Goal: Transaction & Acquisition: Book appointment/travel/reservation

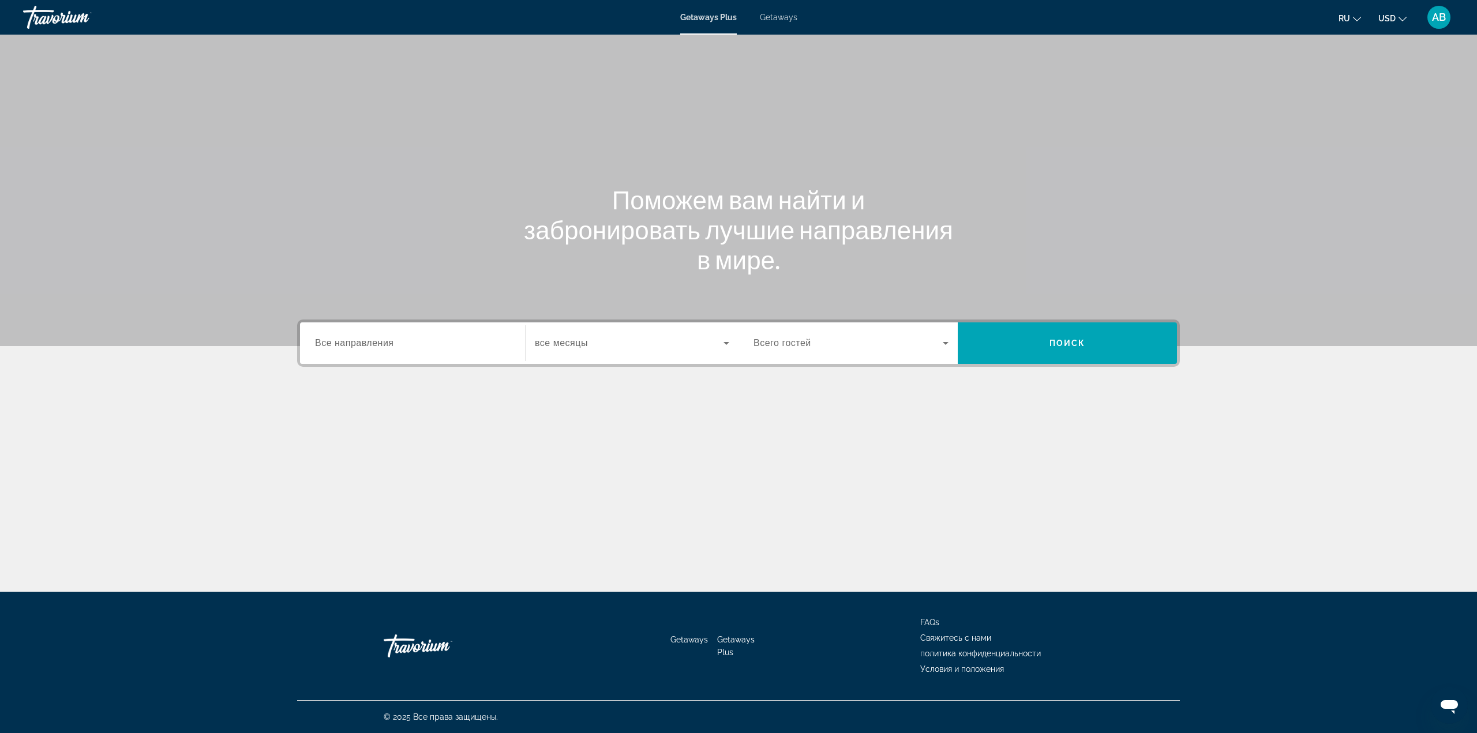
click at [823, 421] on div "Main content" at bounding box center [738, 439] width 883 height 87
click at [408, 361] on div "Destination Все направления" at bounding box center [412, 343] width 213 height 42
click at [410, 353] on div "Search widget" at bounding box center [412, 343] width 195 height 33
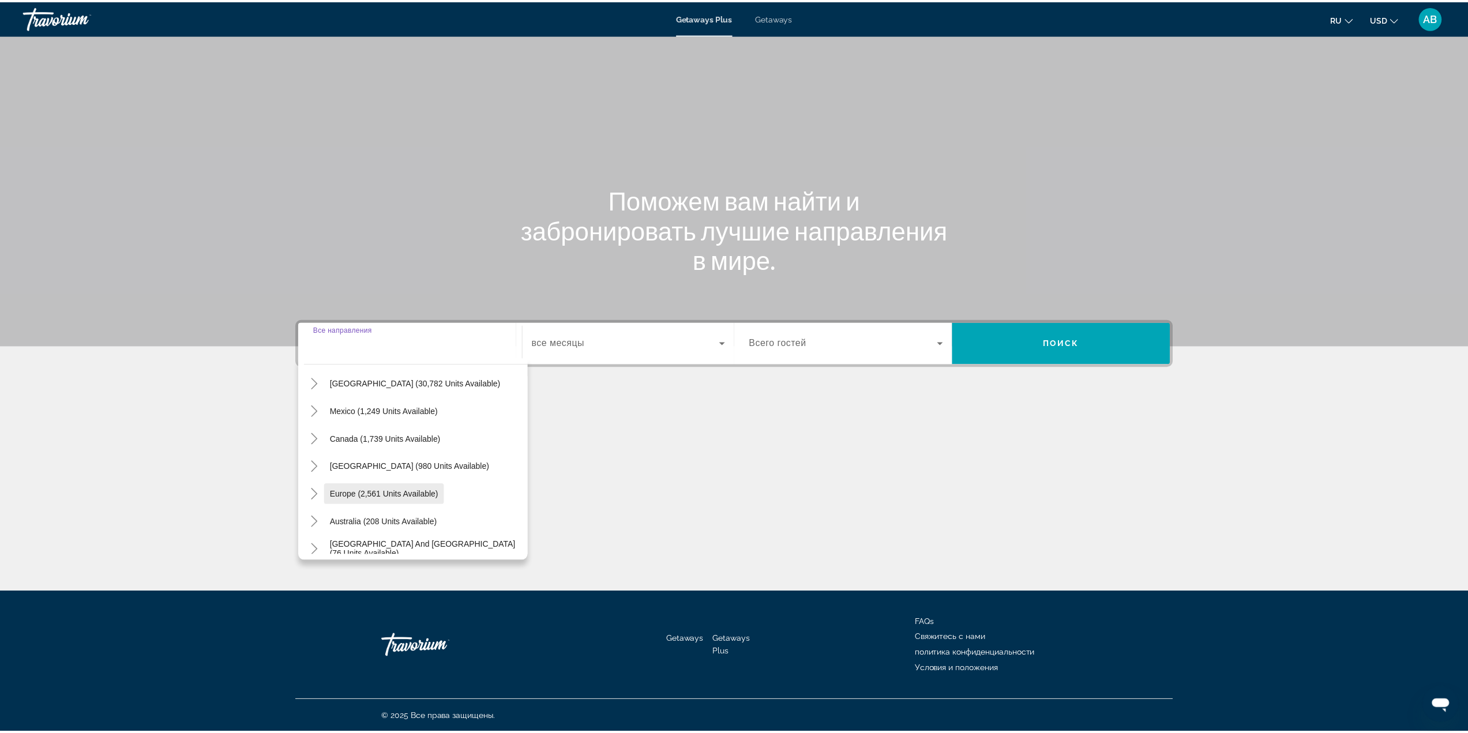
scroll to position [58, 0]
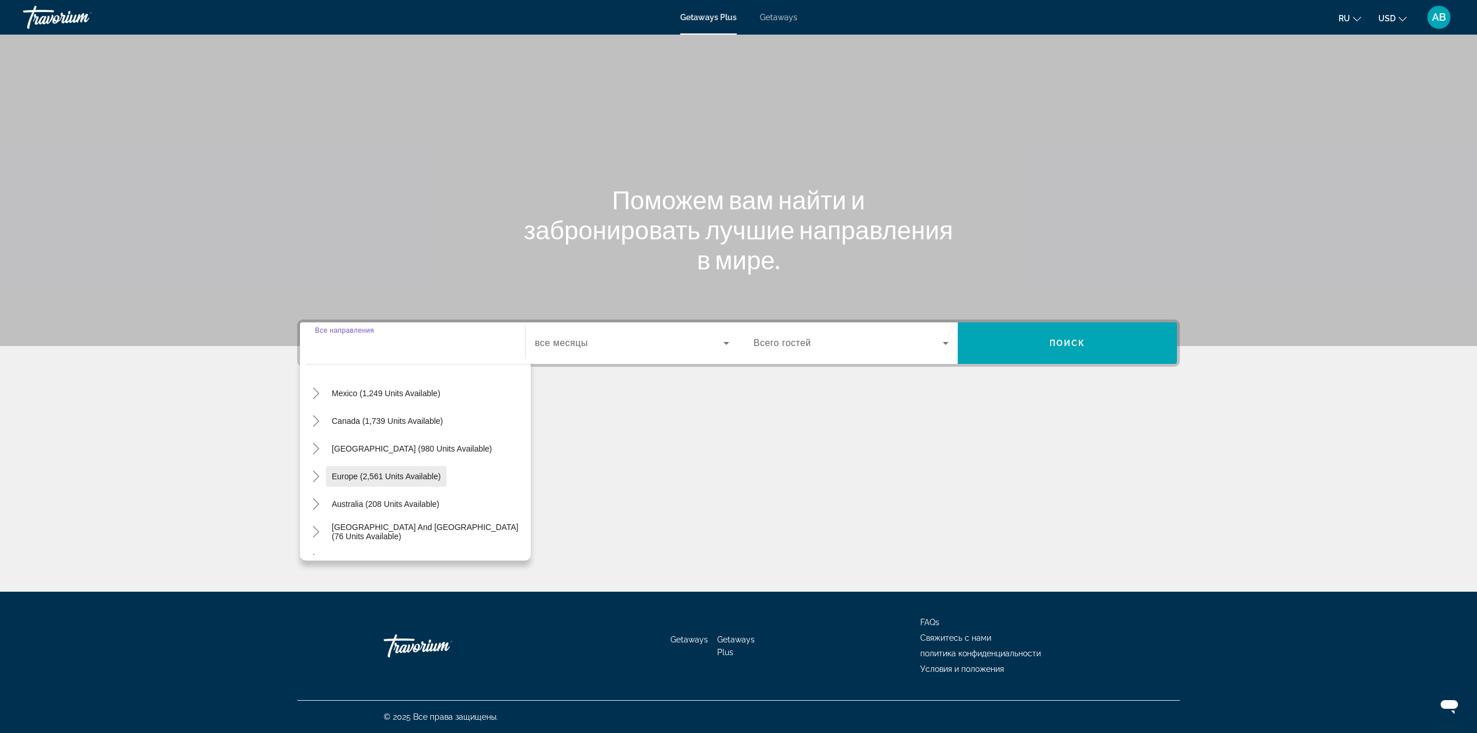
click at [407, 474] on span "Europe (2,561 units available)" at bounding box center [386, 476] width 109 height 9
type input "**********"
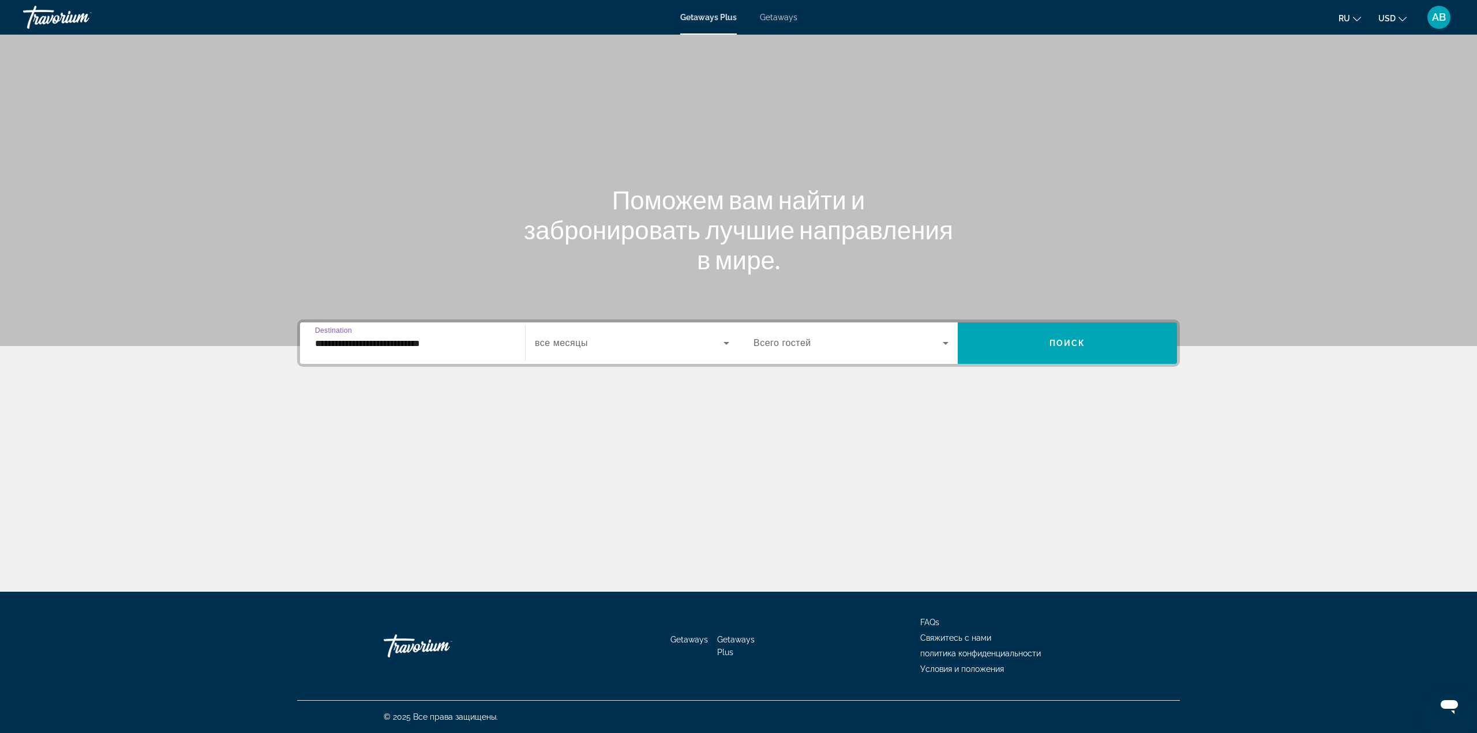
click at [614, 352] on div "Search widget" at bounding box center [632, 343] width 194 height 32
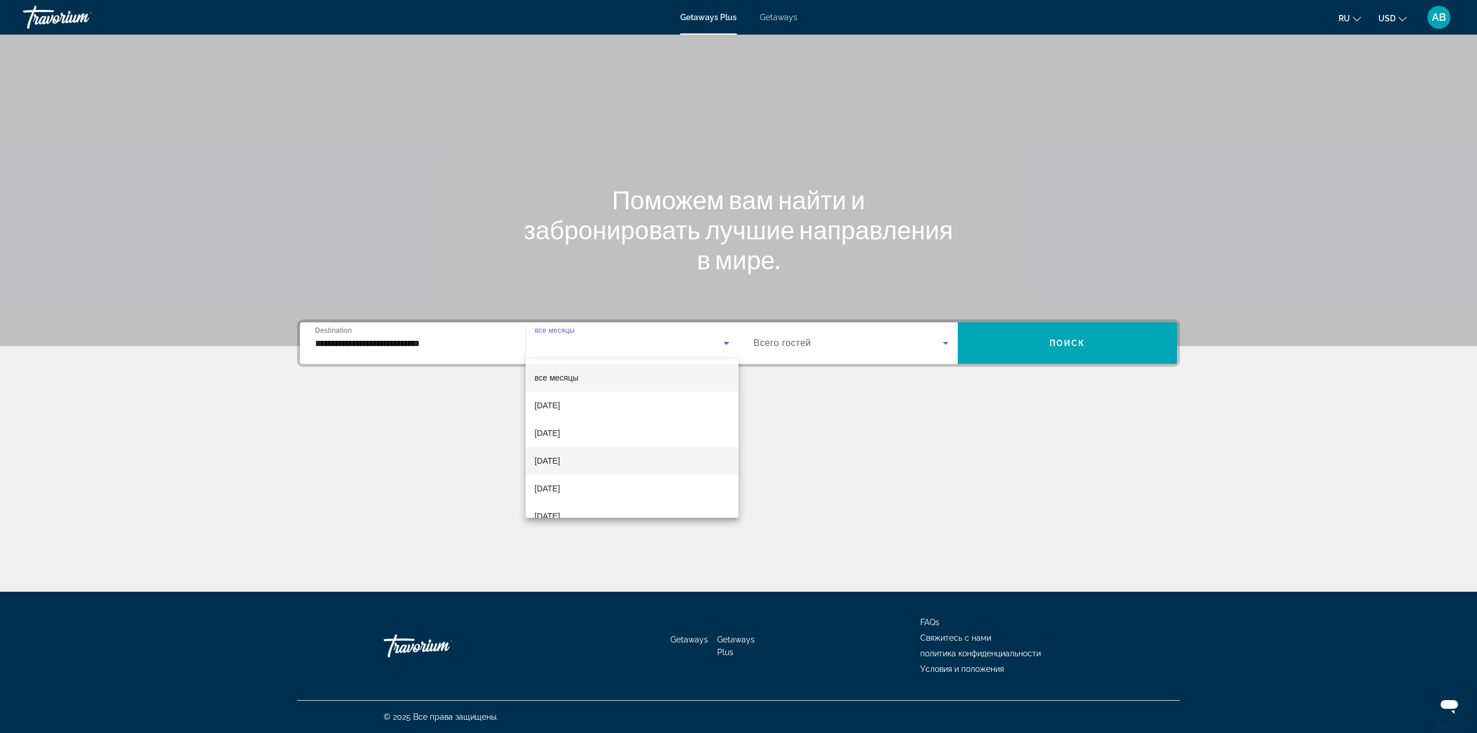
click at [601, 459] on mat-option "[DATE]" at bounding box center [632, 461] width 213 height 28
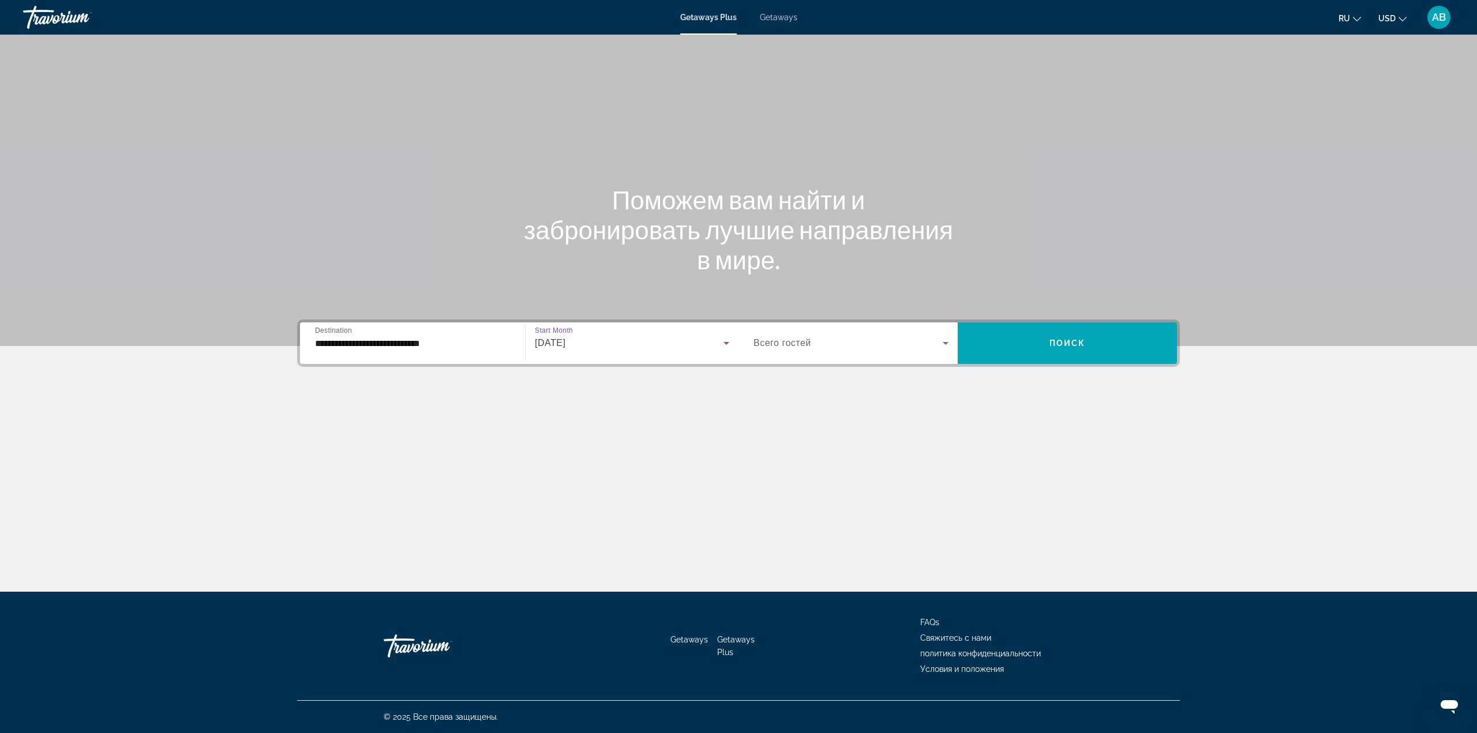
click at [883, 337] on span "Search widget" at bounding box center [847, 343] width 189 height 14
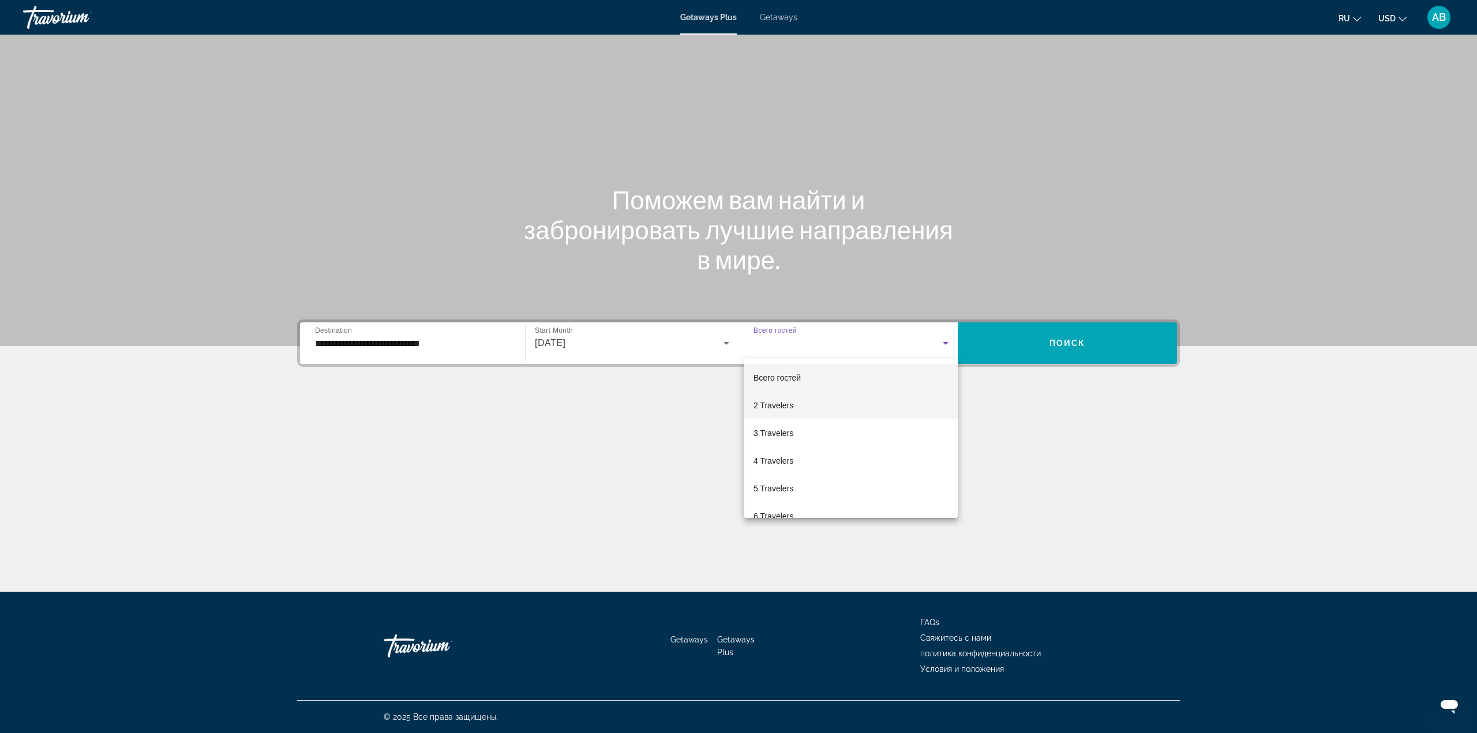
click at [823, 403] on mat-option "2 Travelers" at bounding box center [850, 406] width 213 height 28
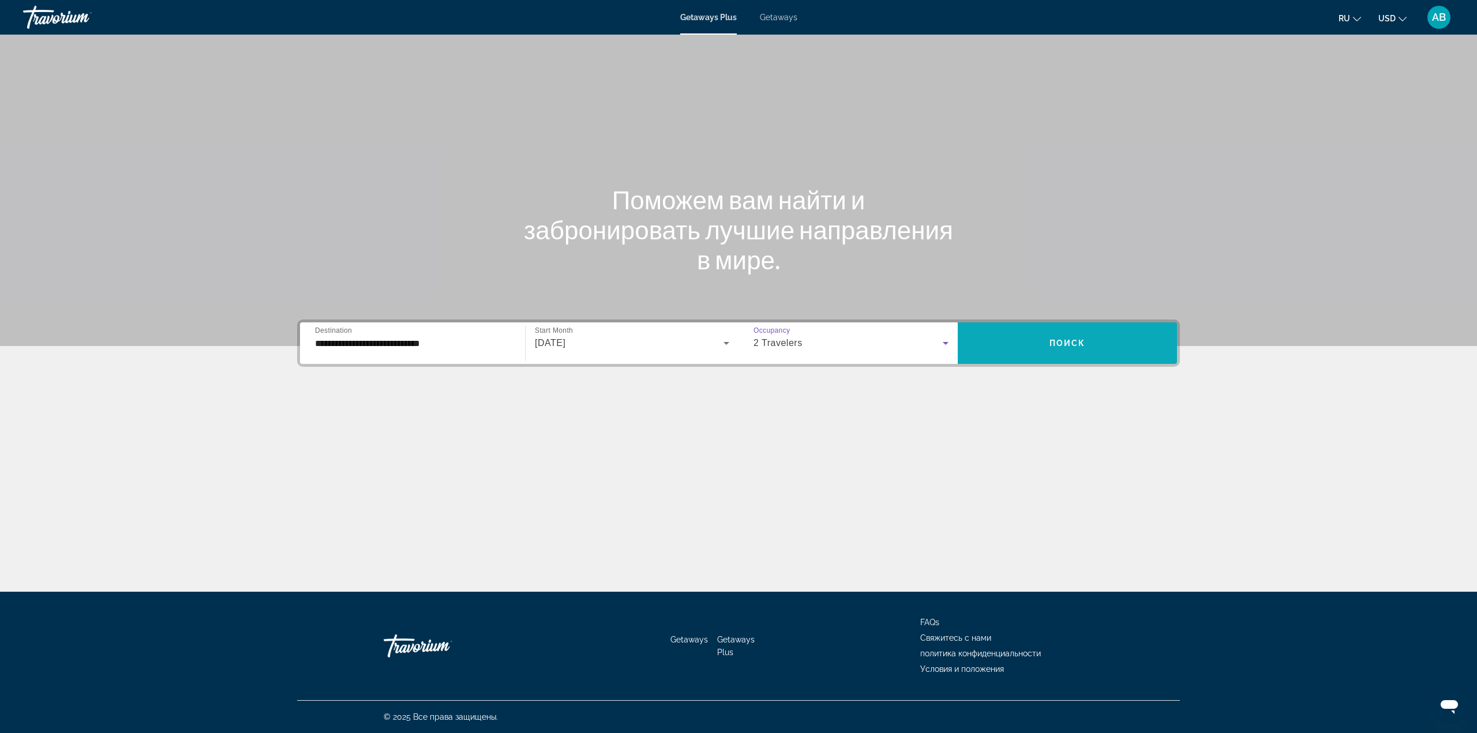
click at [1081, 342] on span "Поиск" at bounding box center [1067, 343] width 36 height 9
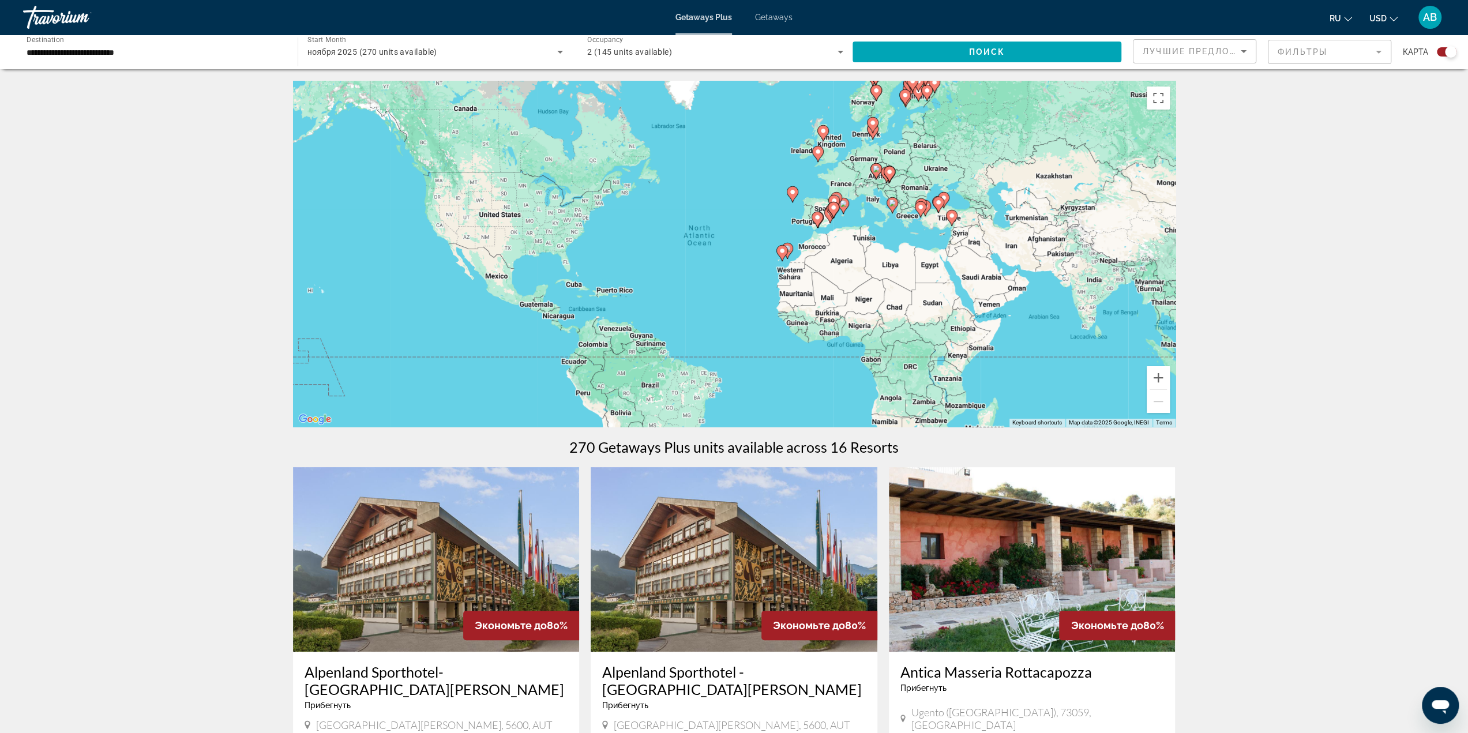
click at [1246, 53] on icon "Sort by" at bounding box center [1244, 51] width 14 height 14
click at [1232, 120] on mat-option "Низшая цена" at bounding box center [1195, 109] width 122 height 28
click at [1058, 65] on span "Search widget" at bounding box center [987, 52] width 269 height 28
click at [505, 48] on div "ноября 2025" at bounding box center [432, 52] width 250 height 14
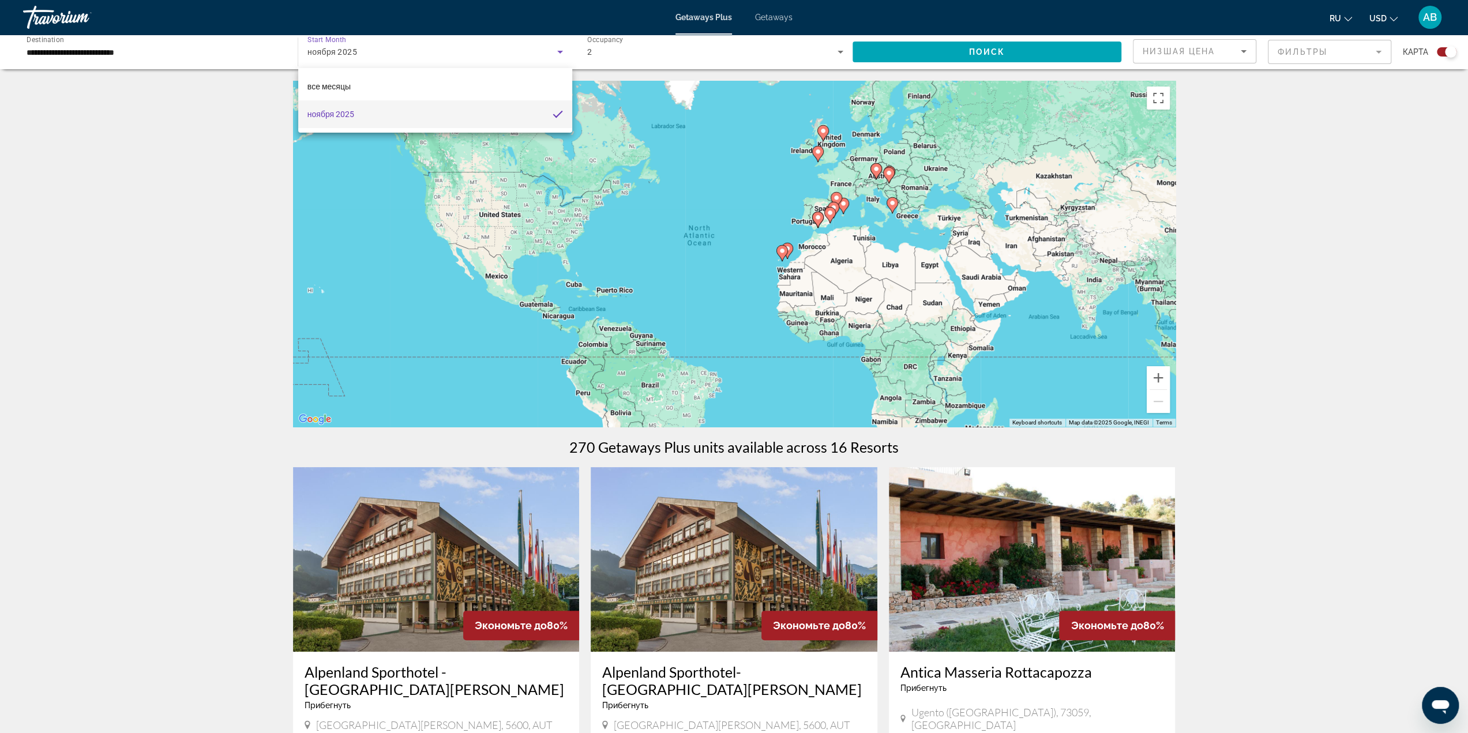
click at [203, 90] on div at bounding box center [734, 366] width 1468 height 733
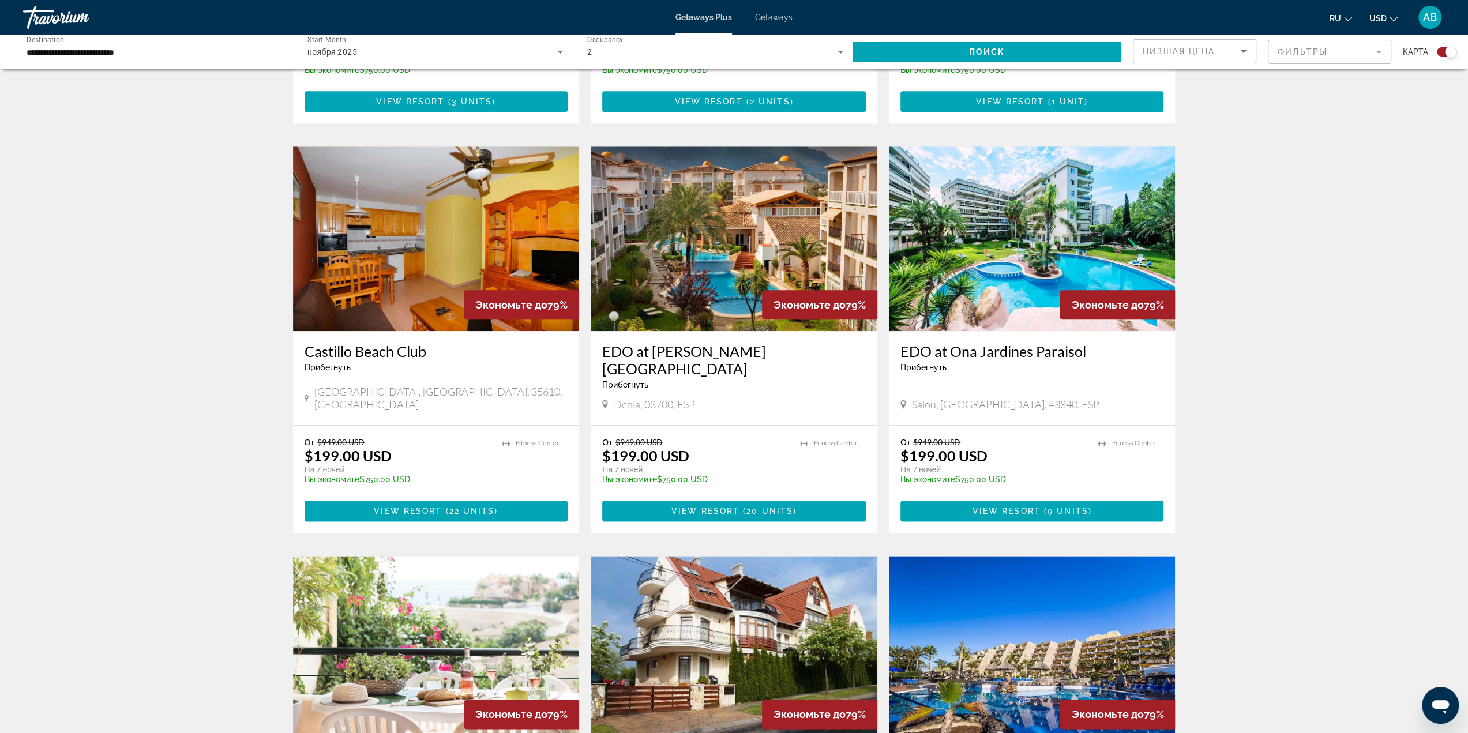
scroll to position [1154, 0]
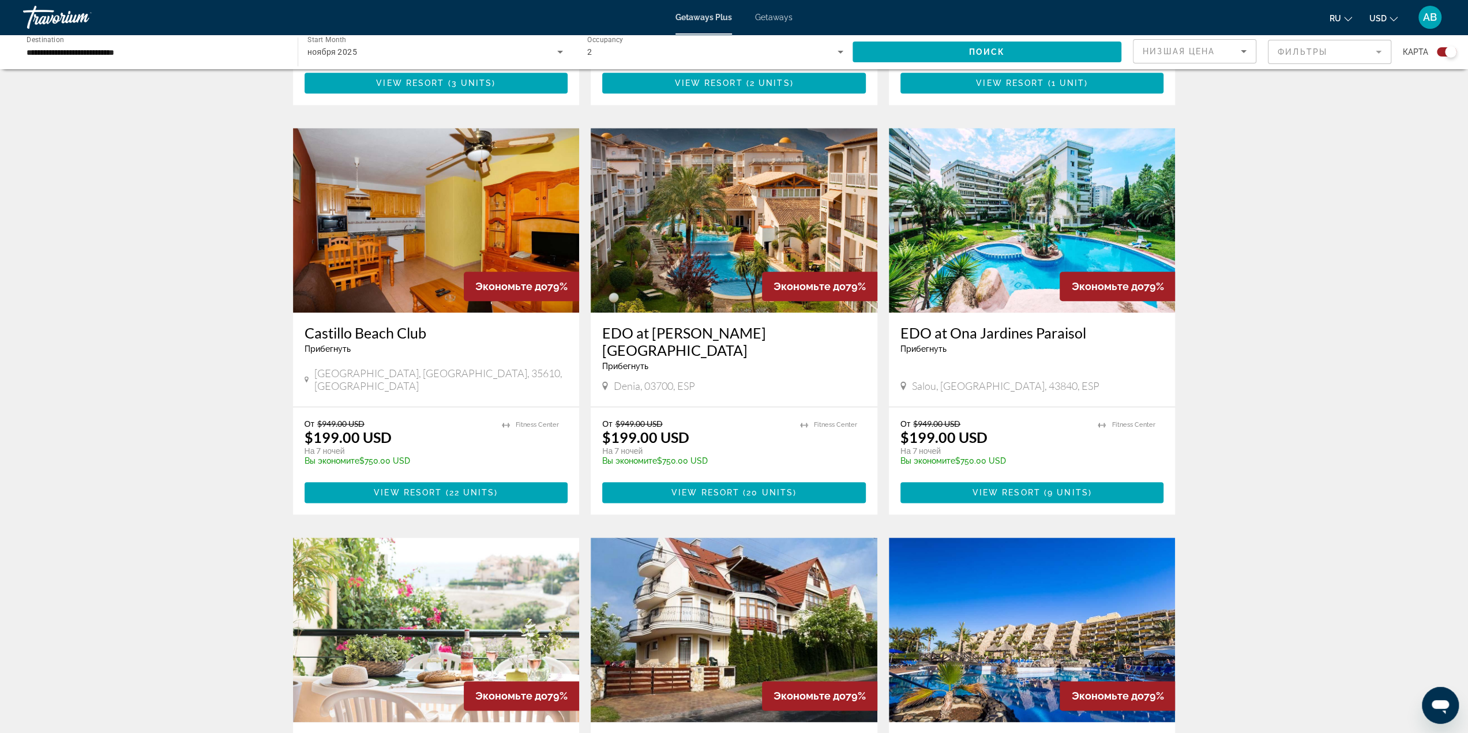
click at [616, 380] on span "Denia, 03700, ESP" at bounding box center [654, 386] width 81 height 13
copy span "Denia"
click at [923, 380] on span "Salou, Tarragona, 43840, ESP" at bounding box center [1005, 386] width 187 height 13
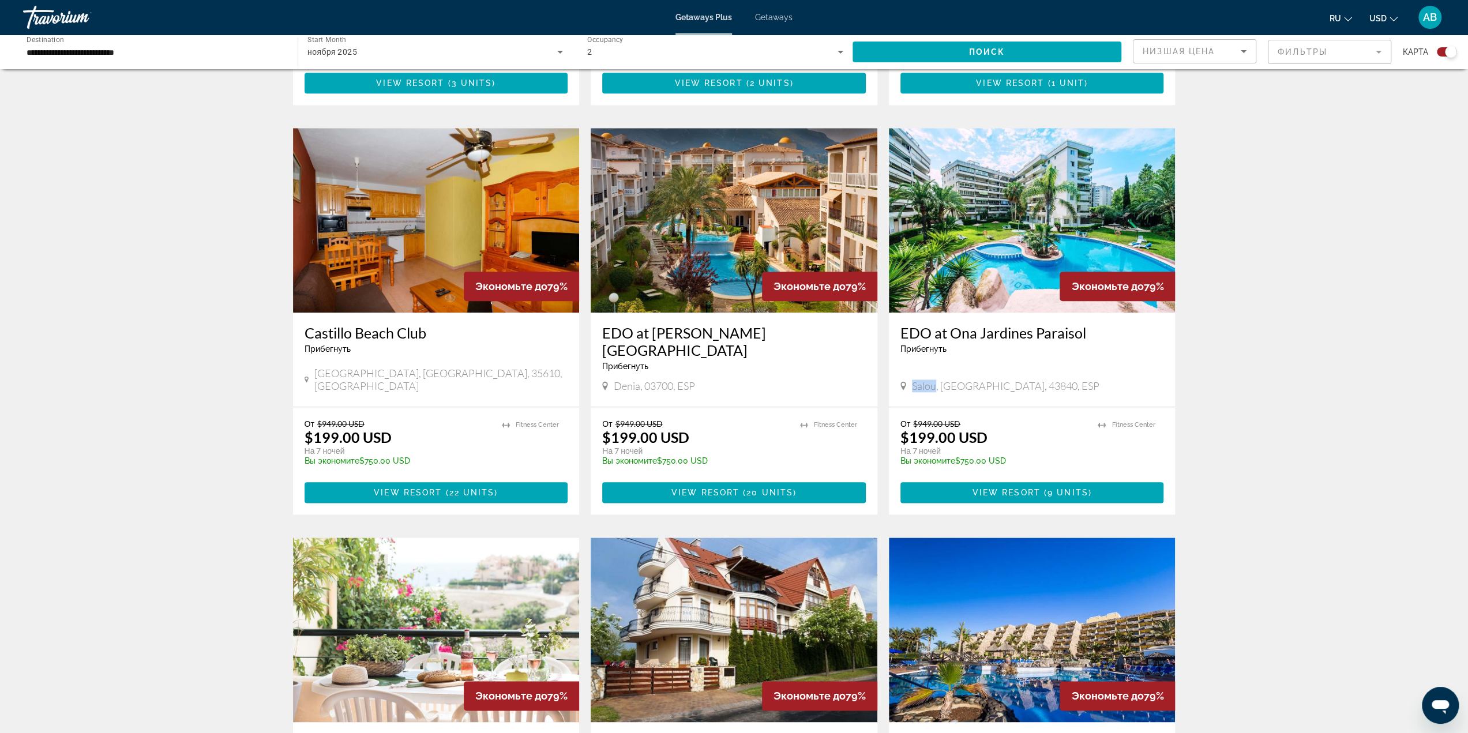
click at [923, 380] on span "Salou, Tarragona, 43840, ESP" at bounding box center [1005, 386] width 187 height 13
copy span "Salou"
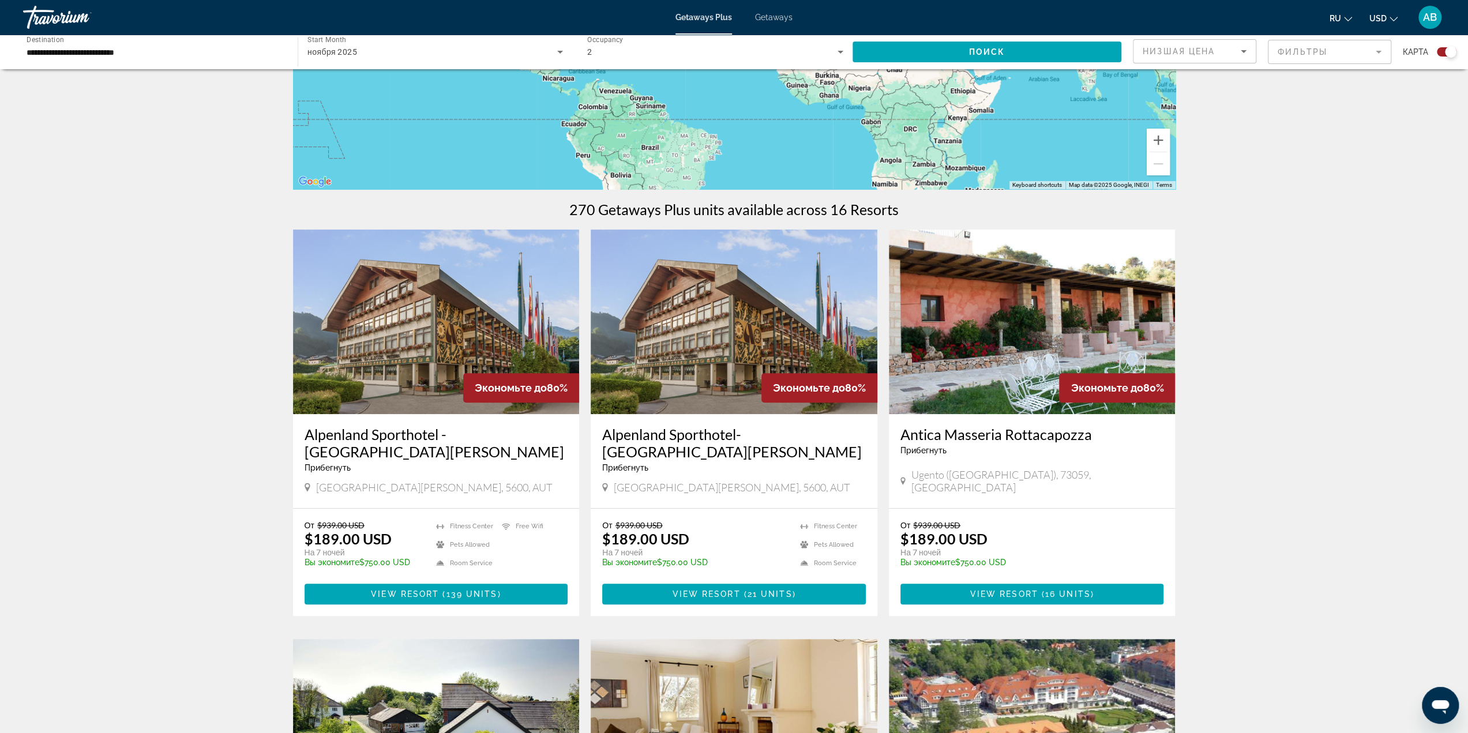
scroll to position [346, 0]
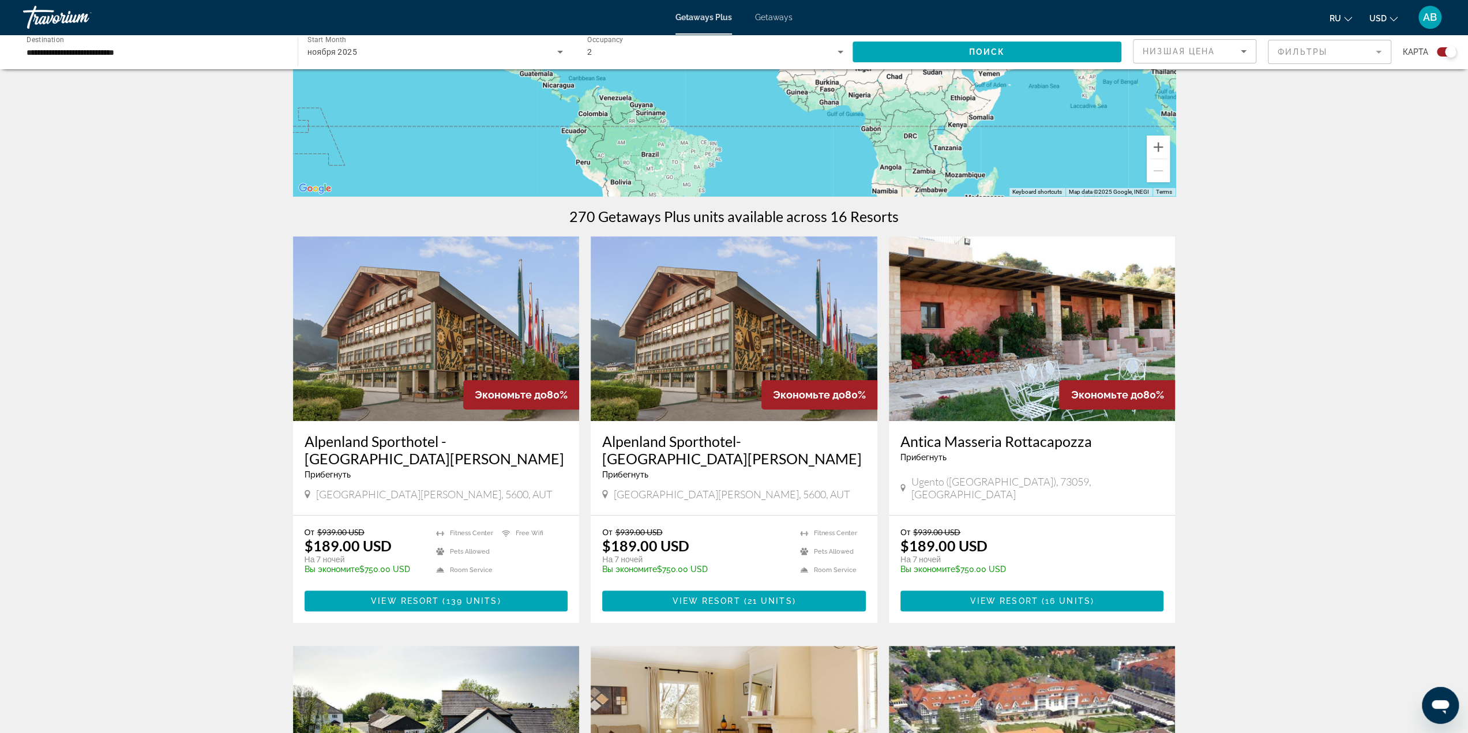
scroll to position [0, 0]
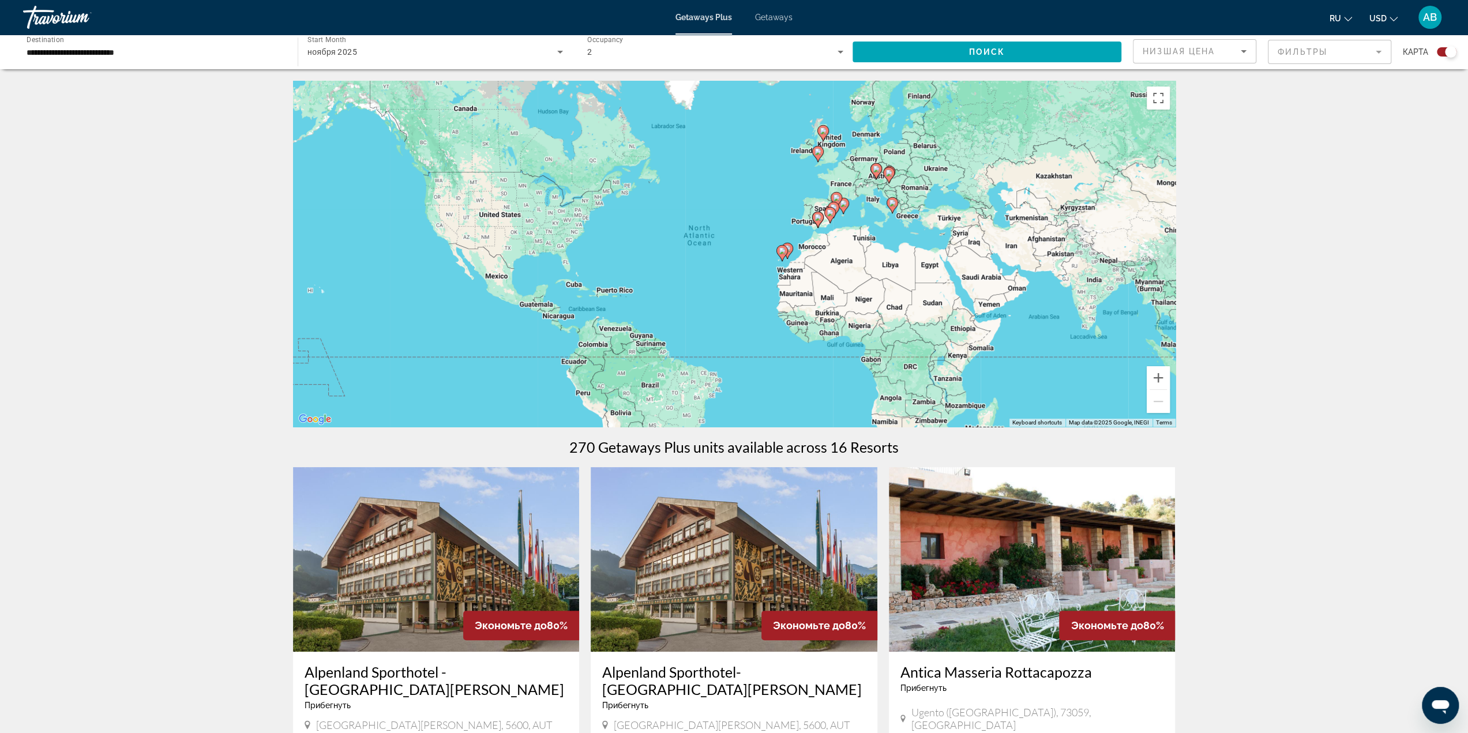
click at [415, 47] on div "ноября 2025" at bounding box center [432, 52] width 250 height 14
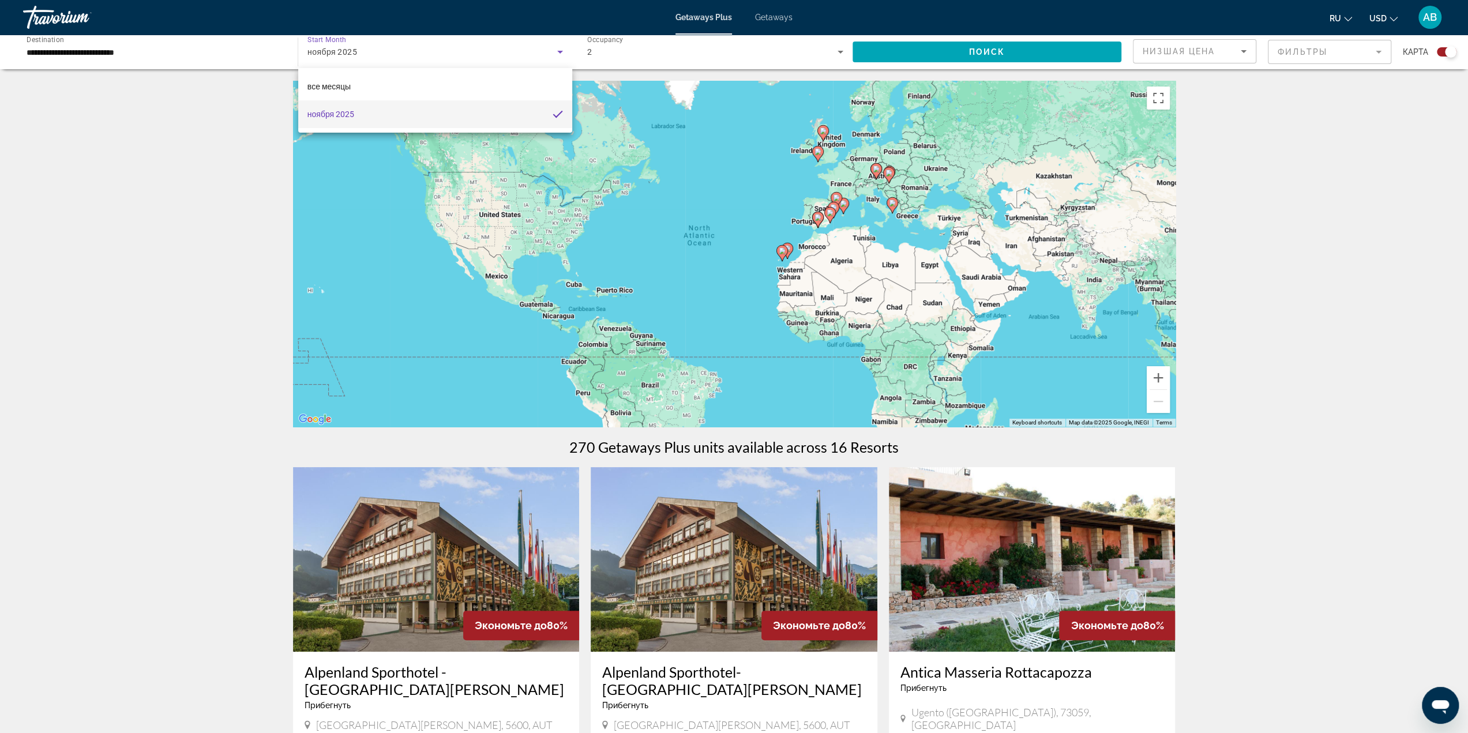
click at [73, 21] on div at bounding box center [734, 366] width 1468 height 733
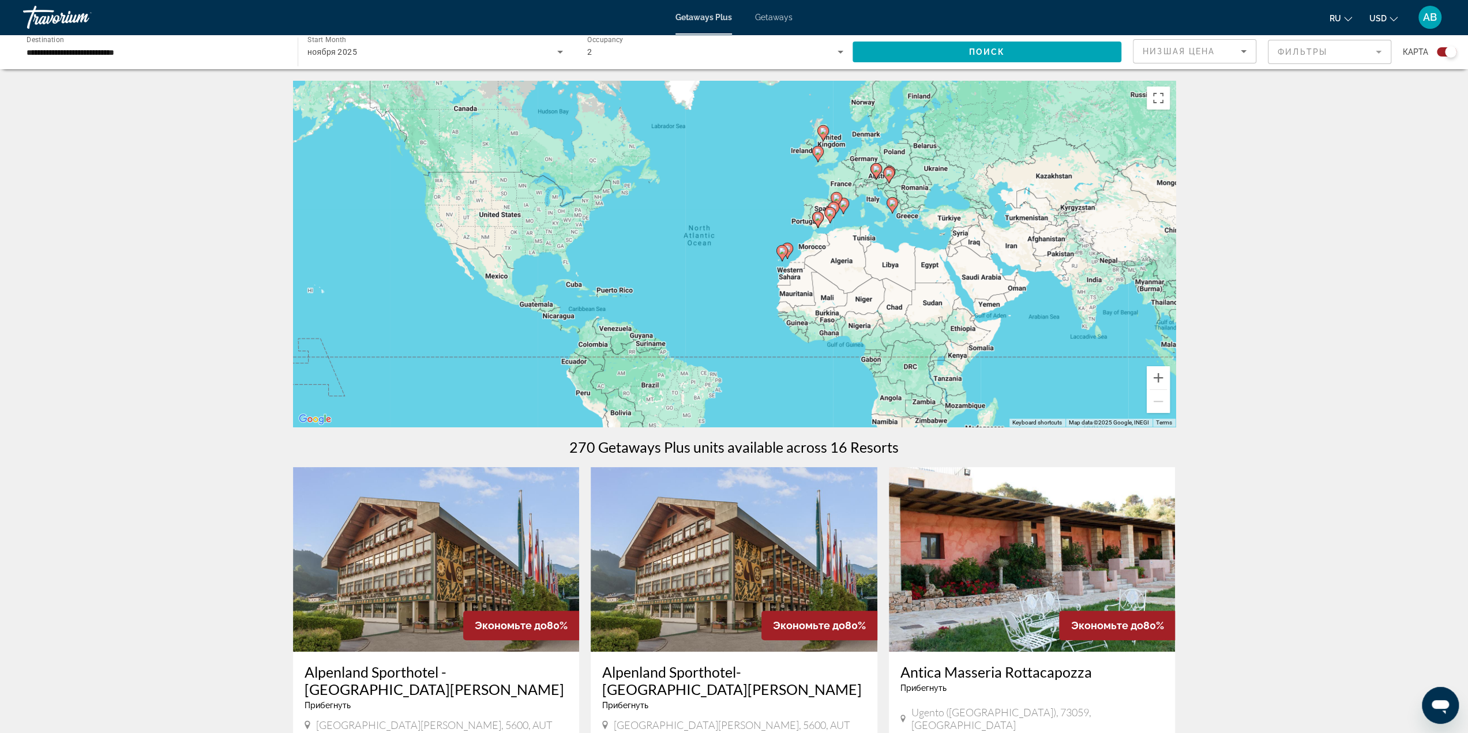
click at [785, 13] on span "Getaways" at bounding box center [773, 17] width 37 height 9
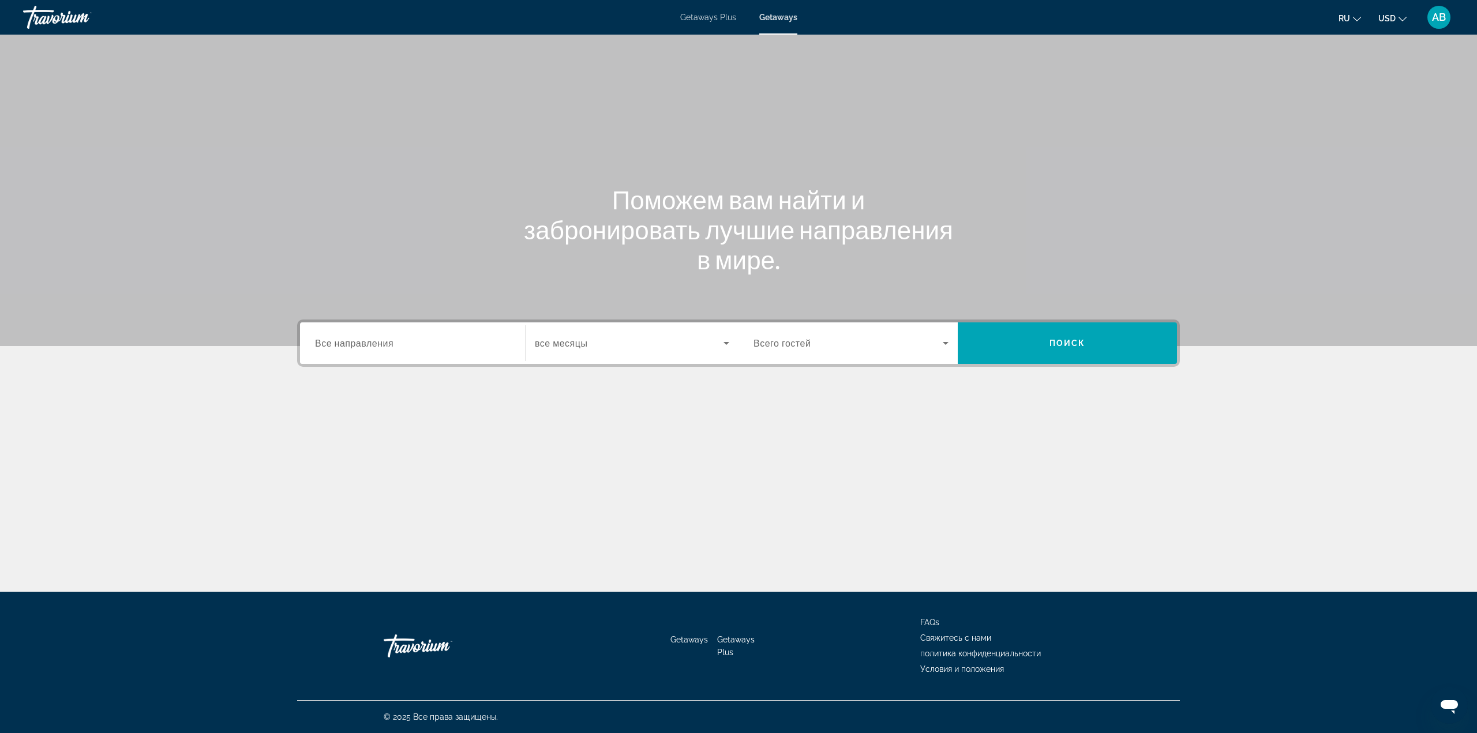
click at [600, 348] on span "Search widget" at bounding box center [629, 343] width 189 height 14
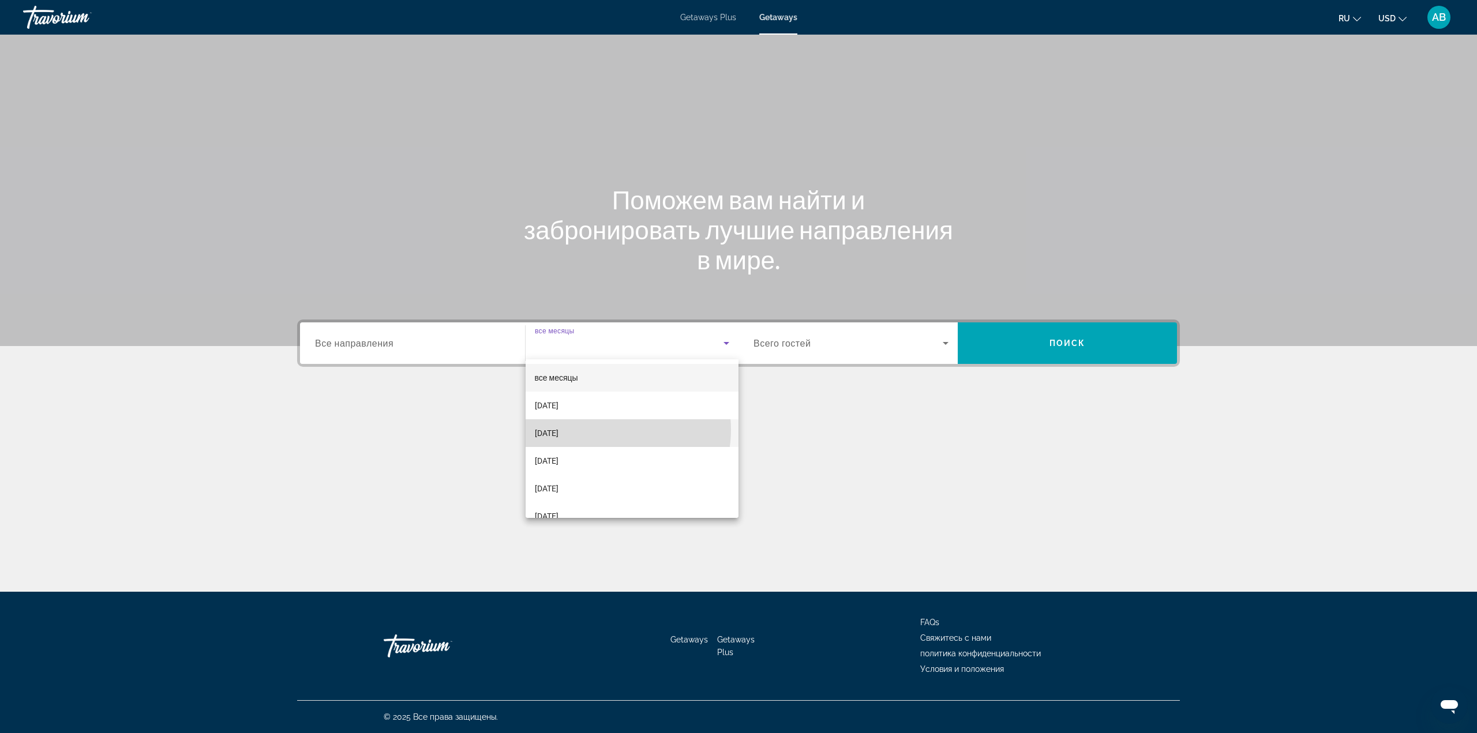
click at [606, 430] on mat-option "[DATE]" at bounding box center [632, 433] width 213 height 28
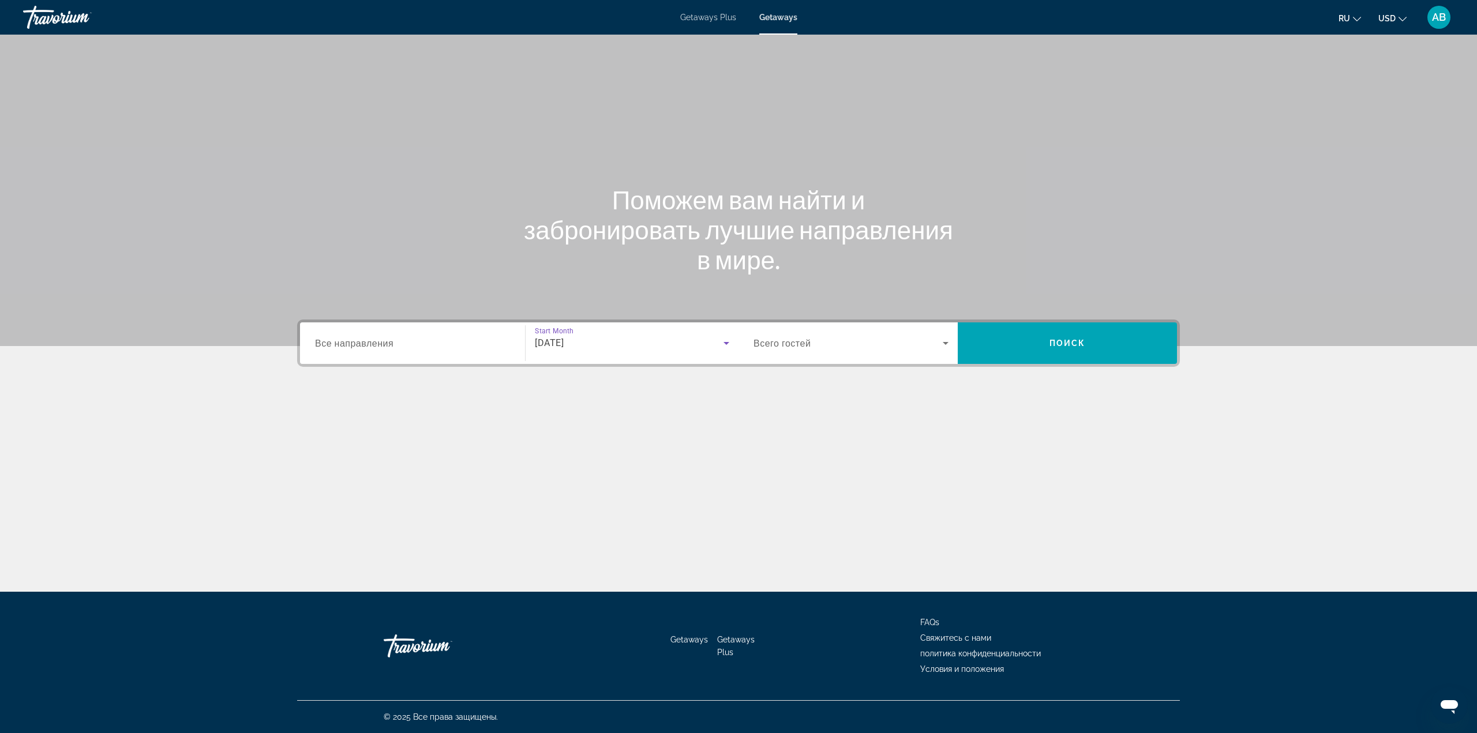
click at [870, 339] on span "Search widget" at bounding box center [847, 343] width 189 height 14
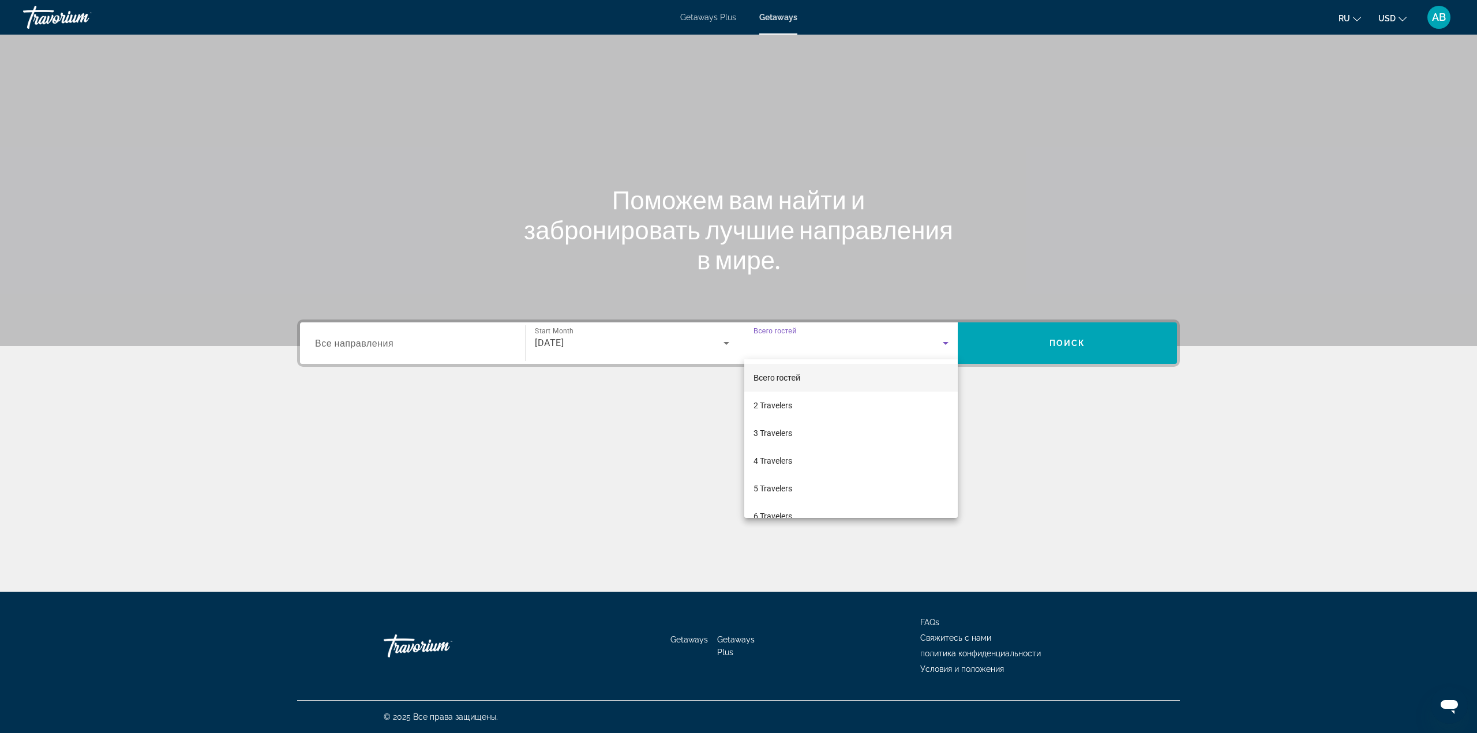
drag, startPoint x: 315, startPoint y: 351, endPoint x: 383, endPoint y: 351, distance: 68.1
click at [316, 351] on div at bounding box center [738, 366] width 1477 height 733
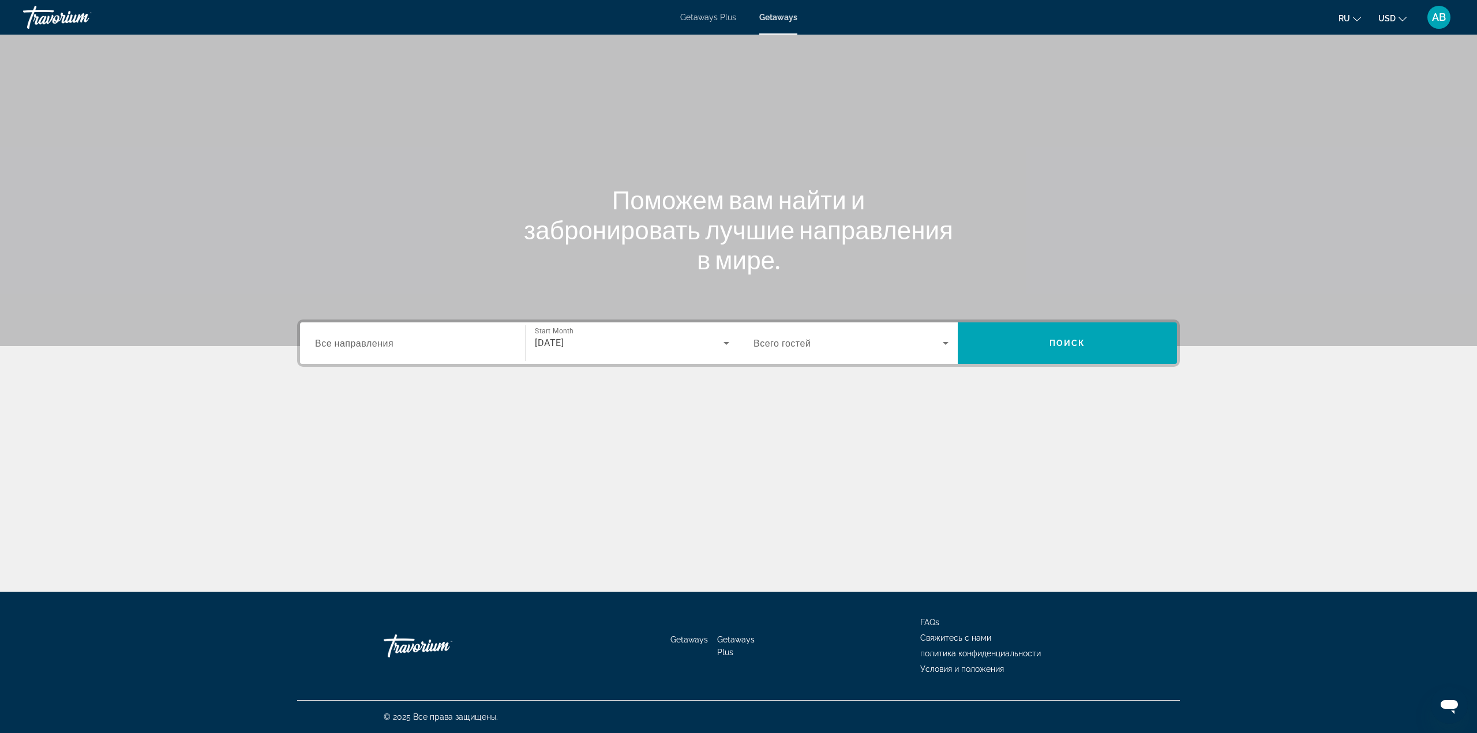
click at [389, 351] on div "Search widget" at bounding box center [412, 343] width 195 height 33
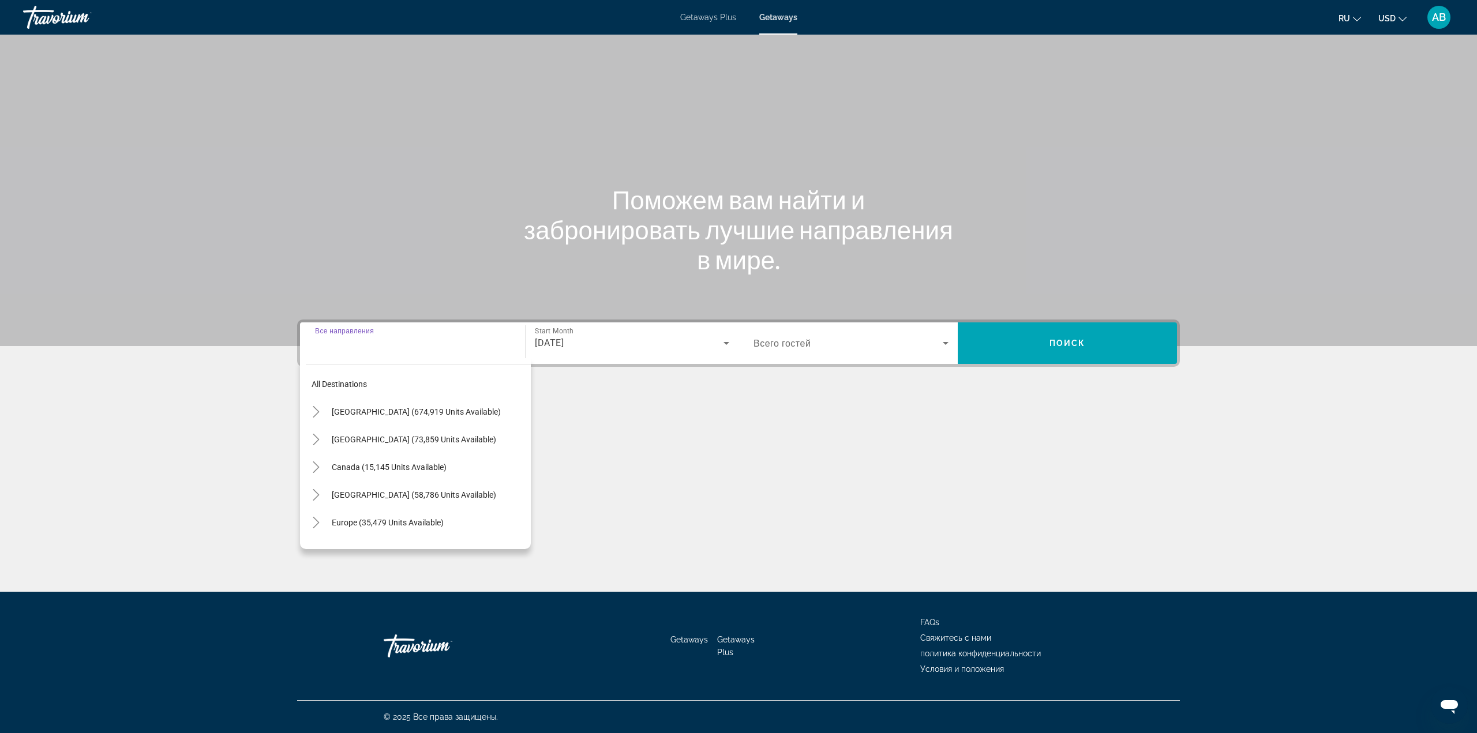
click at [380, 519] on span "Europe (35,479 units available)" at bounding box center [388, 522] width 112 height 9
type input "**********"
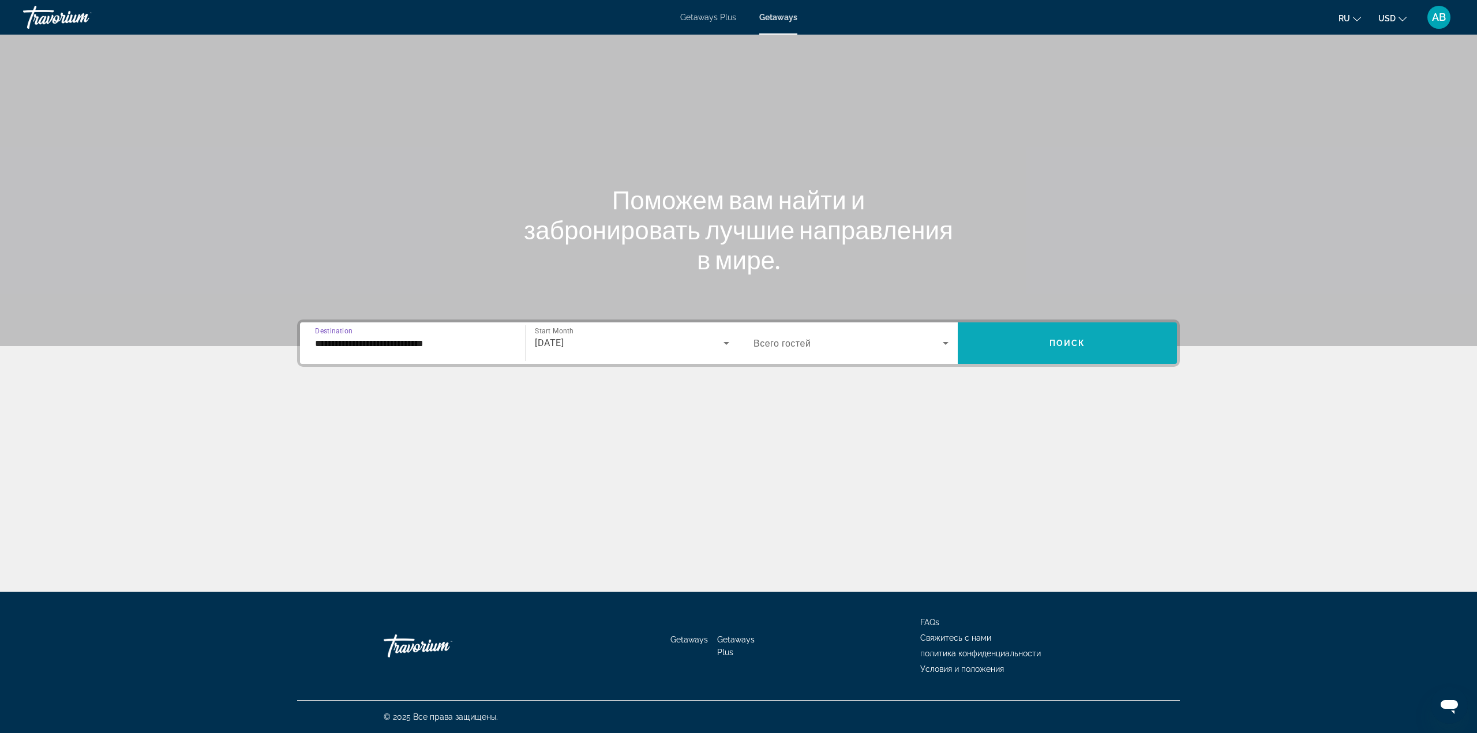
click at [1095, 348] on span "Search widget" at bounding box center [1067, 343] width 219 height 28
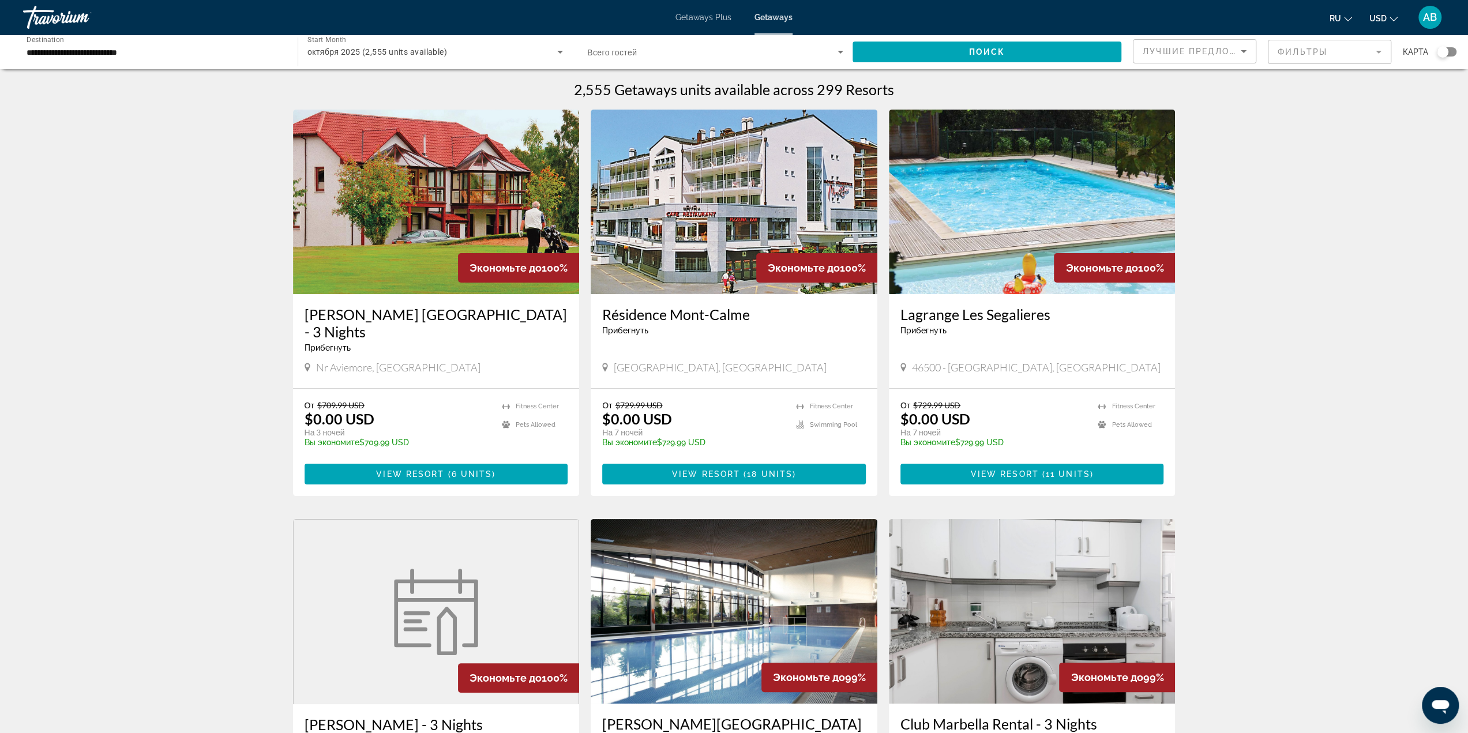
click at [643, 55] on span "Search widget" at bounding box center [712, 52] width 250 height 14
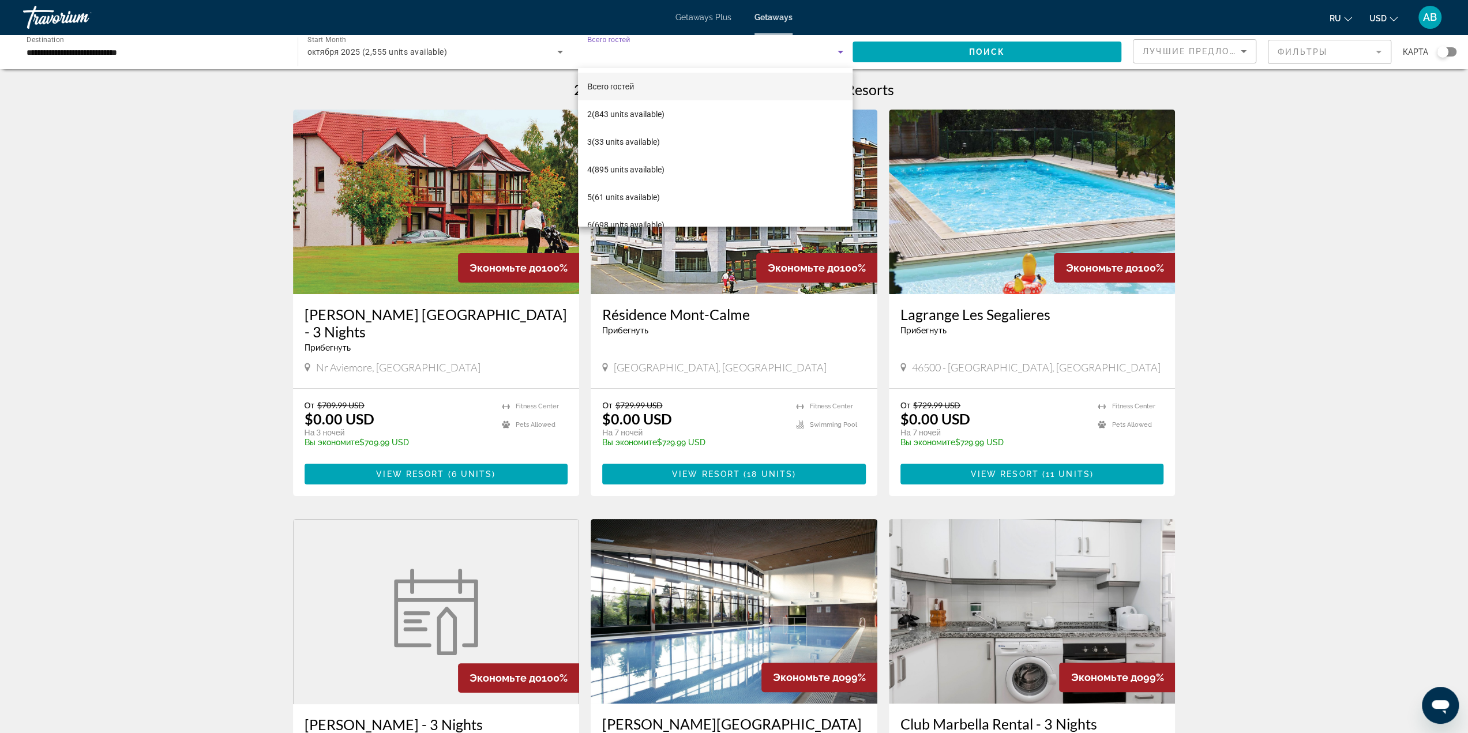
click at [462, 89] on div at bounding box center [734, 366] width 1468 height 733
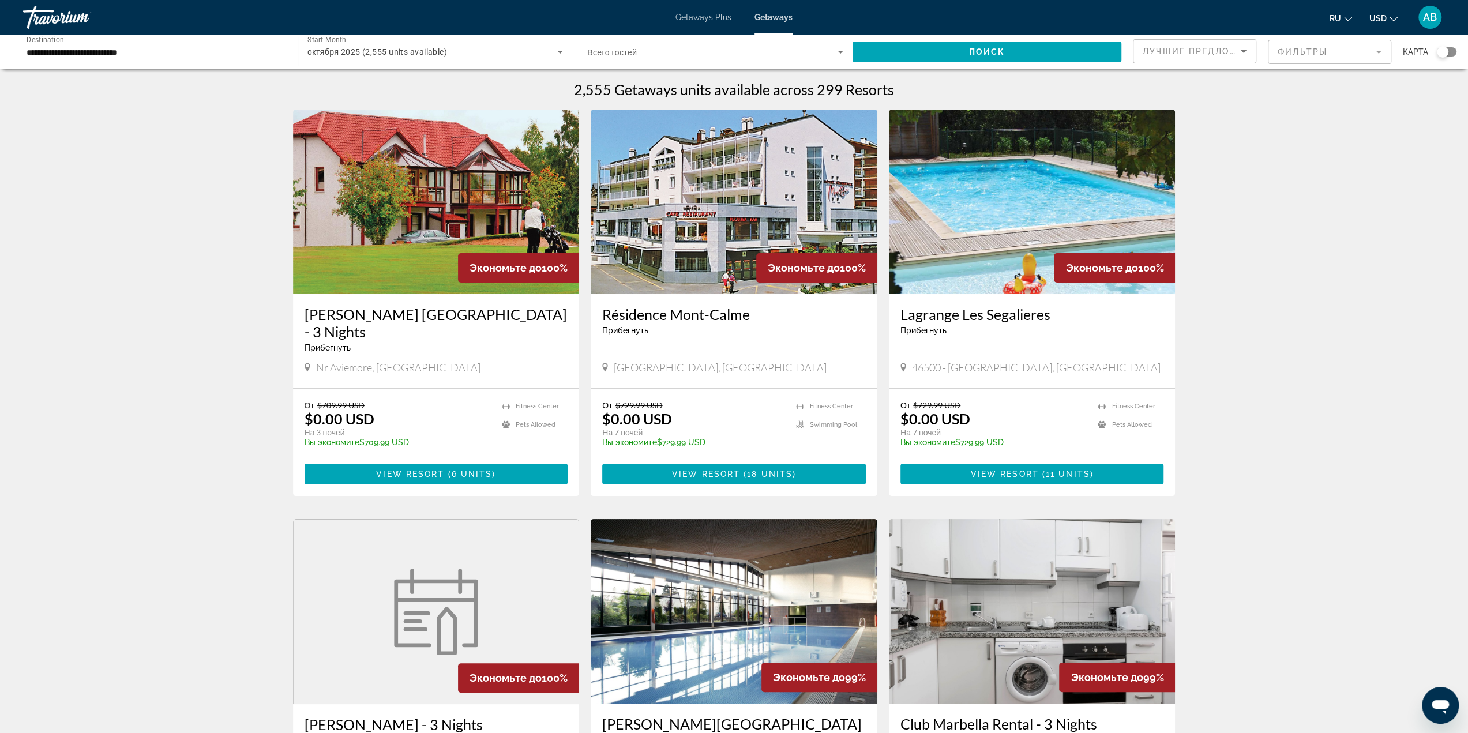
click at [1190, 51] on span "Лучшие предложения" at bounding box center [1204, 51] width 123 height 9
click at [1218, 114] on mat-option "Низшая цена" at bounding box center [1195, 109] width 122 height 28
click at [951, 50] on span "Search widget" at bounding box center [987, 52] width 269 height 28
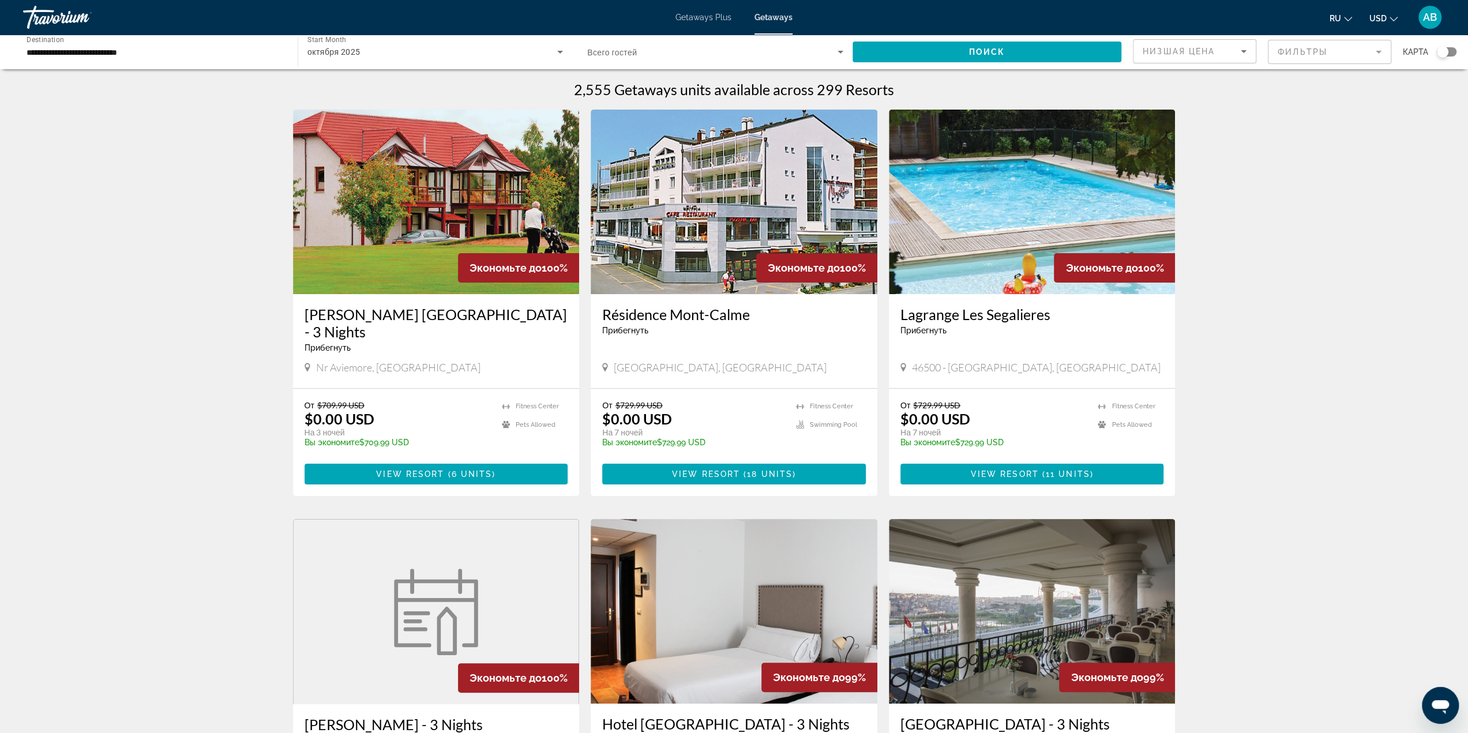
drag, startPoint x: 678, startPoint y: 351, endPoint x: 613, endPoint y: 355, distance: 65.9
click at [613, 361] on div "[GEOGRAPHIC_DATA], [GEOGRAPHIC_DATA]" at bounding box center [734, 367] width 264 height 13
copy span "Haute-Nendaz"
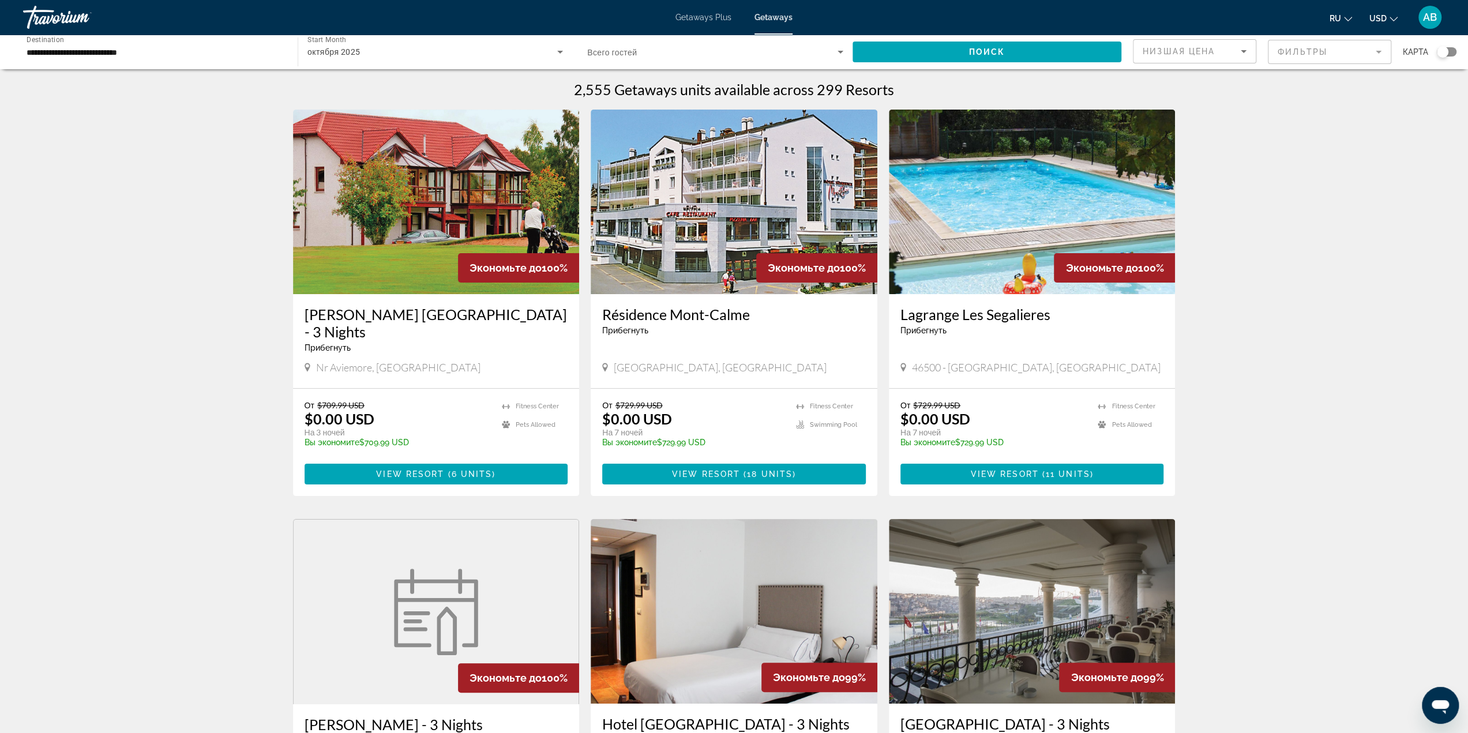
click at [967, 361] on span "46500 - [GEOGRAPHIC_DATA], [GEOGRAPHIC_DATA]" at bounding box center [1036, 367] width 249 height 13
copy span "Gramat"
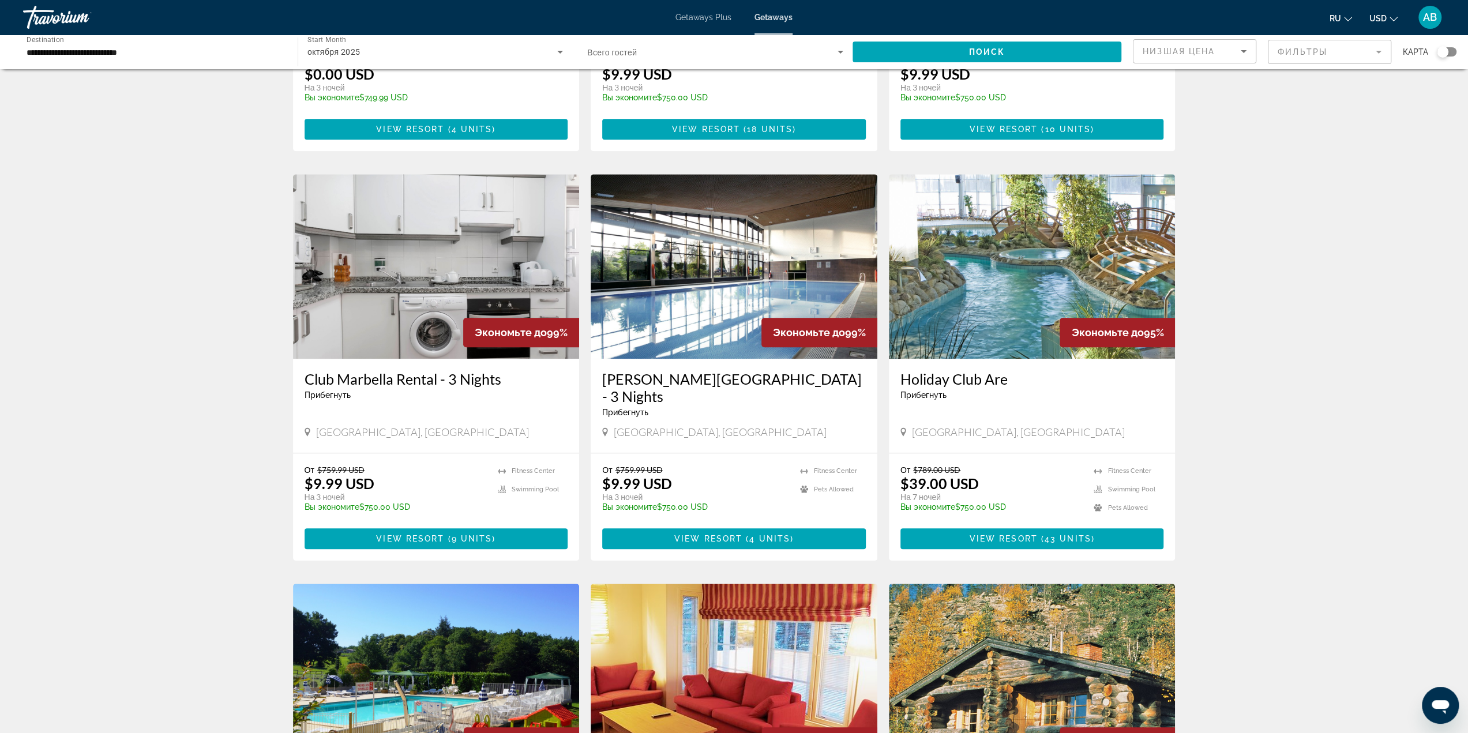
scroll to position [1038, 0]
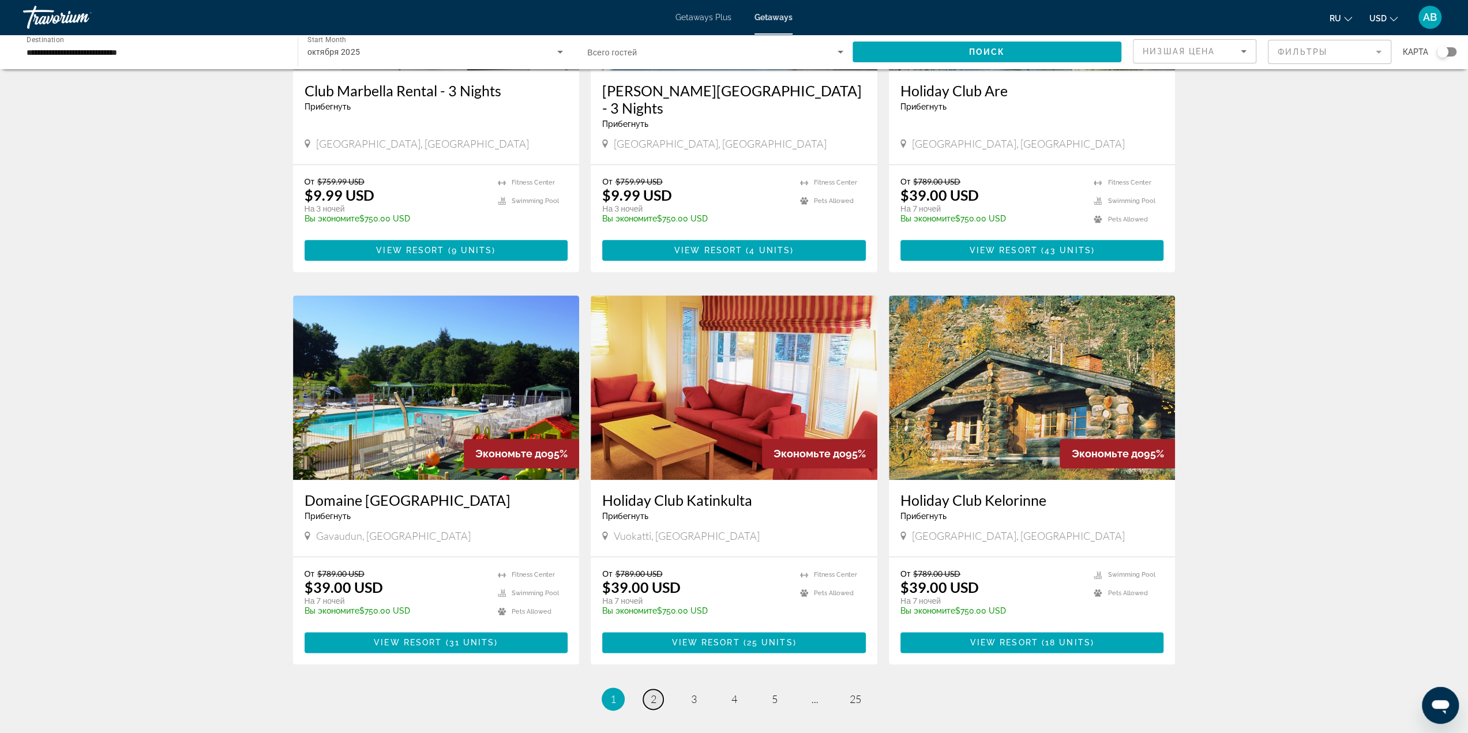
click at [649, 689] on link "page 2" at bounding box center [653, 699] width 20 height 20
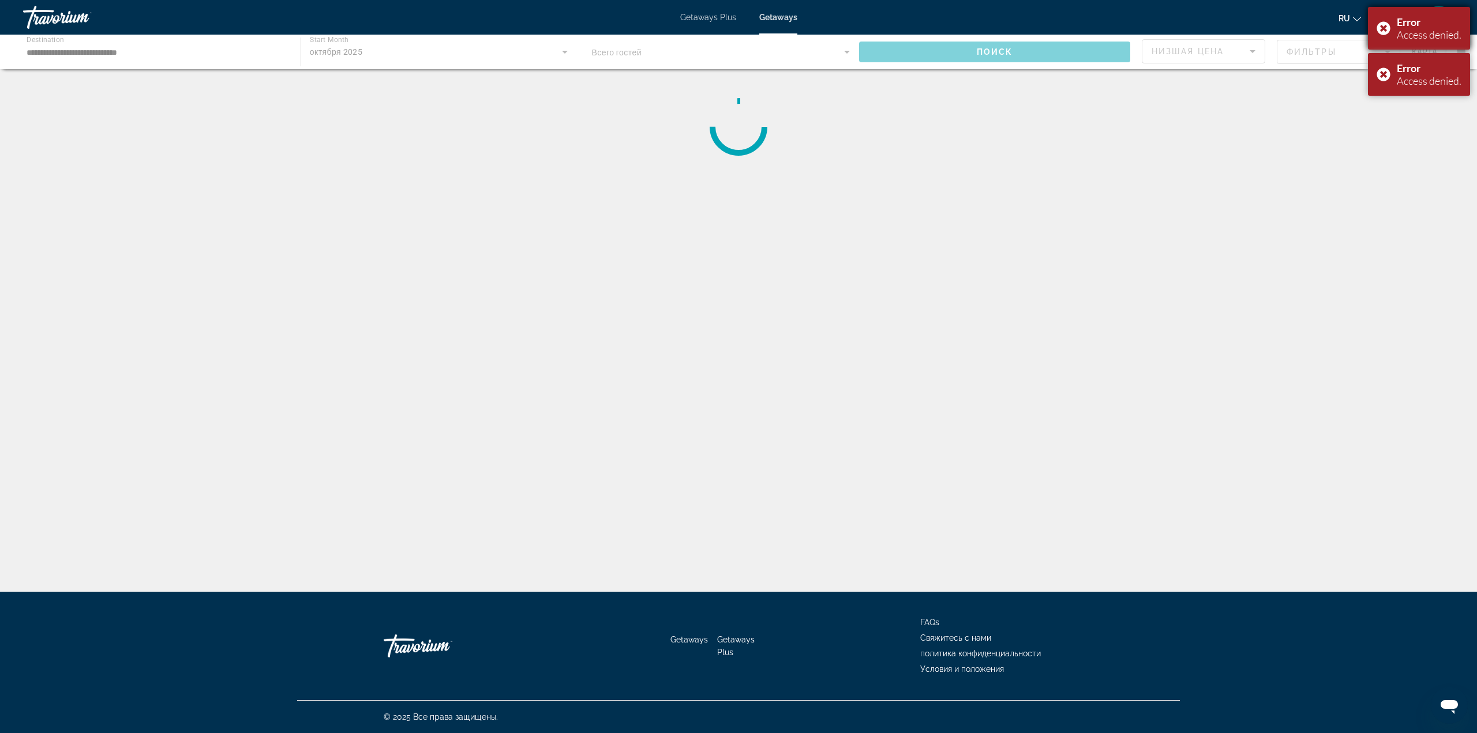
click at [1385, 31] on div "Error Access denied." at bounding box center [1419, 28] width 102 height 43
click at [1379, 25] on div "Error Access denied." at bounding box center [1419, 28] width 102 height 43
click at [1373, 127] on div "Main content" at bounding box center [738, 127] width 1477 height 92
click at [46, 19] on div "Travorium" at bounding box center [80, 17] width 115 height 30
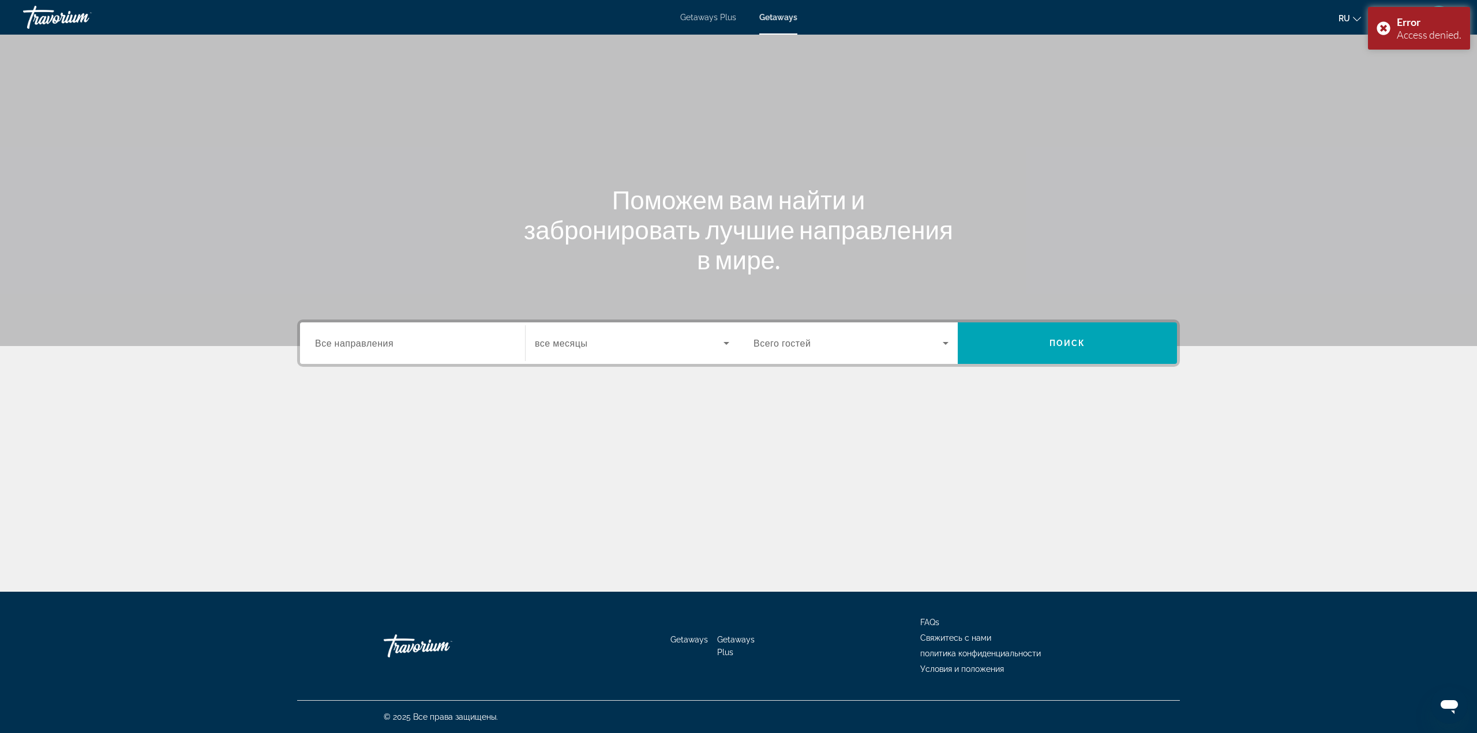
click at [617, 331] on div "Search widget" at bounding box center [632, 343] width 194 height 32
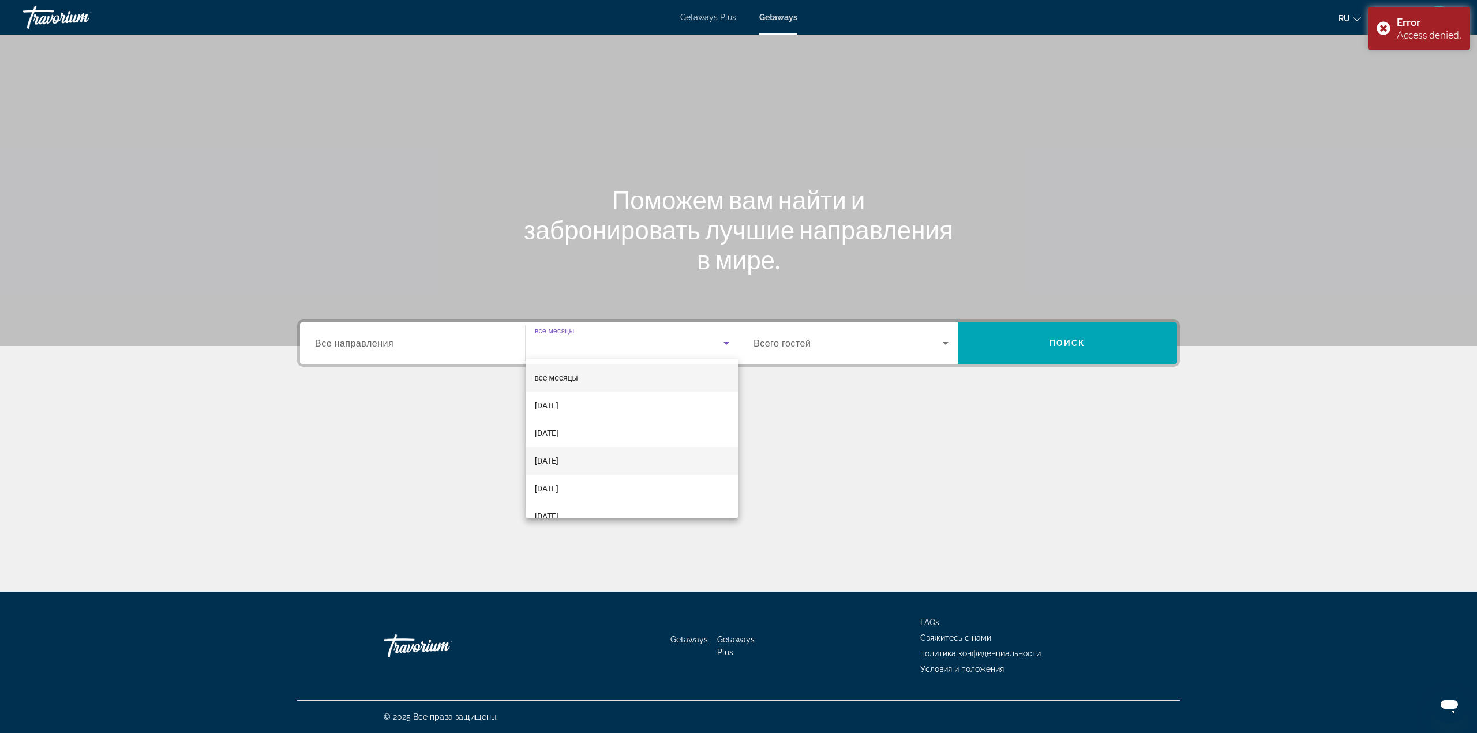
click at [592, 458] on mat-option "[DATE]" at bounding box center [632, 461] width 213 height 28
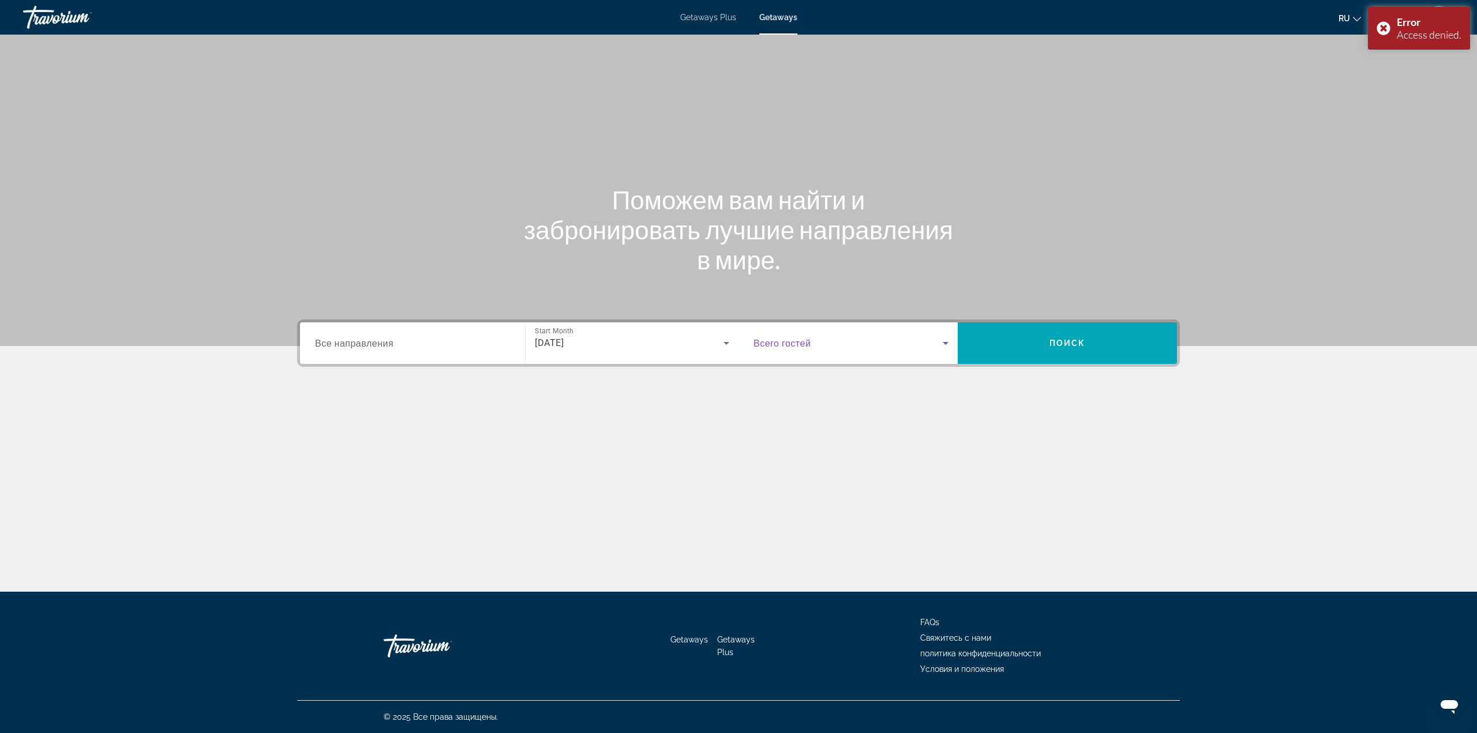
click at [867, 349] on span "Search widget" at bounding box center [847, 343] width 189 height 14
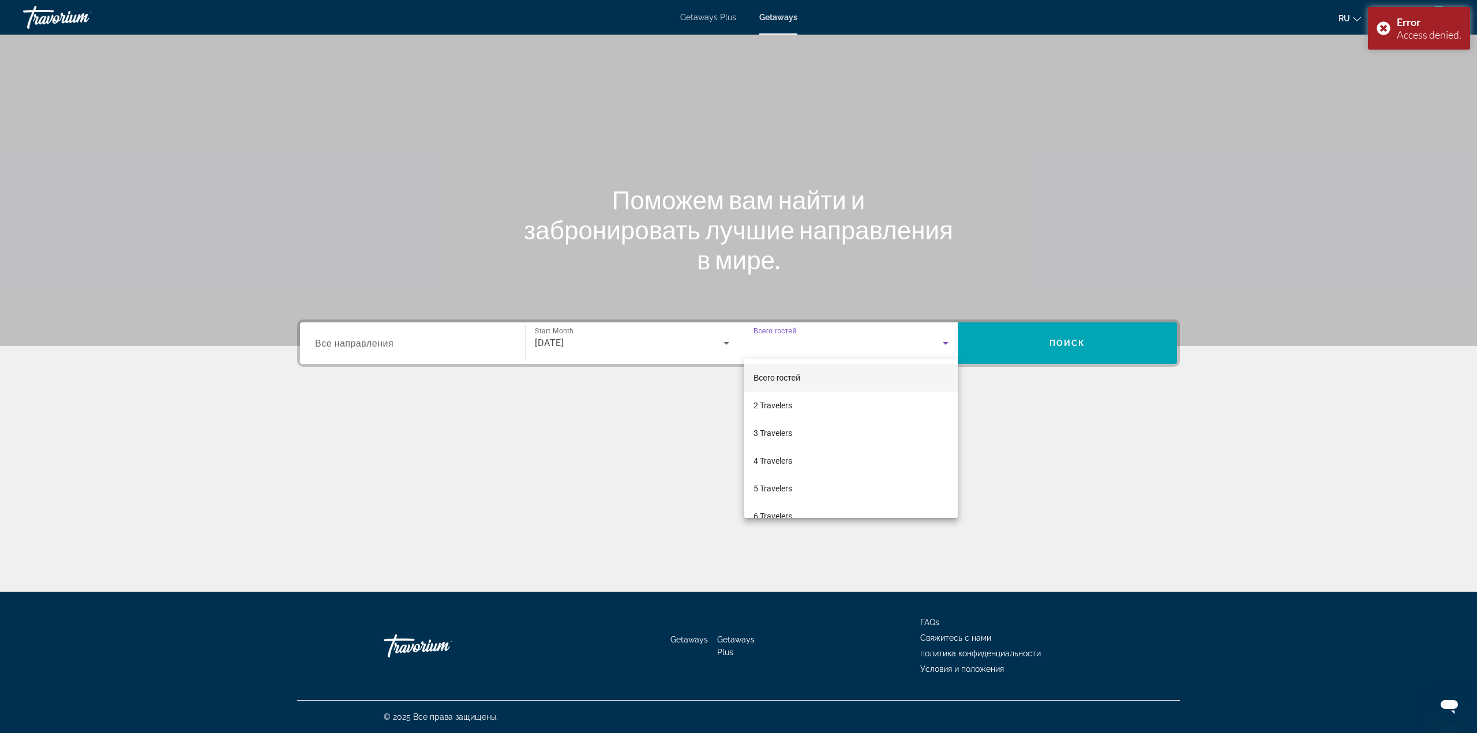
drag, startPoint x: 545, startPoint y: 354, endPoint x: 484, endPoint y: 355, distance: 60.6
click at [543, 354] on div at bounding box center [738, 366] width 1477 height 733
click at [484, 355] on div "Search widget" at bounding box center [412, 343] width 195 height 33
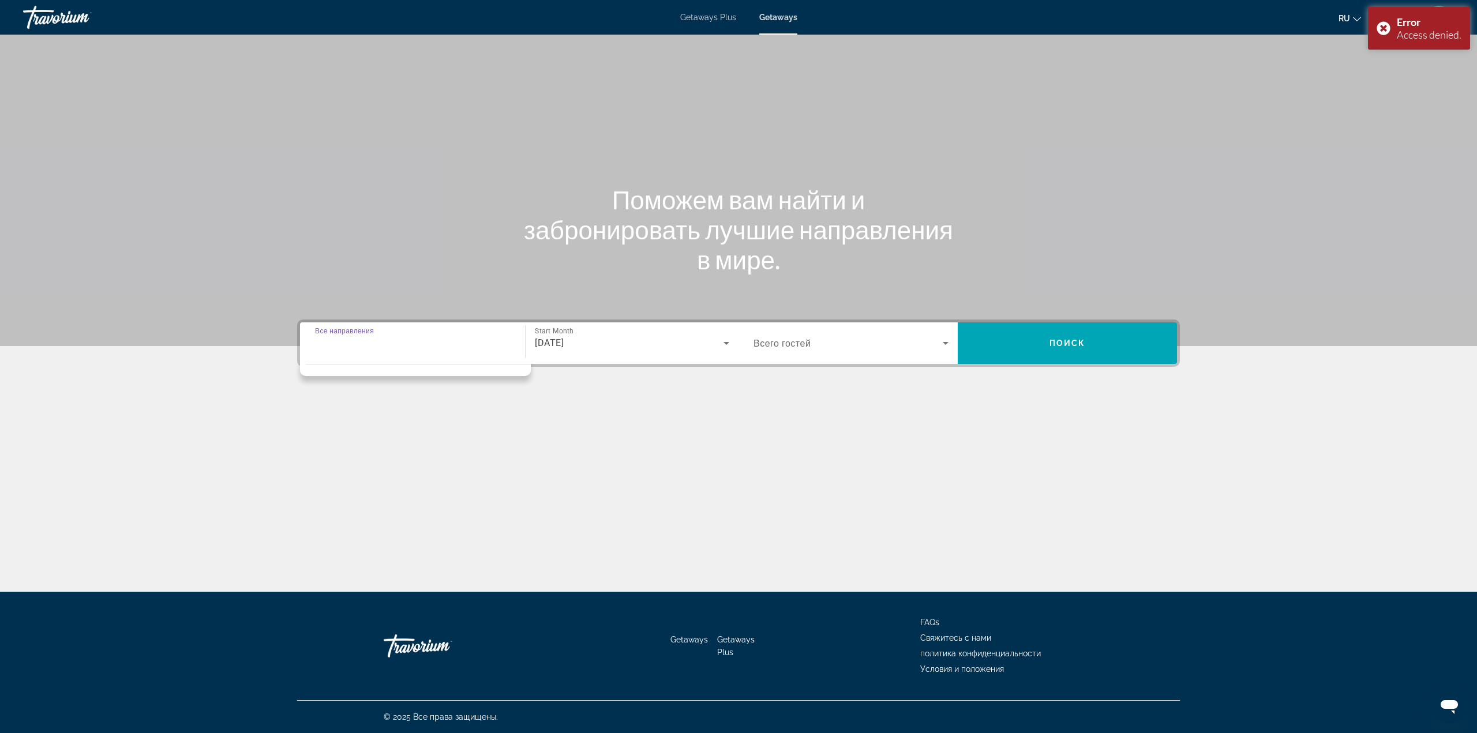
click at [366, 342] on input "Destination Все направления" at bounding box center [412, 344] width 195 height 14
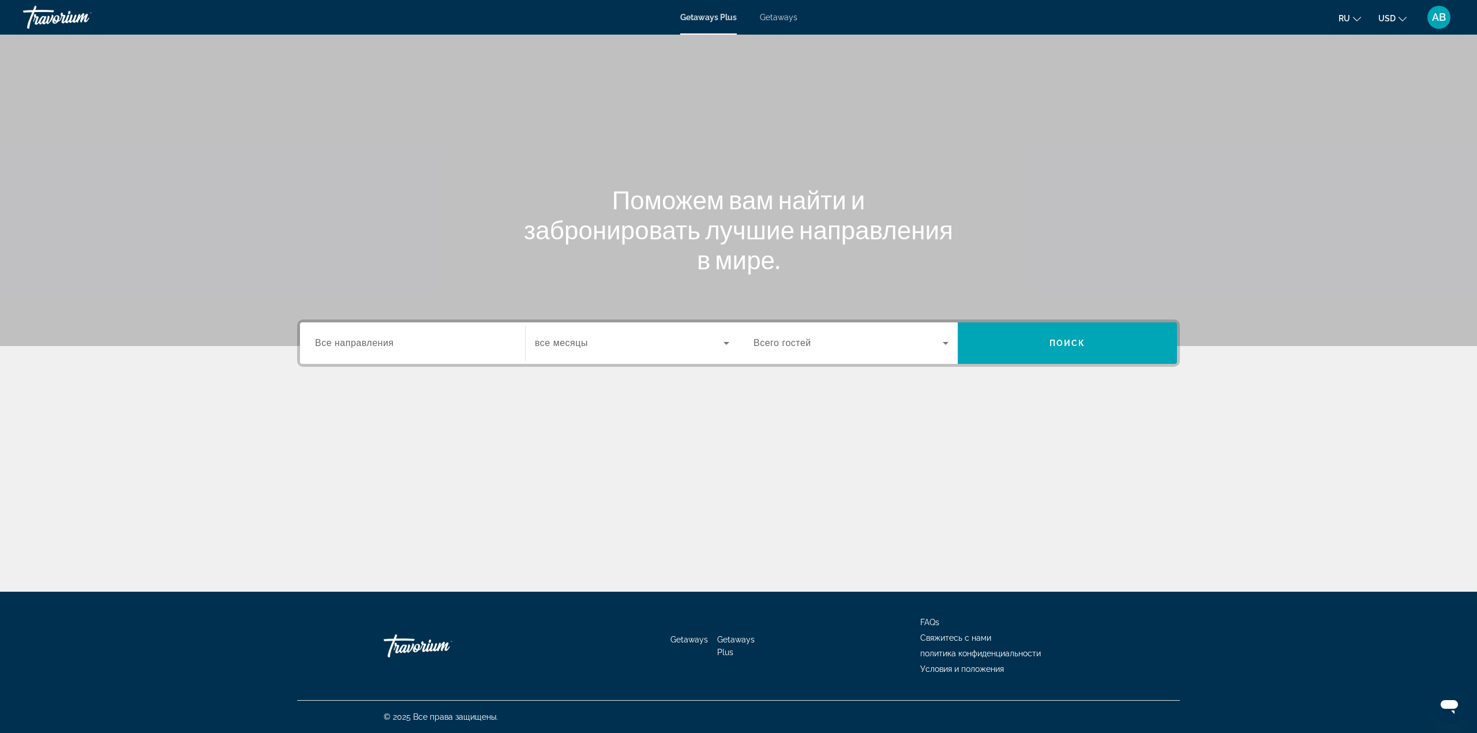
click at [428, 352] on div "Search widget" at bounding box center [412, 343] width 195 height 33
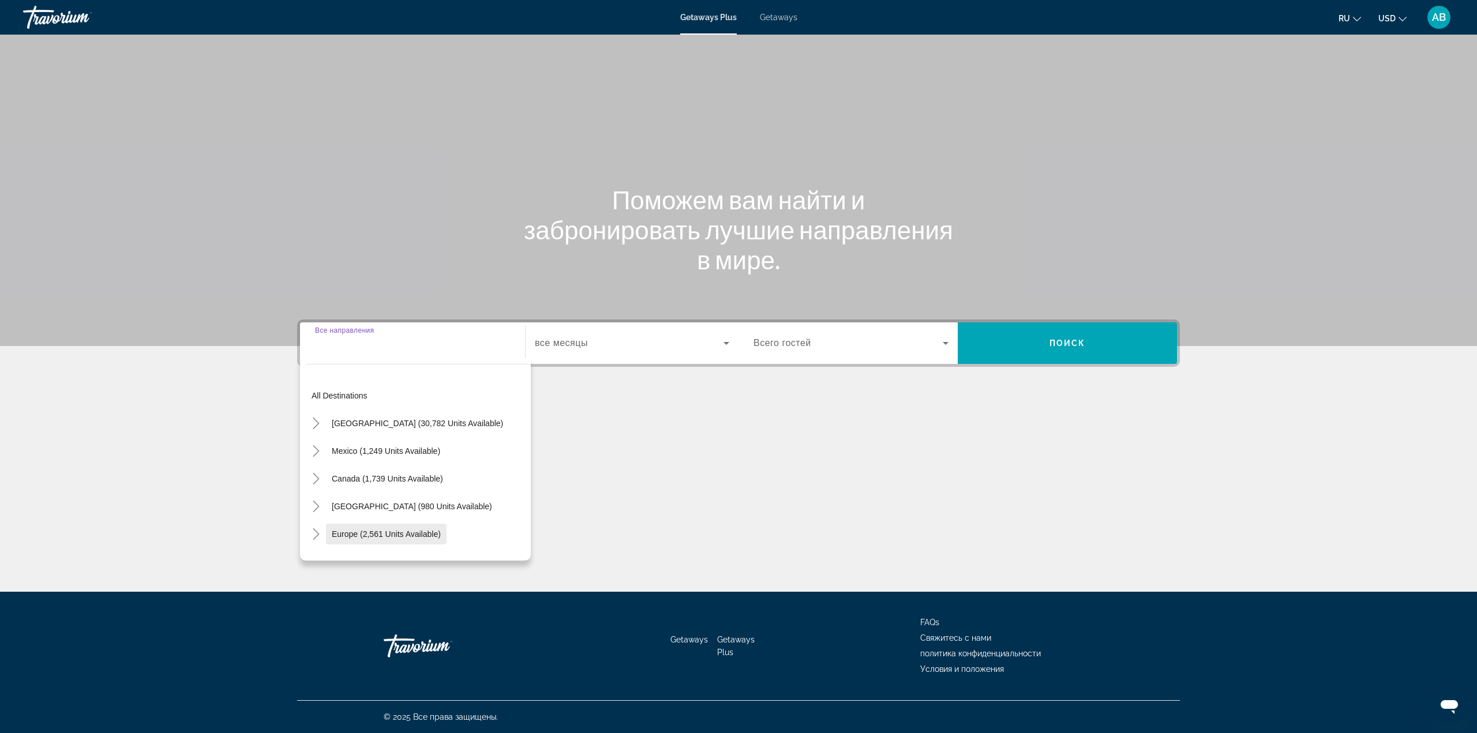
click at [383, 541] on span "Search widget" at bounding box center [386, 534] width 121 height 28
type input "**********"
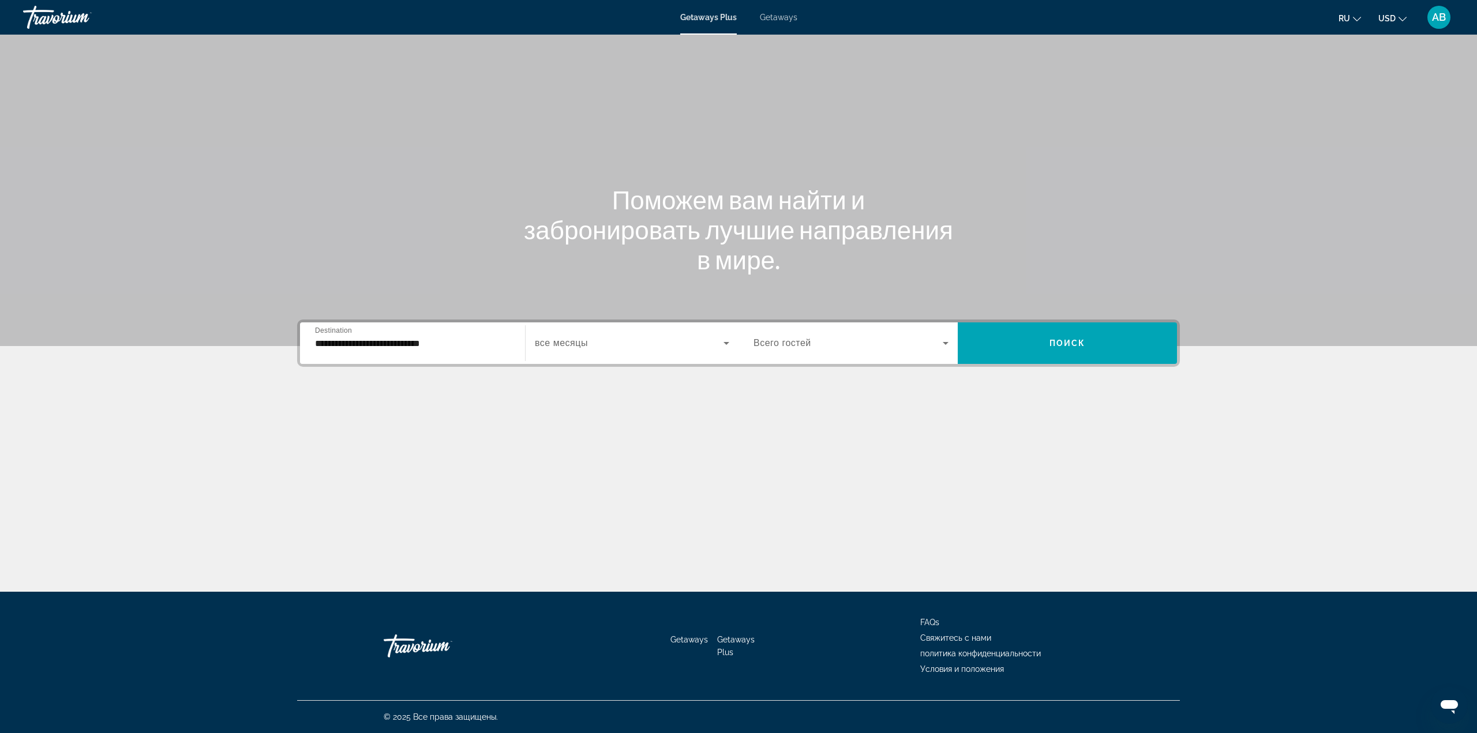
click at [654, 329] on div "Search widget" at bounding box center [632, 343] width 194 height 32
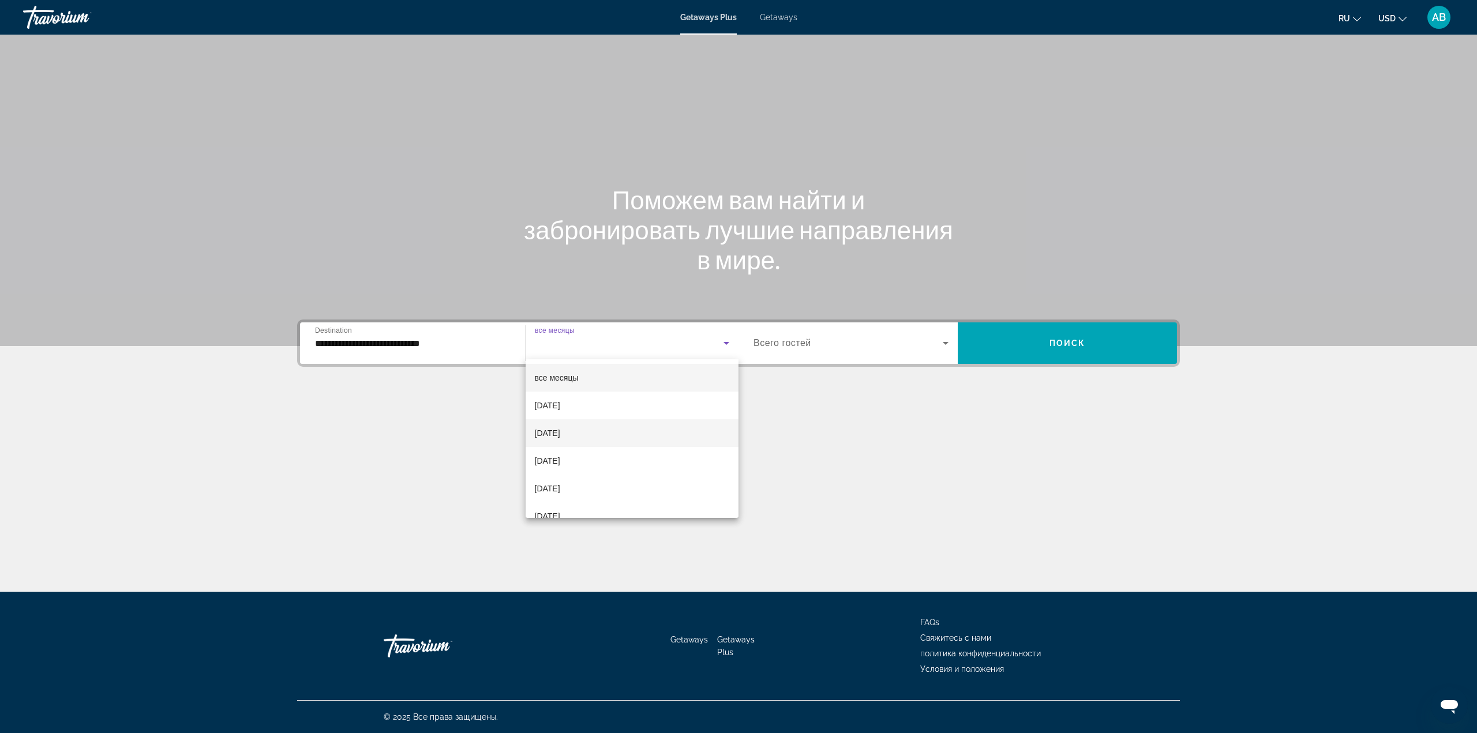
click at [623, 434] on mat-option "[DATE]" at bounding box center [632, 433] width 213 height 28
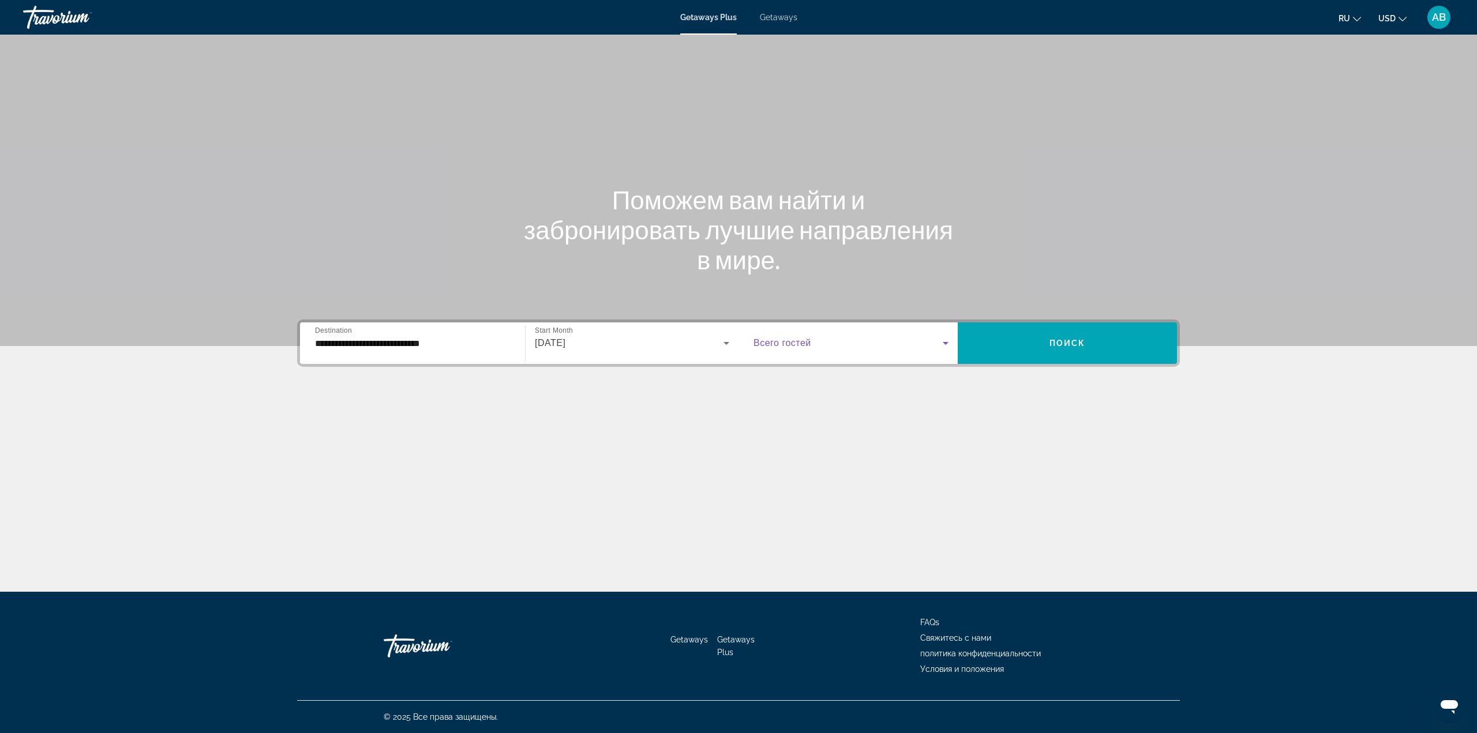
click at [789, 348] on span "Search widget" at bounding box center [847, 343] width 189 height 14
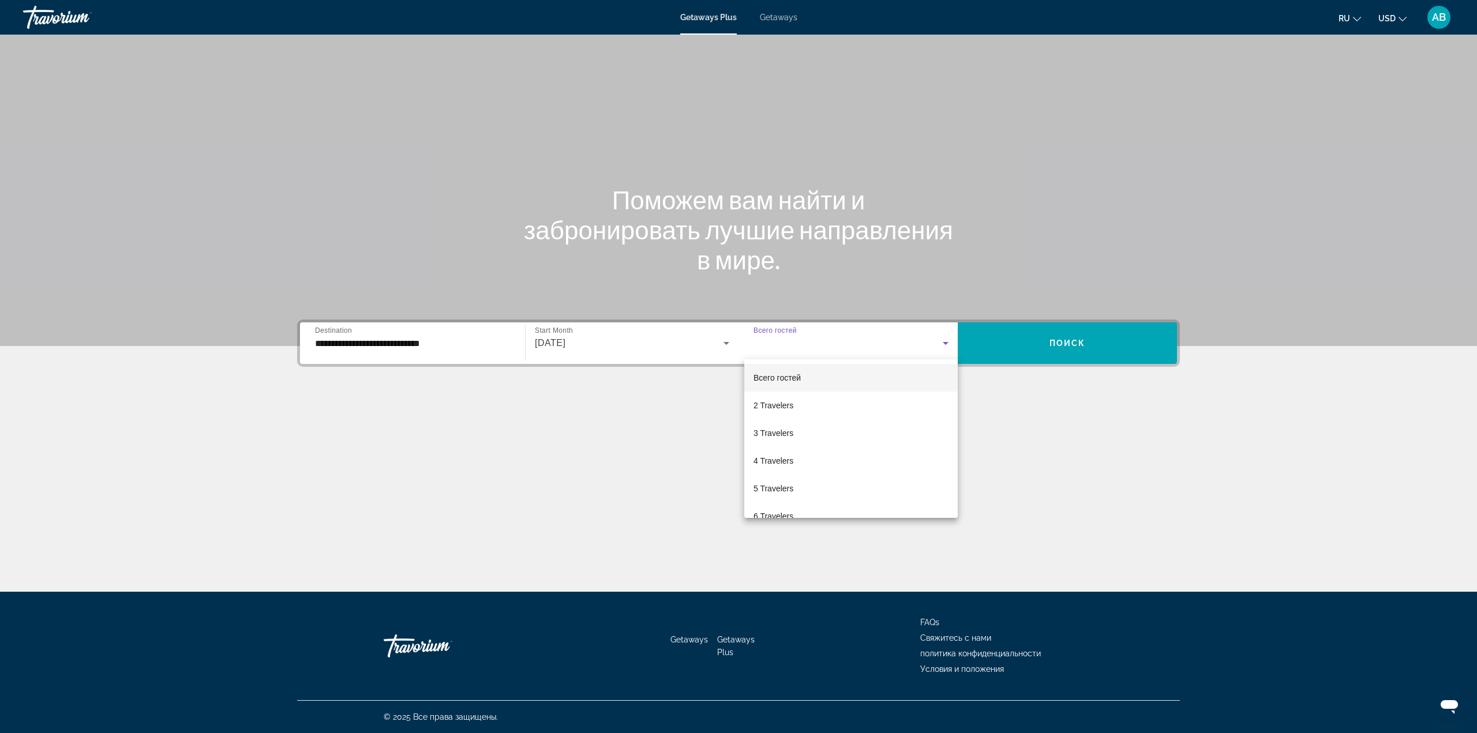
click at [1115, 329] on div at bounding box center [738, 366] width 1477 height 733
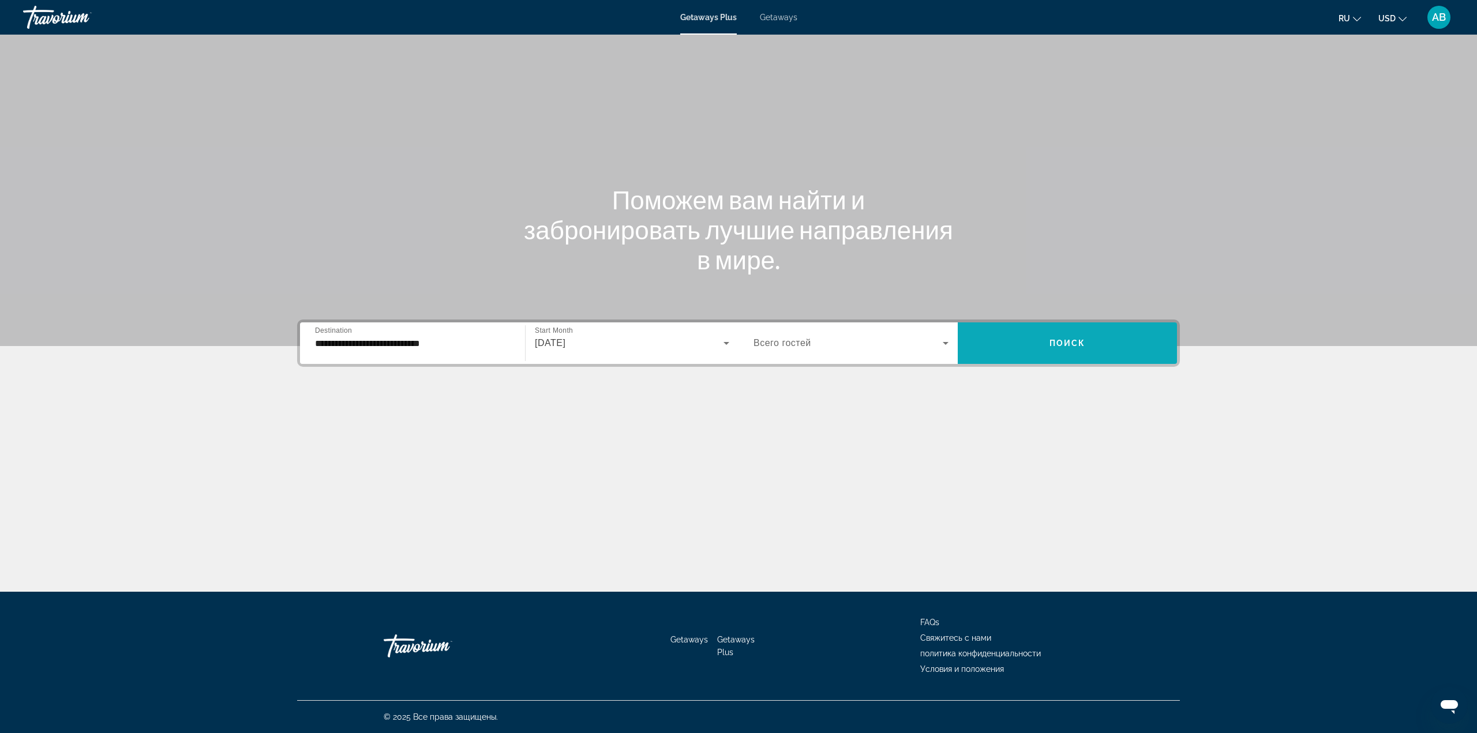
click at [1112, 345] on span "Search widget" at bounding box center [1067, 343] width 219 height 28
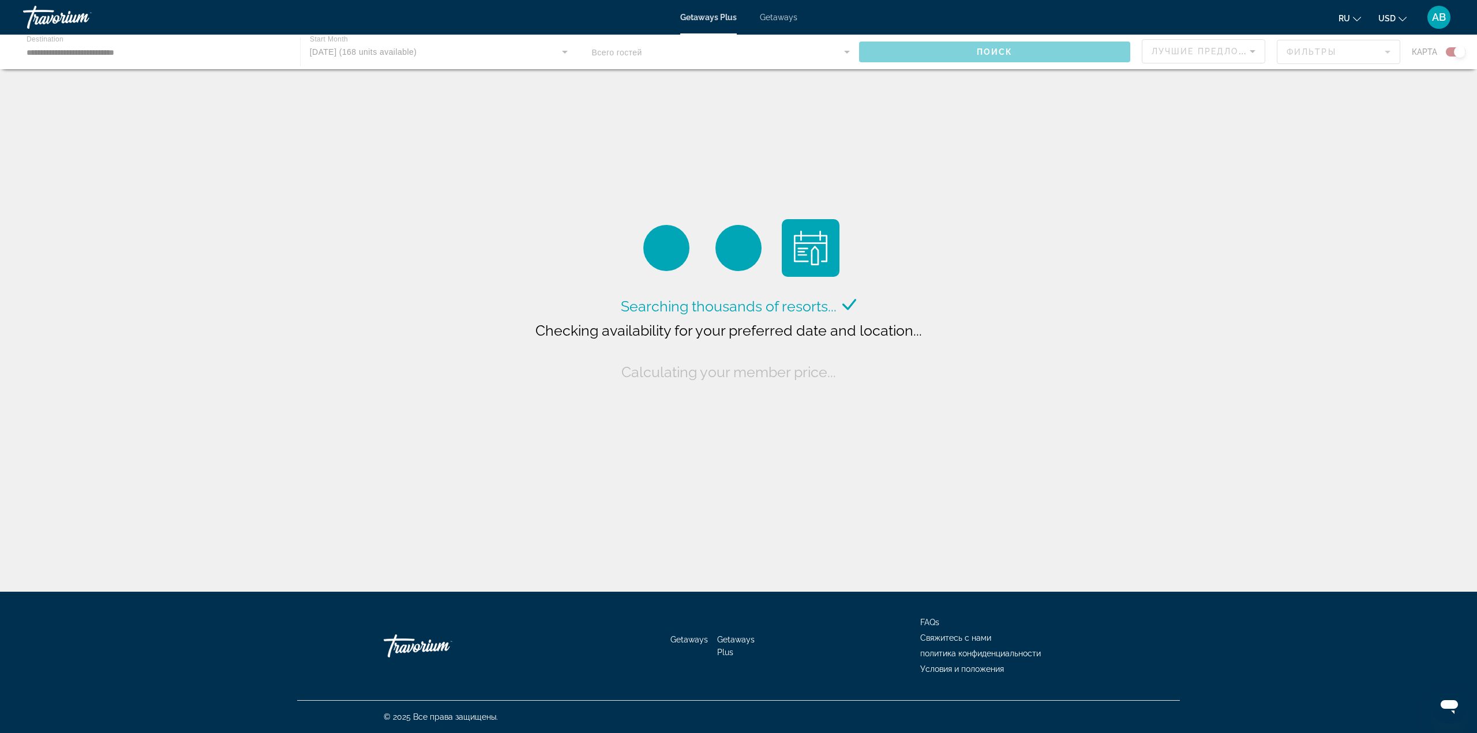
click at [774, 26] on div "Getaways Plus Getaways ru English Español Français Italiano Português русский U…" at bounding box center [738, 17] width 1477 height 30
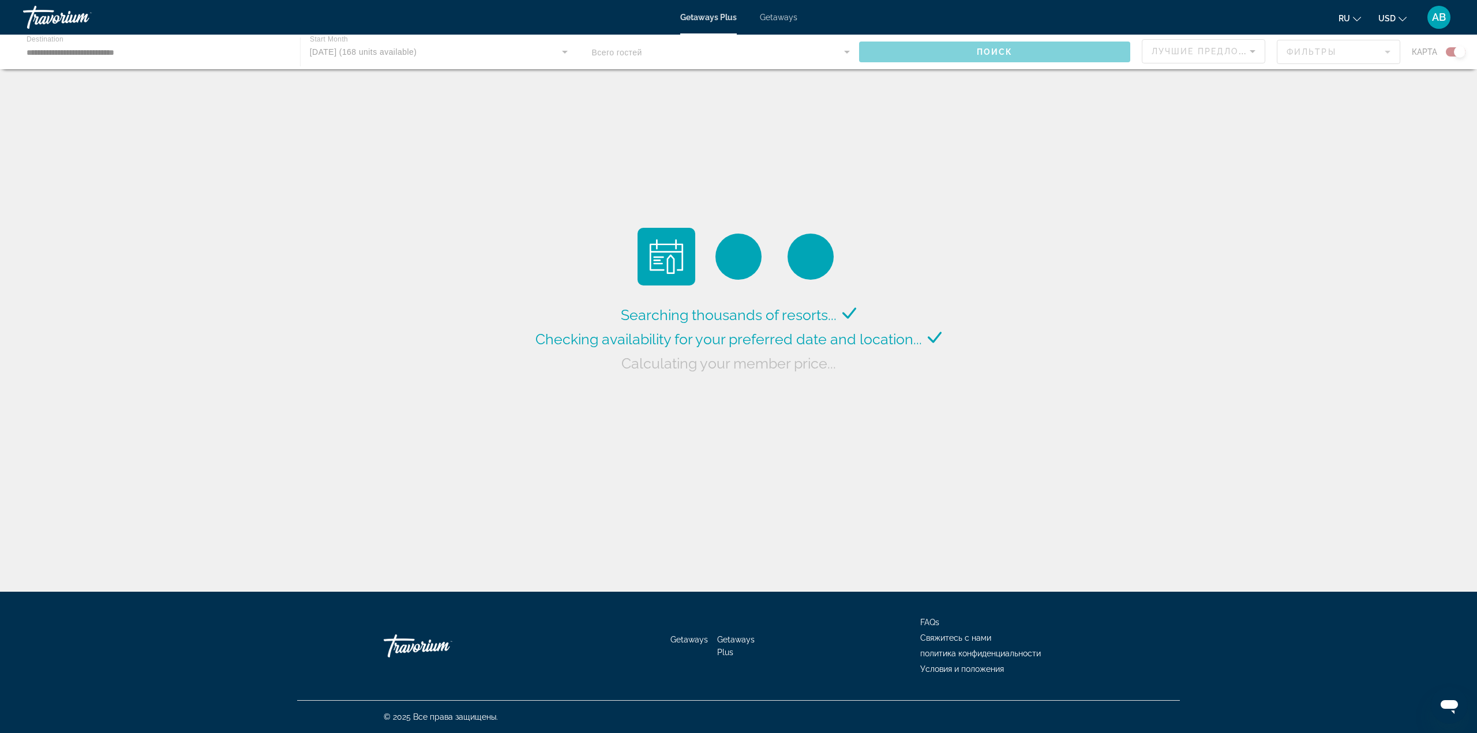
click at [774, 19] on span "Getaways" at bounding box center [778, 17] width 37 height 9
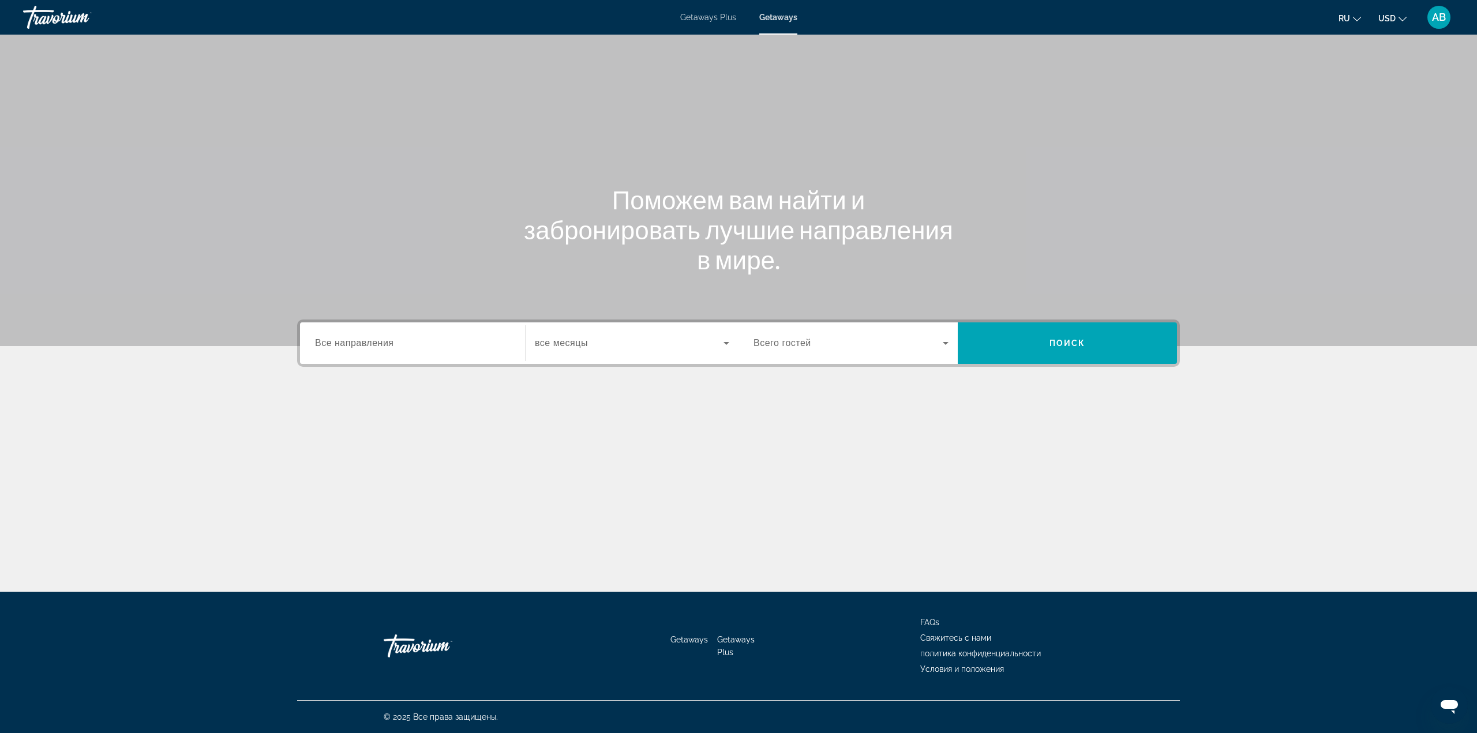
click at [437, 344] on input "Destination Все направления" at bounding box center [412, 344] width 195 height 14
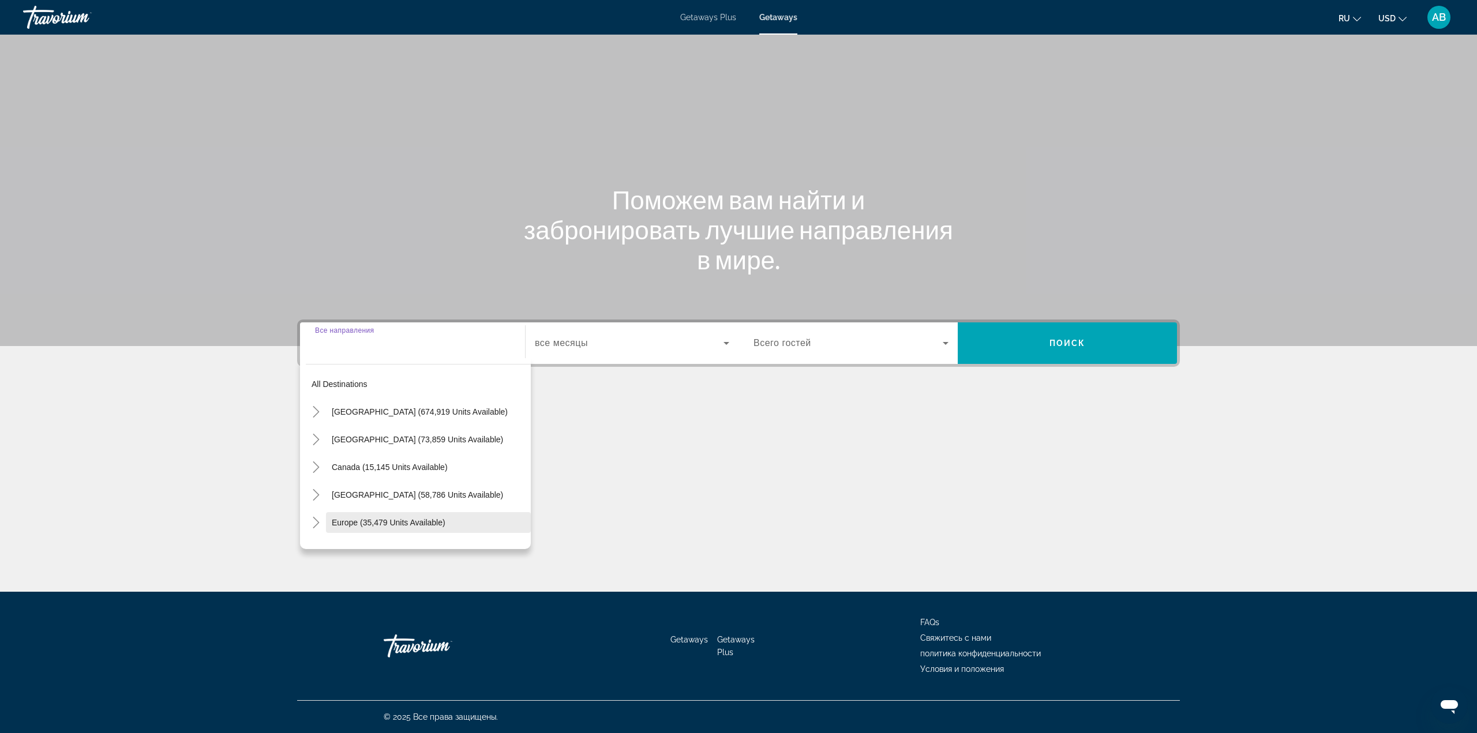
click at [401, 527] on span "Search widget" at bounding box center [428, 523] width 205 height 28
type input "**********"
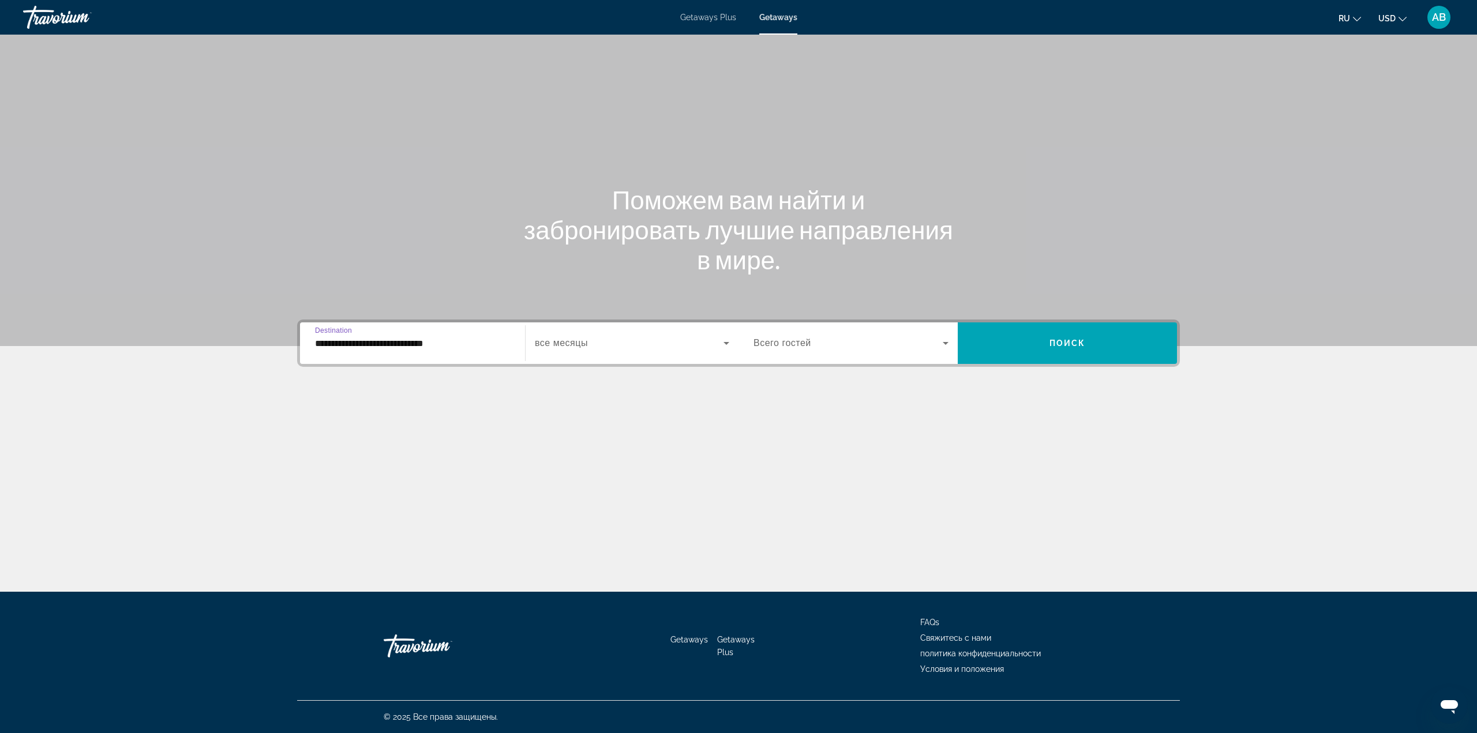
click at [689, 347] on span "Search widget" at bounding box center [629, 343] width 189 height 14
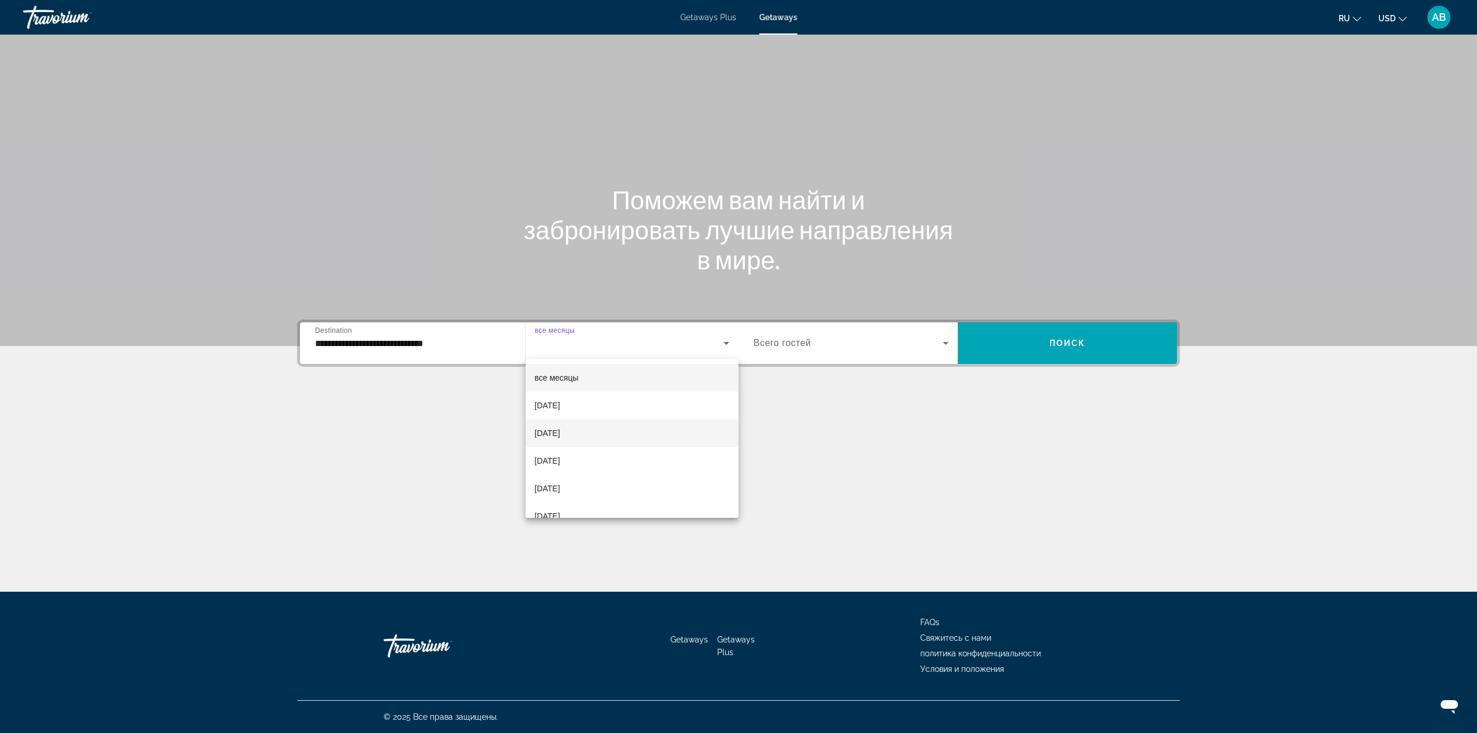
click at [622, 435] on mat-option "[DATE]" at bounding box center [632, 433] width 213 height 28
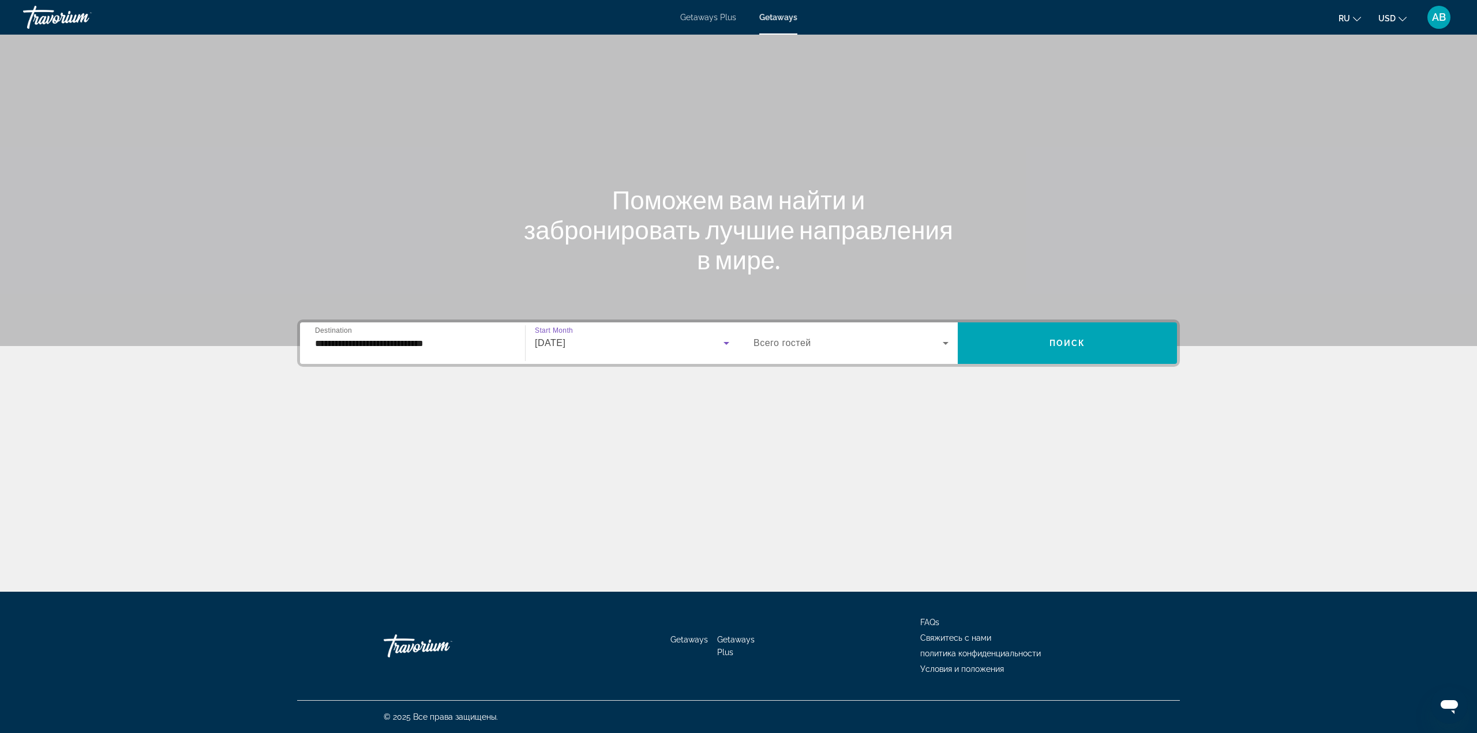
click at [876, 342] on span "Search widget" at bounding box center [847, 343] width 189 height 14
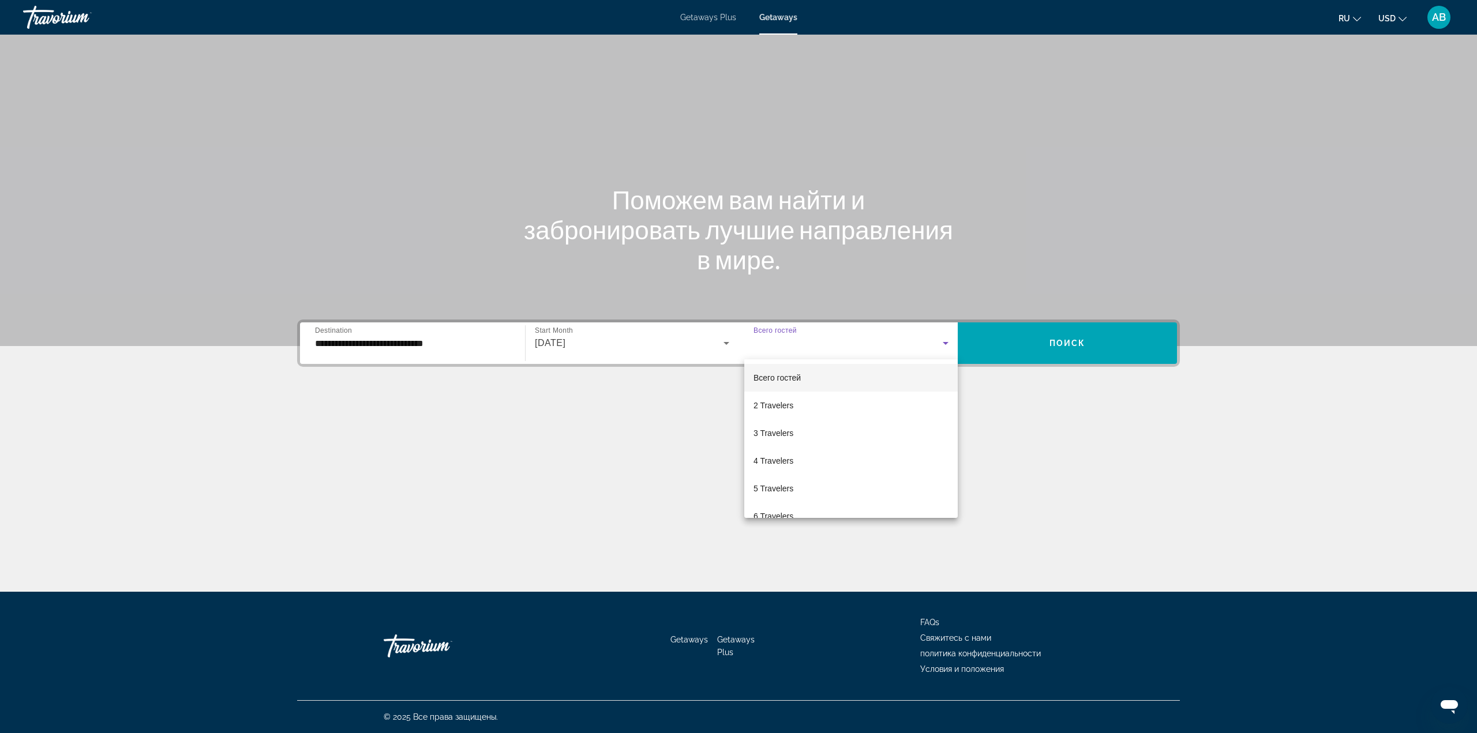
click at [1137, 343] on div at bounding box center [738, 366] width 1477 height 733
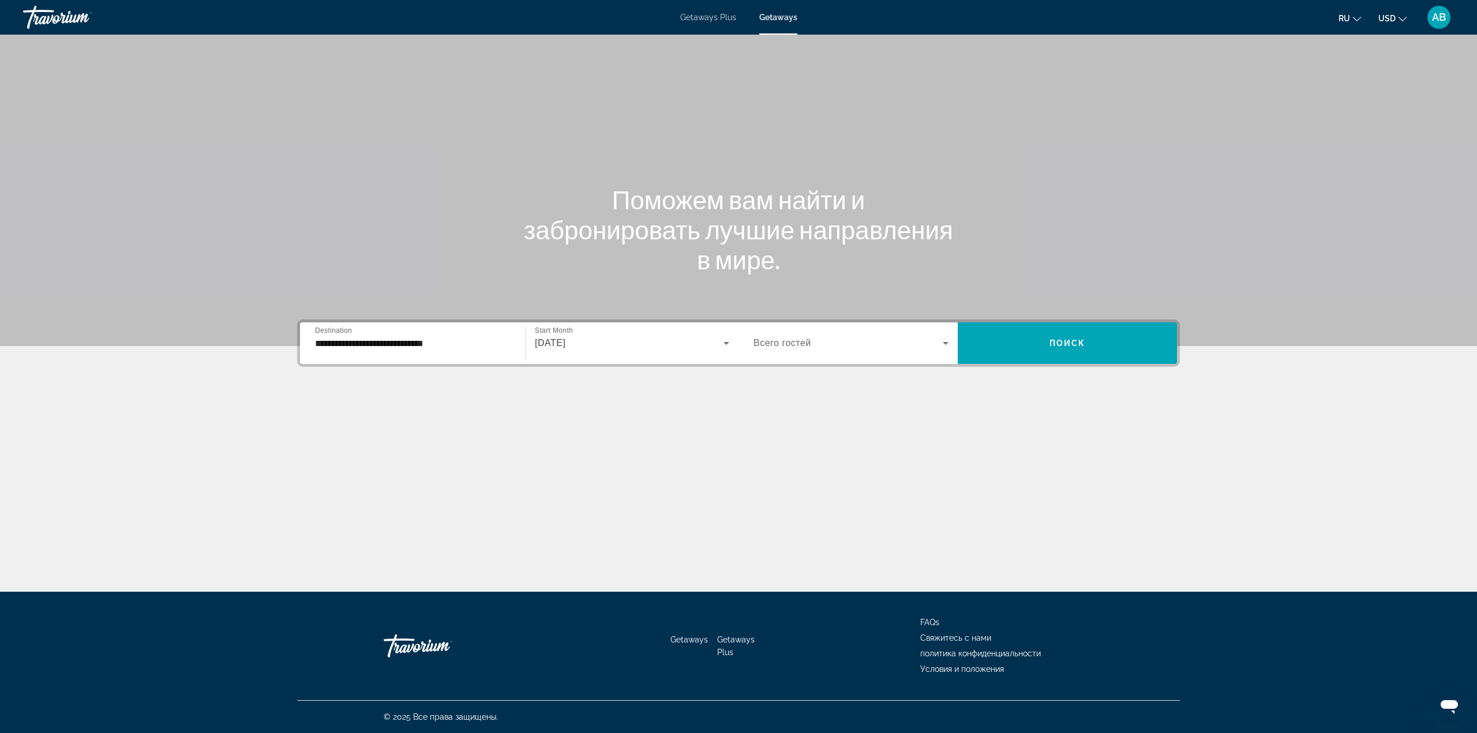
click at [1064, 365] on div "**********" at bounding box center [738, 343] width 883 height 47
click at [1064, 355] on span "Search widget" at bounding box center [1067, 343] width 219 height 28
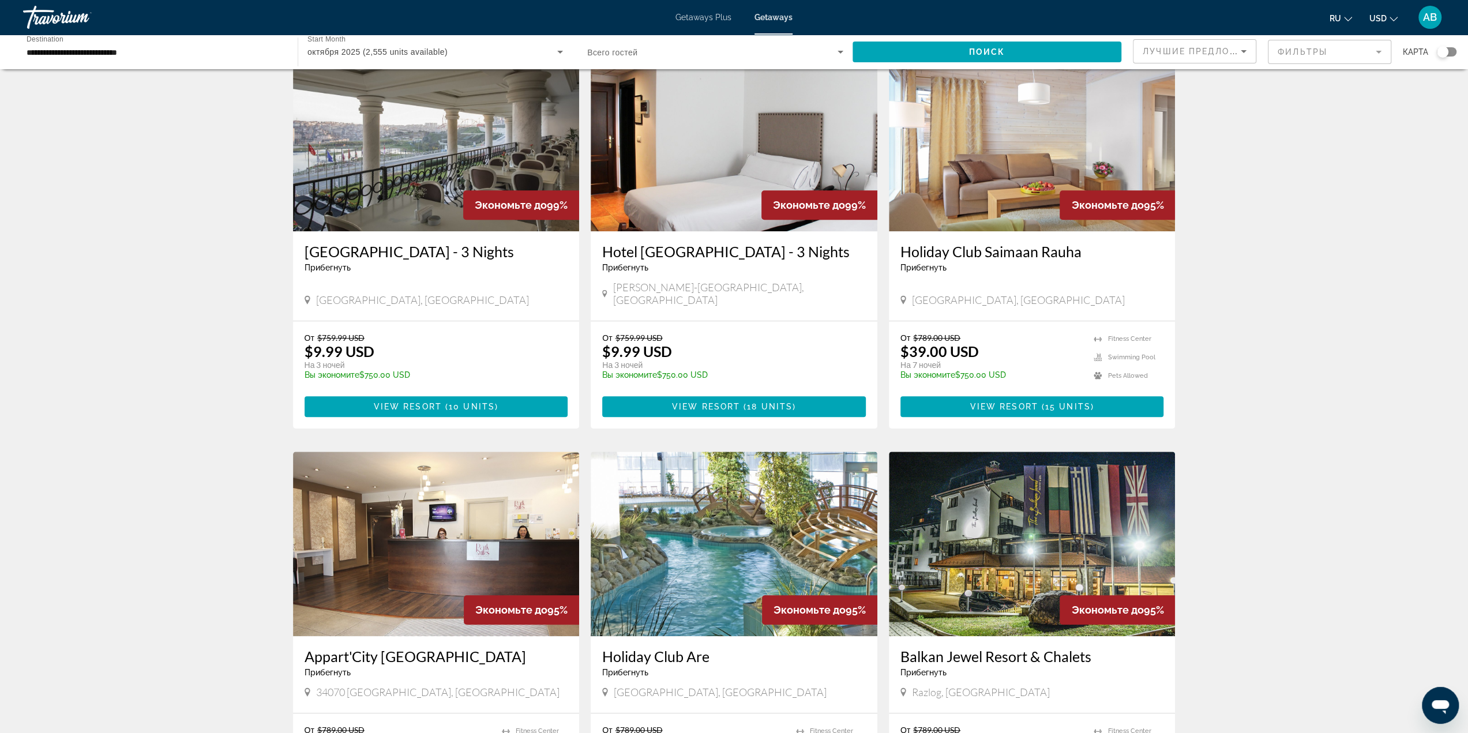
scroll to position [1132, 0]
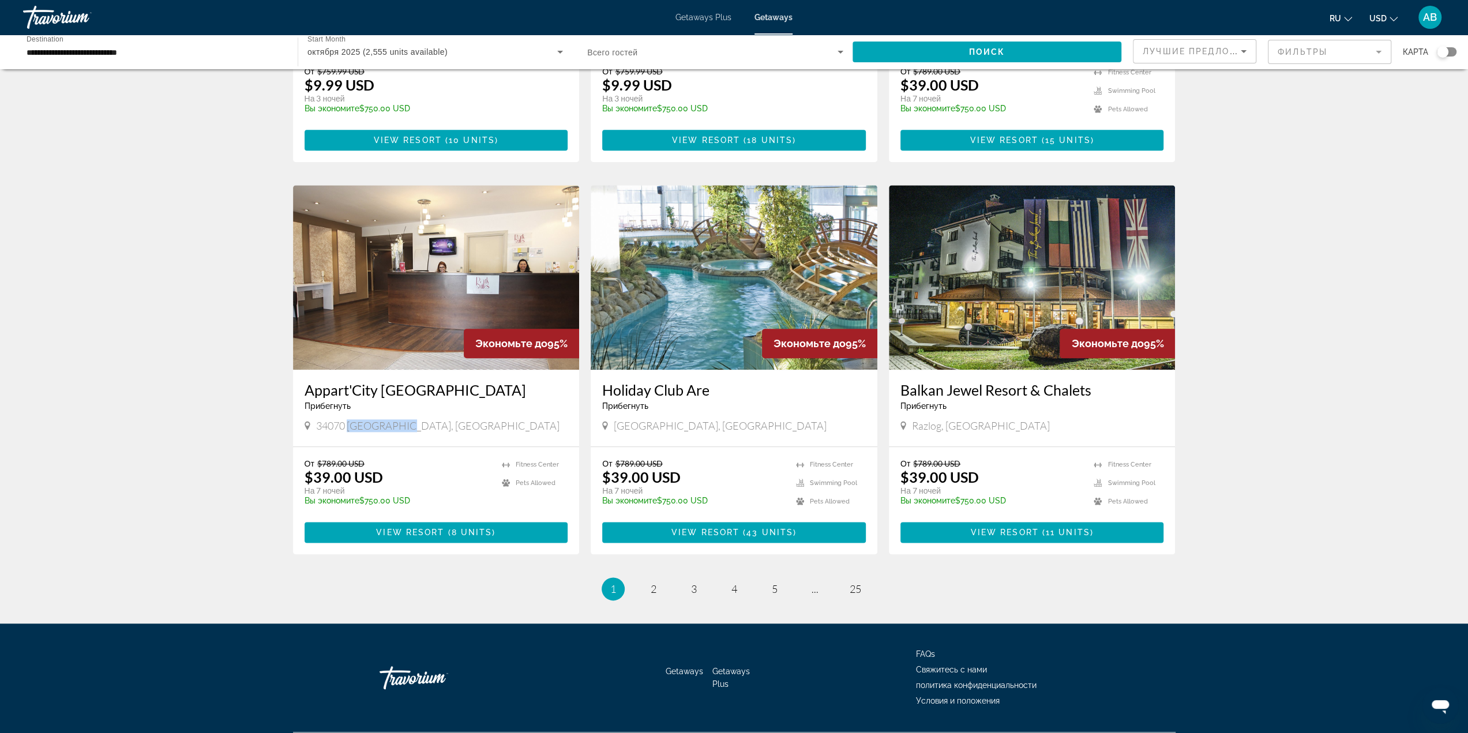
drag, startPoint x: 350, startPoint y: 398, endPoint x: 399, endPoint y: 395, distance: 49.1
click at [399, 419] on span "34070 Montpellier, France" at bounding box center [437, 425] width 243 height 13
copy span "Montpellier"
click at [472, 519] on span "Main content" at bounding box center [437, 533] width 264 height 28
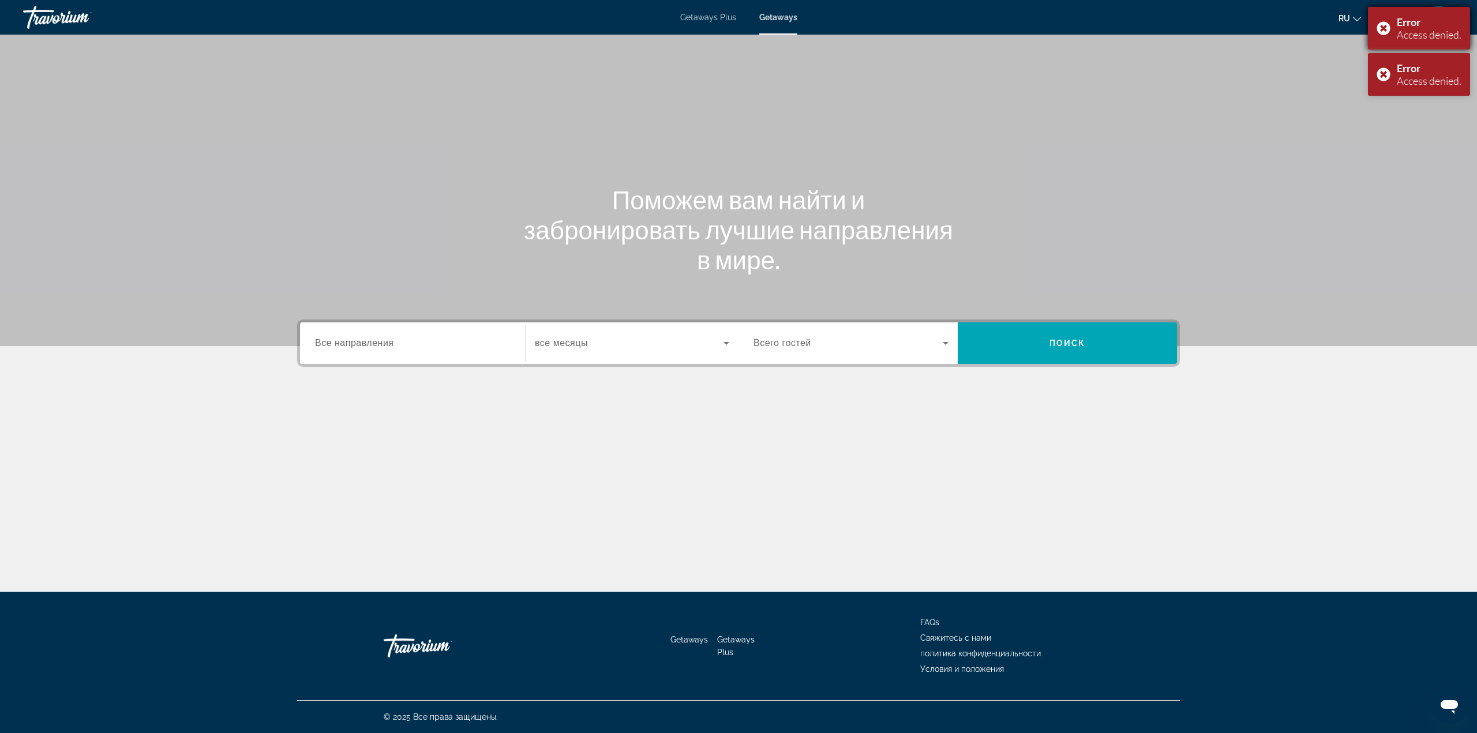
click at [1377, 29] on div "Error Access denied." at bounding box center [1419, 28] width 102 height 43
click at [1377, 53] on div "Error Access denied." at bounding box center [1419, 74] width 102 height 43
click at [401, 337] on input "Destination Все направления" at bounding box center [412, 344] width 195 height 14
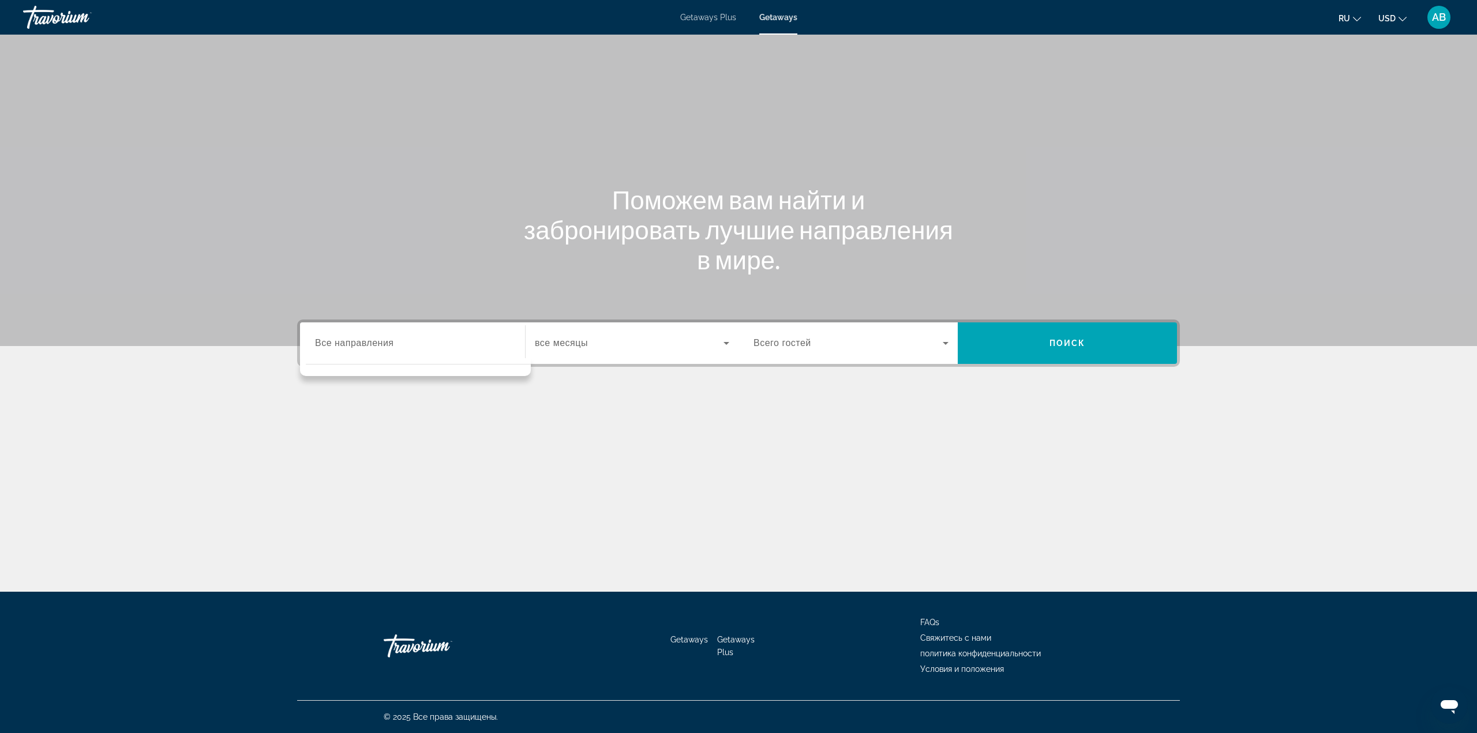
click at [662, 362] on div "Start Month все месяцы" at bounding box center [631, 343] width 213 height 42
click at [653, 337] on span "Search widget" at bounding box center [629, 343] width 189 height 14
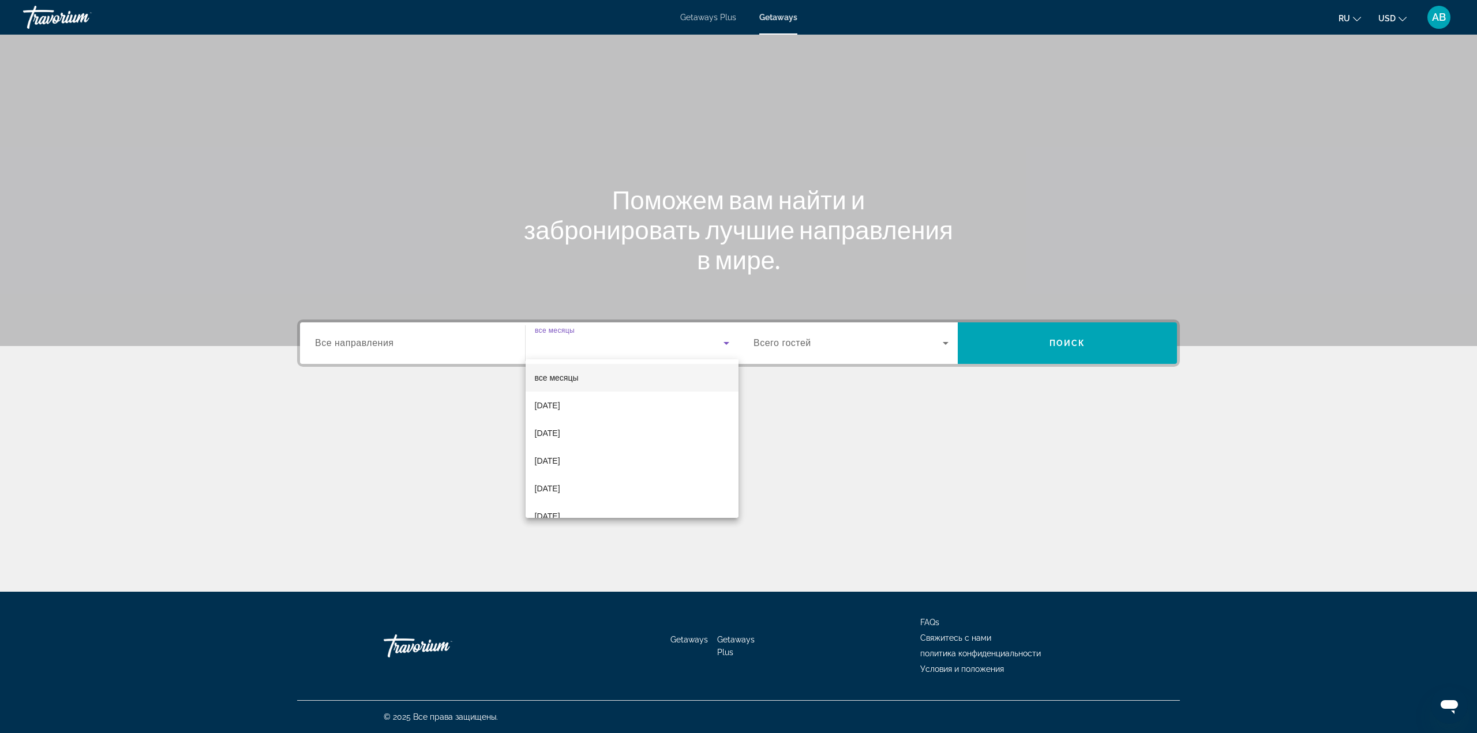
click at [819, 333] on div at bounding box center [738, 366] width 1477 height 733
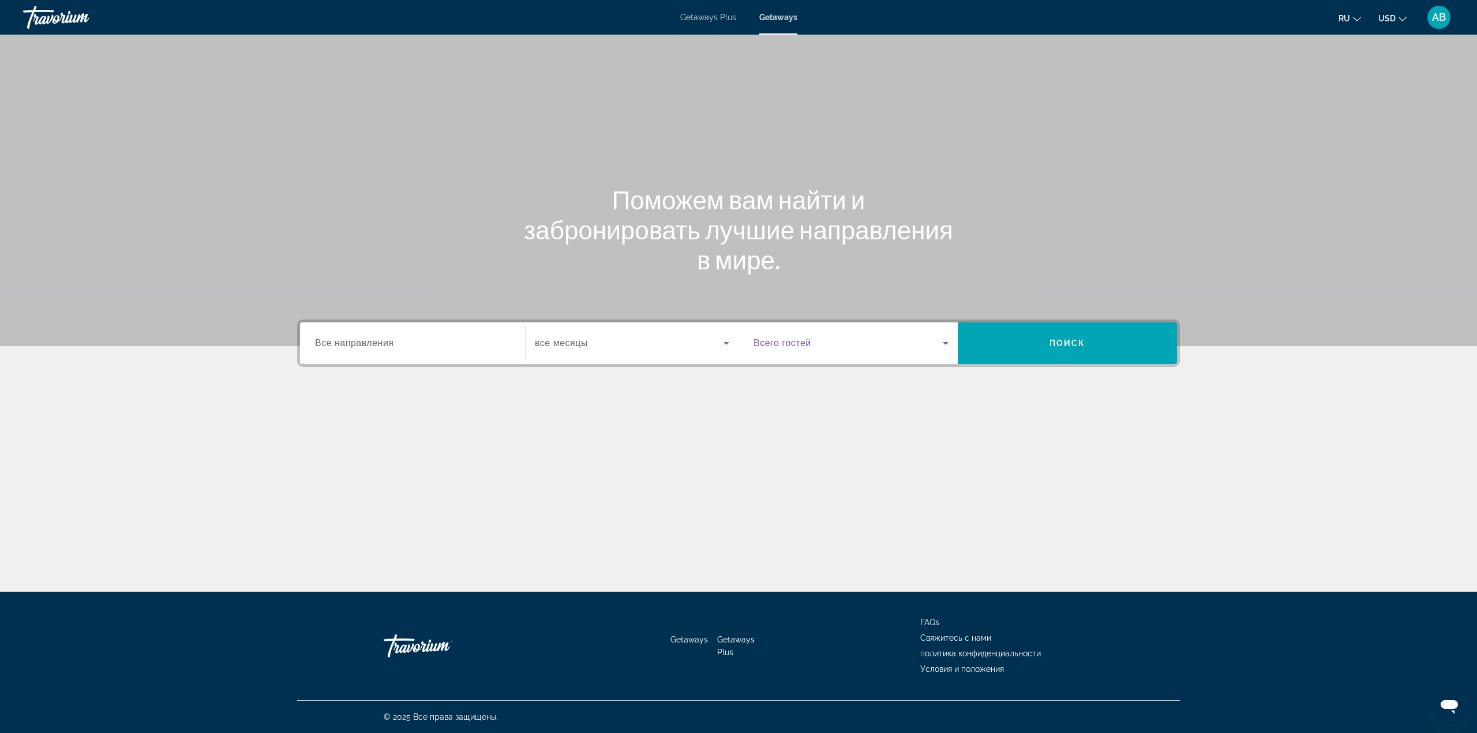
click at [822, 341] on span "Search widget" at bounding box center [847, 343] width 189 height 14
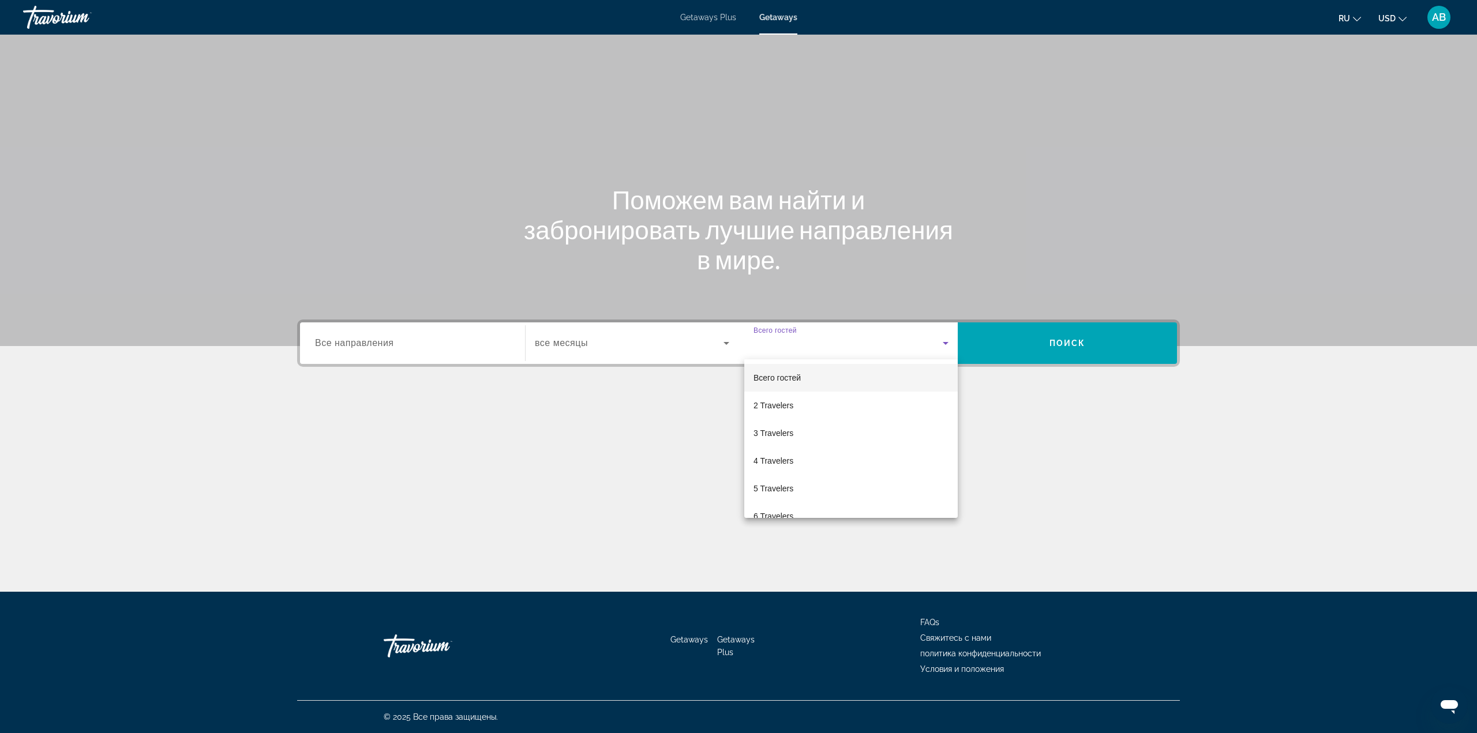
click at [680, 353] on div at bounding box center [738, 366] width 1477 height 733
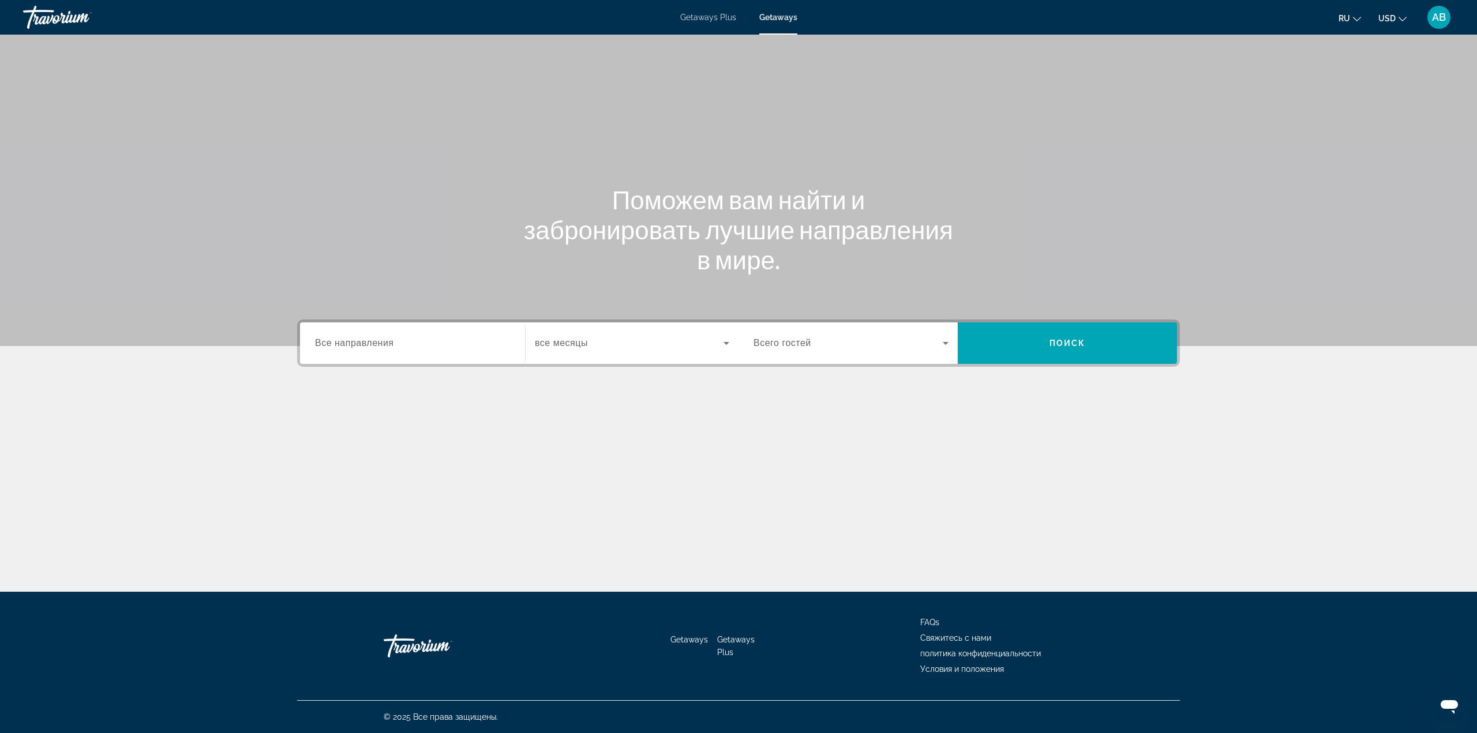
click at [597, 355] on div "Search widget" at bounding box center [632, 343] width 194 height 32
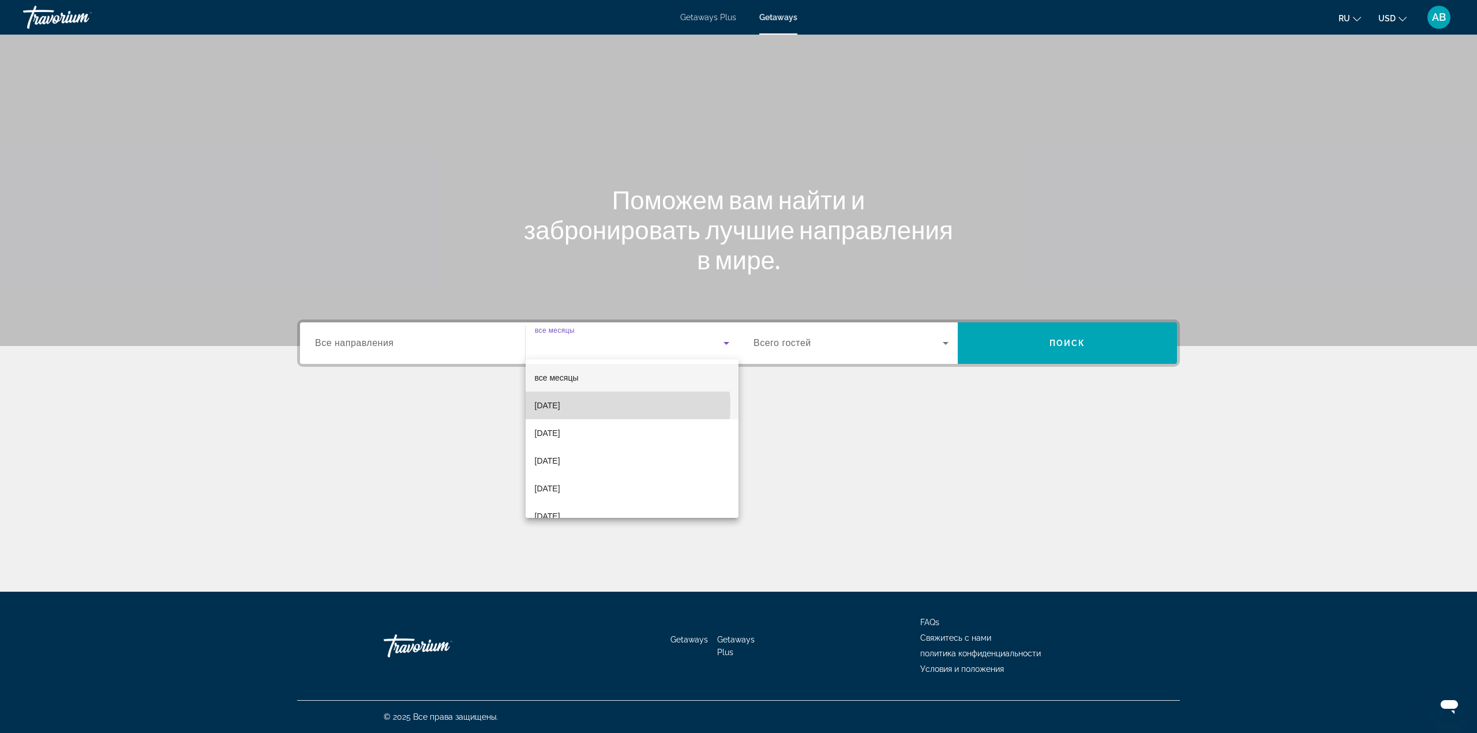
click at [560, 407] on span "[DATE]" at bounding box center [547, 406] width 25 height 14
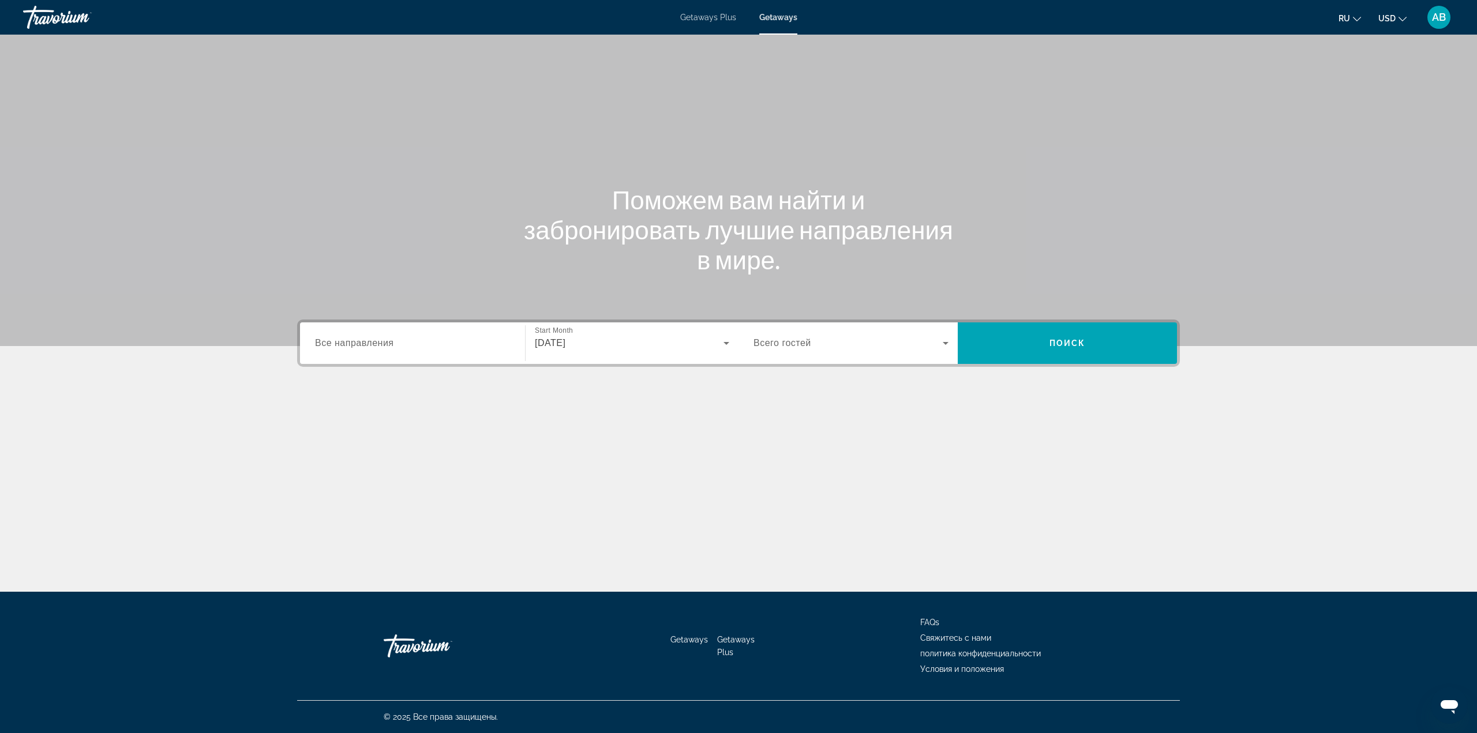
click at [595, 352] on div "[DATE]" at bounding box center [632, 343] width 194 height 32
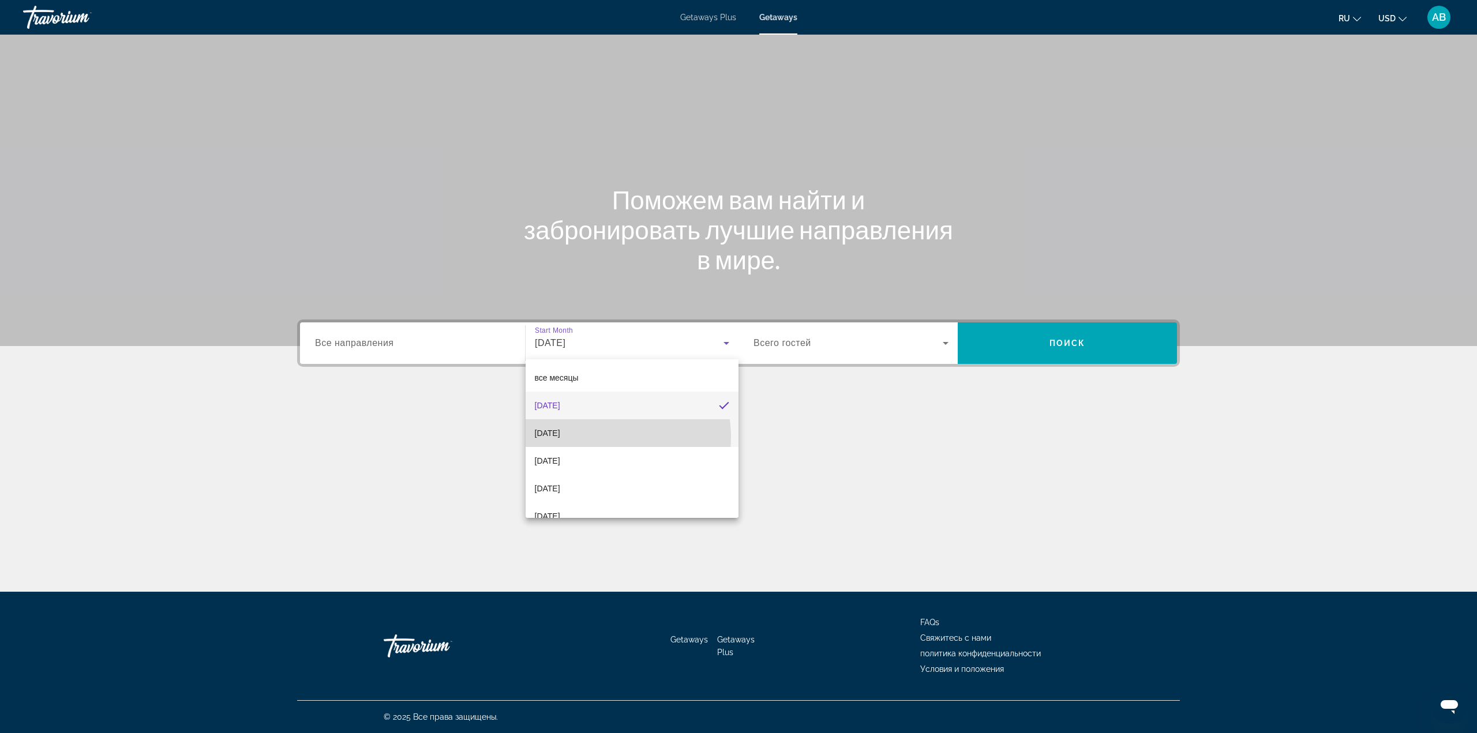
drag, startPoint x: 599, startPoint y: 437, endPoint x: 404, endPoint y: 324, distance: 224.9
click at [599, 437] on mat-option "[DATE]" at bounding box center [632, 433] width 213 height 28
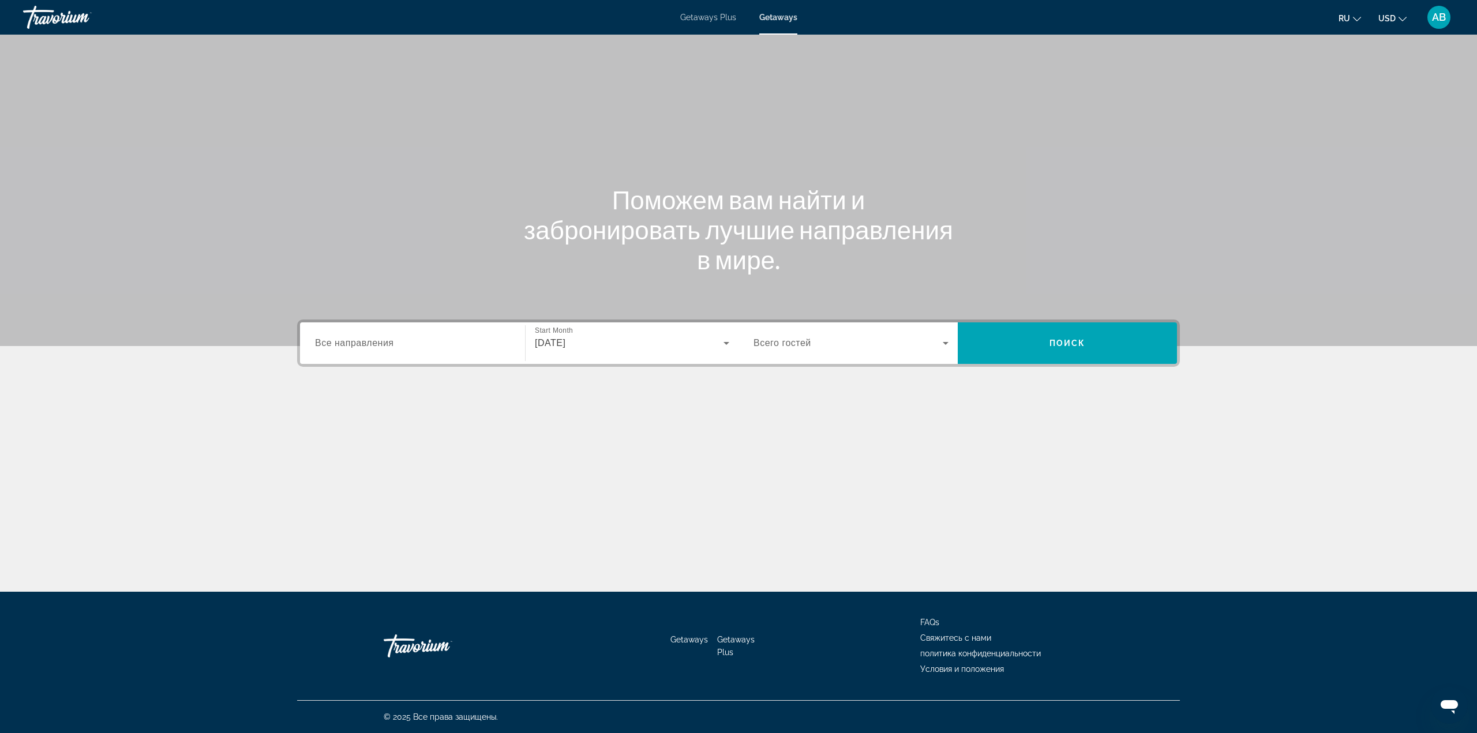
click at [402, 321] on div "Destination Все направления Start Month все месяцы October 2025 Occupancy Всего…" at bounding box center [738, 343] width 883 height 47
click at [401, 342] on input "Destination Все направления" at bounding box center [412, 344] width 195 height 14
click at [504, 347] on input "Destination Все направления" at bounding box center [412, 344] width 195 height 14
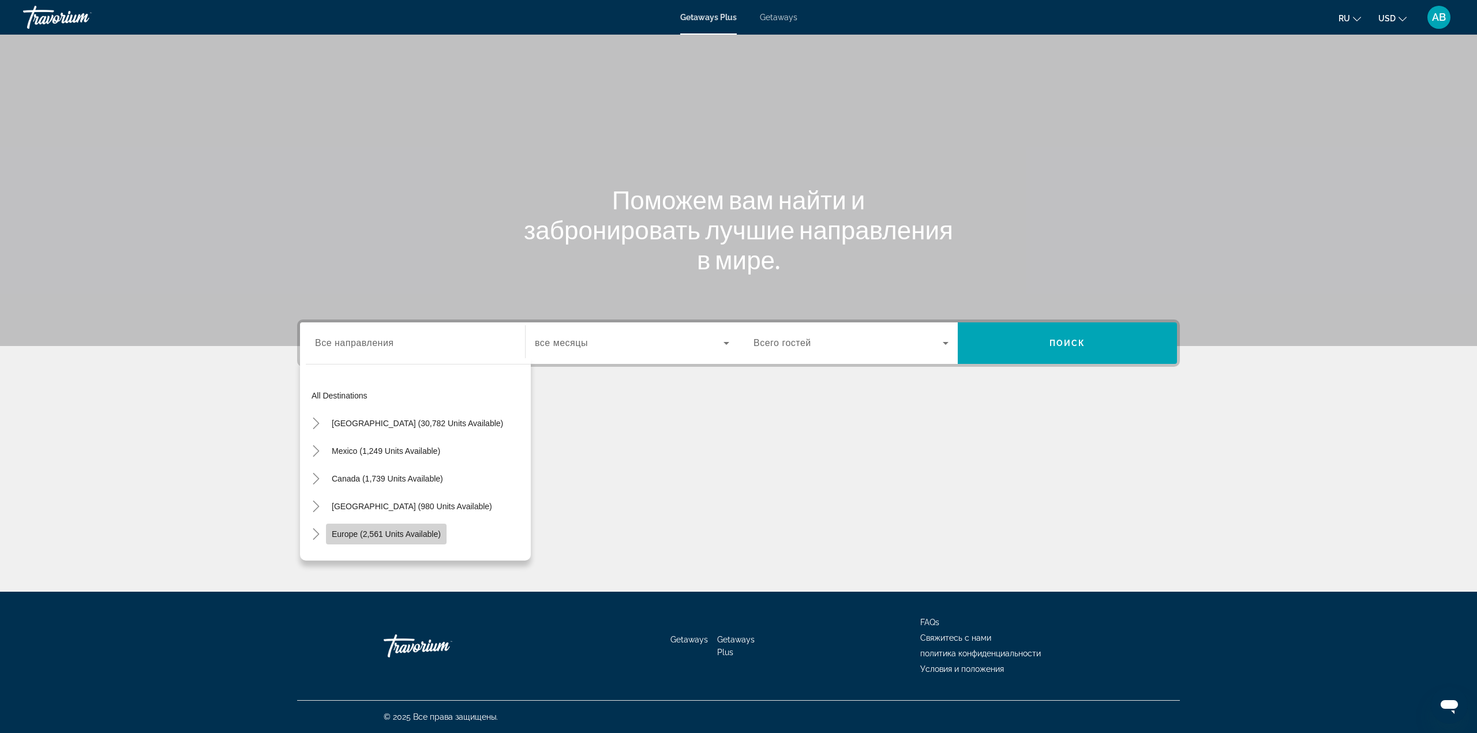
click at [409, 526] on span "Search widget" at bounding box center [386, 534] width 121 height 28
type input "**********"
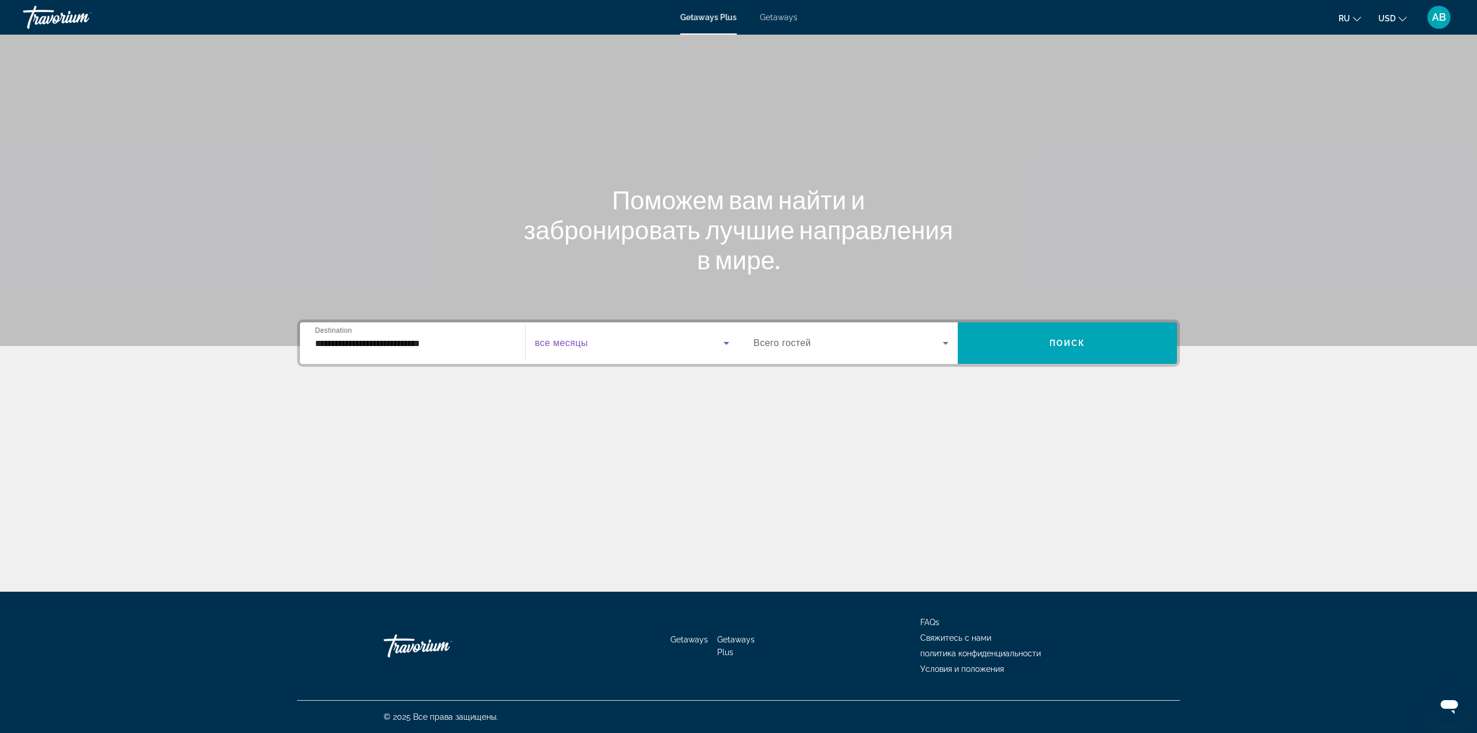
click at [592, 344] on span "Search widget" at bounding box center [629, 343] width 189 height 14
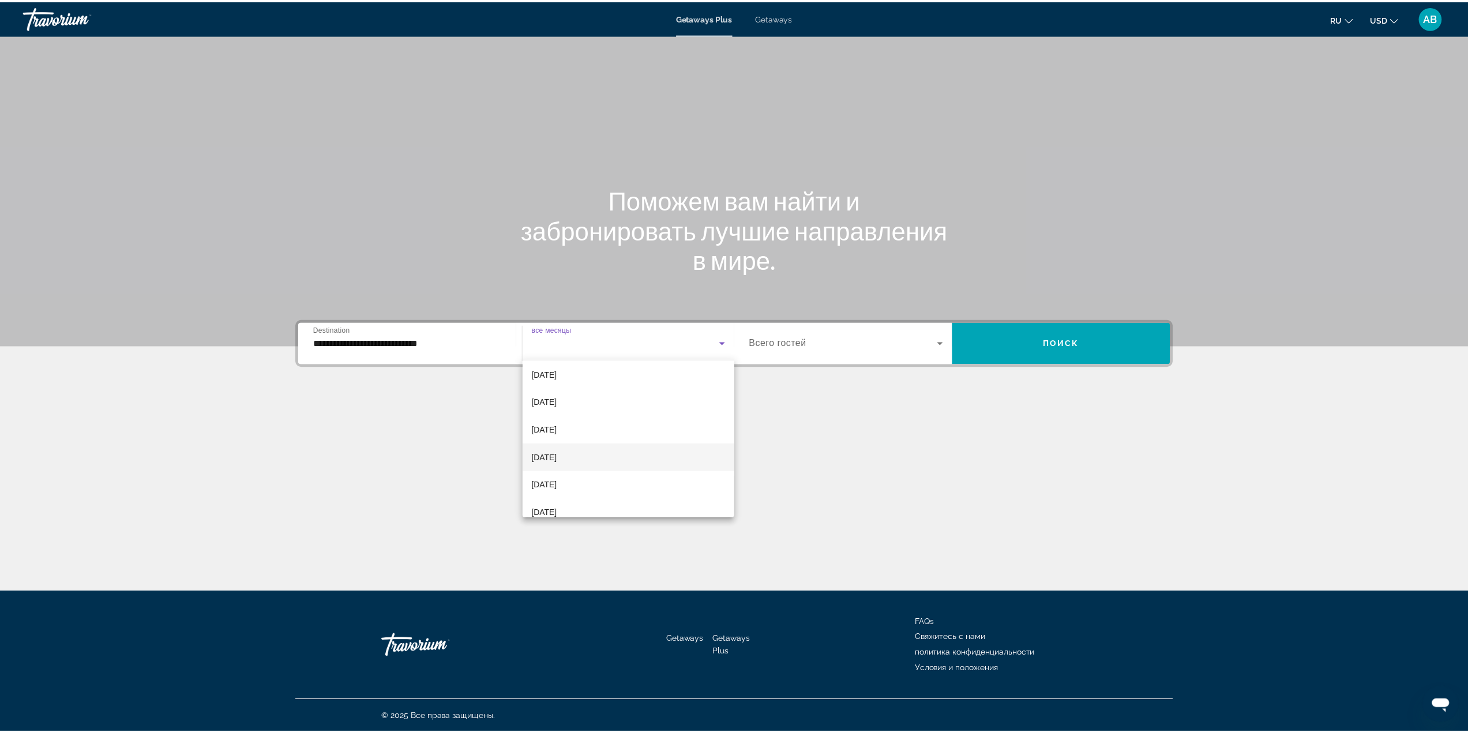
scroll to position [58, 0]
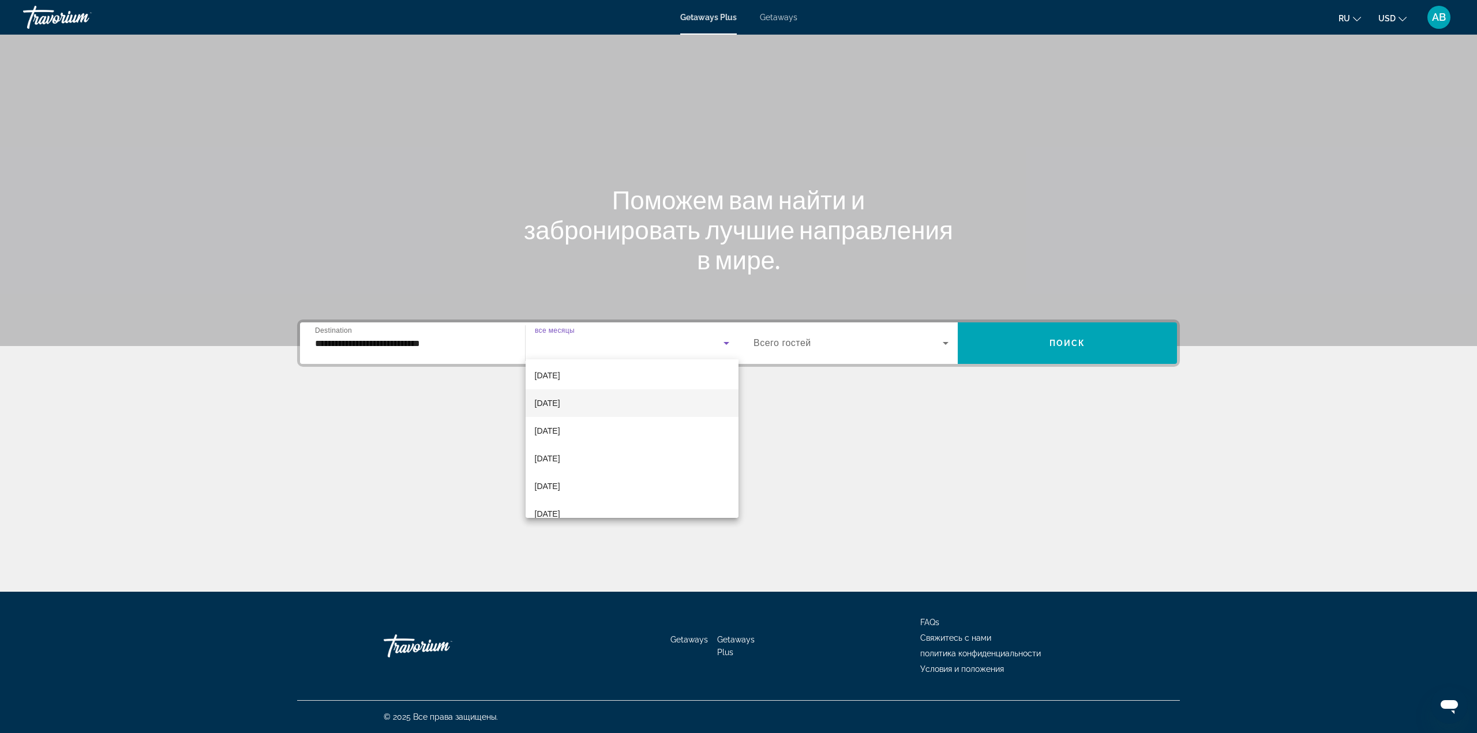
click at [593, 395] on mat-option "[DATE]" at bounding box center [632, 403] width 213 height 28
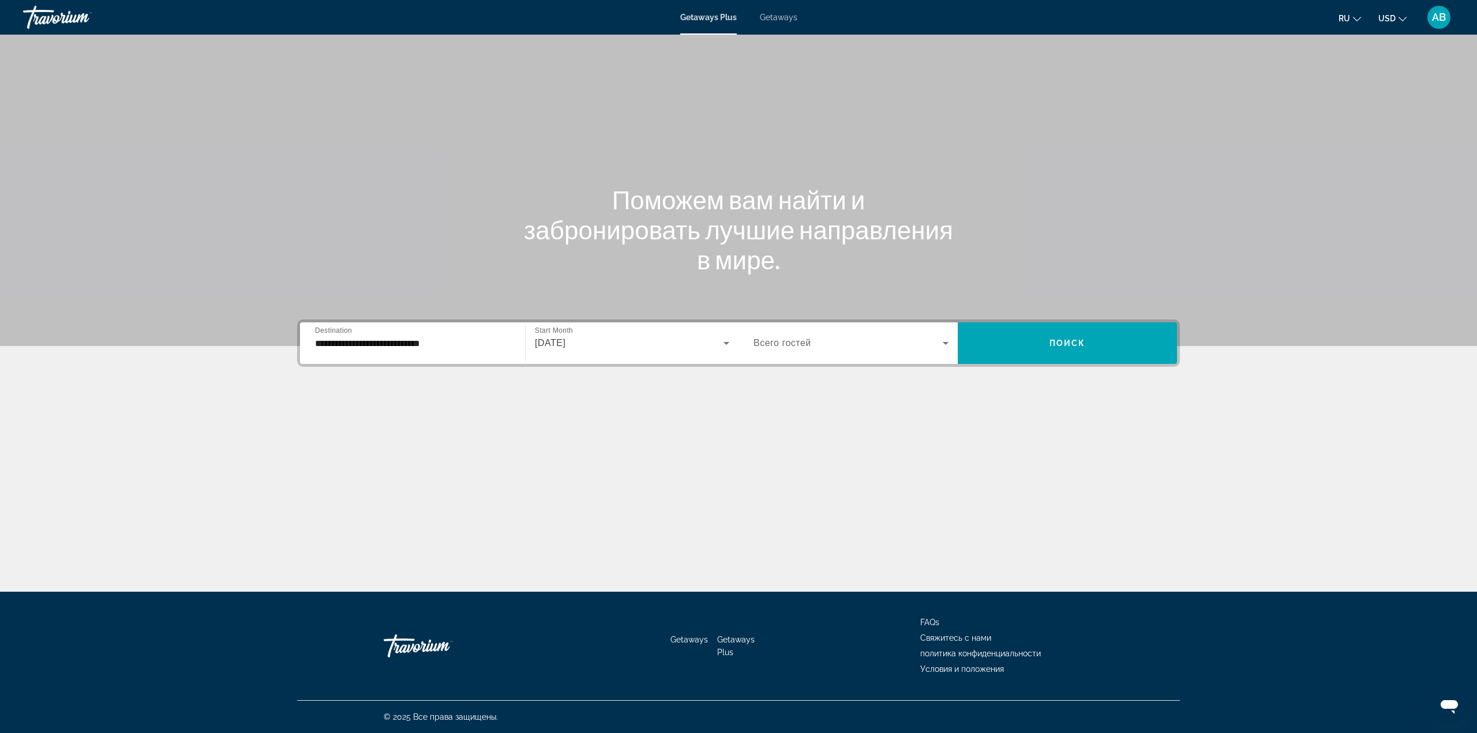
click at [809, 343] on span "Всего гостей" at bounding box center [782, 343] width 58 height 10
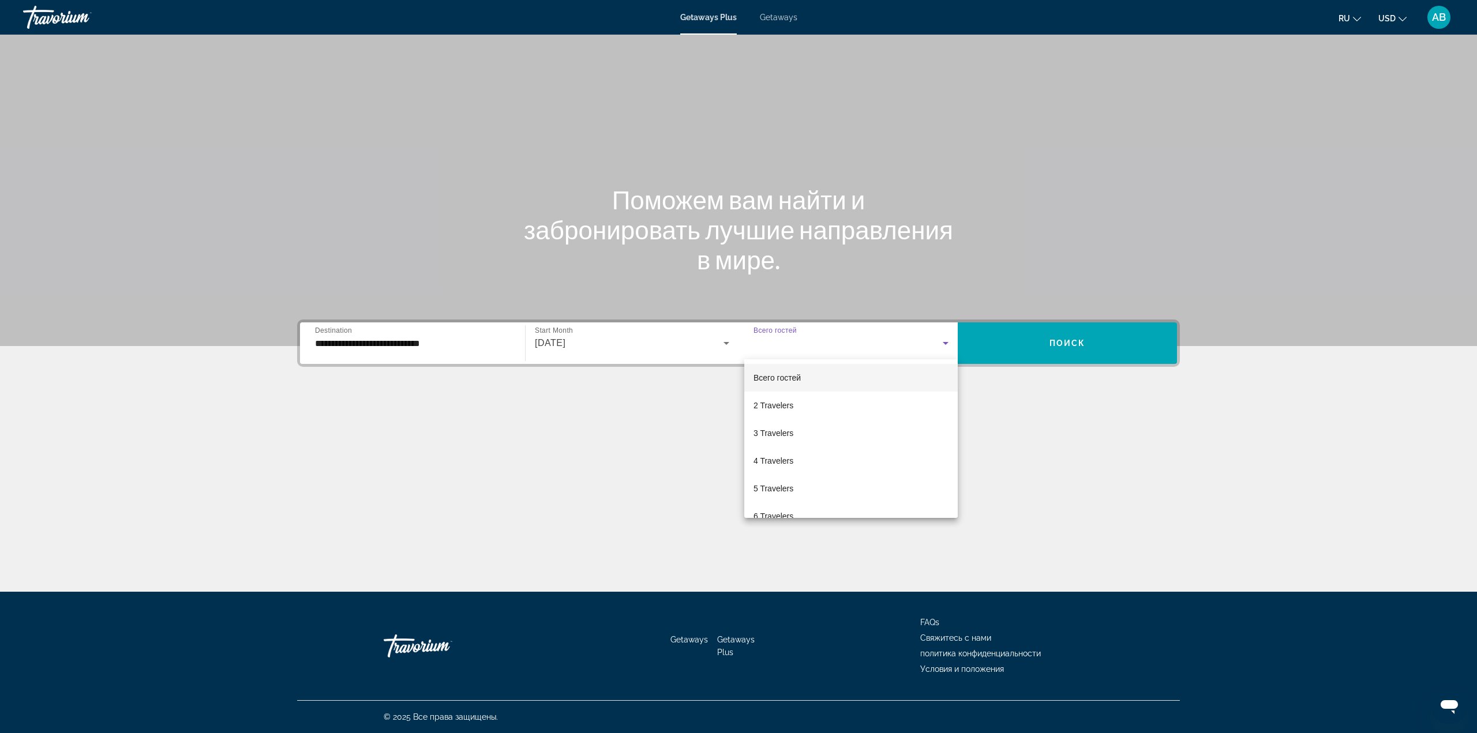
click at [1028, 348] on div at bounding box center [738, 366] width 1477 height 733
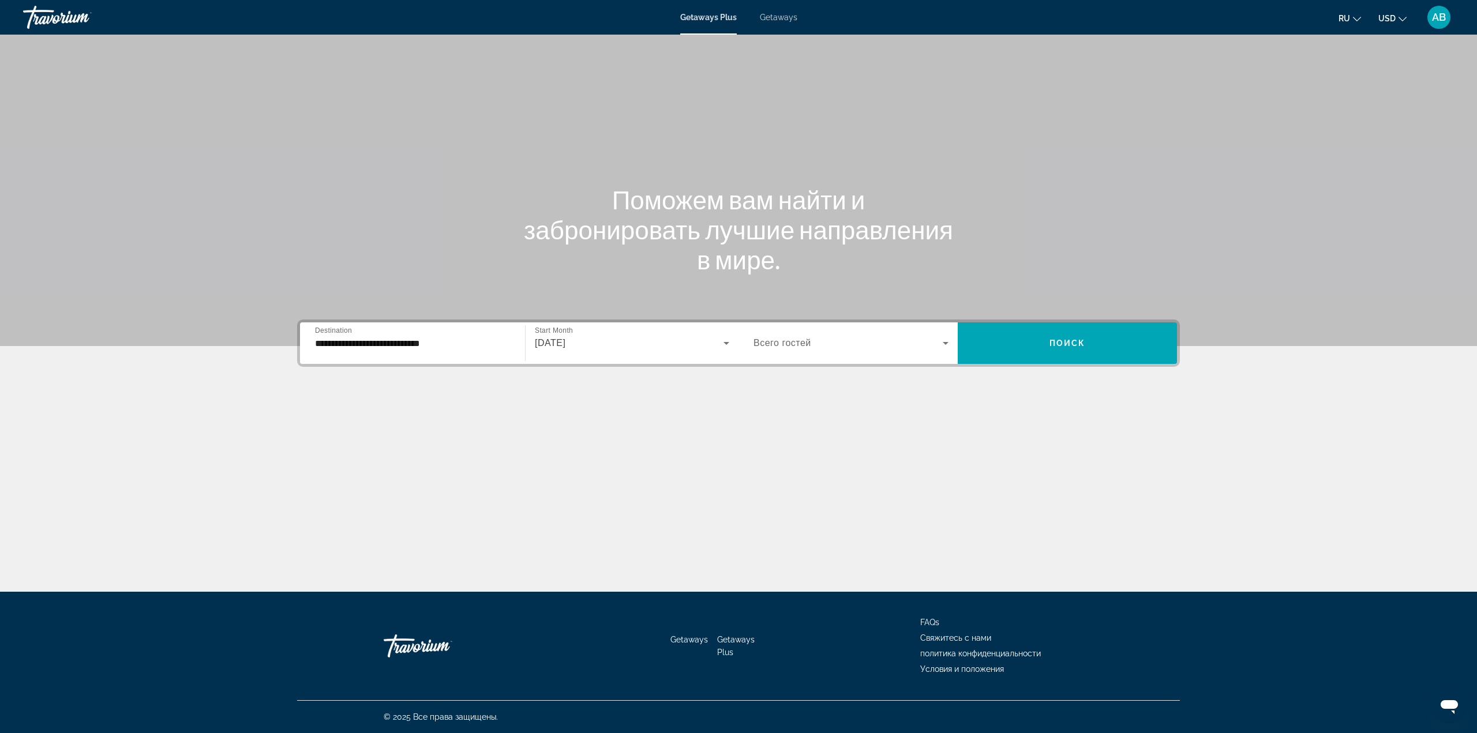
click at [781, 20] on span "Getaways" at bounding box center [778, 17] width 37 height 9
click at [470, 353] on div "Search widget" at bounding box center [412, 343] width 195 height 33
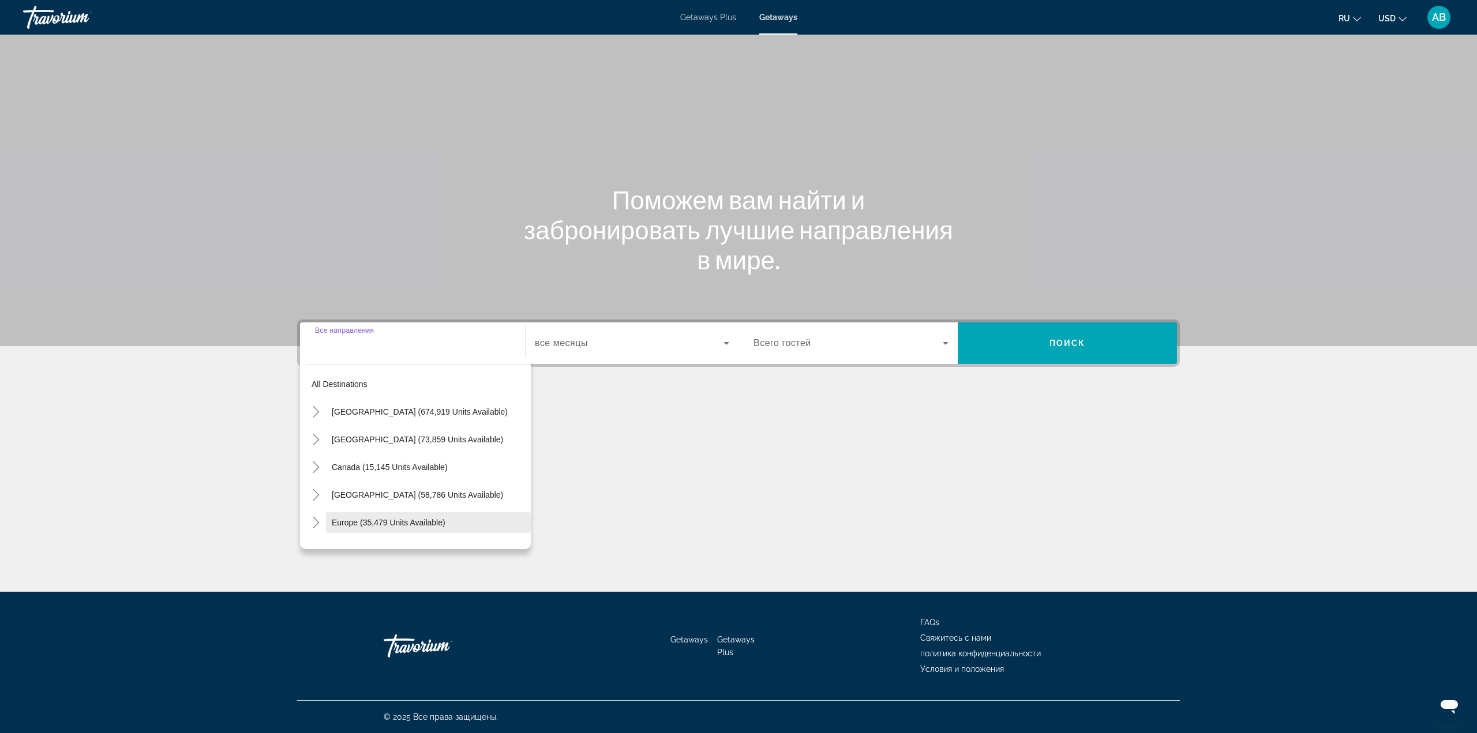
click at [381, 514] on span "Search widget" at bounding box center [428, 523] width 205 height 28
type input "**********"
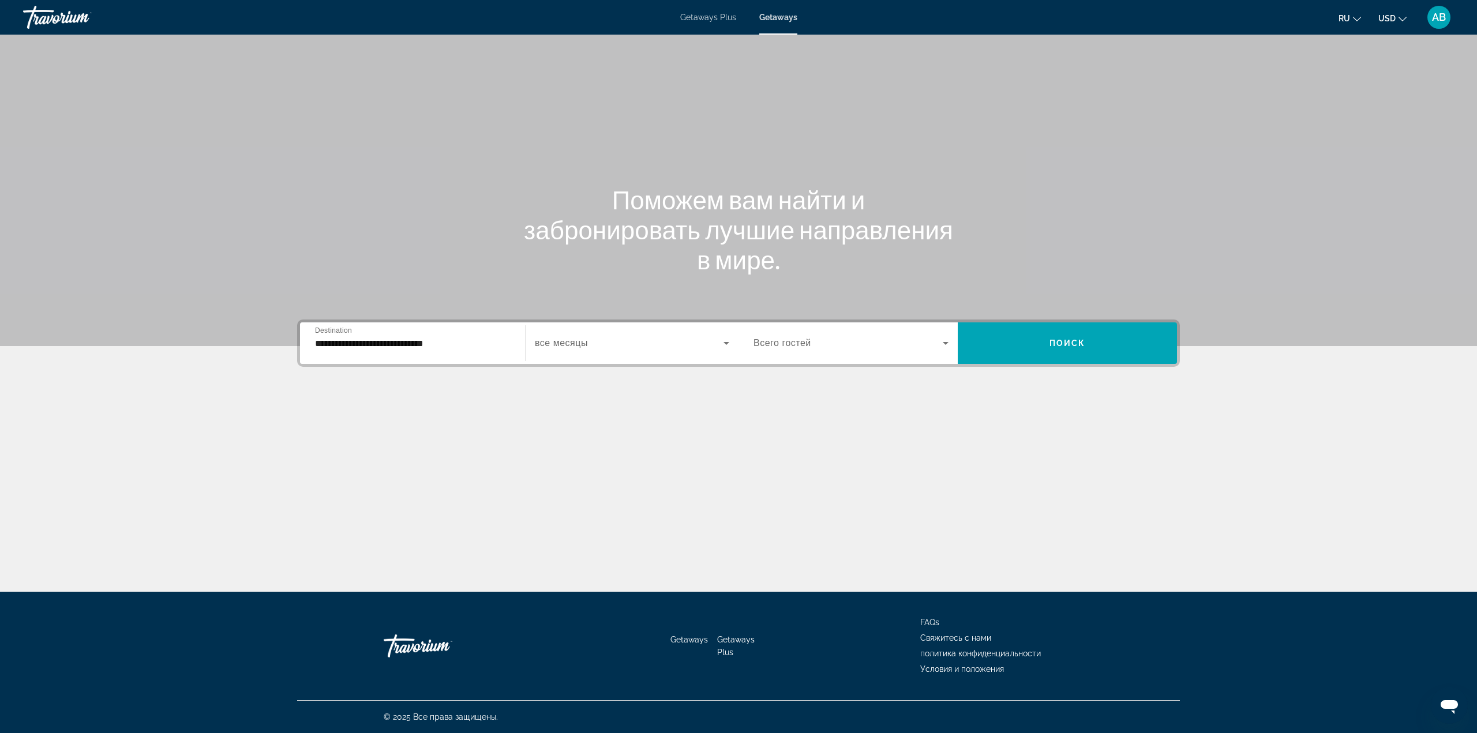
click at [667, 364] on div "**********" at bounding box center [738, 343] width 883 height 47
click at [668, 346] on span "Search widget" at bounding box center [629, 343] width 189 height 14
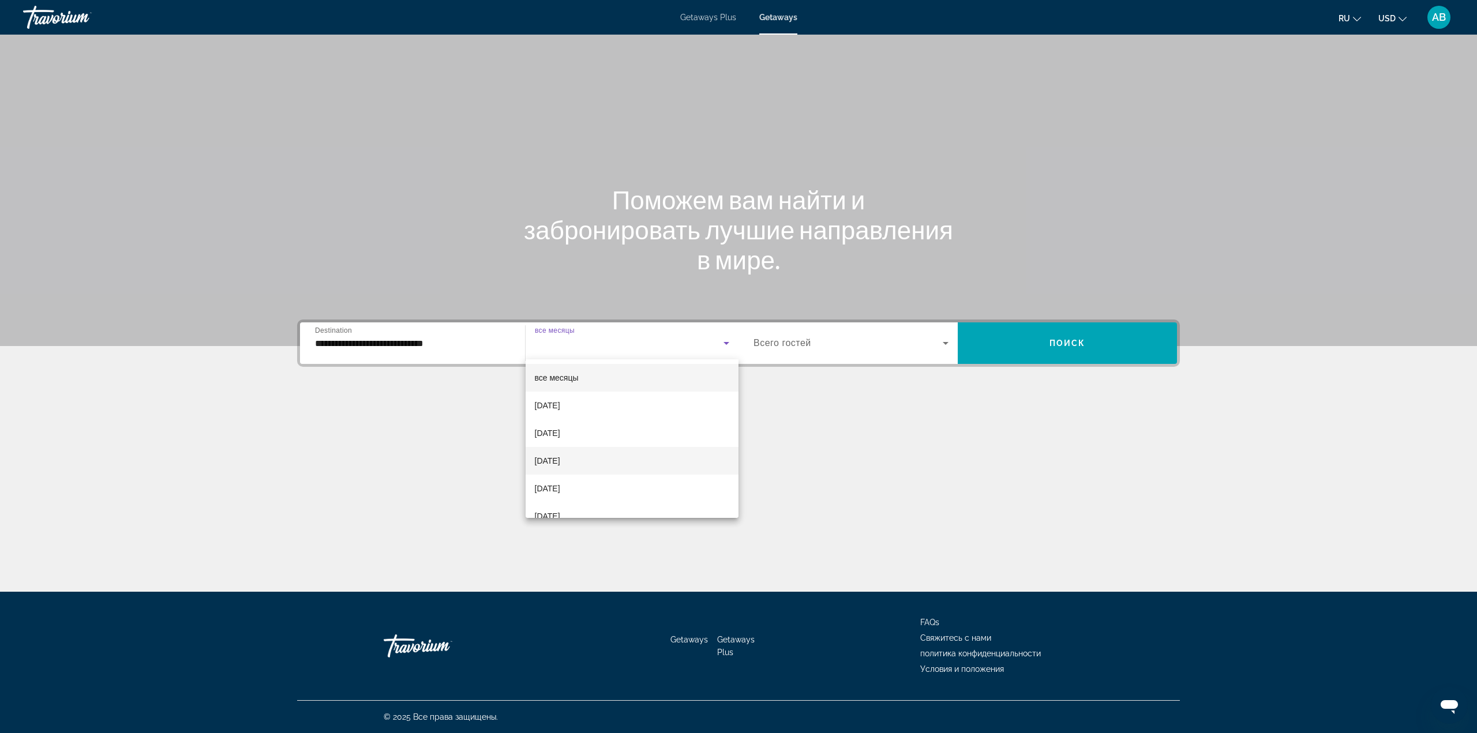
click at [622, 451] on mat-option "[DATE]" at bounding box center [632, 461] width 213 height 28
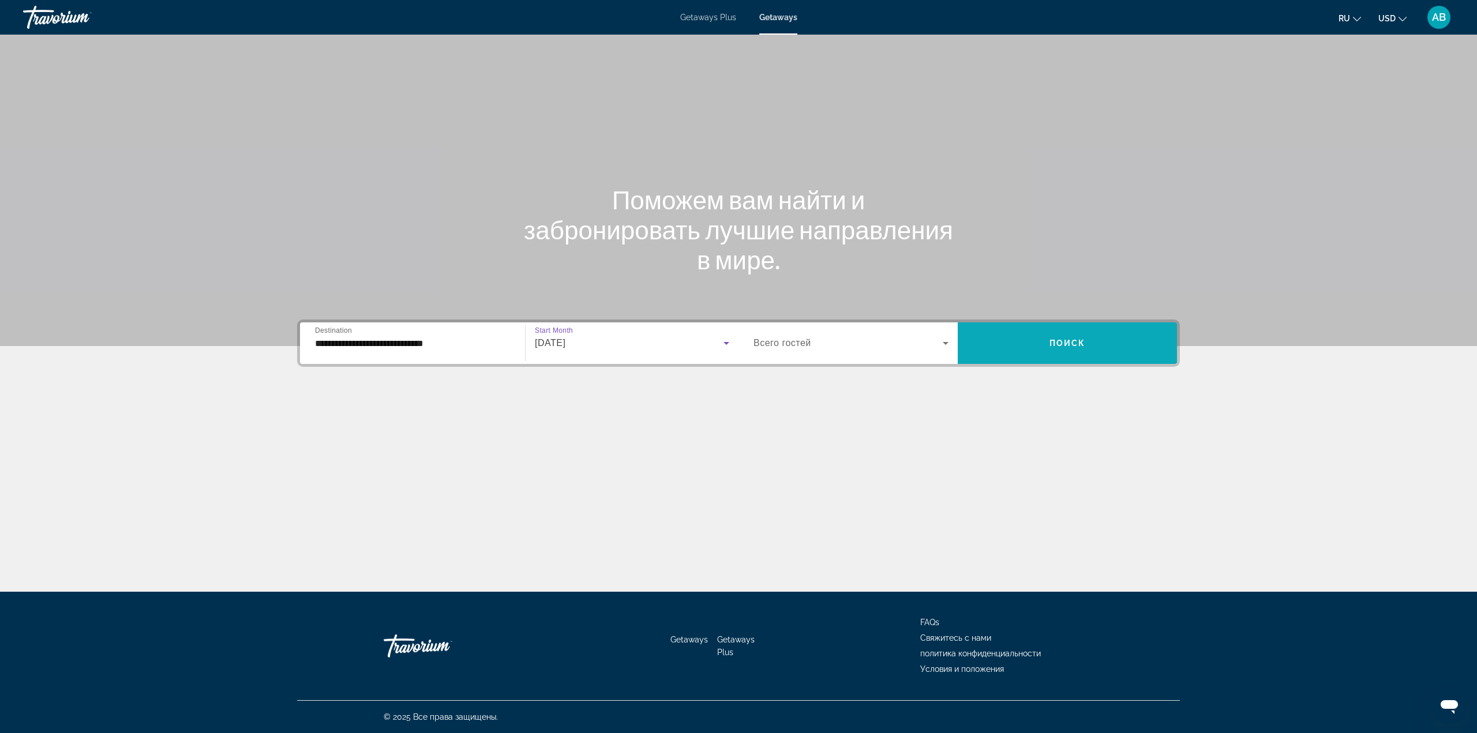
click at [1017, 339] on span "Search widget" at bounding box center [1067, 343] width 219 height 28
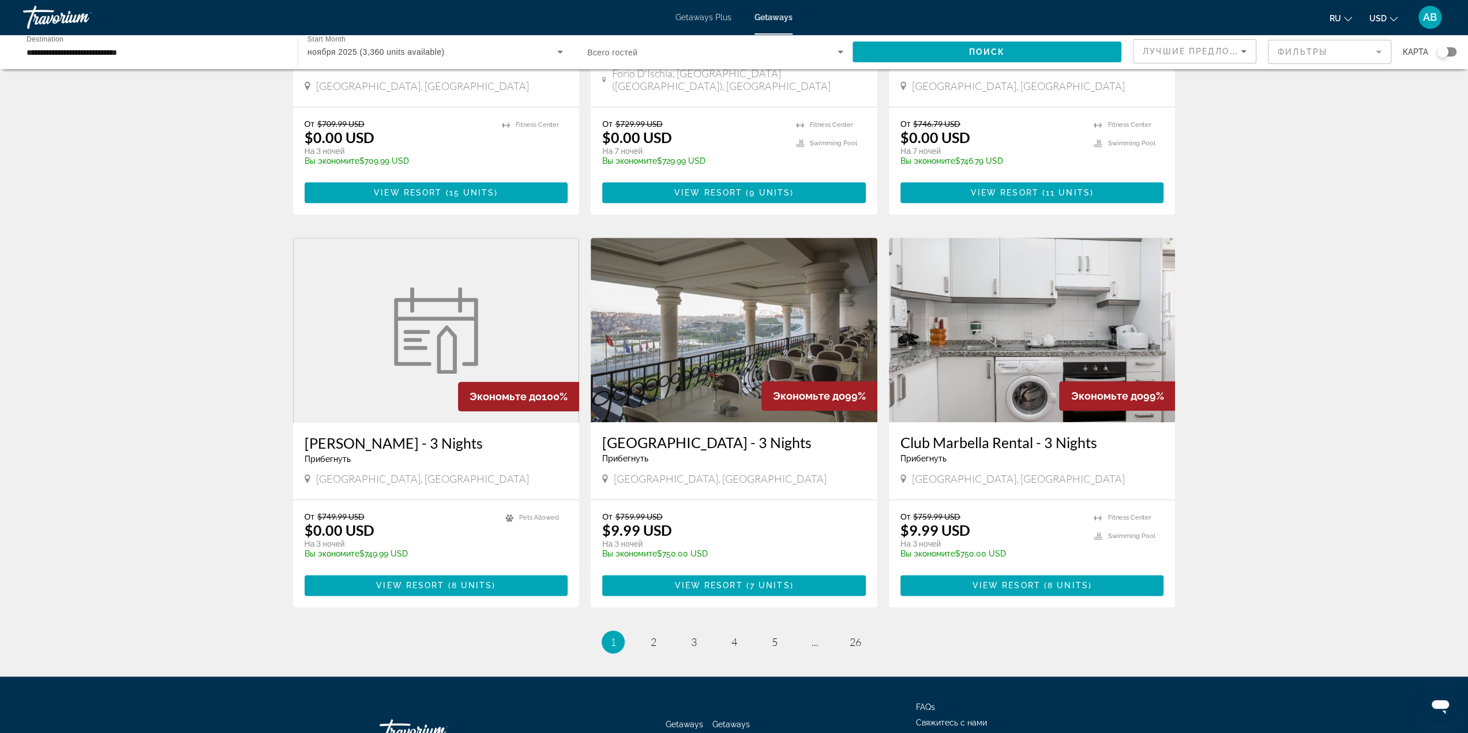
scroll to position [1132, 0]
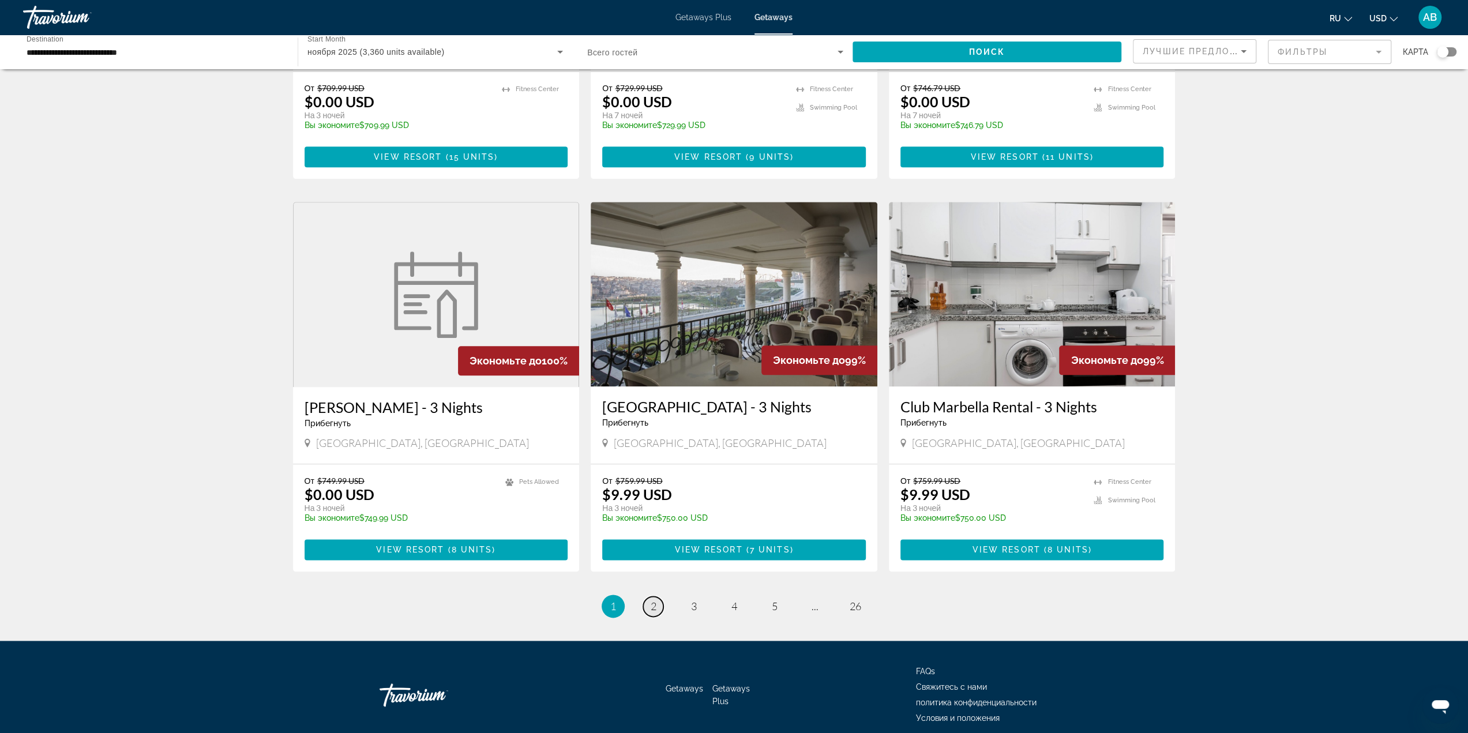
click at [651, 600] on span "2" at bounding box center [654, 606] width 6 height 13
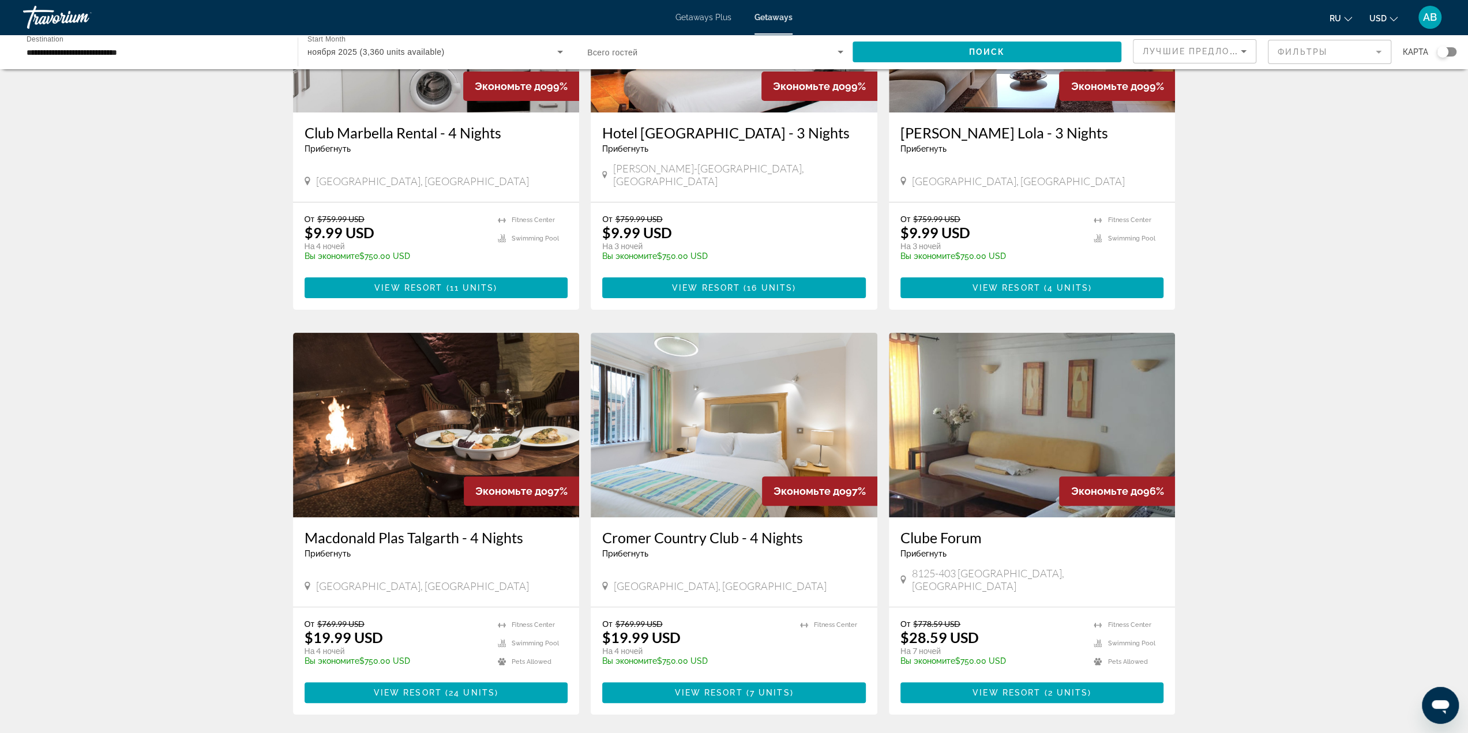
scroll to position [346, 0]
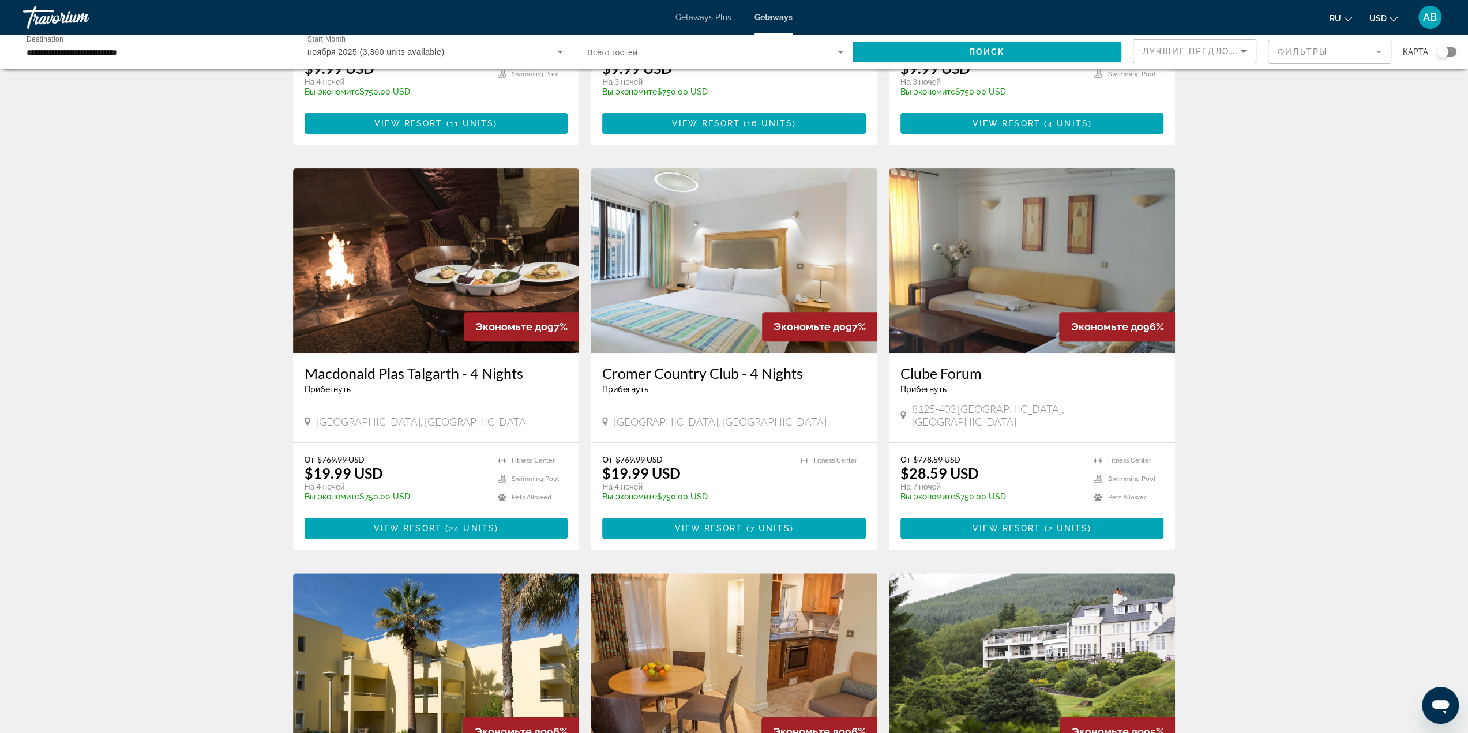
click at [984, 403] on span "8125-403 [GEOGRAPHIC_DATA], [GEOGRAPHIC_DATA]" at bounding box center [1038, 415] width 252 height 25
copy span "Vilamoura"
drag, startPoint x: 1273, startPoint y: 235, endPoint x: 1267, endPoint y: 250, distance: 16.3
click at [1273, 235] on div "3,360 Getaways units available across 309 Resorts Экономьте до 99% Club Marbell…" at bounding box center [734, 573] width 1468 height 1677
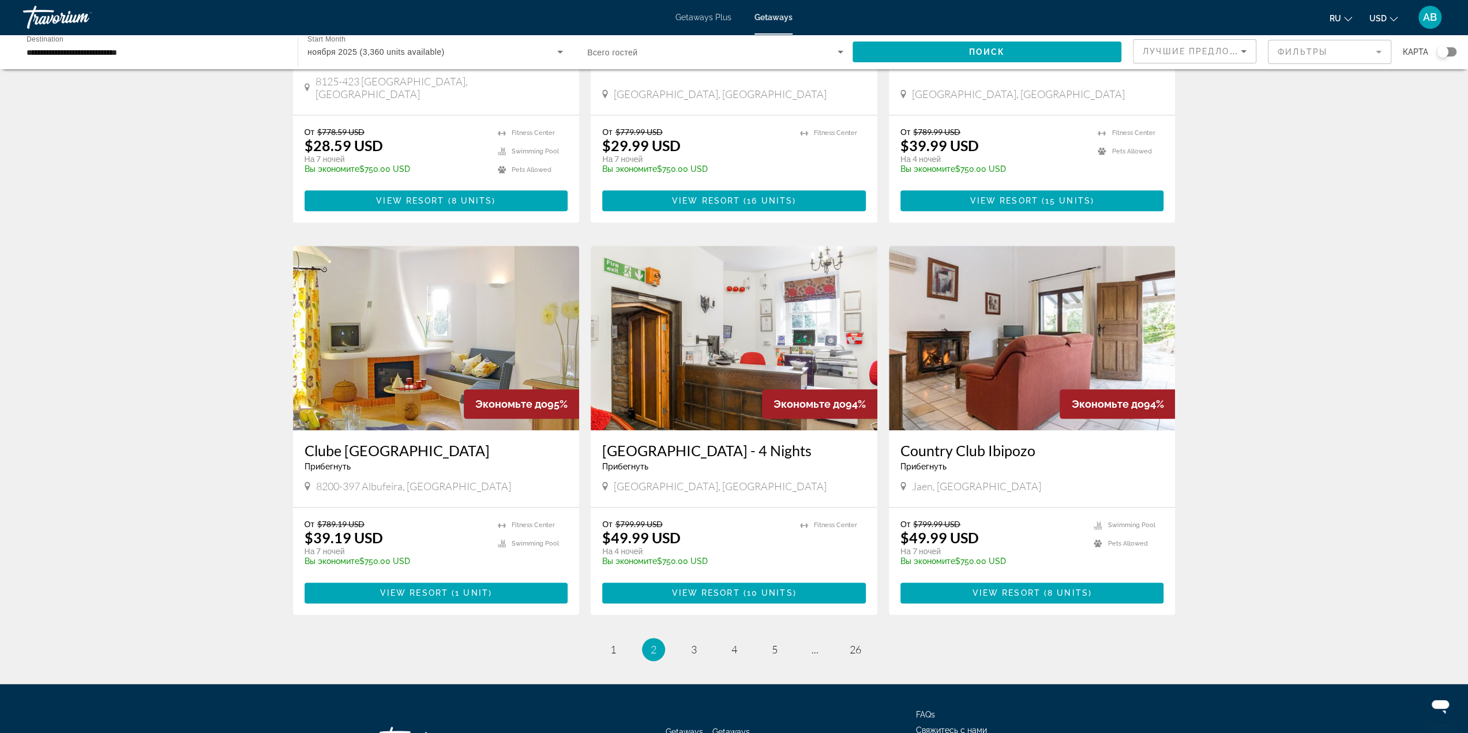
scroll to position [1132, 0]
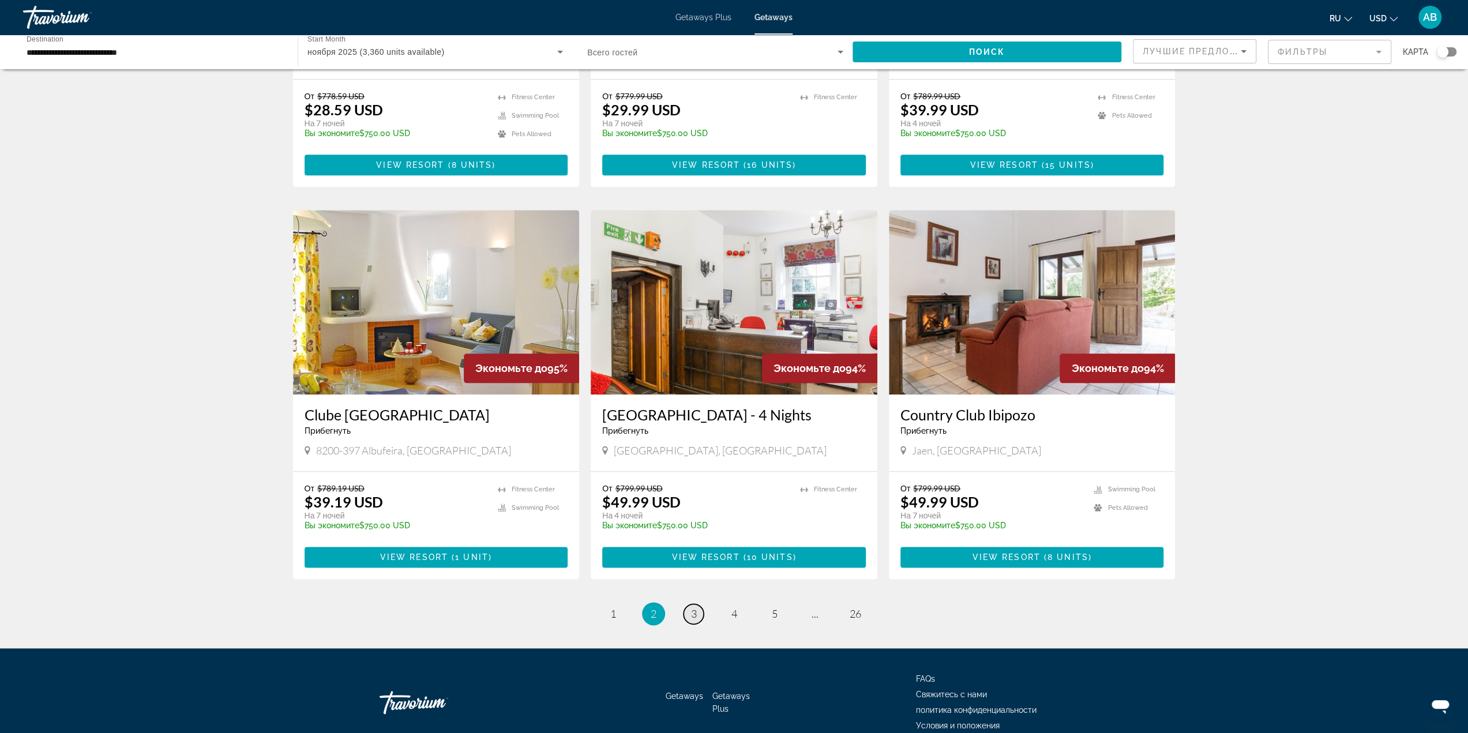
click at [695, 607] on span "3" at bounding box center [694, 613] width 6 height 13
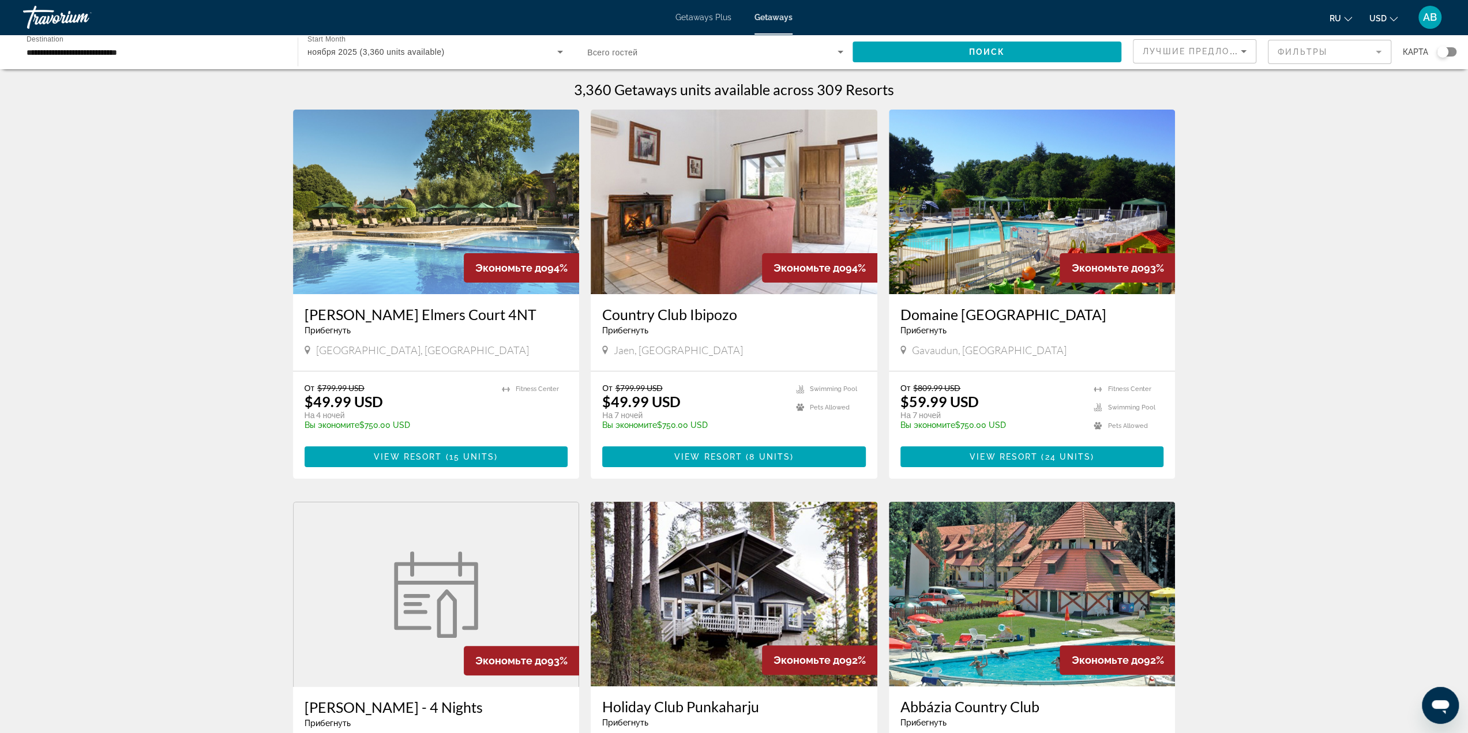
click at [400, 59] on div "ноября 2025 (3,360 units available)" at bounding box center [435, 52] width 256 height 32
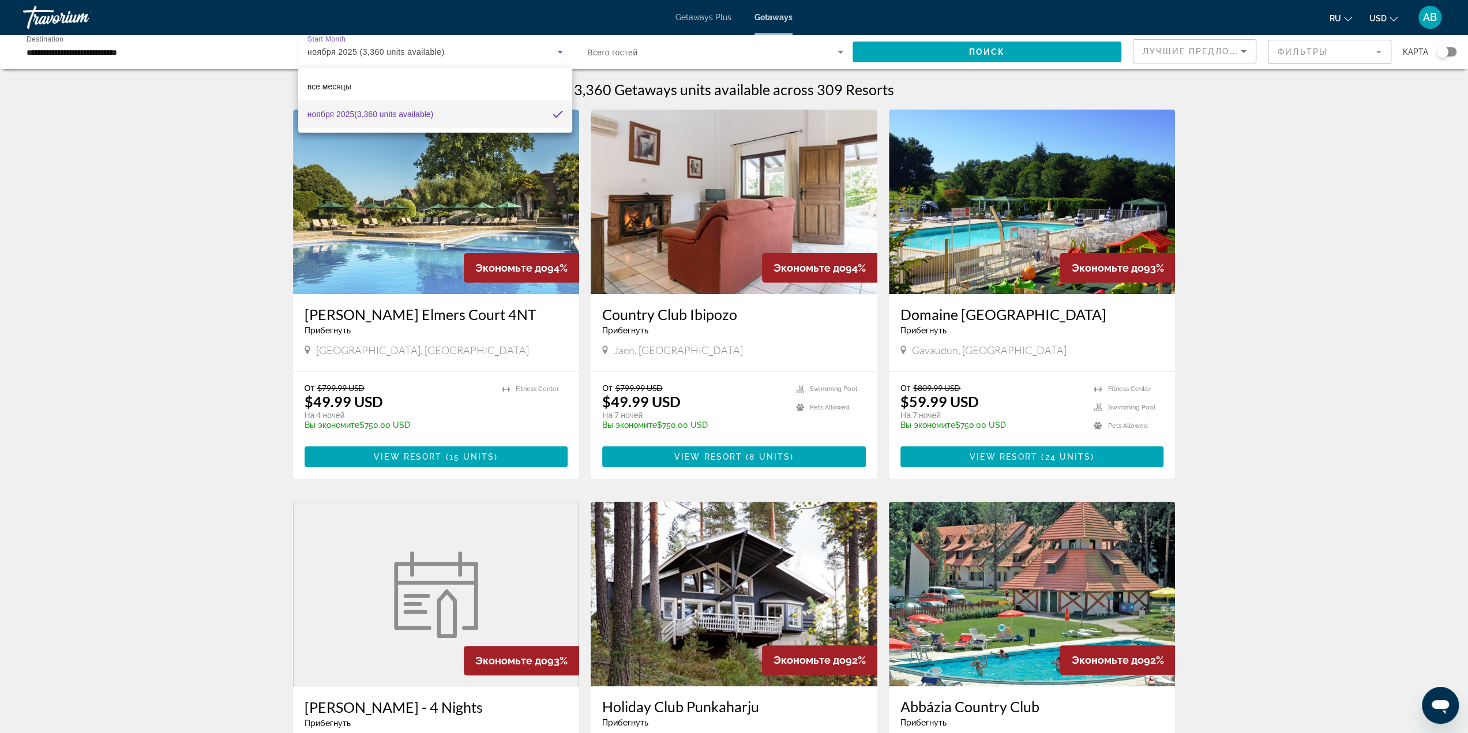
click at [141, 100] on div at bounding box center [734, 366] width 1468 height 733
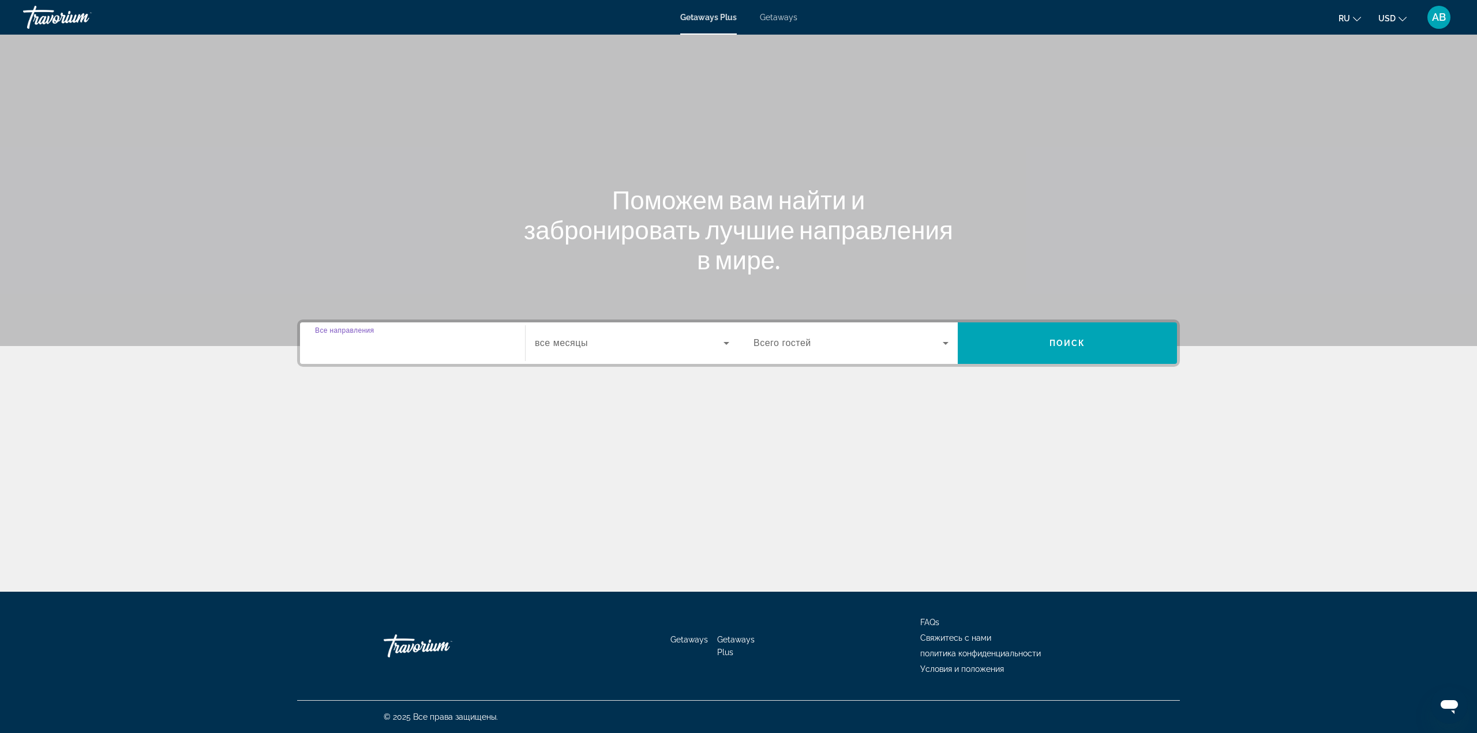
click at [427, 349] on input "Destination Все направления" at bounding box center [412, 344] width 195 height 14
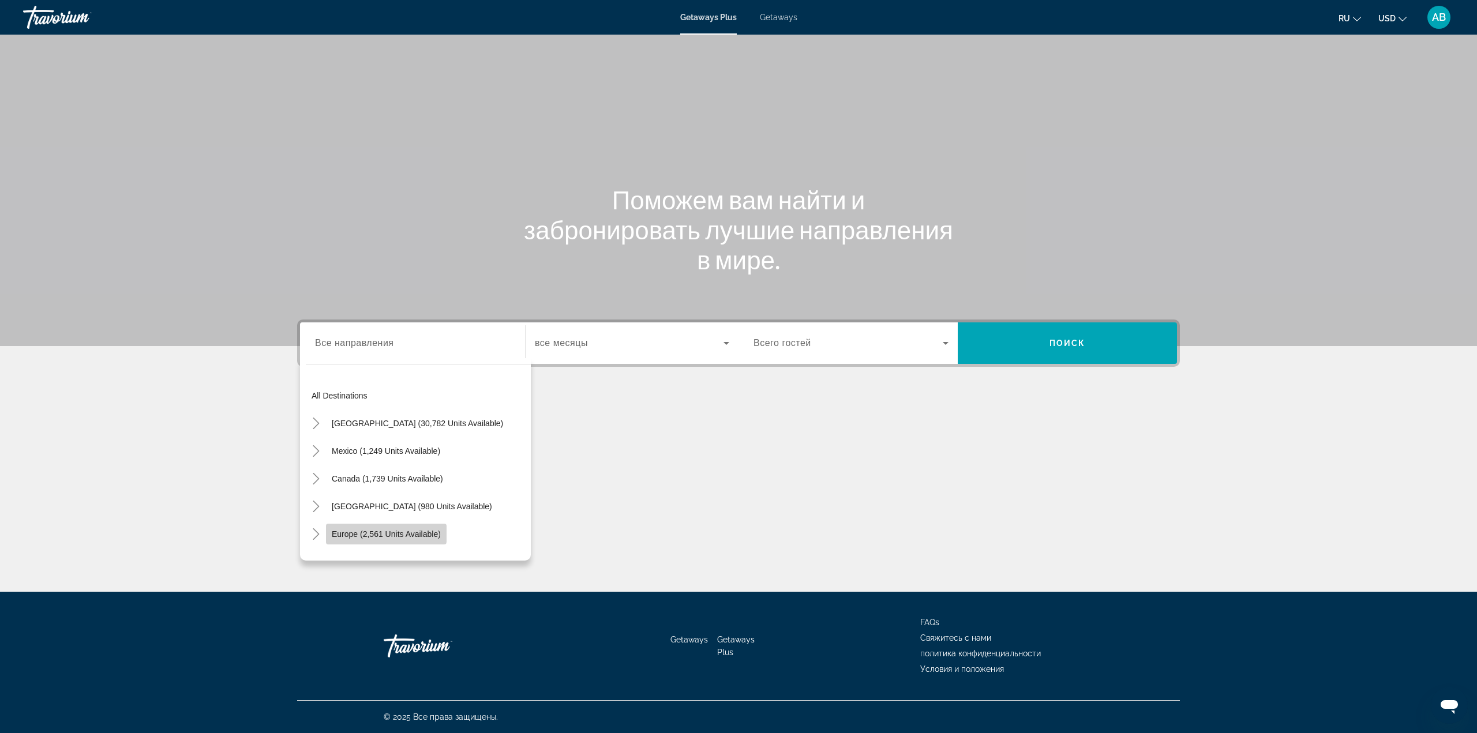
click at [365, 532] on span "Europe (2,561 units available)" at bounding box center [386, 534] width 109 height 9
type input "**********"
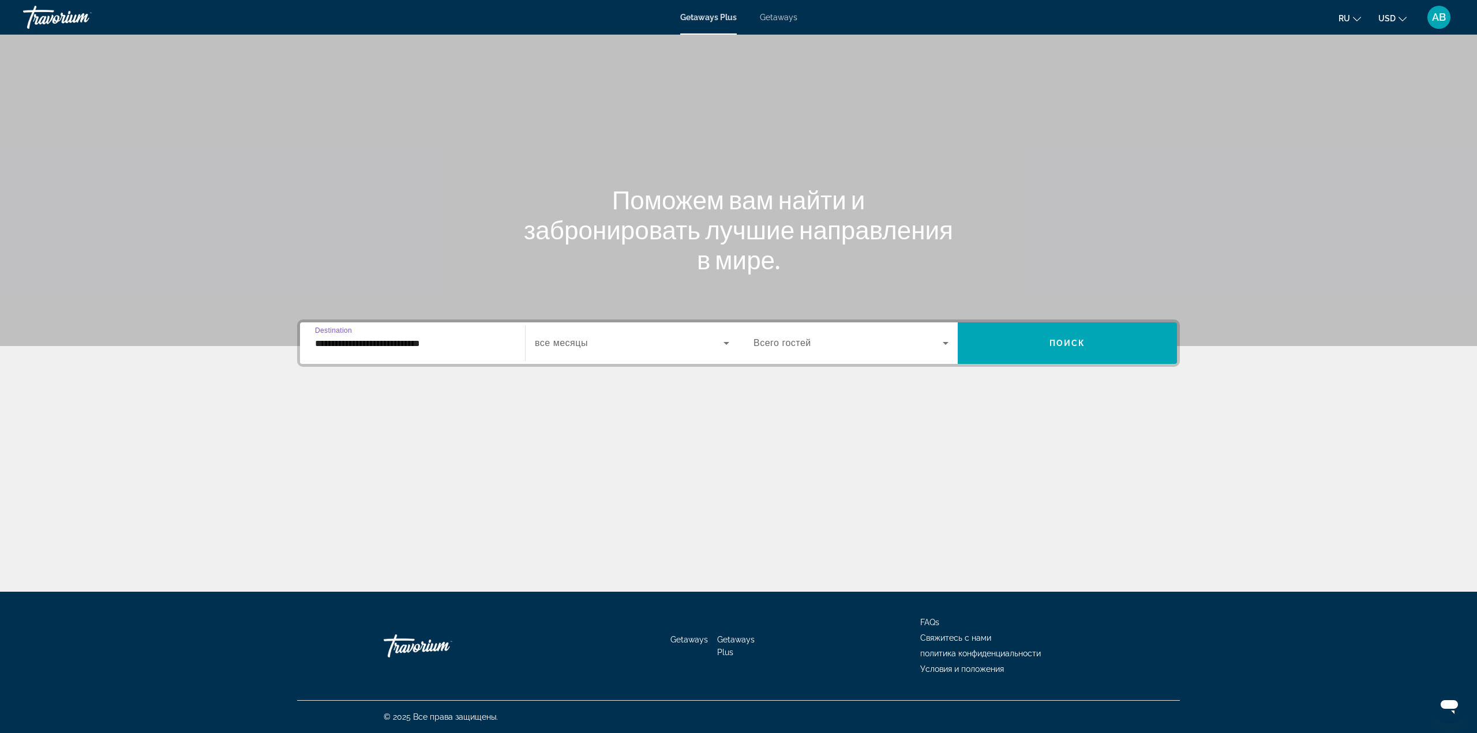
click at [793, 13] on span "Getaways" at bounding box center [778, 17] width 37 height 9
click at [456, 339] on input "Destination Все направления" at bounding box center [412, 344] width 195 height 14
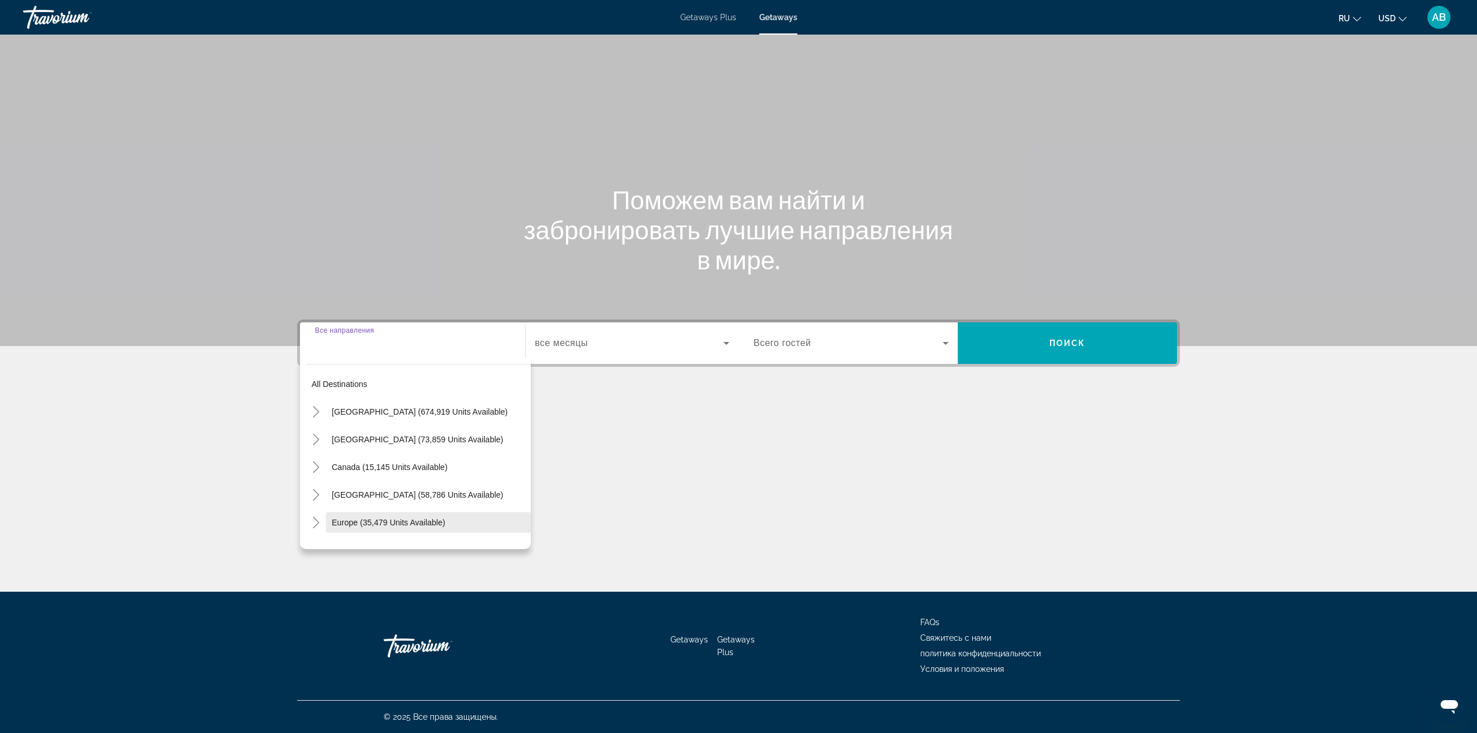
click at [383, 519] on span "Europe (35,479 units available)" at bounding box center [389, 522] width 114 height 9
type input "**********"
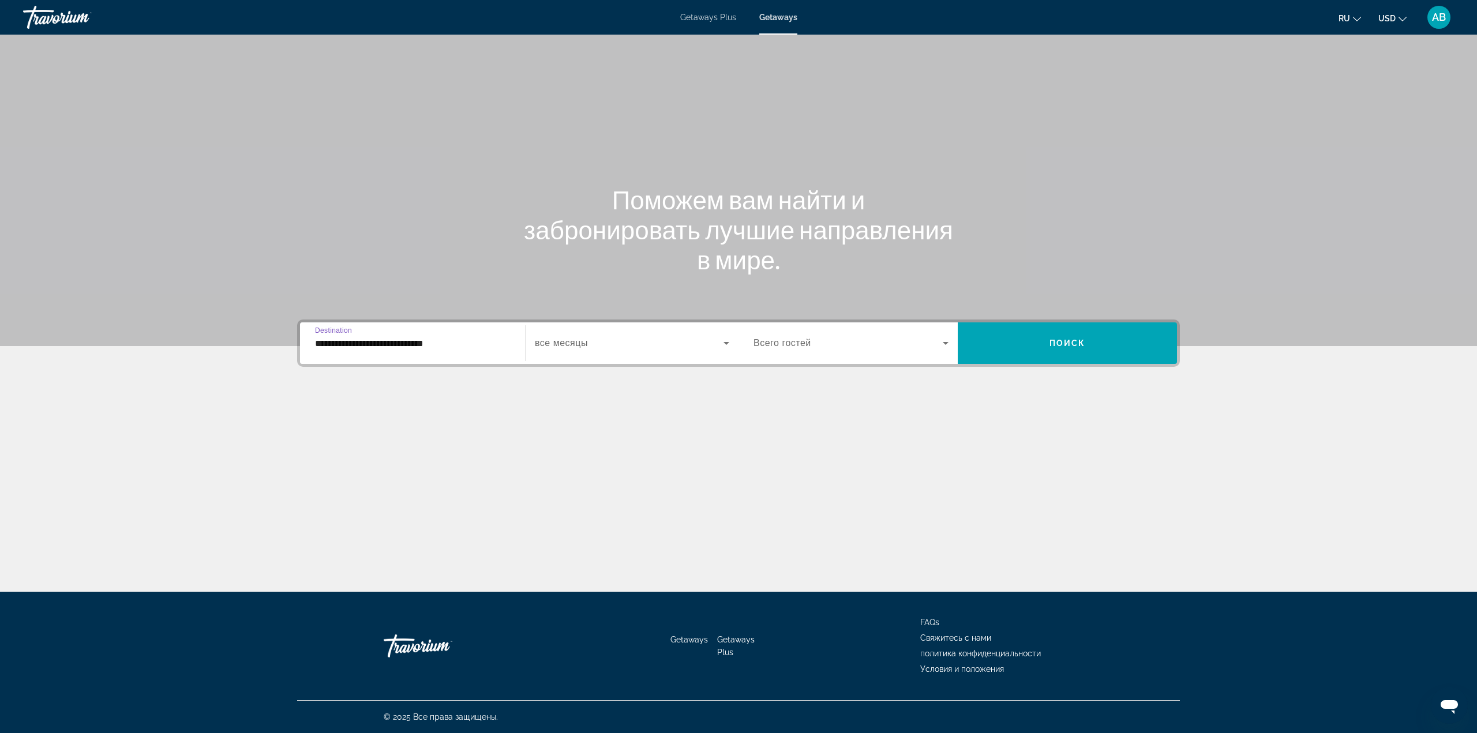
click at [565, 374] on div "**********" at bounding box center [738, 401] width 929 height 163
click at [587, 354] on div "Search widget" at bounding box center [632, 343] width 194 height 32
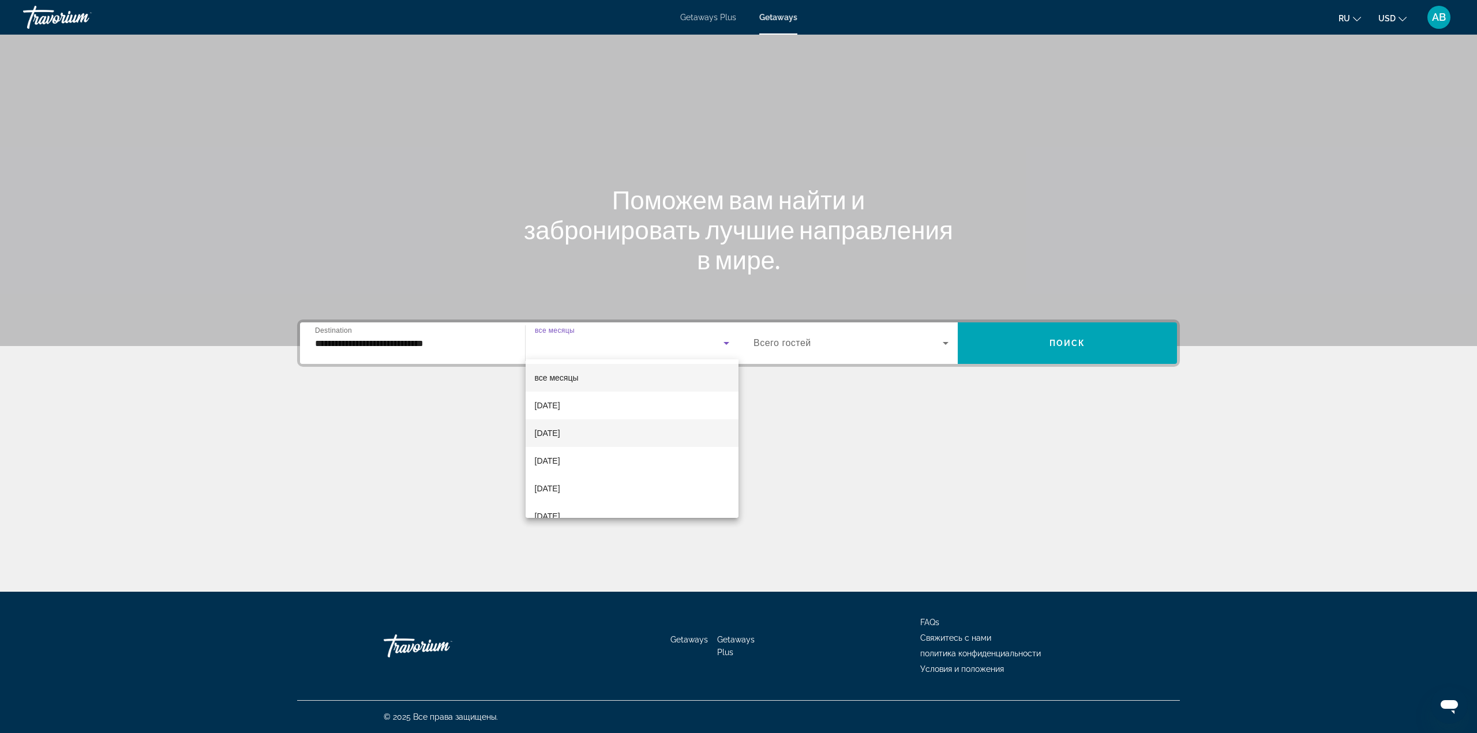
click at [640, 437] on mat-option "[DATE]" at bounding box center [632, 433] width 213 height 28
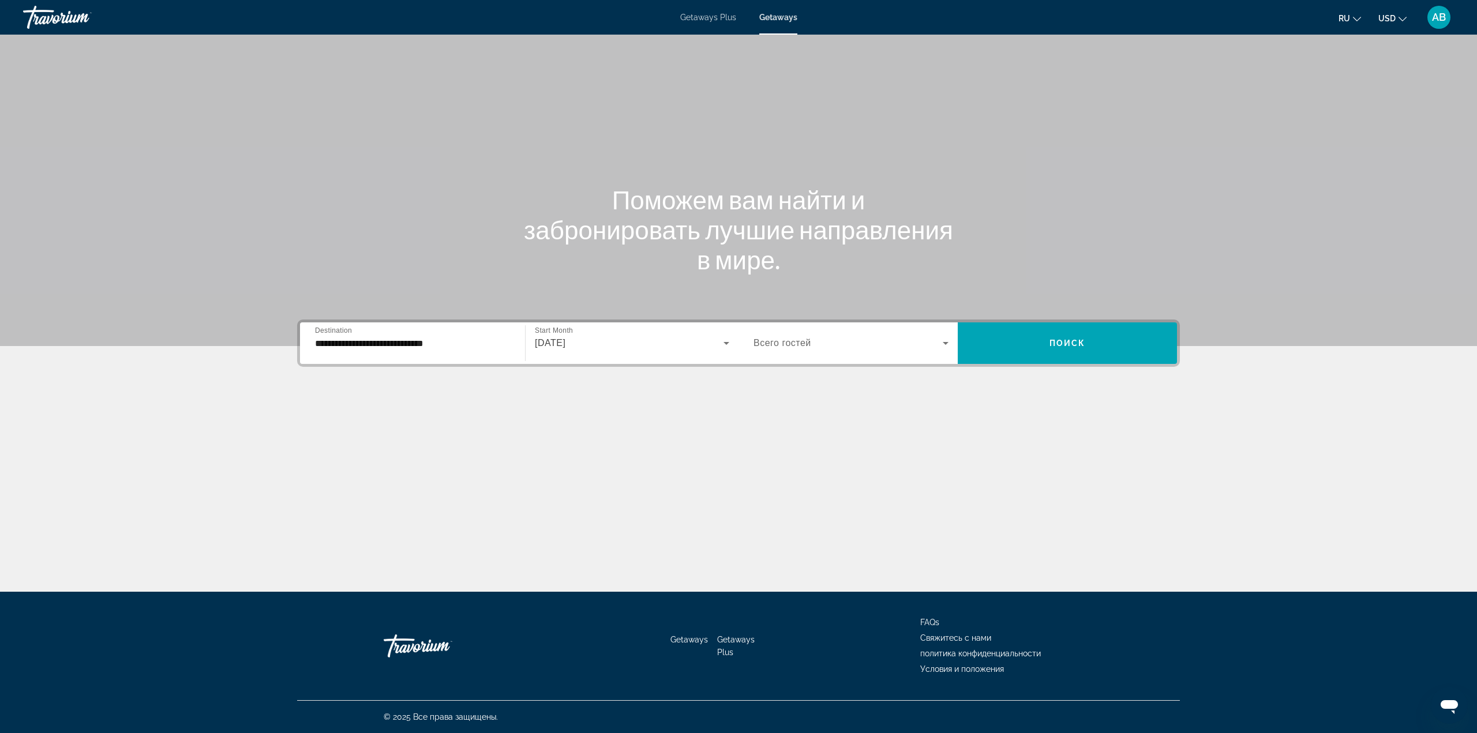
click at [813, 354] on div "Search widget" at bounding box center [850, 343] width 195 height 32
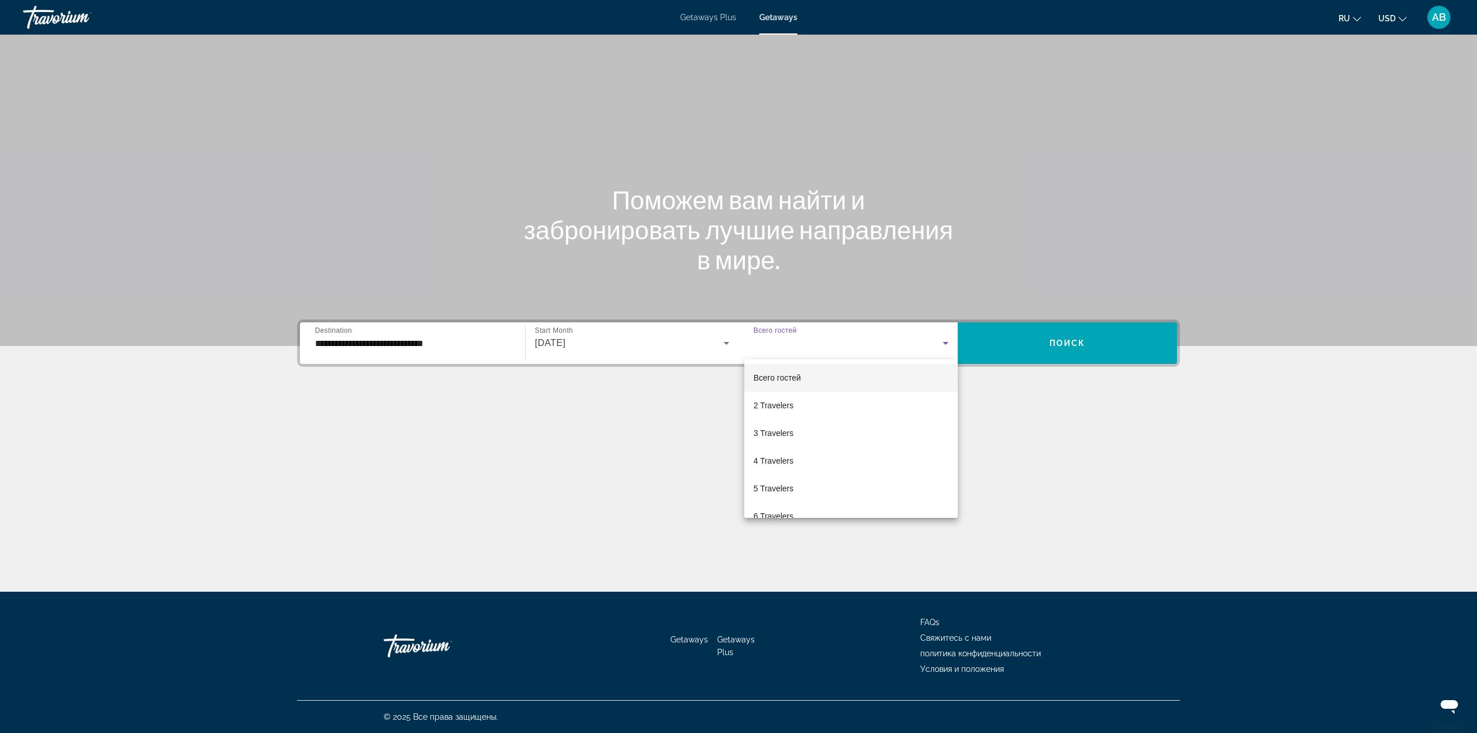
click at [1056, 335] on div at bounding box center [738, 366] width 1477 height 733
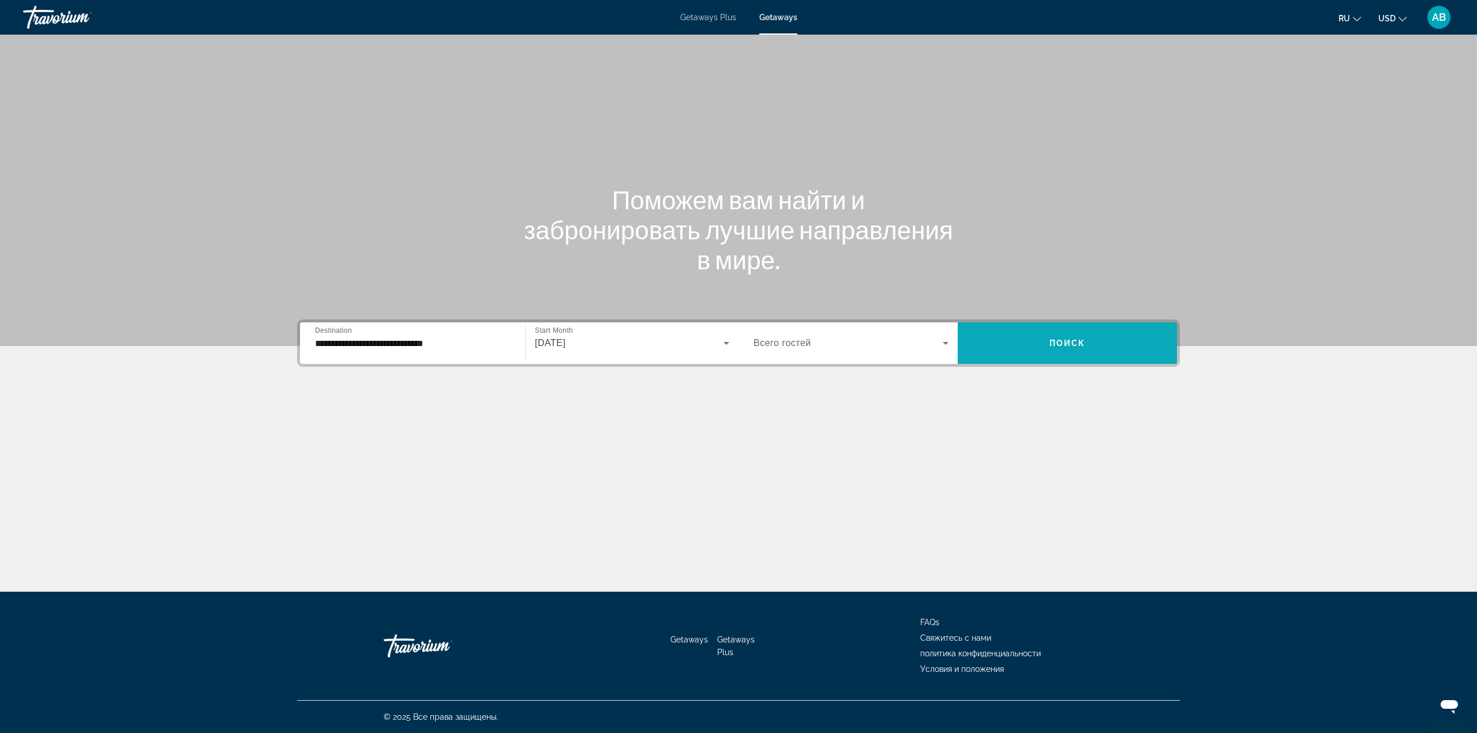
click at [1059, 350] on span "Search widget" at bounding box center [1067, 343] width 219 height 28
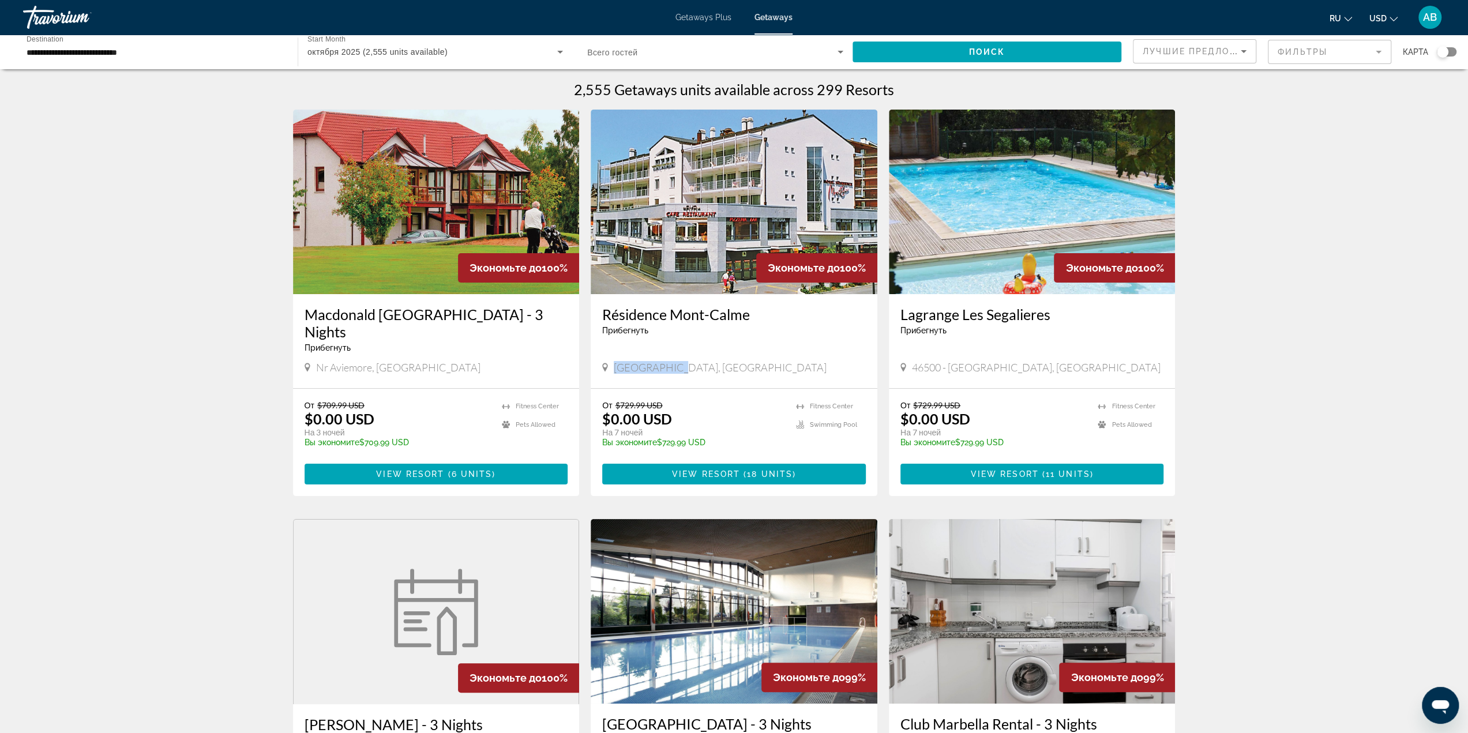
drag, startPoint x: 678, startPoint y: 352, endPoint x: 616, endPoint y: 352, distance: 62.9
click at [616, 361] on span "[GEOGRAPHIC_DATA], [GEOGRAPHIC_DATA]" at bounding box center [720, 367] width 213 height 13
click at [719, 361] on span "[GEOGRAPHIC_DATA], [GEOGRAPHIC_DATA]" at bounding box center [720, 367] width 213 height 13
click at [1003, 470] on span "View Resort" at bounding box center [1005, 474] width 68 height 9
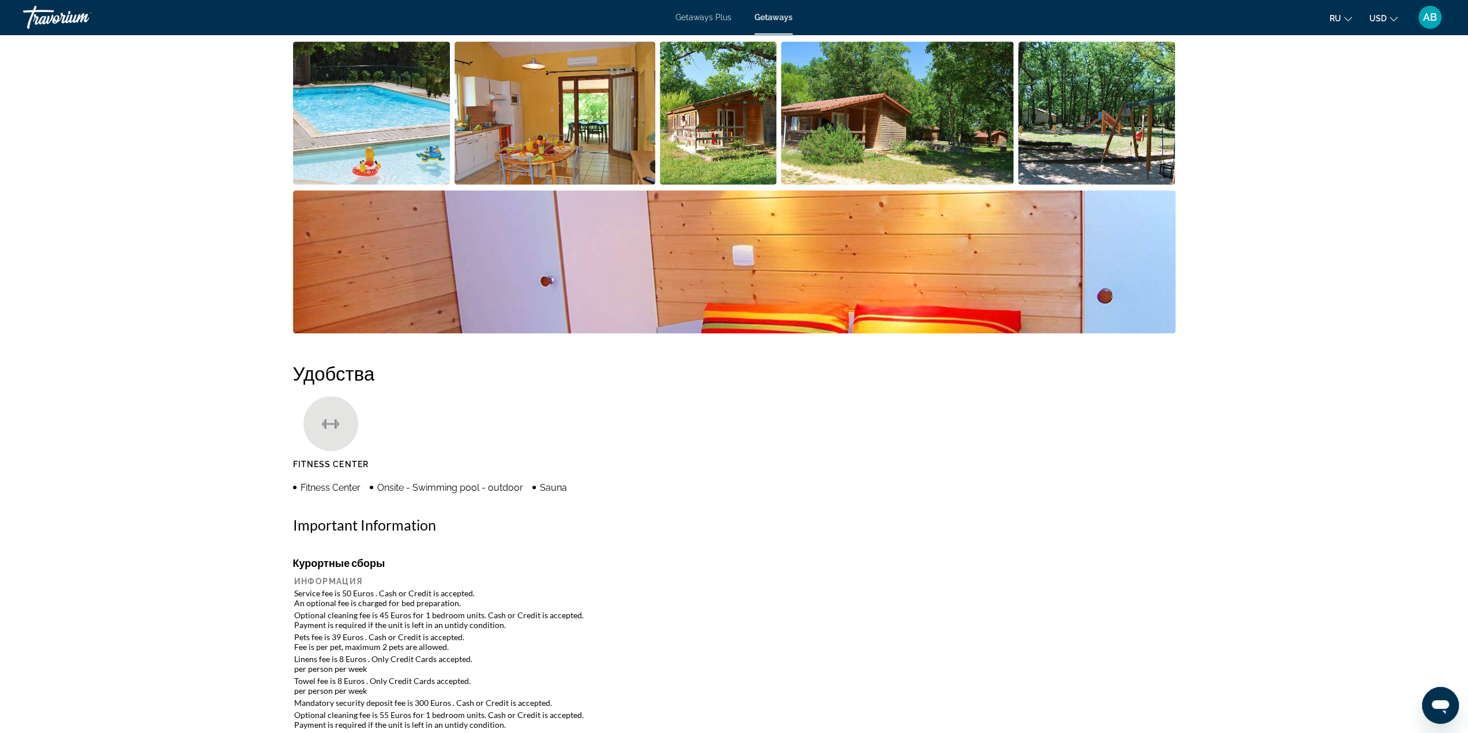
scroll to position [288, 0]
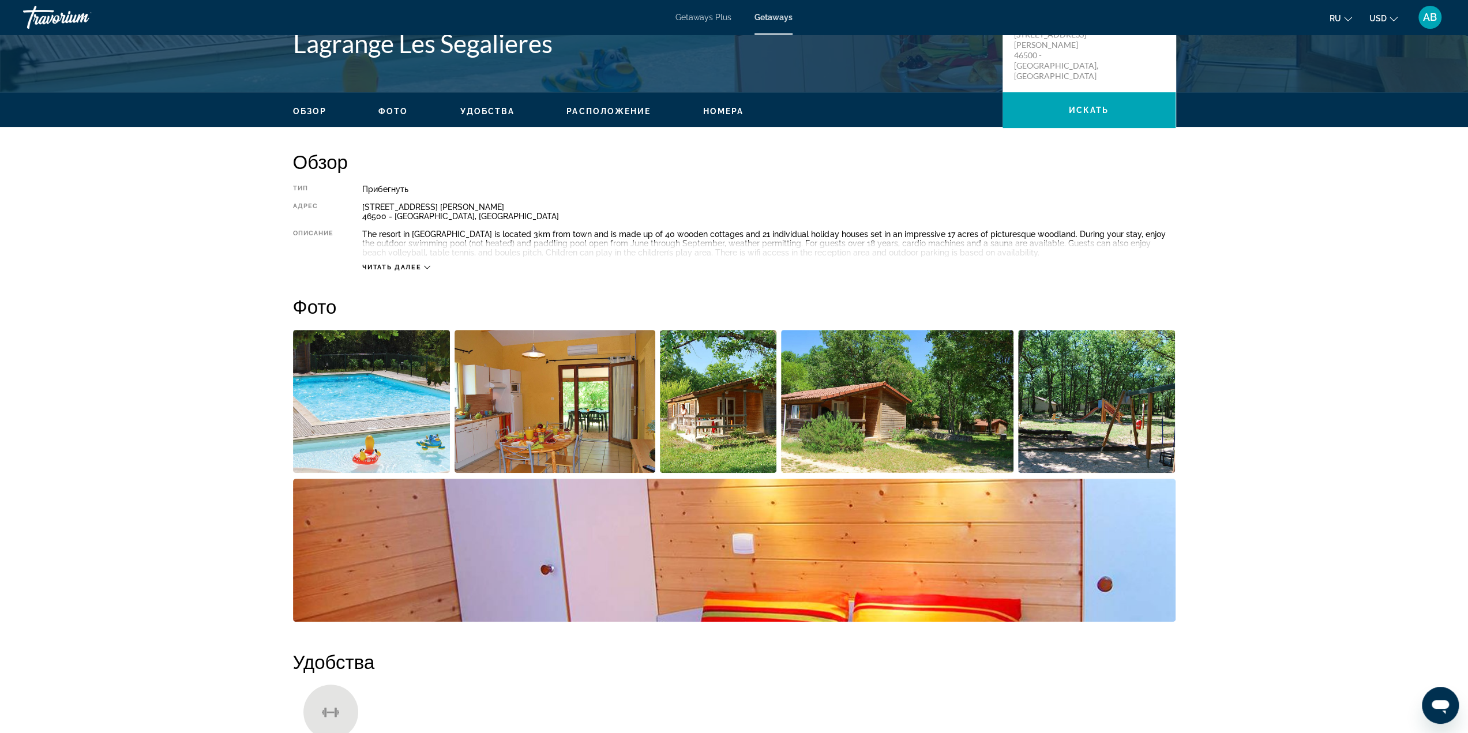
click at [420, 271] on span "Читать далее" at bounding box center [391, 267] width 59 height 7
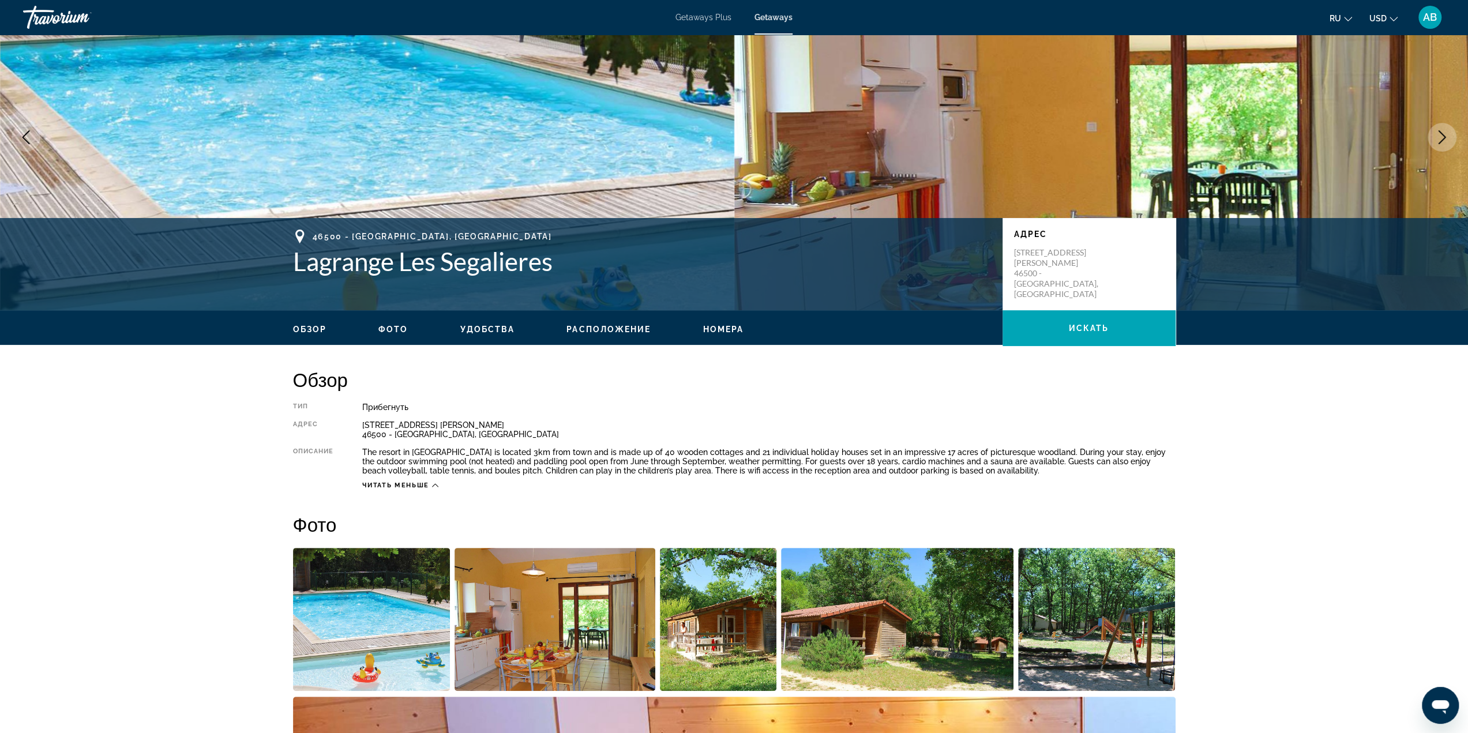
scroll to position [58, 0]
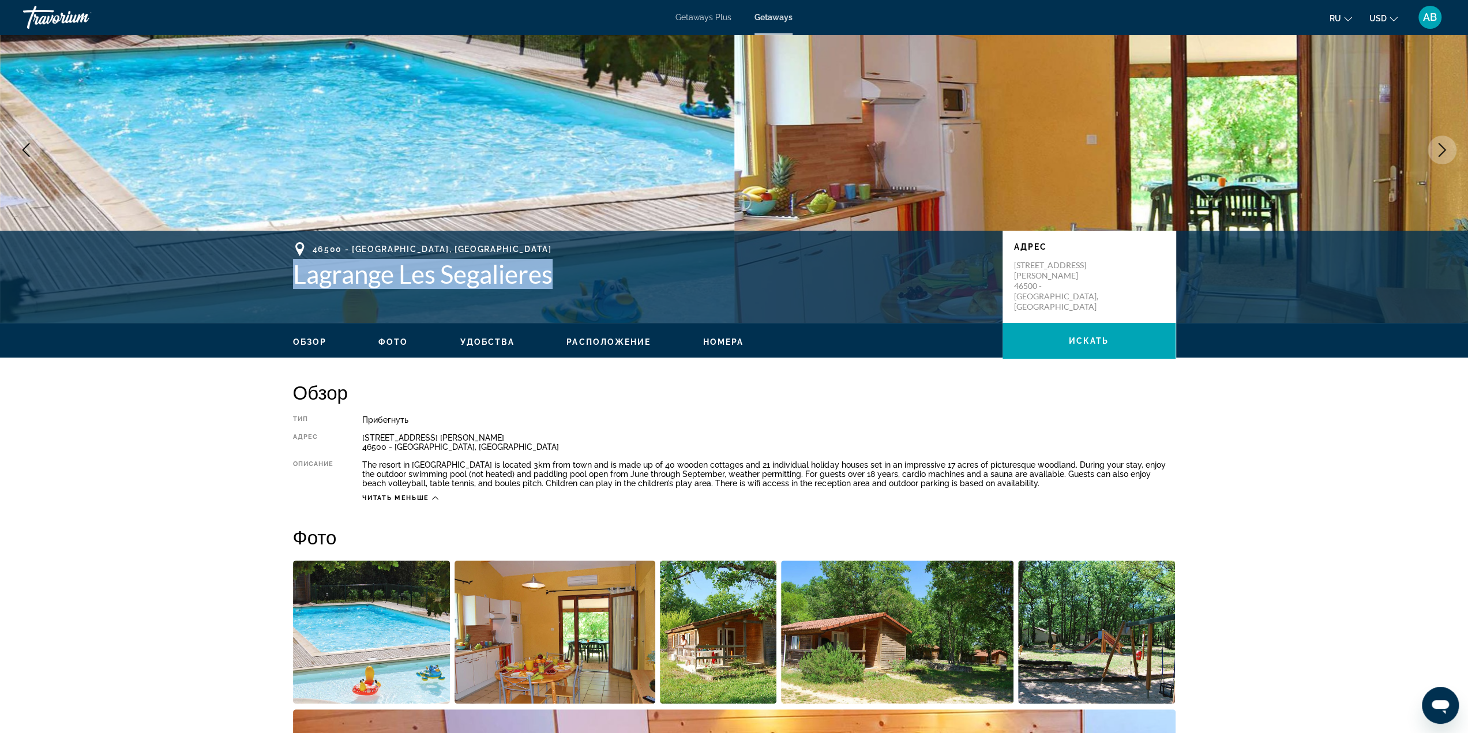
drag, startPoint x: 552, startPoint y: 279, endPoint x: 270, endPoint y: 267, distance: 282.4
click at [270, 267] on div "46500 - Gramat, France Lagrange Les Segalieres Адрес 1762 Av. Andre Malraux 465…" at bounding box center [734, 276] width 929 height 69
click at [322, 346] on span "Обзор" at bounding box center [310, 341] width 34 height 9
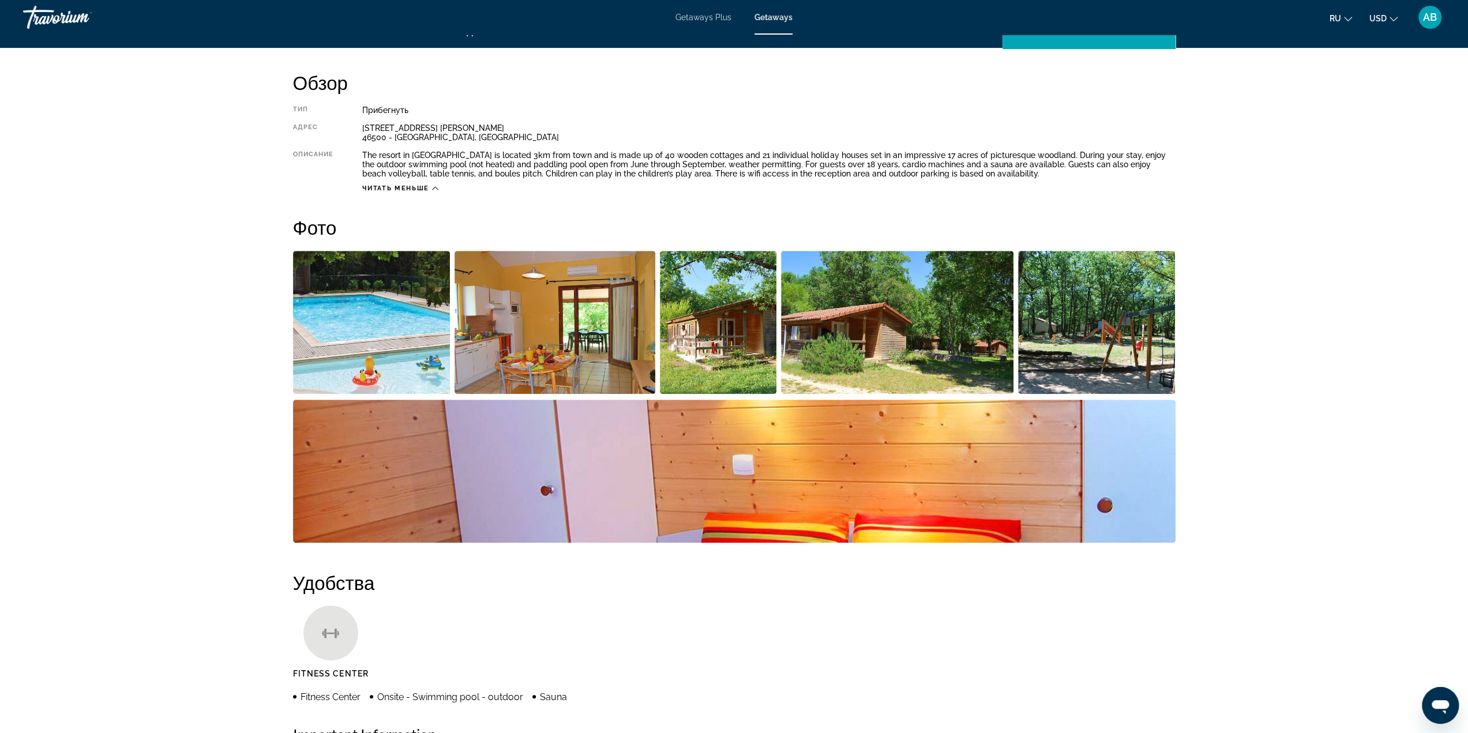
scroll to position [369, 0]
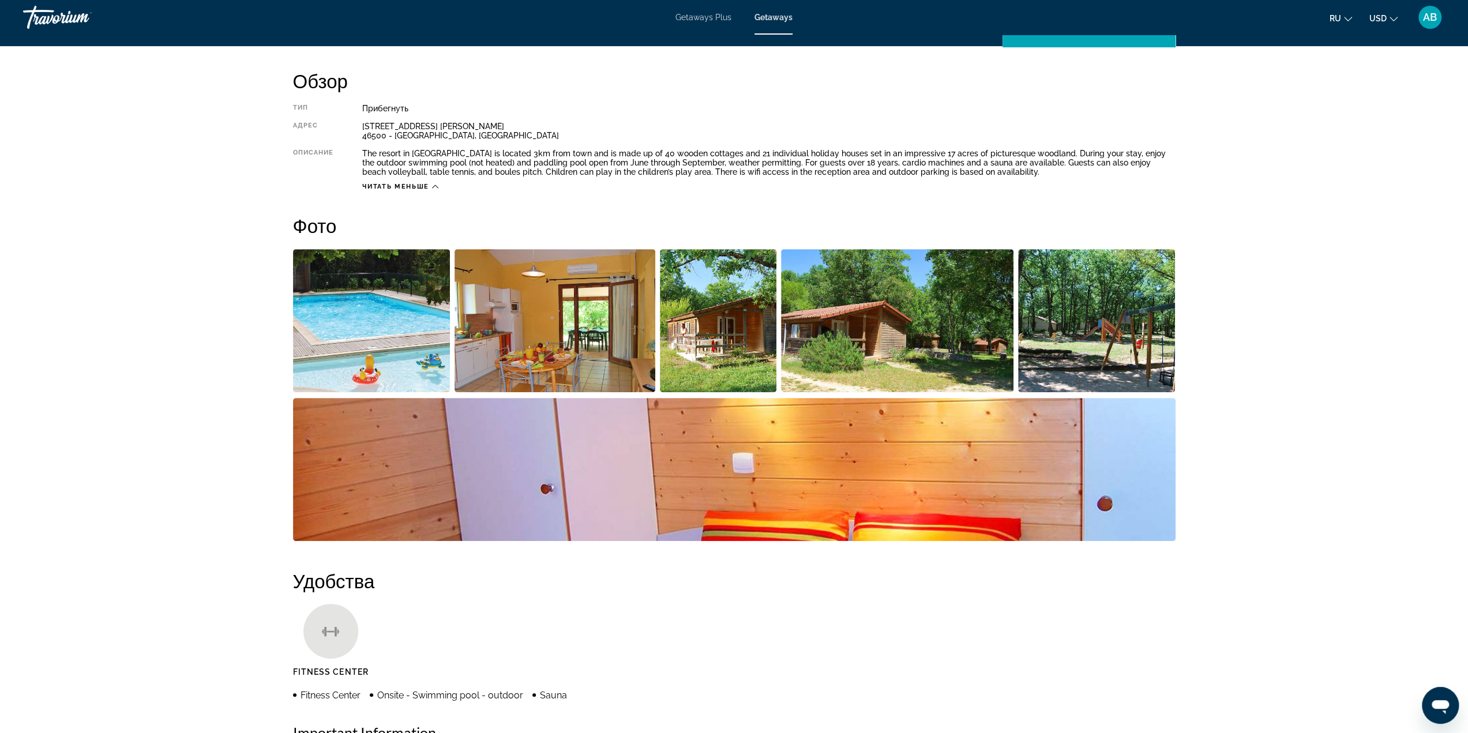
click at [446, 331] on img "Open full-screen image slider" at bounding box center [371, 320] width 157 height 143
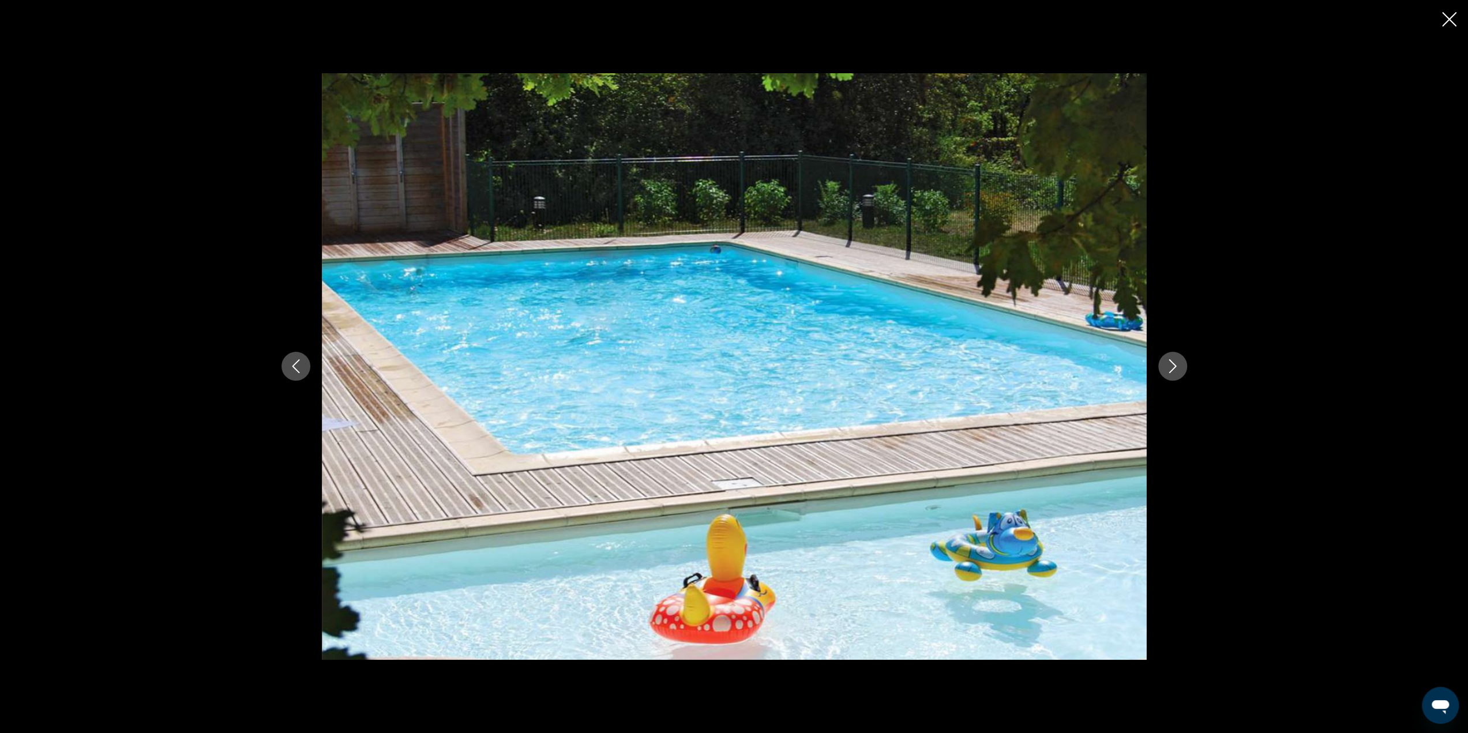
drag, startPoint x: 1190, startPoint y: 373, endPoint x: 1179, endPoint y: 366, distance: 12.5
click at [1187, 373] on div "prev next" at bounding box center [734, 366] width 929 height 587
click at [1178, 365] on icon "Next image" at bounding box center [1173, 366] width 14 height 14
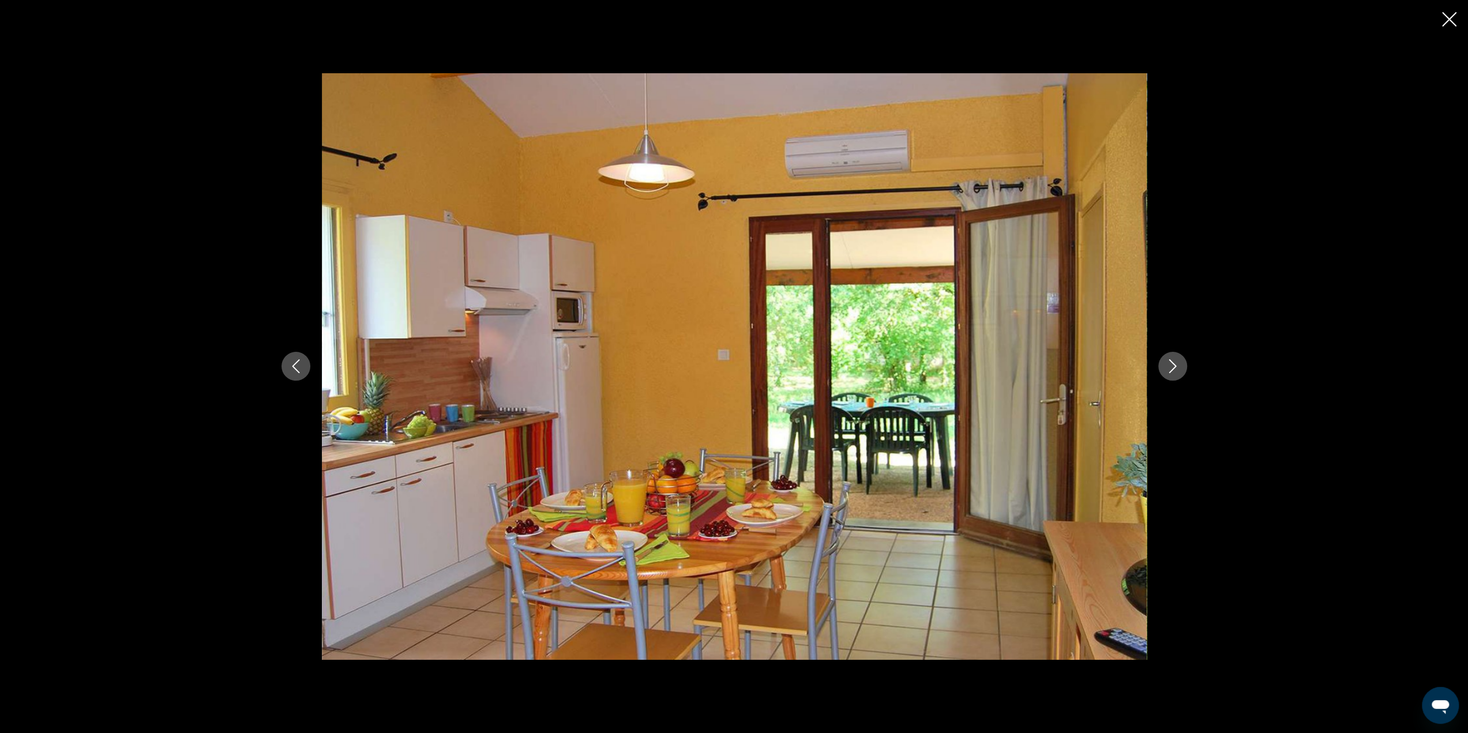
click at [1178, 365] on icon "Next image" at bounding box center [1173, 366] width 14 height 14
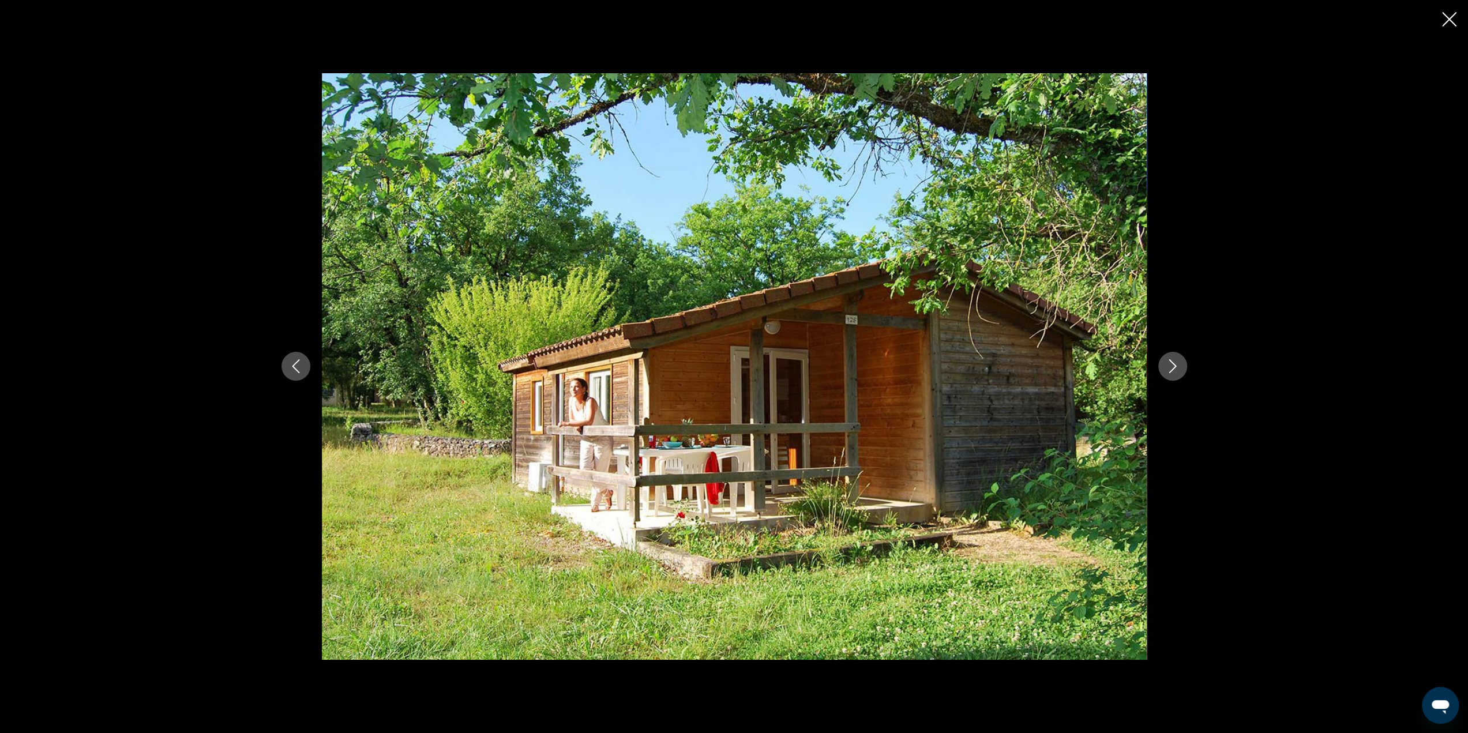
click at [1178, 365] on icon "Next image" at bounding box center [1173, 366] width 14 height 14
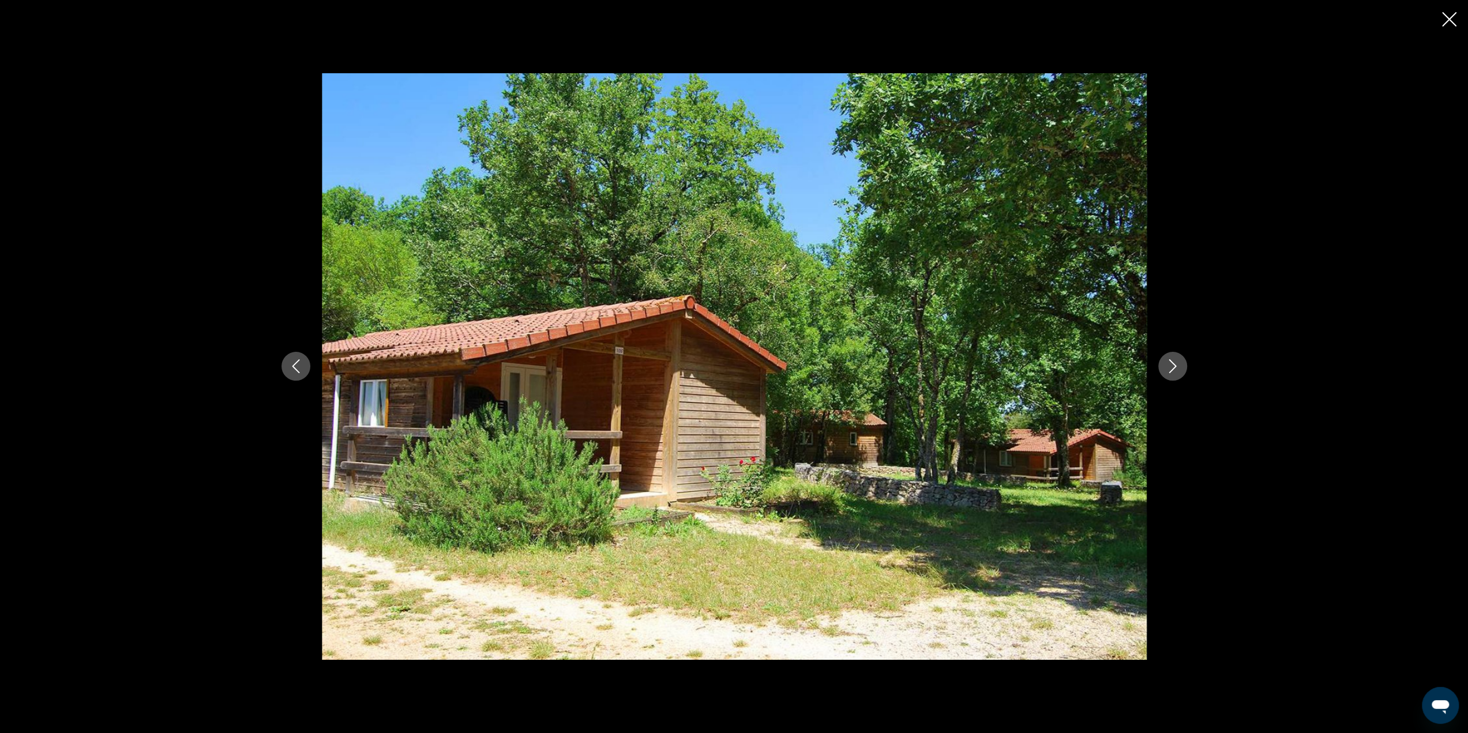
click at [1178, 365] on icon "Next image" at bounding box center [1173, 366] width 14 height 14
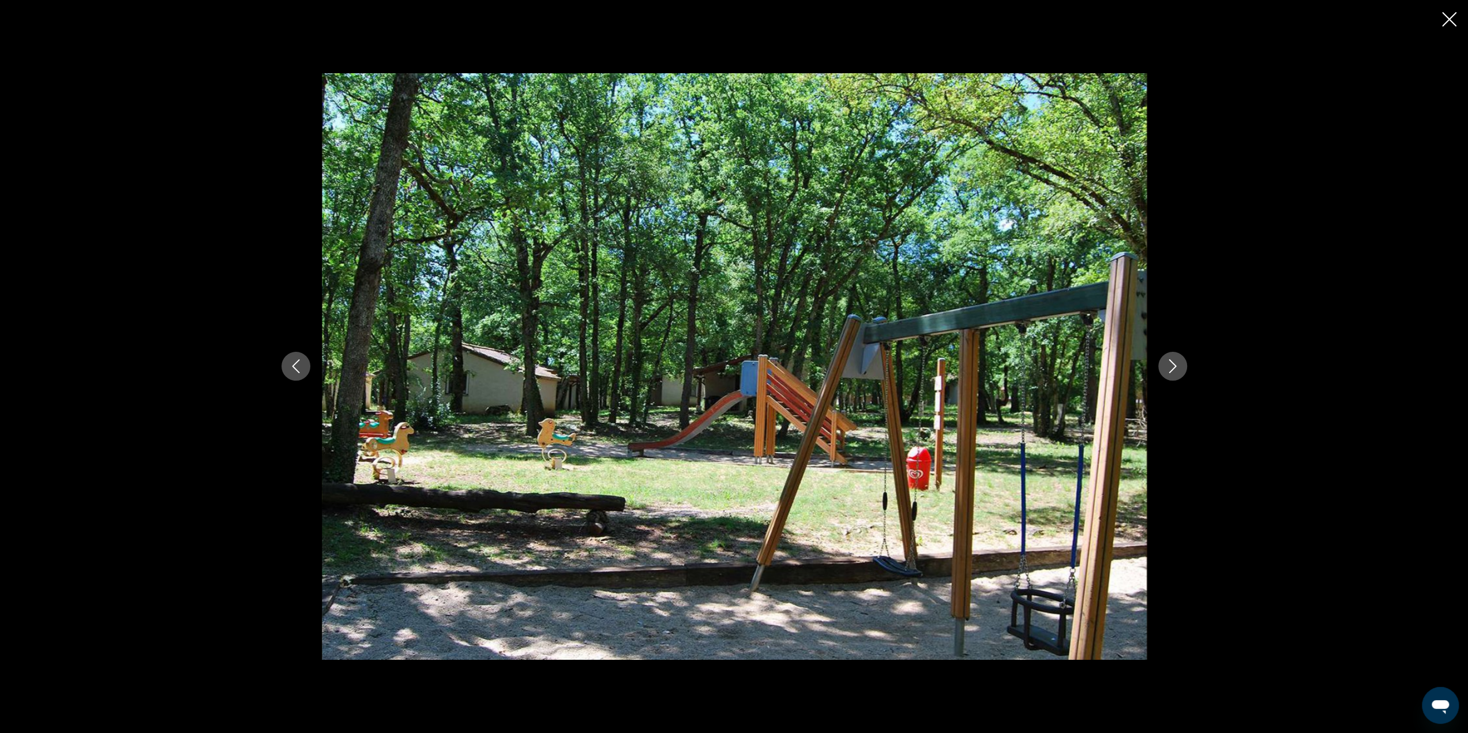
click at [1178, 365] on icon "Next image" at bounding box center [1173, 366] width 14 height 14
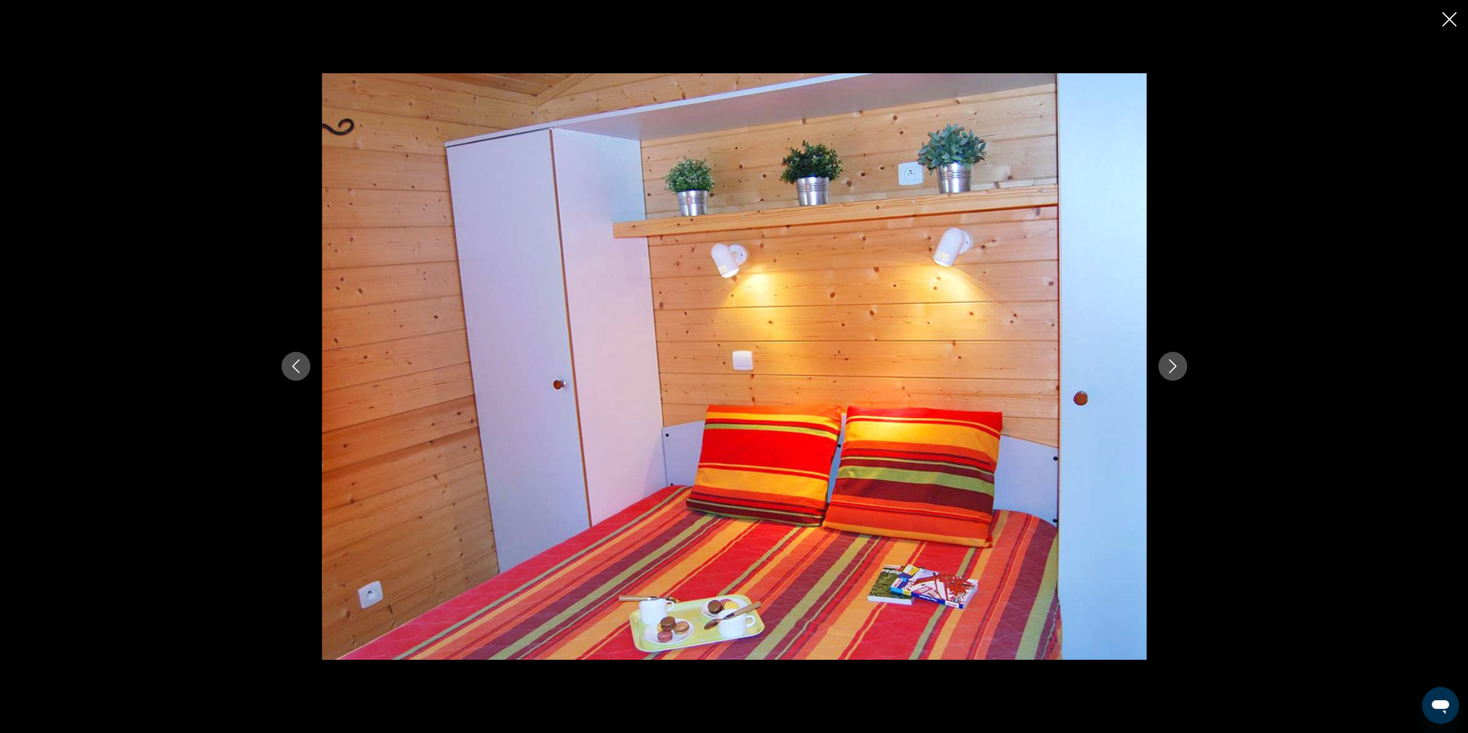
click at [1178, 365] on icon "Next image" at bounding box center [1173, 366] width 14 height 14
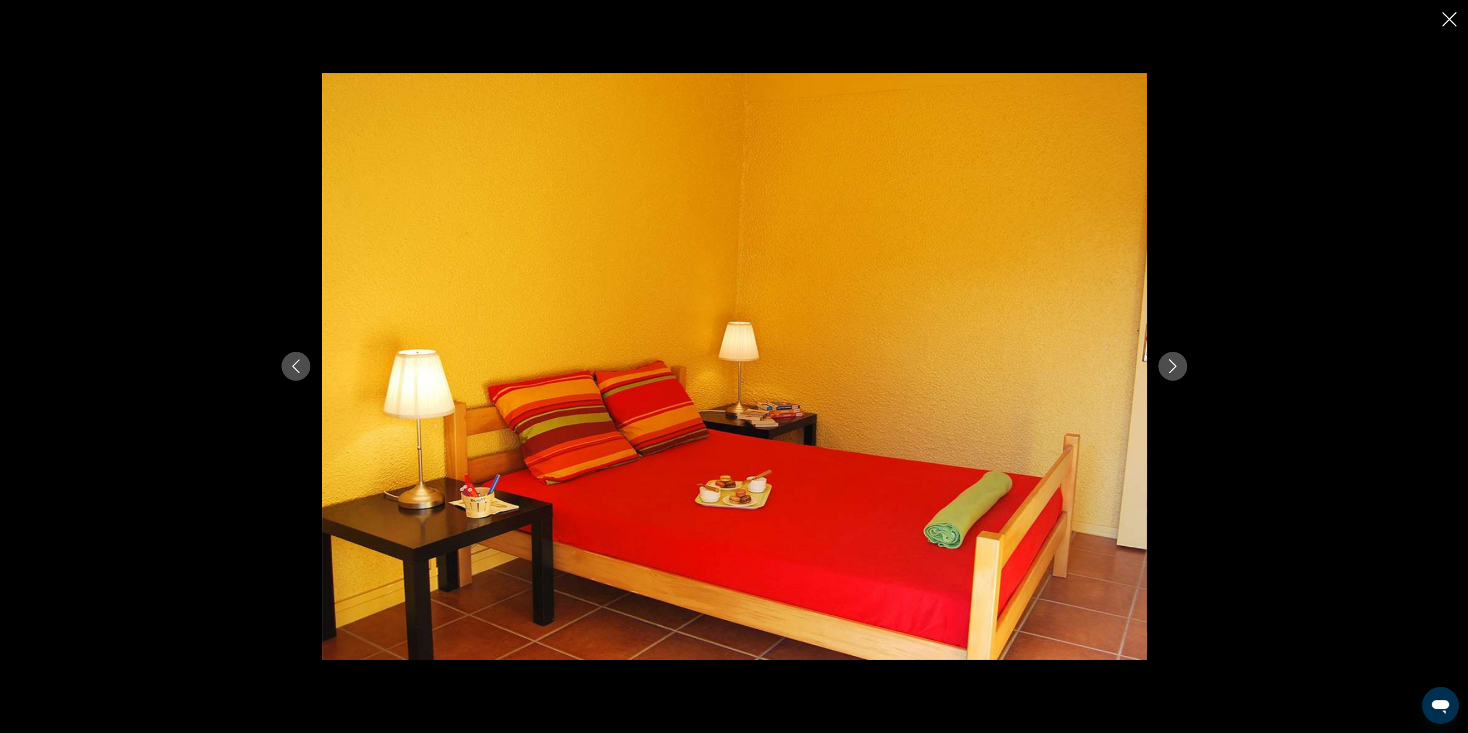
click at [1178, 365] on icon "Next image" at bounding box center [1173, 366] width 14 height 14
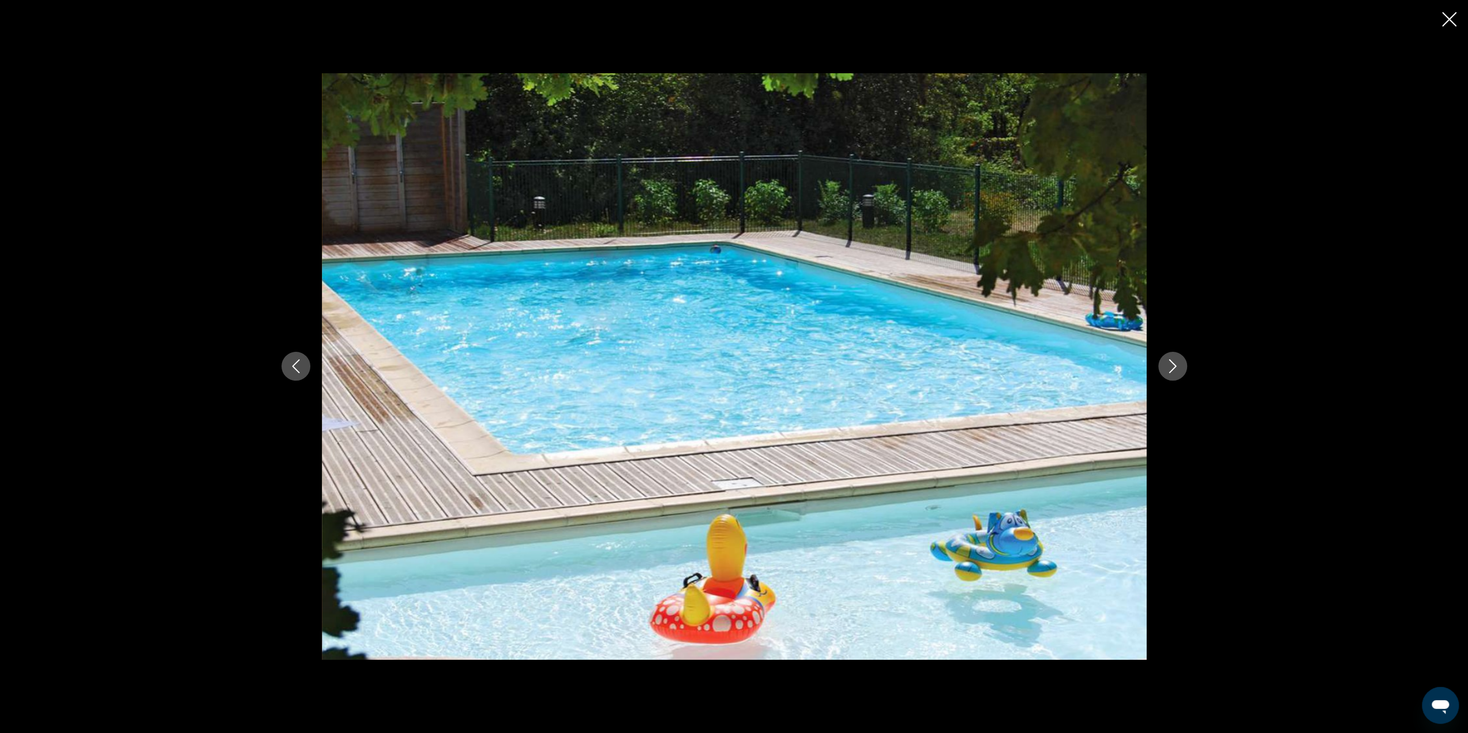
click at [1178, 365] on icon "Next image" at bounding box center [1173, 366] width 14 height 14
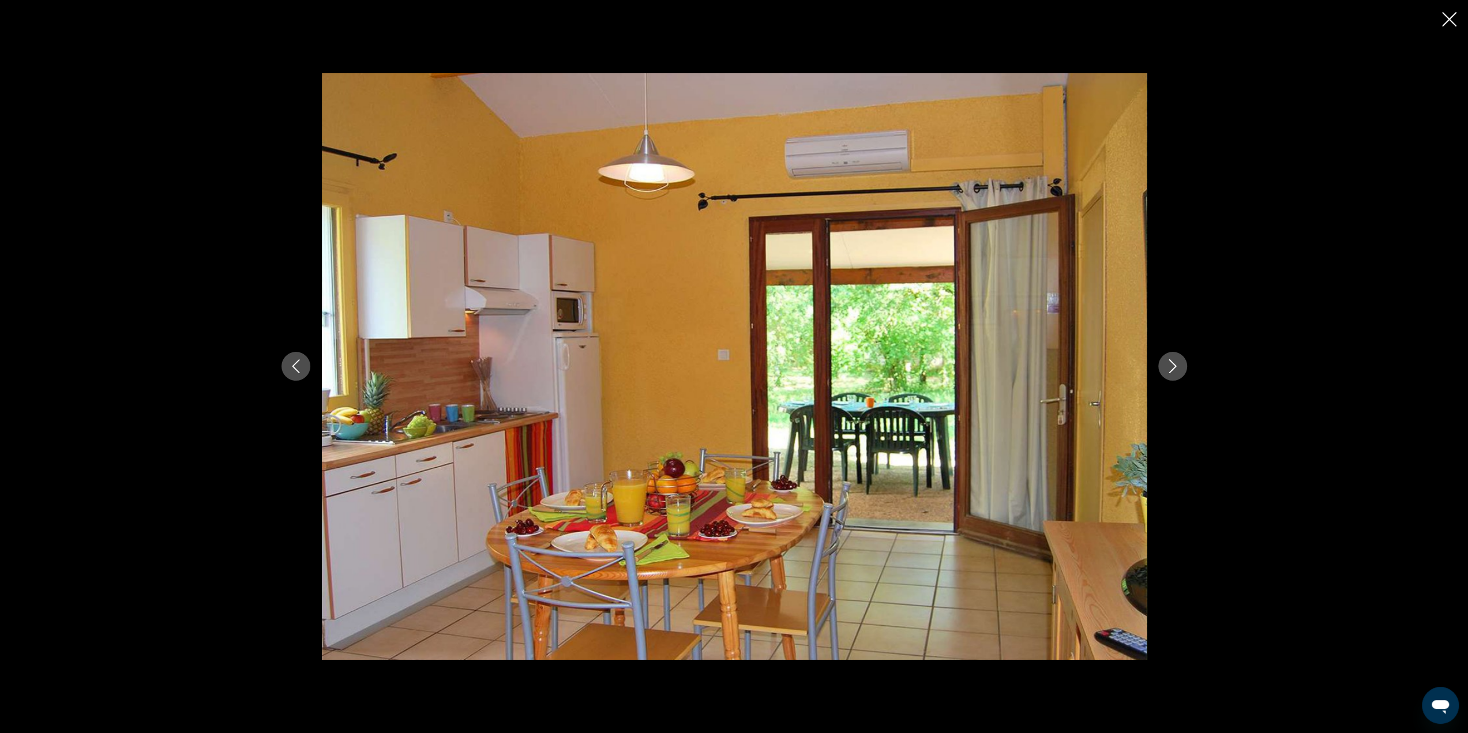
click at [1178, 365] on icon "Next image" at bounding box center [1173, 366] width 14 height 14
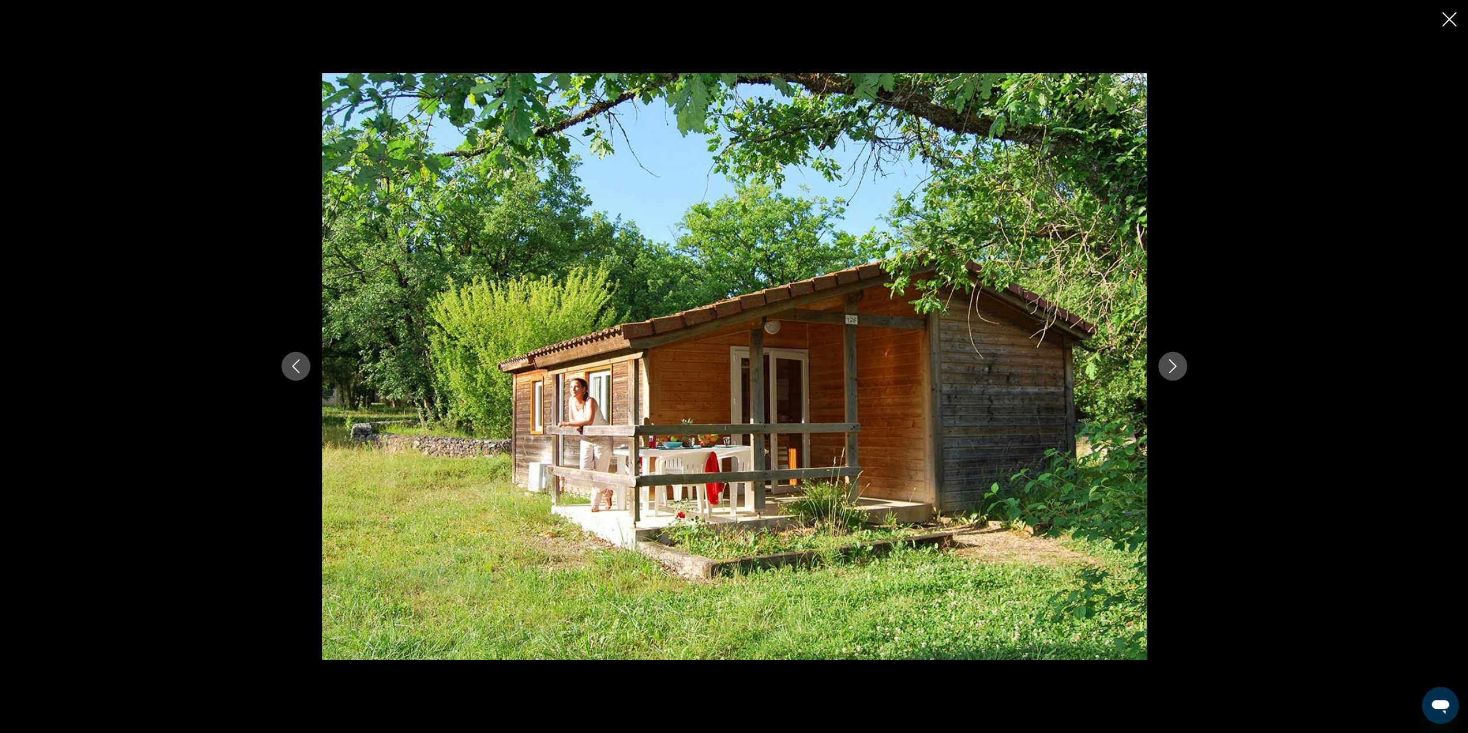
click at [1178, 365] on icon "Next image" at bounding box center [1173, 366] width 14 height 14
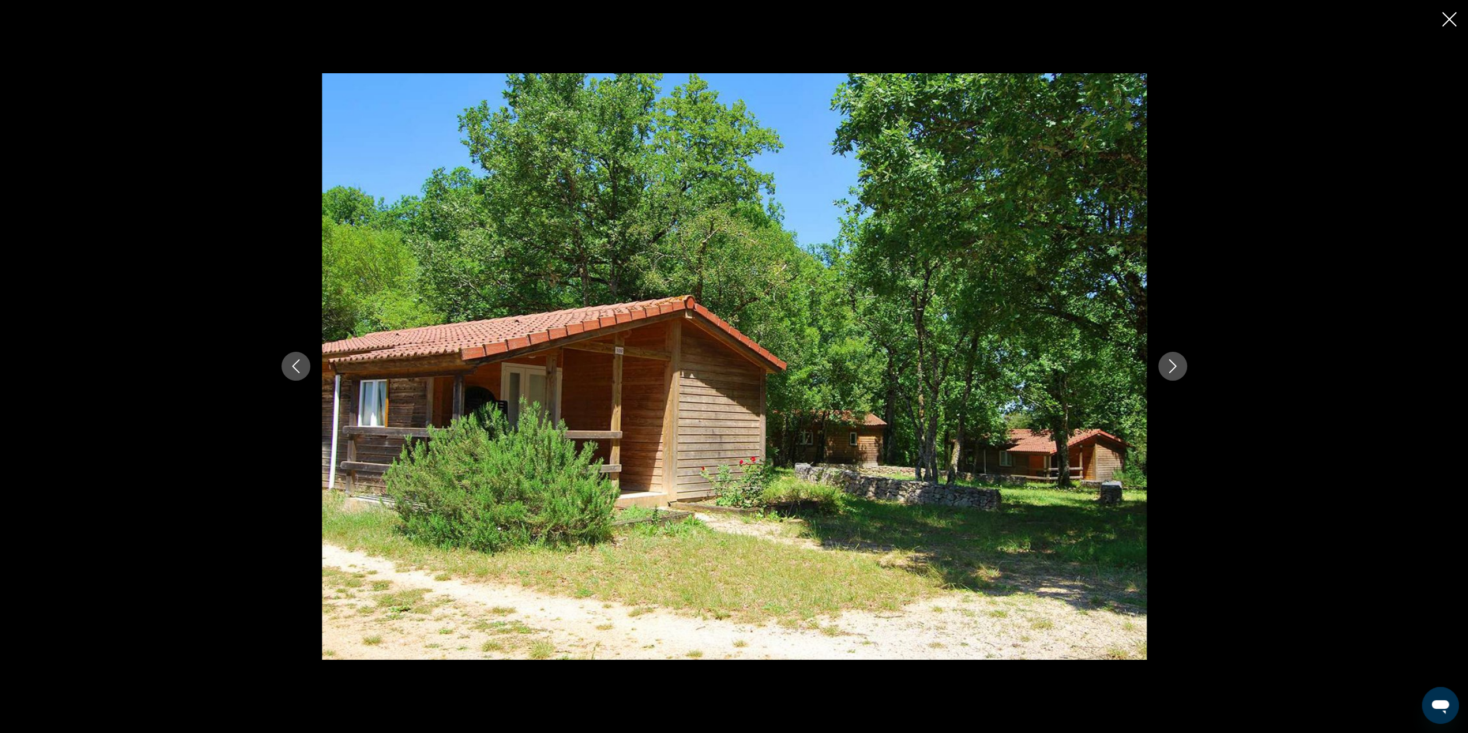
click at [1450, 22] on icon "Close slideshow" at bounding box center [1449, 19] width 14 height 14
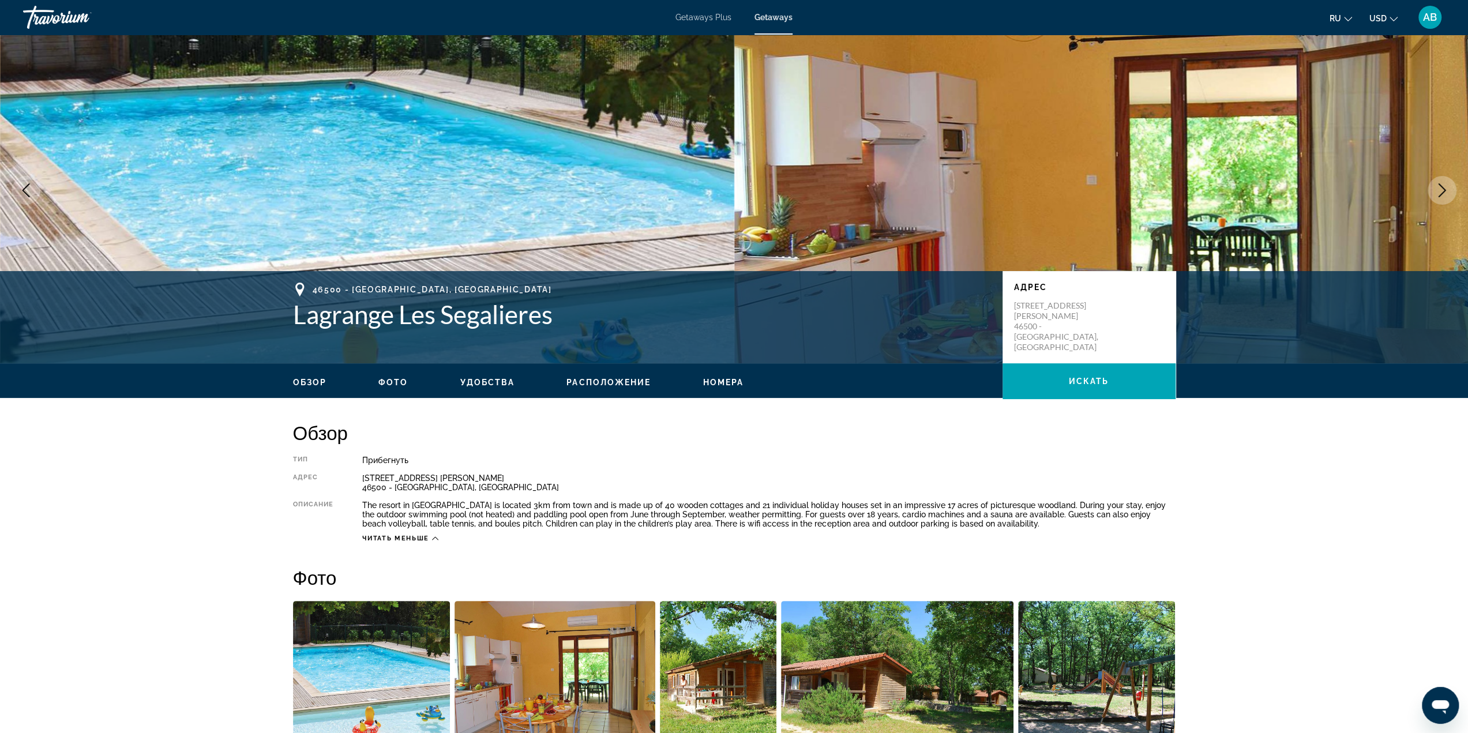
scroll to position [0, 0]
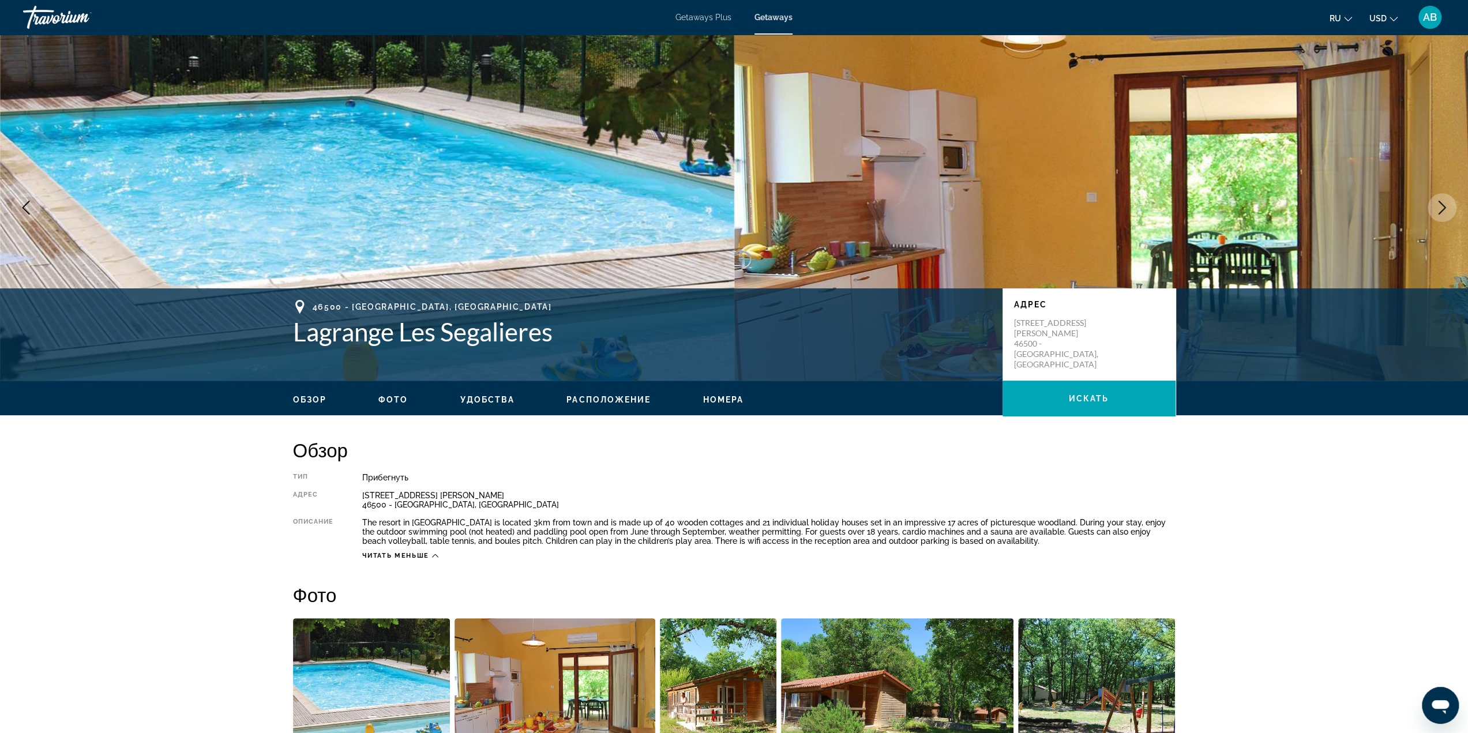
click at [411, 507] on div "1762 Av. Andre Malraux 46500 - Gramat, France" at bounding box center [768, 500] width 813 height 18
copy div "Gramat"
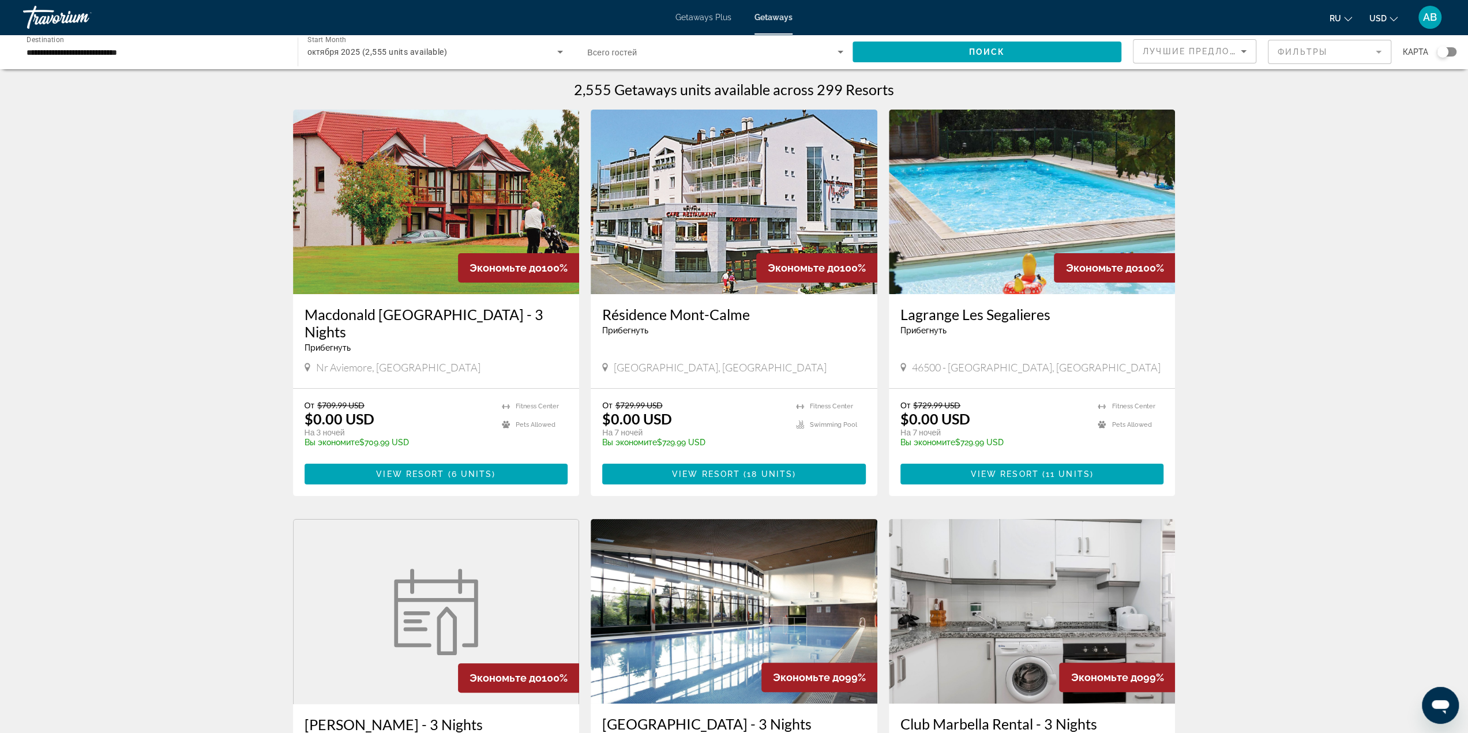
click at [1214, 45] on div "Лучшие предложения" at bounding box center [1192, 51] width 98 height 14
click at [1233, 113] on mat-option "Низшая цена" at bounding box center [1195, 109] width 122 height 28
click at [1075, 52] on span "Search widget" at bounding box center [987, 52] width 269 height 28
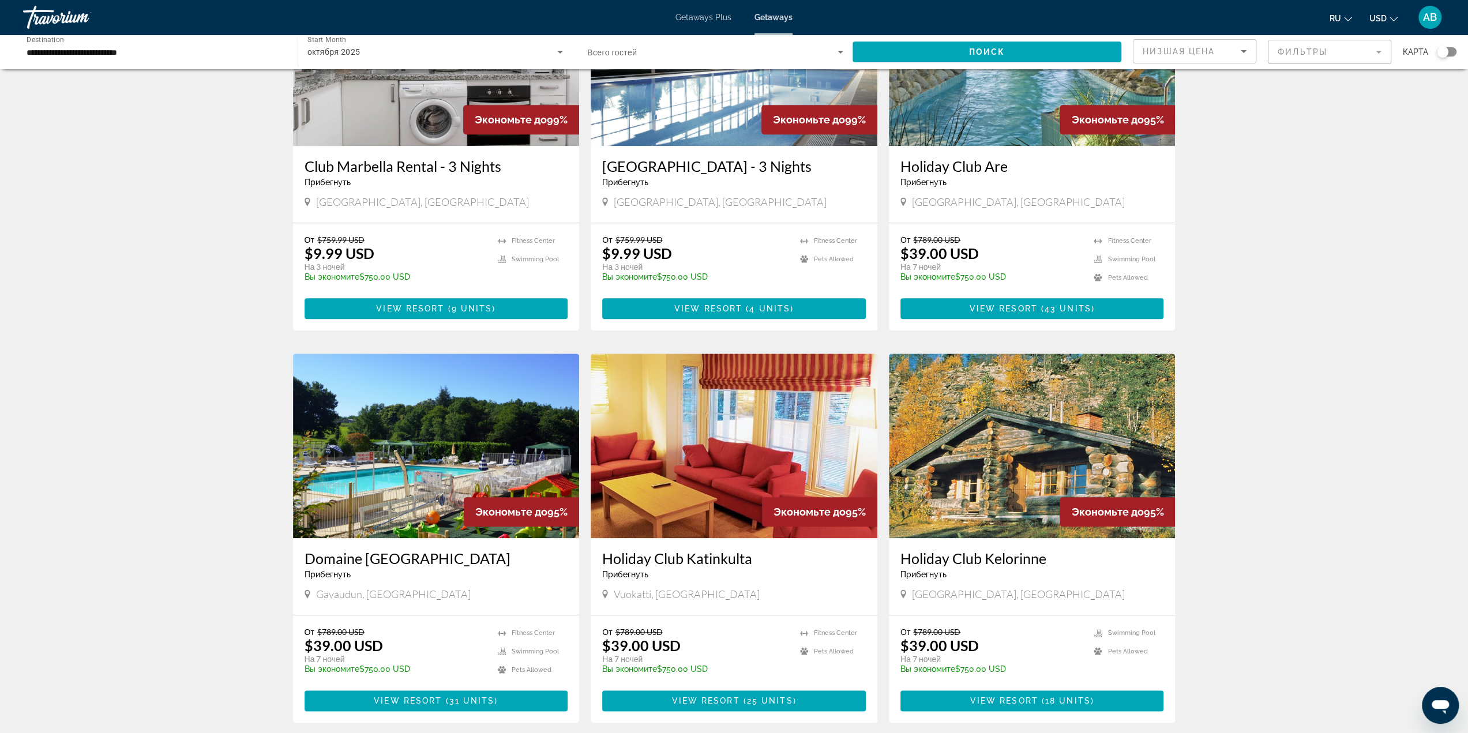
scroll to position [981, 0]
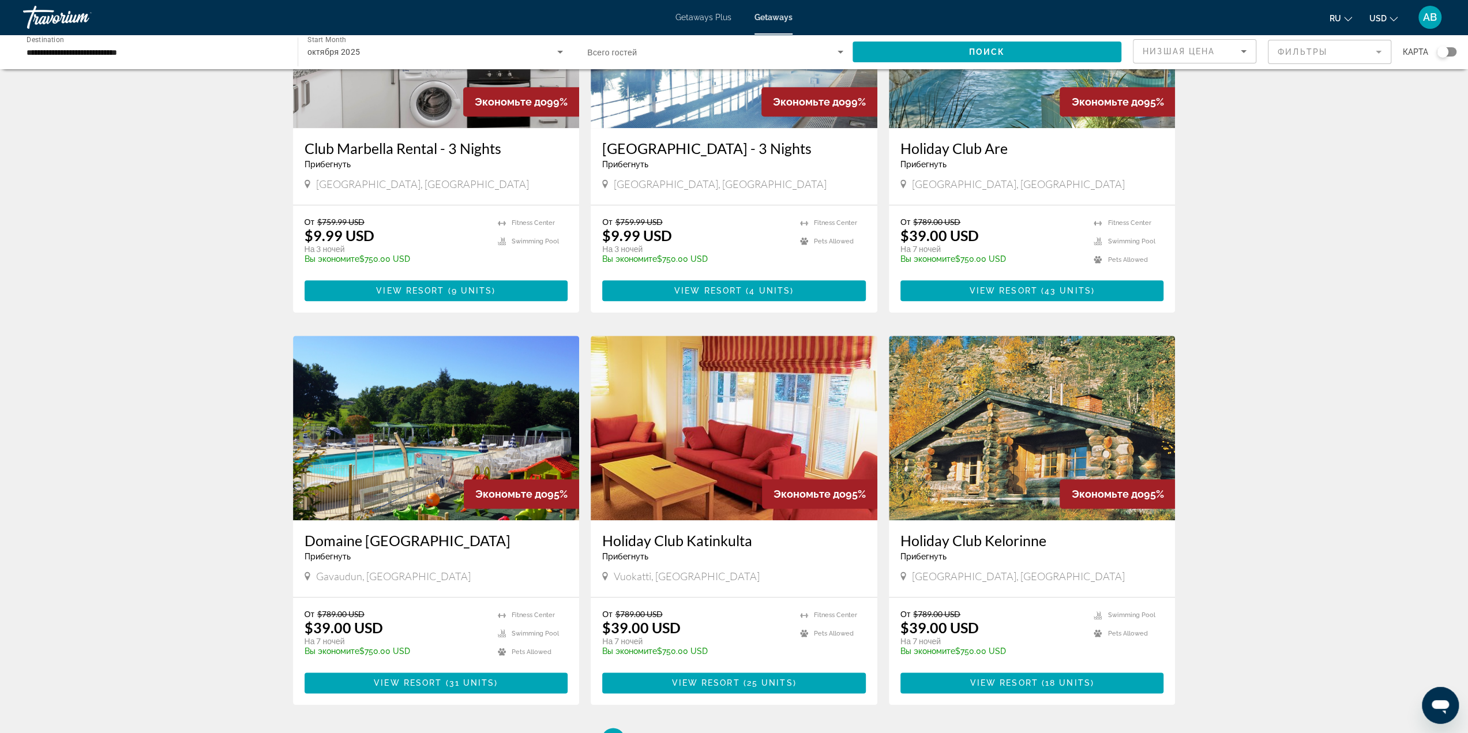
click at [333, 570] on span "Gavaudun, France" at bounding box center [393, 576] width 155 height 13
copy span "Gavaudun"
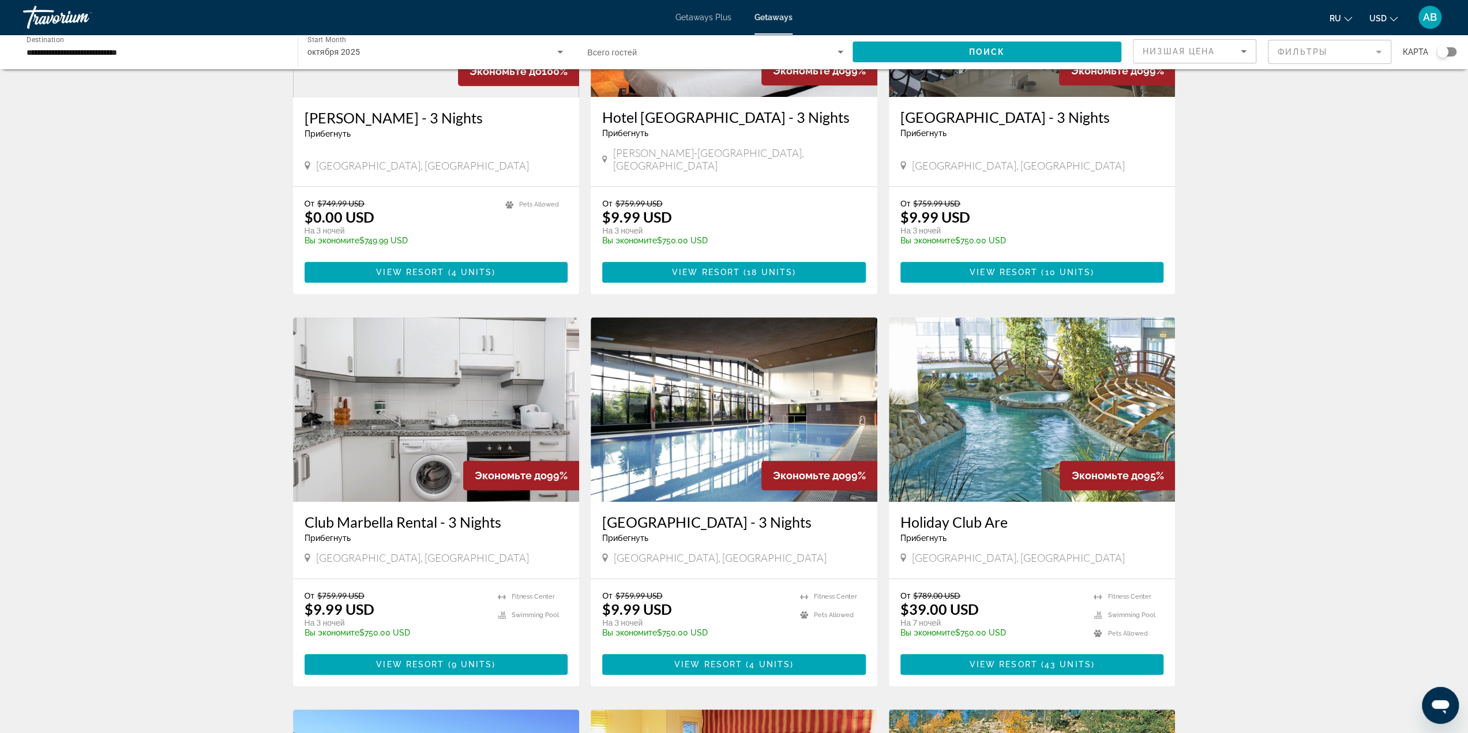
scroll to position [635, 0]
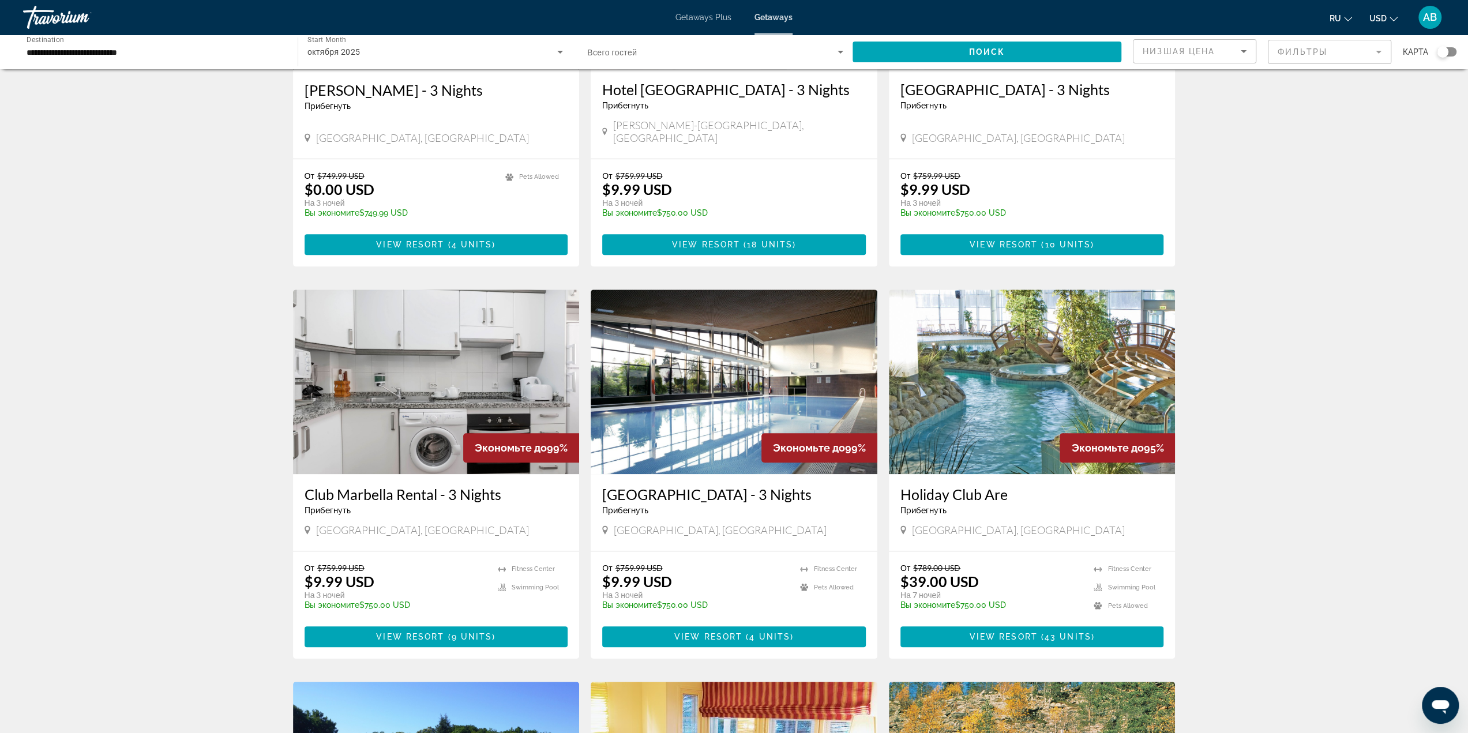
click at [919, 524] on span "Åre, Sweden" at bounding box center [1018, 530] width 213 height 13
copy span "Åre"
click at [1355, 507] on div "2,555 Getaways units available across 299 Resorts Экономьте до 100% Macdonald S…" at bounding box center [734, 271] width 1468 height 1651
drag, startPoint x: 966, startPoint y: 505, endPoint x: 911, endPoint y: 507, distance: 55.4
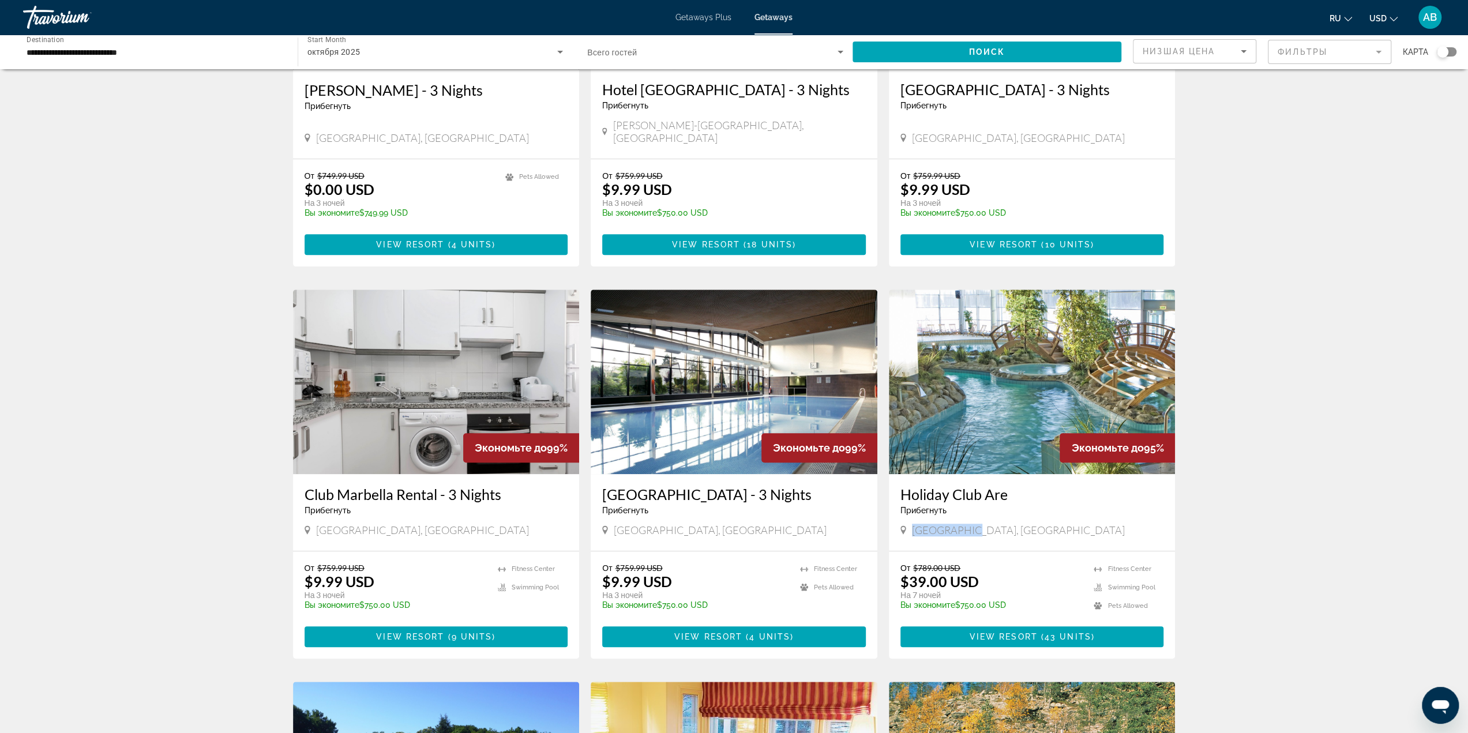
click at [911, 524] on div "Åre, Sweden" at bounding box center [1033, 532] width 264 height 16
copy span "Åre, Sweden"
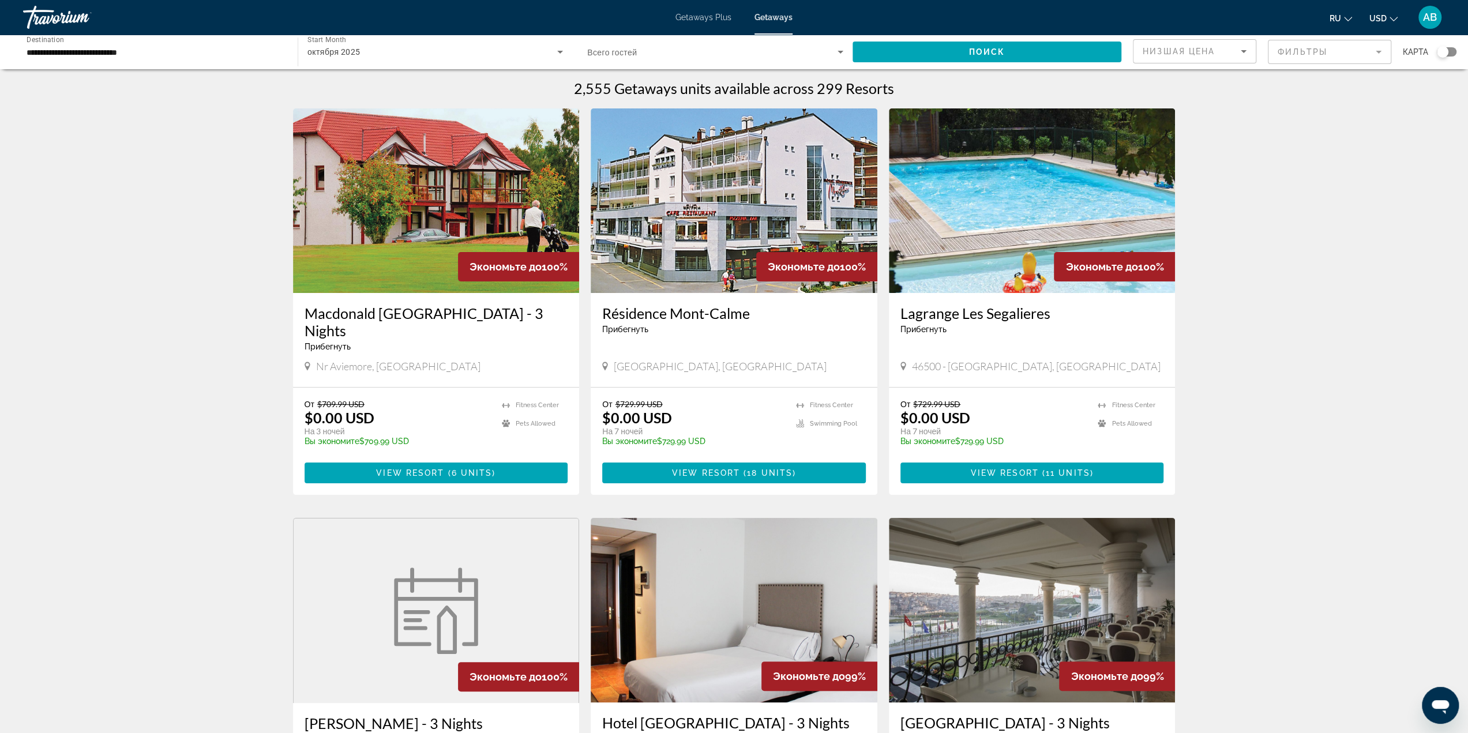
scroll to position [0, 0]
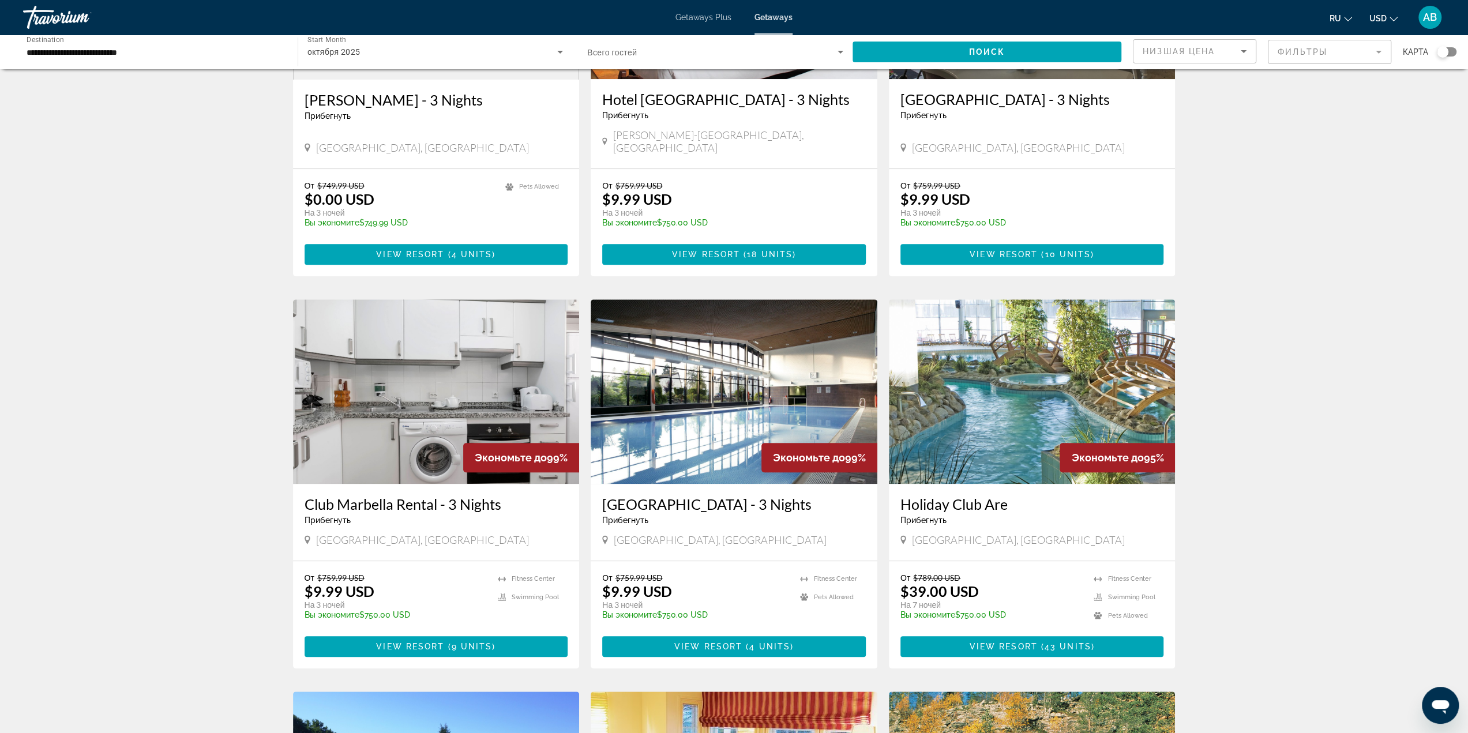
scroll to position [613, 0]
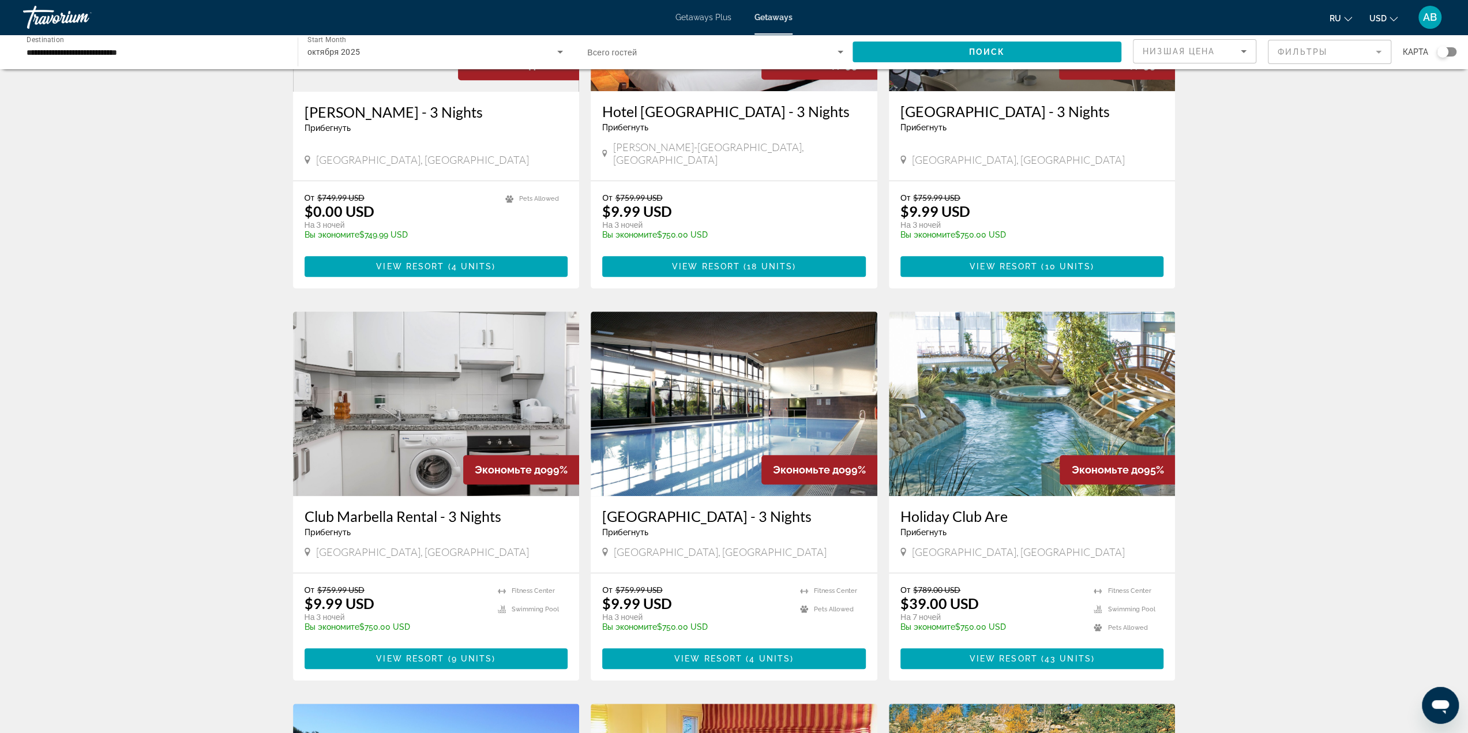
click at [448, 56] on div "октября 2025" at bounding box center [432, 52] width 250 height 14
click at [221, 162] on div at bounding box center [734, 366] width 1468 height 733
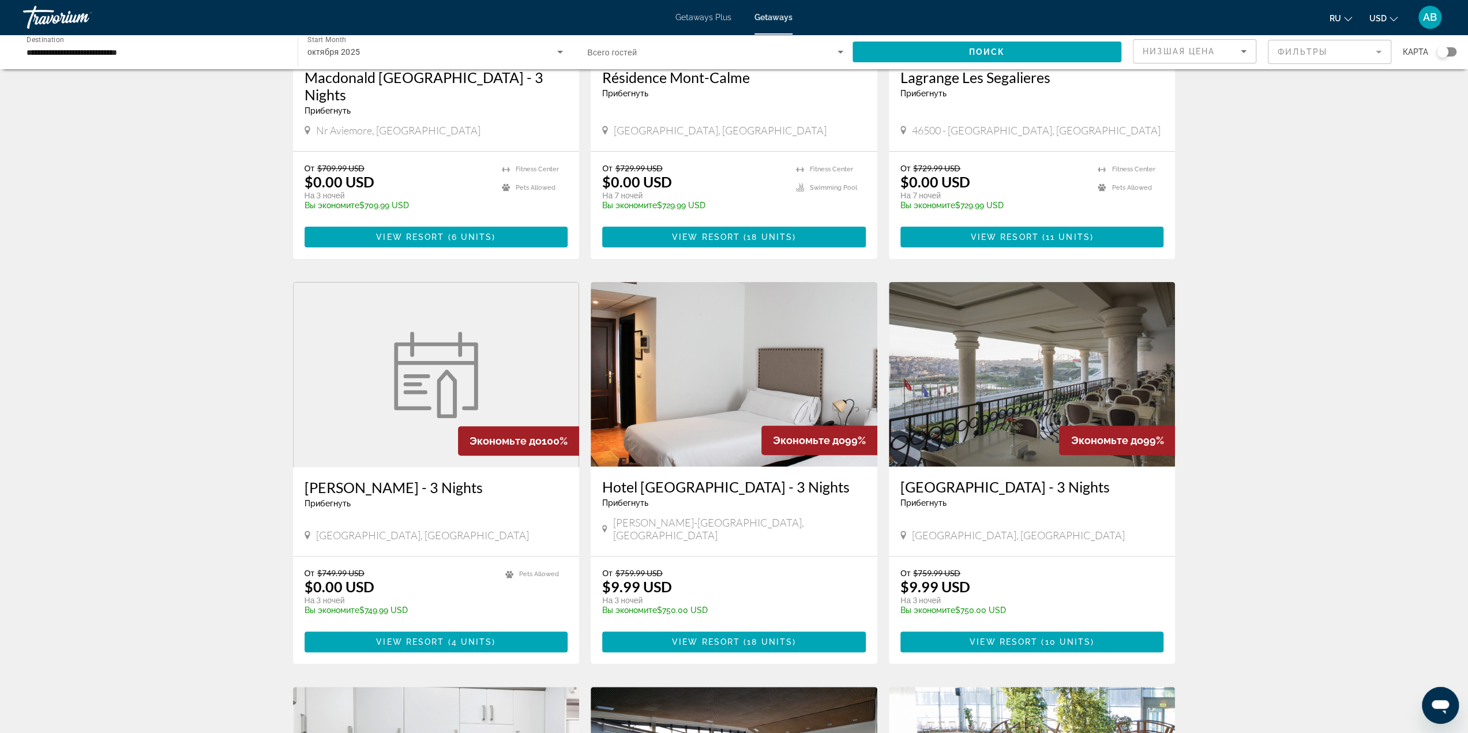
scroll to position [151, 0]
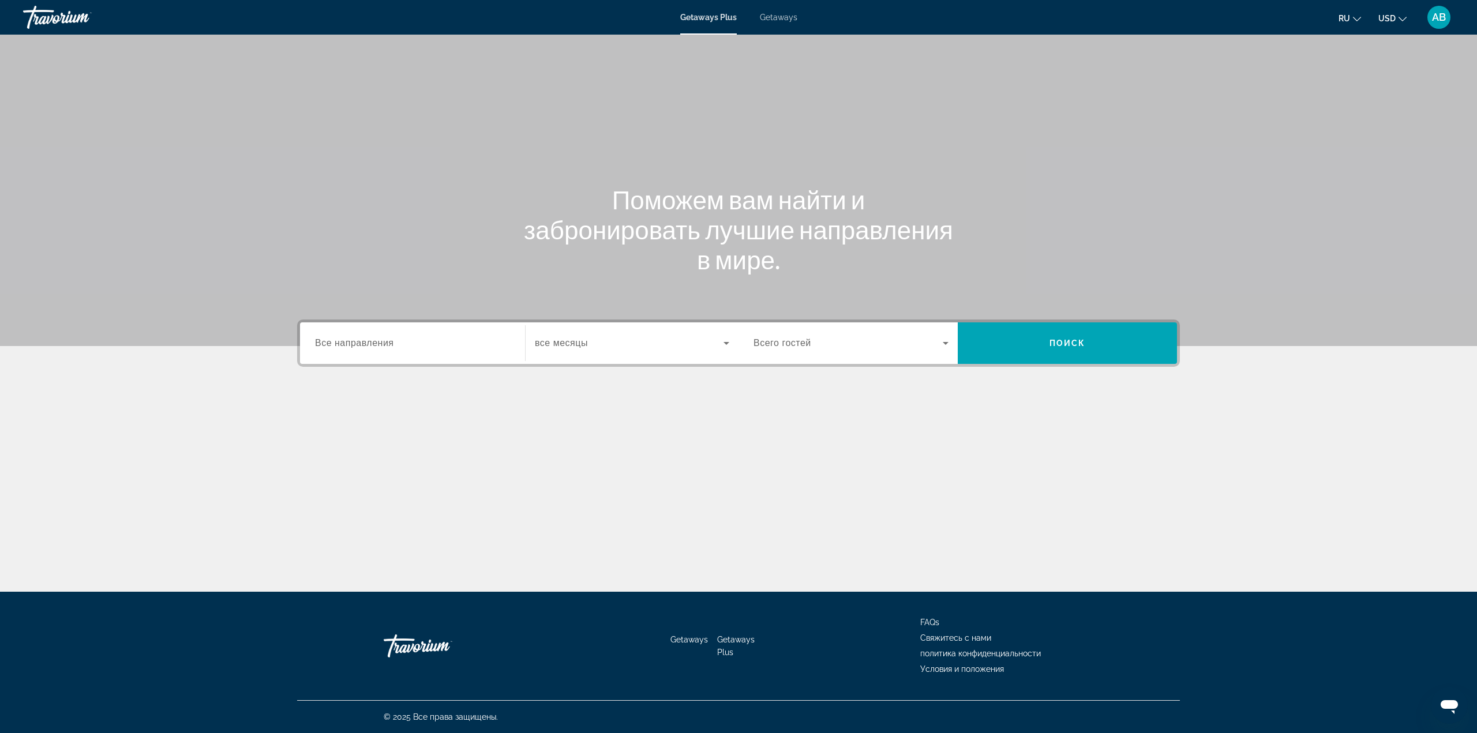
drag, startPoint x: 774, startPoint y: 17, endPoint x: 767, endPoint y: 27, distance: 12.5
click at [774, 17] on span "Getaways" at bounding box center [778, 17] width 37 height 9
click at [408, 344] on input "Destination Все направления" at bounding box center [412, 344] width 195 height 14
click at [602, 333] on div "Search widget" at bounding box center [632, 343] width 194 height 32
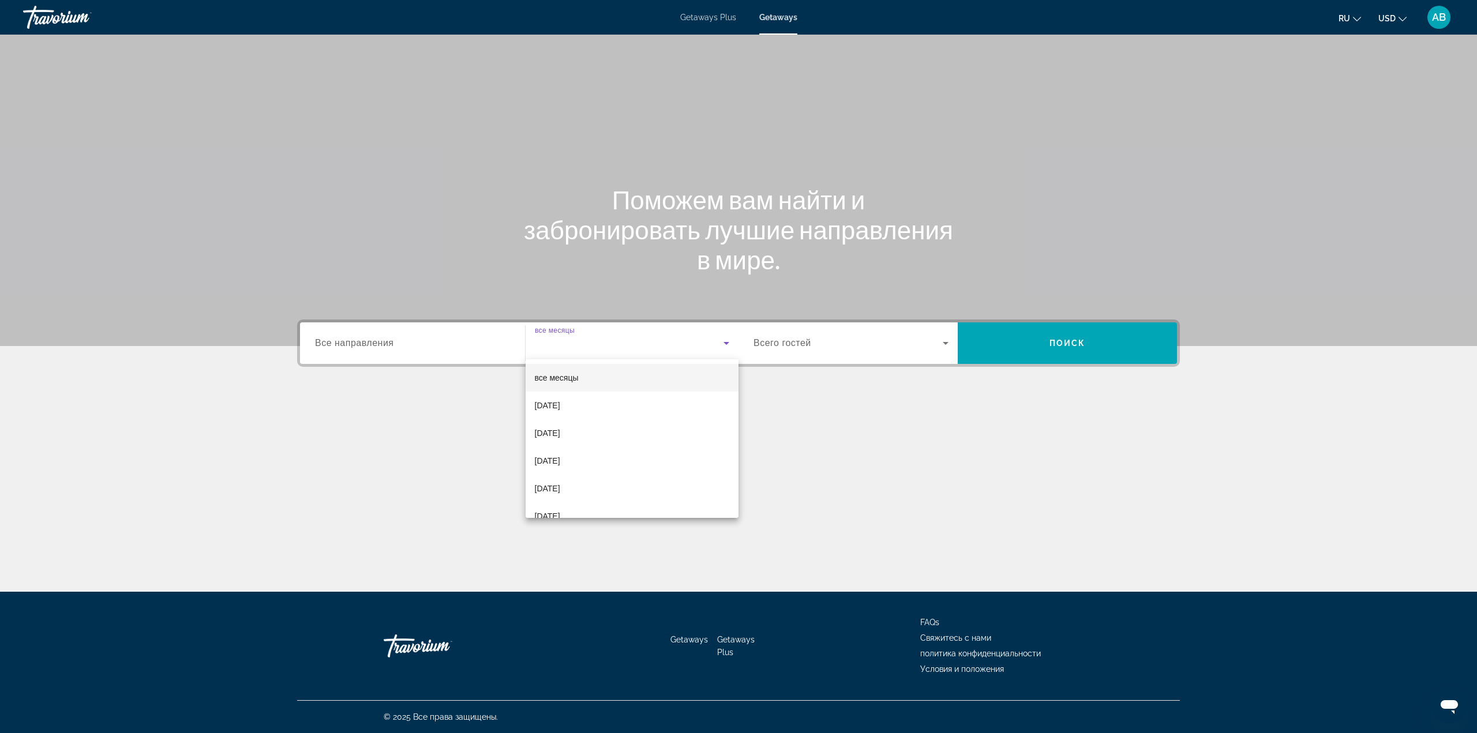
click at [768, 21] on div at bounding box center [738, 366] width 1477 height 733
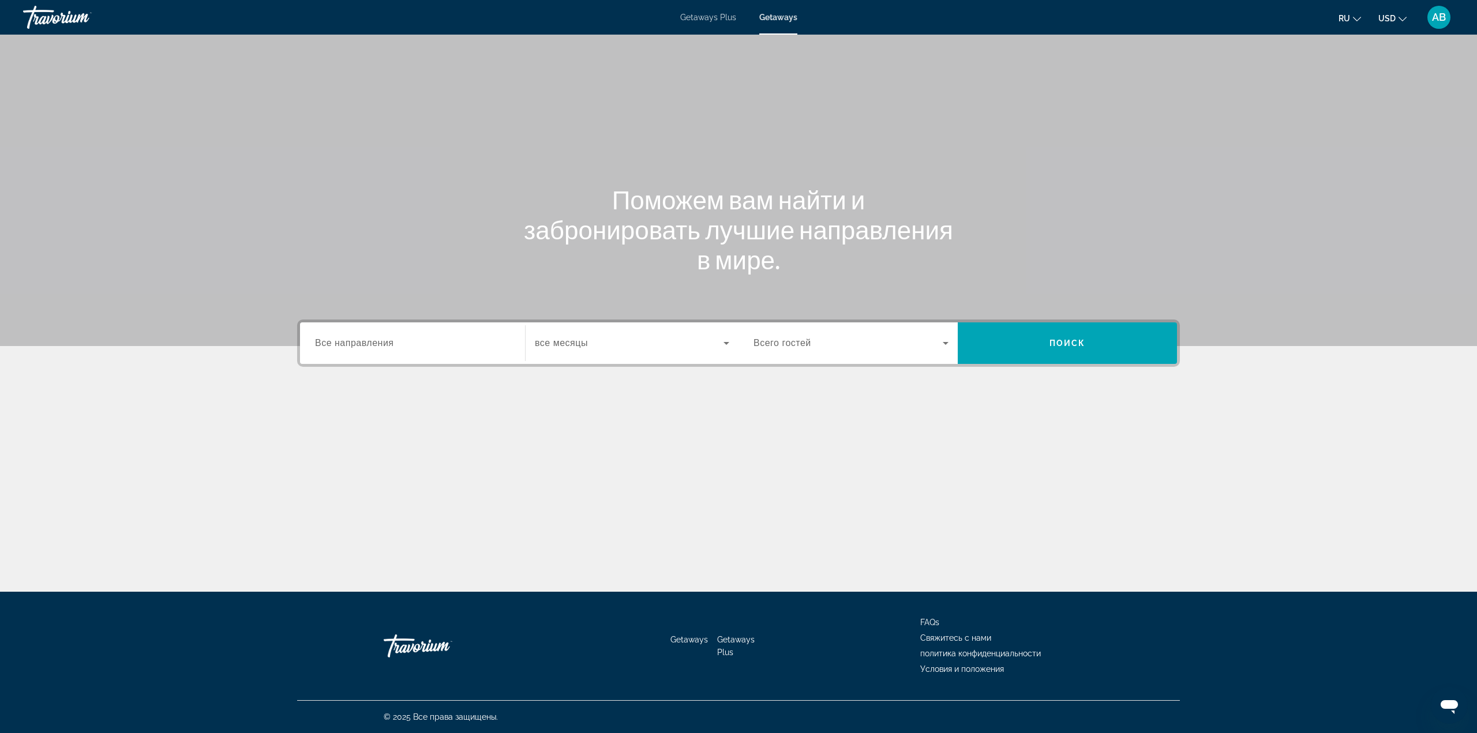
click at [401, 354] on div "Search widget" at bounding box center [412, 343] width 195 height 33
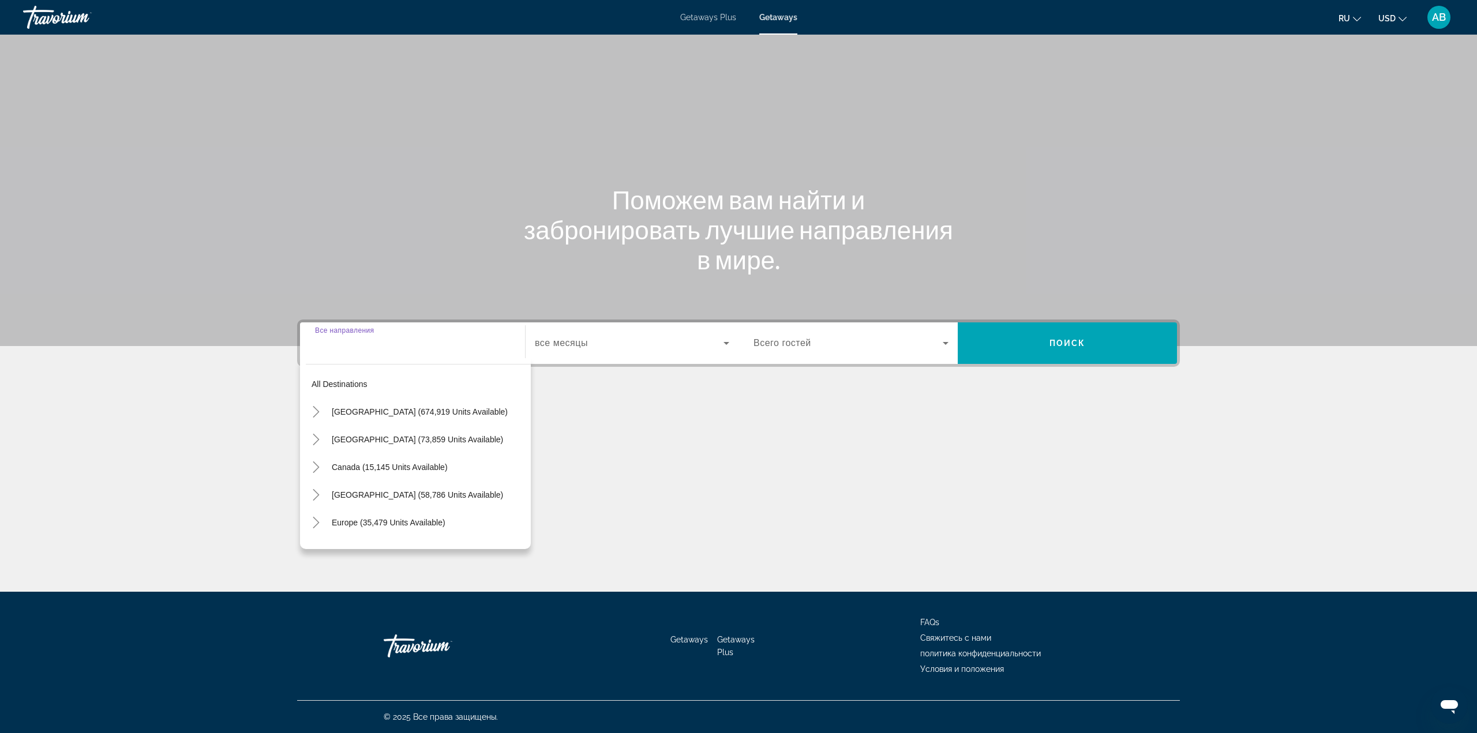
click at [410, 342] on input "Destination Все направления" at bounding box center [412, 344] width 195 height 14
drag, startPoint x: 393, startPoint y: 530, endPoint x: 513, endPoint y: 462, distance: 137.7
click at [393, 530] on span "Search widget" at bounding box center [428, 523] width 205 height 28
type input "**********"
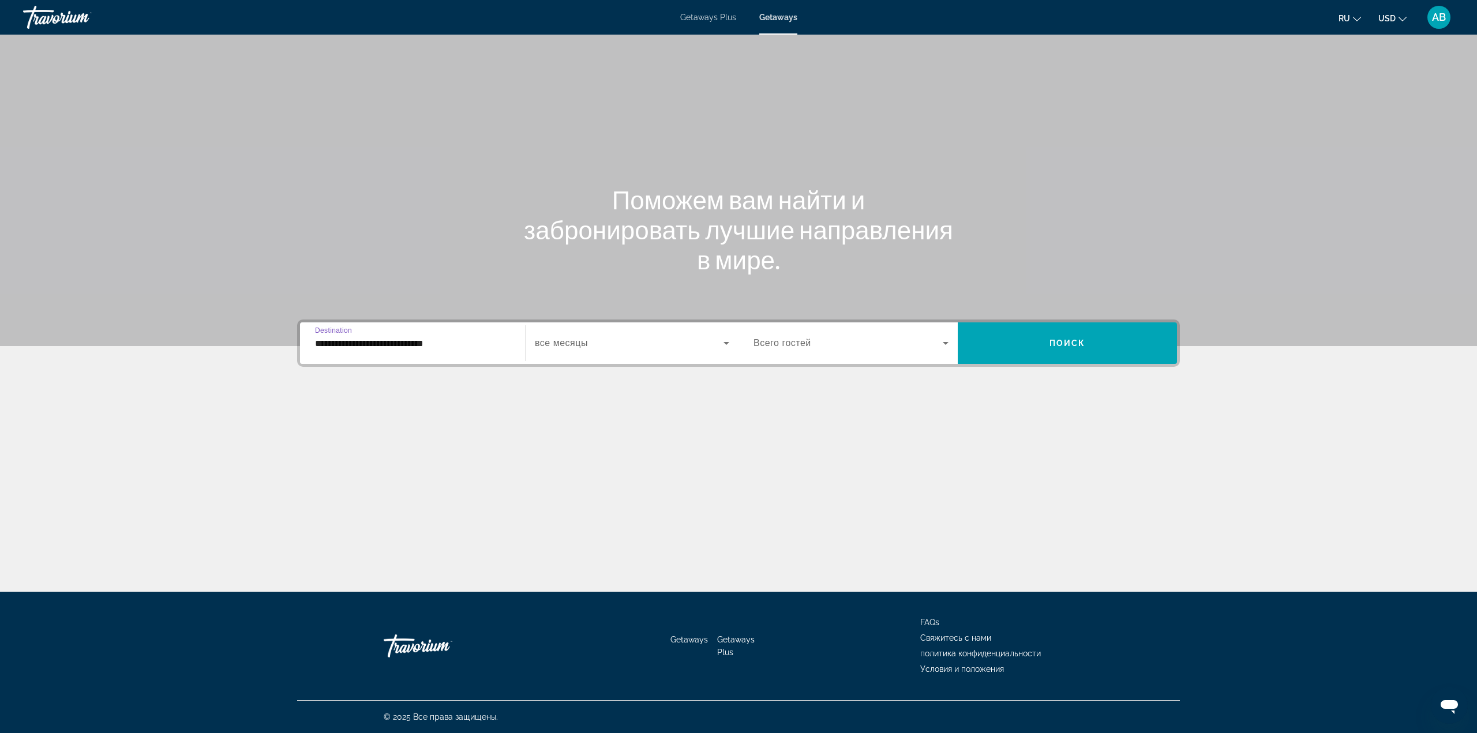
click at [615, 330] on div "Search widget" at bounding box center [632, 343] width 194 height 32
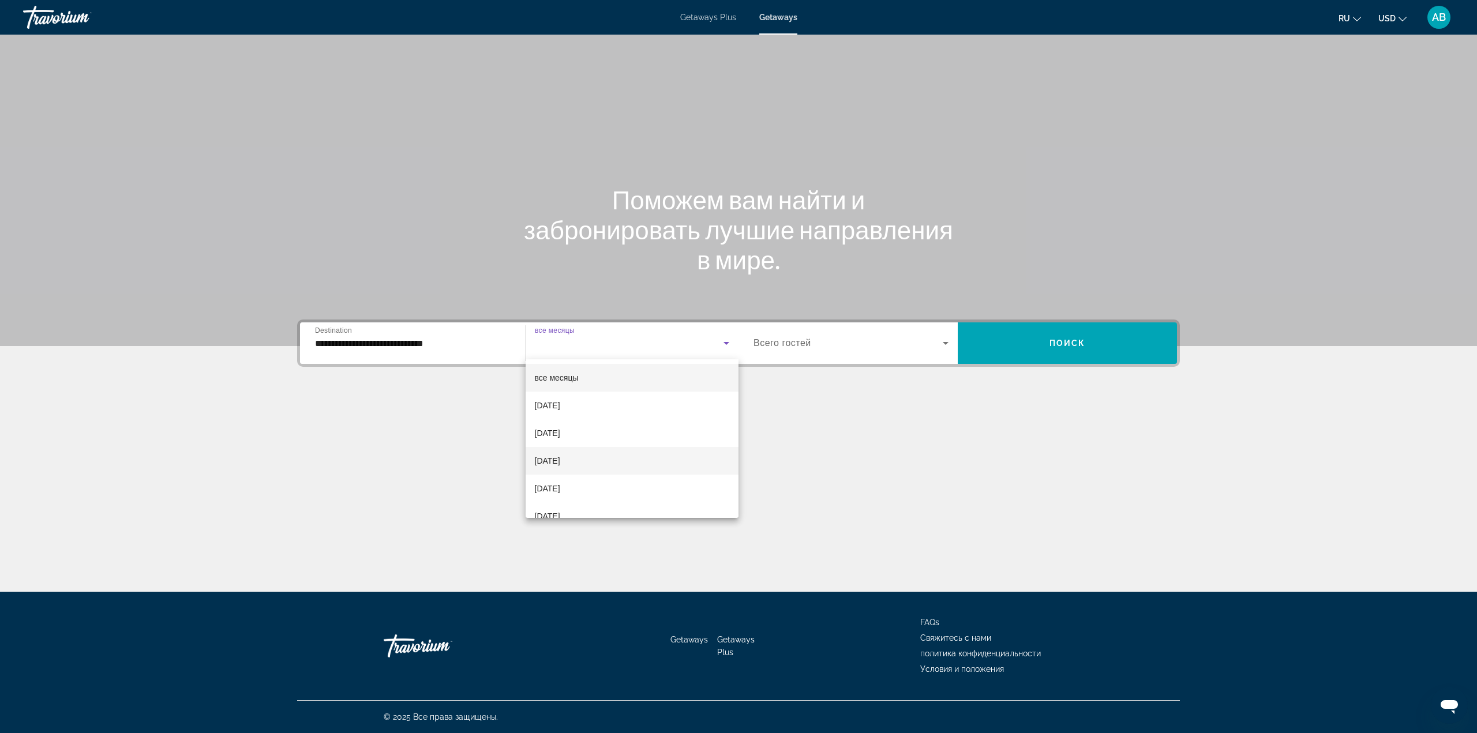
click at [601, 461] on mat-option "[DATE]" at bounding box center [632, 461] width 213 height 28
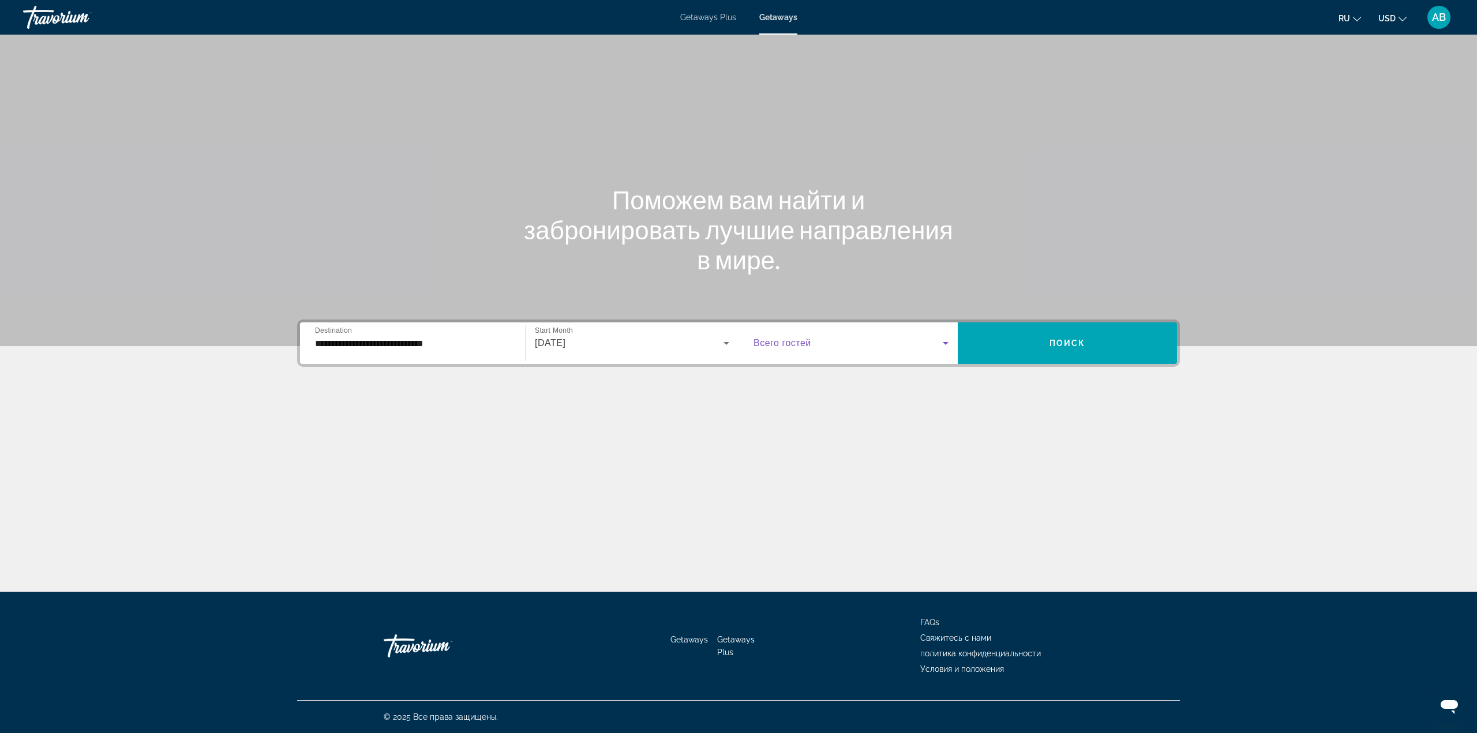
click at [828, 341] on span "Search widget" at bounding box center [847, 343] width 189 height 14
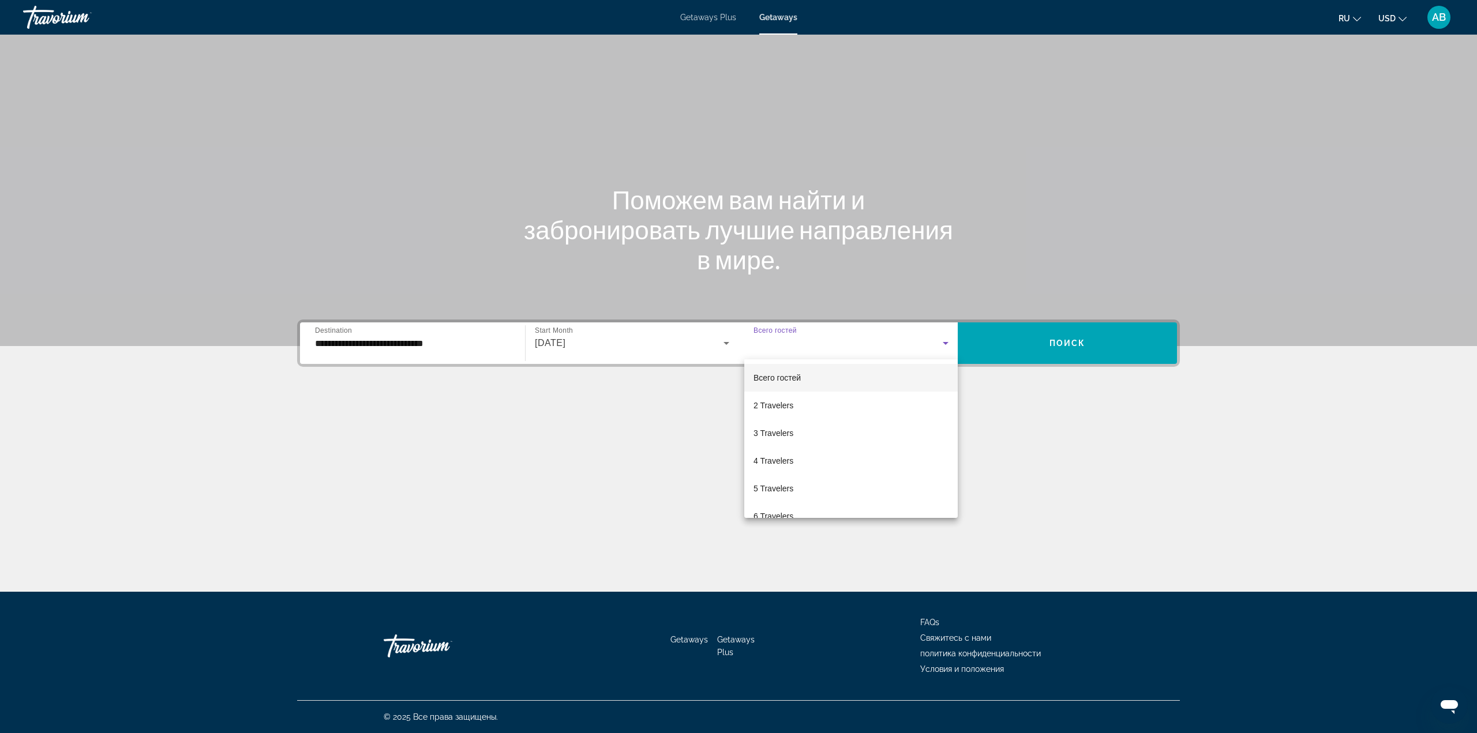
click at [1056, 335] on div at bounding box center [738, 366] width 1477 height 733
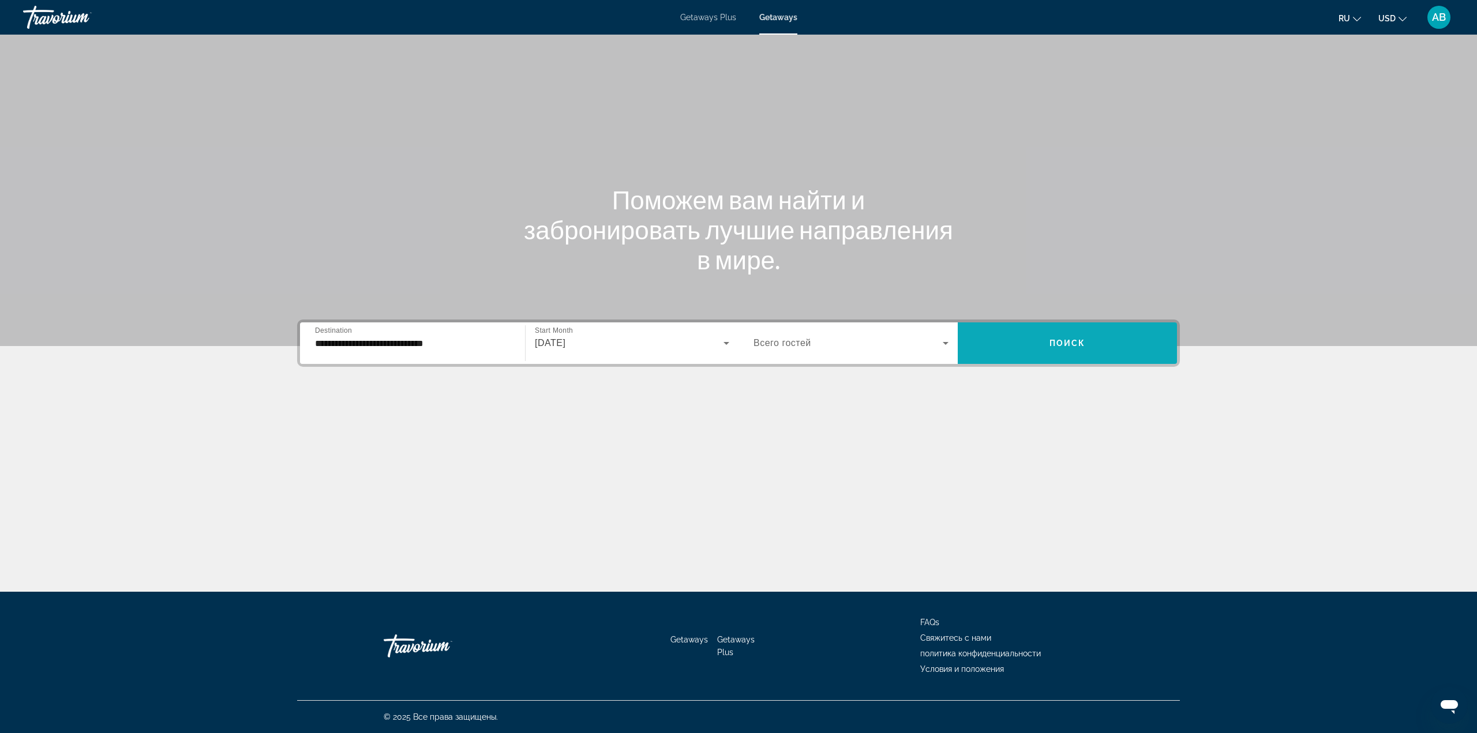
click at [1060, 343] on span "Поиск" at bounding box center [1067, 343] width 36 height 9
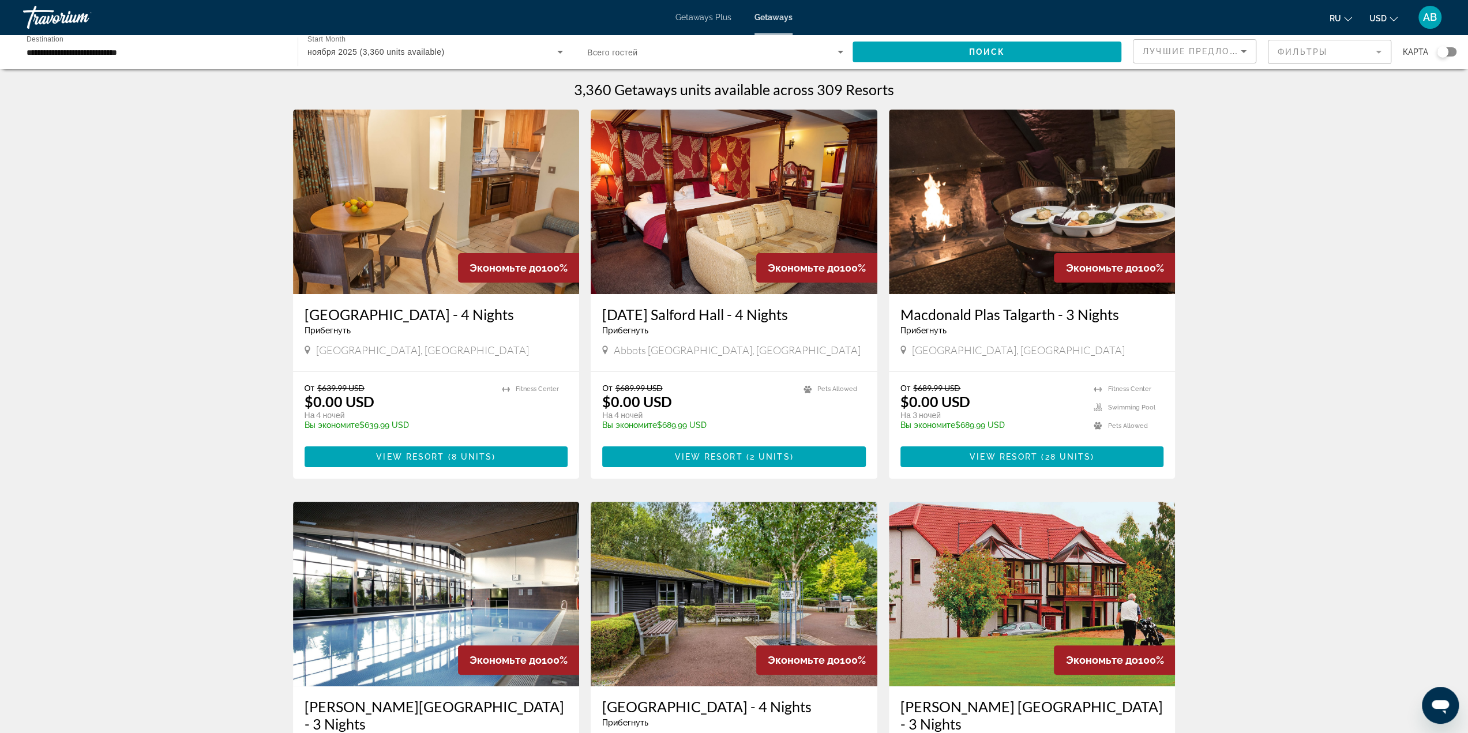
click at [1202, 56] on div "Лучшие предложения" at bounding box center [1192, 51] width 98 height 14
click at [1223, 119] on mat-option "Низшая цена" at bounding box center [1195, 109] width 122 height 28
click at [1015, 59] on span "Search widget" at bounding box center [987, 52] width 269 height 28
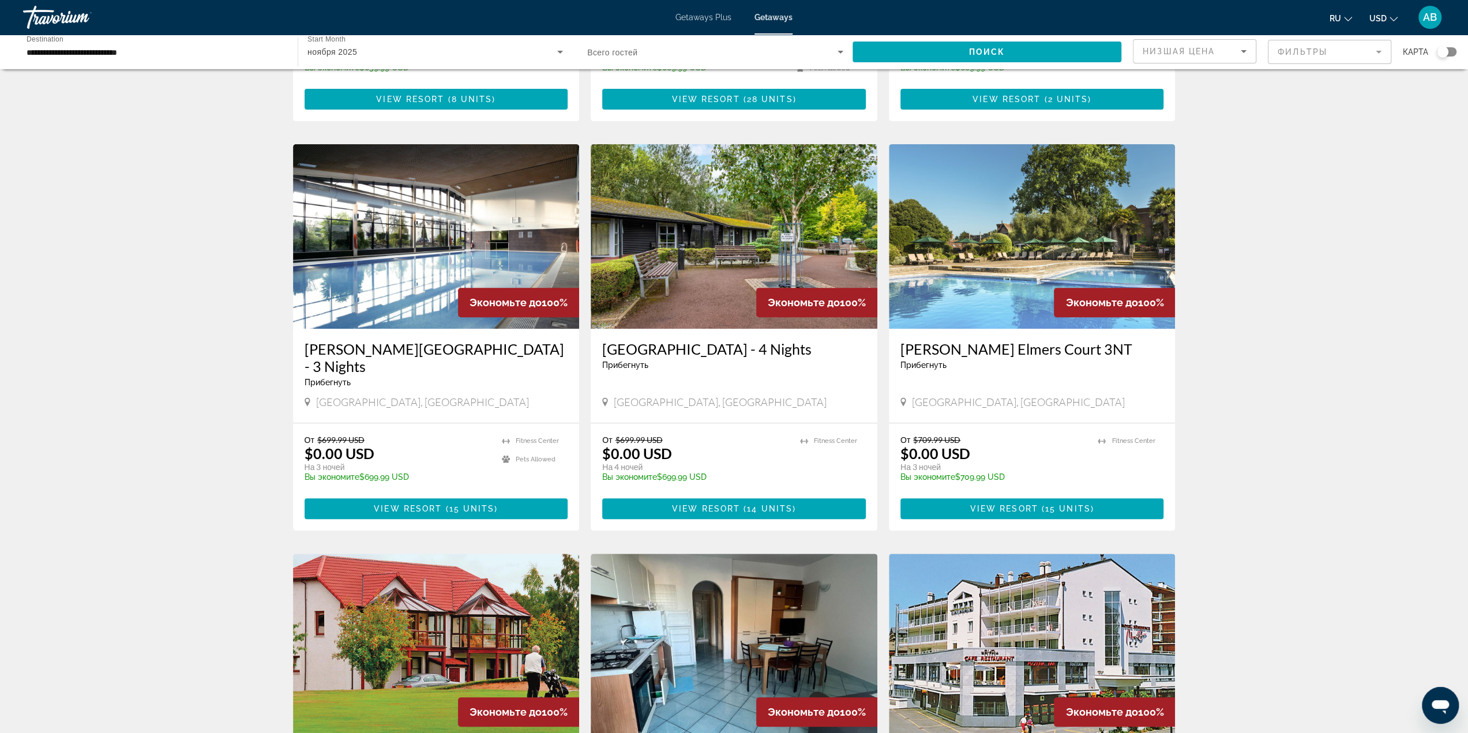
scroll to position [1132, 0]
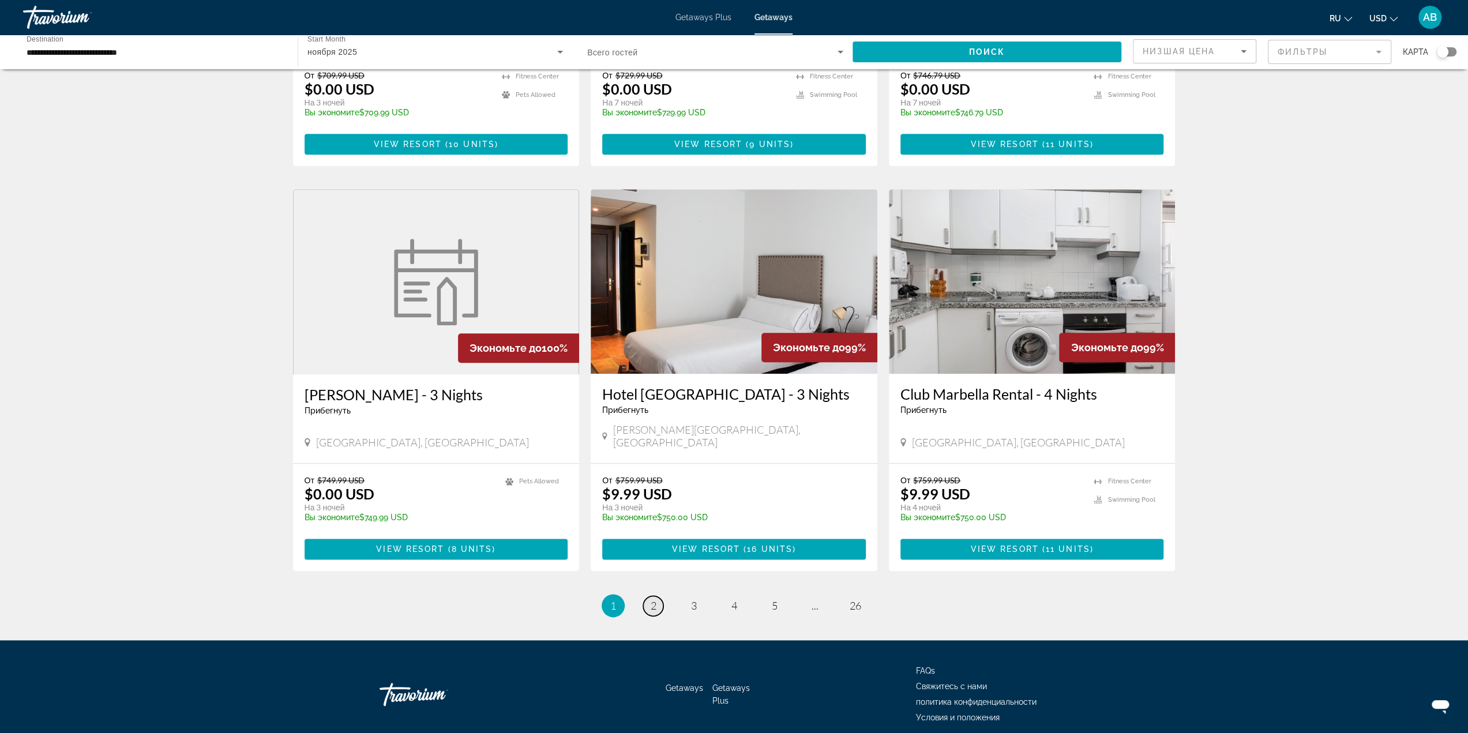
click at [648, 596] on link "page 2" at bounding box center [653, 606] width 20 height 20
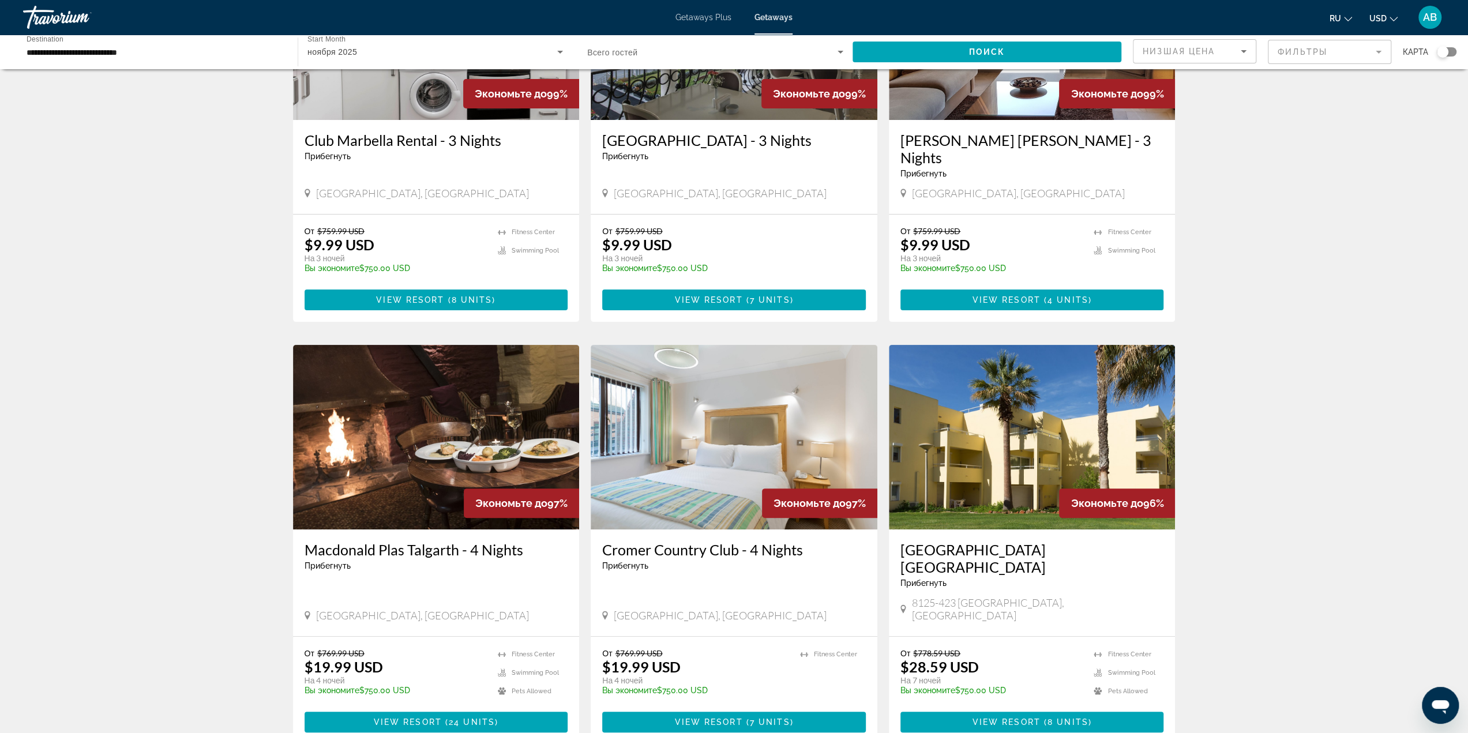
scroll to position [231, 0]
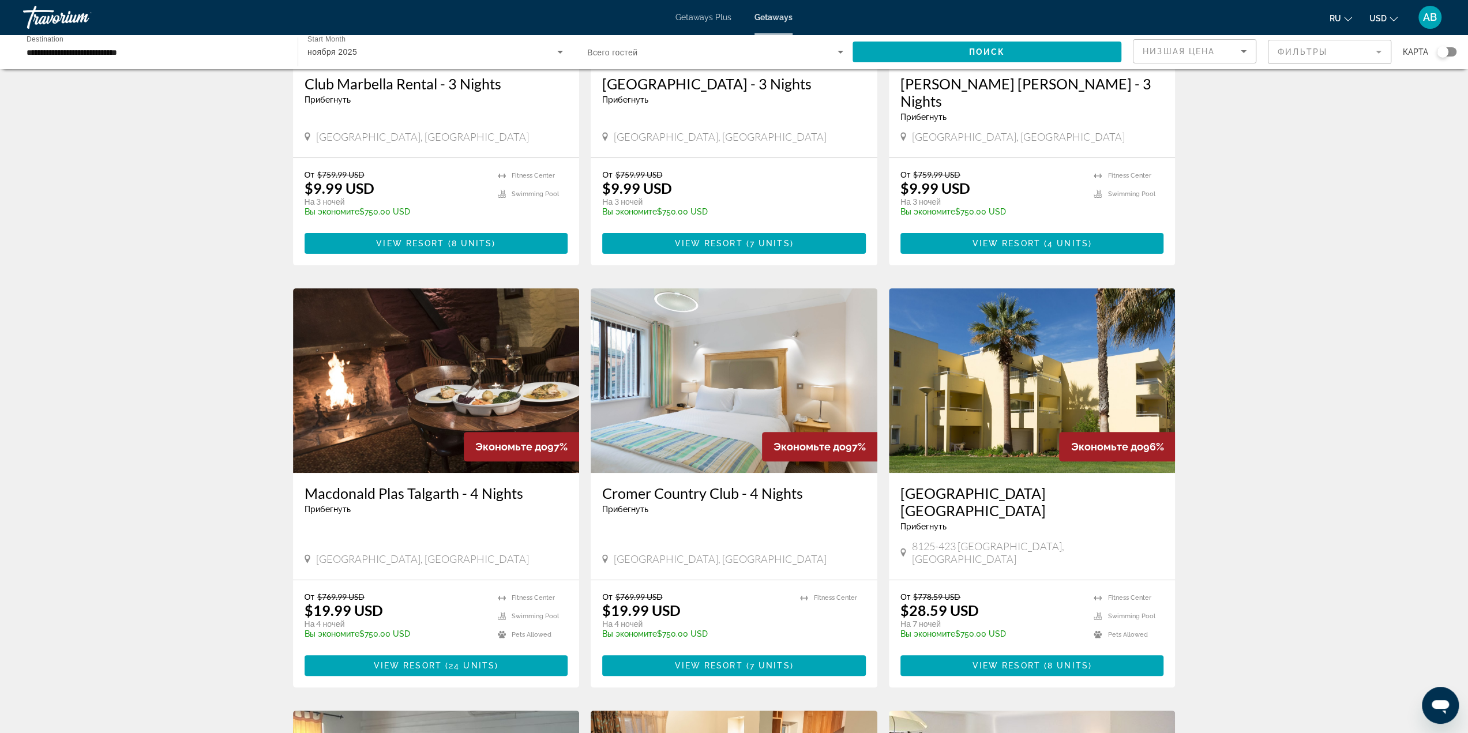
click at [966, 540] on span "8125-423 [GEOGRAPHIC_DATA], [GEOGRAPHIC_DATA]" at bounding box center [1038, 552] width 252 height 25
copy span "Vilamoura"
click at [1044, 661] on span "( 8 units )" at bounding box center [1066, 665] width 51 height 9
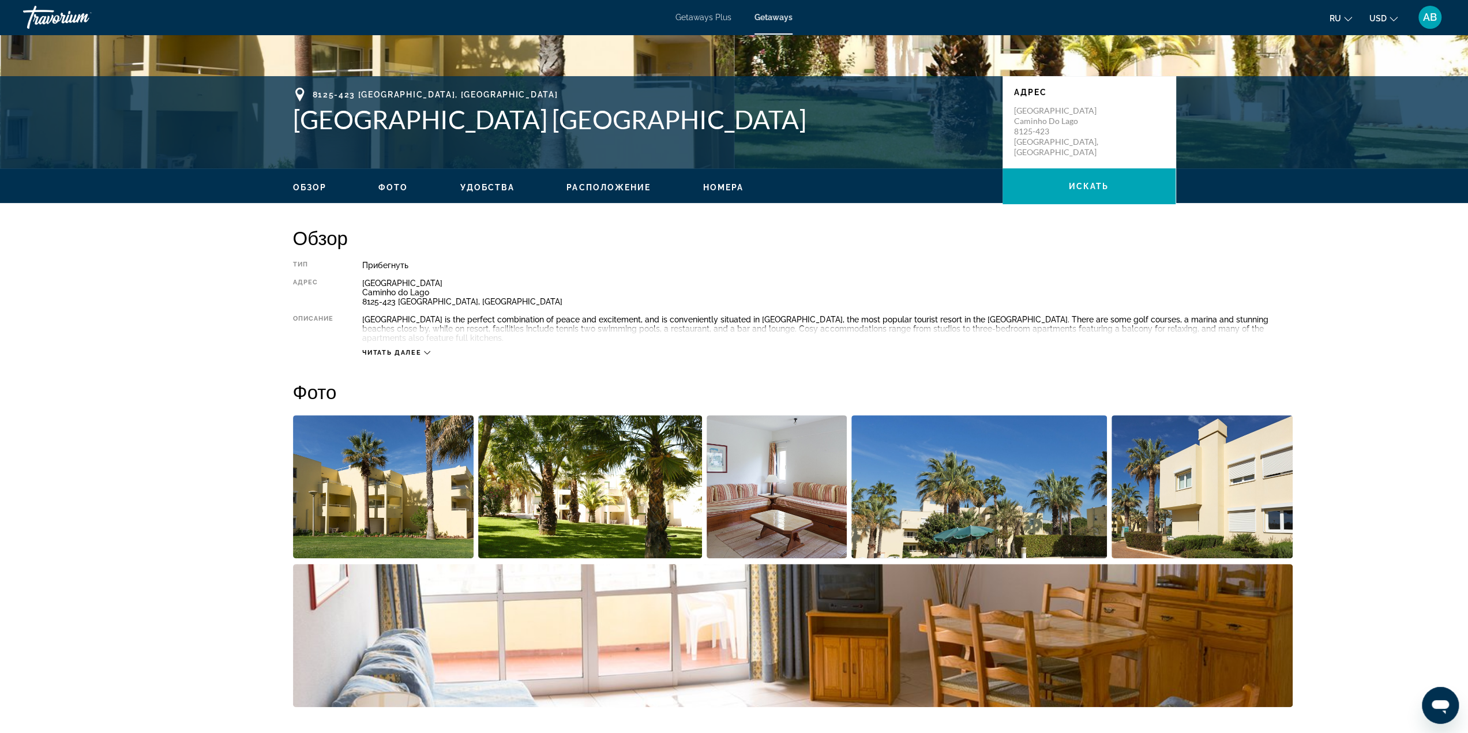
scroll to position [288, 0]
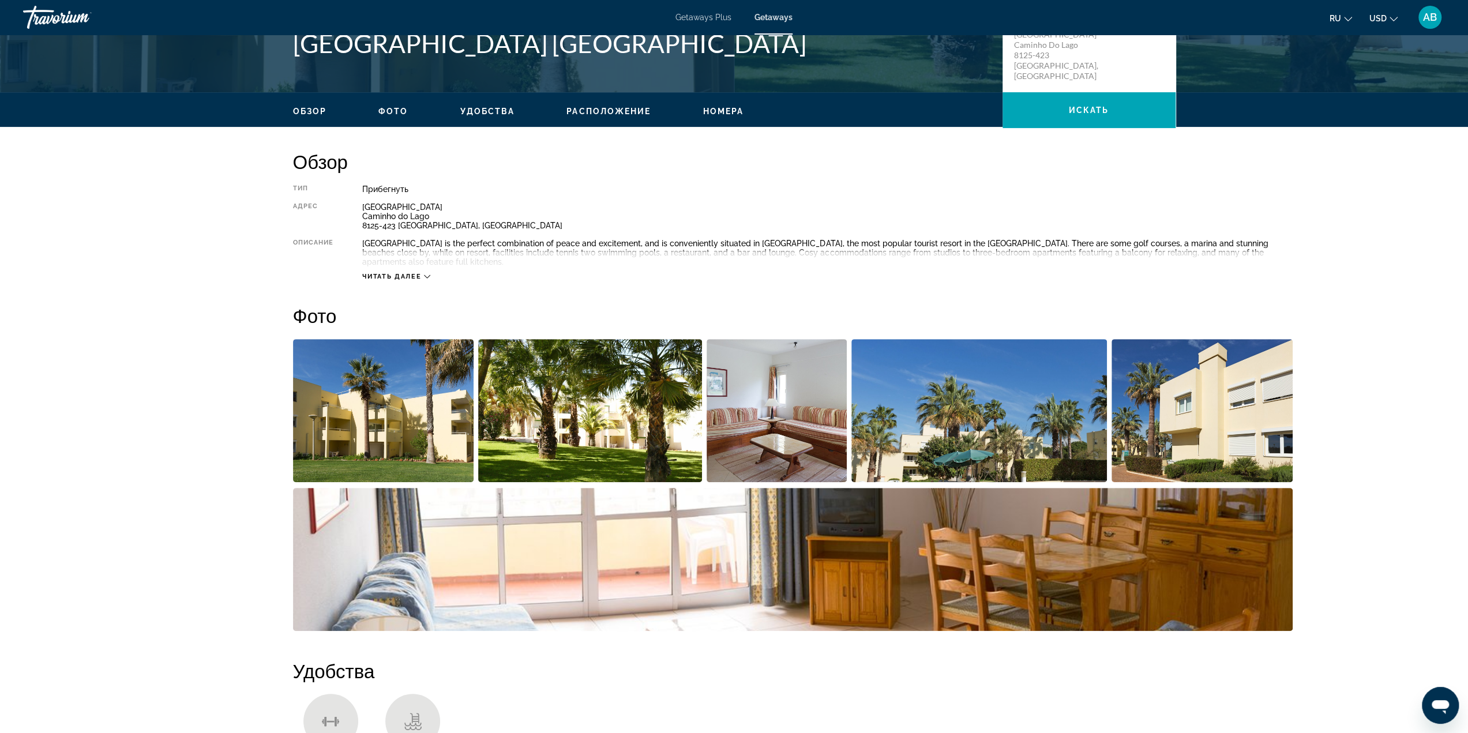
click at [375, 260] on div "Читать далее" at bounding box center [827, 265] width 930 height 32
click at [385, 273] on span "Читать далее" at bounding box center [391, 276] width 59 height 7
click at [416, 273] on span "Читать меньше" at bounding box center [395, 276] width 66 height 7
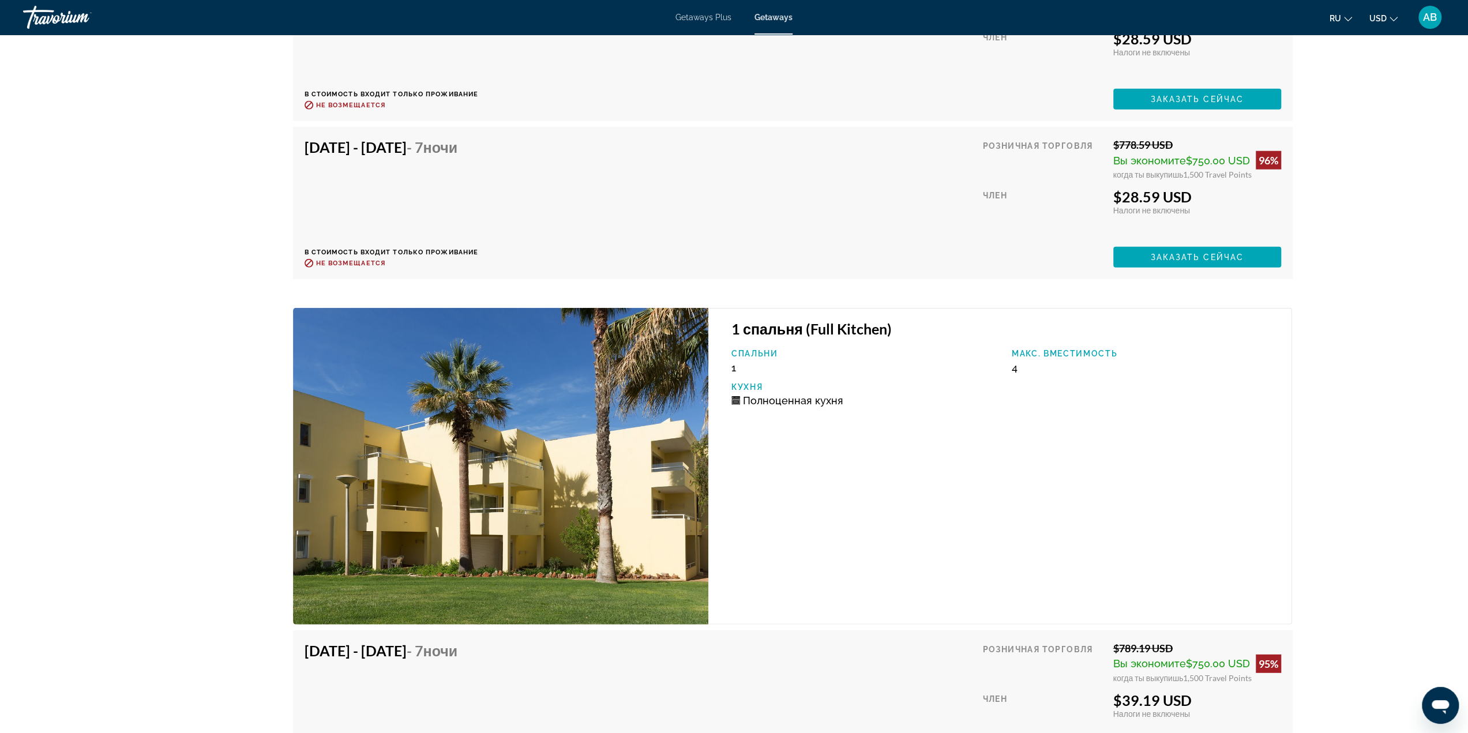
scroll to position [2718, 0]
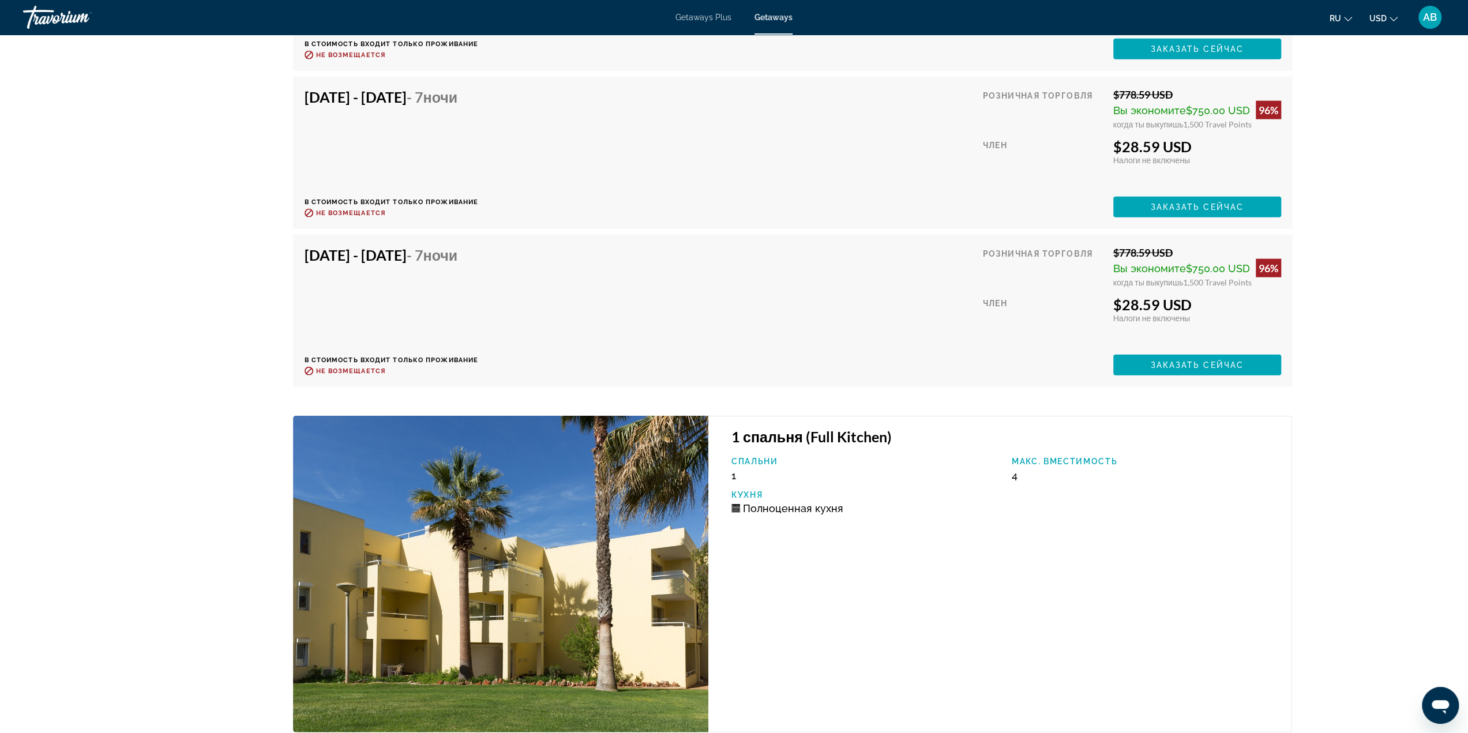
click at [808, 502] on span "Полноценная кухня" at bounding box center [793, 508] width 100 height 12
click at [912, 502] on div "Полноценная кухня" at bounding box center [866, 508] width 269 height 12
click at [797, 502] on span "Полноценная кухня" at bounding box center [793, 508] width 100 height 12
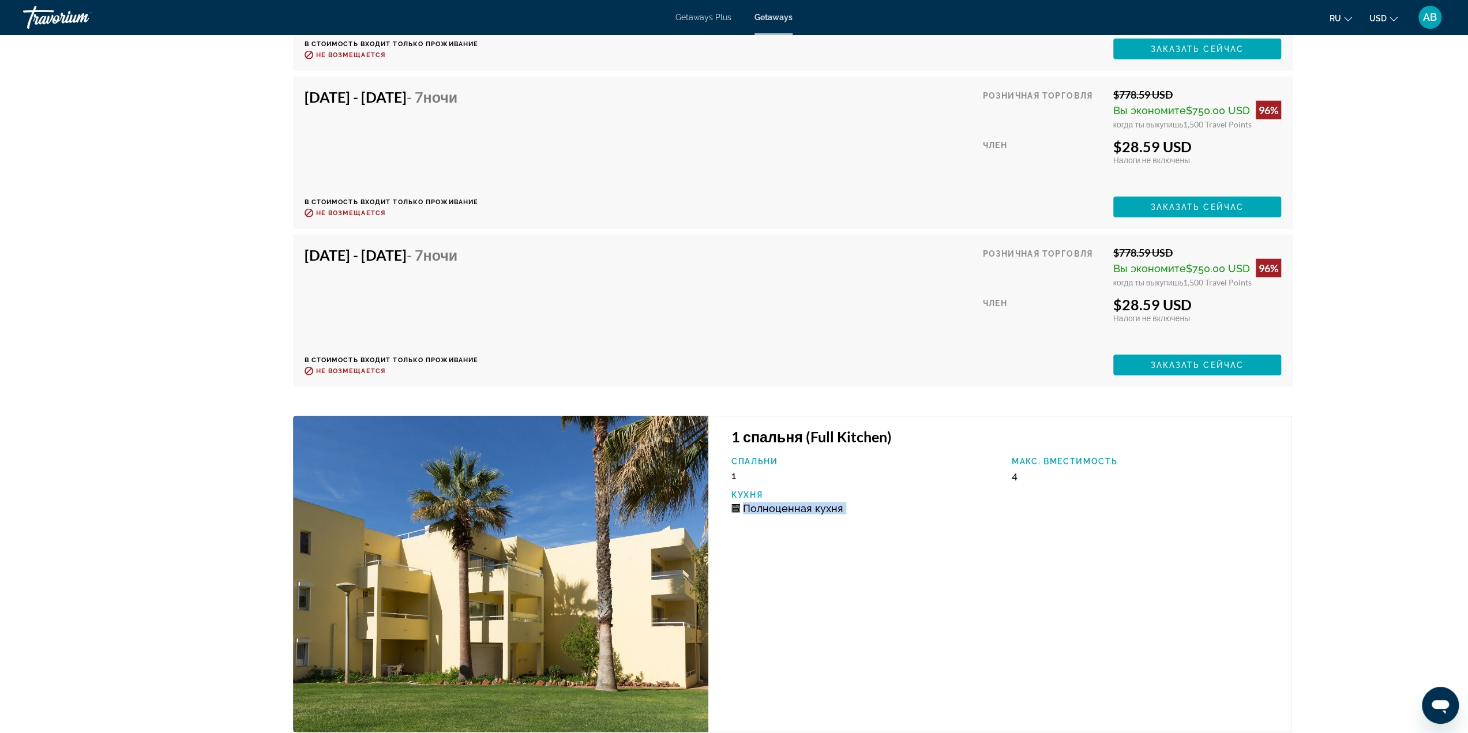
drag, startPoint x: 797, startPoint y: 365, endPoint x: 809, endPoint y: 365, distance: 11.6
click at [798, 502] on span "Полноценная кухня" at bounding box center [793, 508] width 100 height 12
click at [881, 502] on div "Полноценная кухня" at bounding box center [866, 508] width 269 height 12
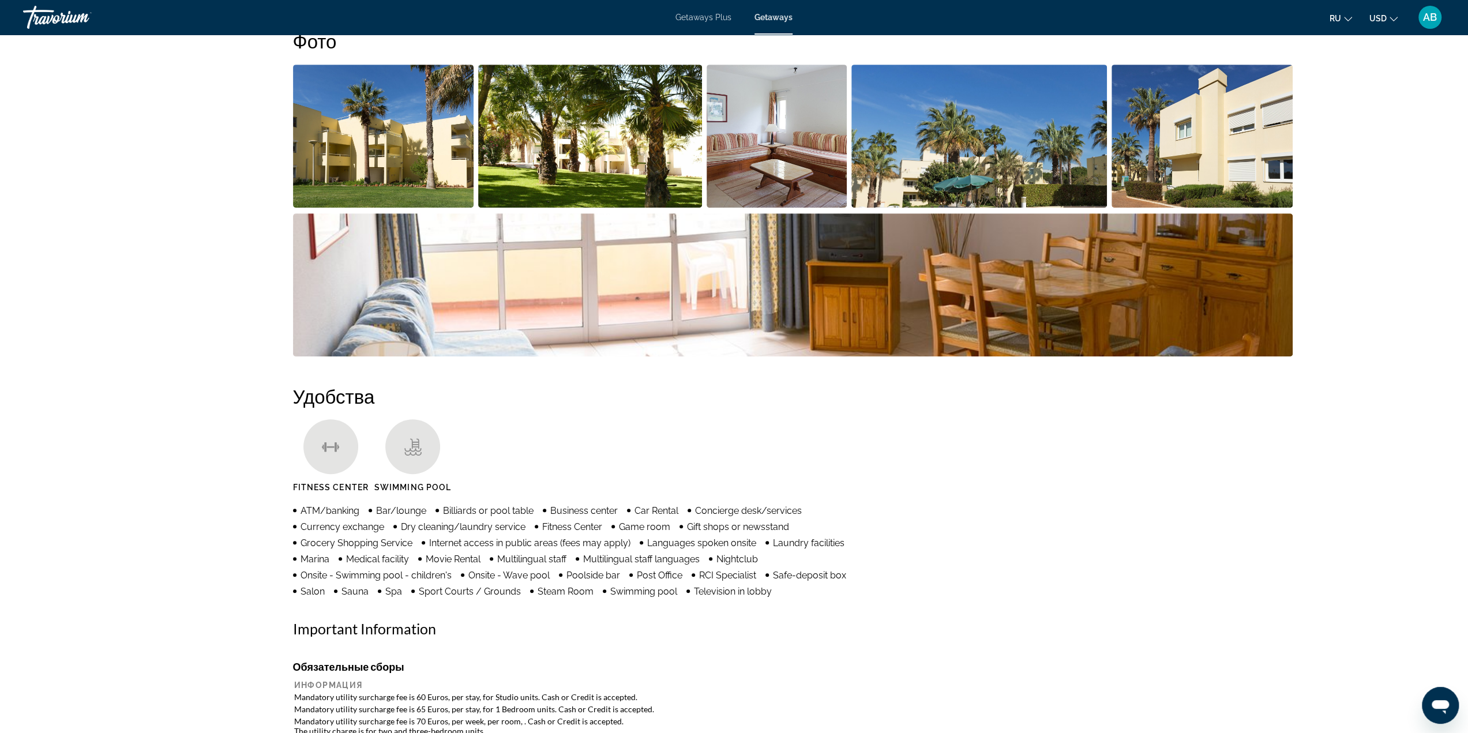
scroll to position [0, 0]
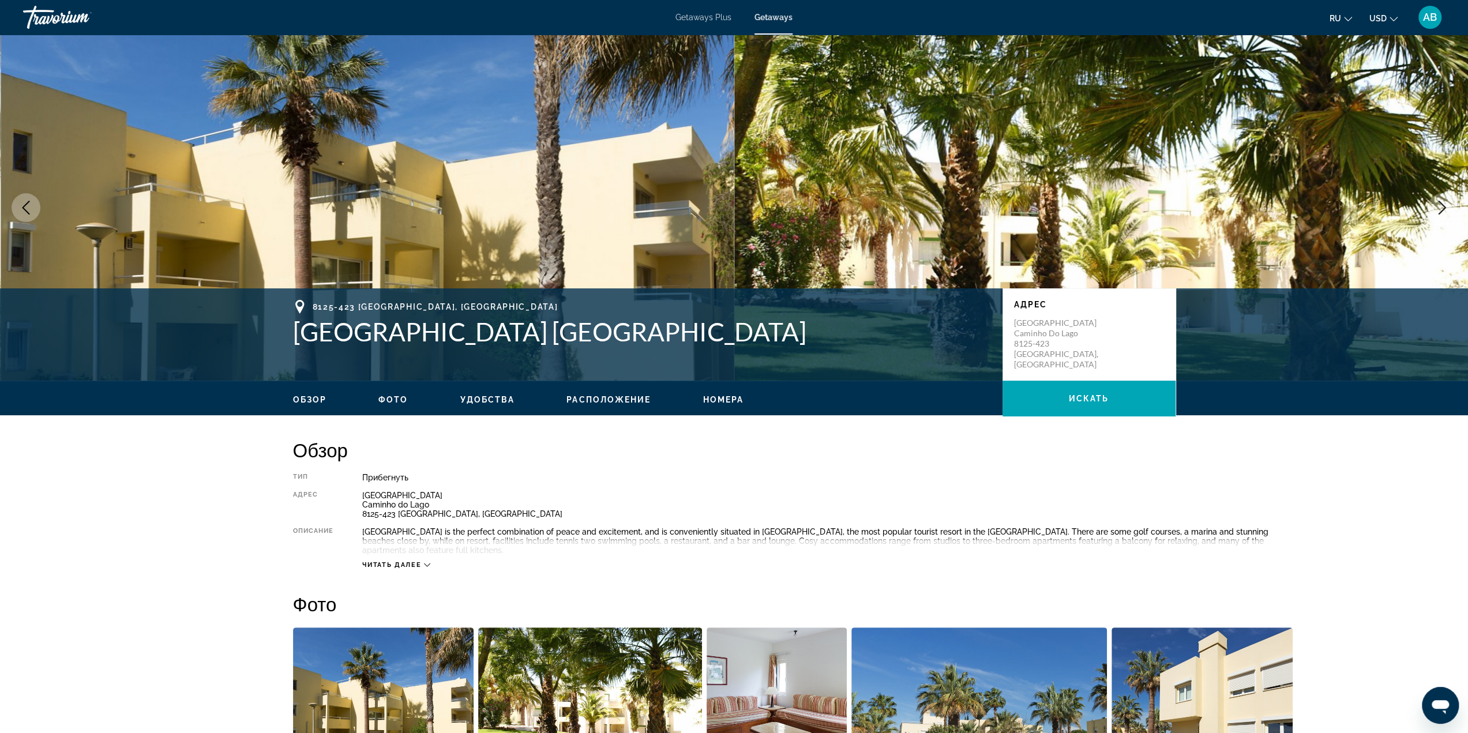
click at [420, 561] on span "Читать далее" at bounding box center [391, 564] width 59 height 7
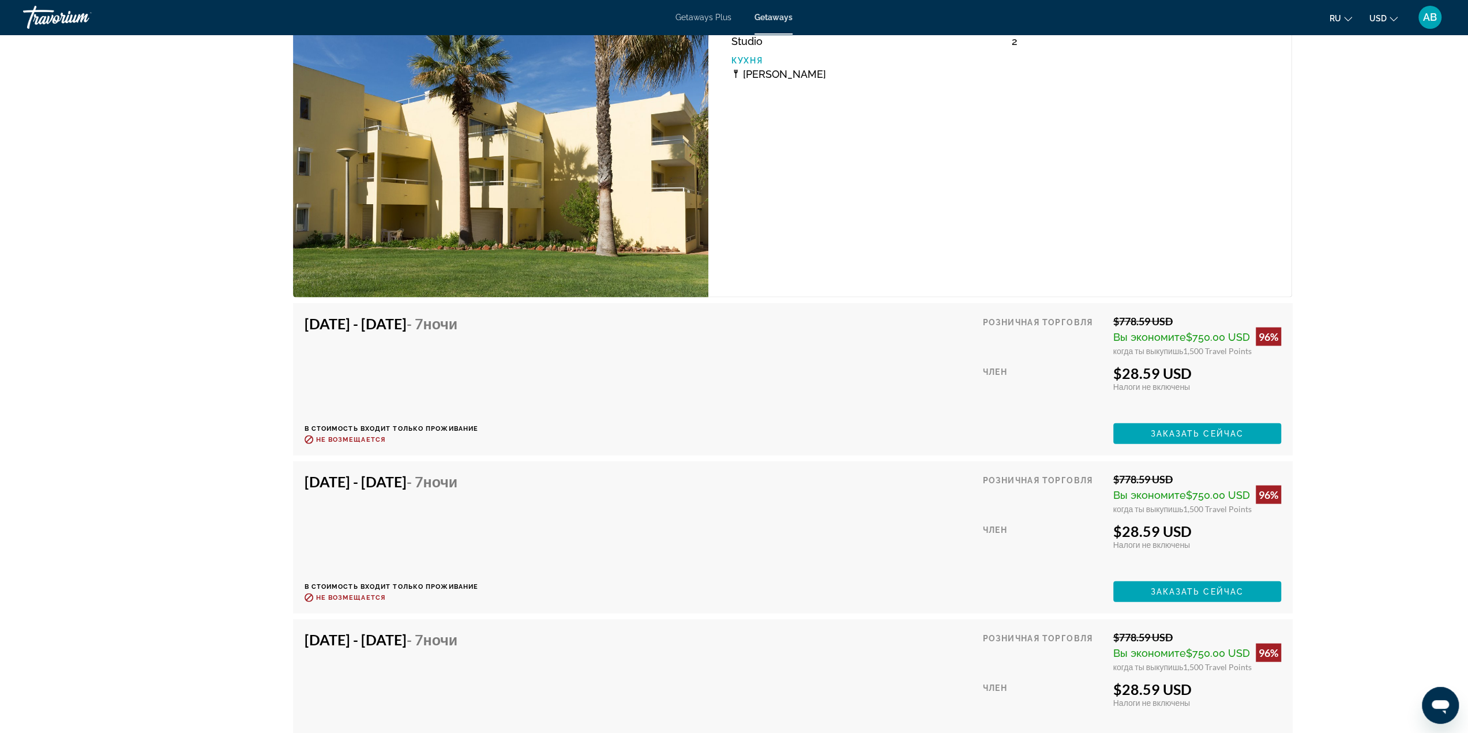
scroll to position [2308, 0]
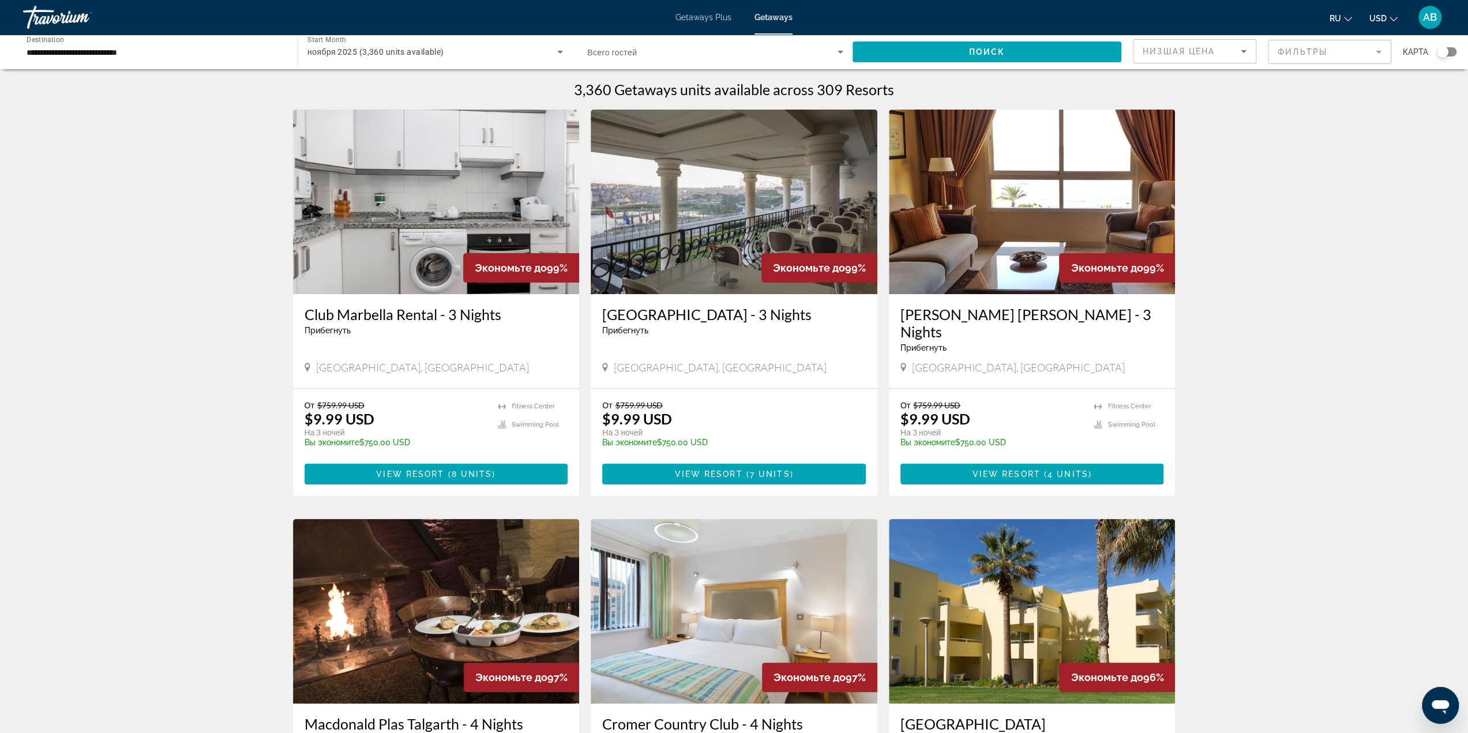
click at [1203, 55] on span "Низшая цена" at bounding box center [1179, 51] width 72 height 9
click at [1059, 66] on div at bounding box center [734, 366] width 1468 height 733
click at [1060, 62] on span "Search widget" at bounding box center [987, 52] width 269 height 28
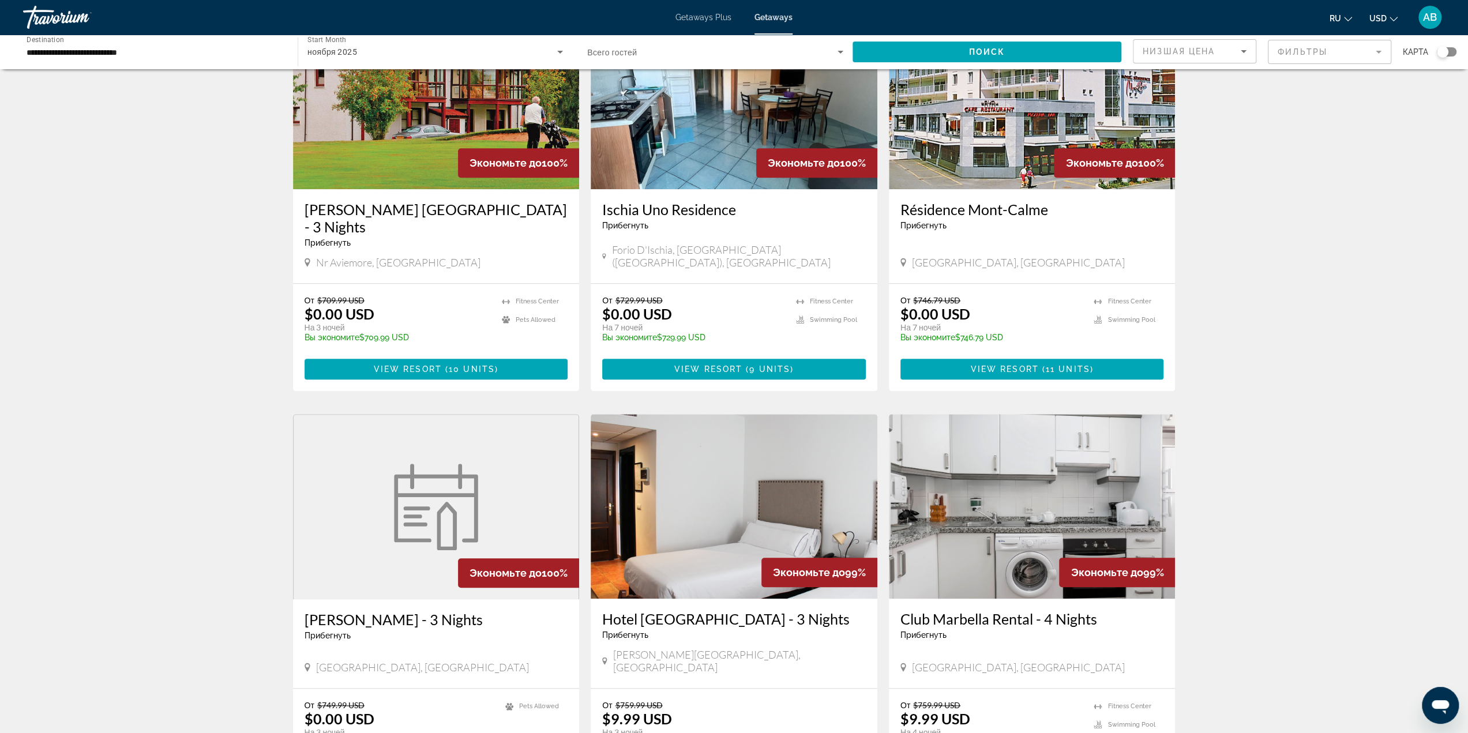
scroll to position [1038, 0]
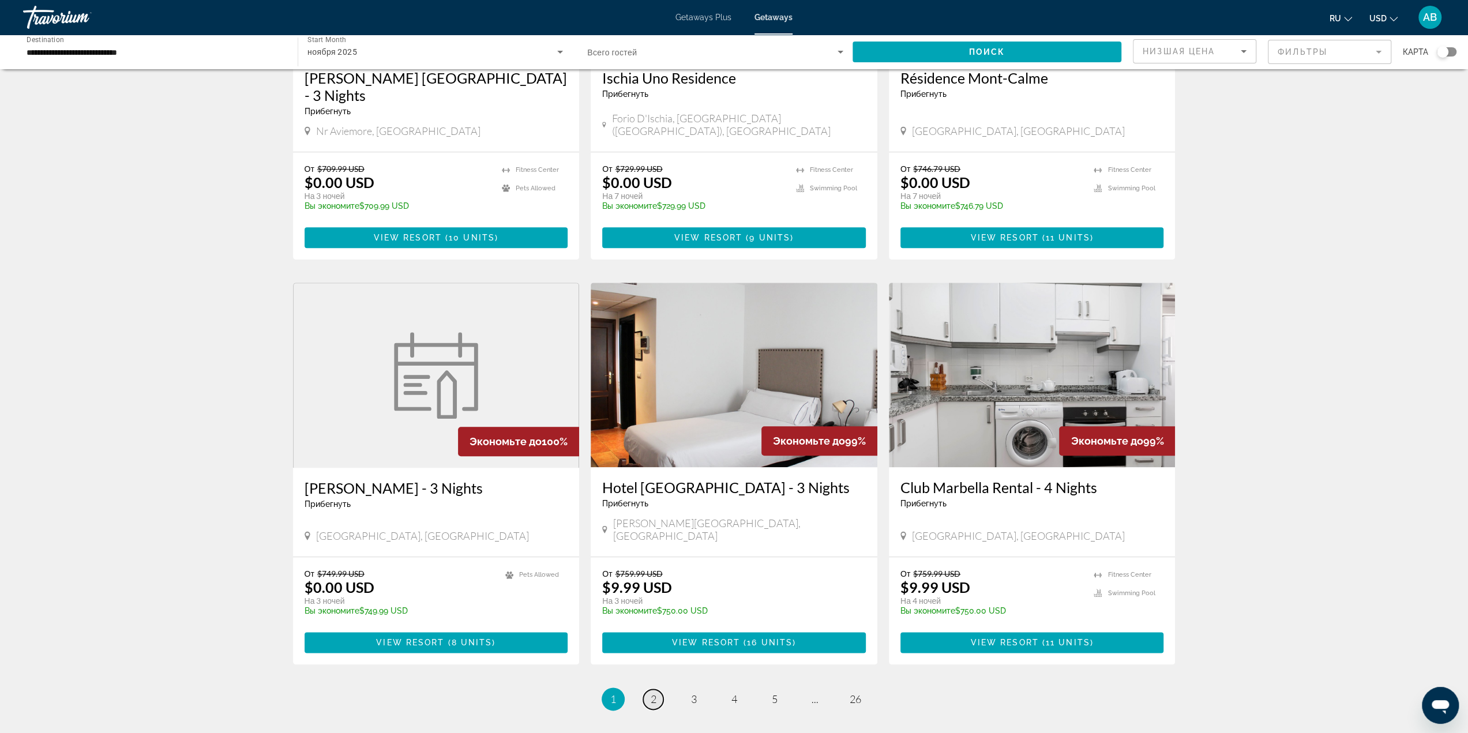
click at [652, 693] on span "2" at bounding box center [654, 699] width 6 height 13
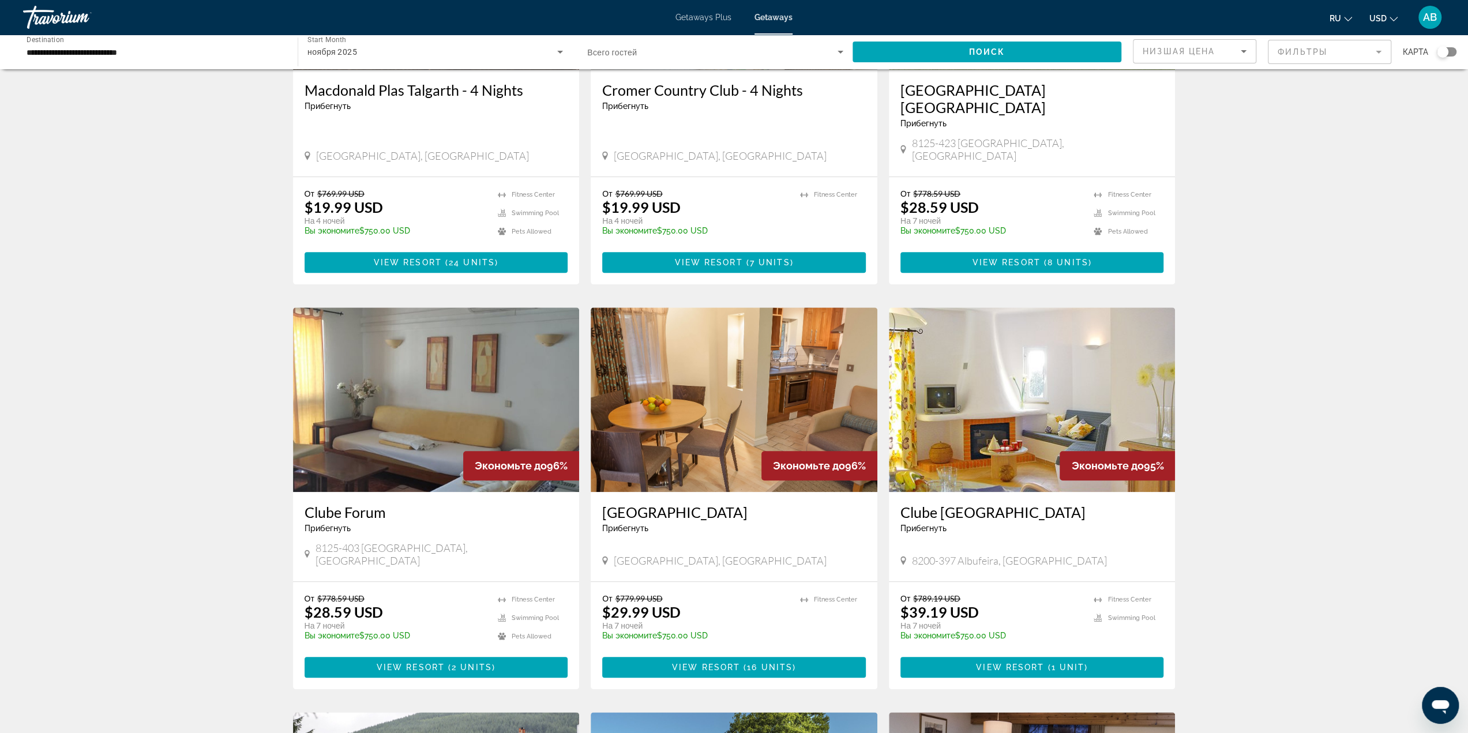
scroll to position [635, 0]
click at [981, 554] on span "8200-397 Albufeira, [GEOGRAPHIC_DATA]" at bounding box center [1009, 560] width 195 height 13
copy span "Albufeira"
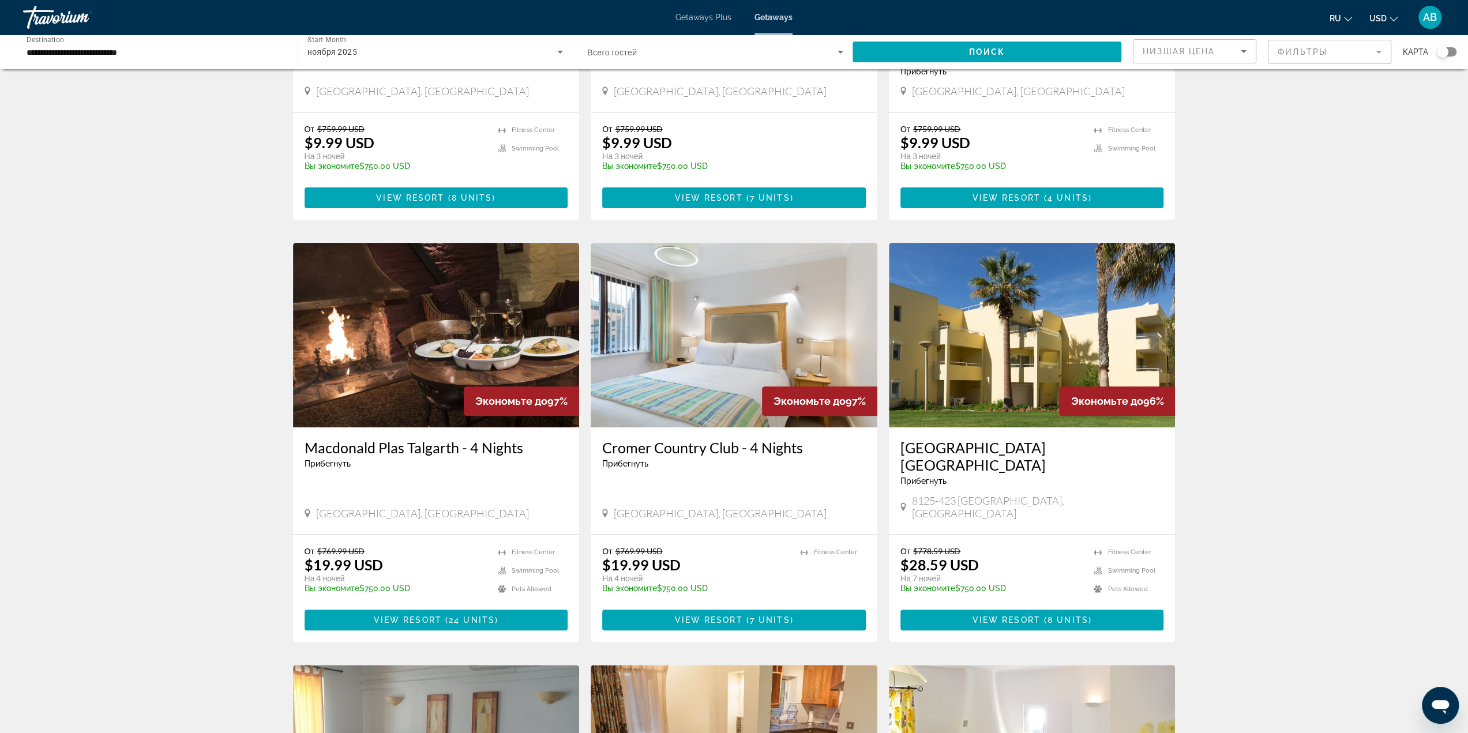
scroll to position [981, 0]
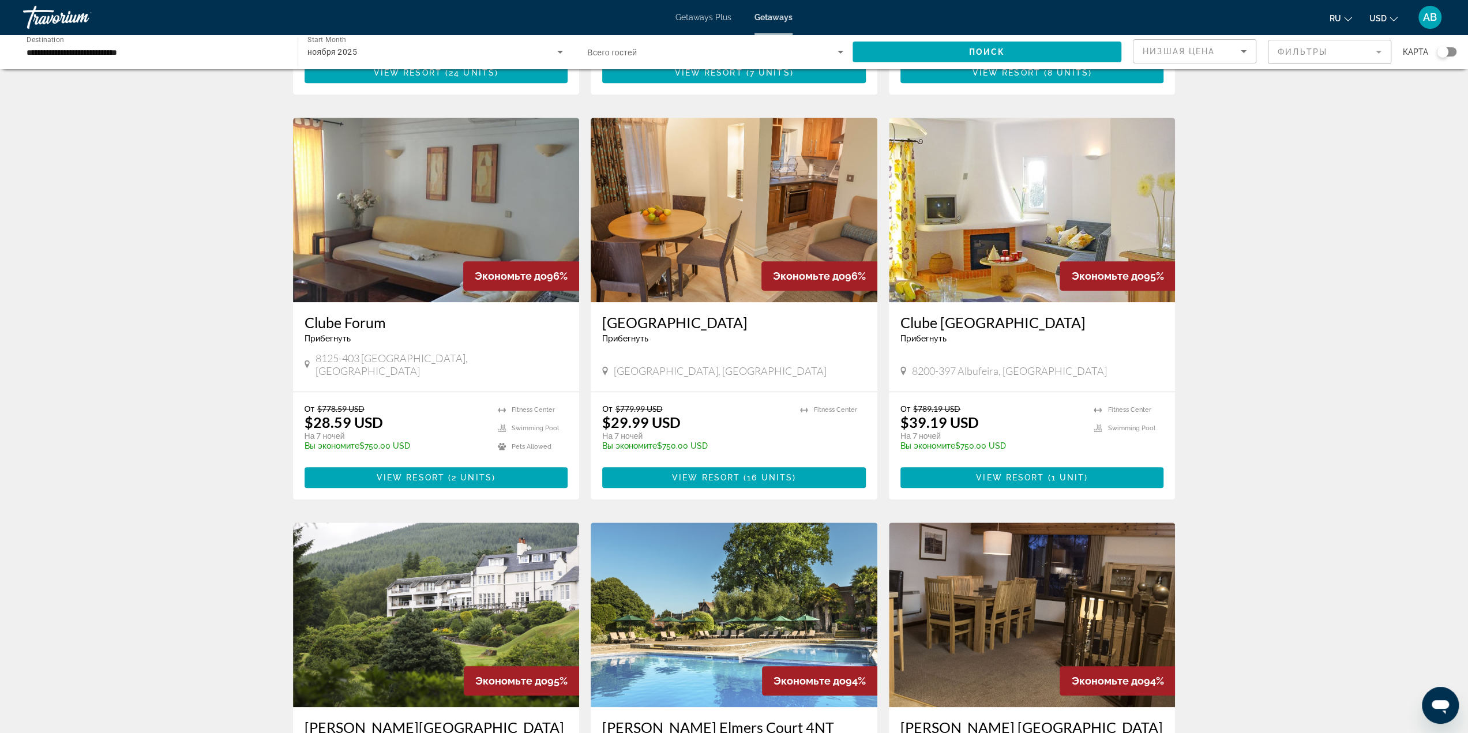
scroll to position [750, 0]
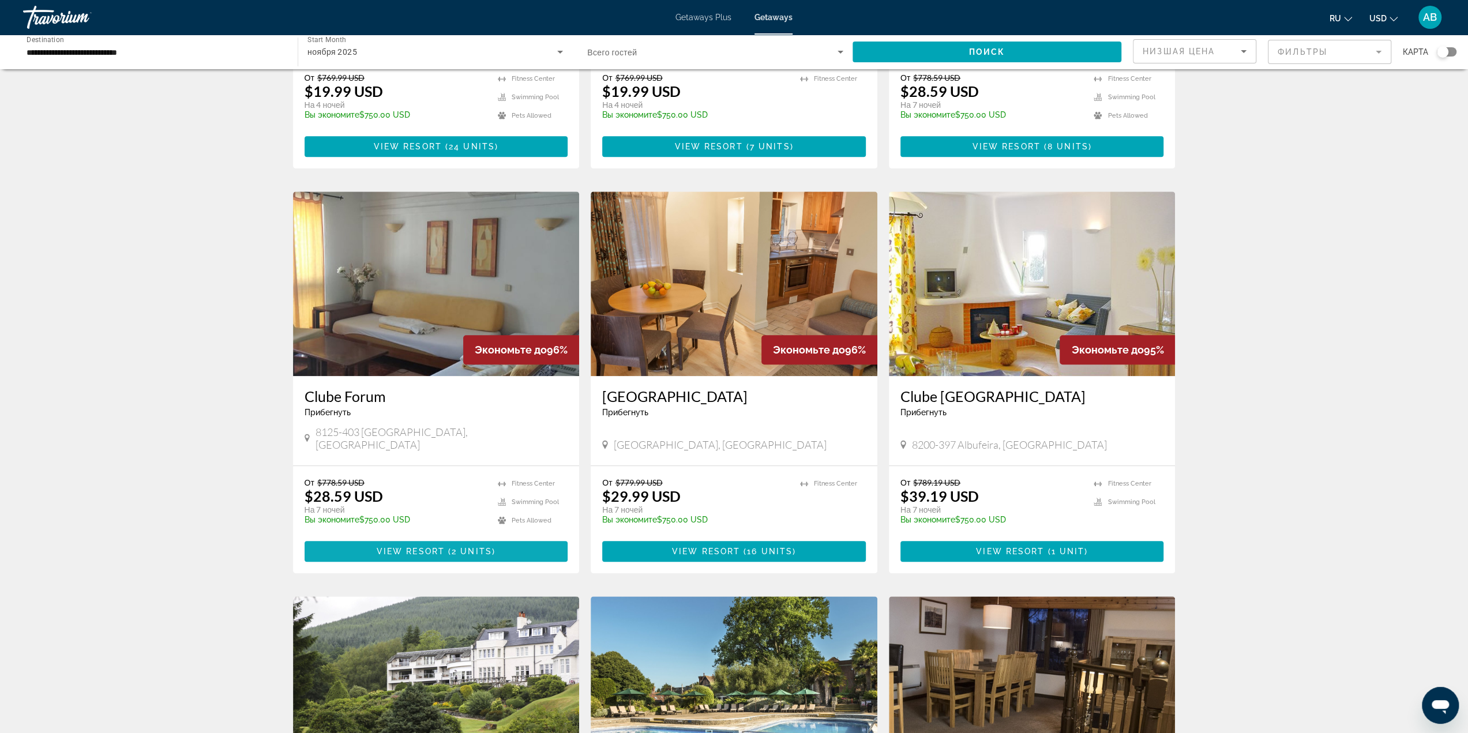
click at [491, 538] on span "Main content" at bounding box center [437, 552] width 264 height 28
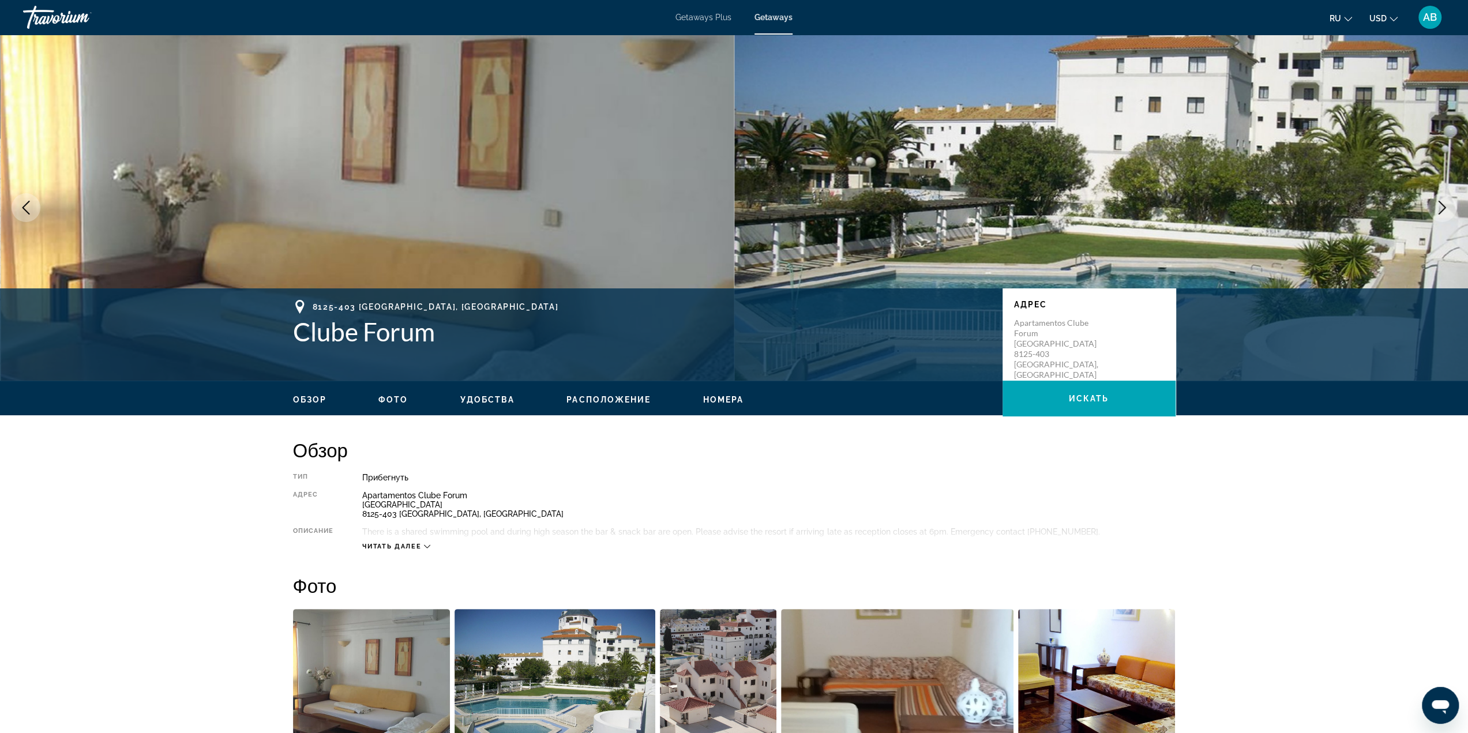
scroll to position [231, 0]
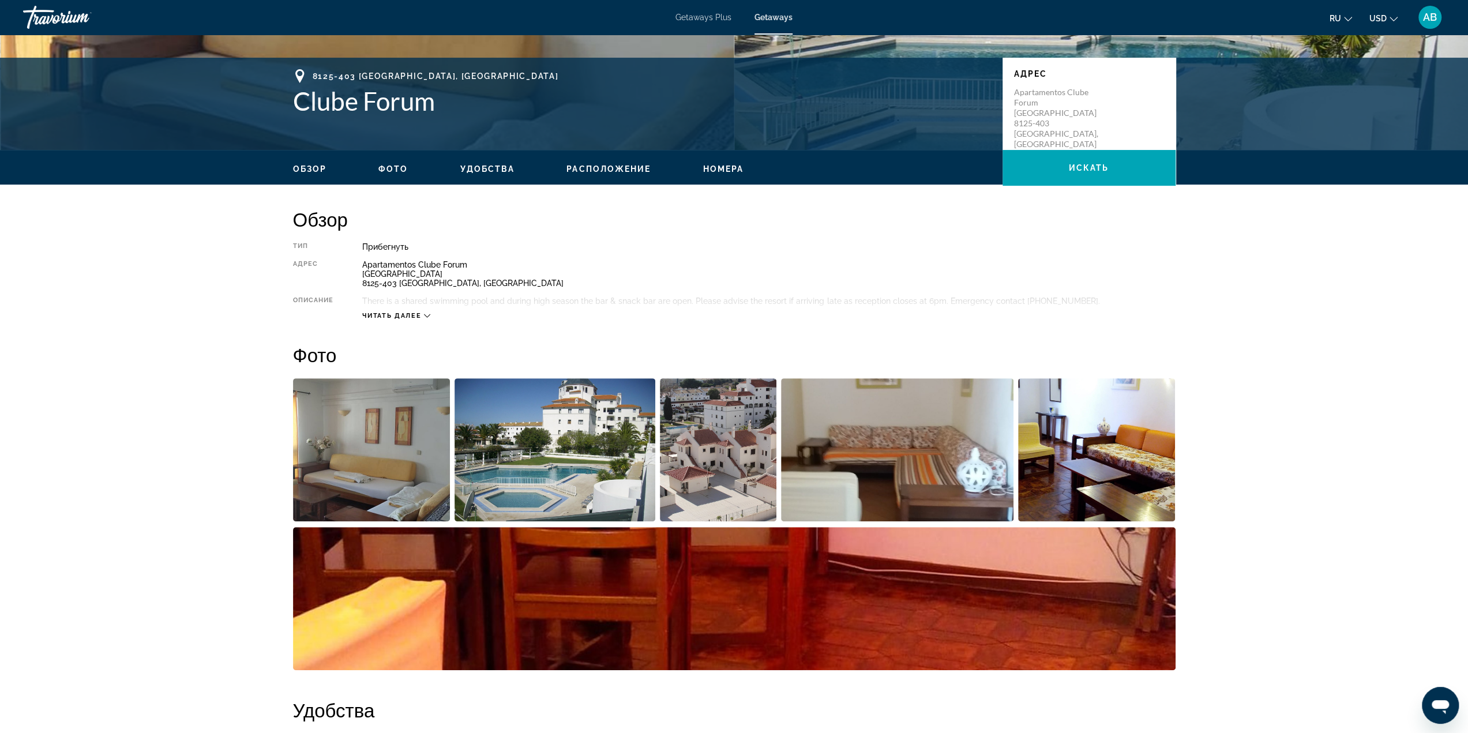
click at [396, 312] on span "Читать далее" at bounding box center [391, 315] width 59 height 7
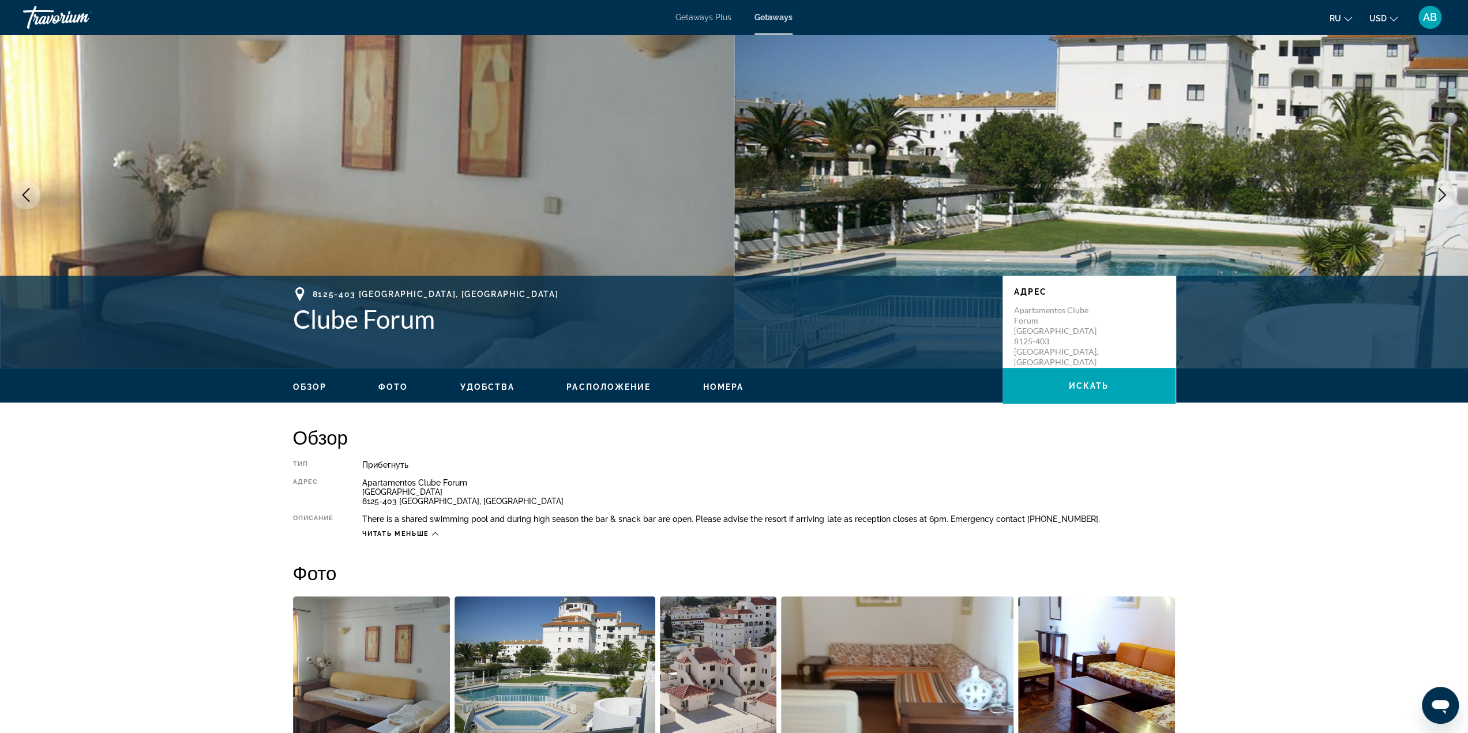
scroll to position [0, 0]
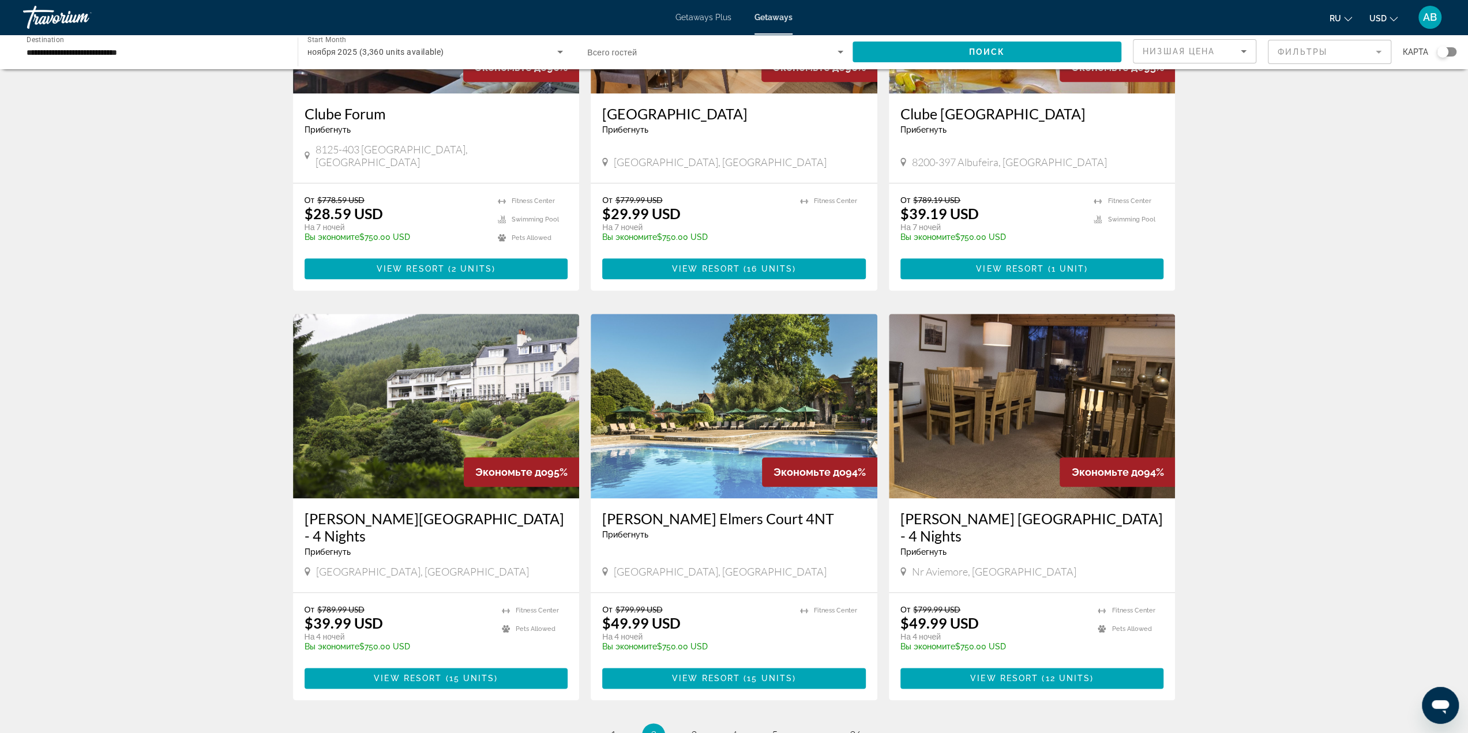
scroll to position [1132, 0]
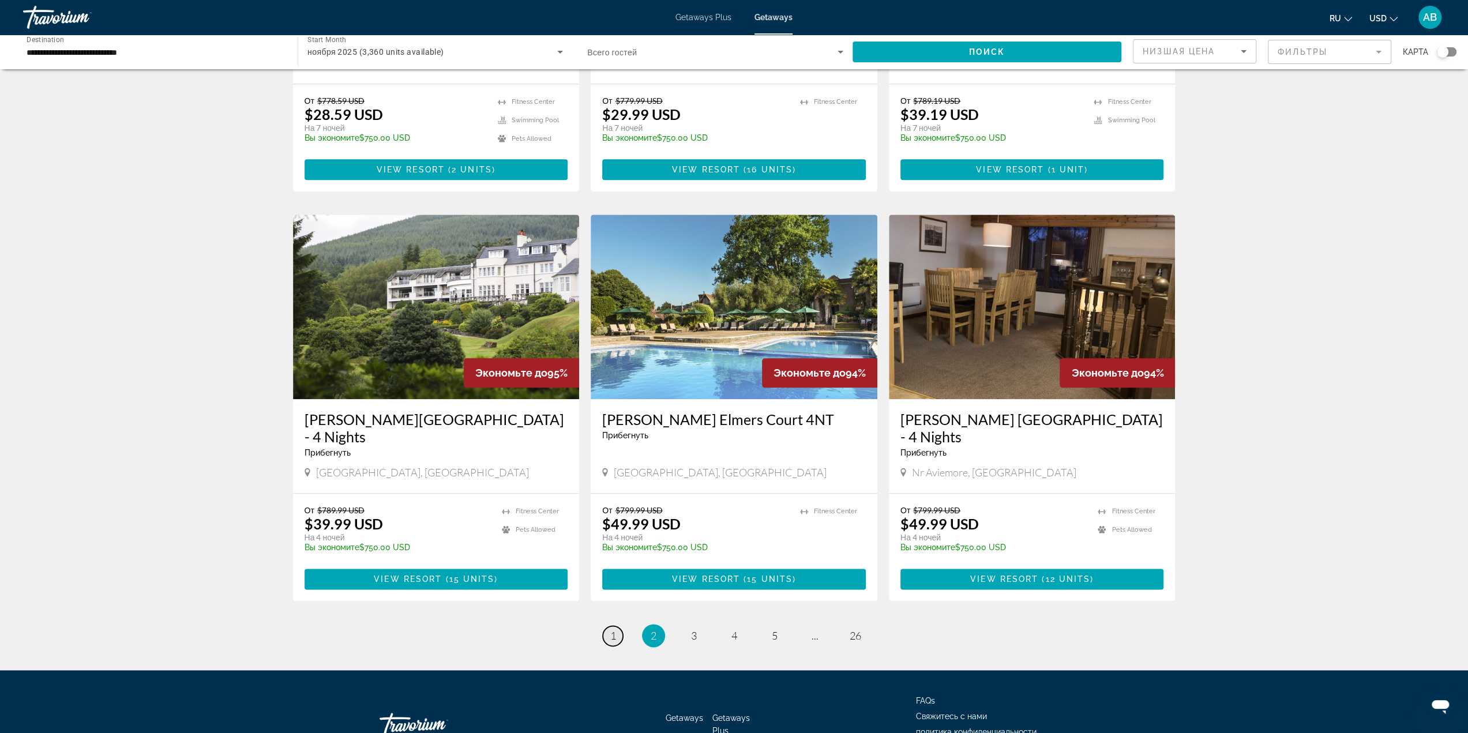
click at [609, 626] on link "page 1" at bounding box center [613, 636] width 20 height 20
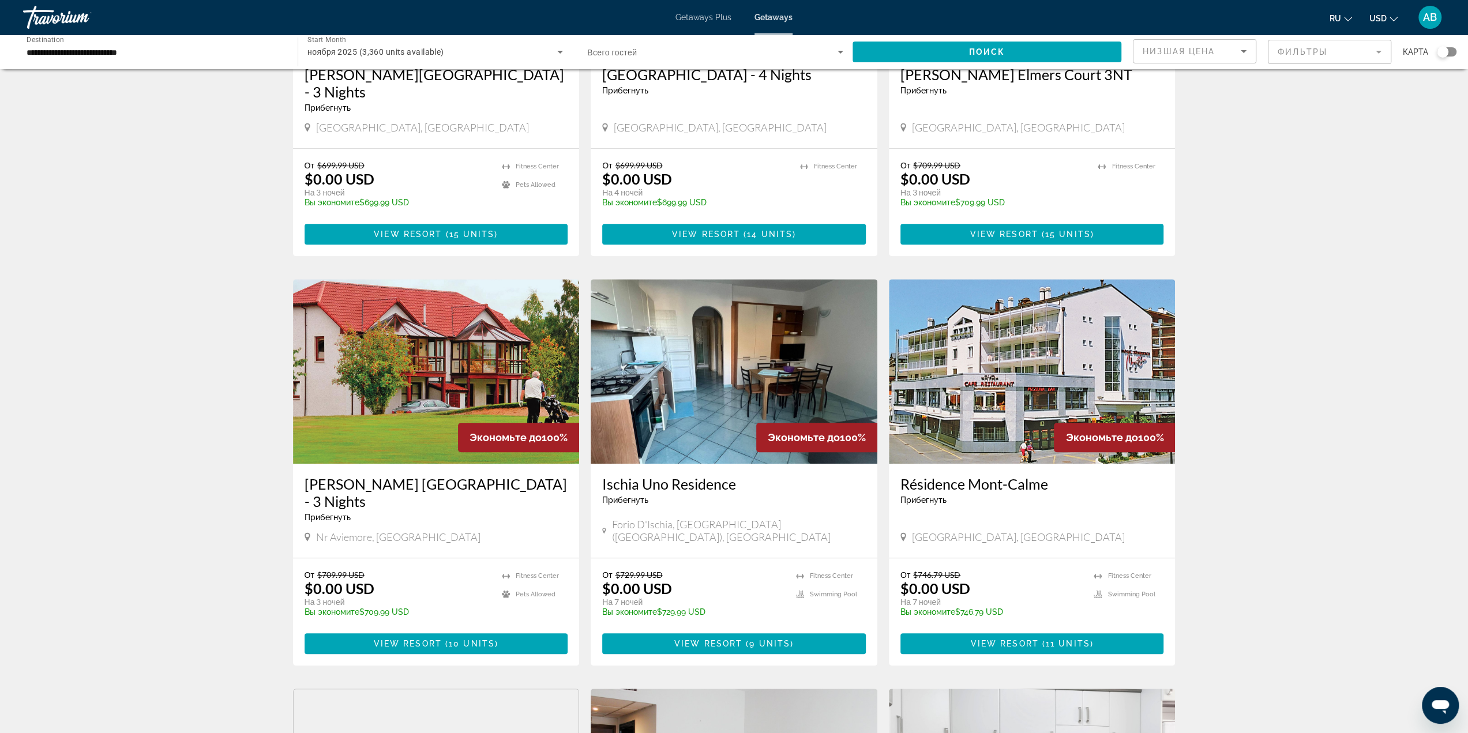
scroll to position [635, 0]
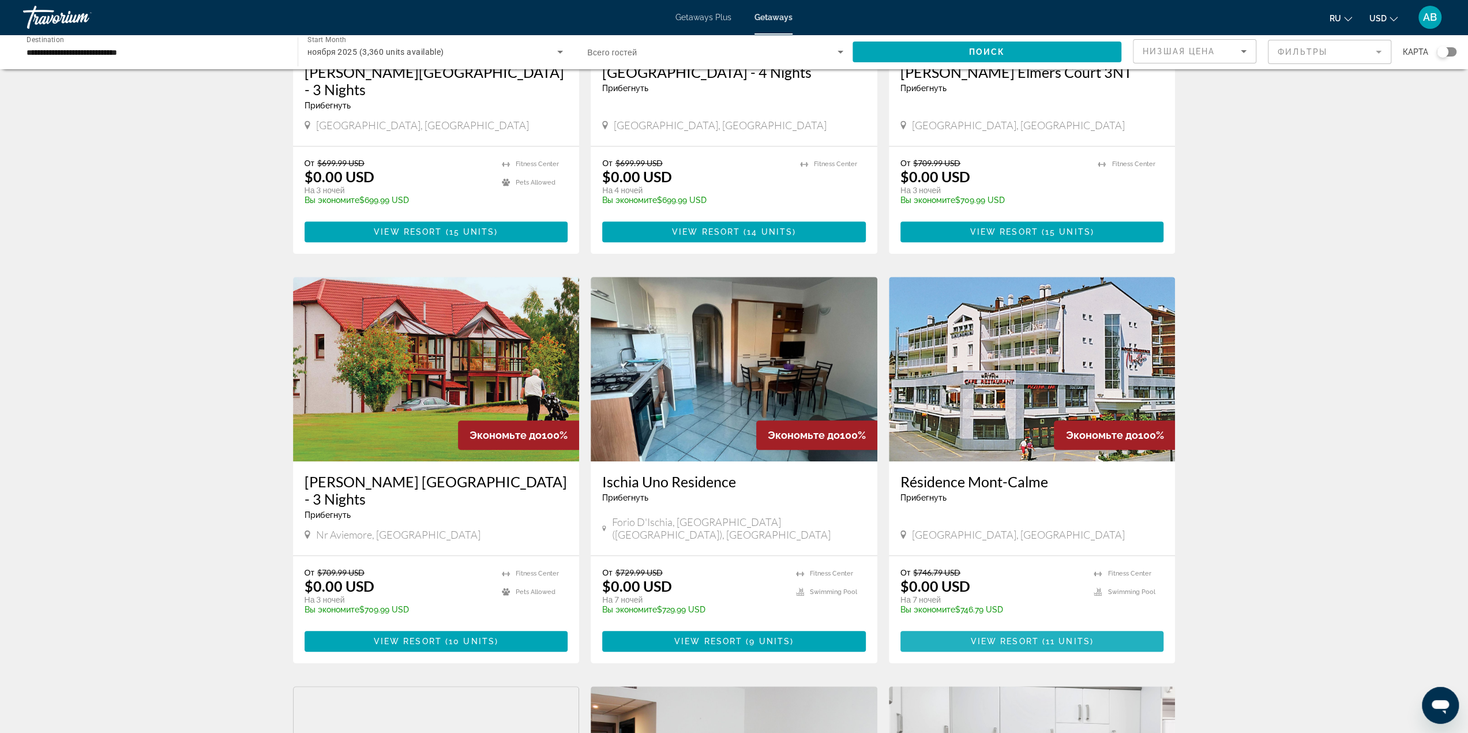
click at [1064, 637] on span "11 units" at bounding box center [1068, 641] width 44 height 9
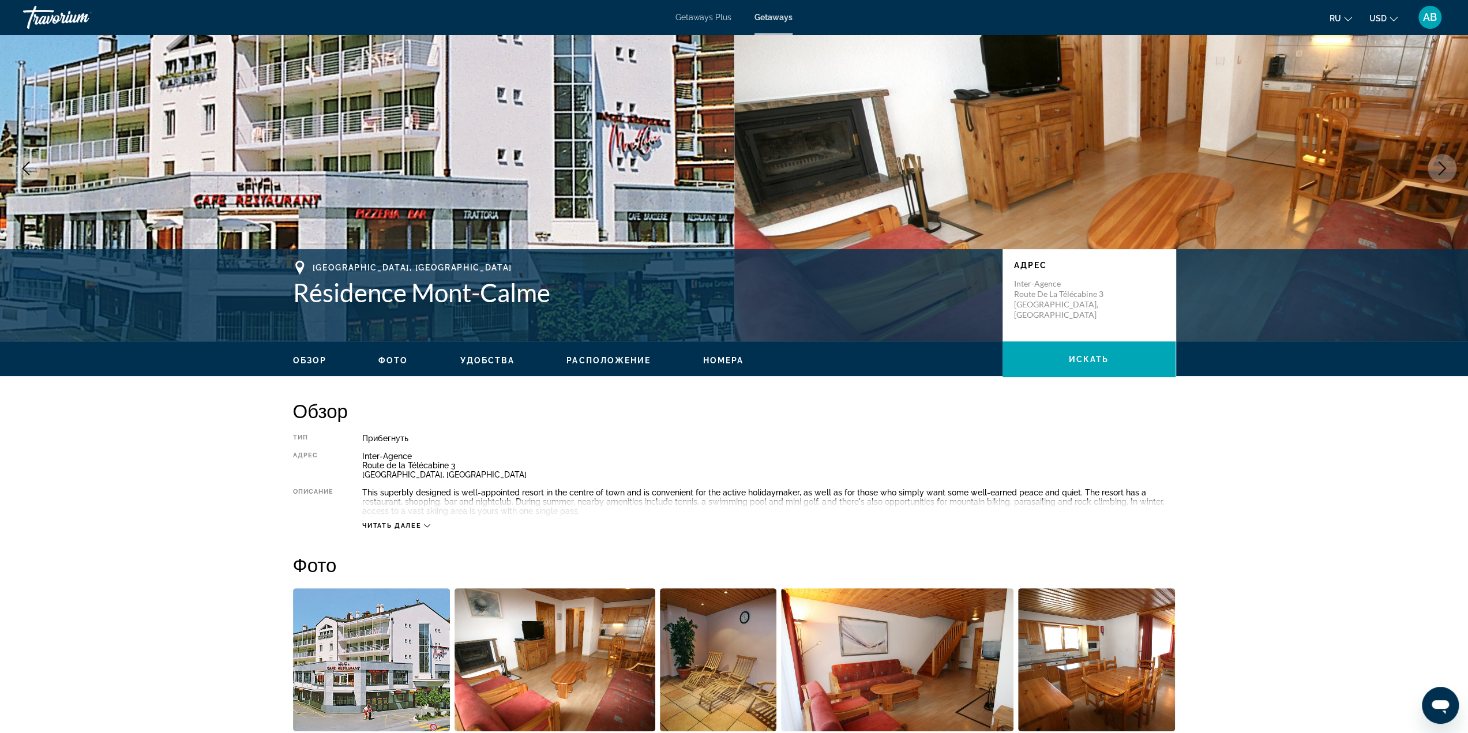
scroll to position [58, 0]
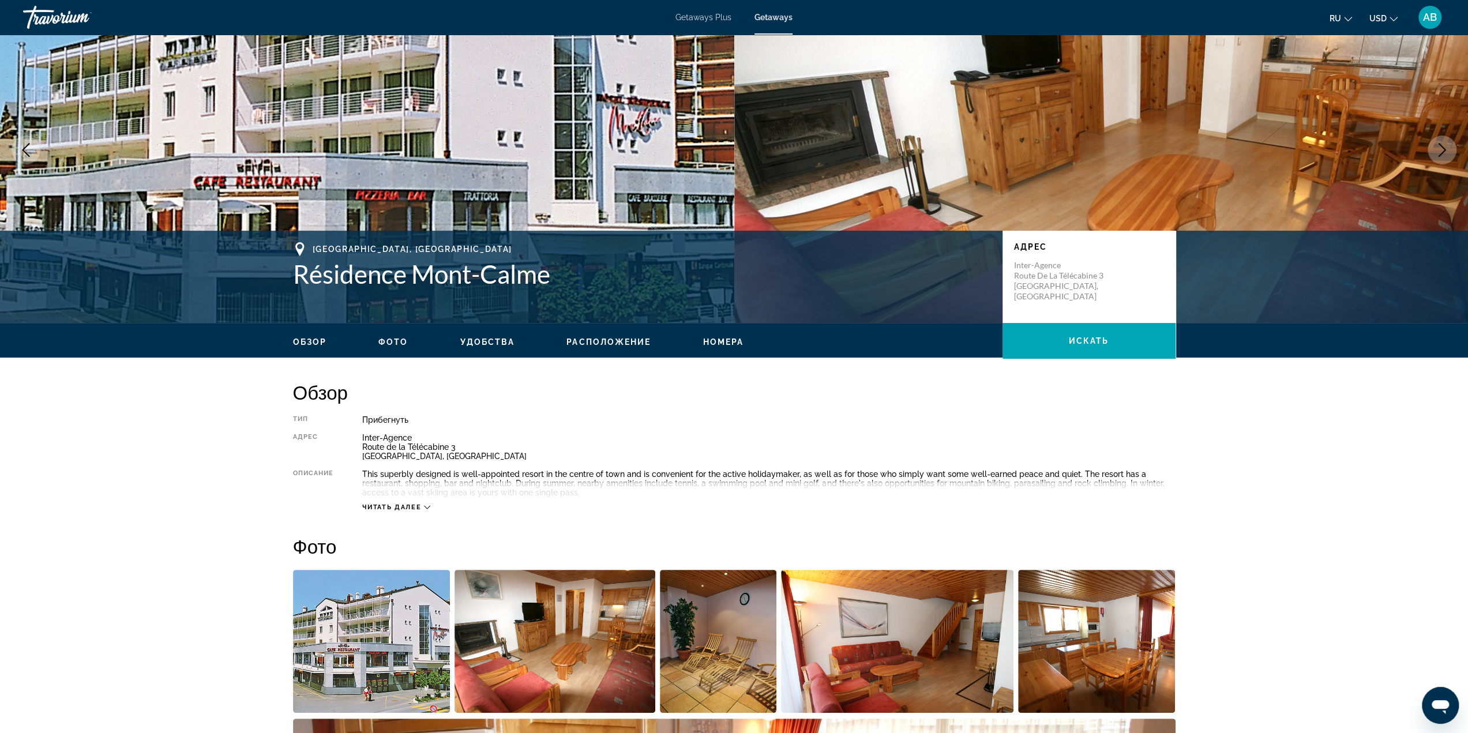
click at [416, 504] on span "Читать далее" at bounding box center [391, 507] width 59 height 7
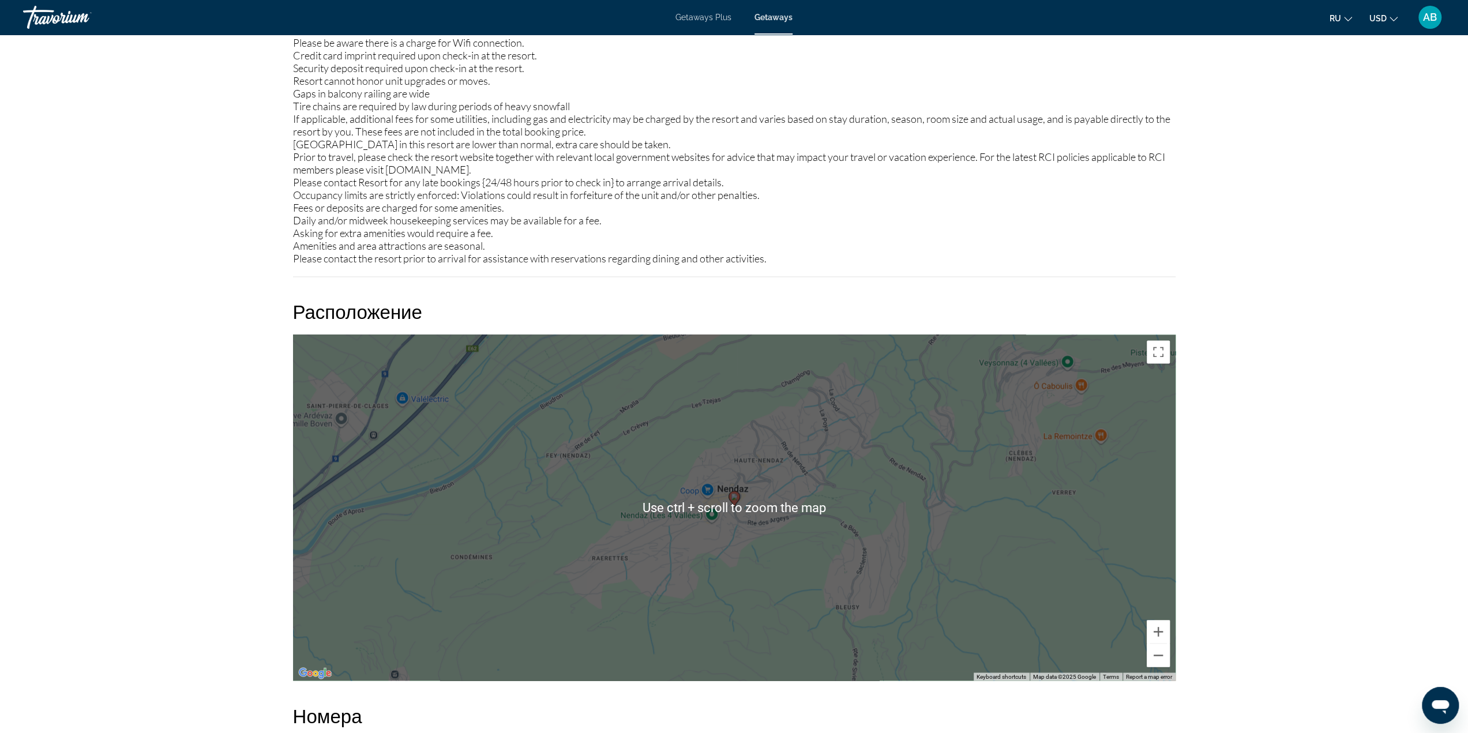
scroll to position [1615, 0]
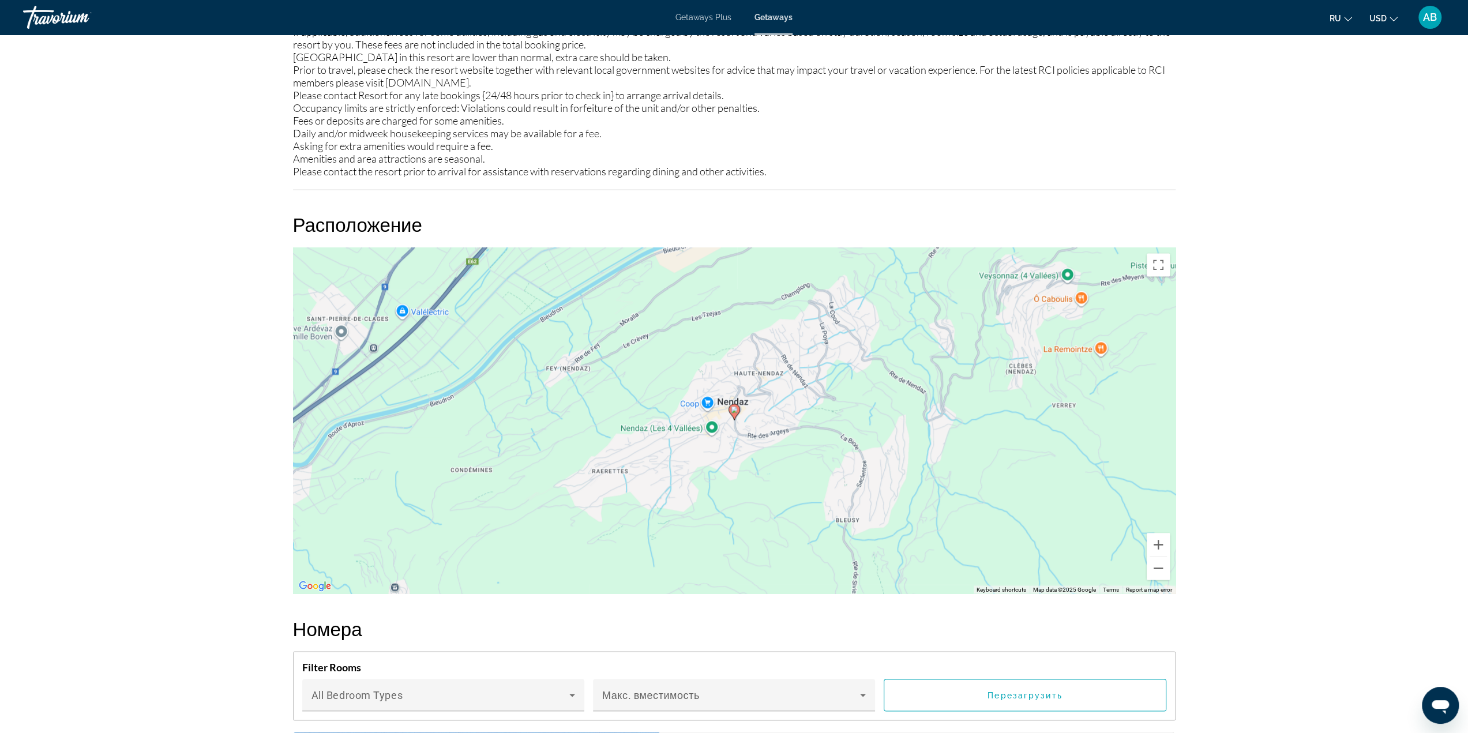
click at [1344, 314] on div "prev next Haute-Nendaz, Switzerland Résidence Mont-Calme Адрес Inter-Agence Rou…" at bounding box center [734, 512] width 1468 height 4186
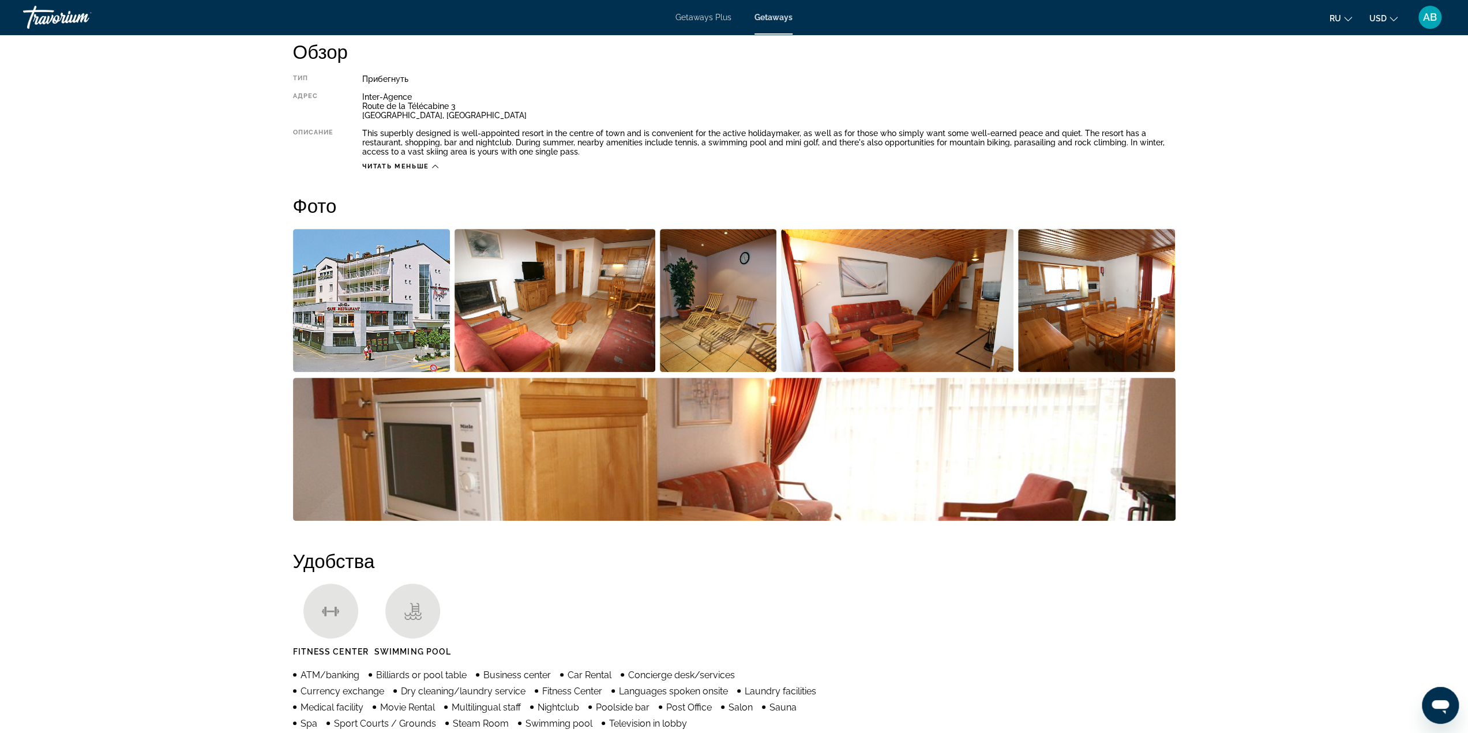
scroll to position [173, 0]
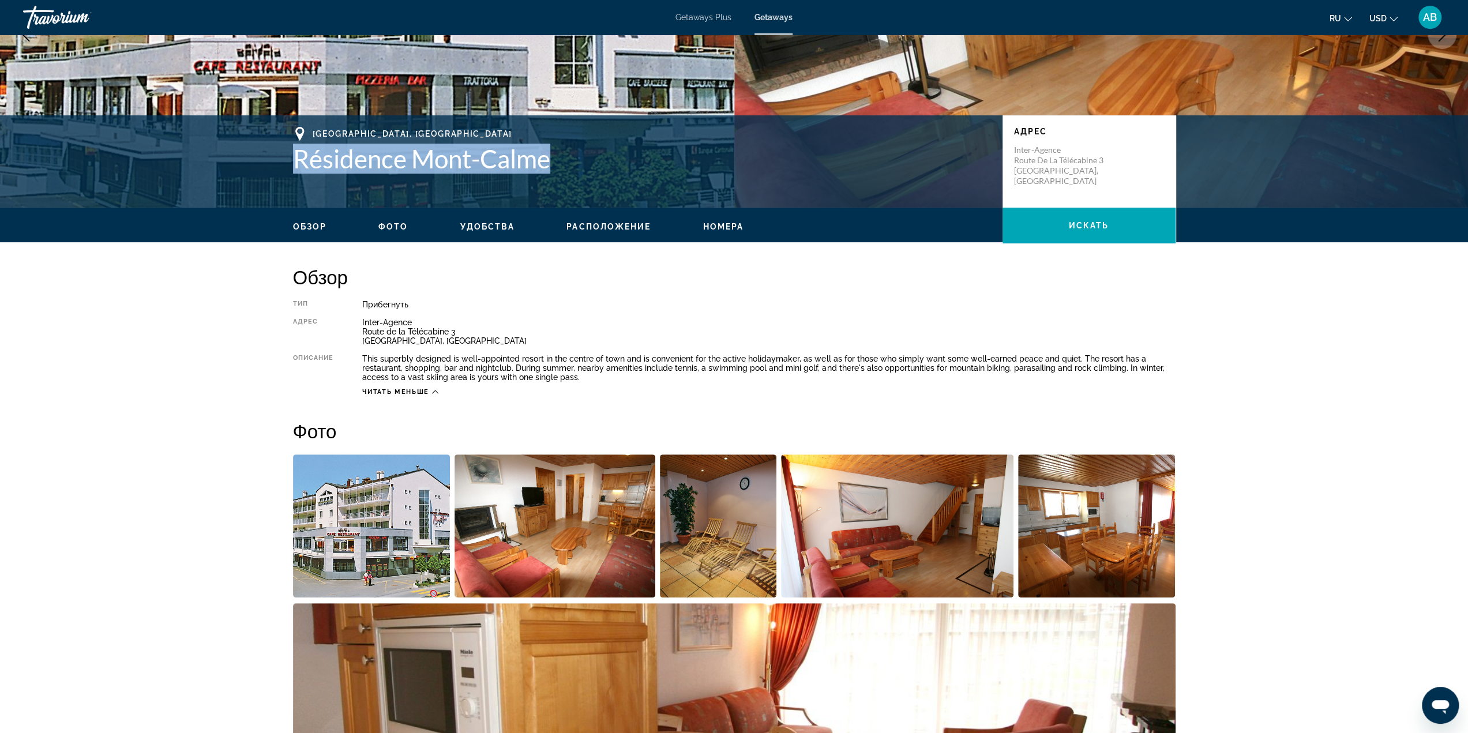
drag, startPoint x: 568, startPoint y: 160, endPoint x: 300, endPoint y: 167, distance: 267.8
click at [300, 167] on h1 "Résidence Mont-Calme" at bounding box center [642, 159] width 698 height 30
copy h1 "Résidence Mont-Calme"
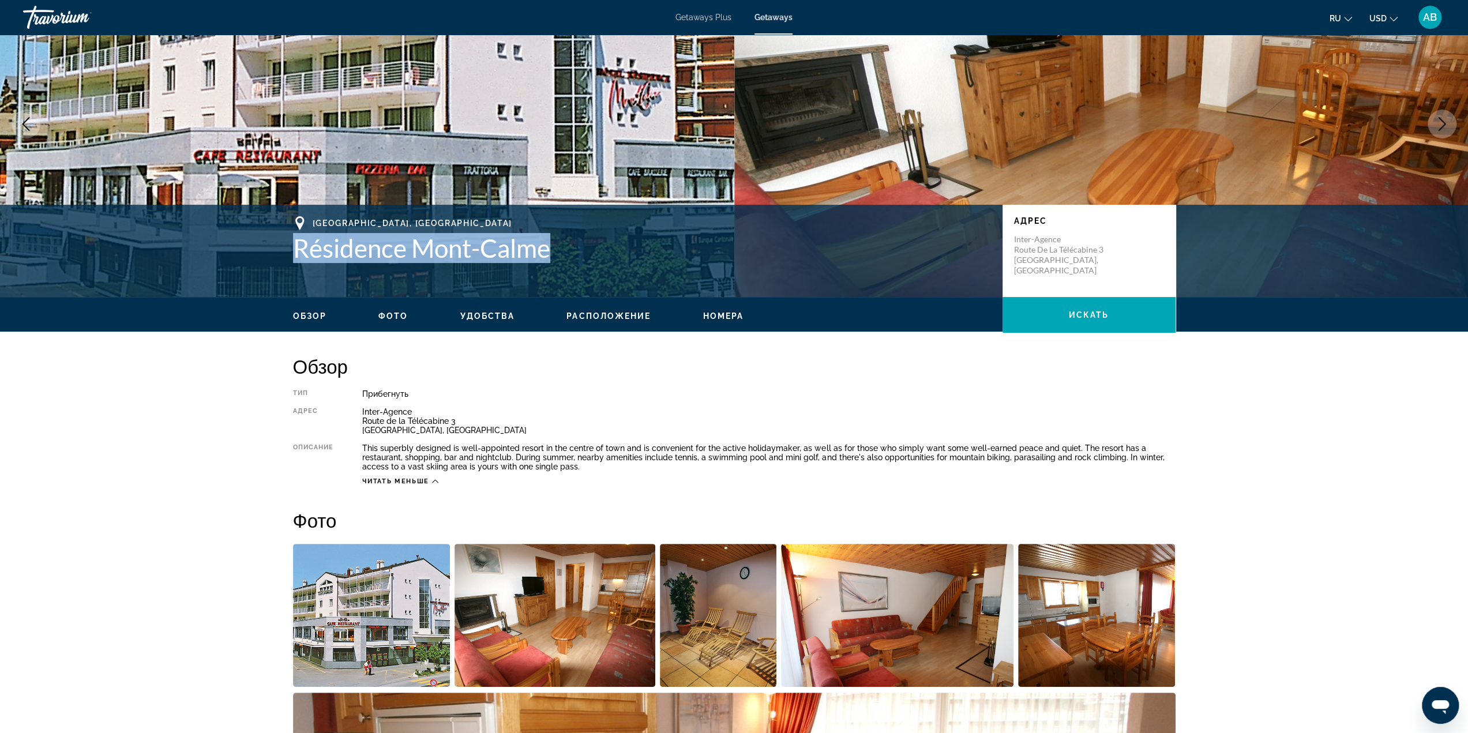
scroll to position [0, 0]
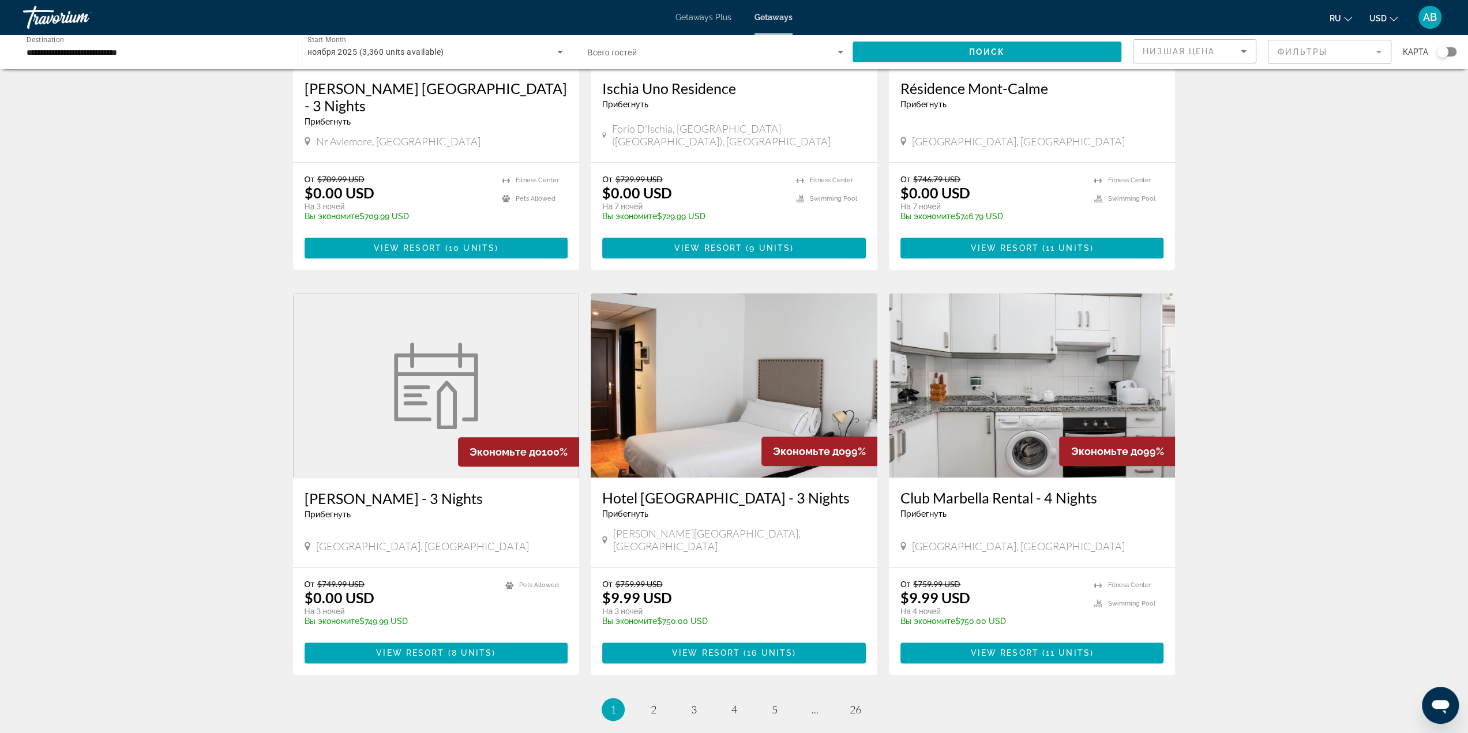
scroll to position [1038, 0]
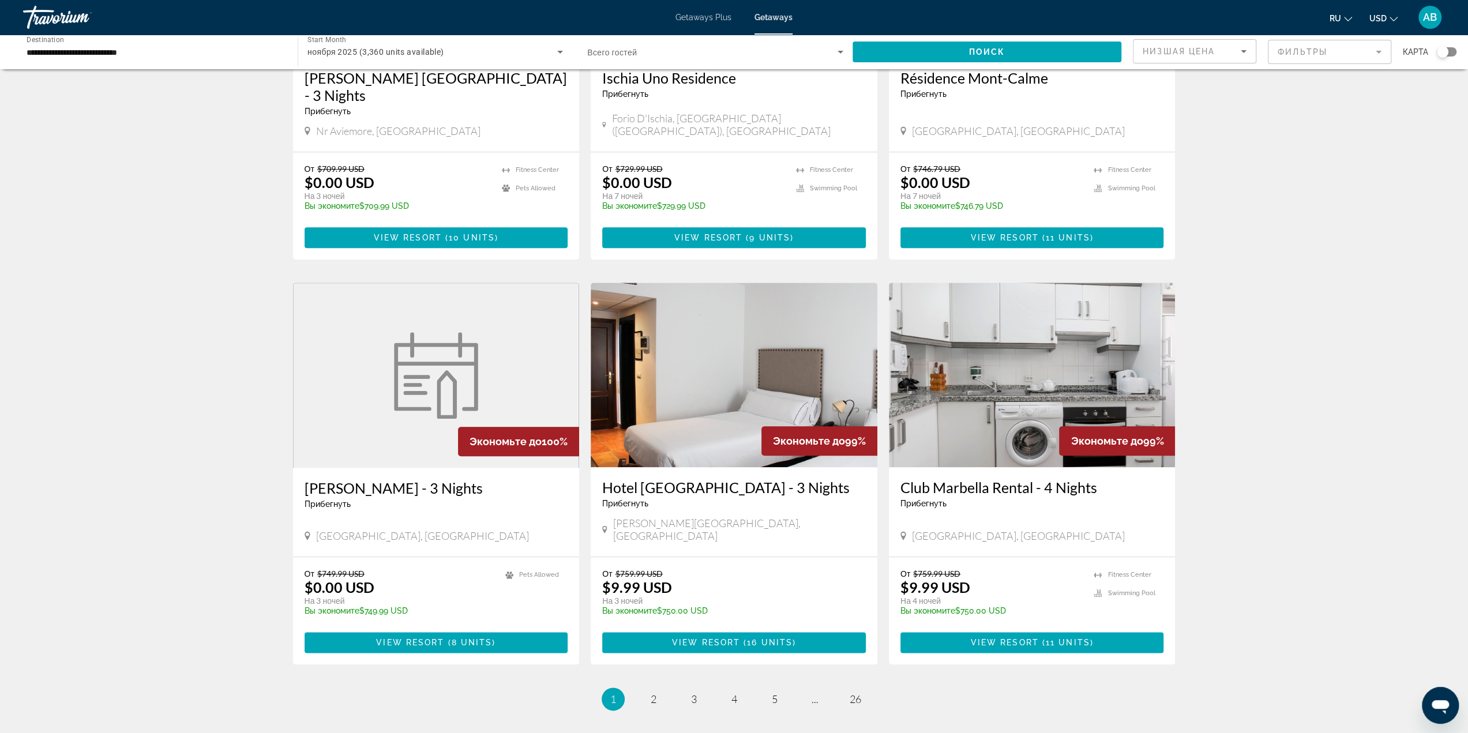
click at [644, 688] on ul "1 / 26 You're on page 1 page 2 page 3 page 4 page 5 page ... page 26" at bounding box center [734, 699] width 883 height 23
click at [650, 689] on link "page 2" at bounding box center [653, 699] width 20 height 20
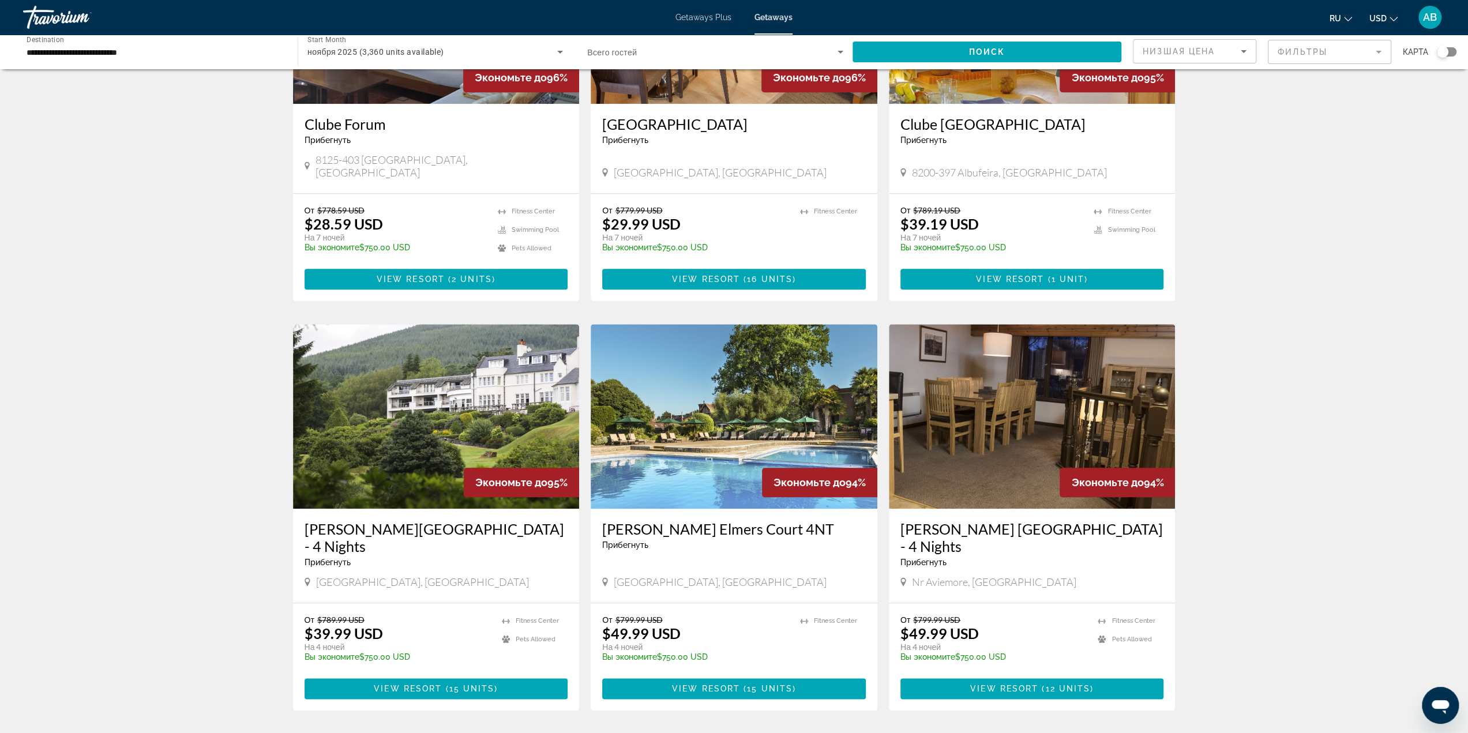
scroll to position [1038, 0]
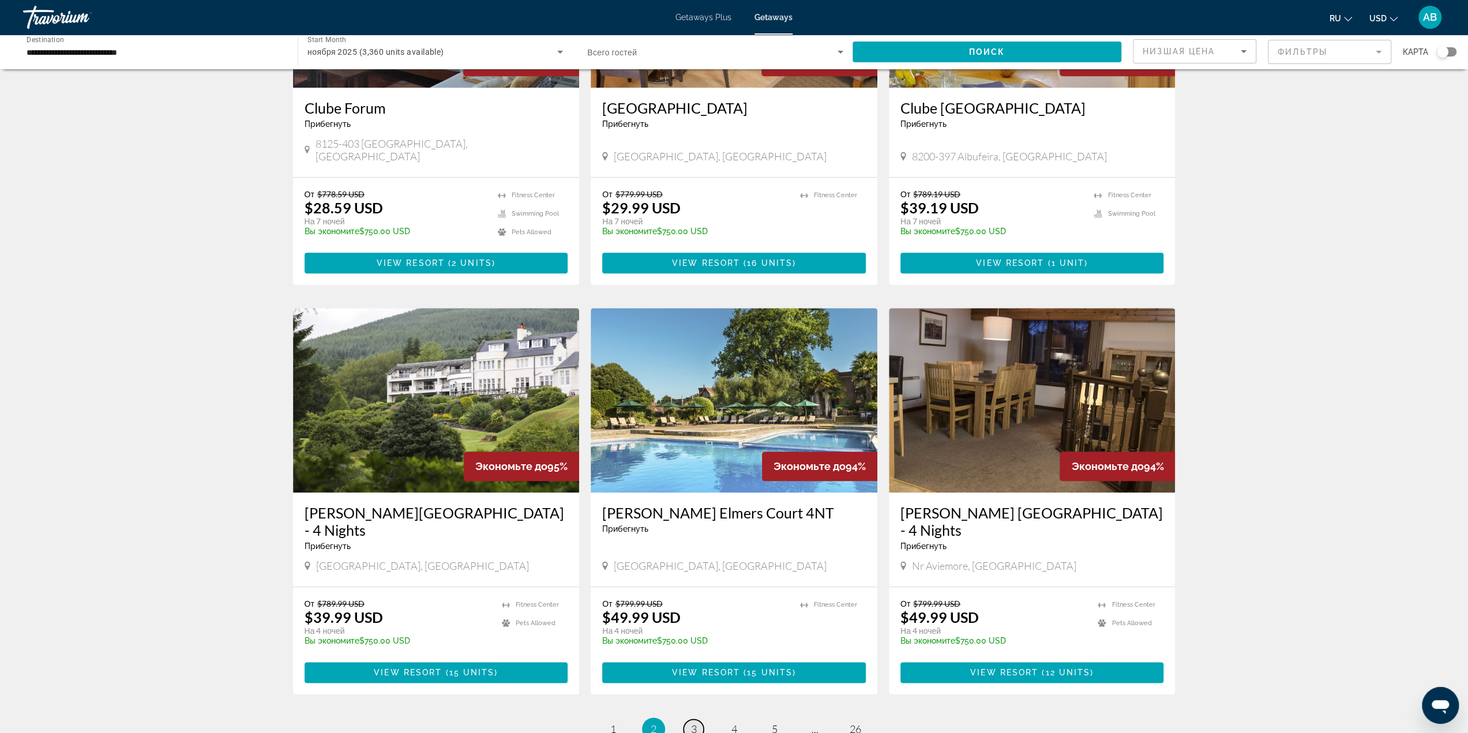
click at [696, 723] on span "3" at bounding box center [694, 729] width 6 height 13
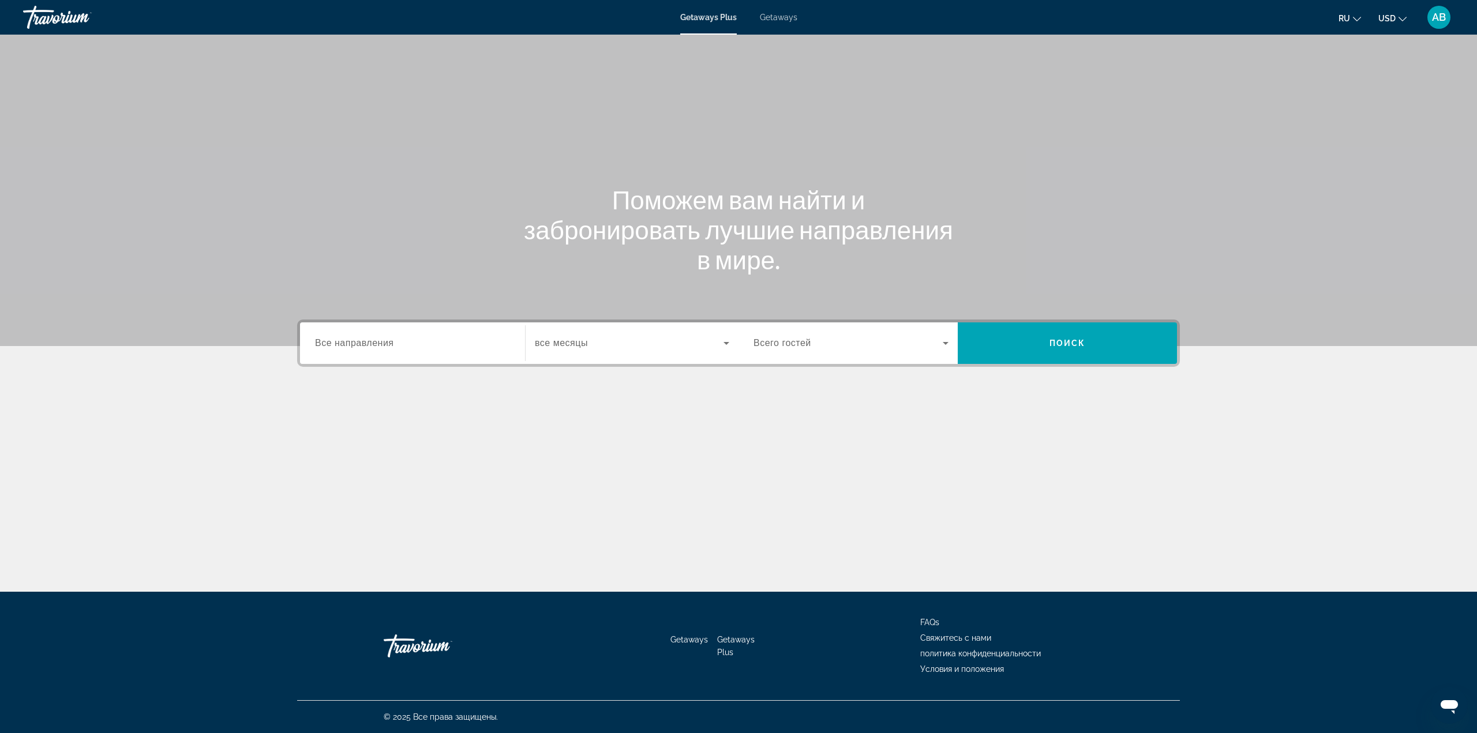
click at [759, 16] on li "Getaways" at bounding box center [772, 17] width 49 height 9
click at [789, 22] on div "Getaways Plus Getaways ru English Español Français Italiano Português русский U…" at bounding box center [738, 17] width 1477 height 30
click at [792, 13] on span "Getaways" at bounding box center [778, 17] width 37 height 9
click at [447, 340] on input "Destination Все направления" at bounding box center [412, 344] width 195 height 14
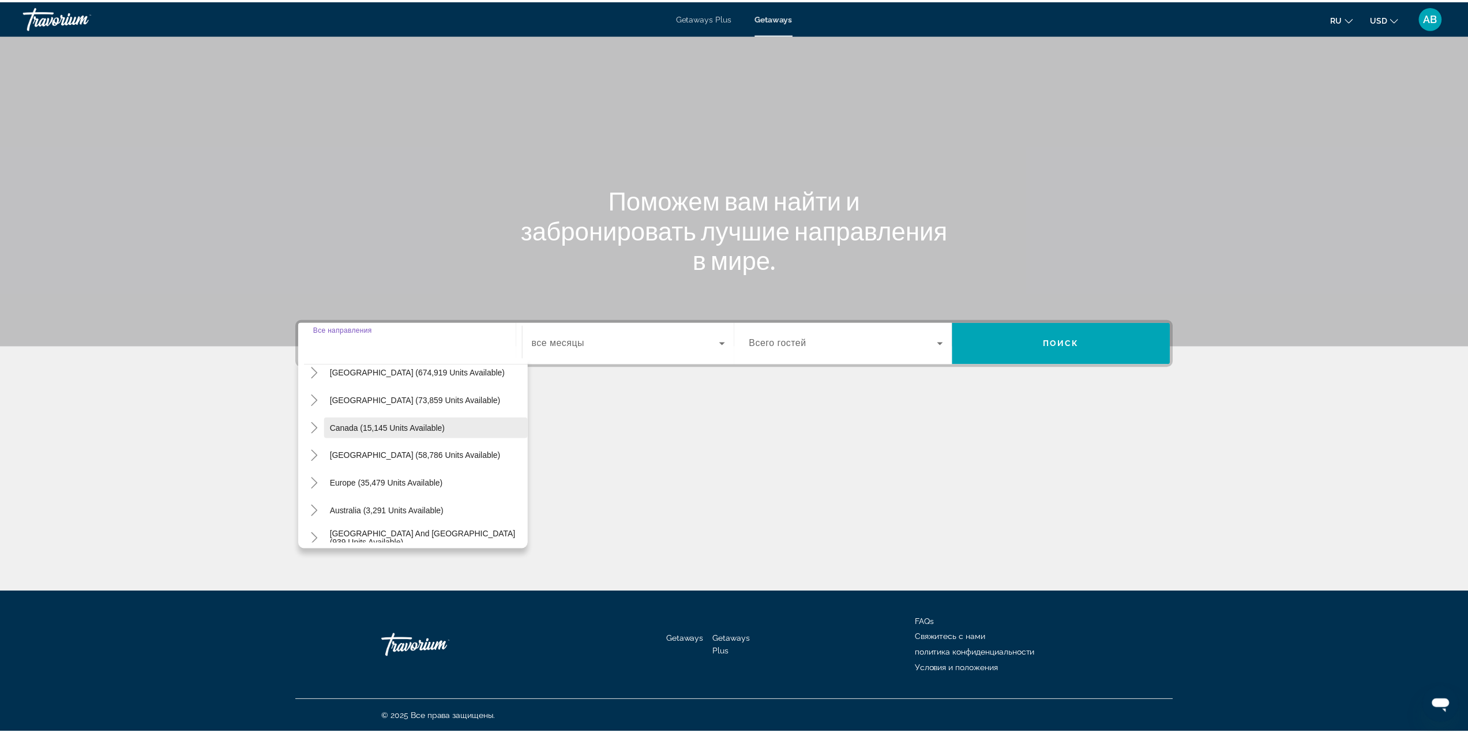
scroll to position [58, 0]
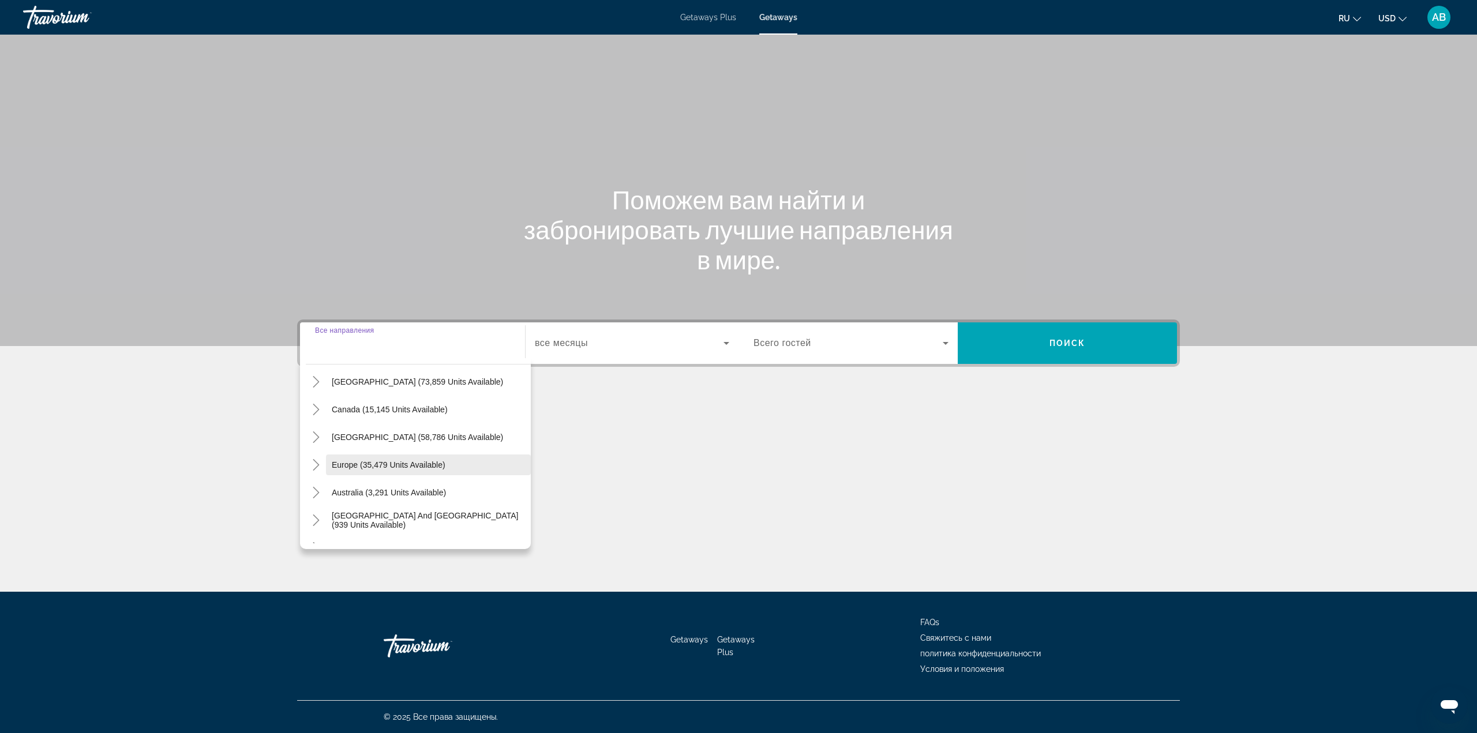
click at [436, 468] on span "Europe (35,479 units available)" at bounding box center [389, 464] width 114 height 9
type input "**********"
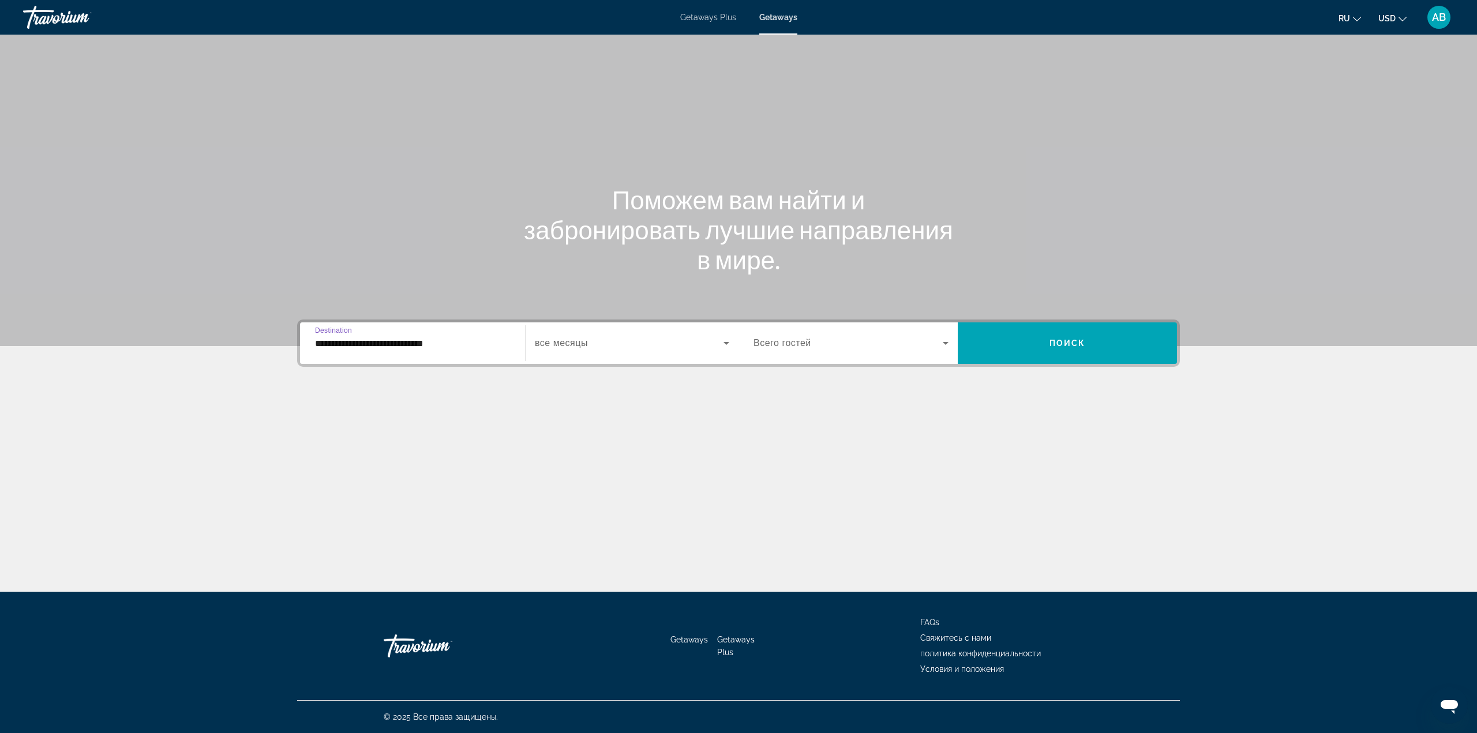
click at [632, 336] on span "Search widget" at bounding box center [629, 343] width 189 height 14
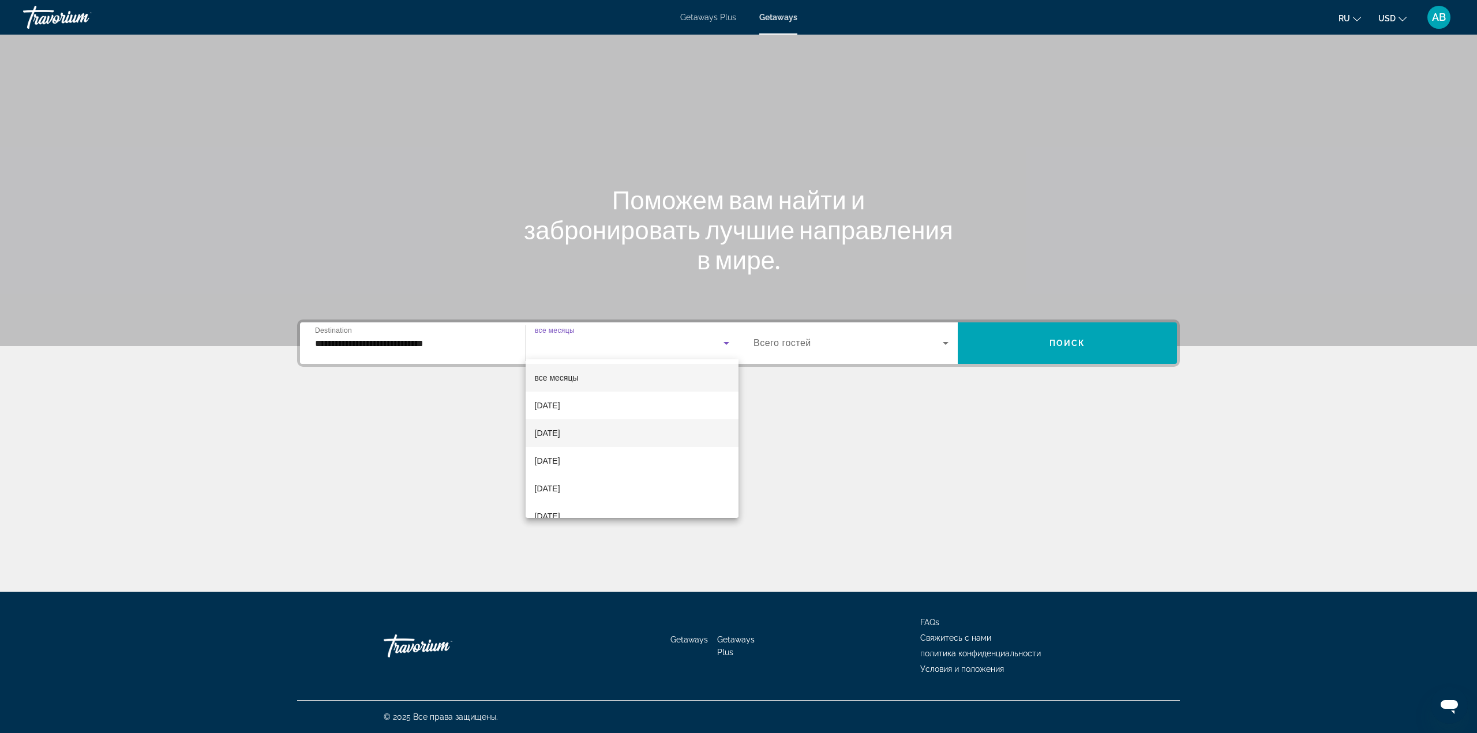
click at [602, 438] on mat-option "[DATE]" at bounding box center [632, 433] width 213 height 28
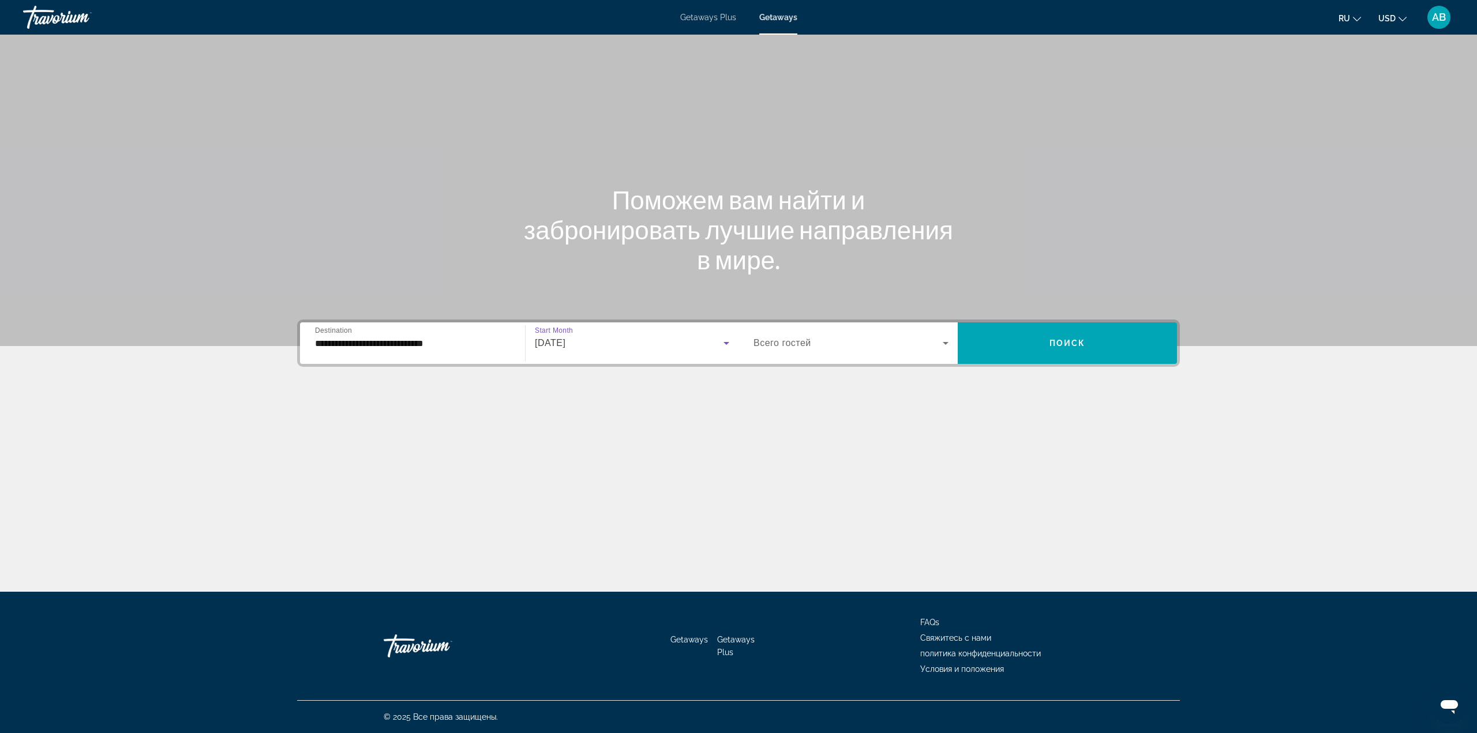
click at [790, 344] on span "Всего гостей" at bounding box center [782, 343] width 58 height 10
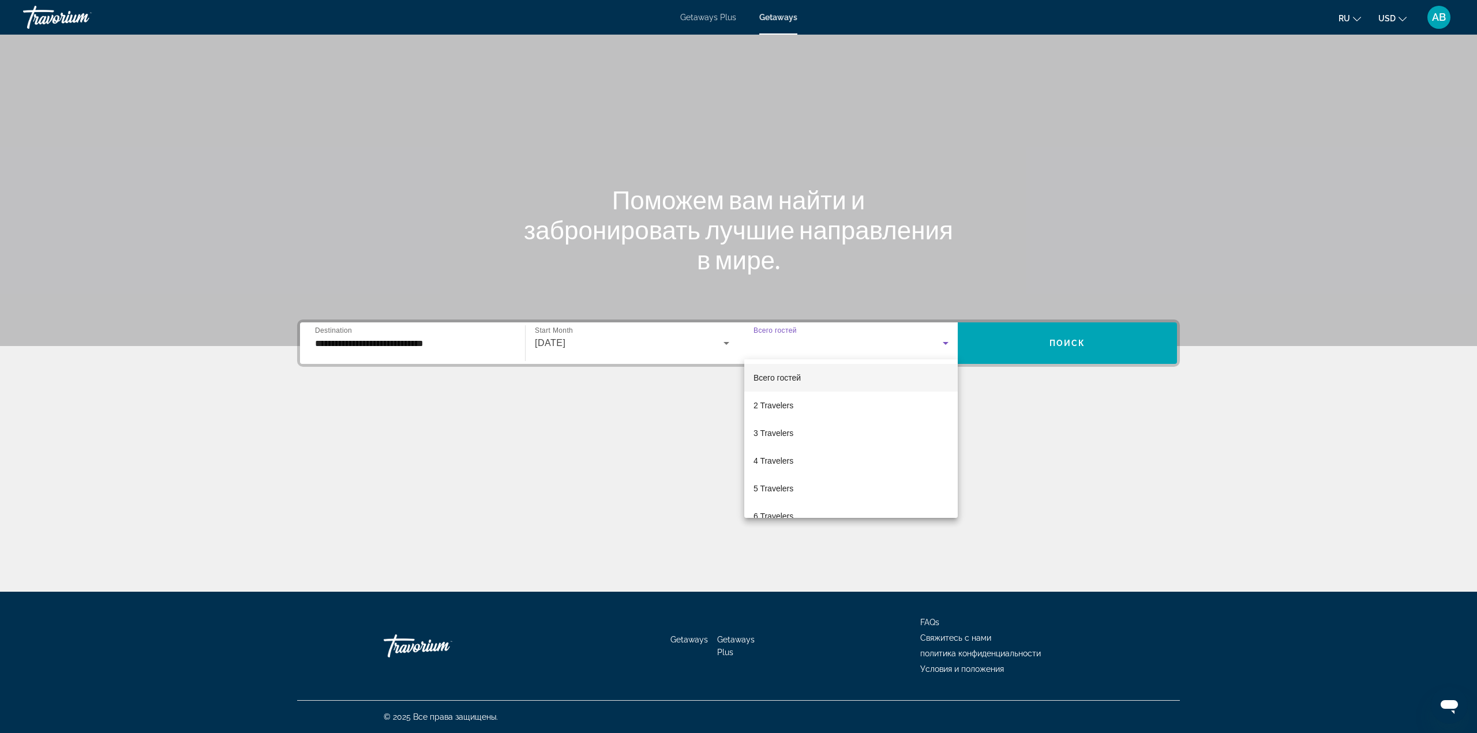
click at [1047, 346] on div at bounding box center [738, 366] width 1477 height 733
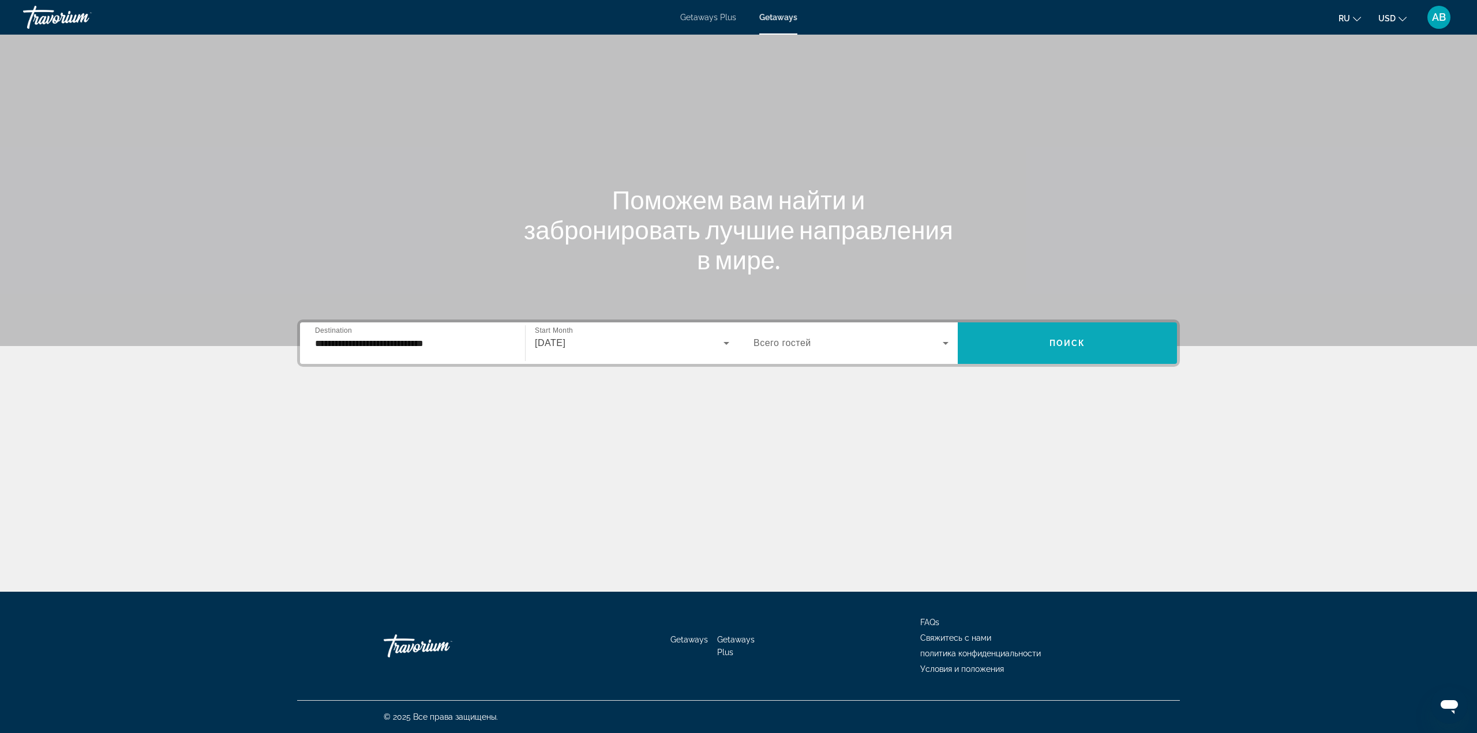
click at [1044, 346] on span "Search widget" at bounding box center [1067, 343] width 219 height 28
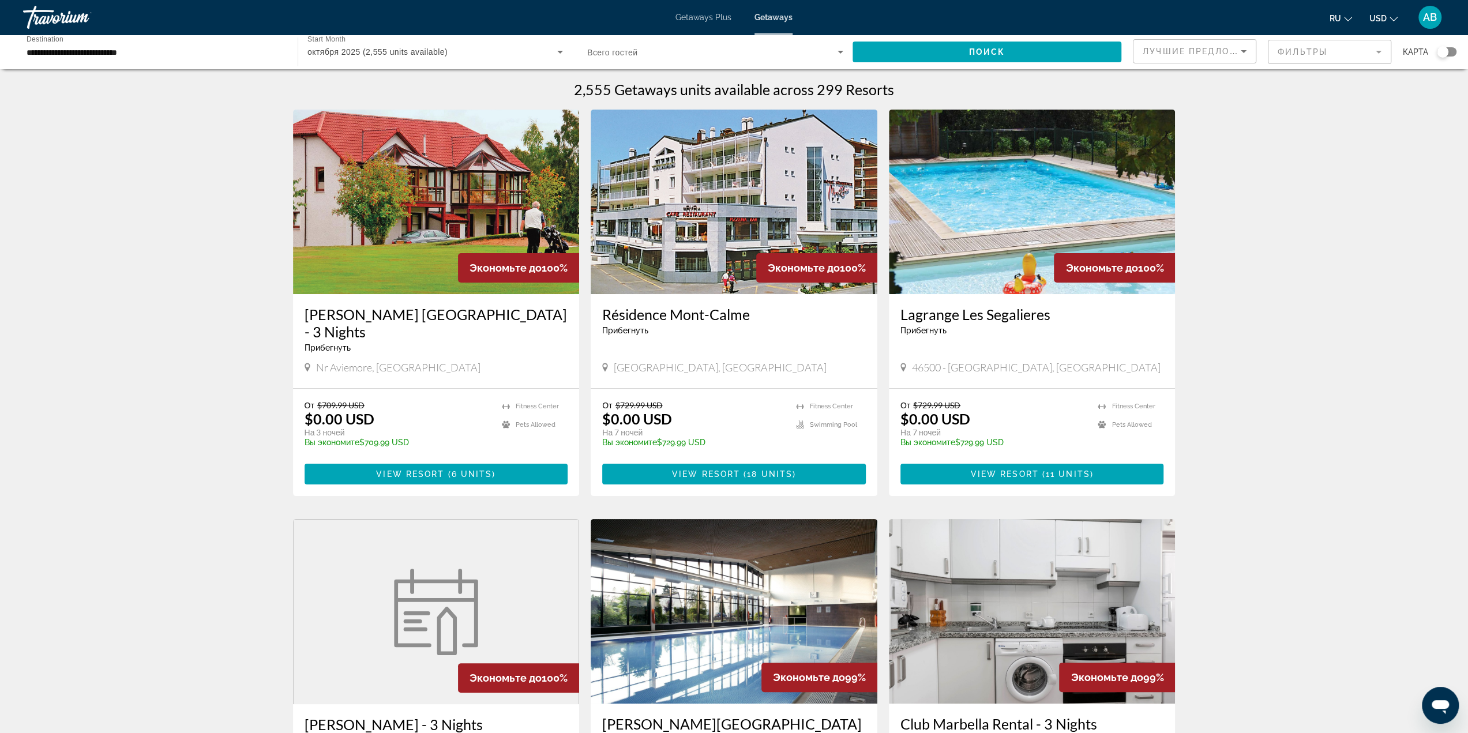
click at [1215, 53] on span "Лучшие предложения" at bounding box center [1204, 51] width 123 height 9
click at [1192, 113] on span "Низшая цена" at bounding box center [1168, 108] width 50 height 9
click at [1052, 43] on span "Search widget" at bounding box center [987, 52] width 269 height 28
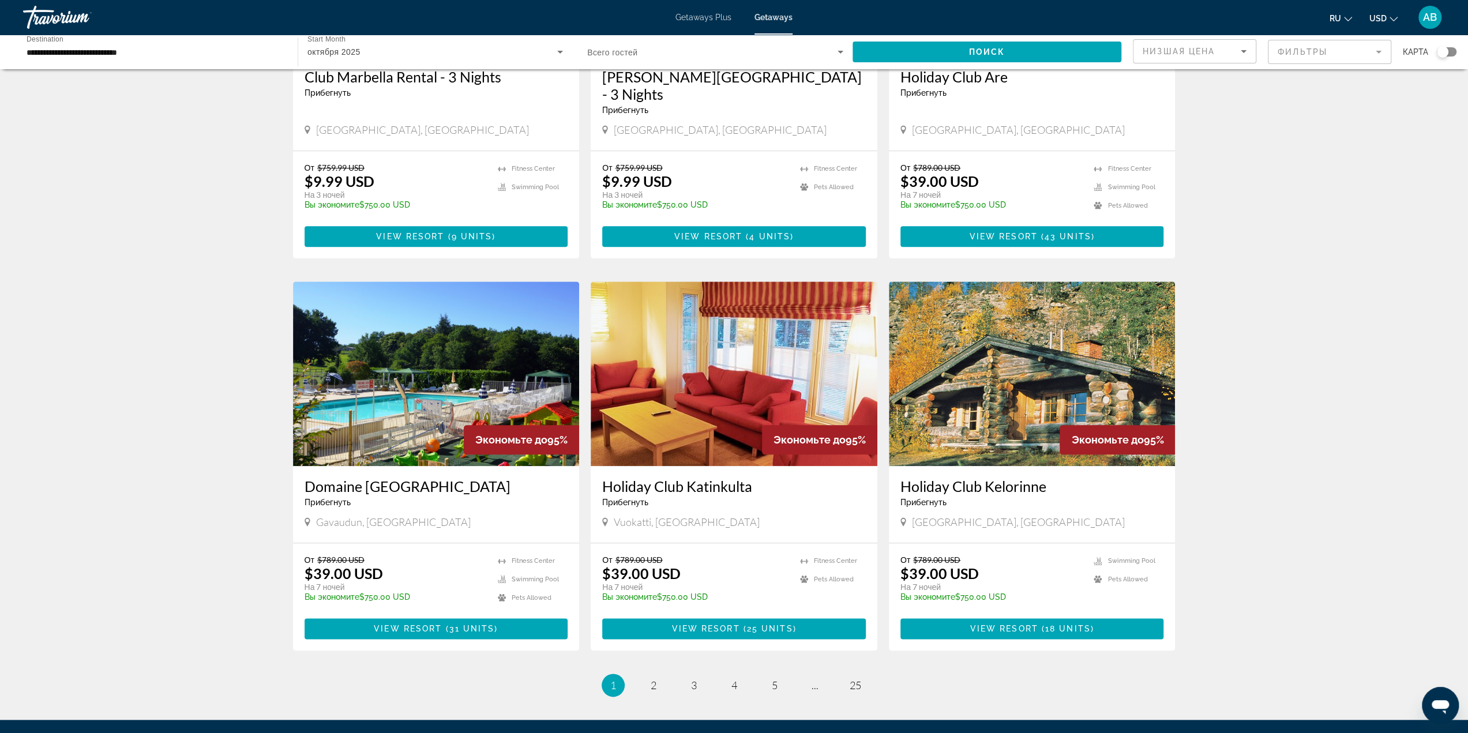
scroll to position [1132, 0]
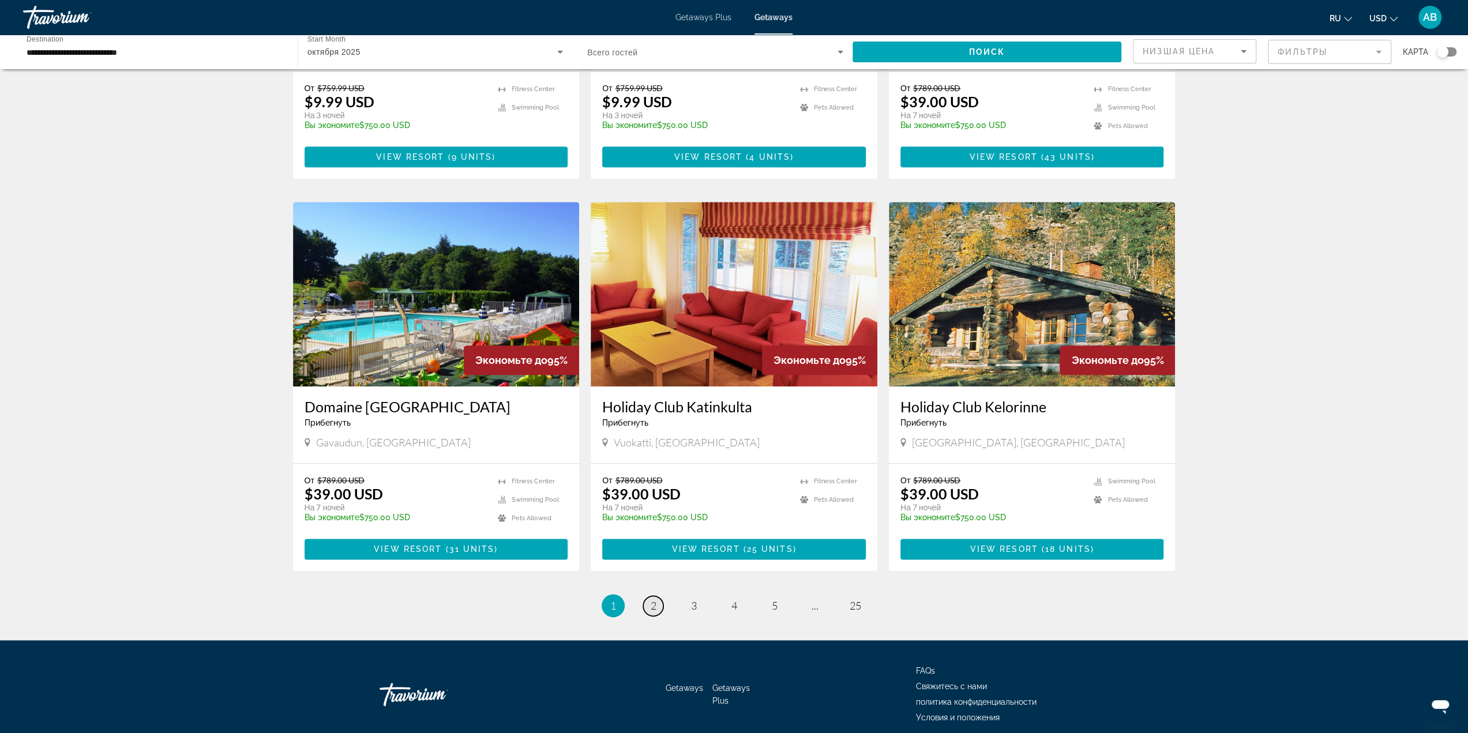
click at [654, 599] on span "2" at bounding box center [654, 605] width 6 height 13
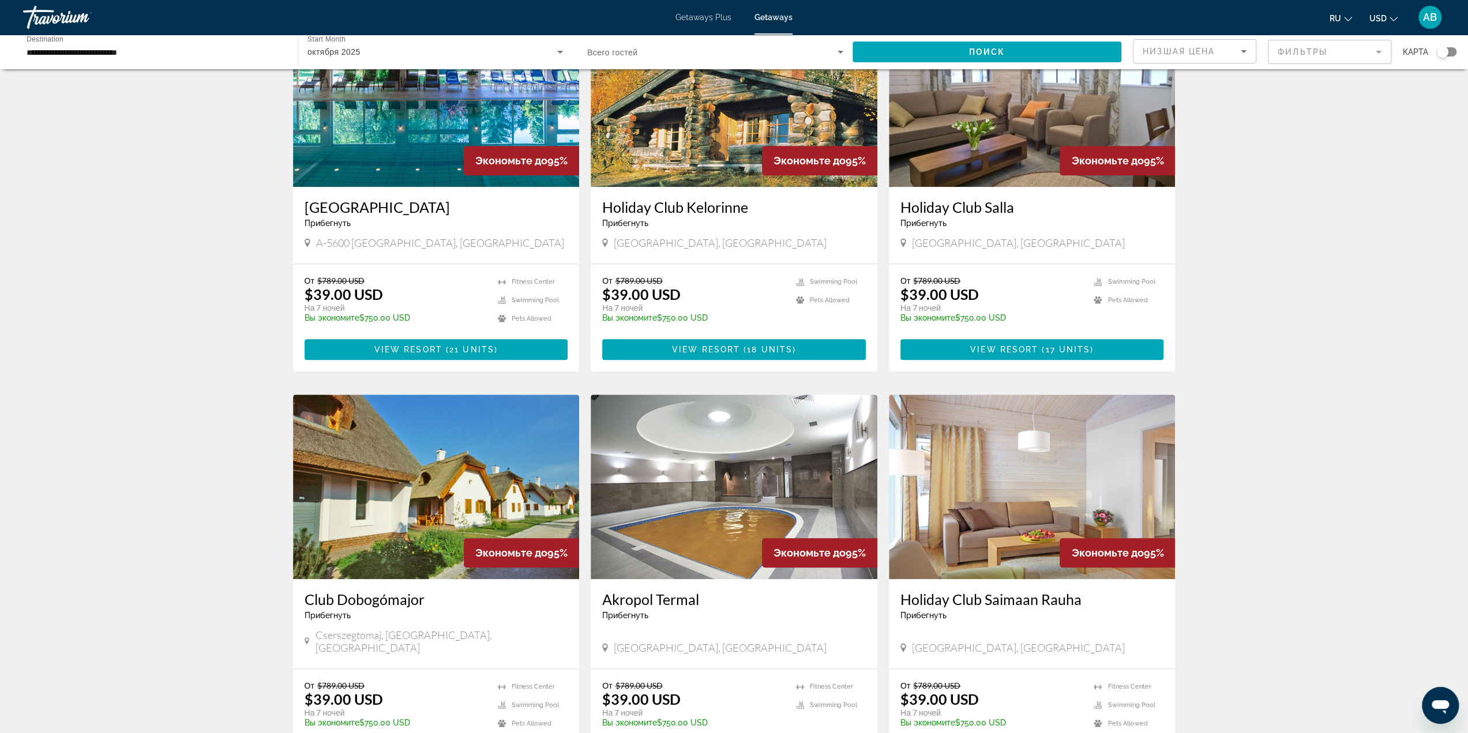
scroll to position [865, 0]
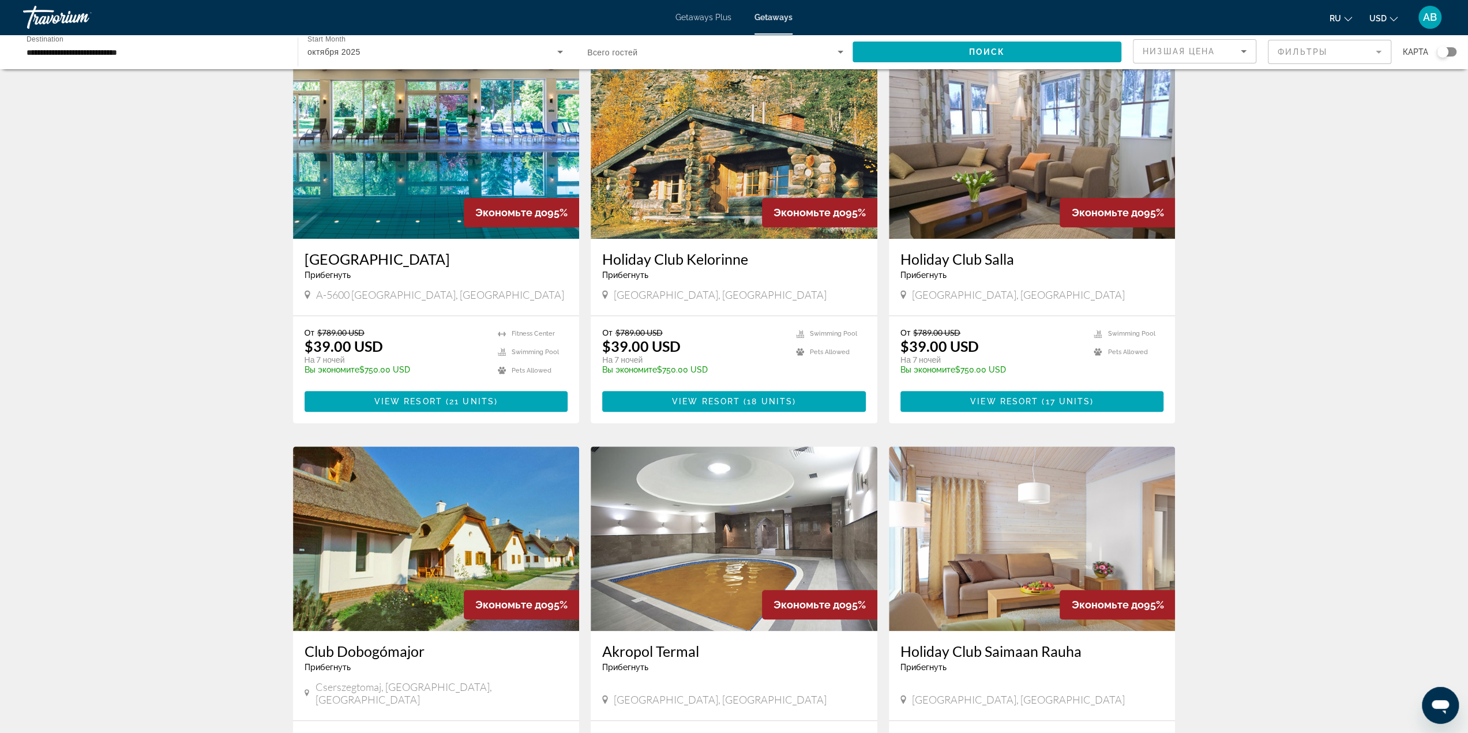
click at [471, 288] on span "A-5600 St Johann im Pongau, Austria" at bounding box center [440, 294] width 248 height 13
copy span "A-5600 St Johann im Pongau, Austria"
click at [1317, 391] on div "4,114 Getaways units available across 301 Resorts Экономьте до 97% Residence Ve…" at bounding box center [734, 44] width 1468 height 1659
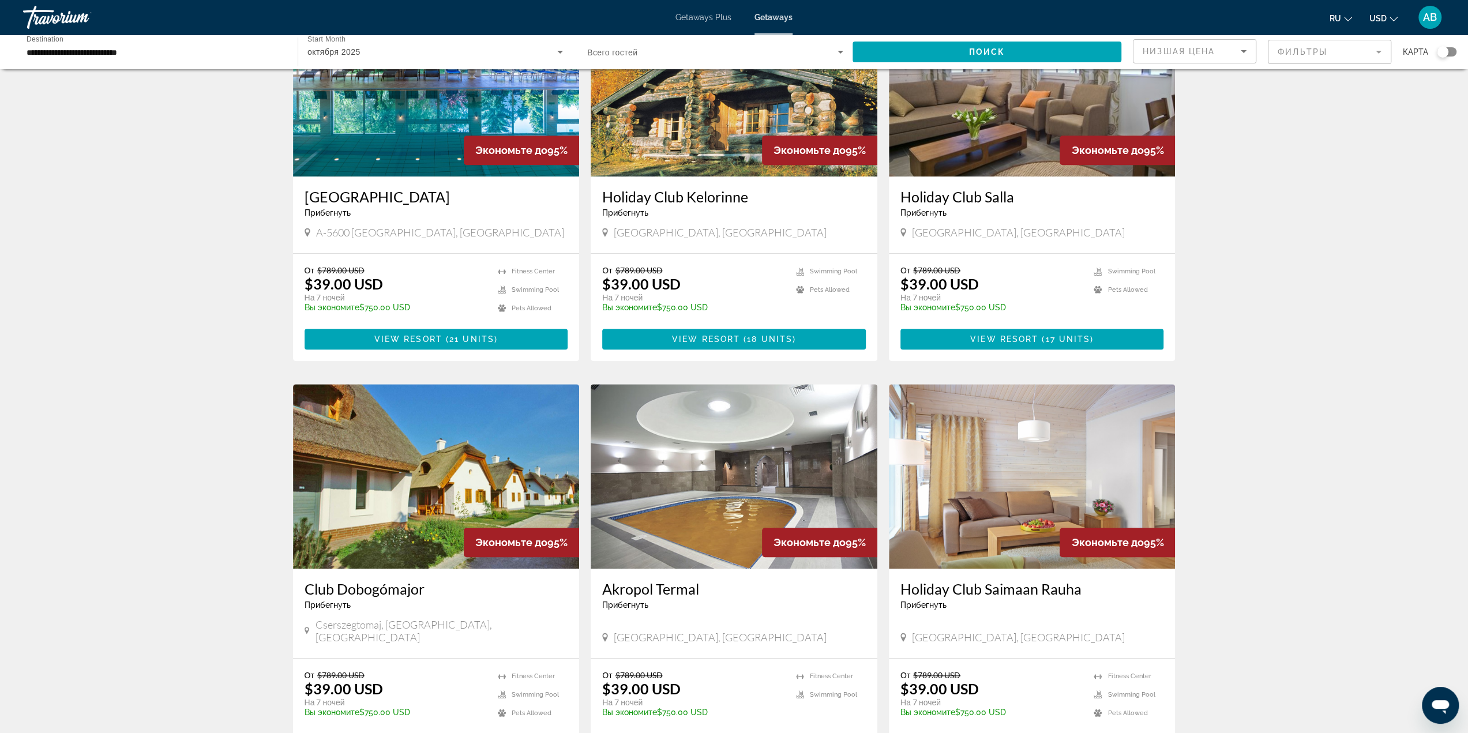
scroll to position [1096, 0]
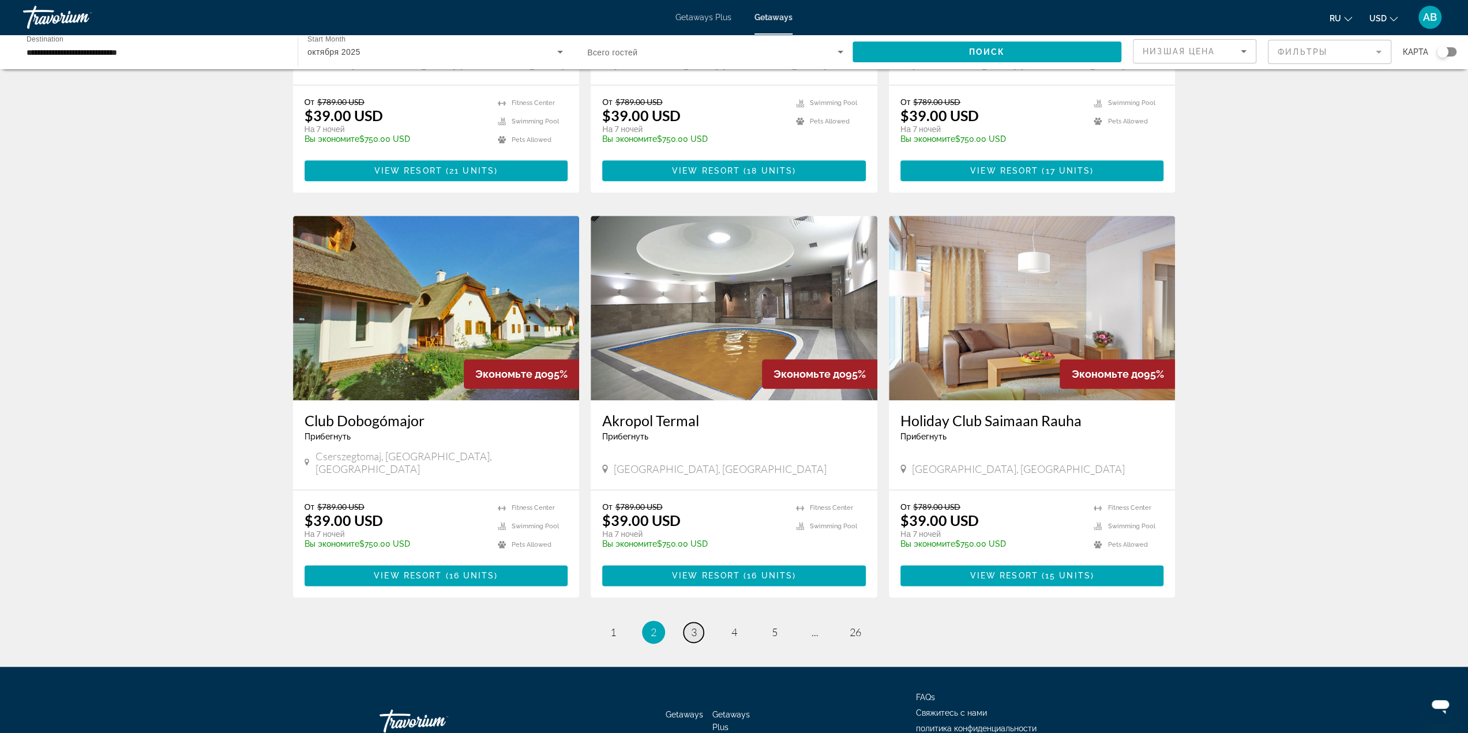
click at [692, 622] on link "page 3" at bounding box center [694, 632] width 20 height 20
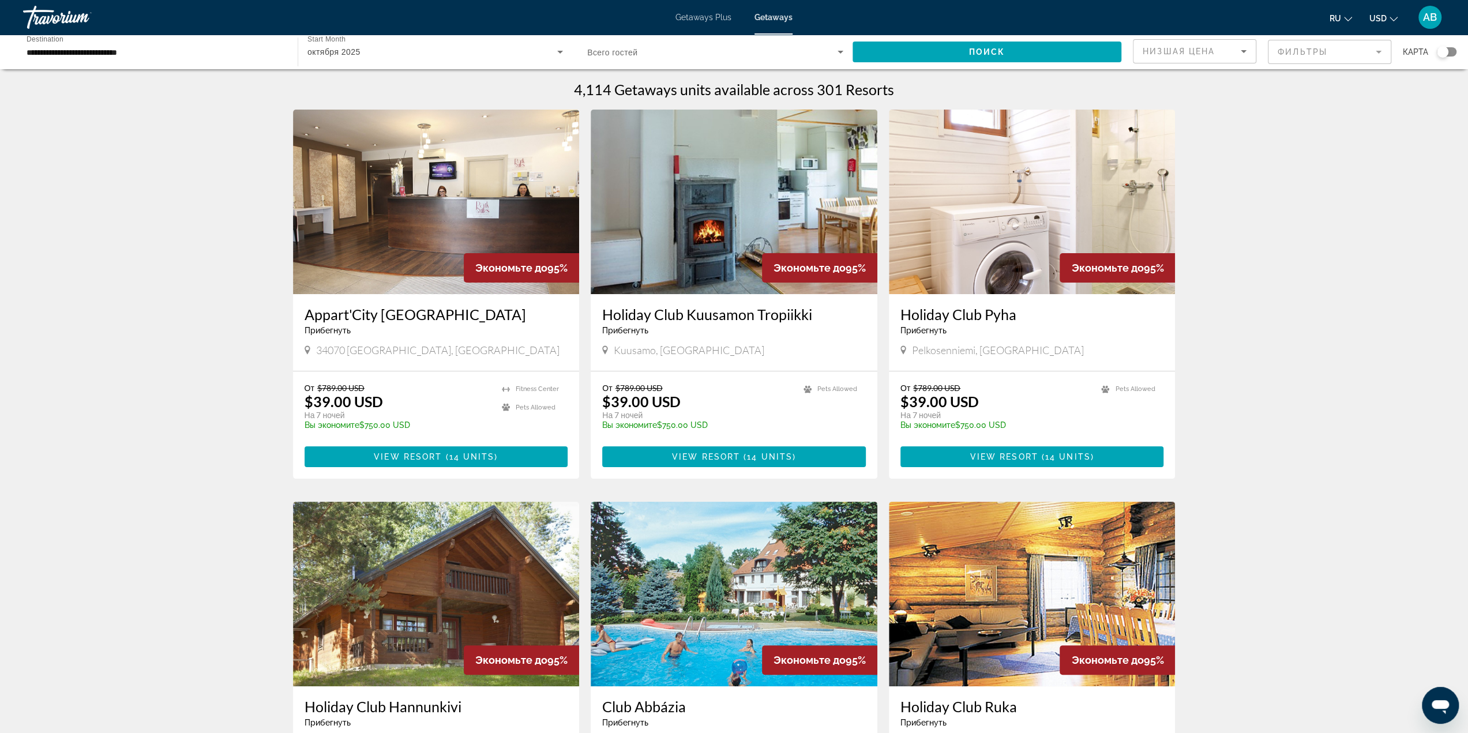
click at [376, 353] on span "34070 Montpellier, France" at bounding box center [437, 350] width 243 height 13
copy span "Montpellier"
click at [462, 454] on span "14 units" at bounding box center [472, 456] width 46 height 9
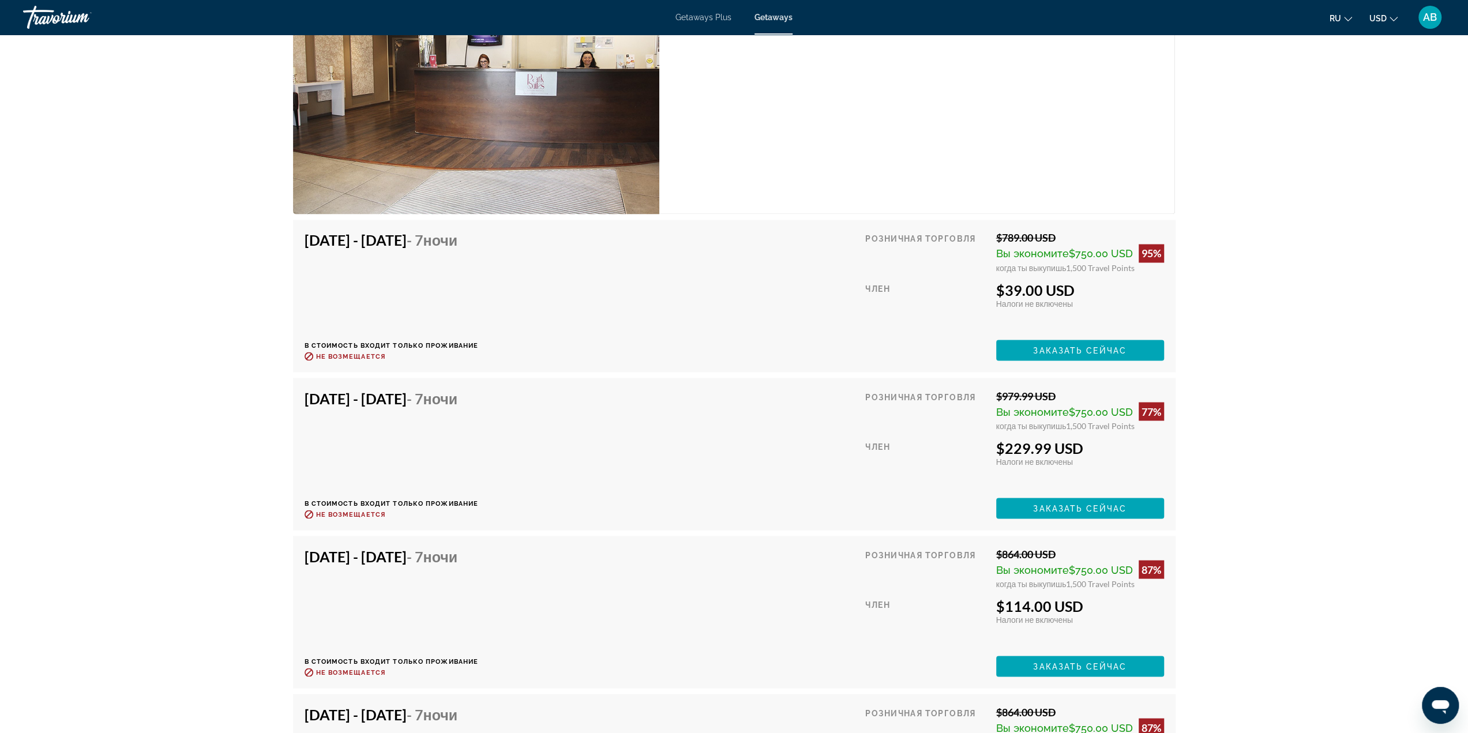
scroll to position [2077, 0]
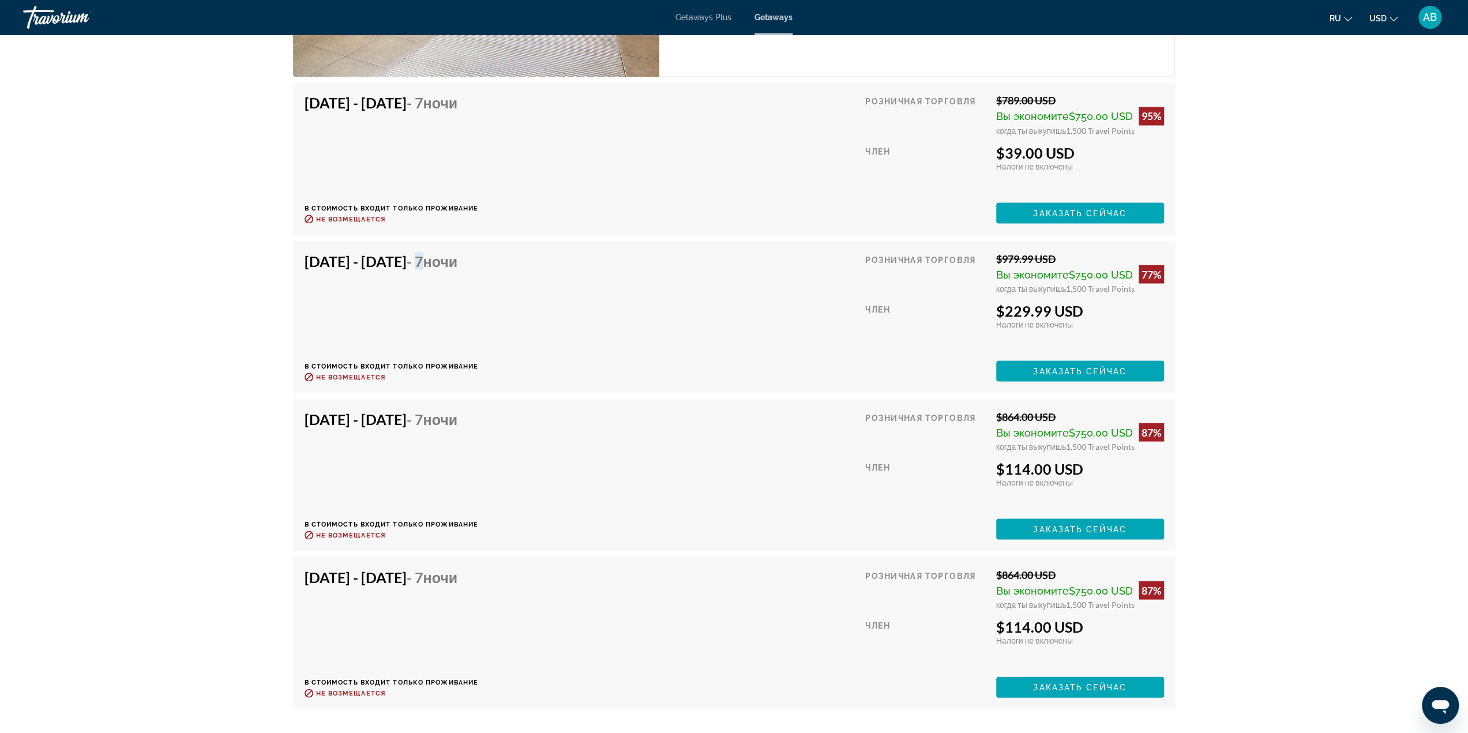
click at [458, 260] on span "- 7 ночи" at bounding box center [432, 260] width 51 height 17
click at [567, 460] on div "Oct 18, 2025 - Oct 25, 2025 - 7 ночи В стоимость входит только проживание Возвр…" at bounding box center [735, 474] width 860 height 129
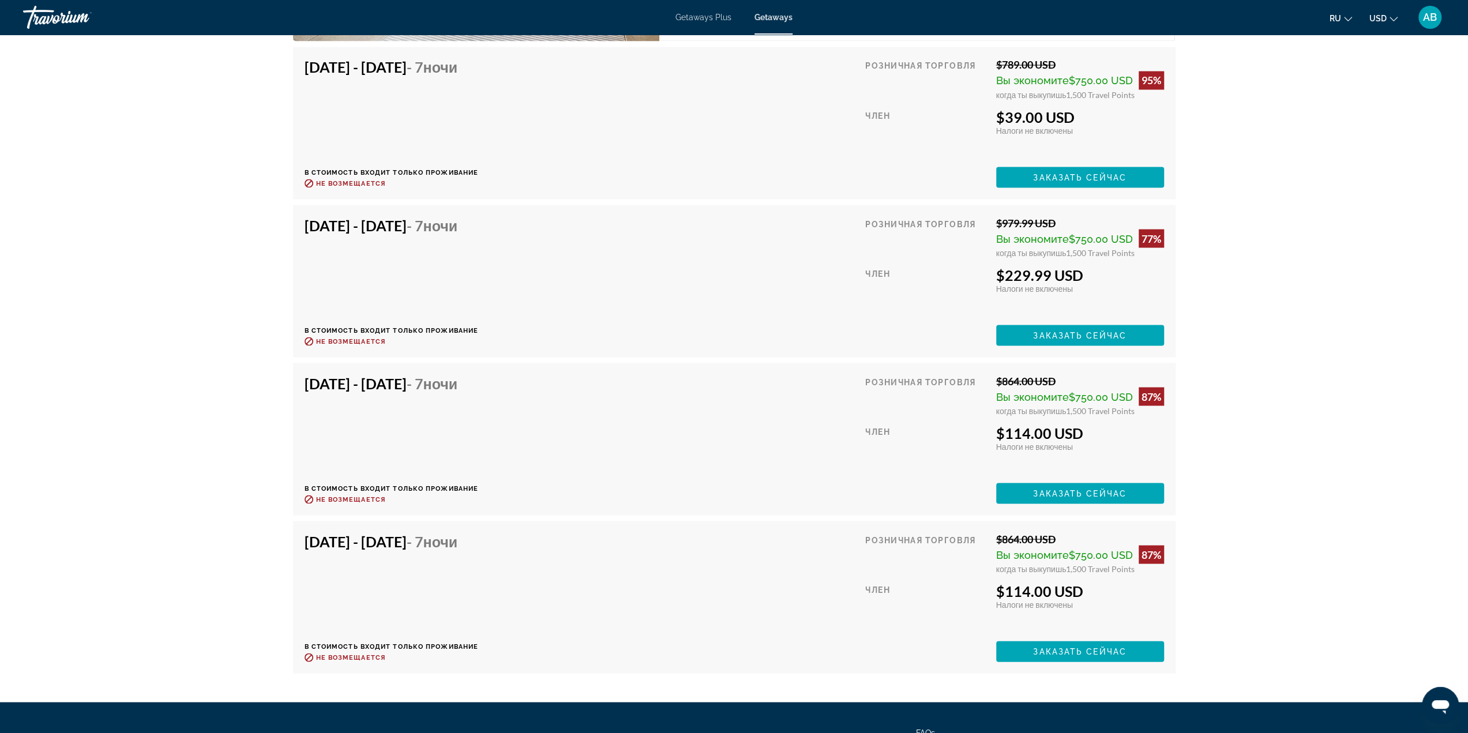
scroll to position [2192, 0]
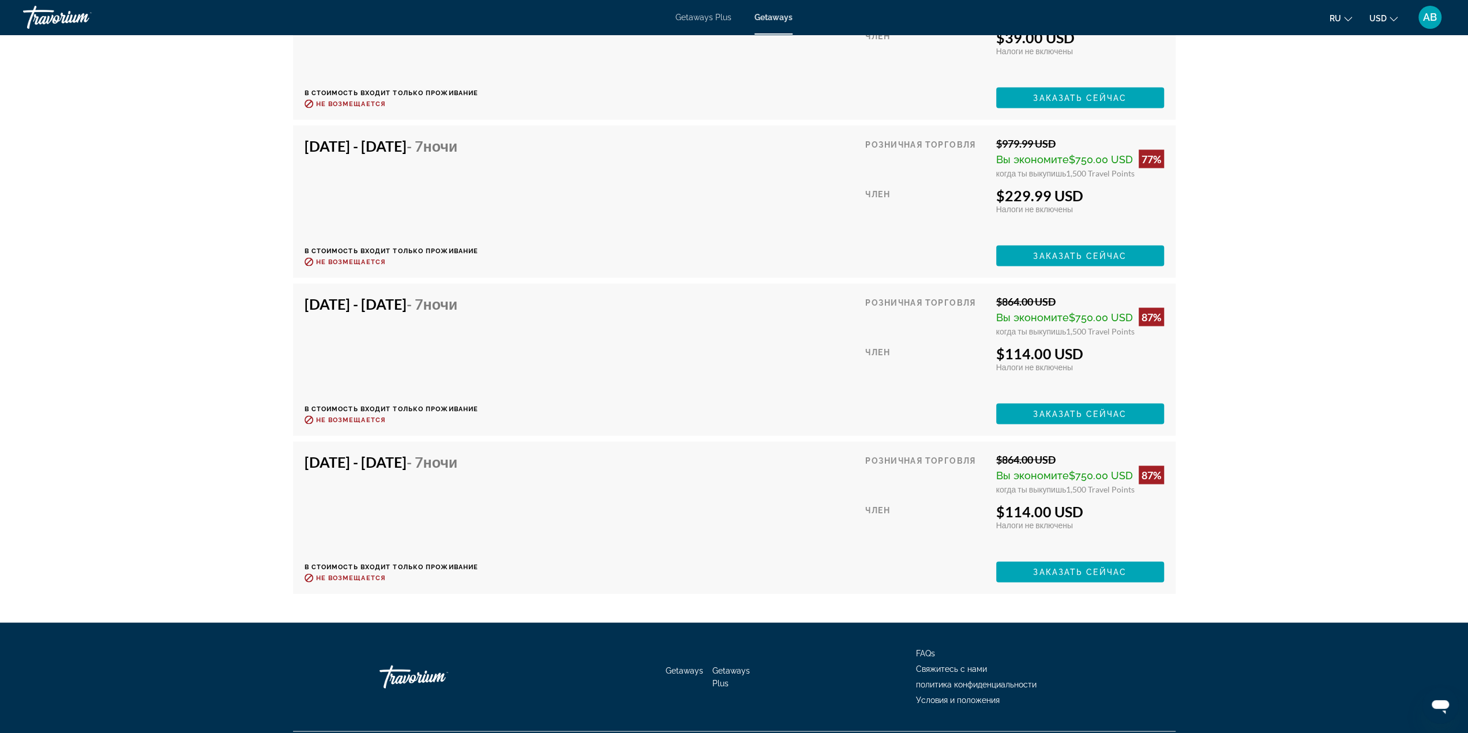
drag, startPoint x: 475, startPoint y: 466, endPoint x: 312, endPoint y: 468, distance: 163.3
click at [312, 468] on h4 "Oct 25, 2025 - Nov 1, 2025 - 7 ночи" at bounding box center [388, 461] width 166 height 17
click at [311, 467] on h4 "Oct 25, 2025 - Nov 1, 2025 - 7 ночи" at bounding box center [388, 461] width 166 height 17
drag, startPoint x: 309, startPoint y: 467, endPoint x: 475, endPoint y: 459, distance: 166.3
click at [470, 459] on h4 "Oct 25, 2025 - Nov 1, 2025 - 7 ночи" at bounding box center [388, 461] width 166 height 17
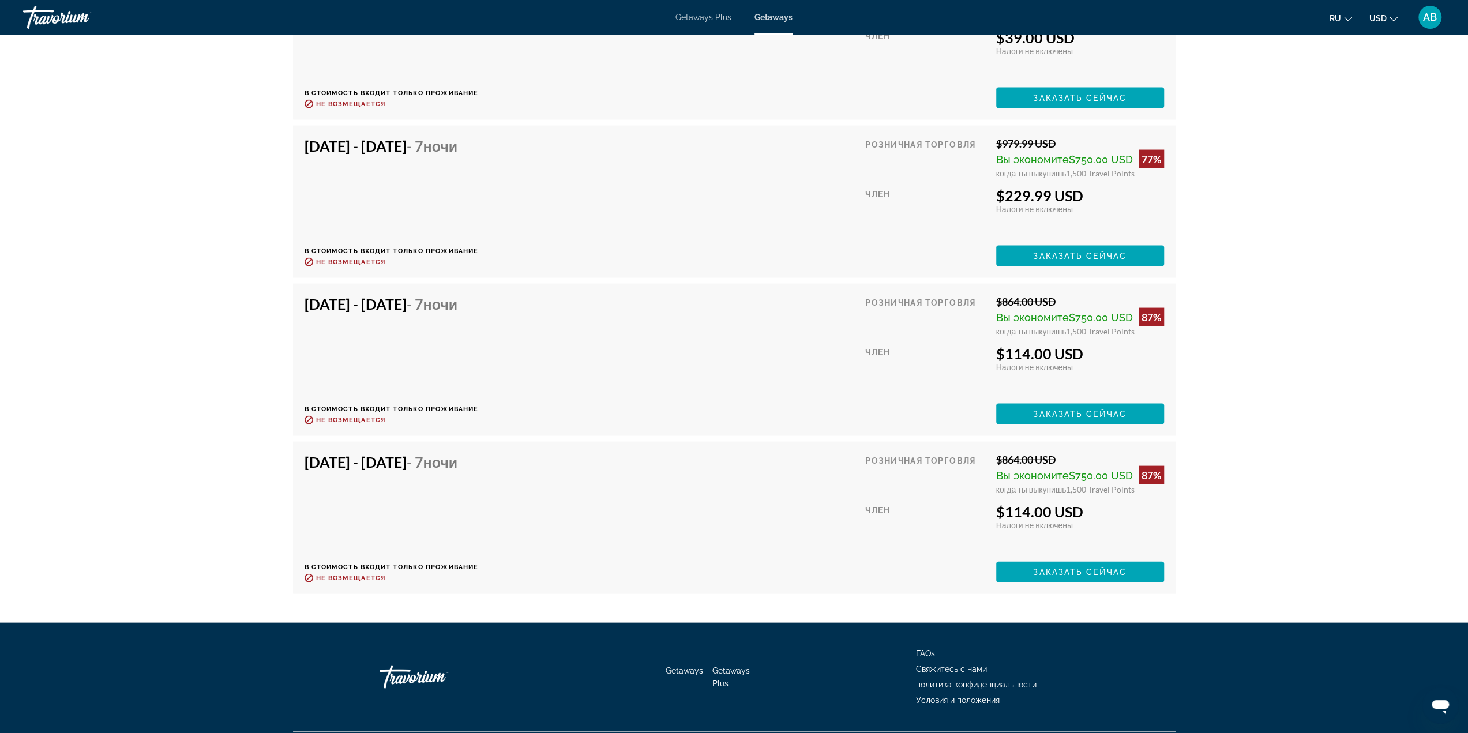
click at [458, 459] on span "- 7 ночи" at bounding box center [432, 461] width 51 height 17
drag, startPoint x: 411, startPoint y: 463, endPoint x: 303, endPoint y: 463, distance: 107.3
click at [303, 463] on div "Oct 25, 2025 - Nov 1, 2025 - 7 ночи В стоимость входит только проживание Возвра…" at bounding box center [734, 517] width 883 height 152
drag, startPoint x: 303, startPoint y: 463, endPoint x: 478, endPoint y: 457, distance: 174.3
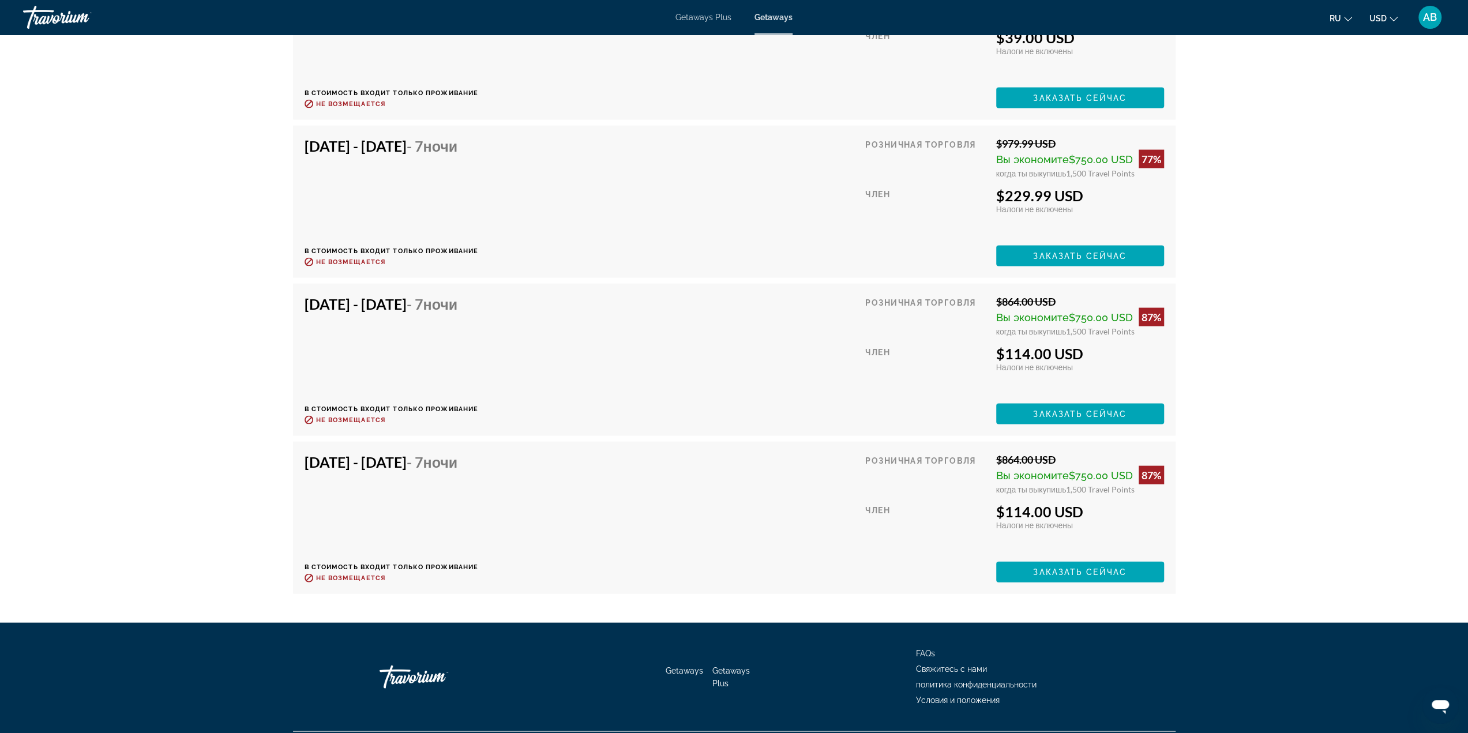
click at [457, 457] on div "Oct 25, 2025 - Nov 1, 2025 - 7 ночи В стоимость входит только проживание Возвра…" at bounding box center [734, 517] width 883 height 152
click at [458, 457] on span "ночи" at bounding box center [440, 461] width 35 height 17
drag, startPoint x: 474, startPoint y: 462, endPoint x: 308, endPoint y: 466, distance: 166.2
click at [308, 466] on h4 "Oct 25, 2025 - Nov 1, 2025 - 7 ночи" at bounding box center [388, 461] width 166 height 17
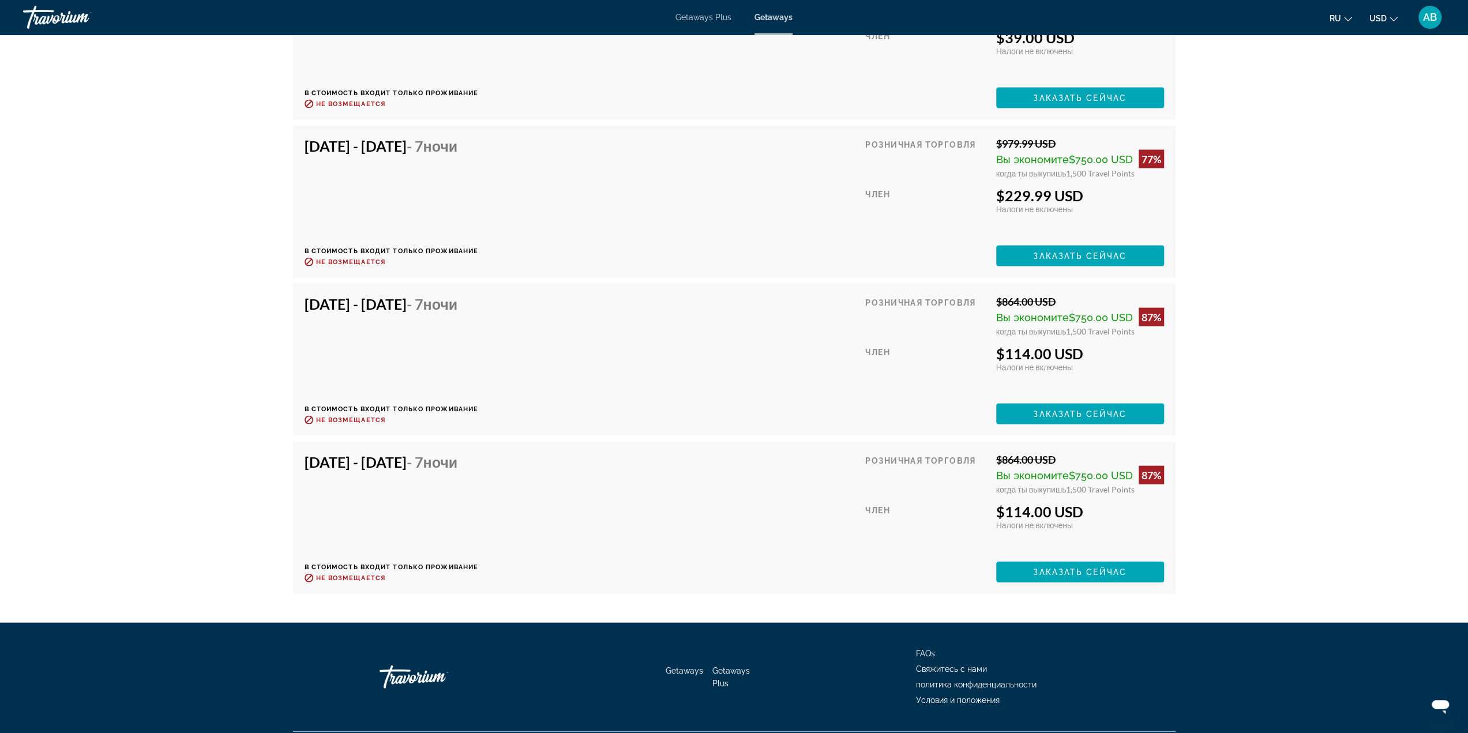
drag, startPoint x: 308, startPoint y: 466, endPoint x: 470, endPoint y: 461, distance: 162.2
click at [470, 461] on h4 "Oct 25, 2025 - Nov 1, 2025 - 7 ночи" at bounding box center [388, 461] width 166 height 17
click at [458, 460] on span "ночи" at bounding box center [440, 461] width 35 height 17
drag, startPoint x: 545, startPoint y: 460, endPoint x: 309, endPoint y: 464, distance: 236.0
click at [309, 464] on div "Oct 25, 2025 - Nov 1, 2025 - 7 ночи В стоимость входит только проживание Возвра…" at bounding box center [735, 517] width 860 height 129
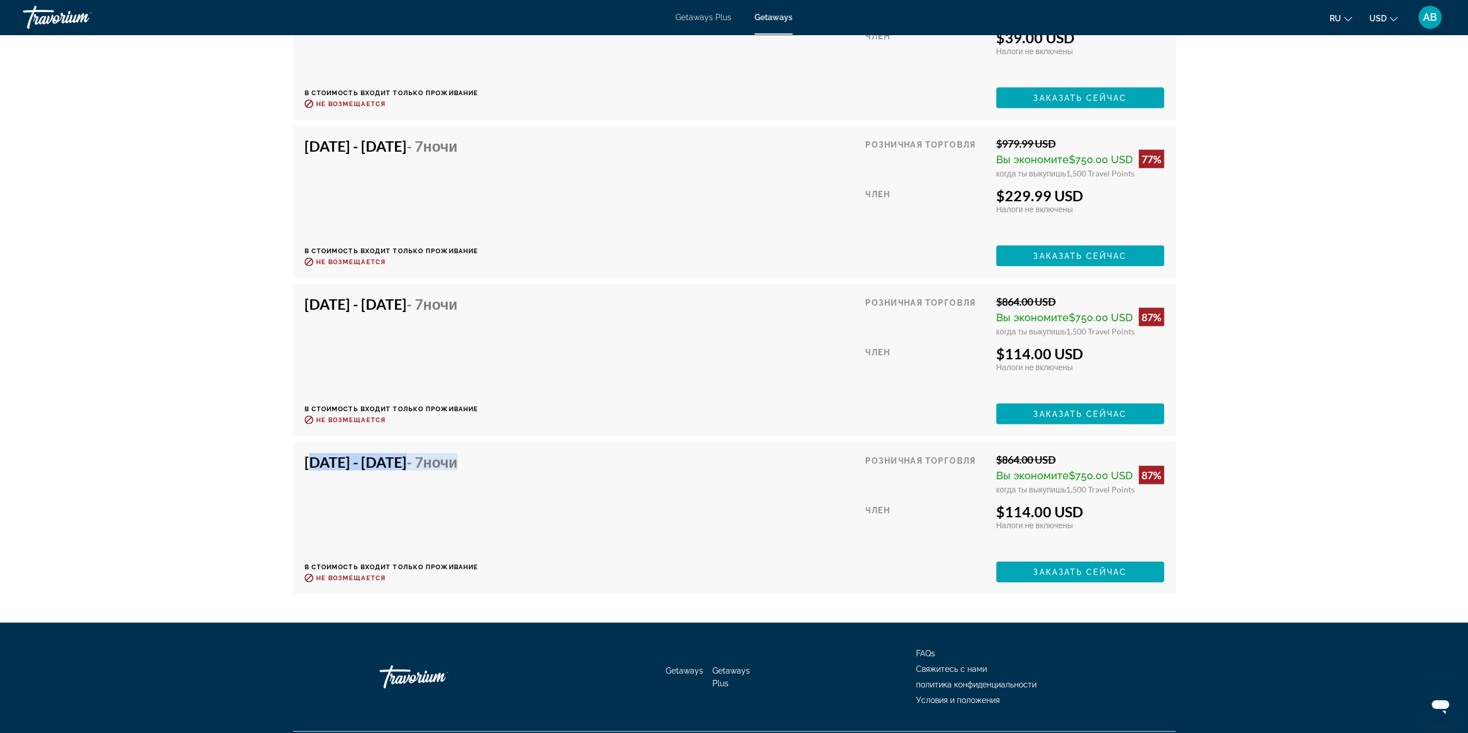
click at [309, 464] on h4 "Oct 25, 2025 - Nov 1, 2025 - 7 ночи" at bounding box center [388, 461] width 166 height 17
drag, startPoint x: 456, startPoint y: 461, endPoint x: 539, endPoint y: 461, distance: 83.1
click at [479, 461] on div "Oct 25, 2025 - Nov 1, 2025 - 7 ночи В стоимость входит только проживание Возвра…" at bounding box center [392, 517] width 174 height 129
drag, startPoint x: 541, startPoint y: 461, endPoint x: 310, endPoint y: 464, distance: 231.4
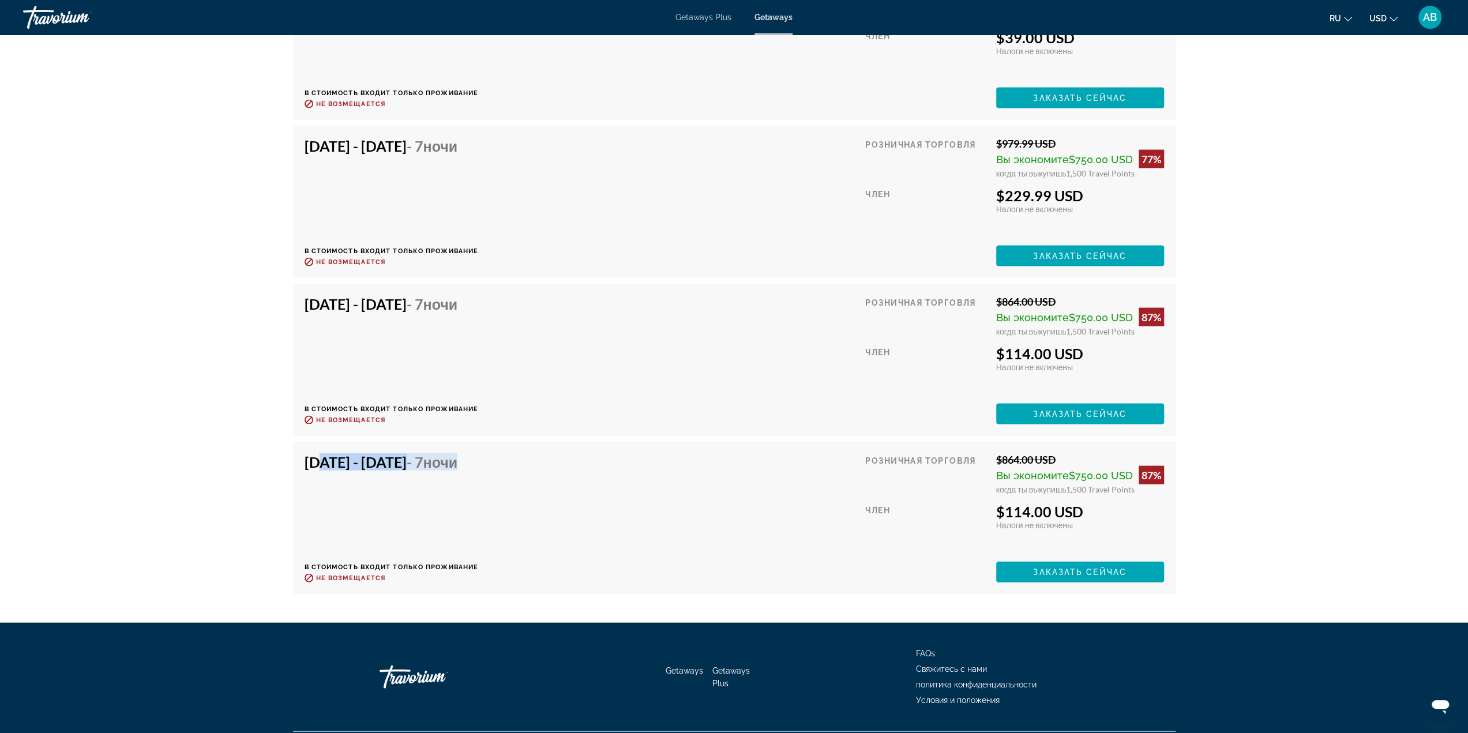
click at [310, 464] on div "Oct 25, 2025 - Nov 1, 2025 - 7 ночи В стоимость входит только проживание Возвра…" at bounding box center [735, 517] width 860 height 129
drag, startPoint x: 480, startPoint y: 462, endPoint x: 496, endPoint y: 462, distance: 16.2
click at [458, 462] on span "- 7 ночи" at bounding box center [432, 461] width 51 height 17
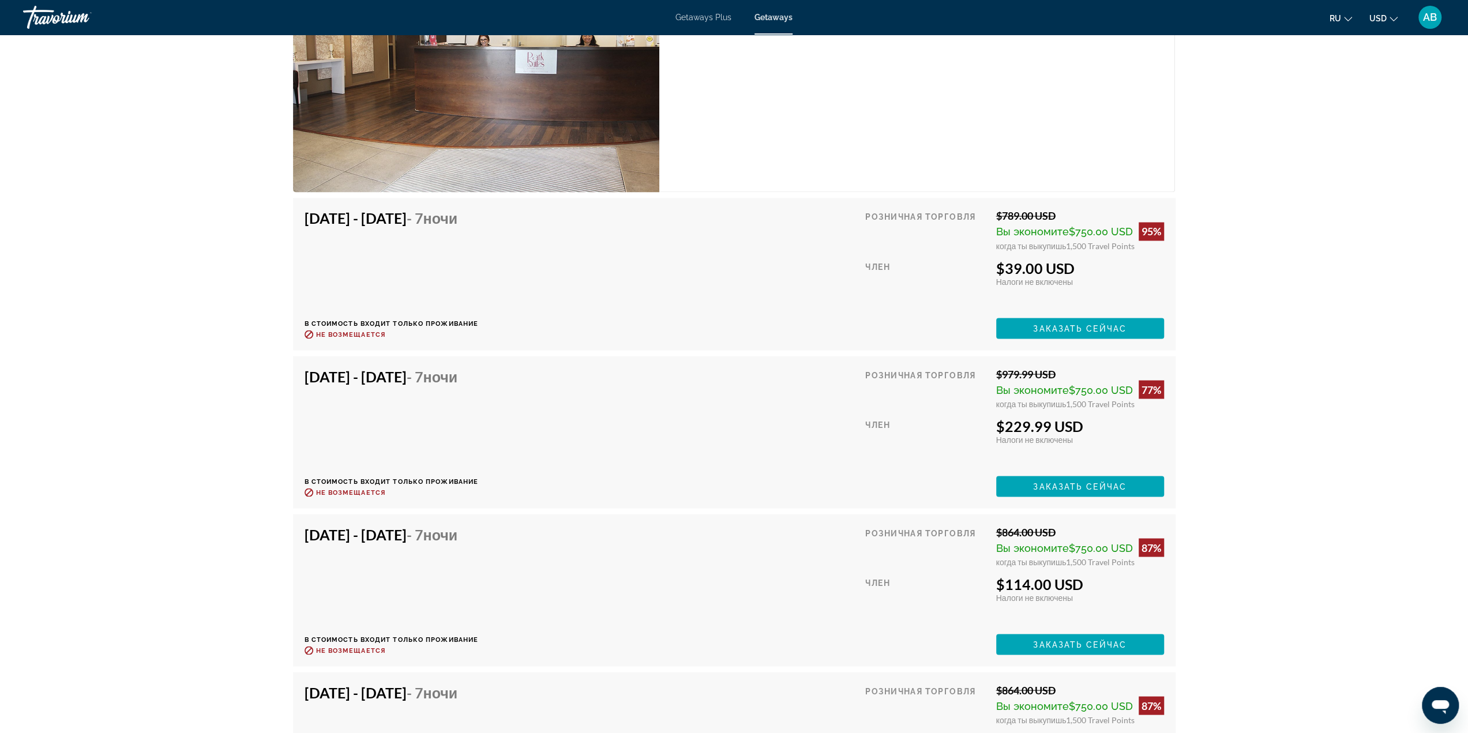
click at [665, 463] on div "Oct 11, 2025 - Oct 18, 2025 - 7 ночи В стоимость входит только проживание Возвр…" at bounding box center [735, 431] width 860 height 129
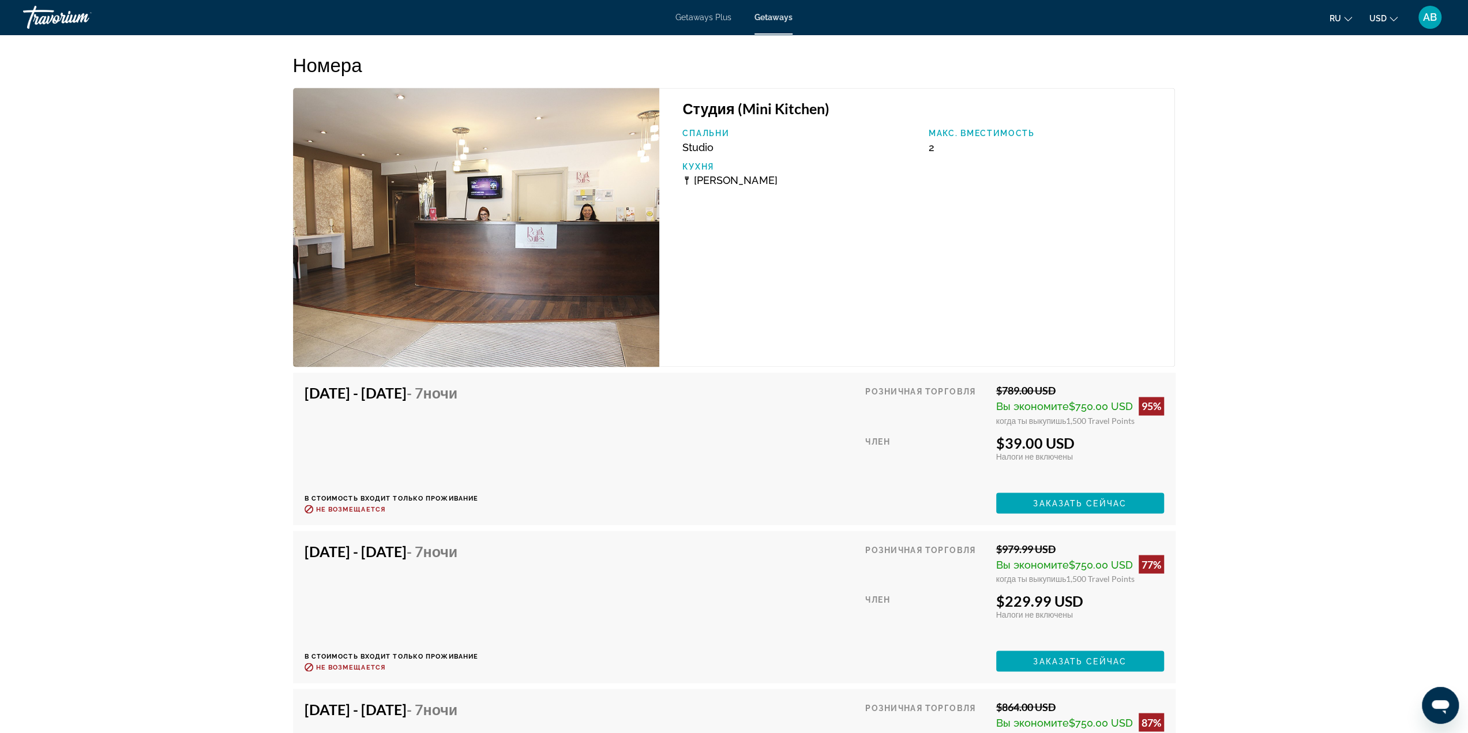
scroll to position [1788, 0]
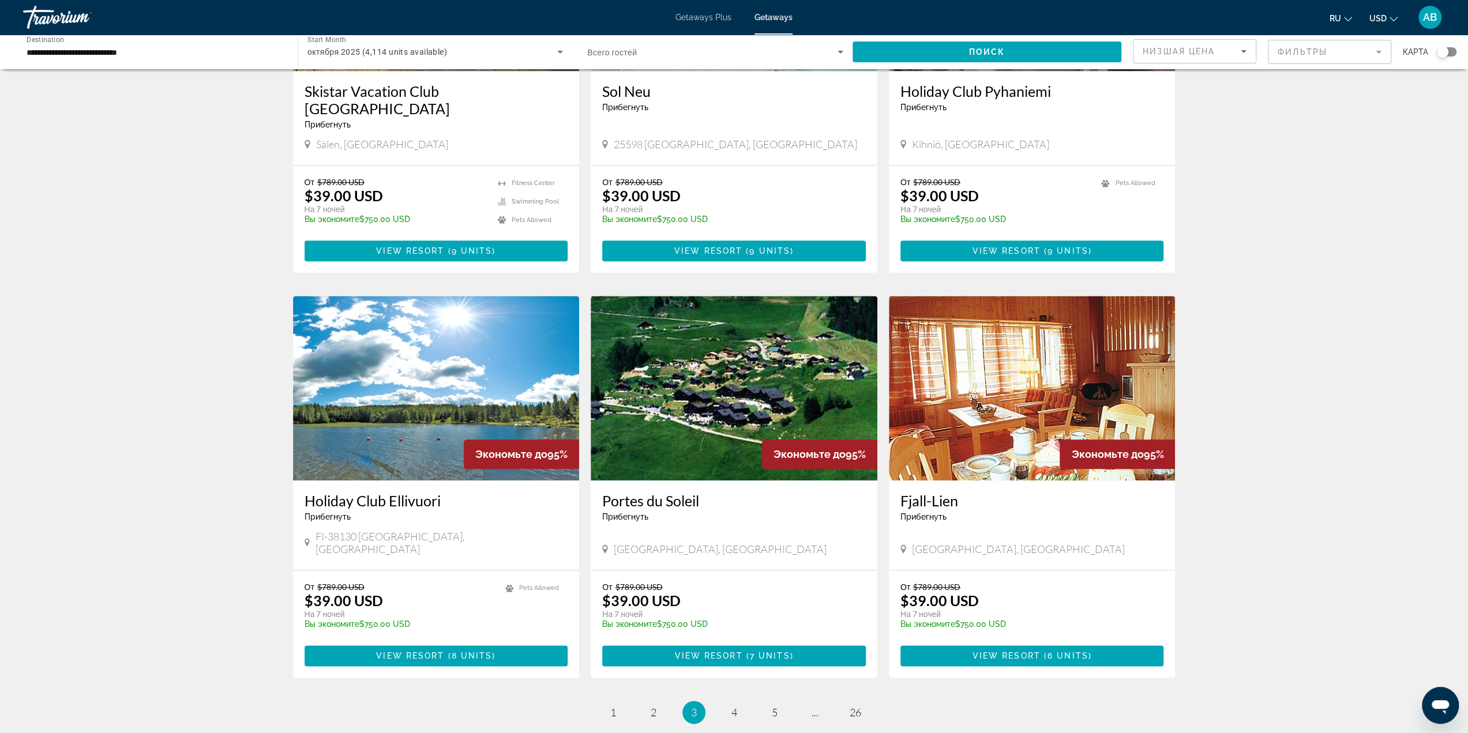
scroll to position [1038, 0]
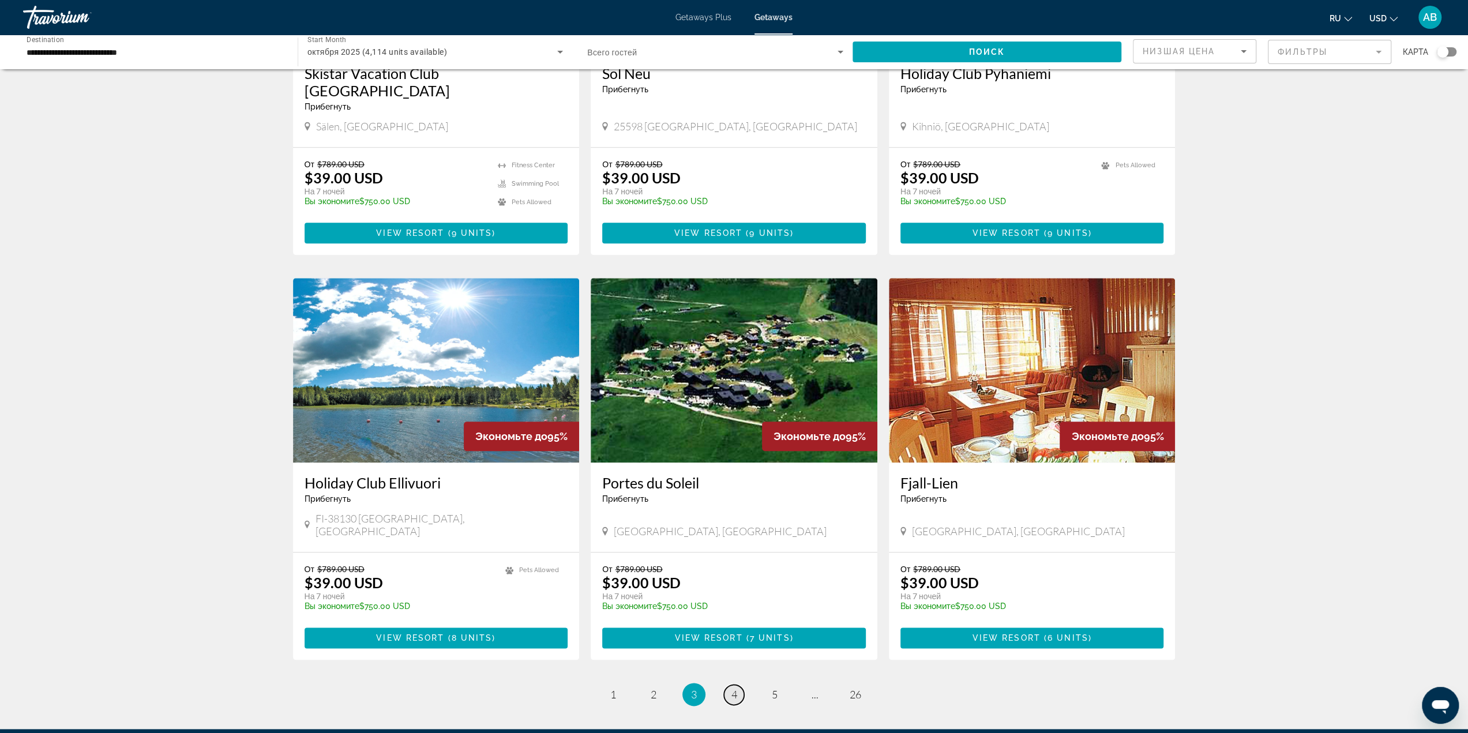
click at [739, 685] on link "page 4" at bounding box center [734, 695] width 20 height 20
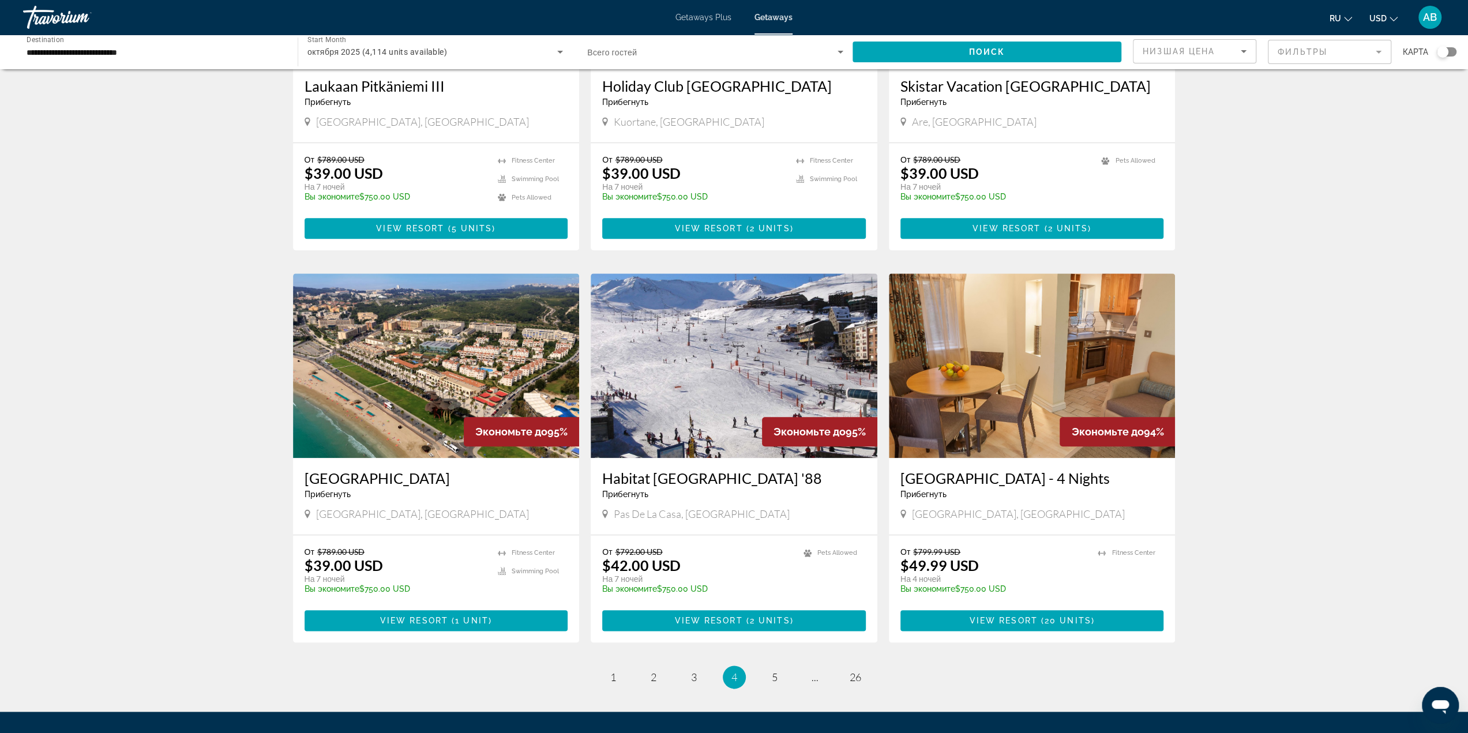
scroll to position [1132, 0]
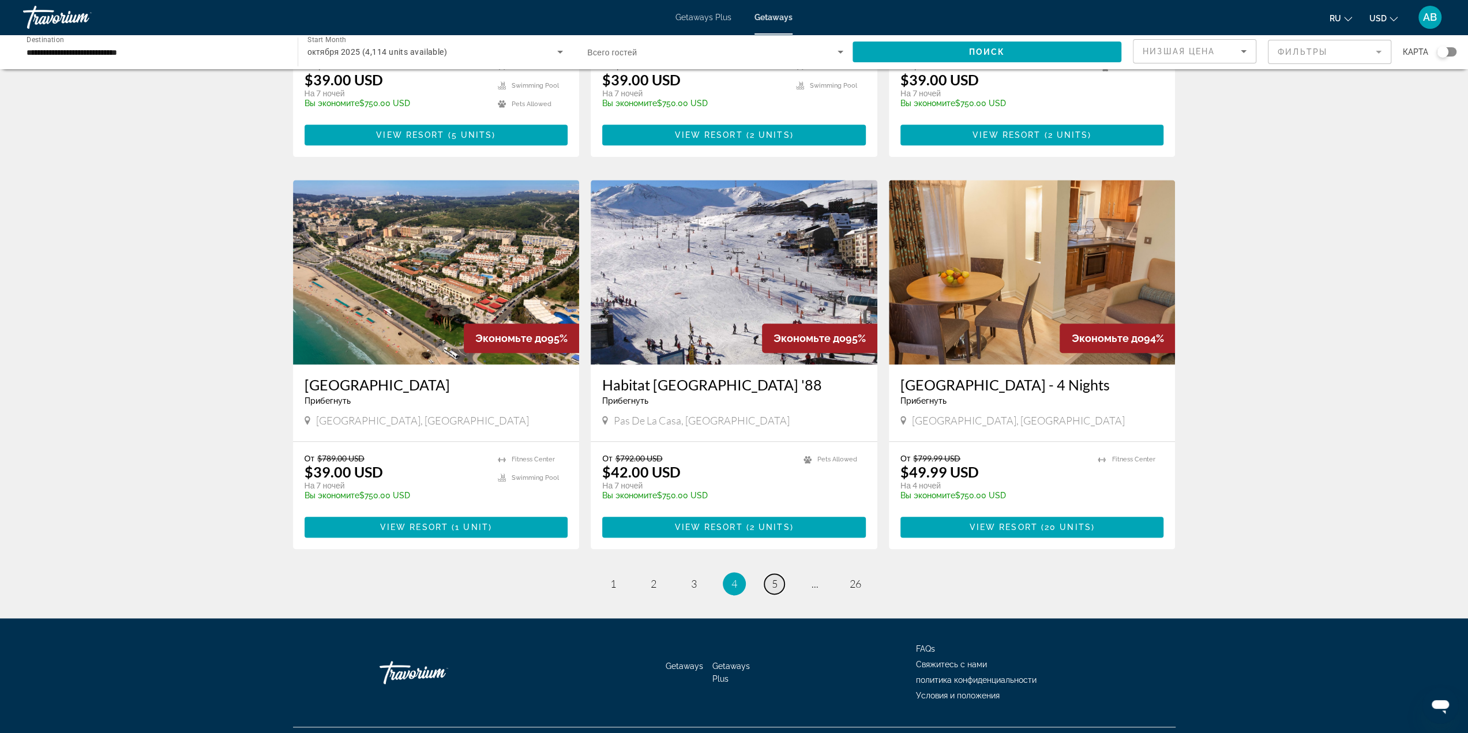
click at [774, 577] on span "5" at bounding box center [775, 583] width 6 height 13
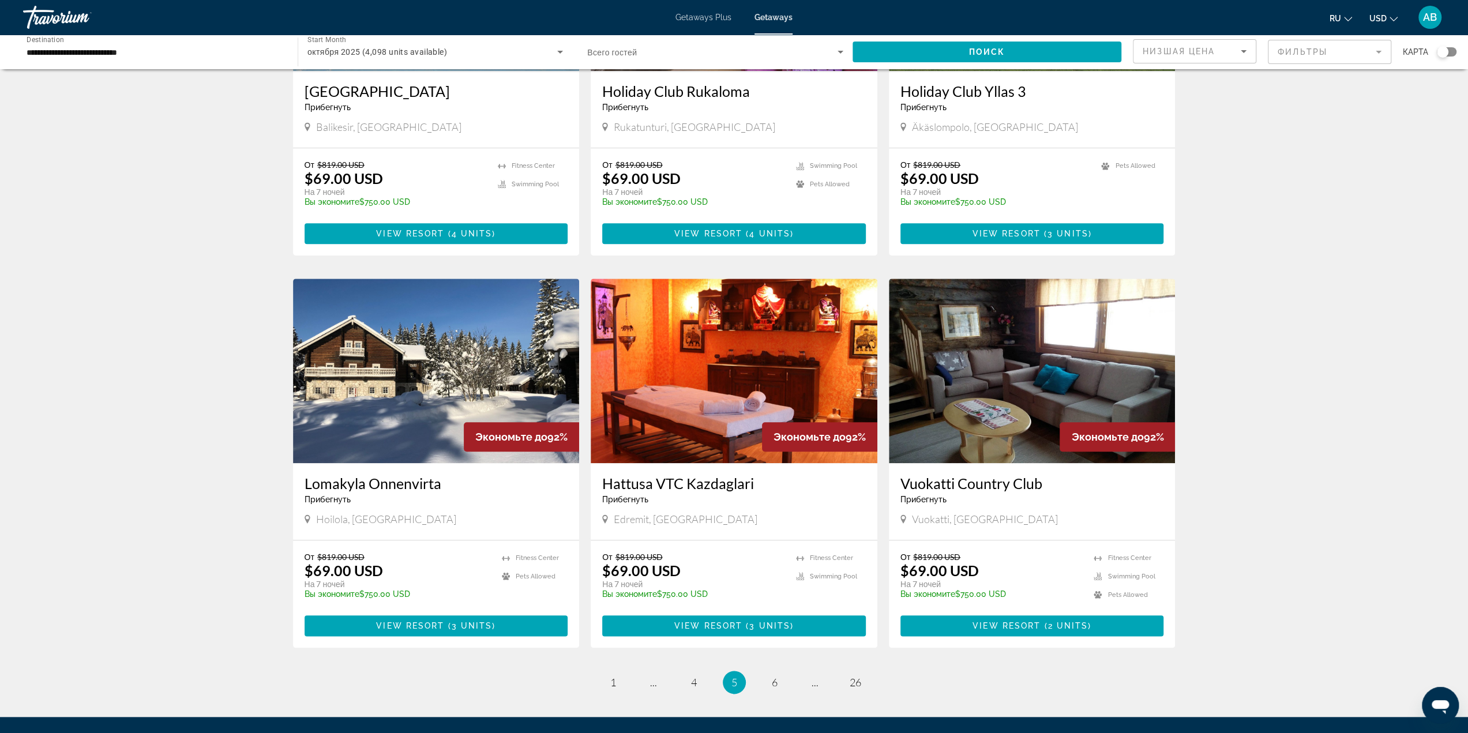
scroll to position [1132, 0]
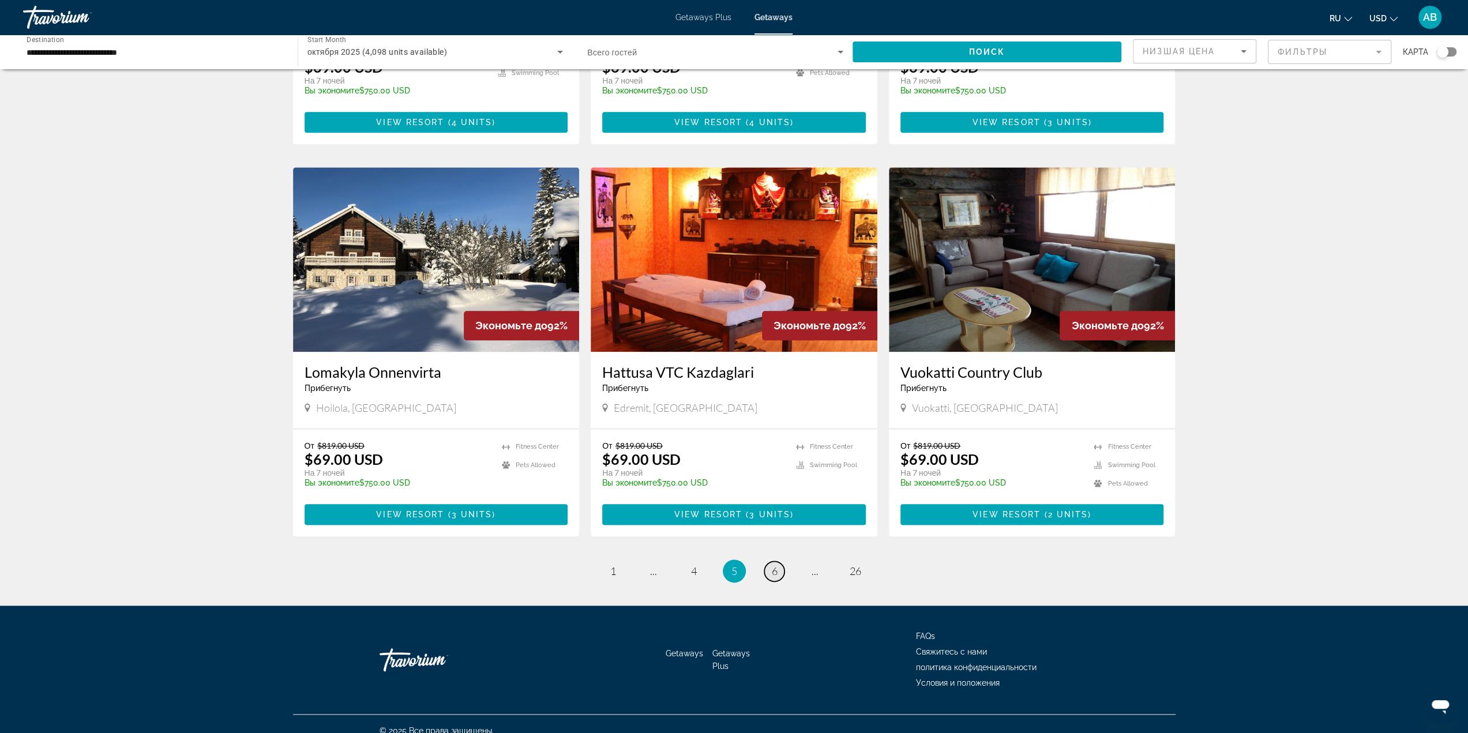
click at [770, 566] on link "page 6" at bounding box center [774, 571] width 20 height 20
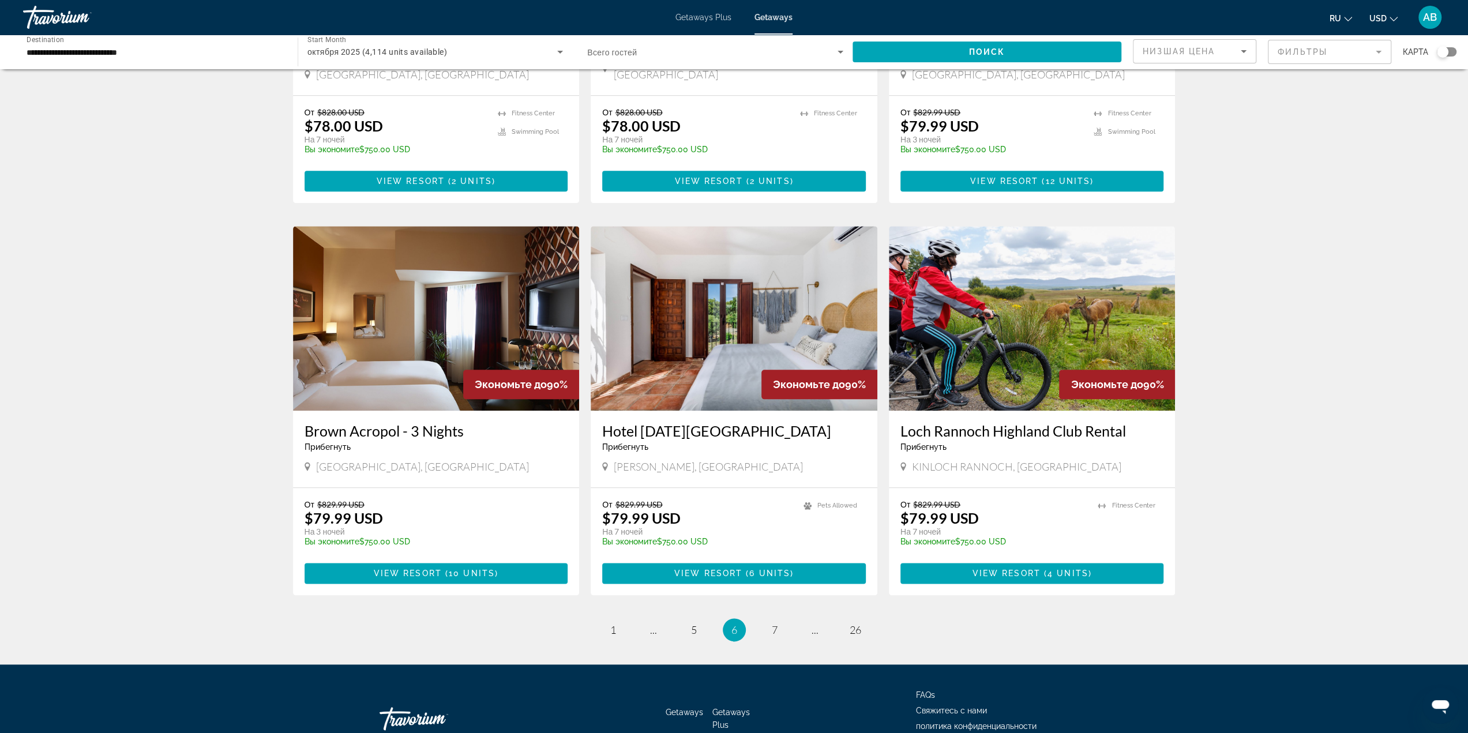
scroll to position [1132, 0]
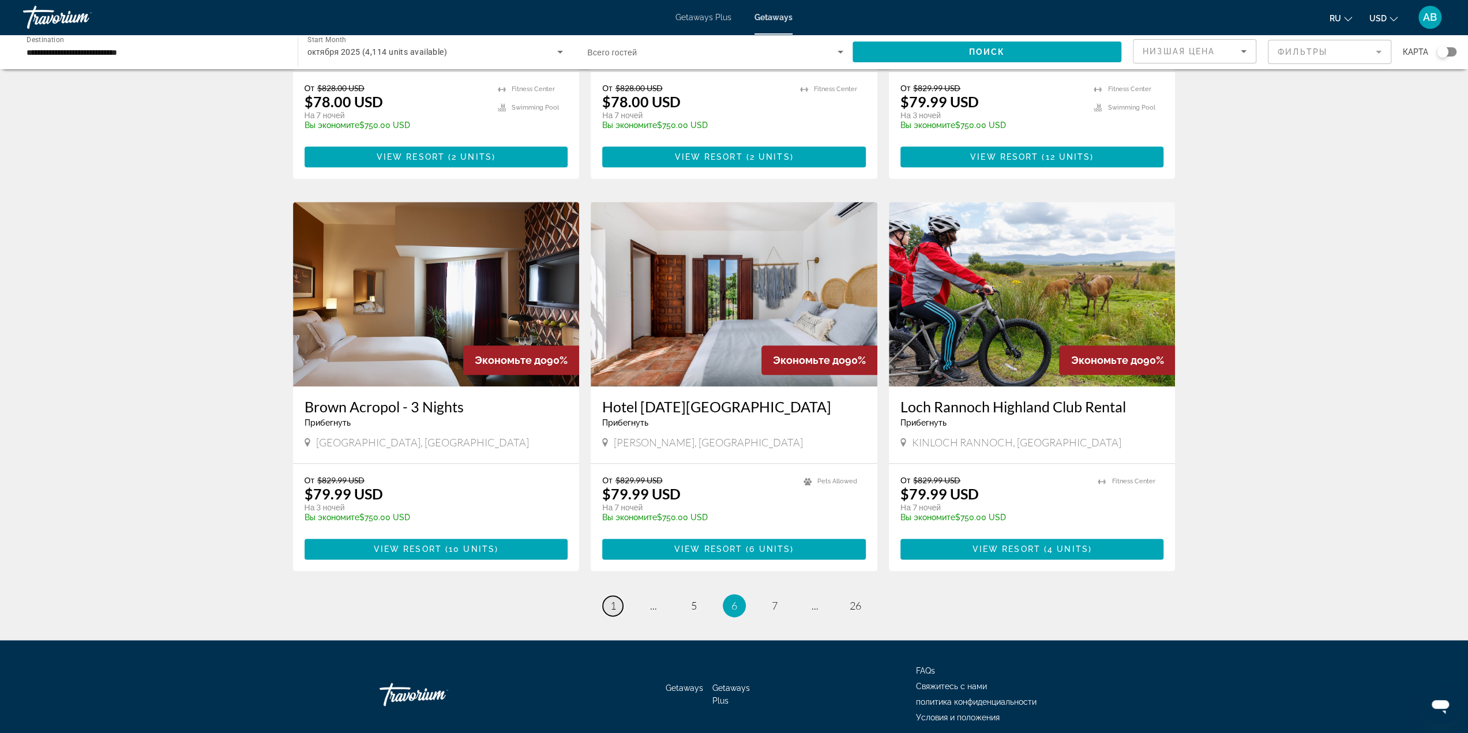
click at [616, 596] on link "page 1" at bounding box center [613, 606] width 20 height 20
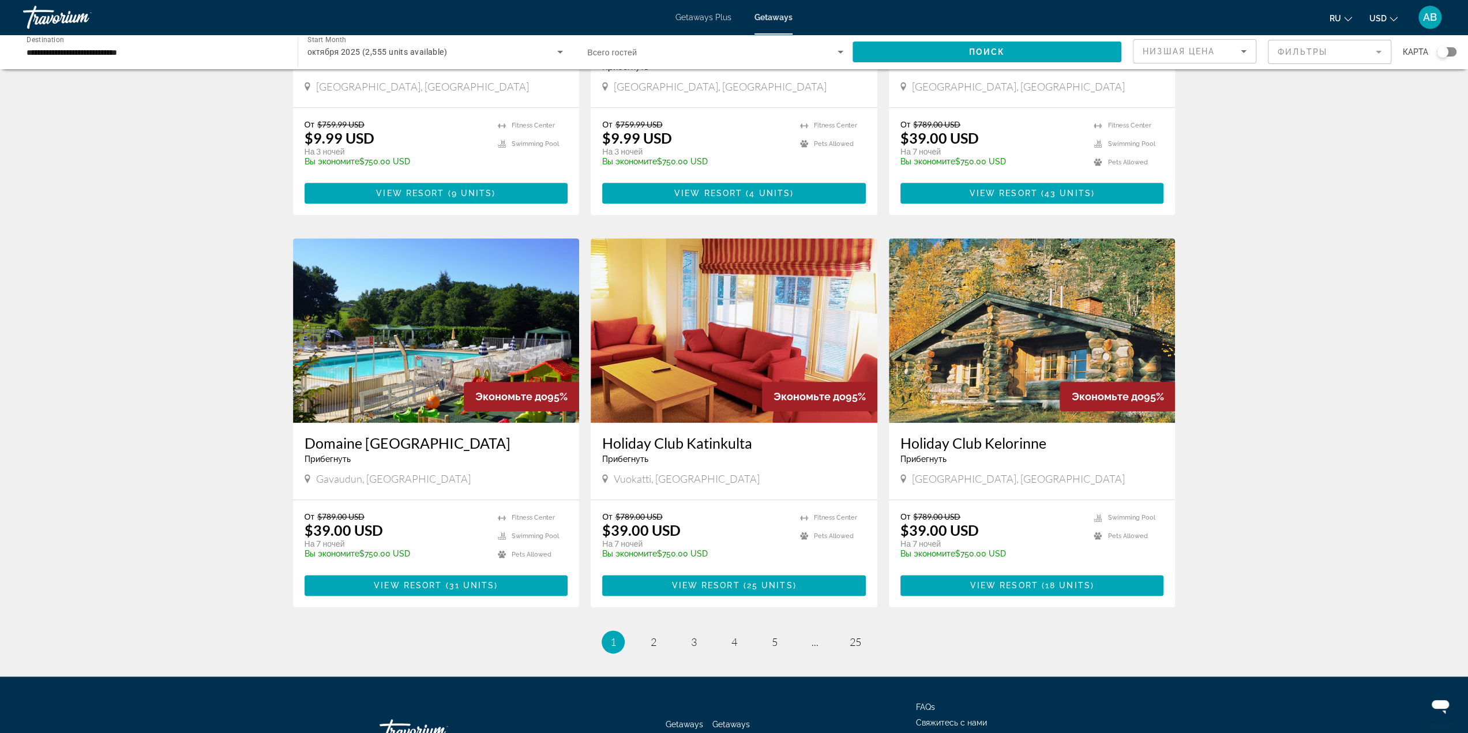
scroll to position [1096, 0]
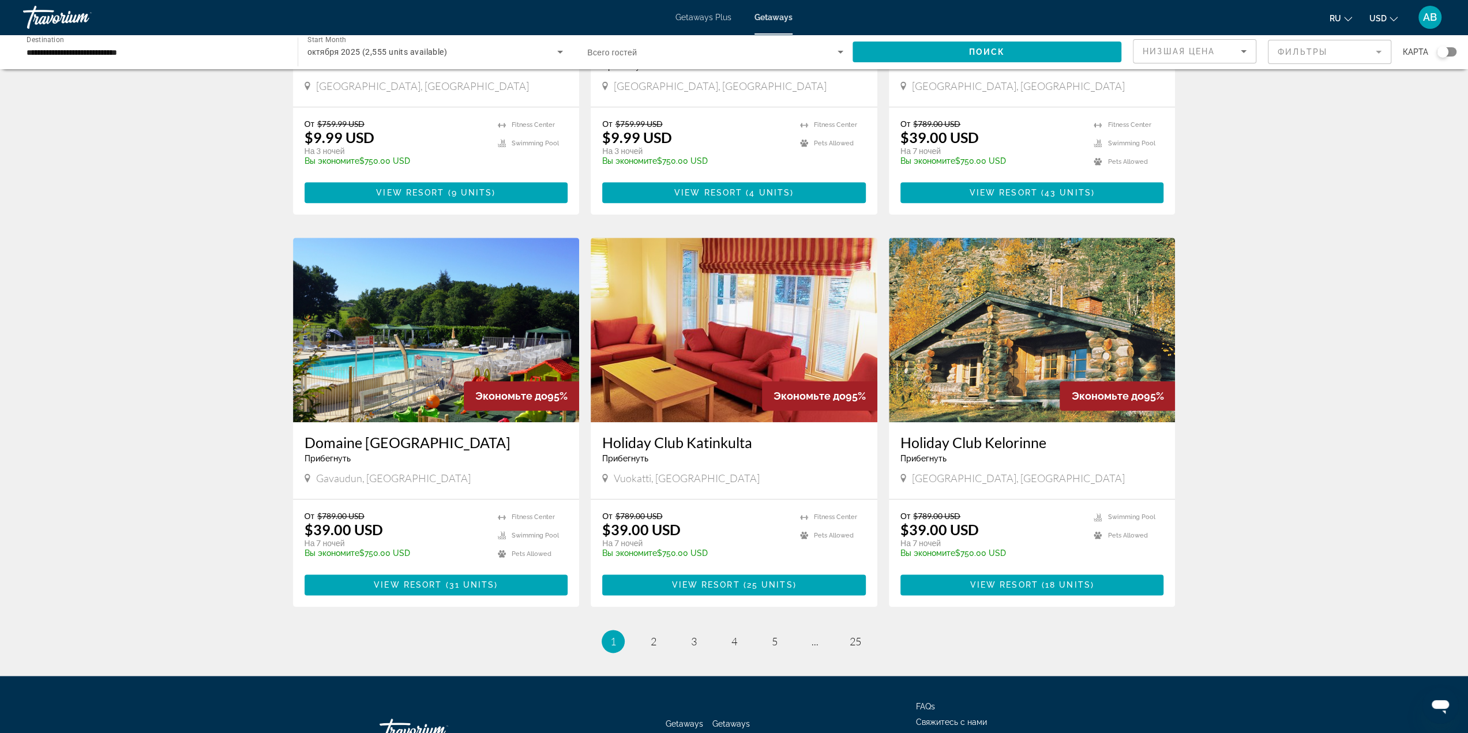
click at [333, 472] on span "Gavaudun, [GEOGRAPHIC_DATA]" at bounding box center [393, 478] width 155 height 13
click at [647, 632] on link "page 2" at bounding box center [653, 642] width 20 height 20
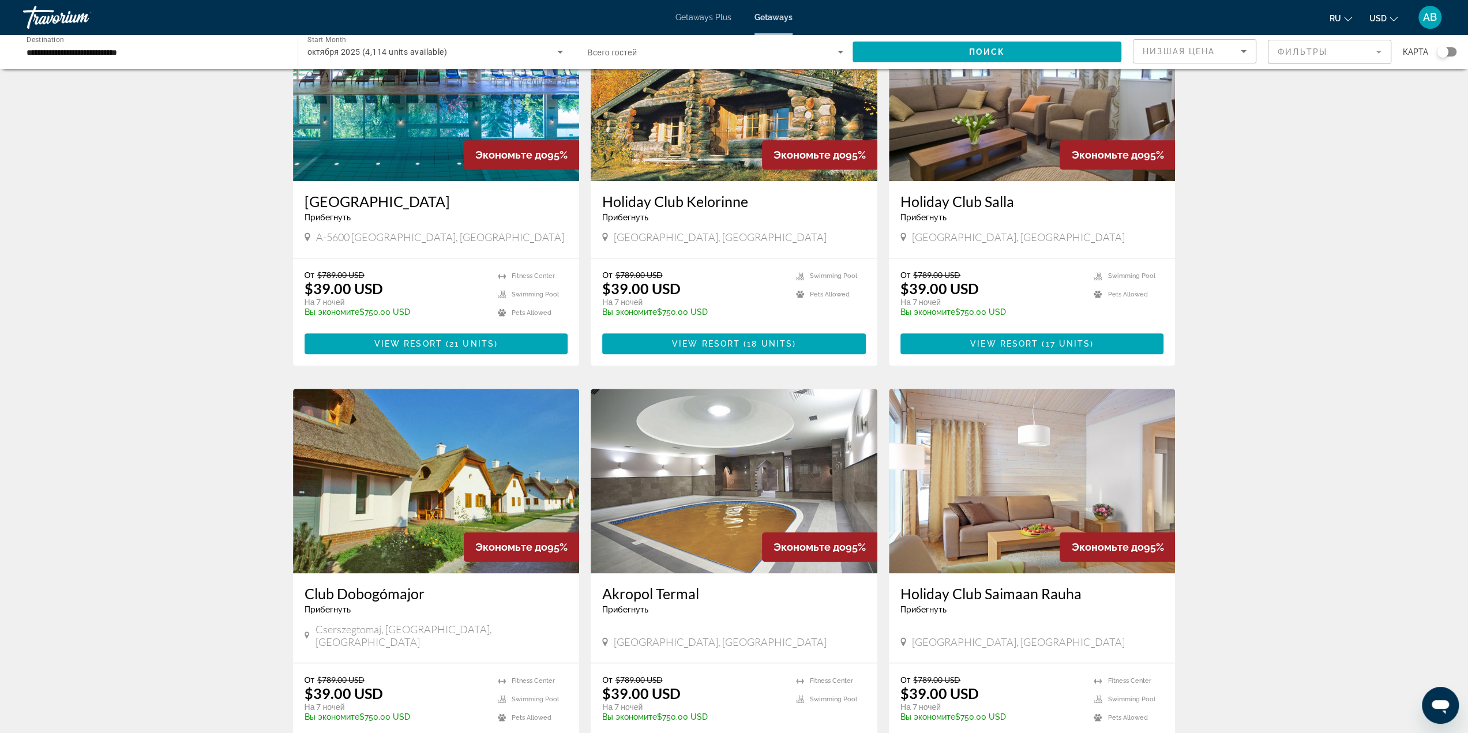
scroll to position [1132, 0]
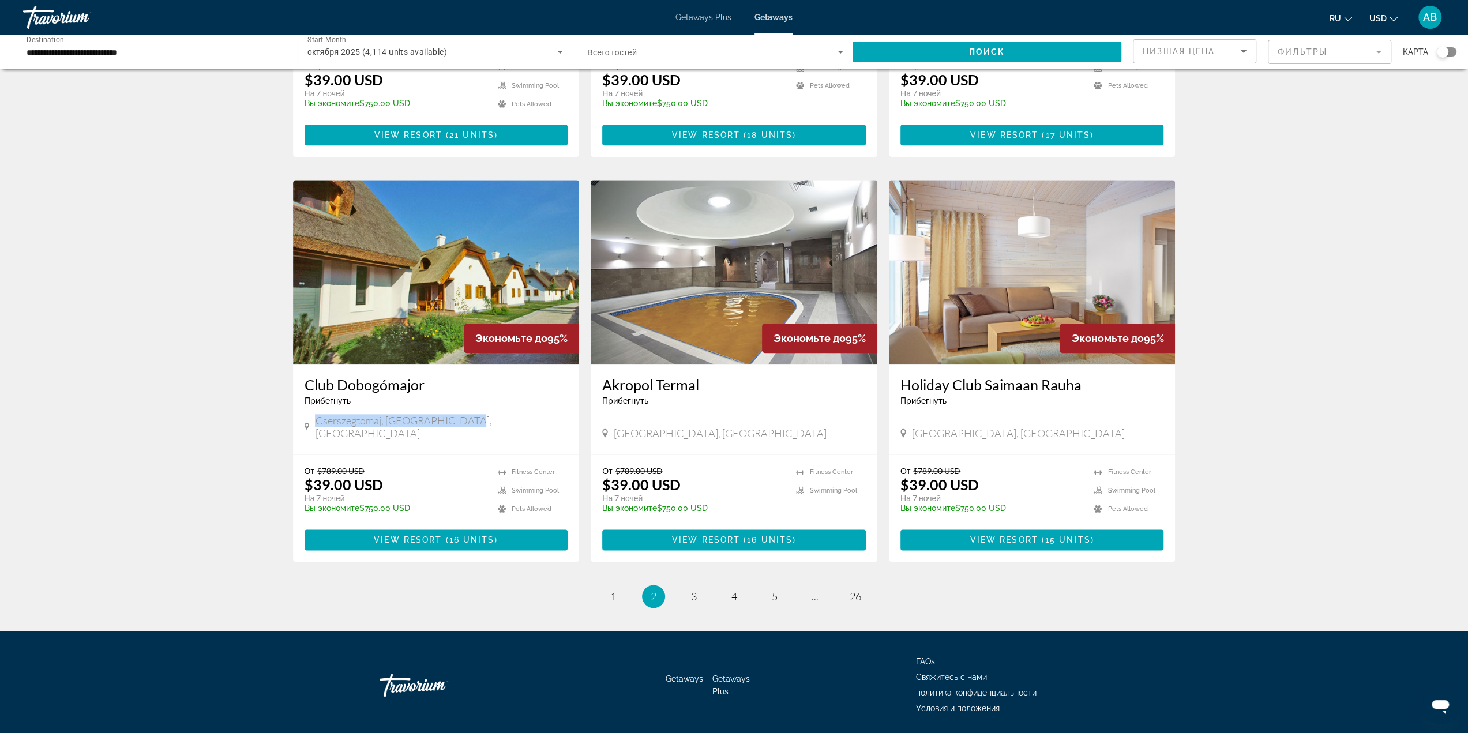
drag, startPoint x: 479, startPoint y: 397, endPoint x: 314, endPoint y: 400, distance: 165.6
click at [314, 414] on div "Cserszegtomaj, [GEOGRAPHIC_DATA], [GEOGRAPHIC_DATA]" at bounding box center [437, 426] width 264 height 25
copy span "Cserszegtomaj, [GEOGRAPHIC_DATA], [GEOGRAPHIC_DATA]"
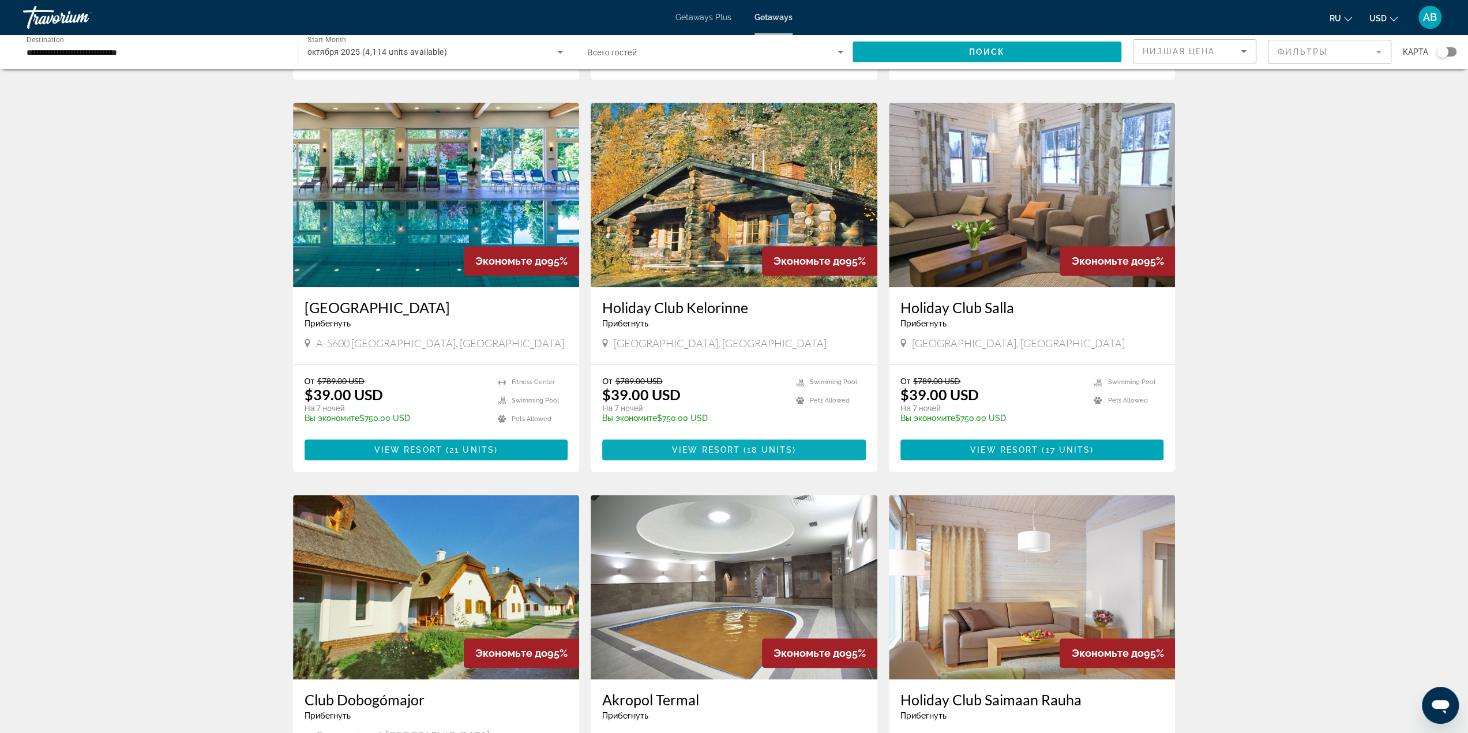
scroll to position [728, 0]
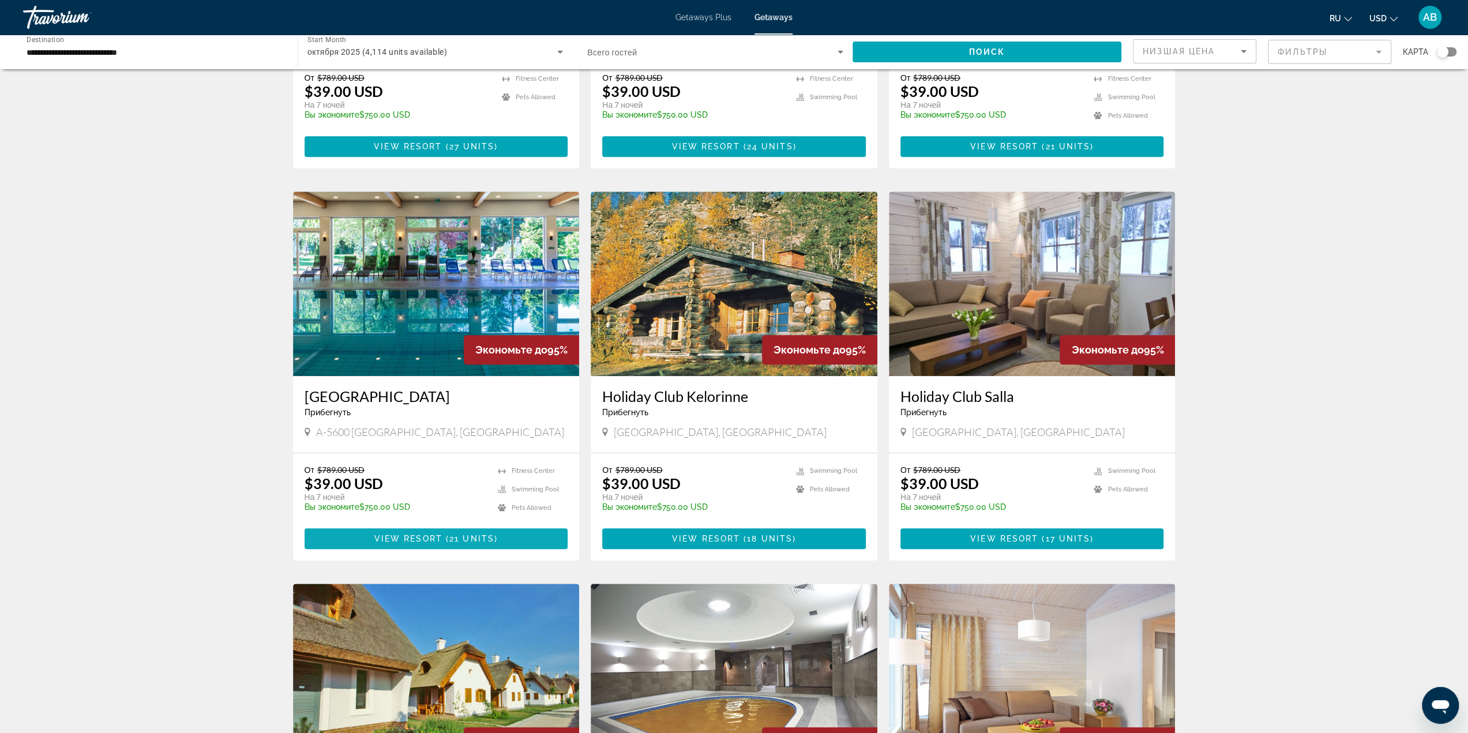
click at [469, 534] on span "21 units" at bounding box center [471, 538] width 45 height 9
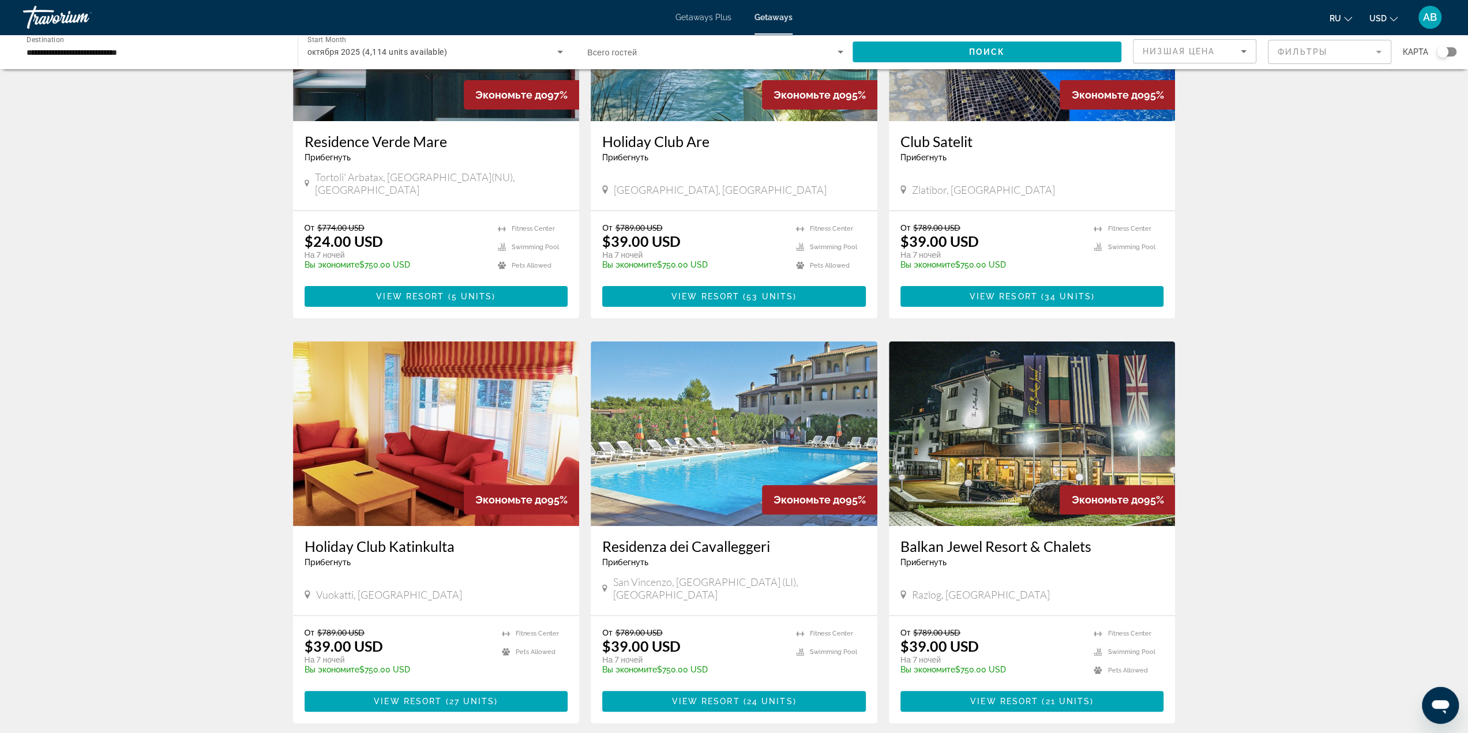
scroll to position [231, 0]
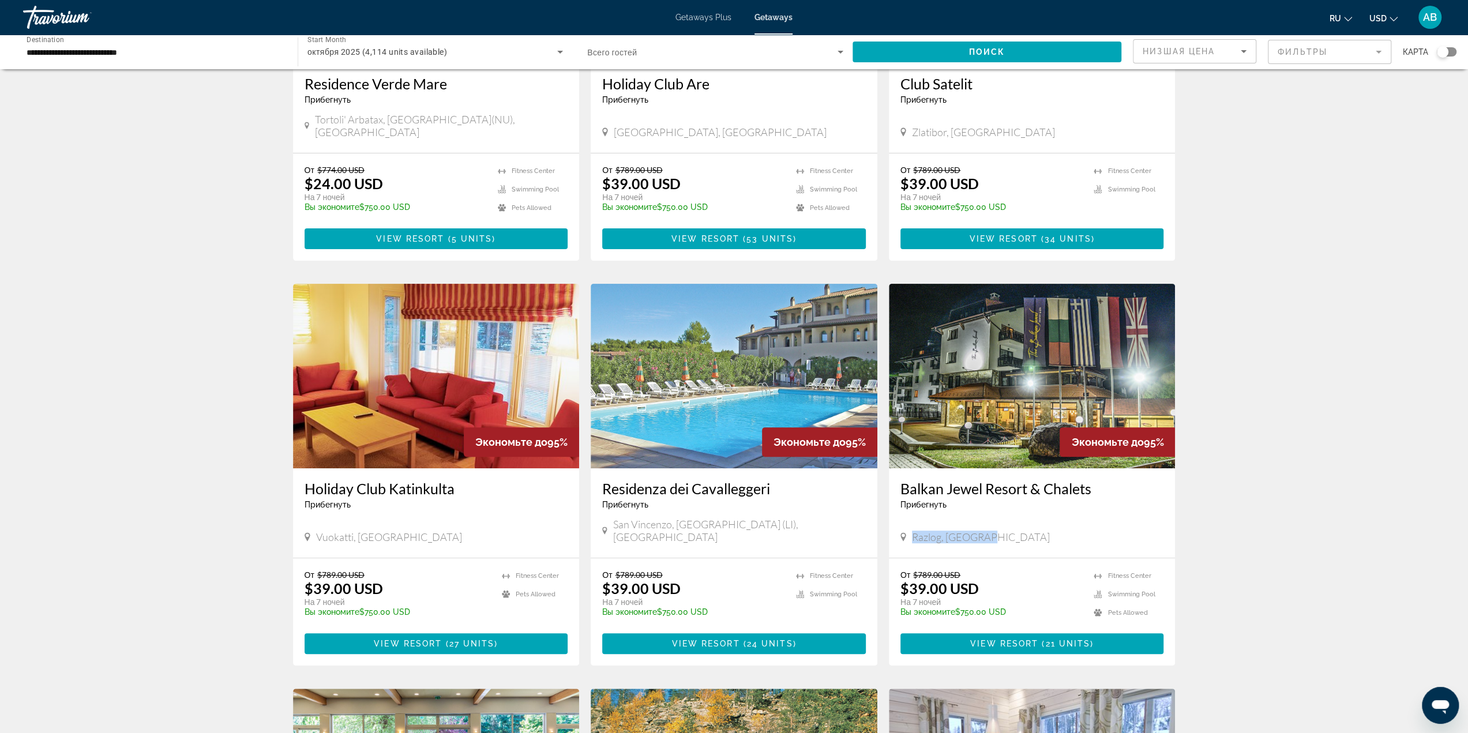
drag, startPoint x: 990, startPoint y: 515, endPoint x: 913, endPoint y: 520, distance: 77.4
click at [913, 531] on div "Razlog, [GEOGRAPHIC_DATA]" at bounding box center [1033, 539] width 264 height 16
copy span "Razlog, [GEOGRAPHIC_DATA]"
click at [1290, 379] on div "4,114 Getaways units available across 301 Resorts Экономьте до 97% Residence Ve…" at bounding box center [734, 679] width 1468 height 1659
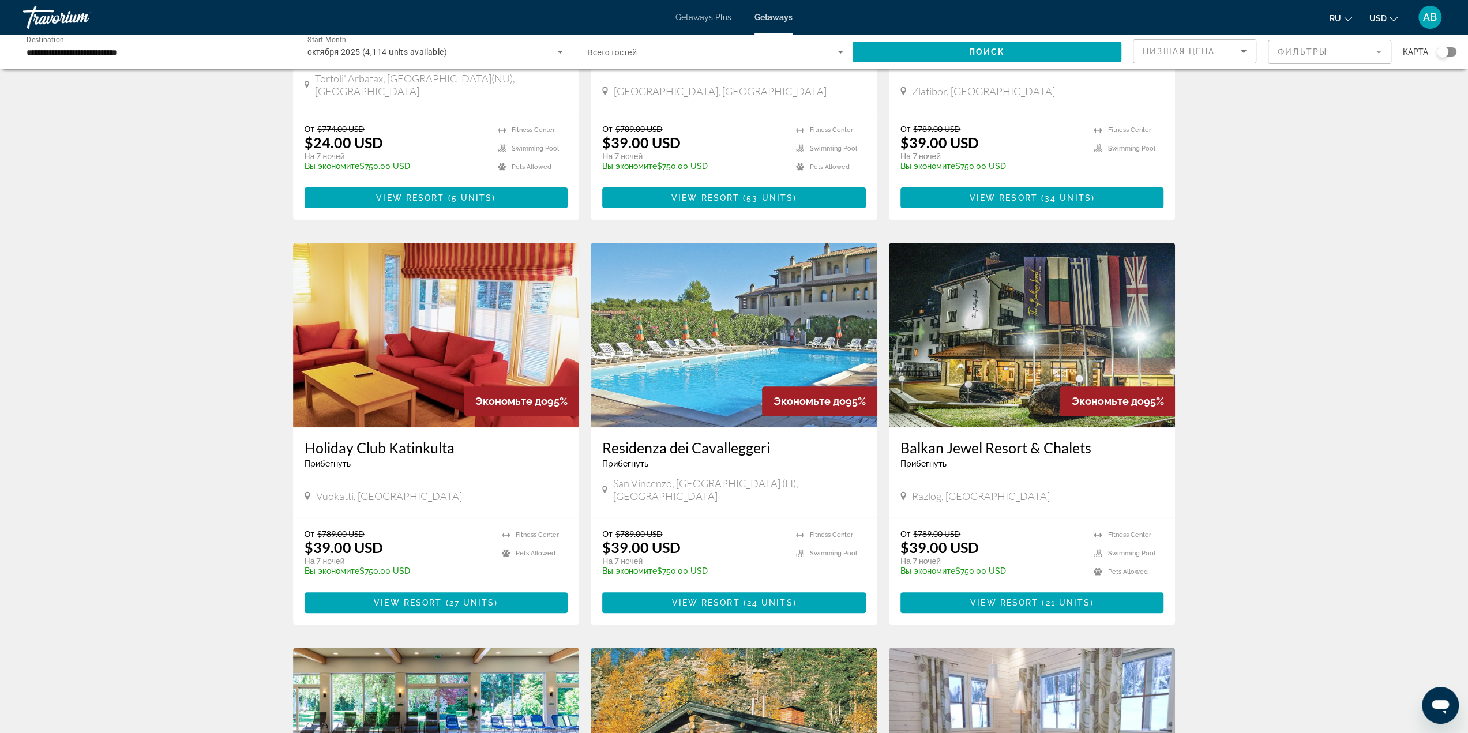
scroll to position [288, 0]
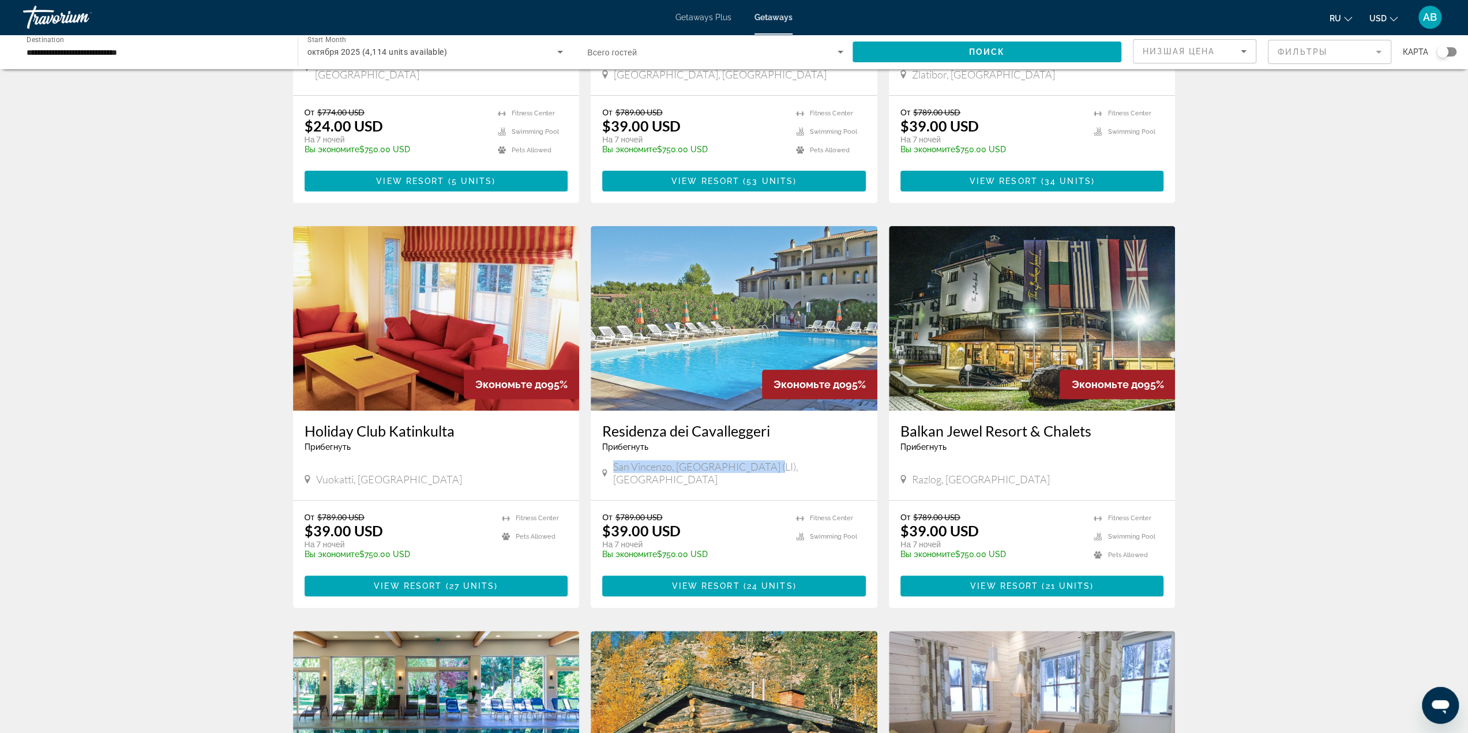
drag, startPoint x: 748, startPoint y: 460, endPoint x: 602, endPoint y: 466, distance: 146.1
click at [602, 466] on div "Residenza dei Cavalleggeri Прибегнуть - Это курорт только для взрослых San Vinc…" at bounding box center [734, 455] width 287 height 89
copy span "San Vincenzo, Livorno (LI), Italy"
click at [1304, 474] on div "4,114 Getaways units available across 301 Resorts Экономьте до 97% Residence Ve…" at bounding box center [734, 621] width 1468 height 1659
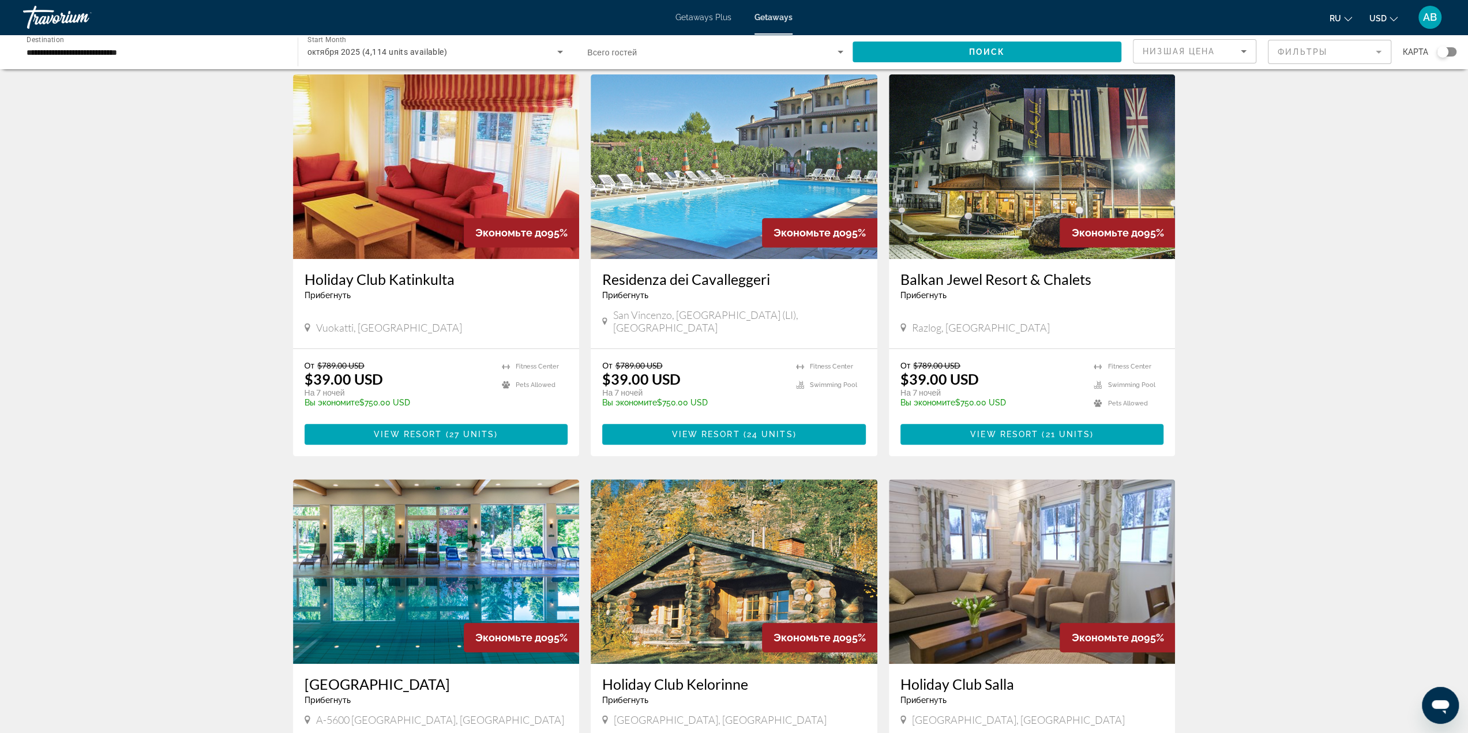
scroll to position [1132, 0]
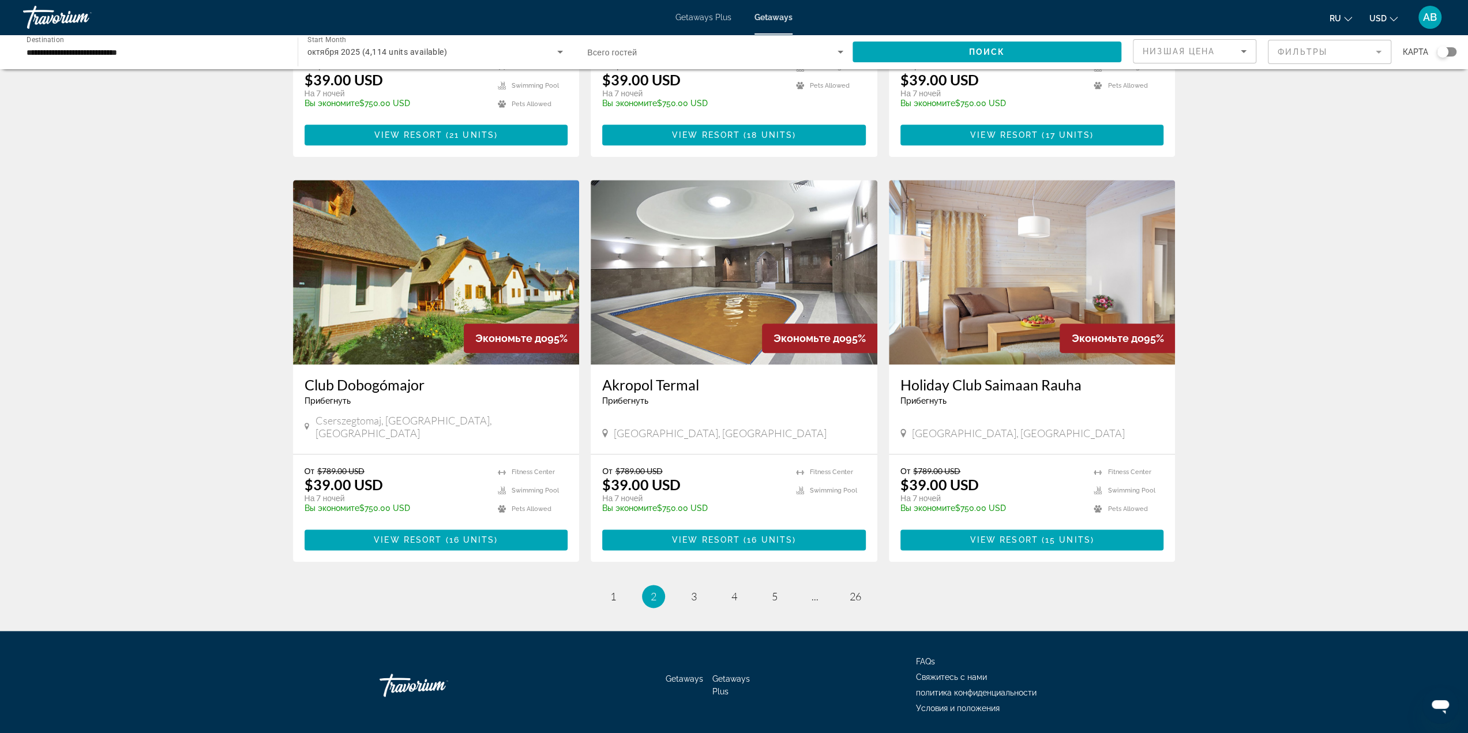
click at [622, 585] on ul "2 / 26 page 1 You're on page 2 page 3 page 4 page 5 page ... page 26" at bounding box center [734, 596] width 883 height 23
click at [621, 585] on ul "2 / 26 page 1 You're on page 2 page 3 page 4 page 5 page ... page 26" at bounding box center [734, 596] width 883 height 23
click at [620, 585] on li "page 1" at bounding box center [613, 596] width 23 height 23
click at [614, 587] on link "page 1" at bounding box center [613, 597] width 20 height 20
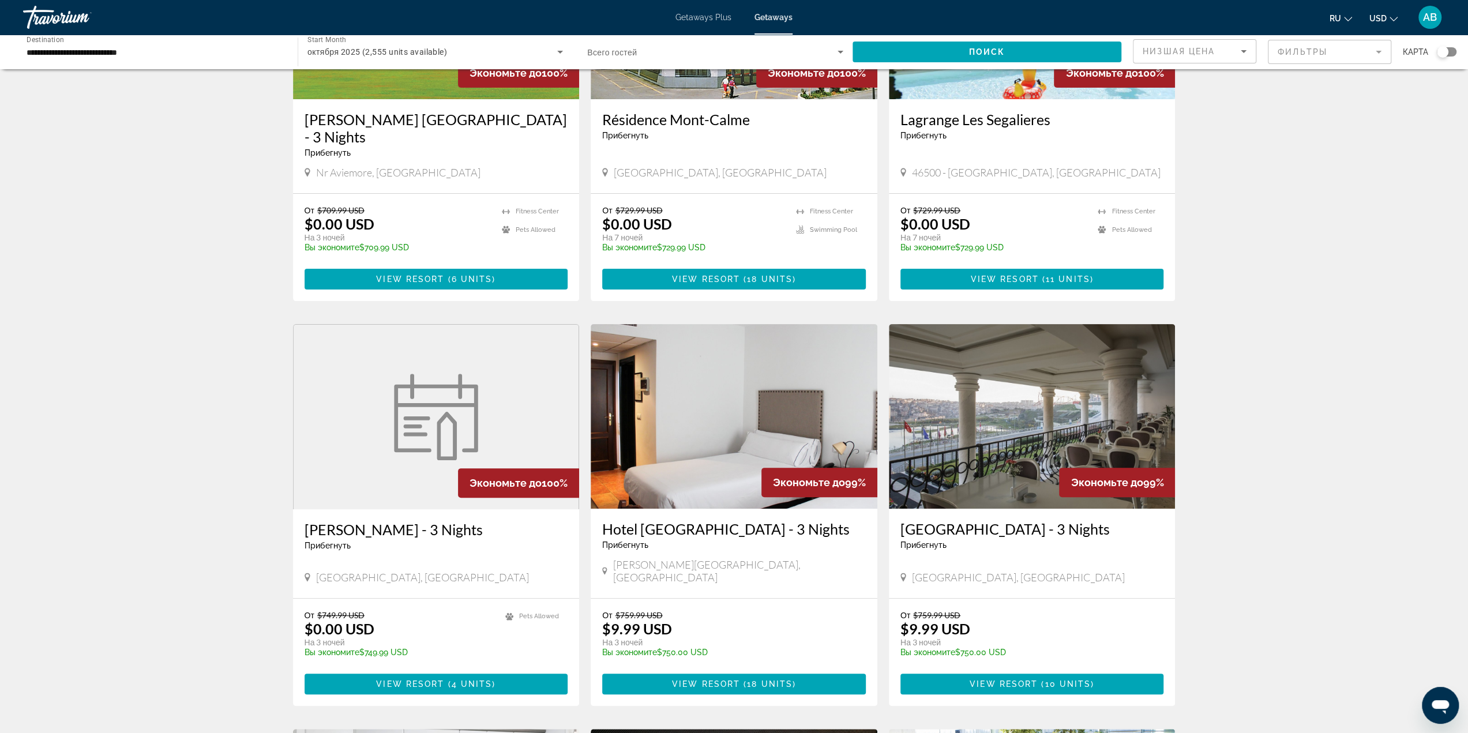
scroll to position [288, 0]
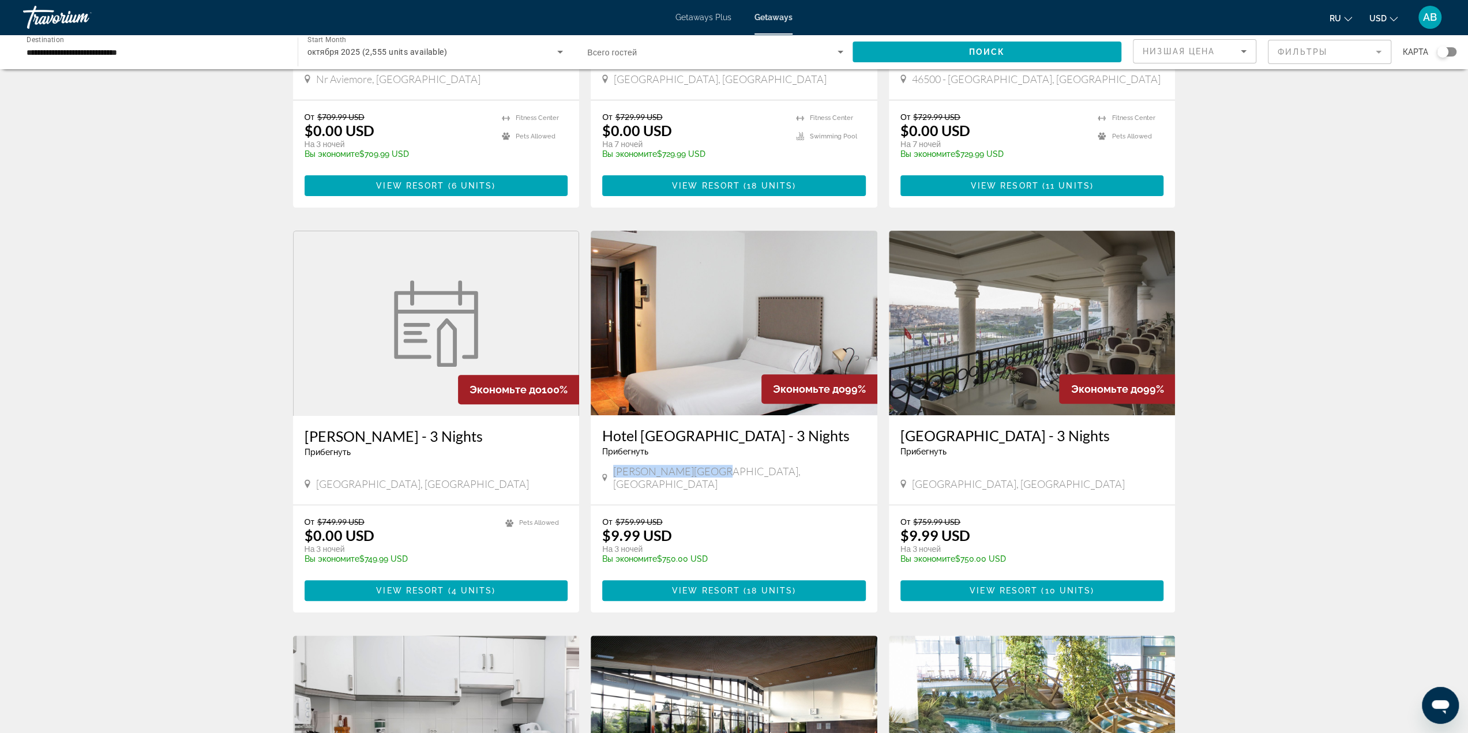
drag, startPoint x: 698, startPoint y: 459, endPoint x: 615, endPoint y: 463, distance: 83.2
click at [615, 463] on div "Hotel Sierra Y Cal - 3 Nights Прибегнуть - Это курорт только для взрослых Olver…" at bounding box center [734, 459] width 287 height 89
click at [1242, 434] on div "2,555 Getaways units available across 299 Resorts Экономьте до 100% Macdonald S…" at bounding box center [734, 626] width 1468 height 1668
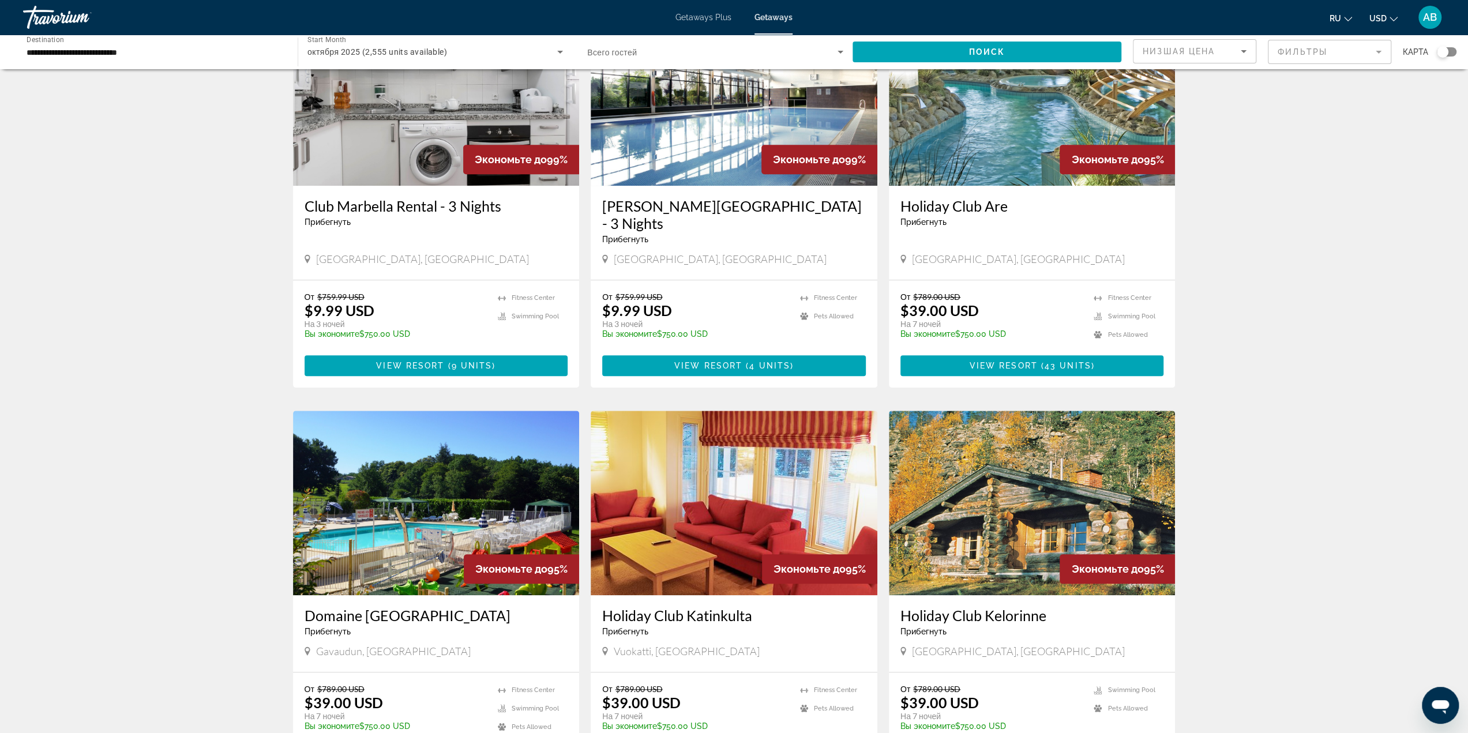
scroll to position [981, 0]
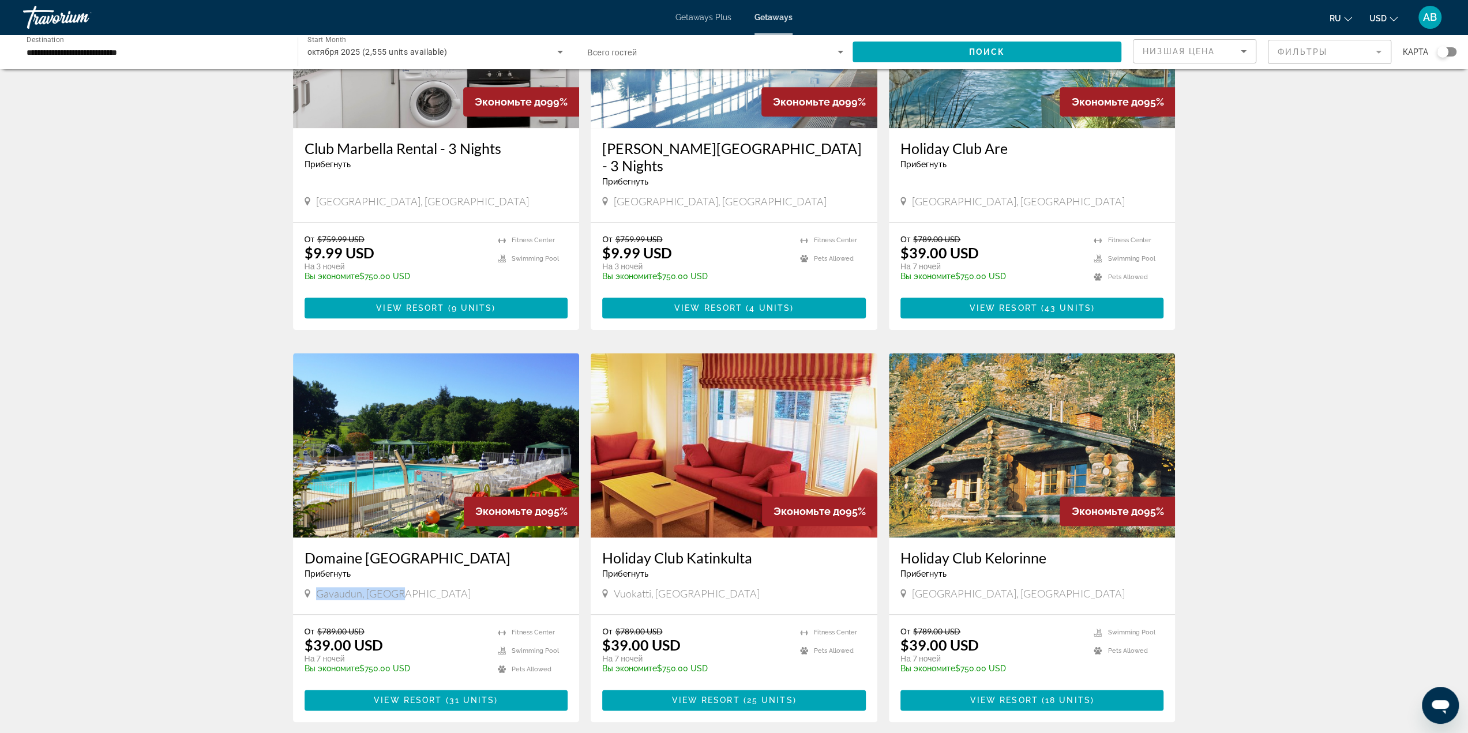
drag, startPoint x: 408, startPoint y: 553, endPoint x: 316, endPoint y: 558, distance: 92.5
click at [316, 558] on div "Domaine De Gavaudun Прибегнуть - Это курорт только для взрослых Gavaudun, France" at bounding box center [436, 576] width 287 height 77
copy span "Gavaudun, [GEOGRAPHIC_DATA]"
drag, startPoint x: 227, startPoint y: 556, endPoint x: 246, endPoint y: 565, distance: 21.2
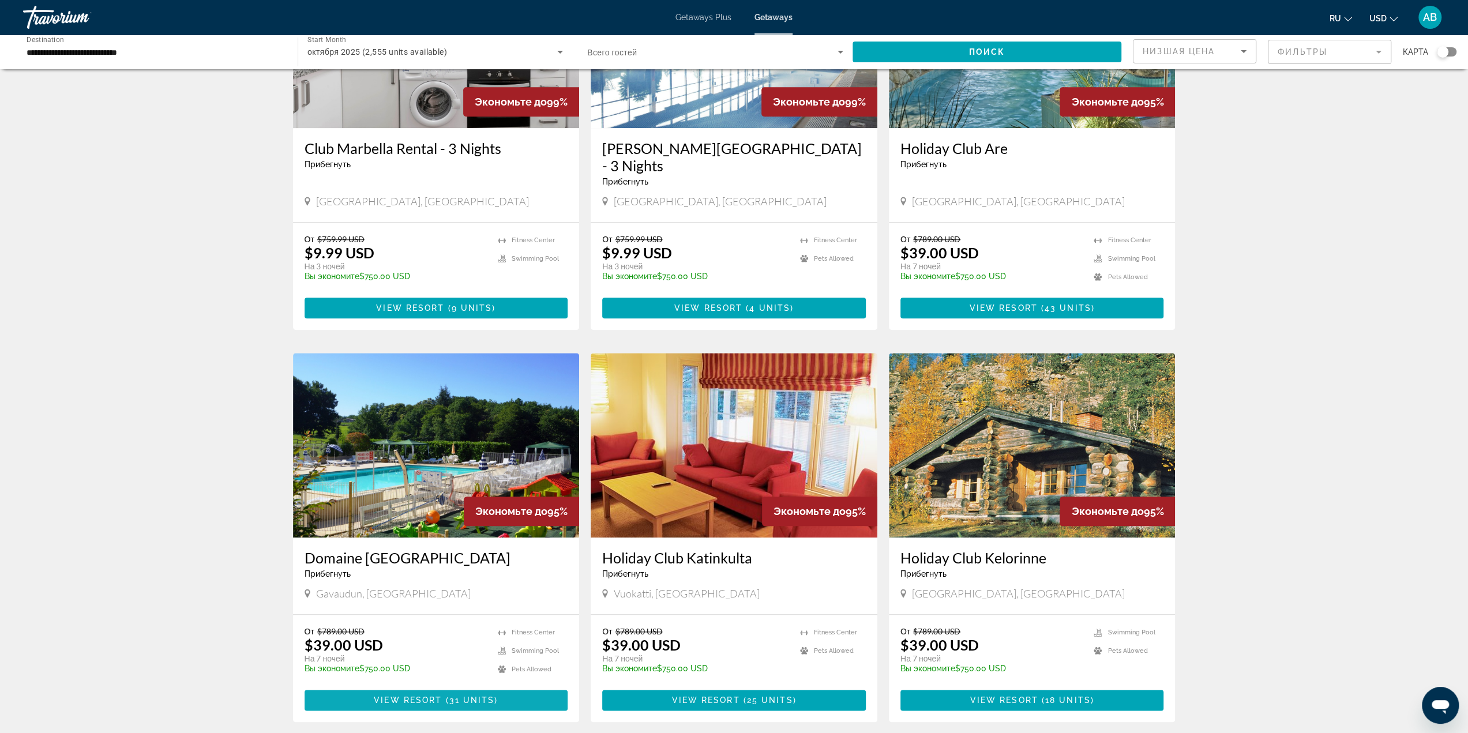
click at [421, 696] on span "View Resort" at bounding box center [408, 700] width 68 height 9
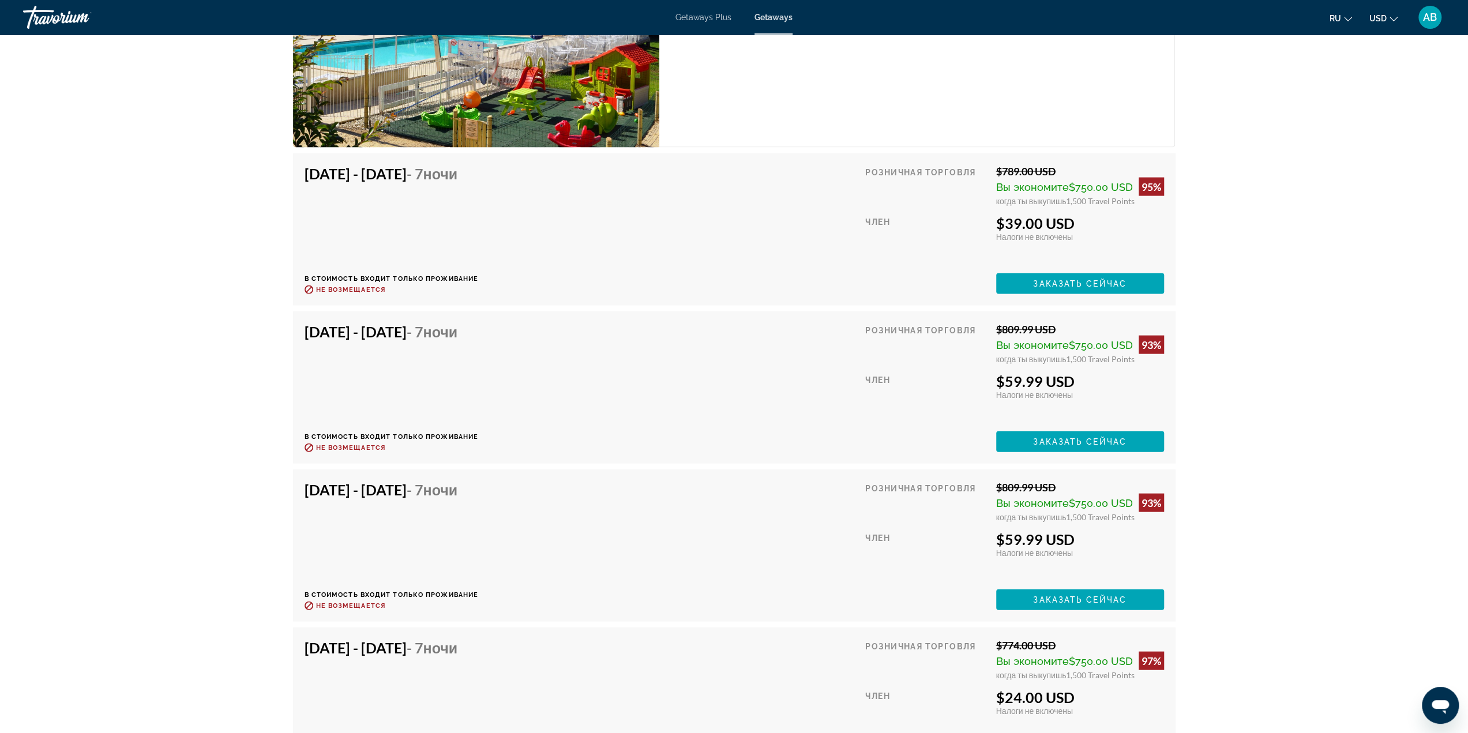
scroll to position [2308, 0]
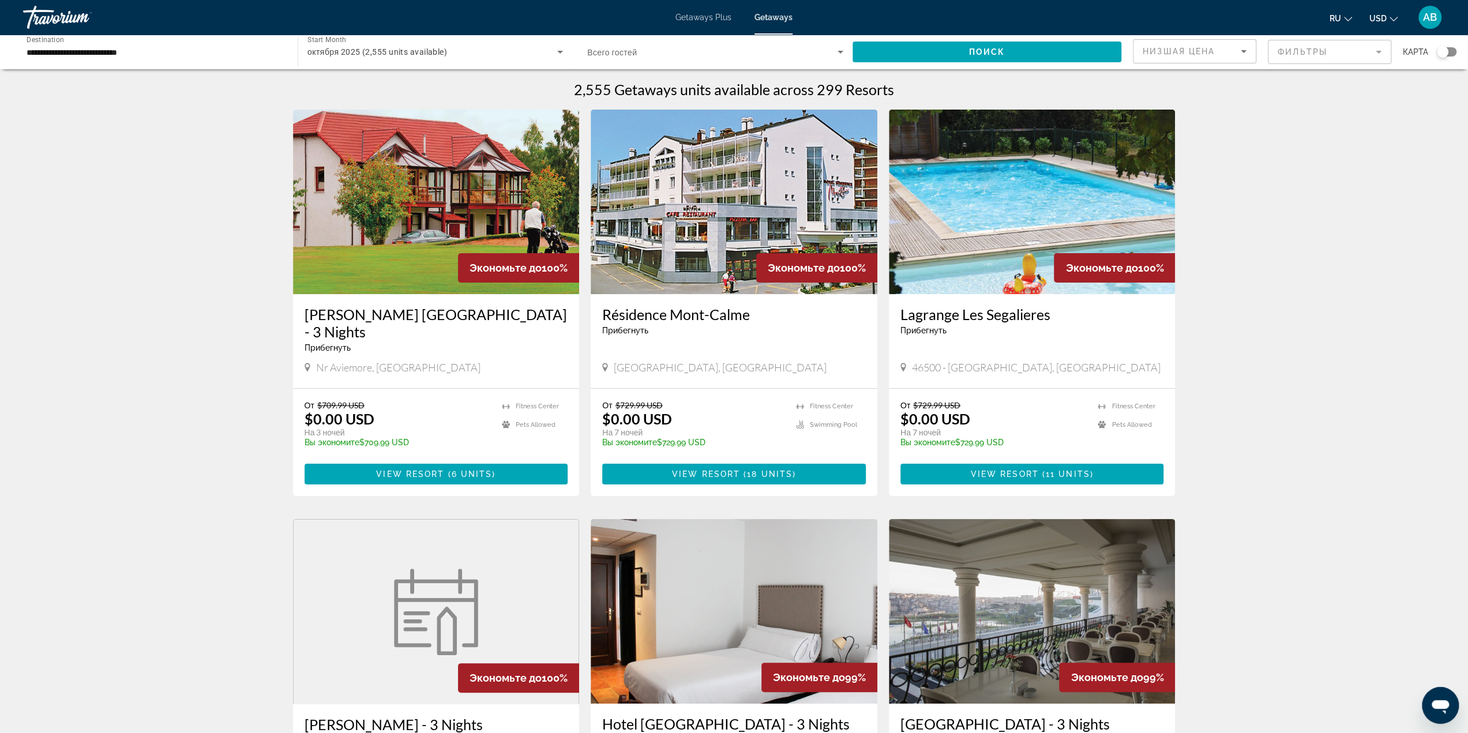
click at [969, 361] on span "46500 - Gramat, France" at bounding box center [1036, 367] width 249 height 13
copy span "Gramat"
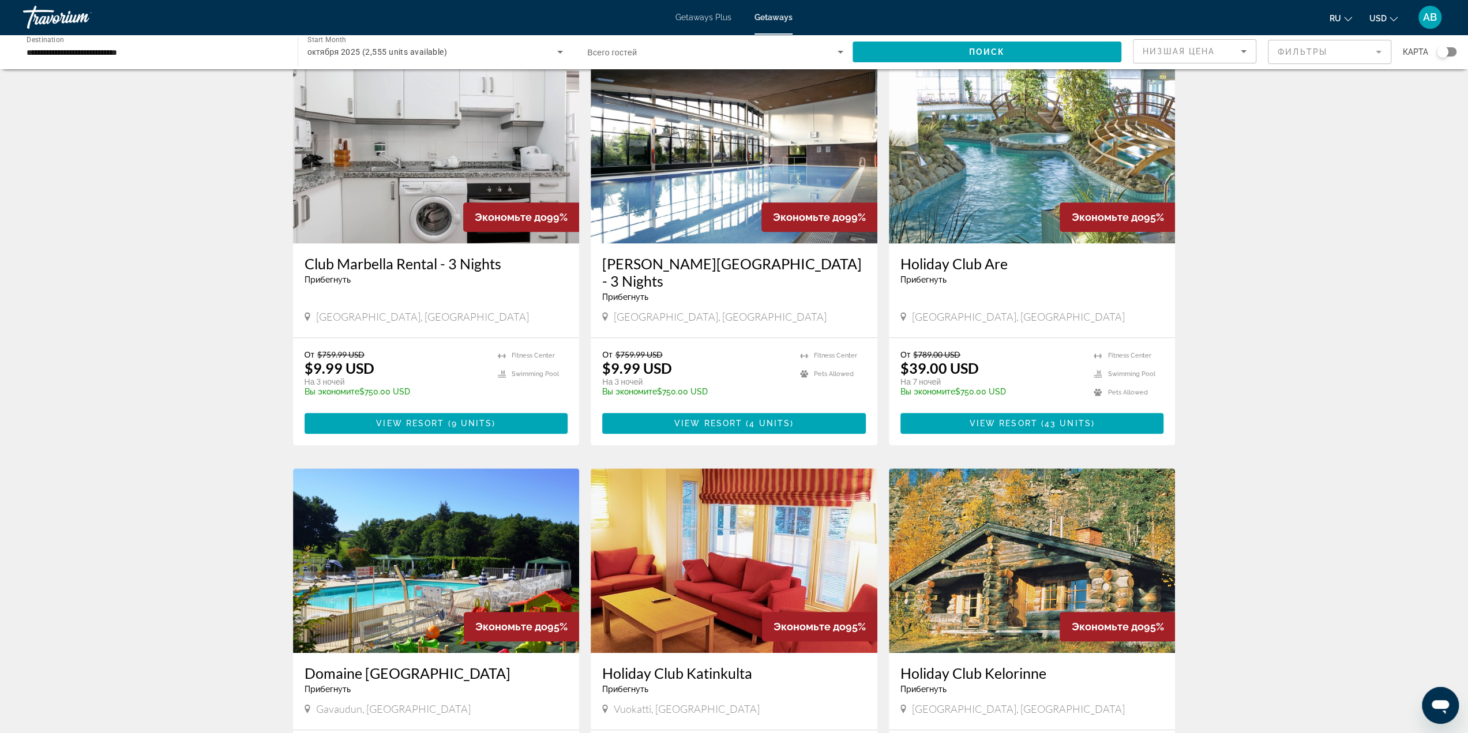
scroll to position [1038, 0]
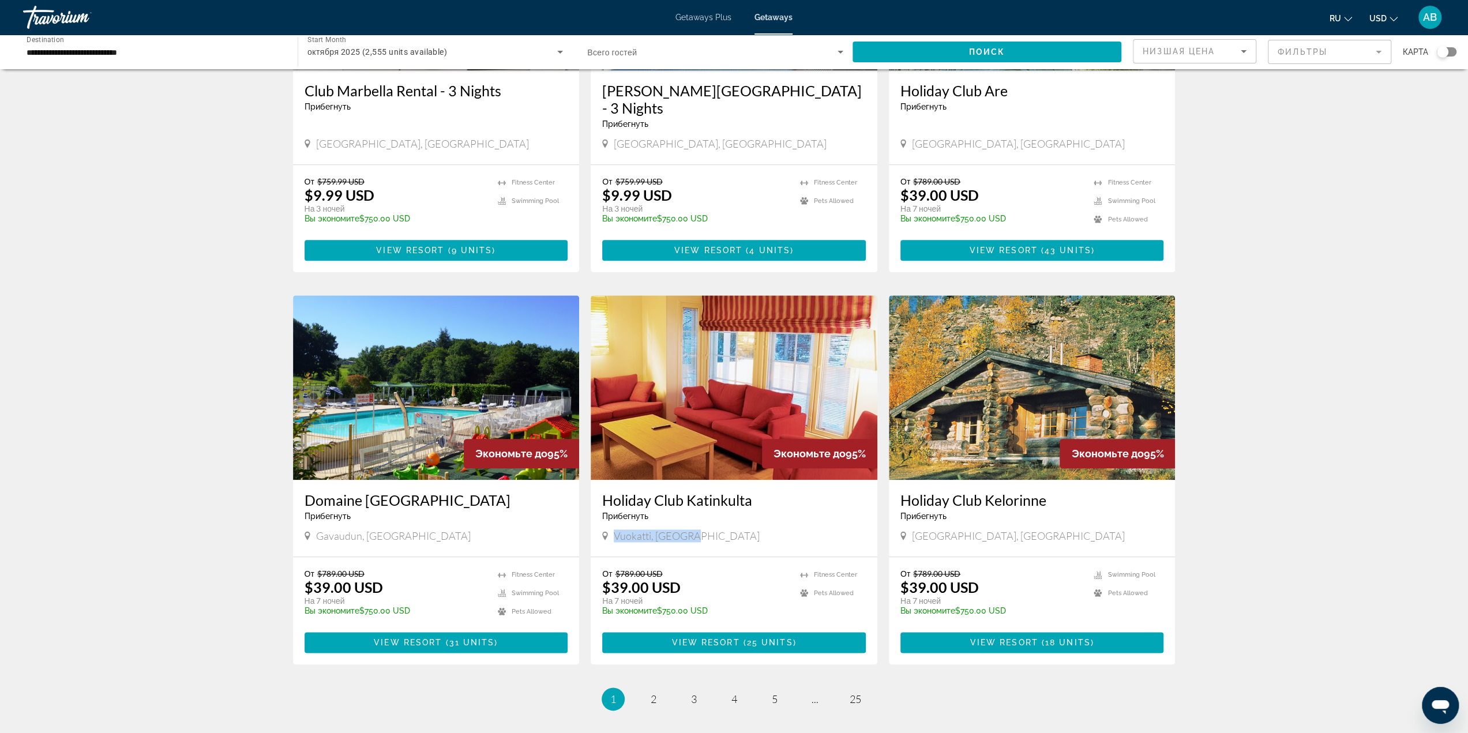
drag, startPoint x: 690, startPoint y: 491, endPoint x: 612, endPoint y: 504, distance: 79.6
click at [612, 504] on div "Holiday Club Katinkulta Прибегнуть - Это курорт только для взрослых Vuokatti, F…" at bounding box center [734, 518] width 287 height 77
copy span "Vuokatti, [GEOGRAPHIC_DATA]"
drag, startPoint x: 1004, startPoint y: 493, endPoint x: 907, endPoint y: 494, distance: 96.9
click at [907, 530] on div "[GEOGRAPHIC_DATA], [GEOGRAPHIC_DATA]" at bounding box center [1033, 538] width 264 height 16
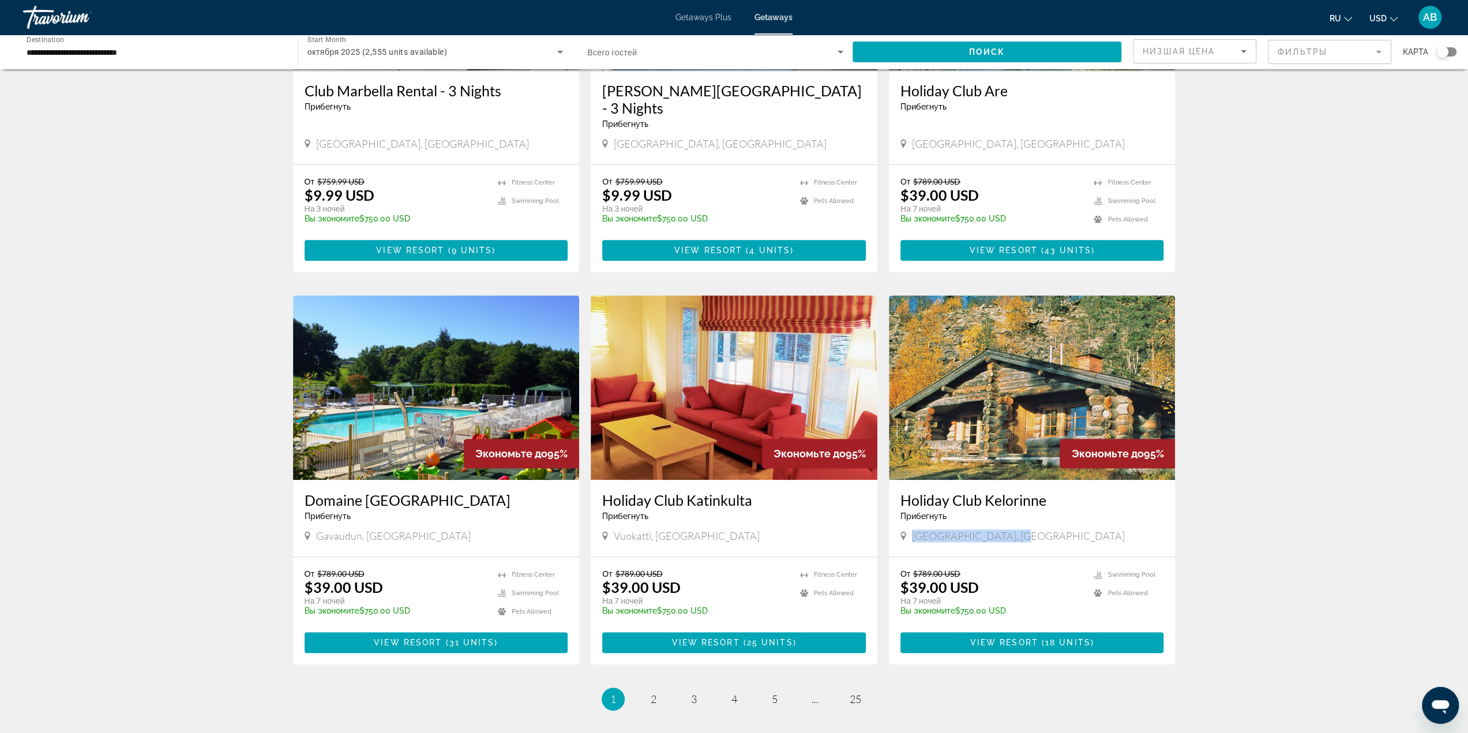
copy span "[GEOGRAPHIC_DATA], [GEOGRAPHIC_DATA]"
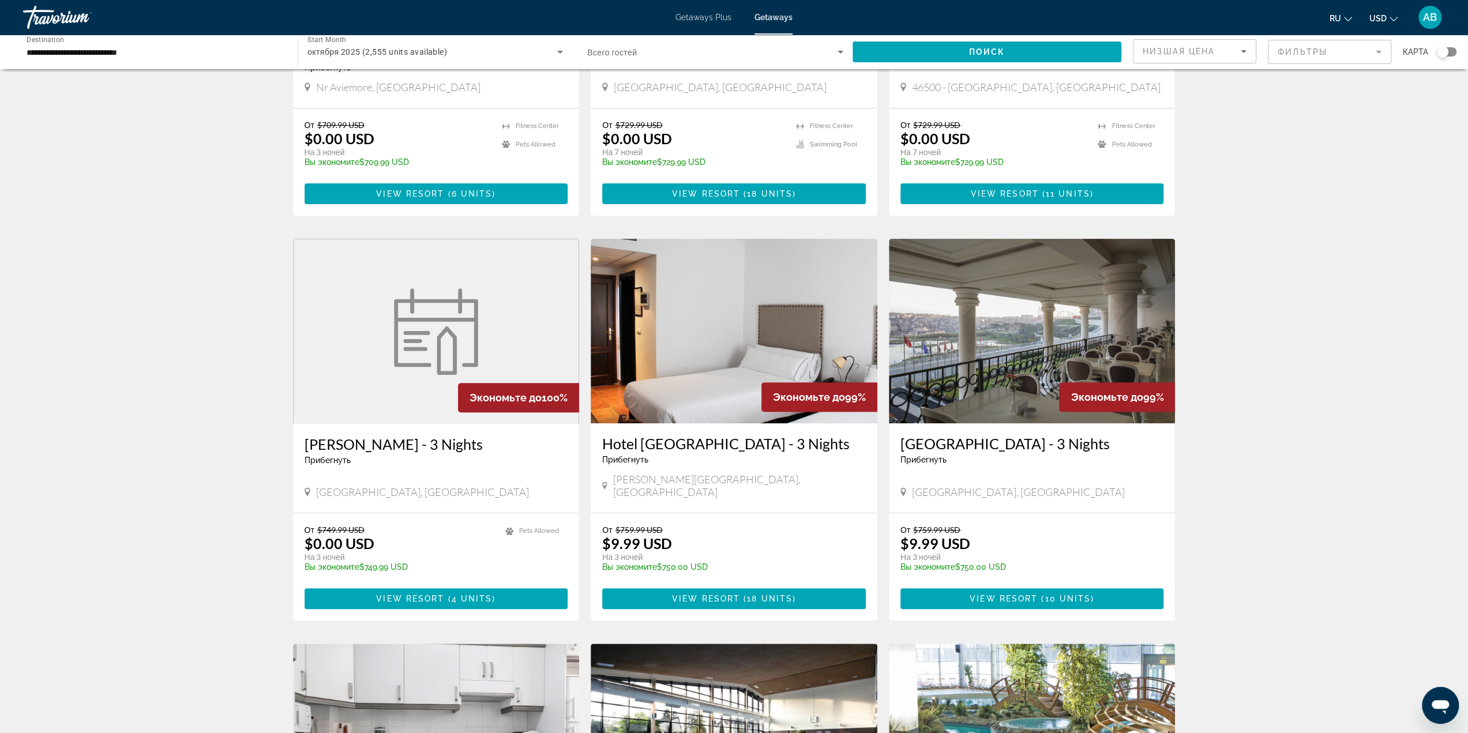
scroll to position [231, 0]
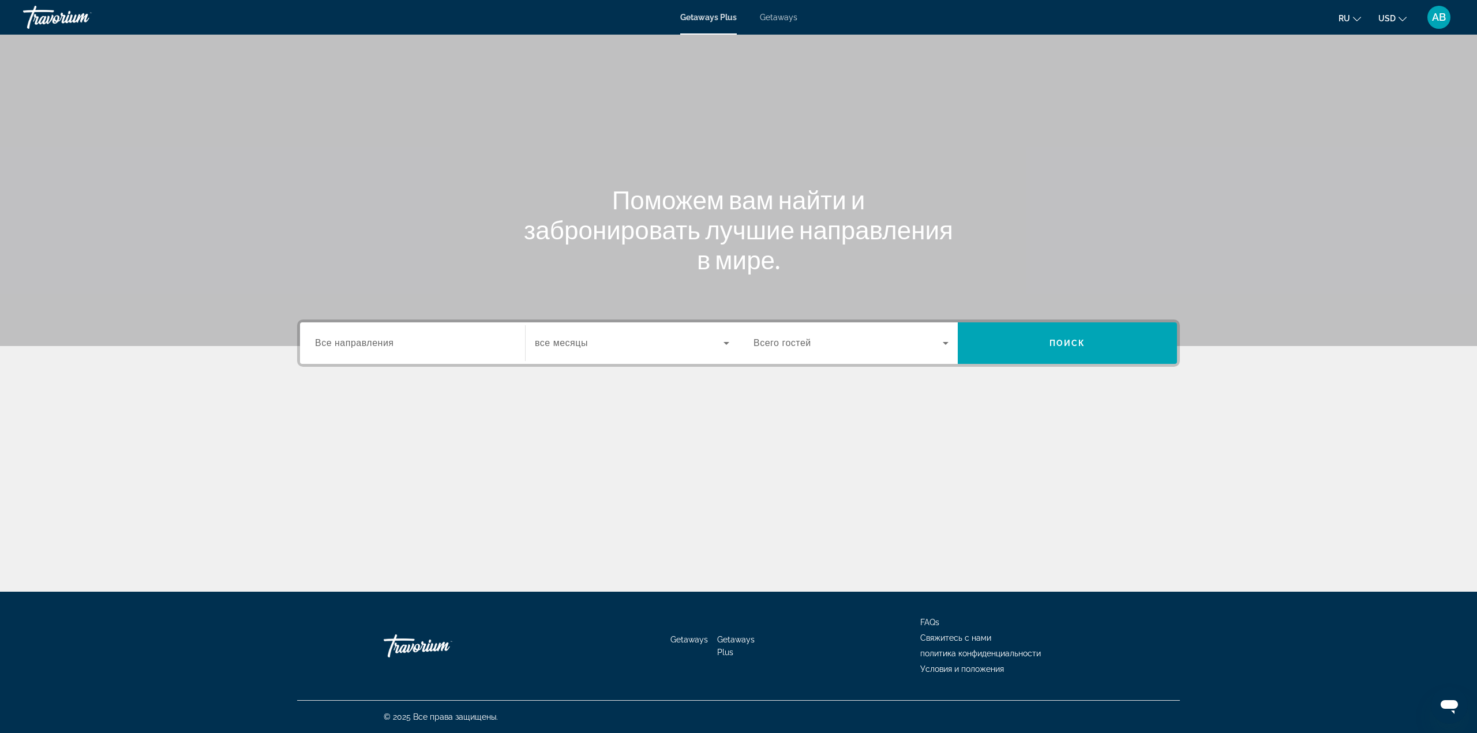
click at [613, 354] on div "Search widget" at bounding box center [632, 343] width 194 height 32
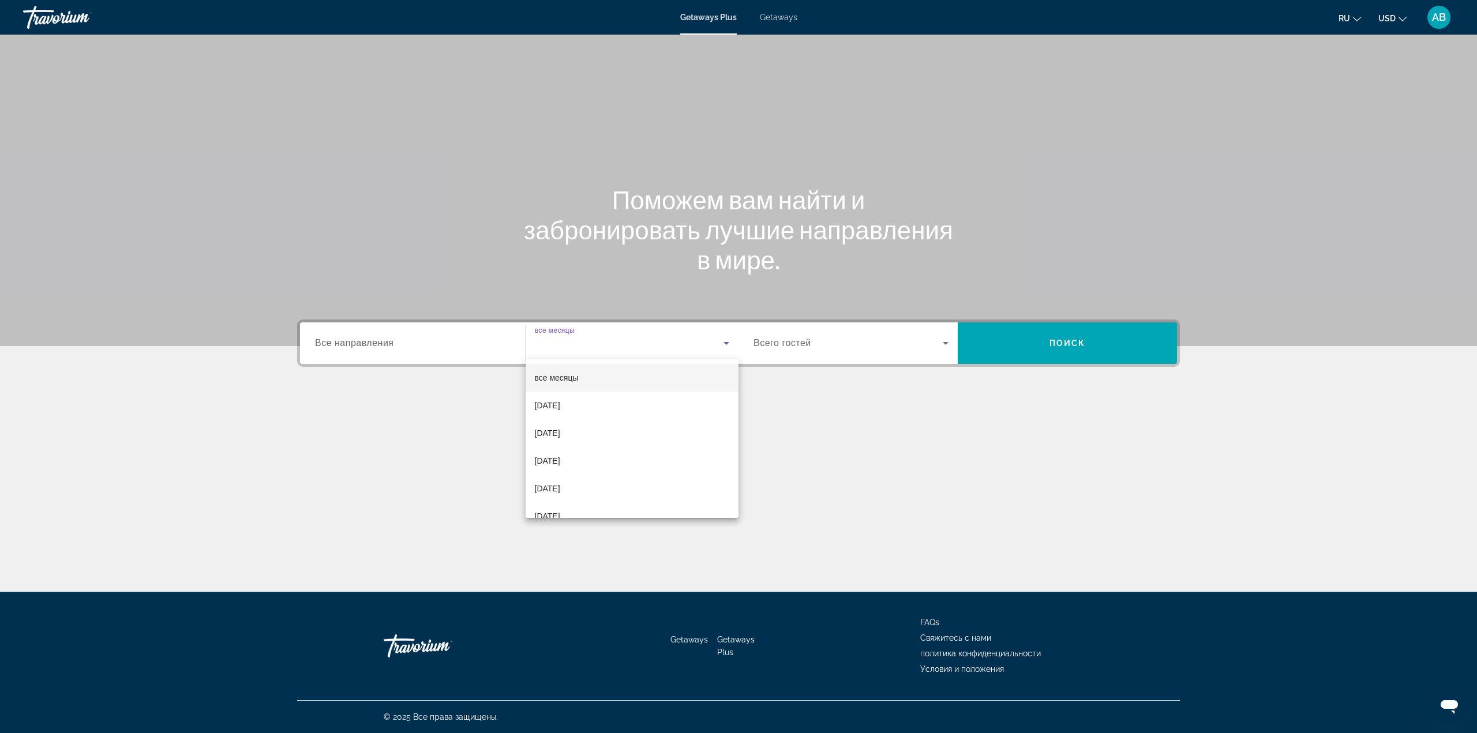
click at [784, 16] on div at bounding box center [738, 366] width 1477 height 733
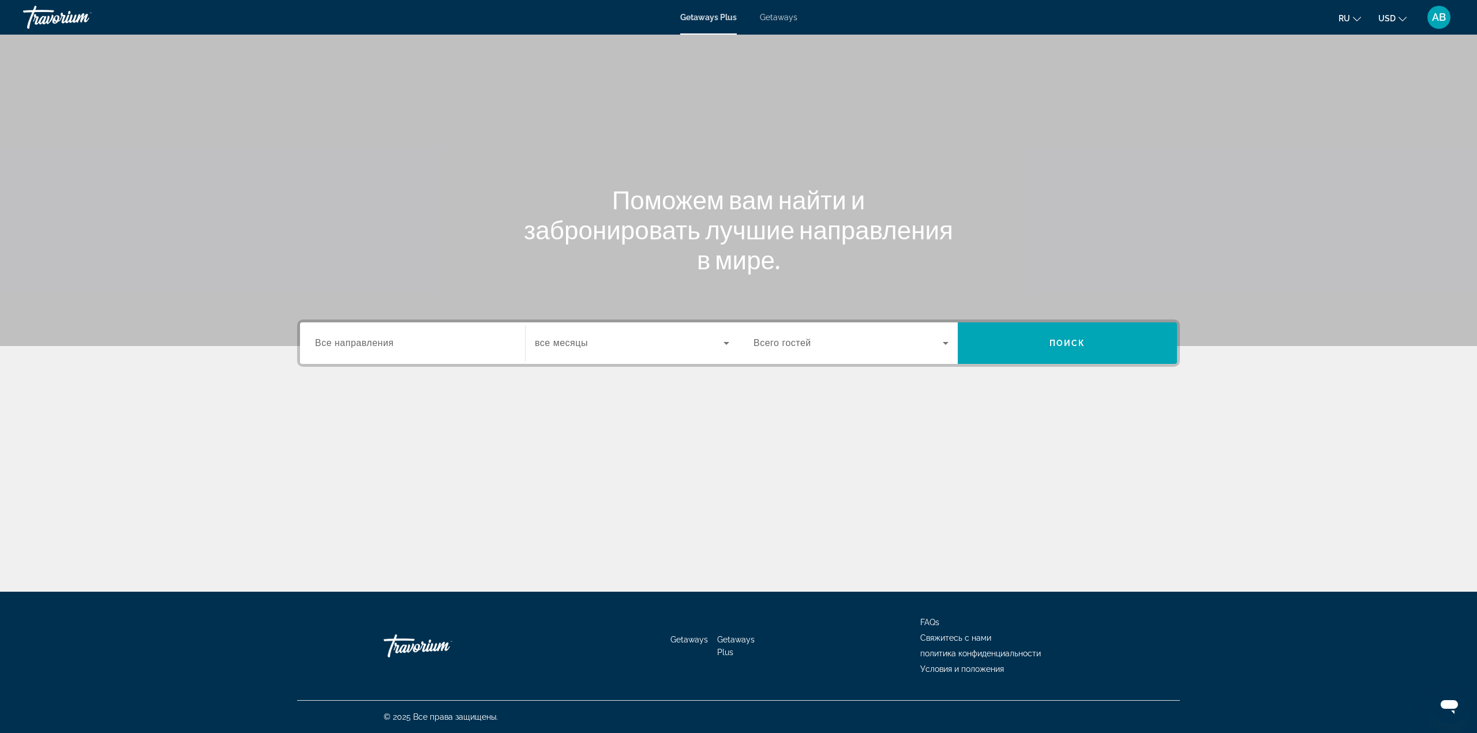
drag, startPoint x: 784, startPoint y: 17, endPoint x: 782, endPoint y: 25, distance: 8.8
click at [784, 17] on span "Getaways" at bounding box center [778, 17] width 37 height 9
click at [650, 354] on div "Search widget" at bounding box center [632, 343] width 194 height 32
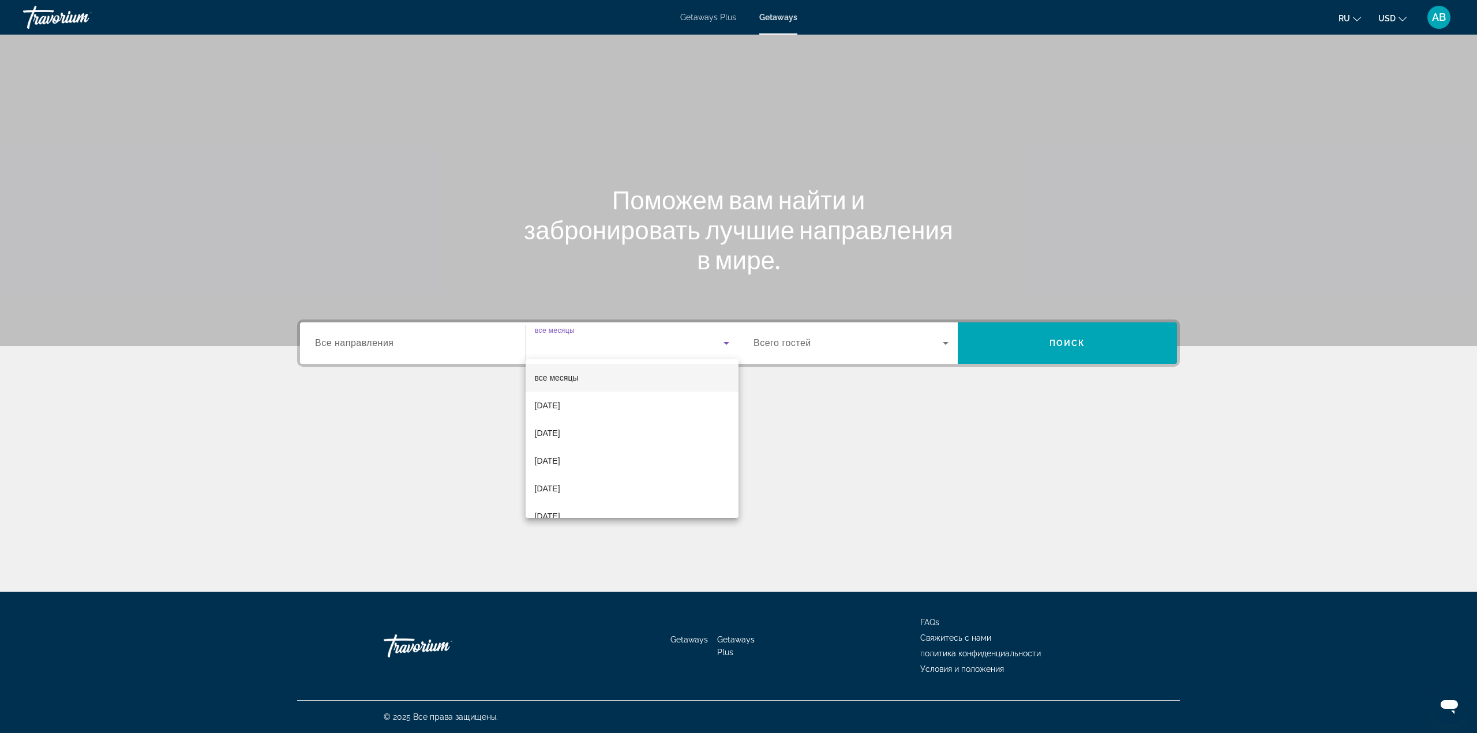
click at [440, 357] on div at bounding box center [738, 366] width 1477 height 733
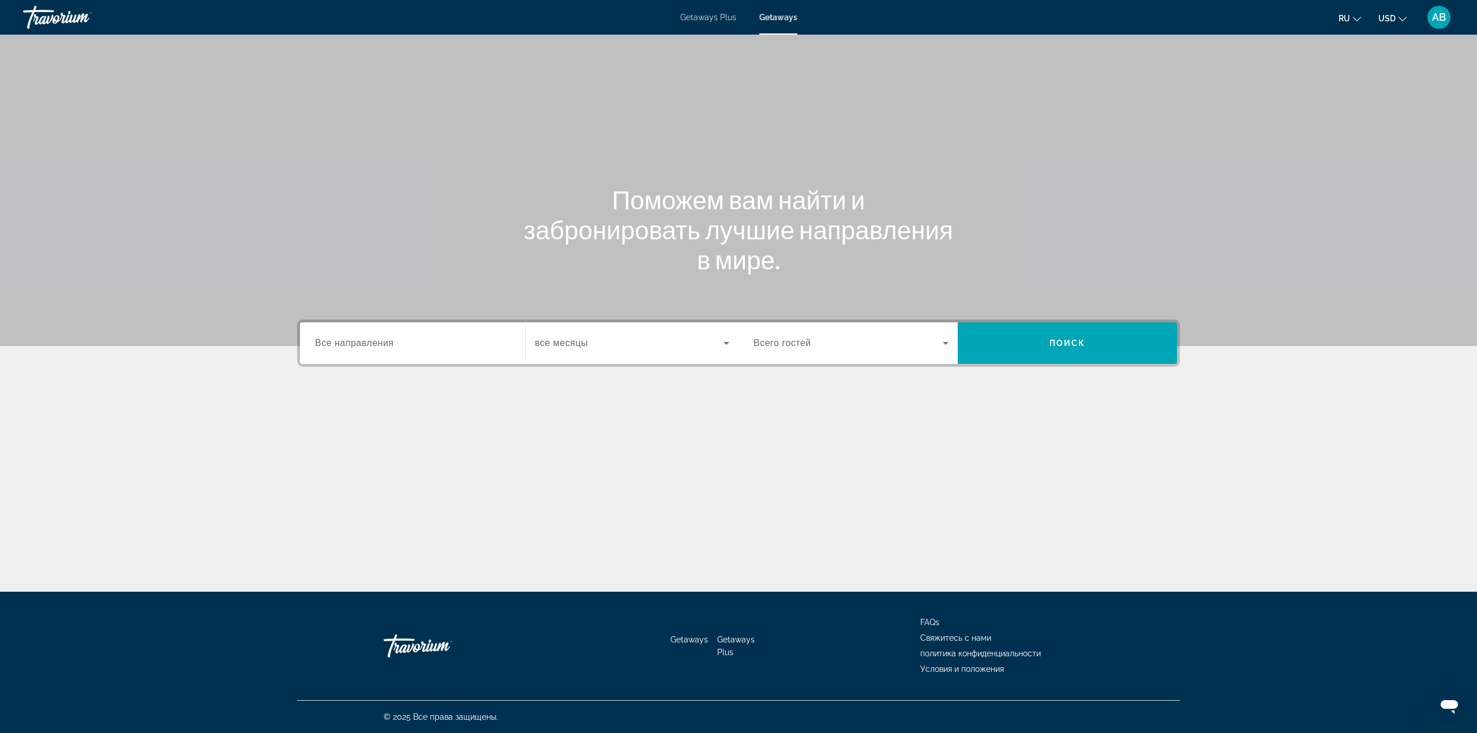
click at [436, 351] on div "Search widget" at bounding box center [412, 343] width 195 height 33
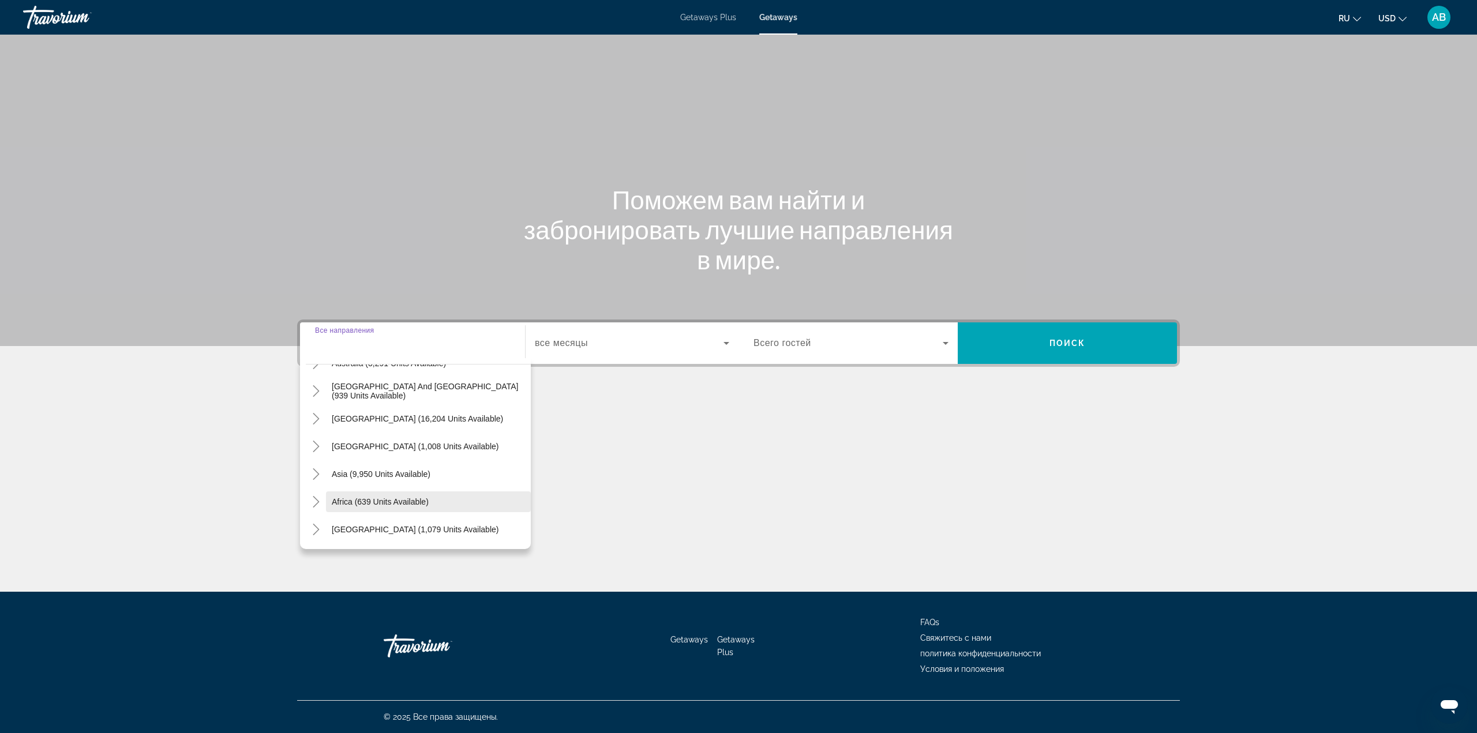
scroll to position [129, 0]
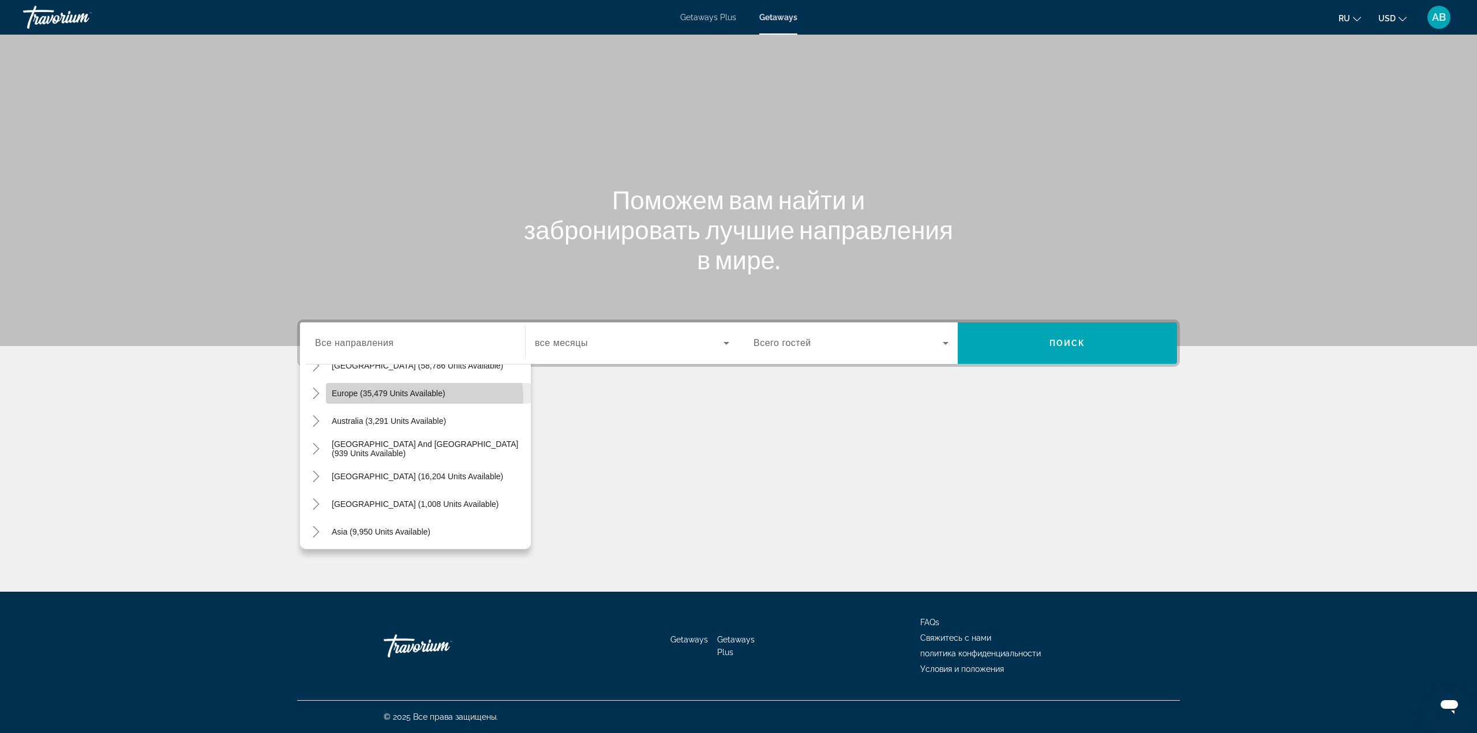
click at [420, 398] on span "Search widget" at bounding box center [428, 394] width 205 height 28
type input "**********"
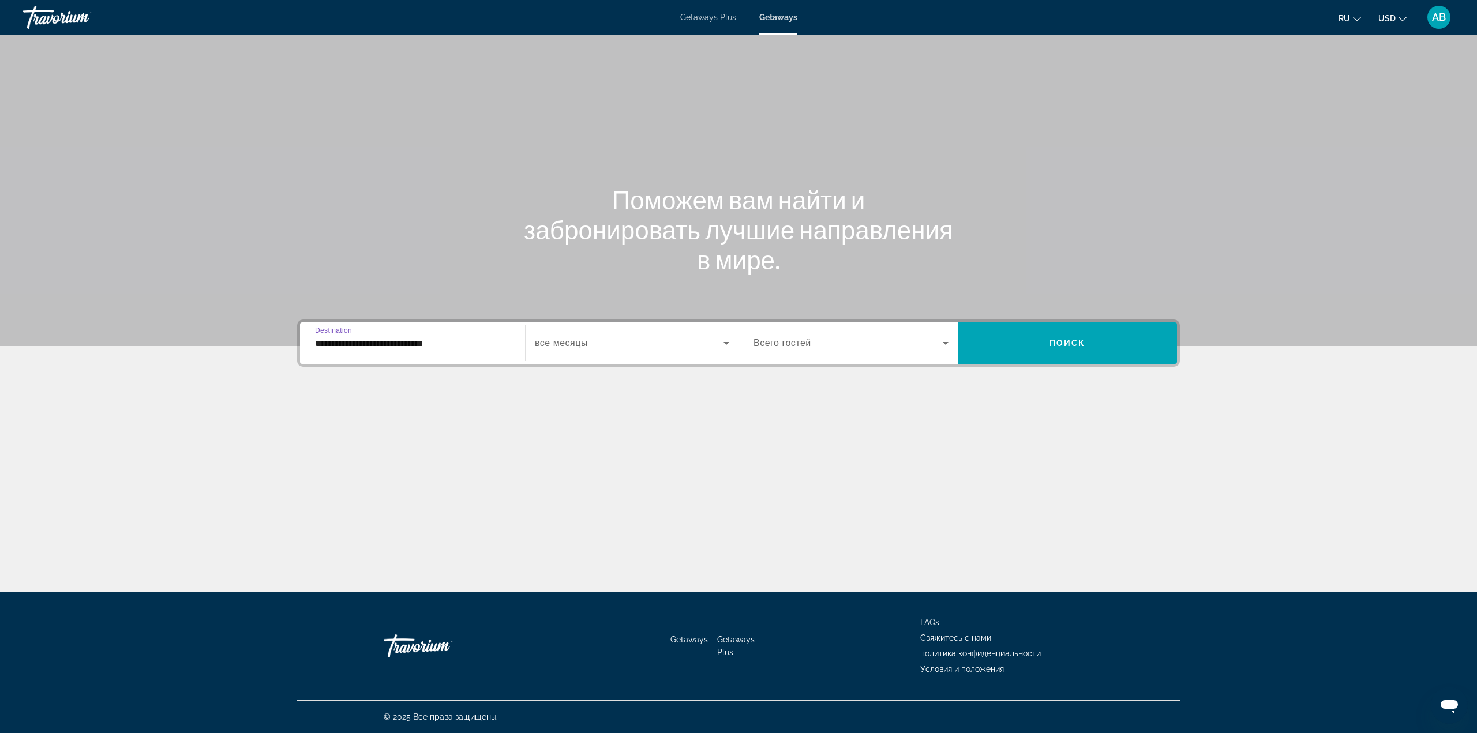
click at [609, 358] on div "Search widget" at bounding box center [632, 343] width 194 height 32
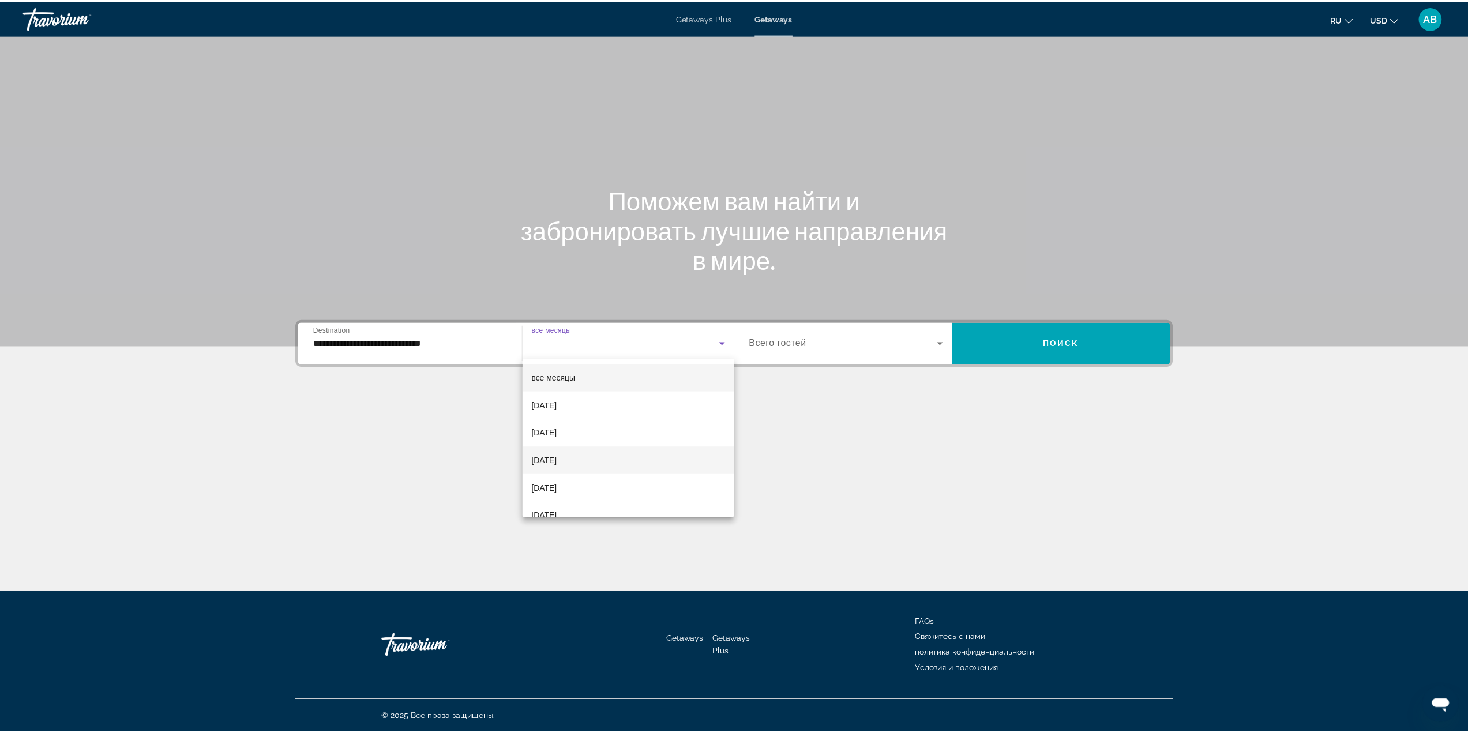
scroll to position [58, 0]
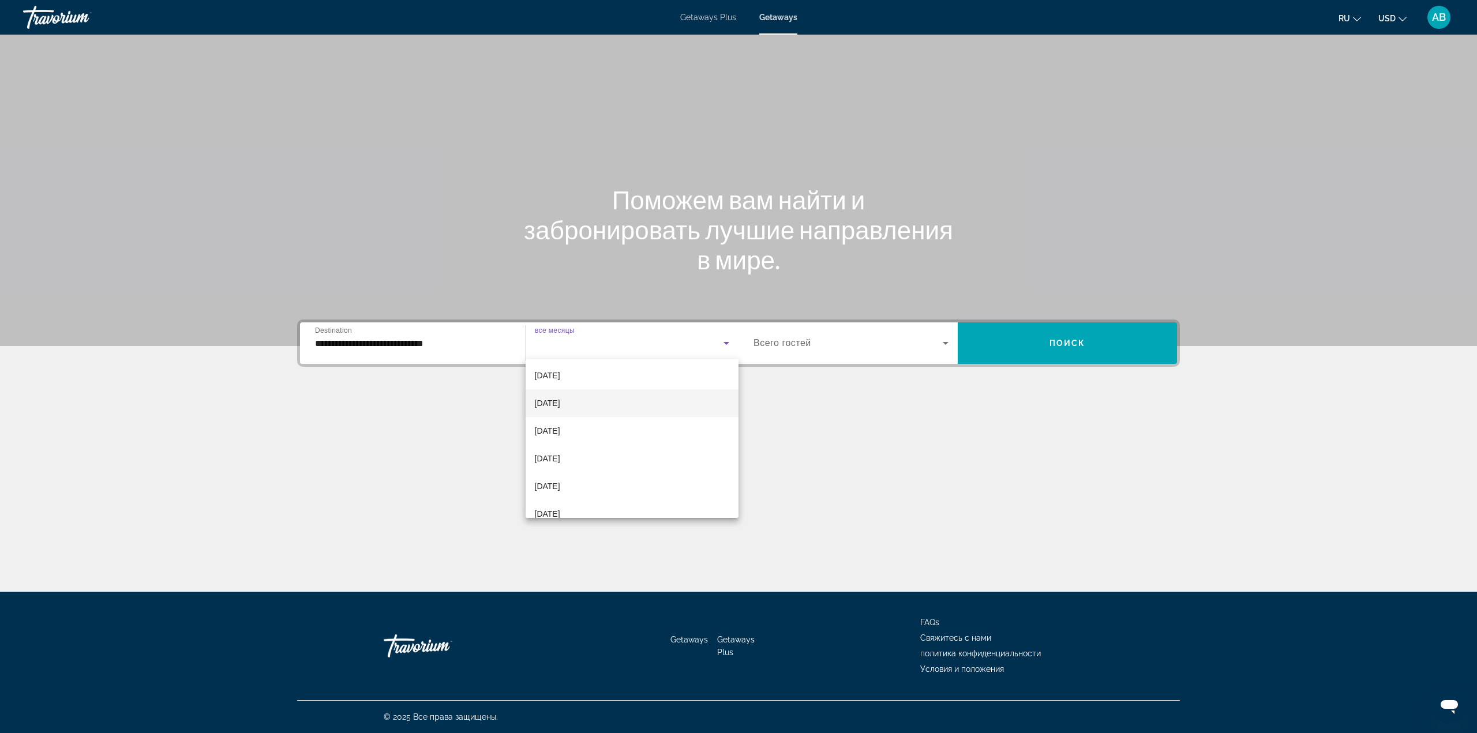
click at [606, 403] on mat-option "[DATE]" at bounding box center [632, 403] width 213 height 28
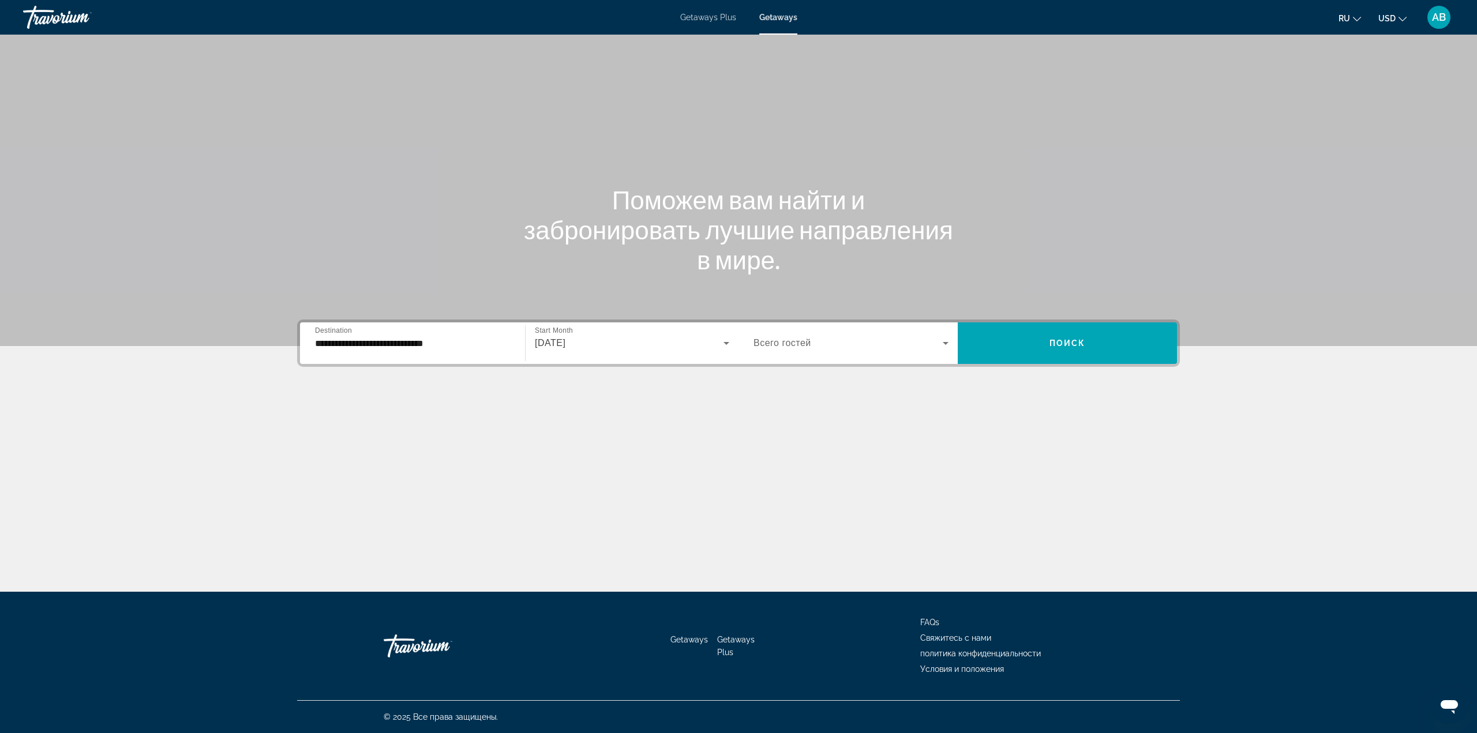
click at [786, 347] on span "Всего гостей" at bounding box center [782, 343] width 58 height 10
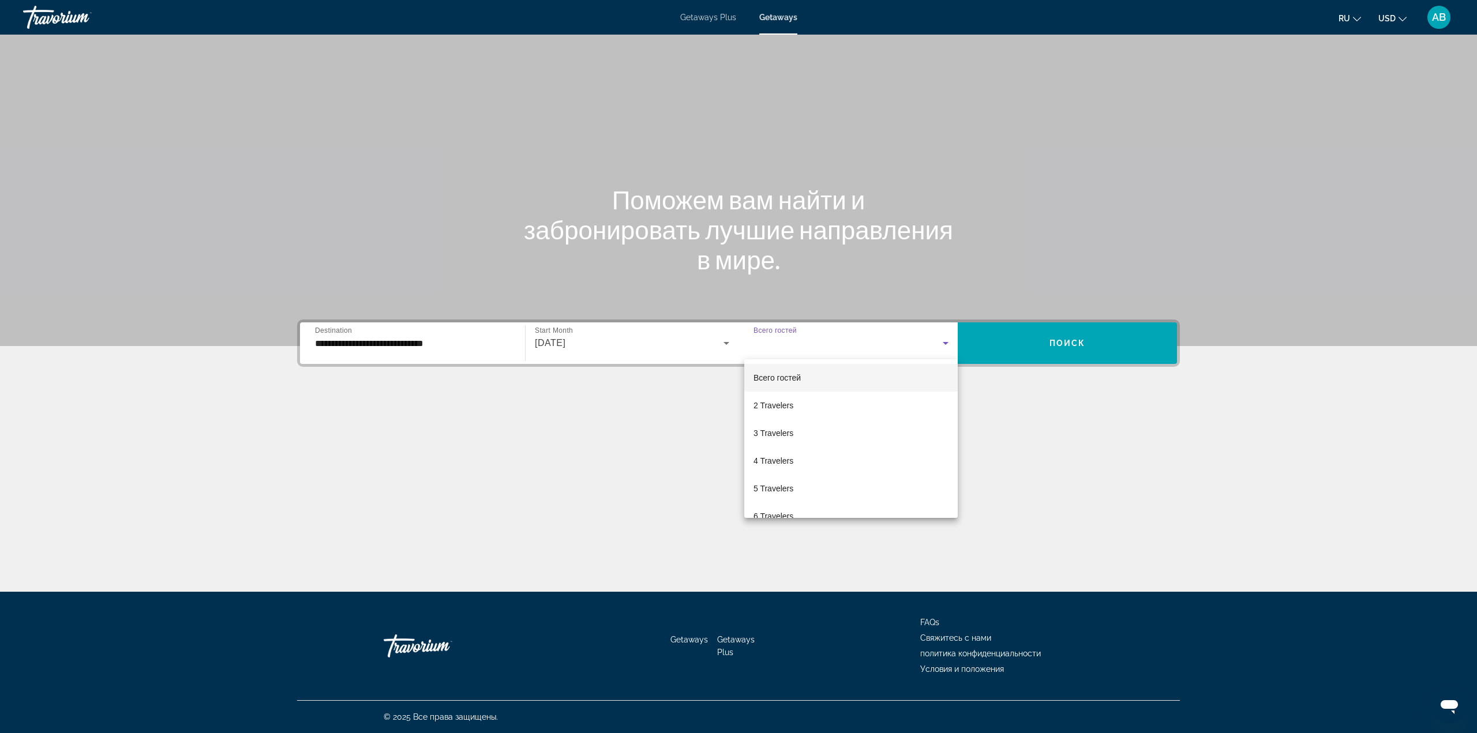
click at [1034, 332] on div at bounding box center [738, 366] width 1477 height 733
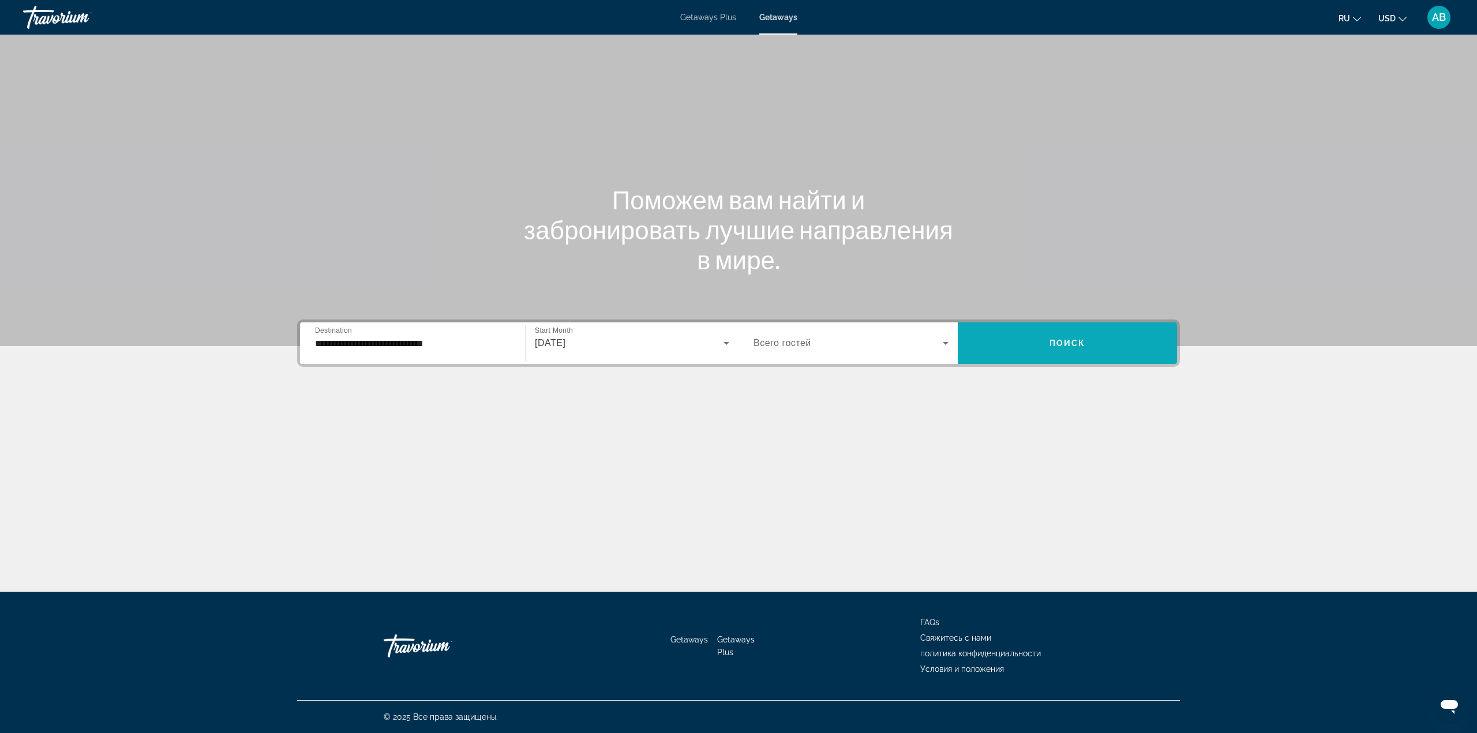
click at [1032, 335] on span "Search widget" at bounding box center [1067, 343] width 219 height 28
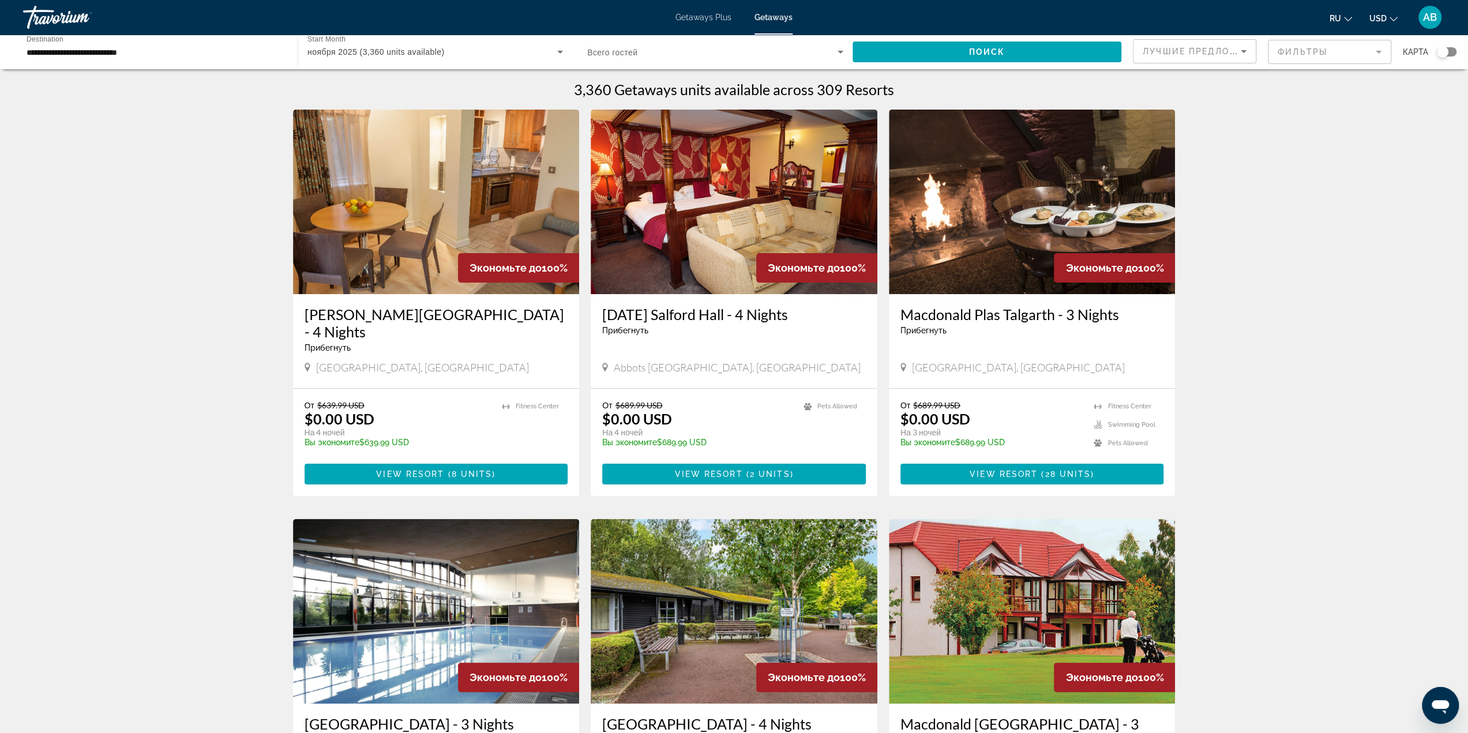
click at [1168, 57] on div "Лучшие предложения" at bounding box center [1192, 51] width 98 height 14
click at [1200, 119] on mat-option "Низшая цена" at bounding box center [1195, 109] width 122 height 28
click at [1068, 54] on span "Search widget" at bounding box center [987, 52] width 269 height 28
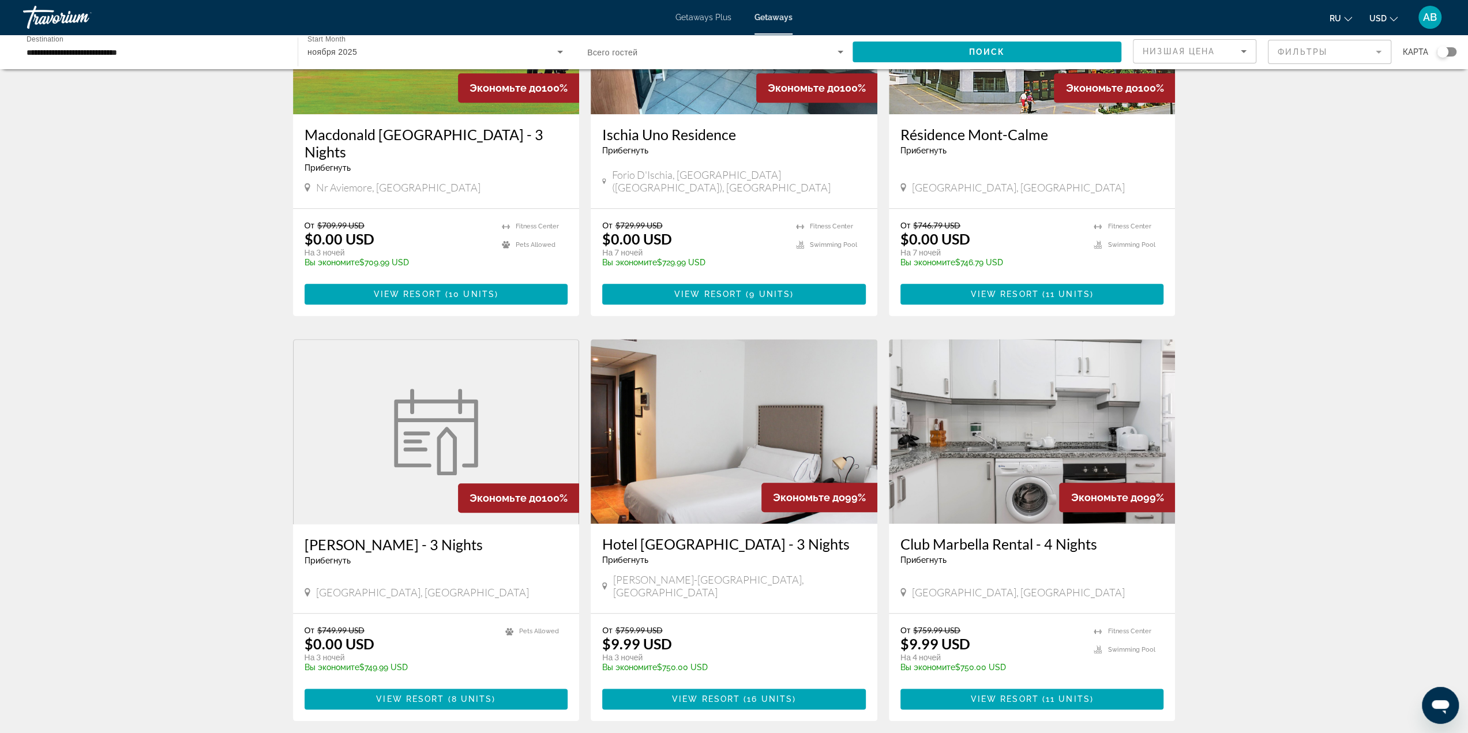
scroll to position [1038, 0]
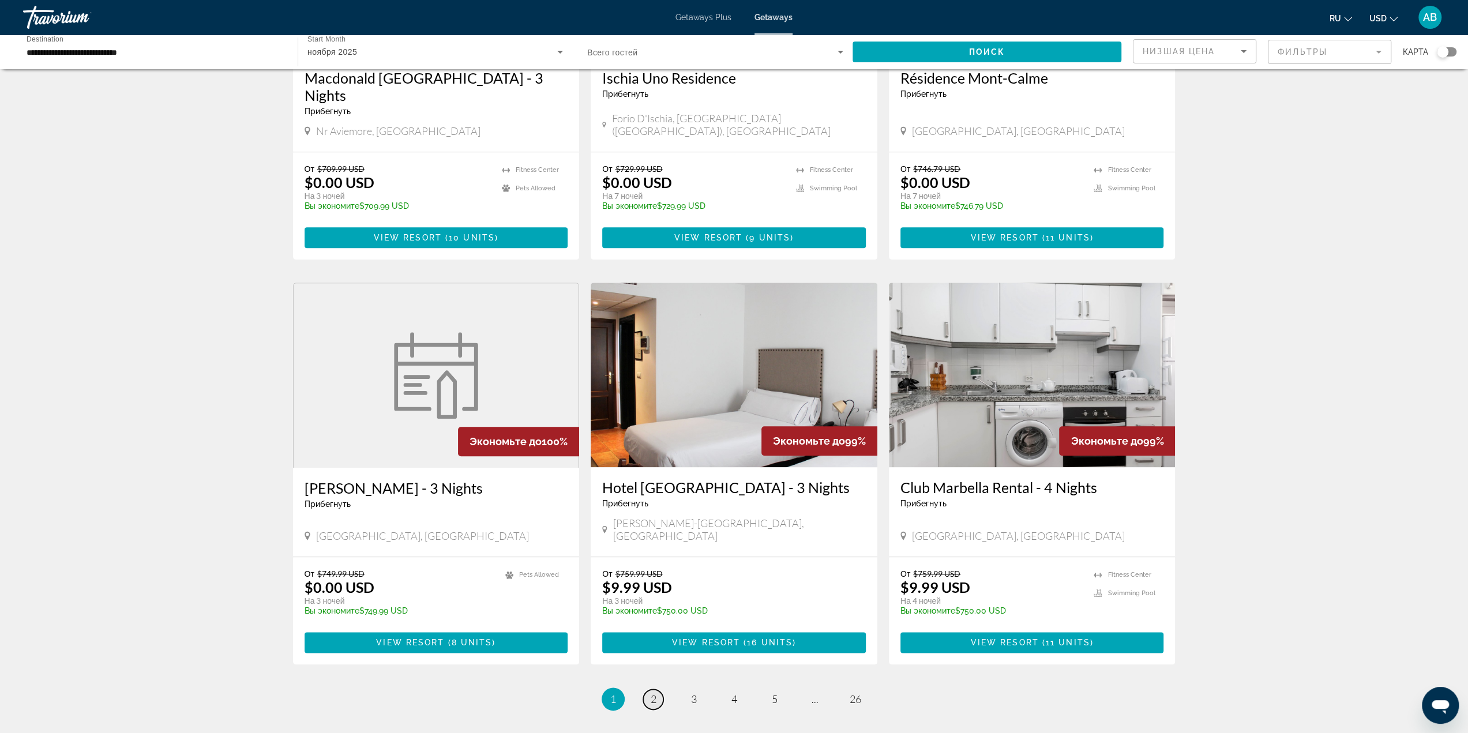
click at [644, 689] on link "page 2" at bounding box center [653, 699] width 20 height 20
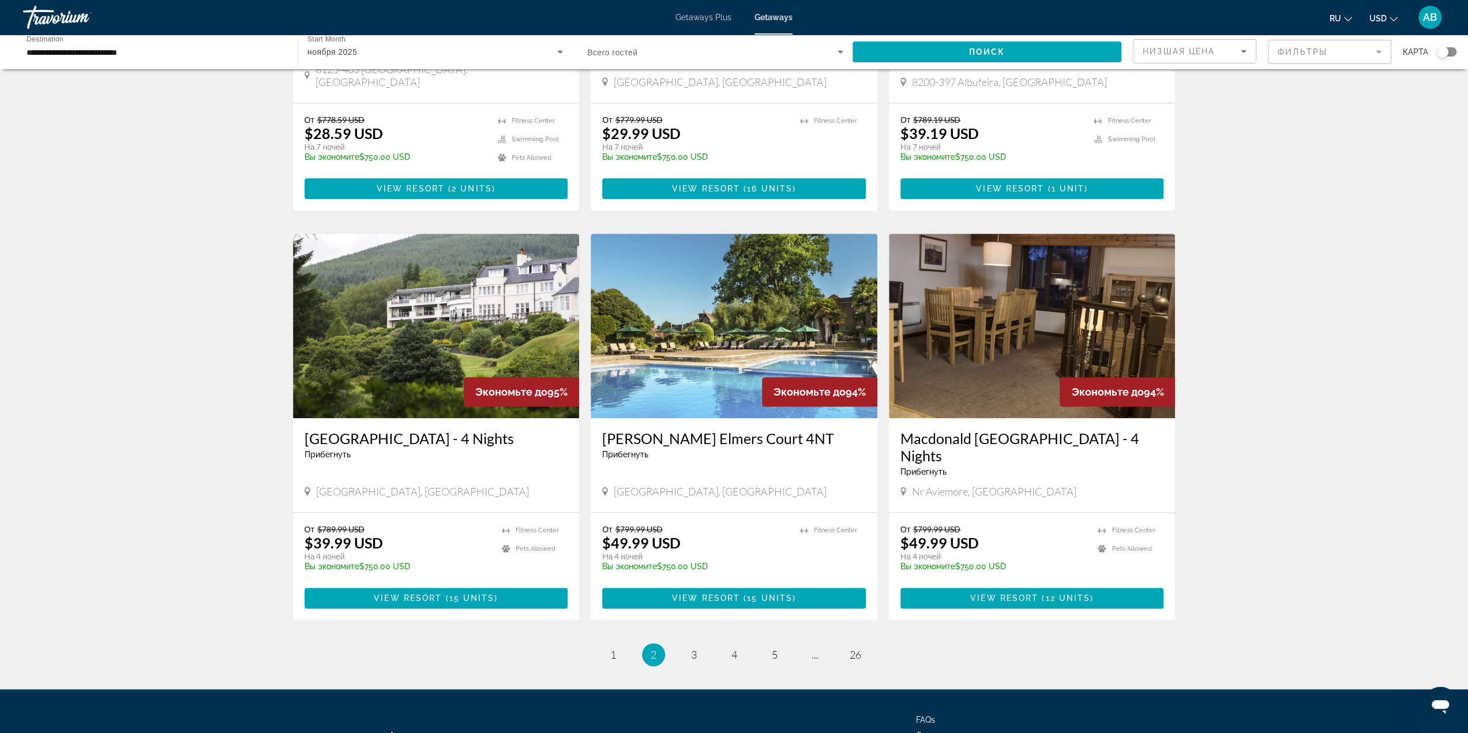
scroll to position [1096, 0]
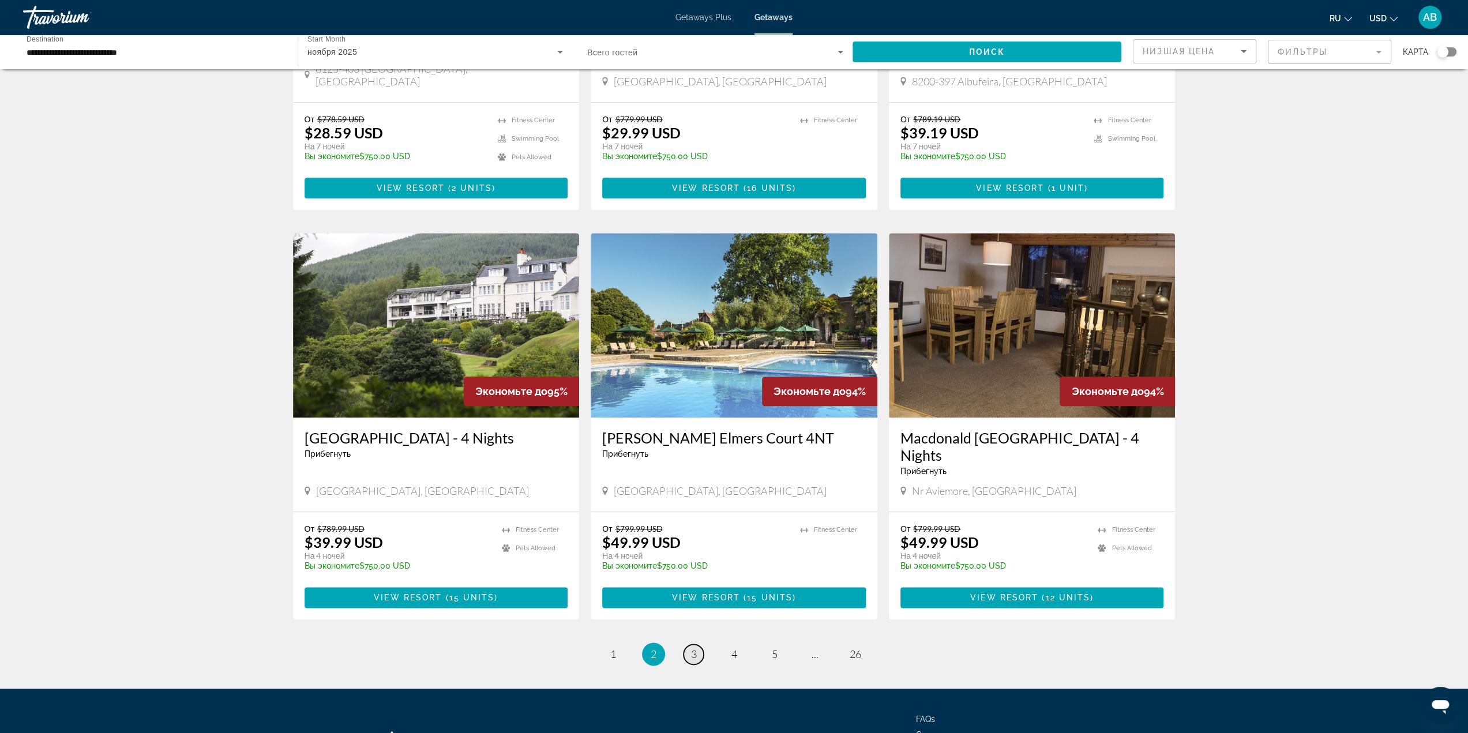
click at [690, 644] on link "page 3" at bounding box center [694, 654] width 20 height 20
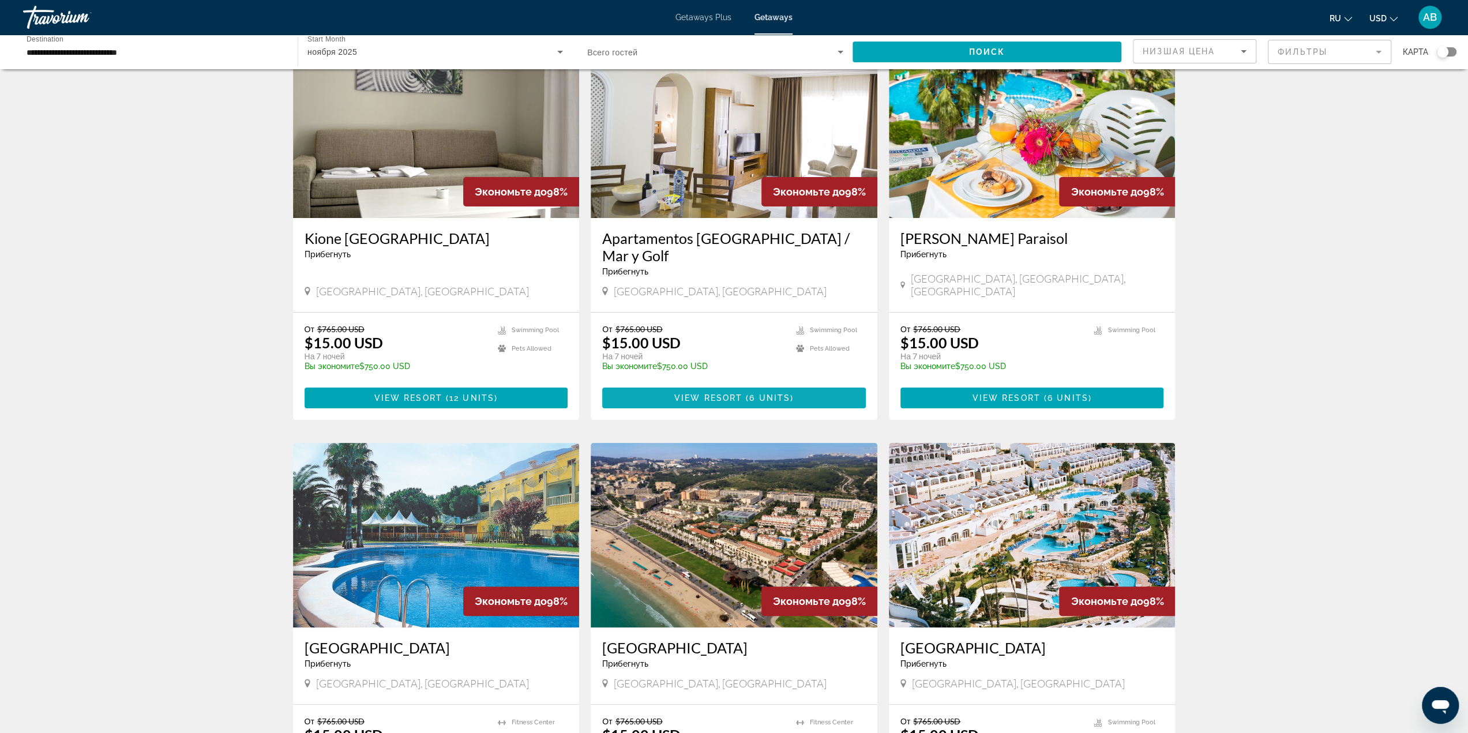
scroll to position [173, 0]
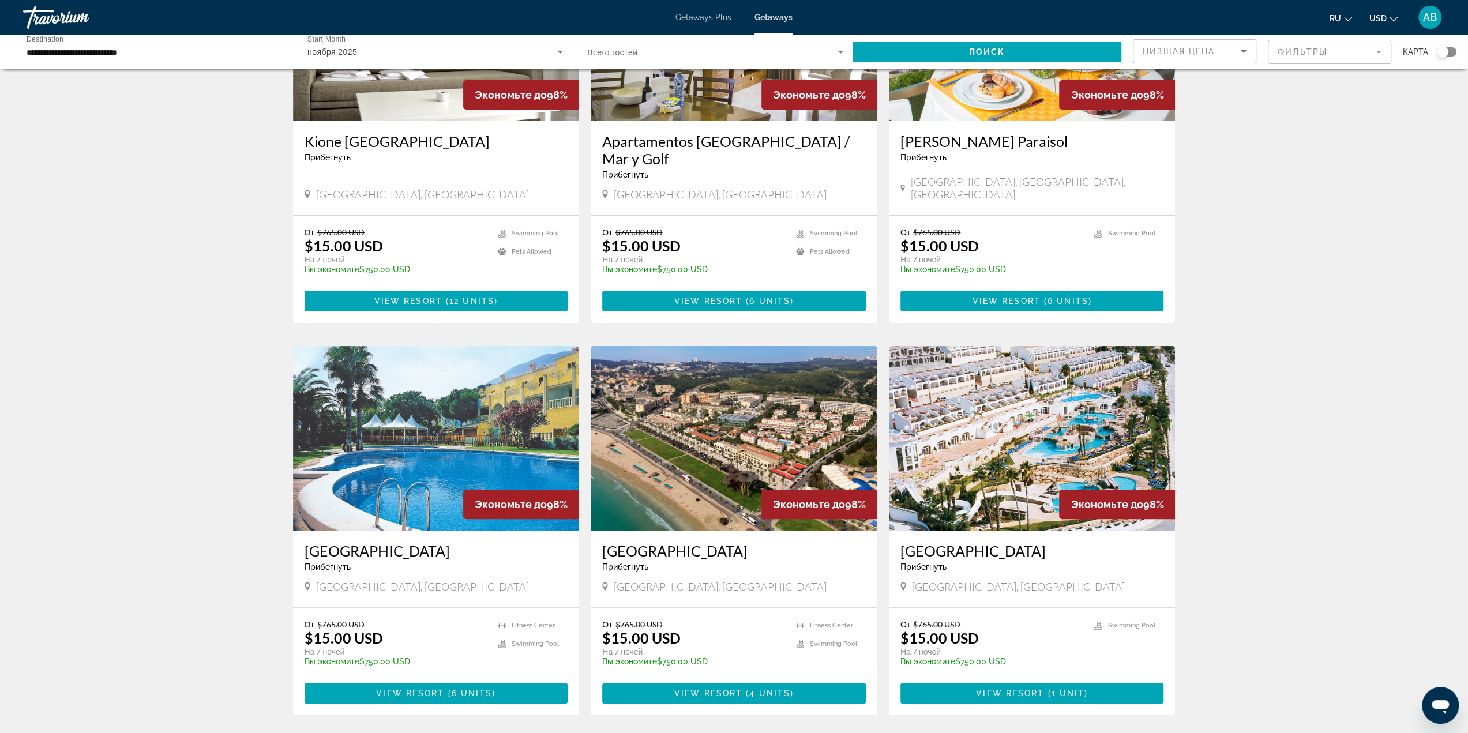
click at [336, 580] on span "[GEOGRAPHIC_DATA], [GEOGRAPHIC_DATA]" at bounding box center [422, 586] width 213 height 13
copy span "[GEOGRAPHIC_DATA]"
click at [202, 541] on div "5,439 Getaways units available across 312 Resorts Экономьте до 98% Kione [GEOGR…" at bounding box center [734, 727] width 1468 height 1638
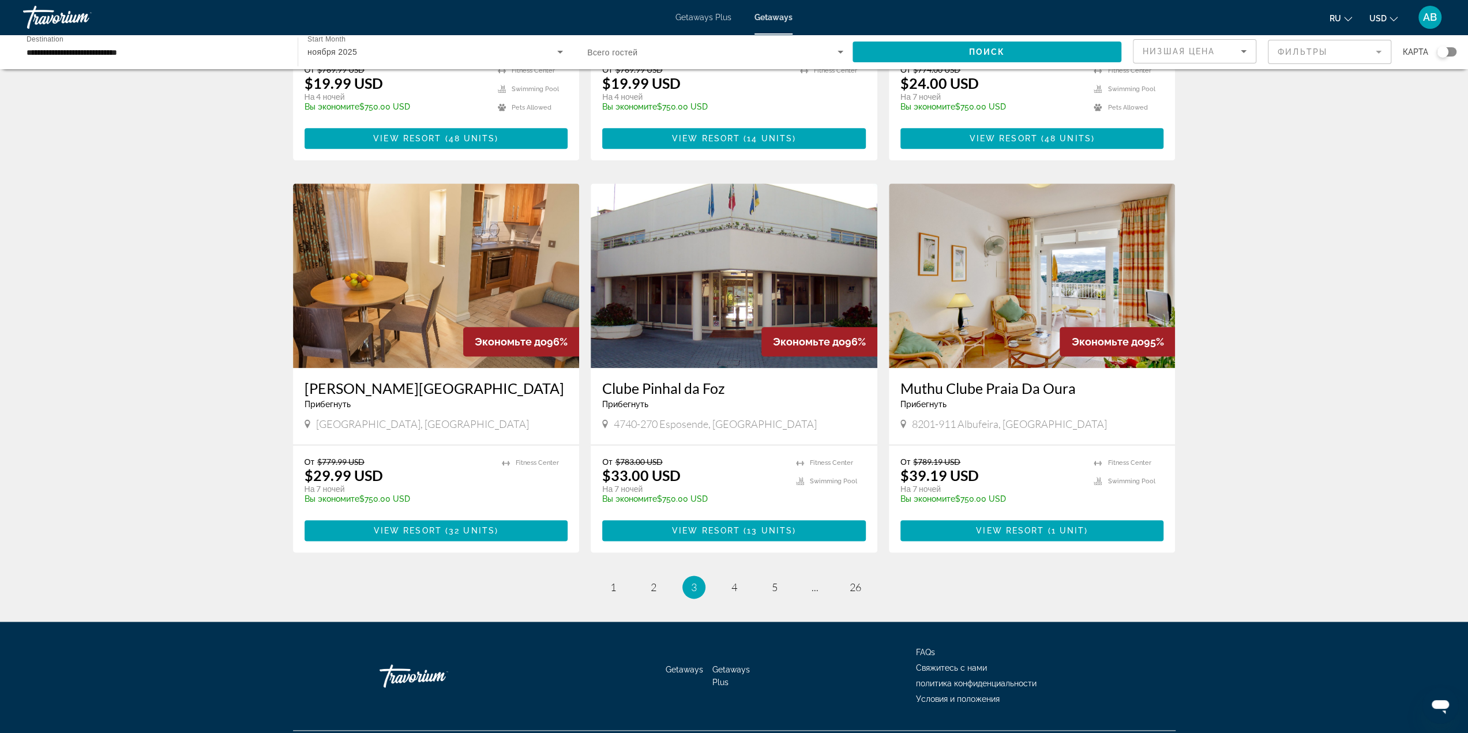
scroll to position [1132, 0]
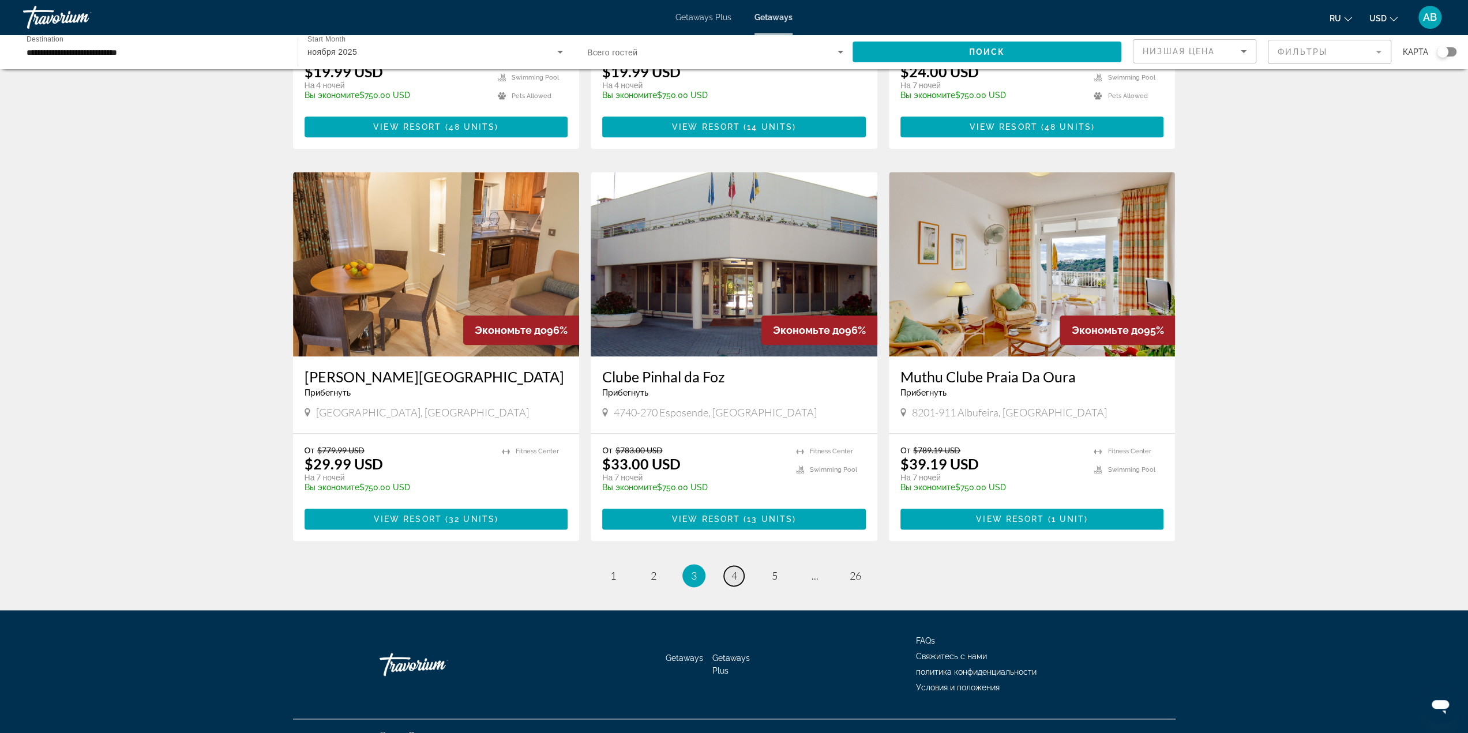
click at [736, 569] on span "4" at bounding box center [735, 575] width 6 height 13
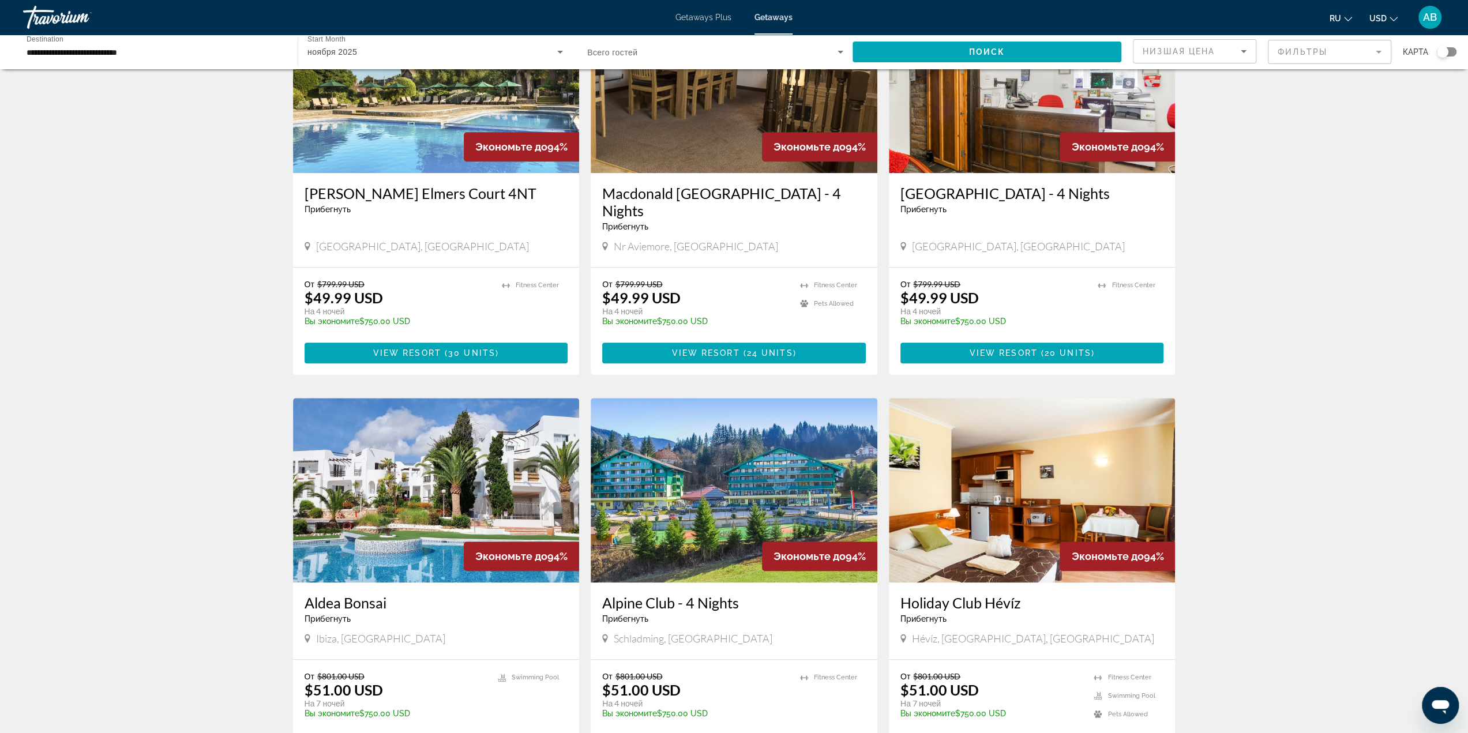
scroll to position [1132, 0]
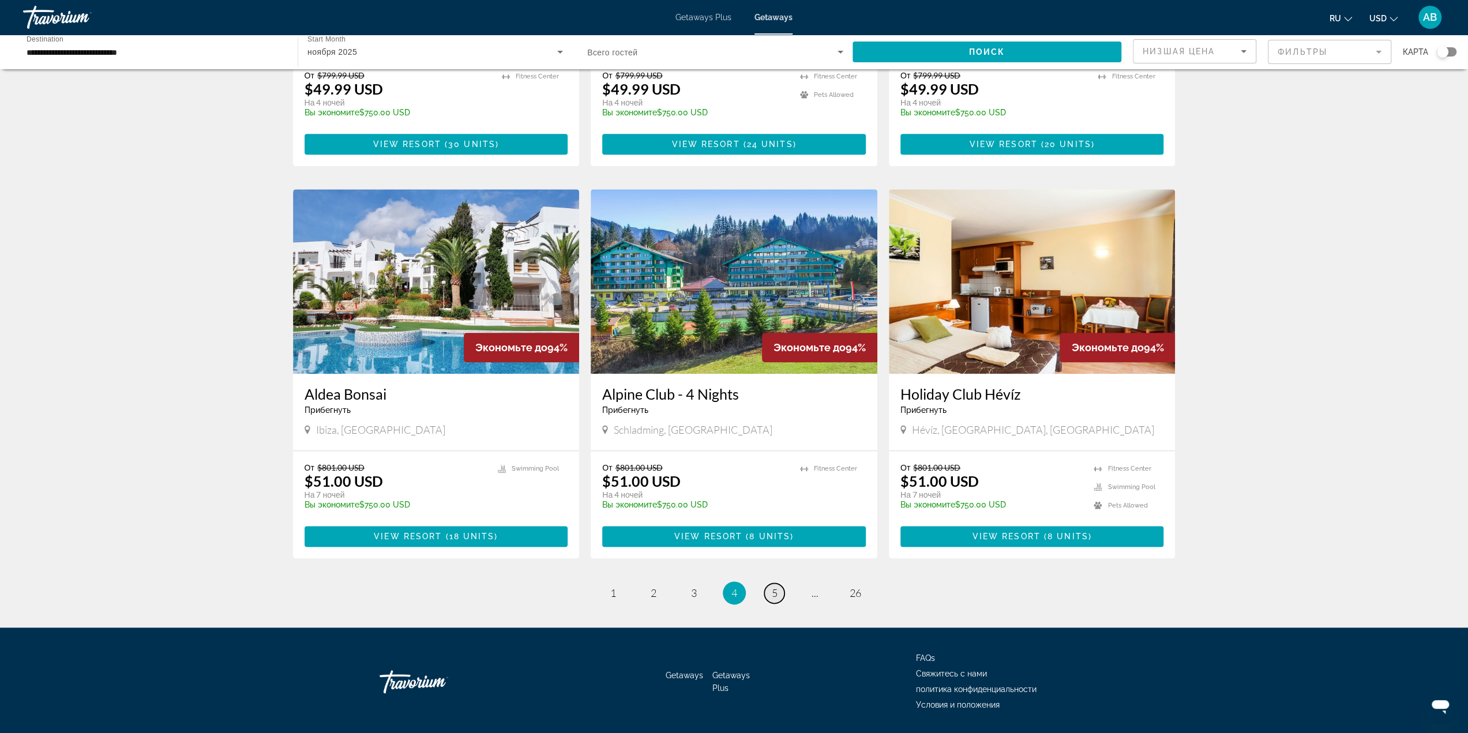
click at [768, 583] on link "page 5" at bounding box center [774, 593] width 20 height 20
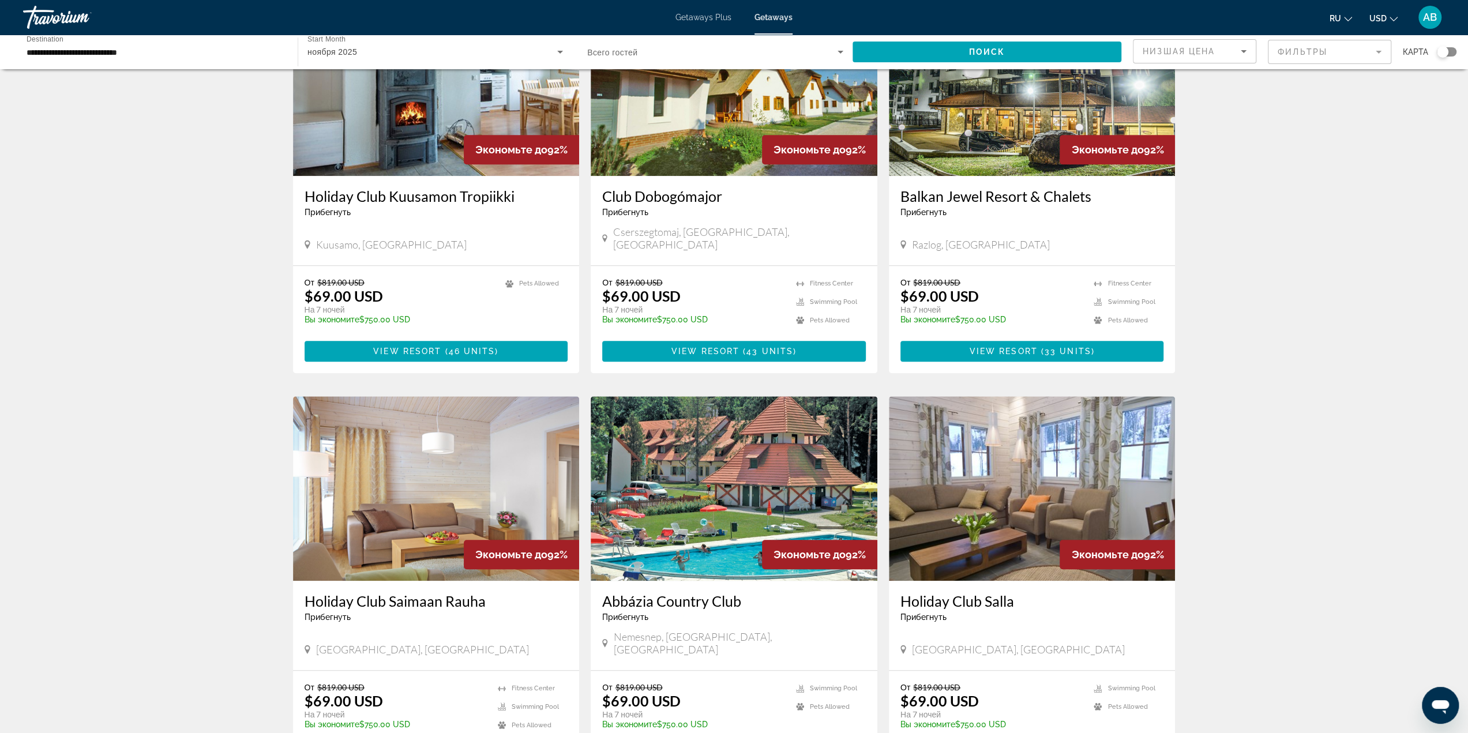
scroll to position [981, 0]
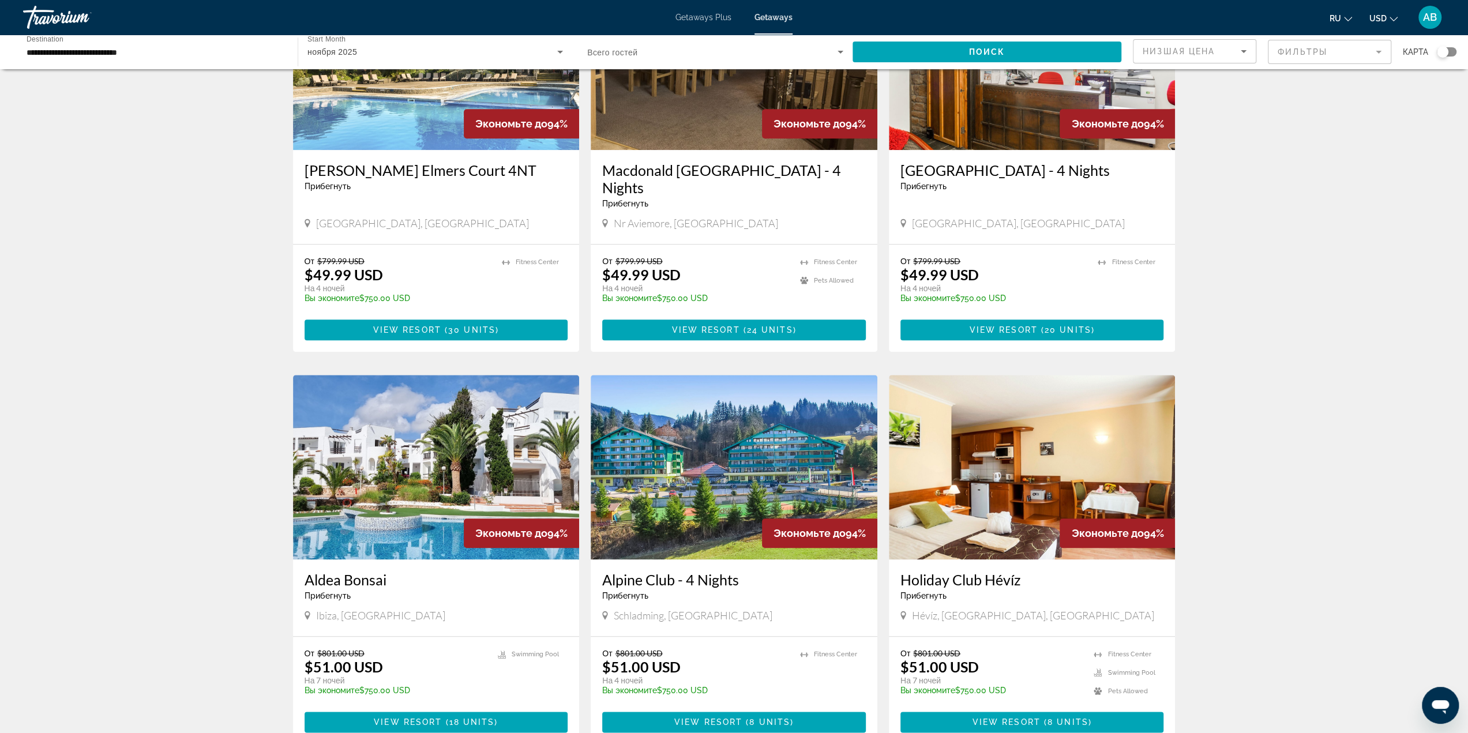
scroll to position [1038, 0]
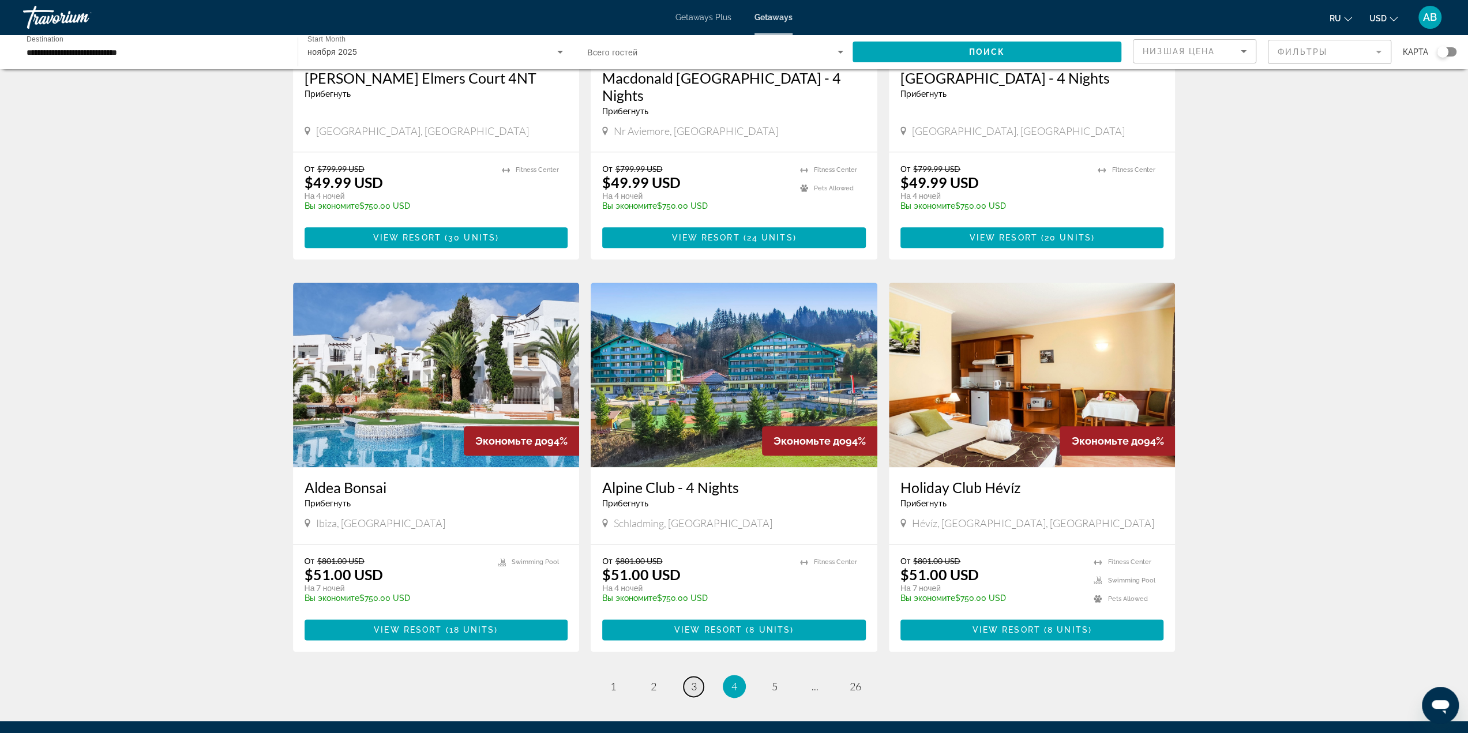
click at [695, 680] on span "3" at bounding box center [694, 686] width 6 height 13
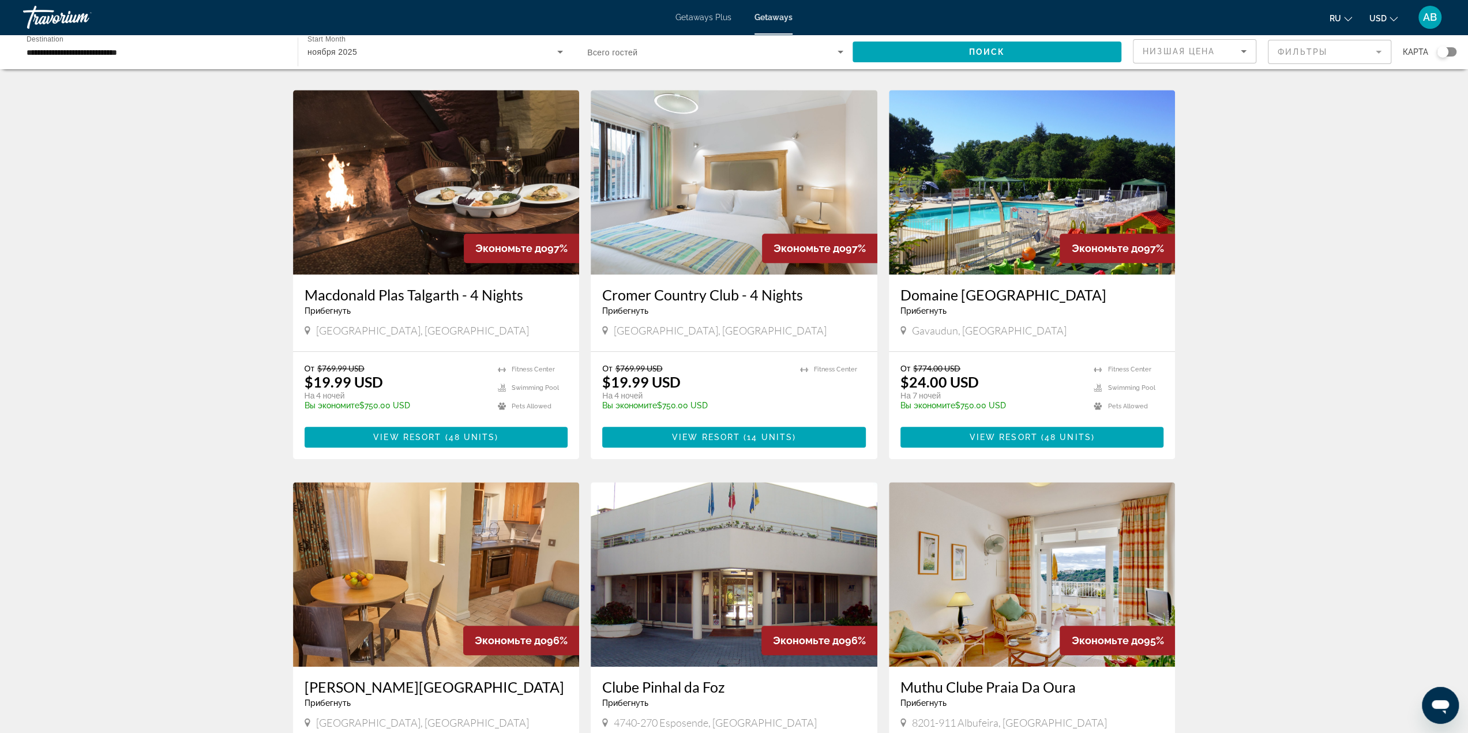
scroll to position [981, 0]
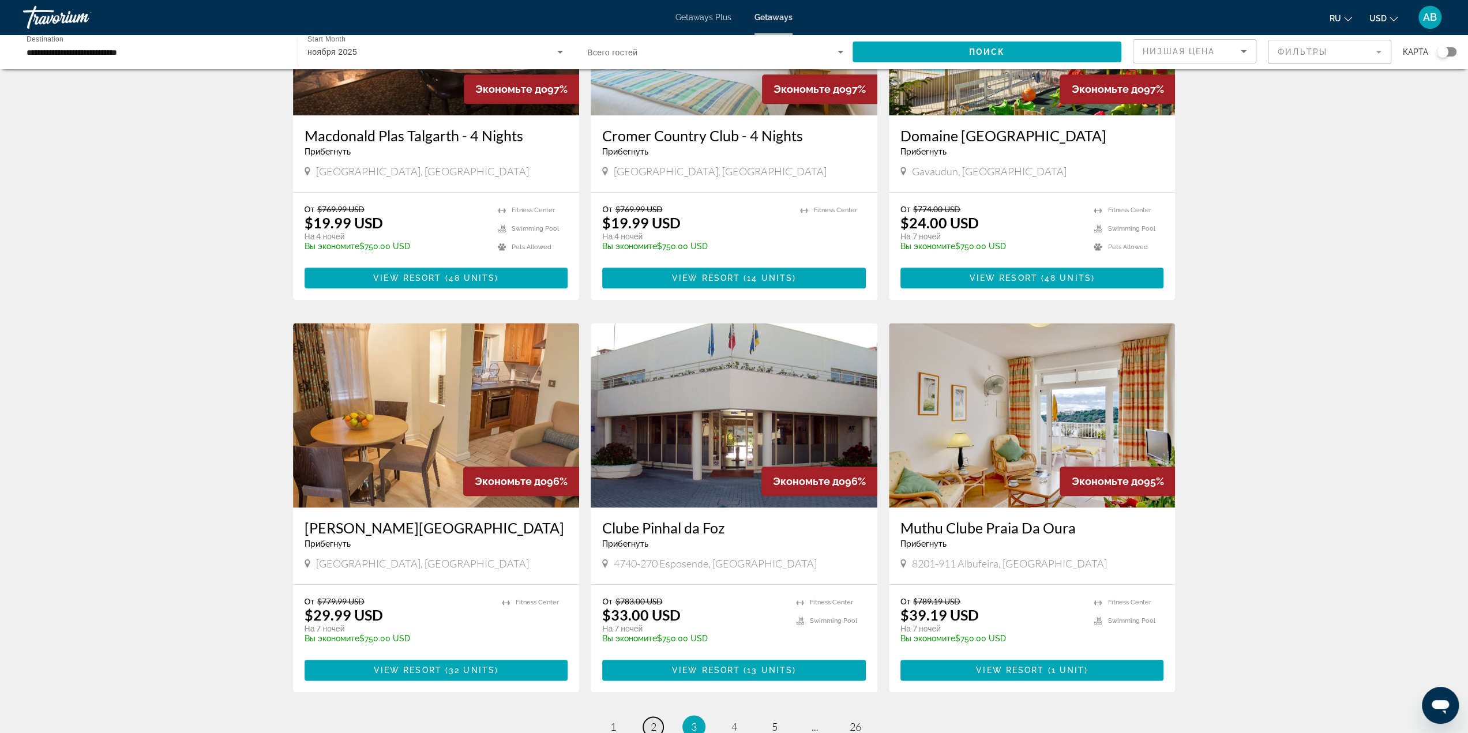
click at [652, 721] on span "2" at bounding box center [654, 727] width 6 height 13
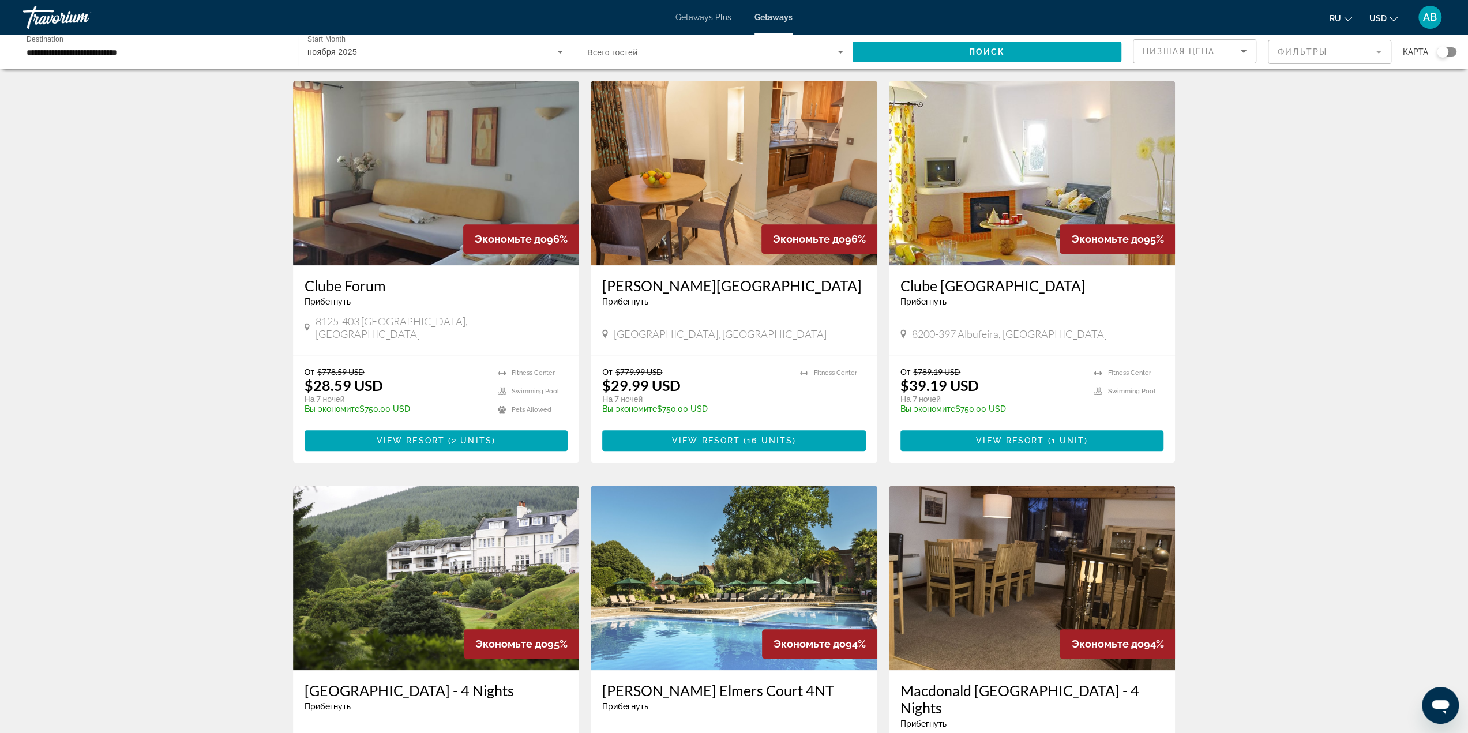
scroll to position [865, 0]
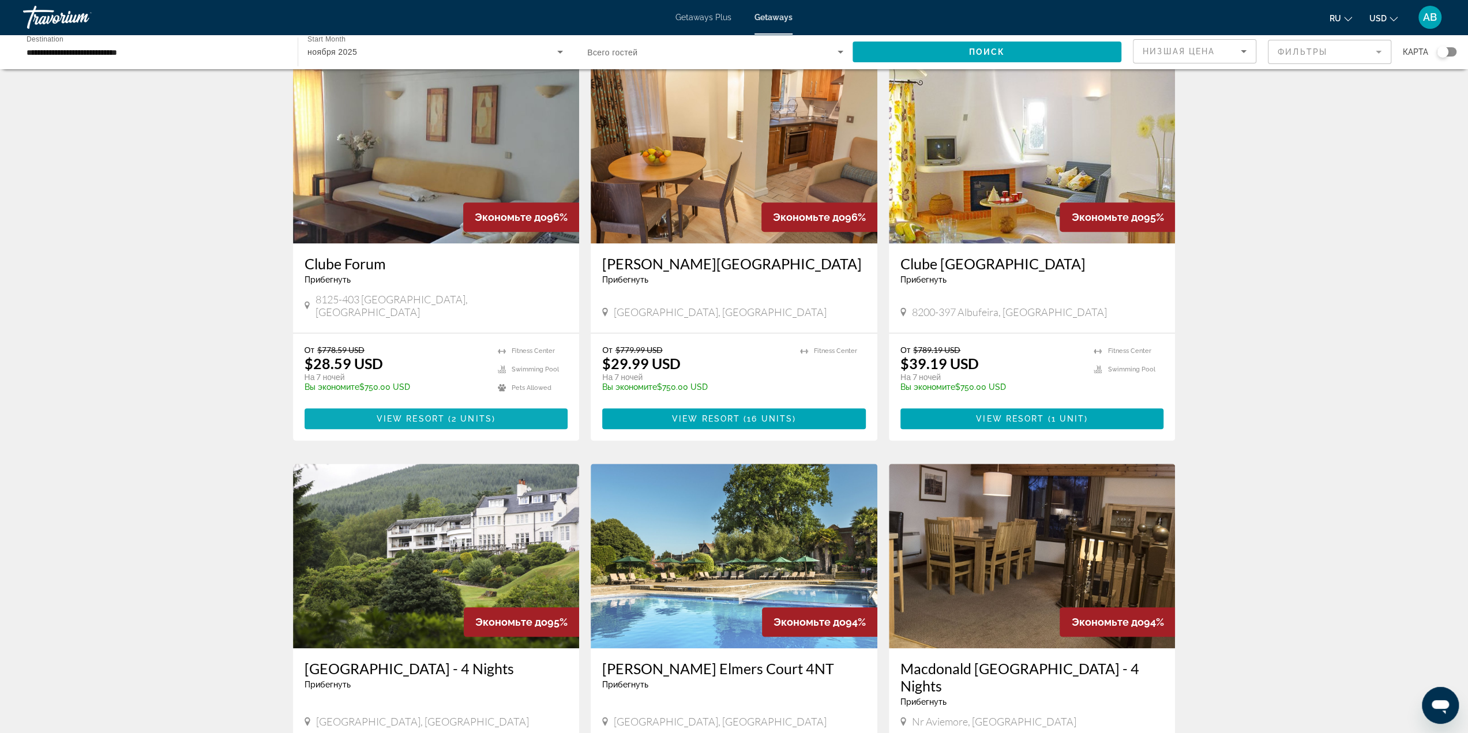
click at [522, 405] on span "Main content" at bounding box center [437, 419] width 264 height 28
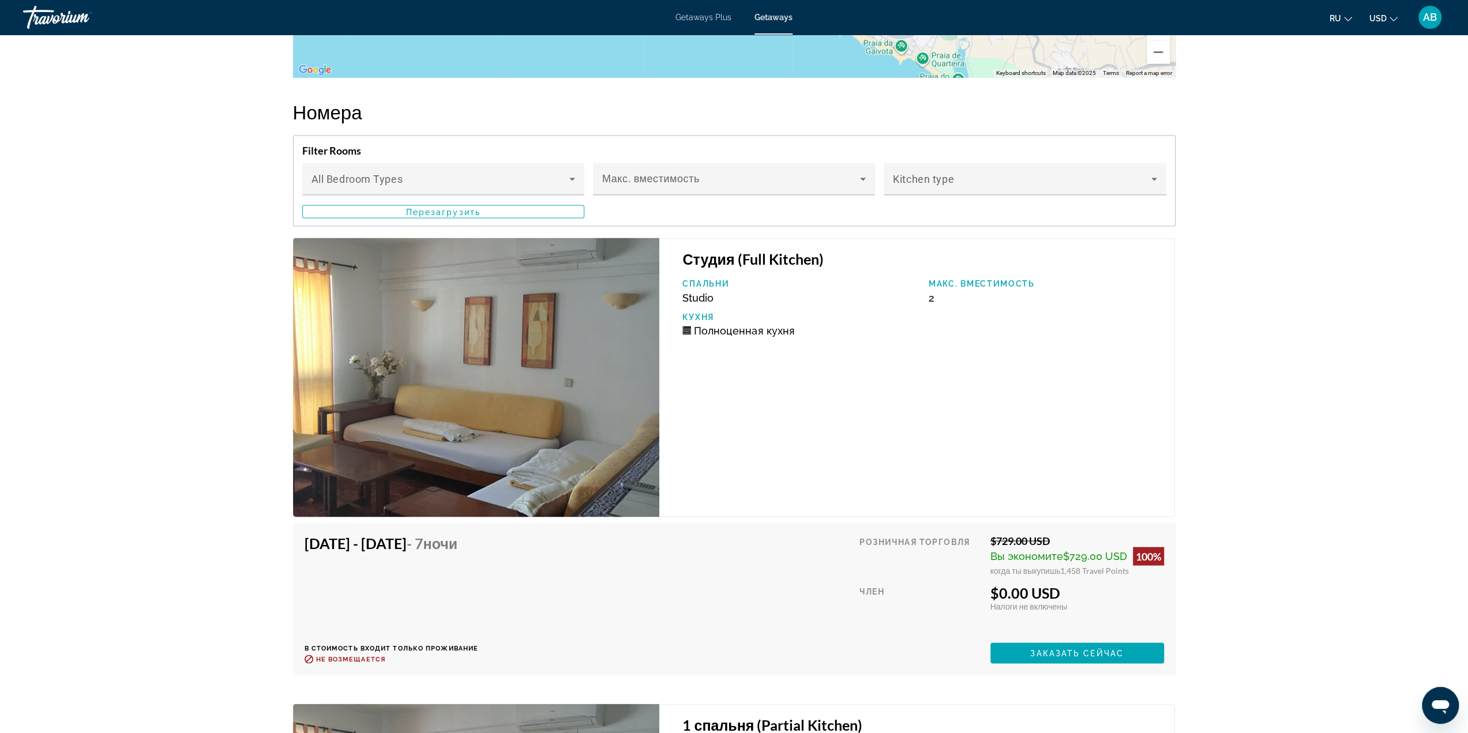
scroll to position [2004, 0]
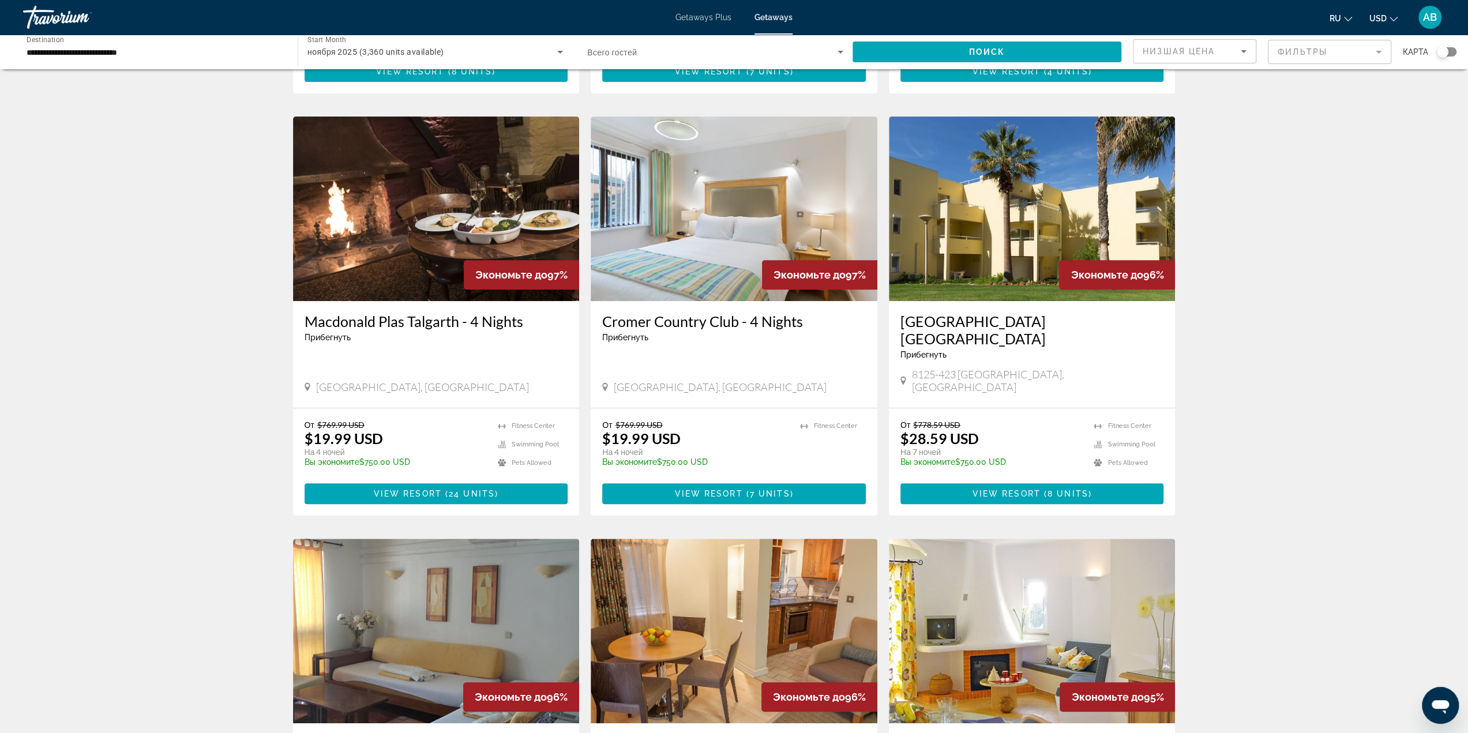
scroll to position [404, 0]
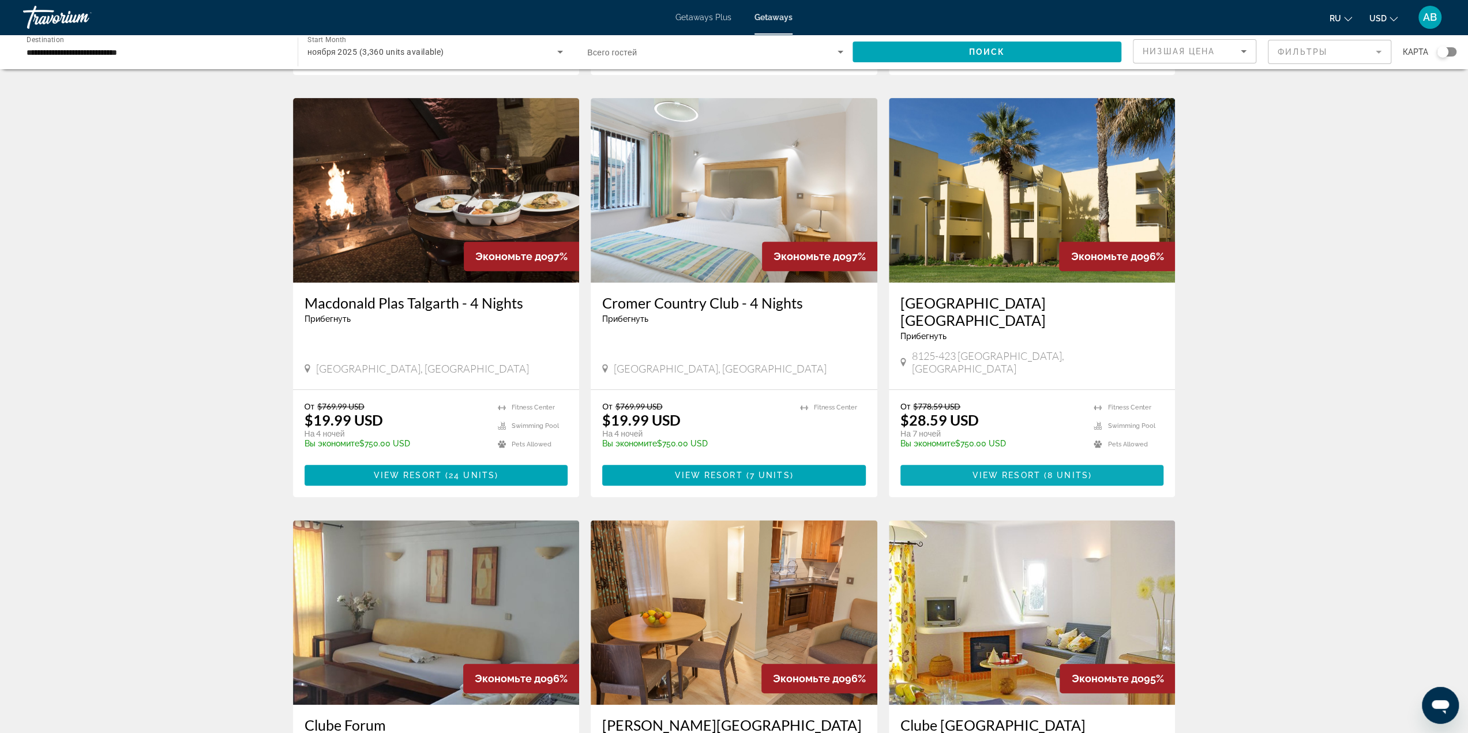
click at [1049, 471] on span "8 units" at bounding box center [1068, 475] width 41 height 9
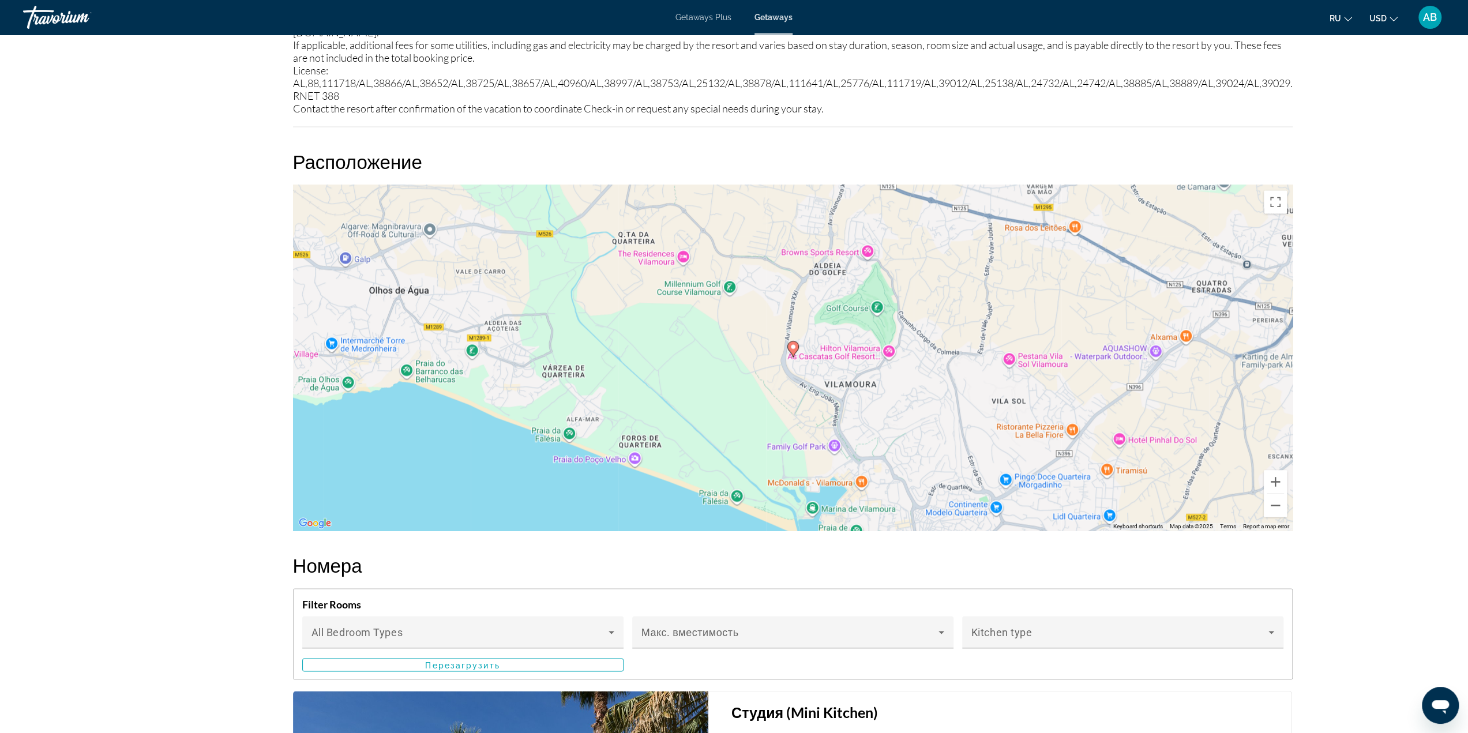
scroll to position [1622, 0]
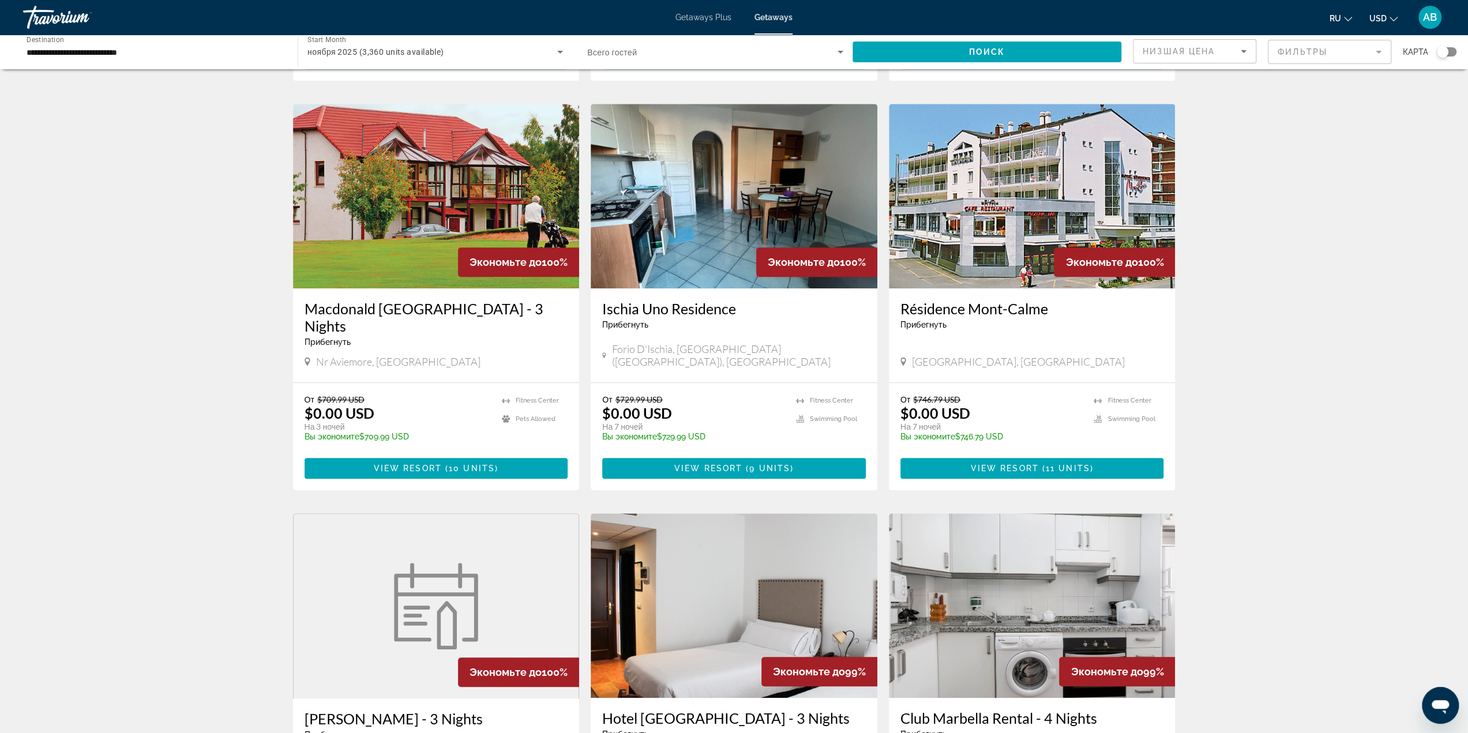
scroll to position [981, 0]
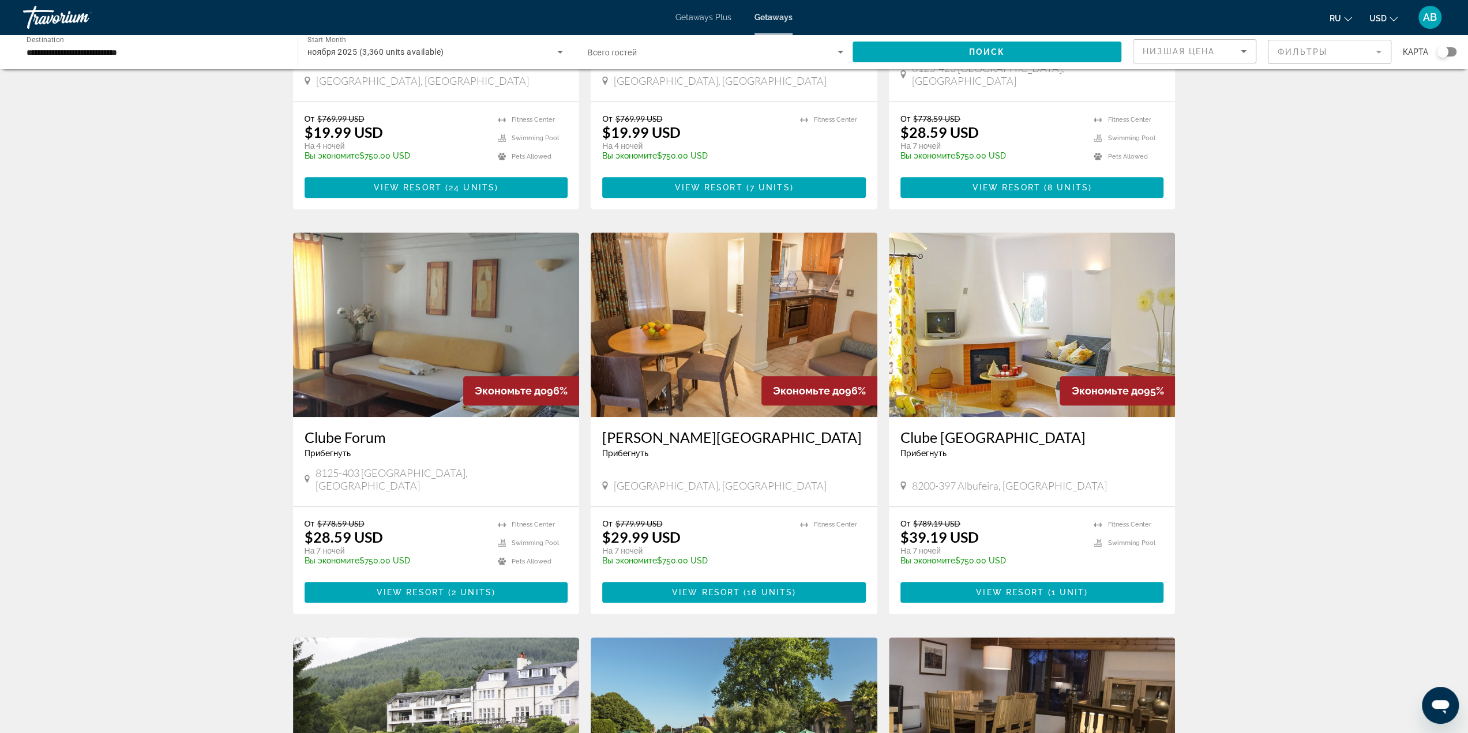
scroll to position [692, 0]
click at [972, 479] on span "8200-397 Albufeira, [GEOGRAPHIC_DATA]" at bounding box center [1009, 485] width 195 height 13
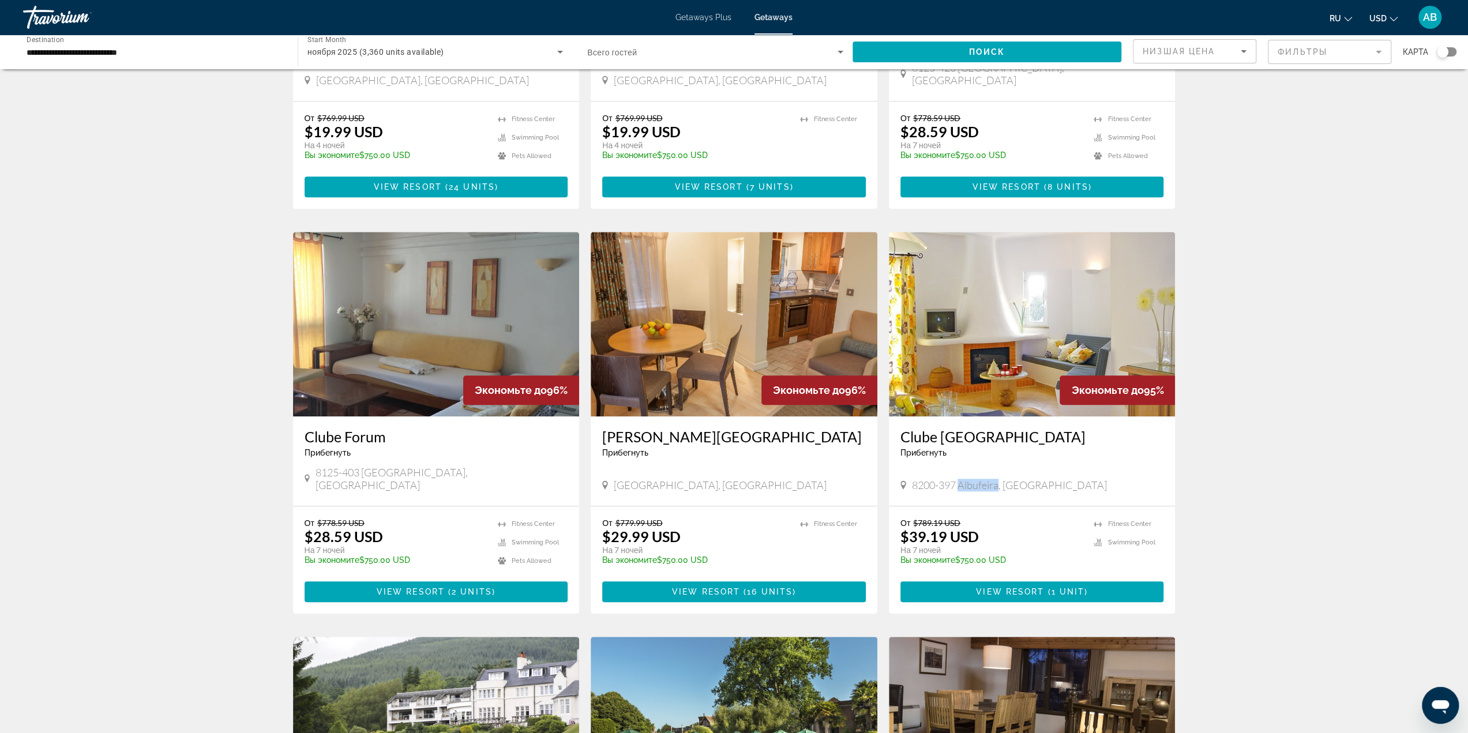
click at [972, 479] on span "8200-397 Albufeira, [GEOGRAPHIC_DATA]" at bounding box center [1009, 485] width 195 height 13
copy span "8200-397 Albufeira, [GEOGRAPHIC_DATA]"
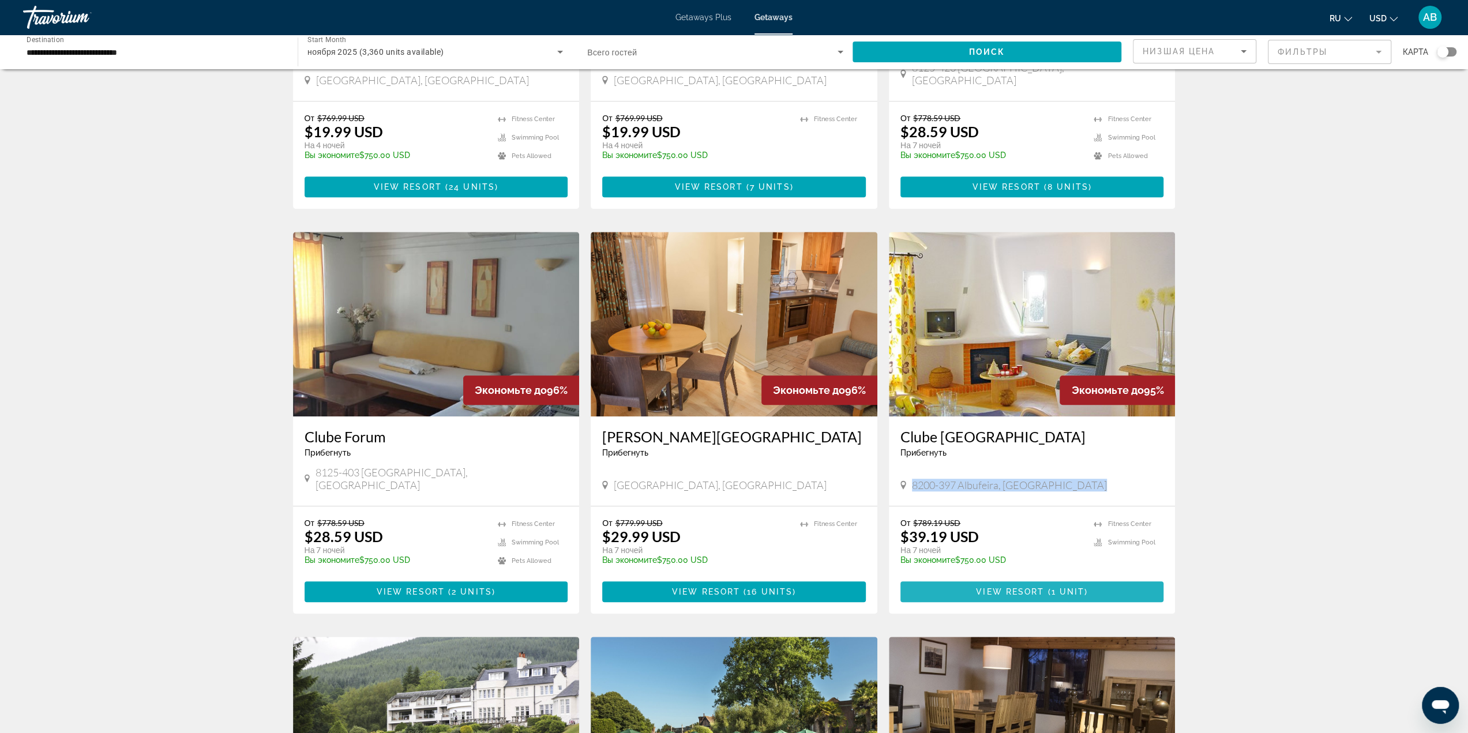
click at [969, 578] on span "Main content" at bounding box center [1033, 592] width 264 height 28
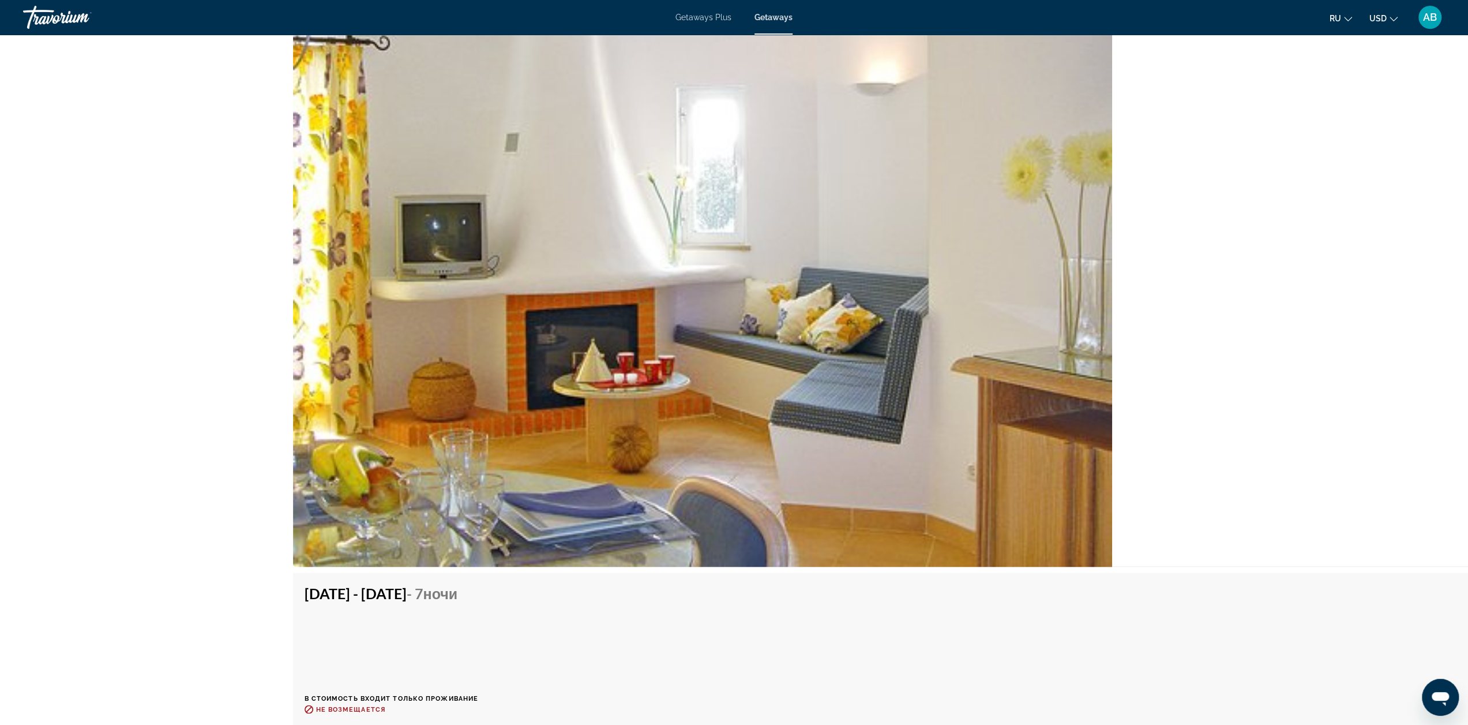
scroll to position [2163, 0]
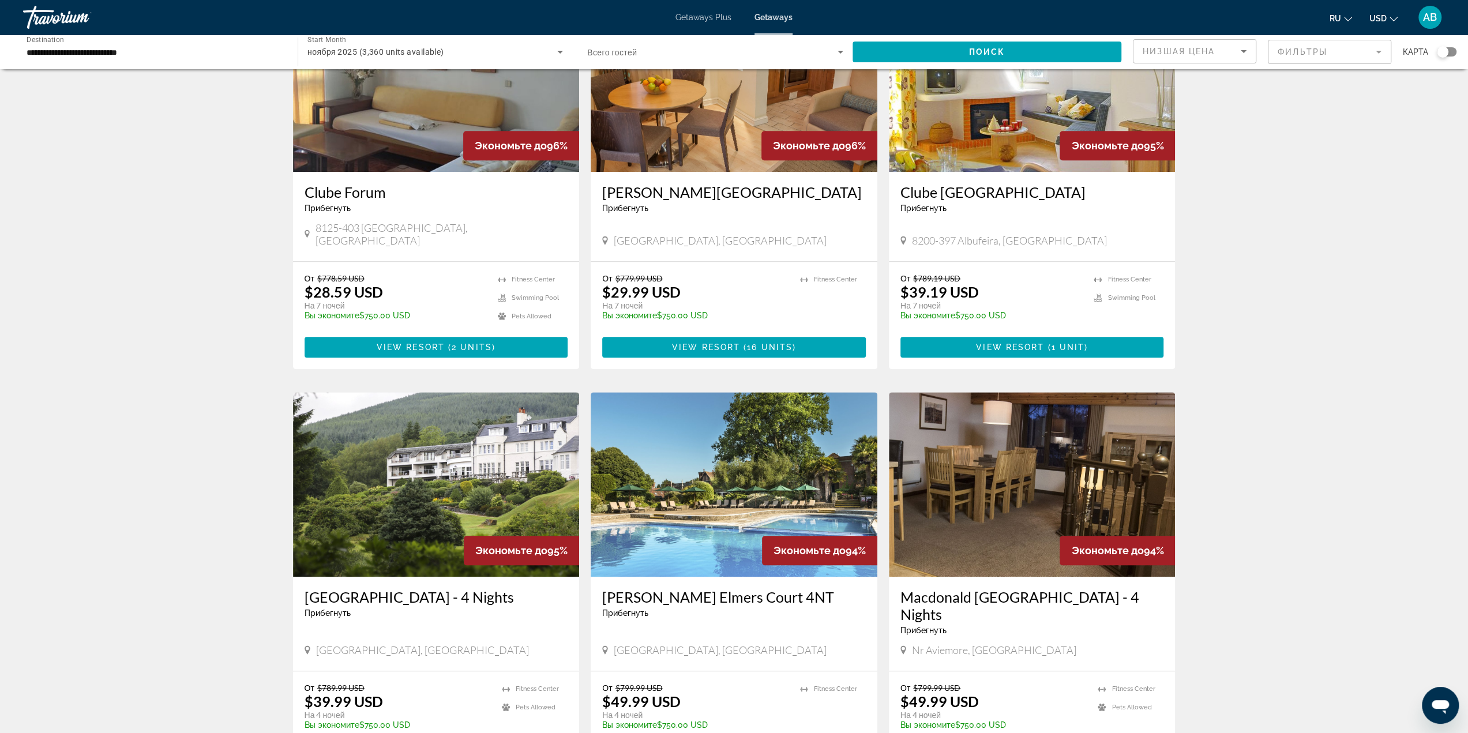
scroll to position [1038, 0]
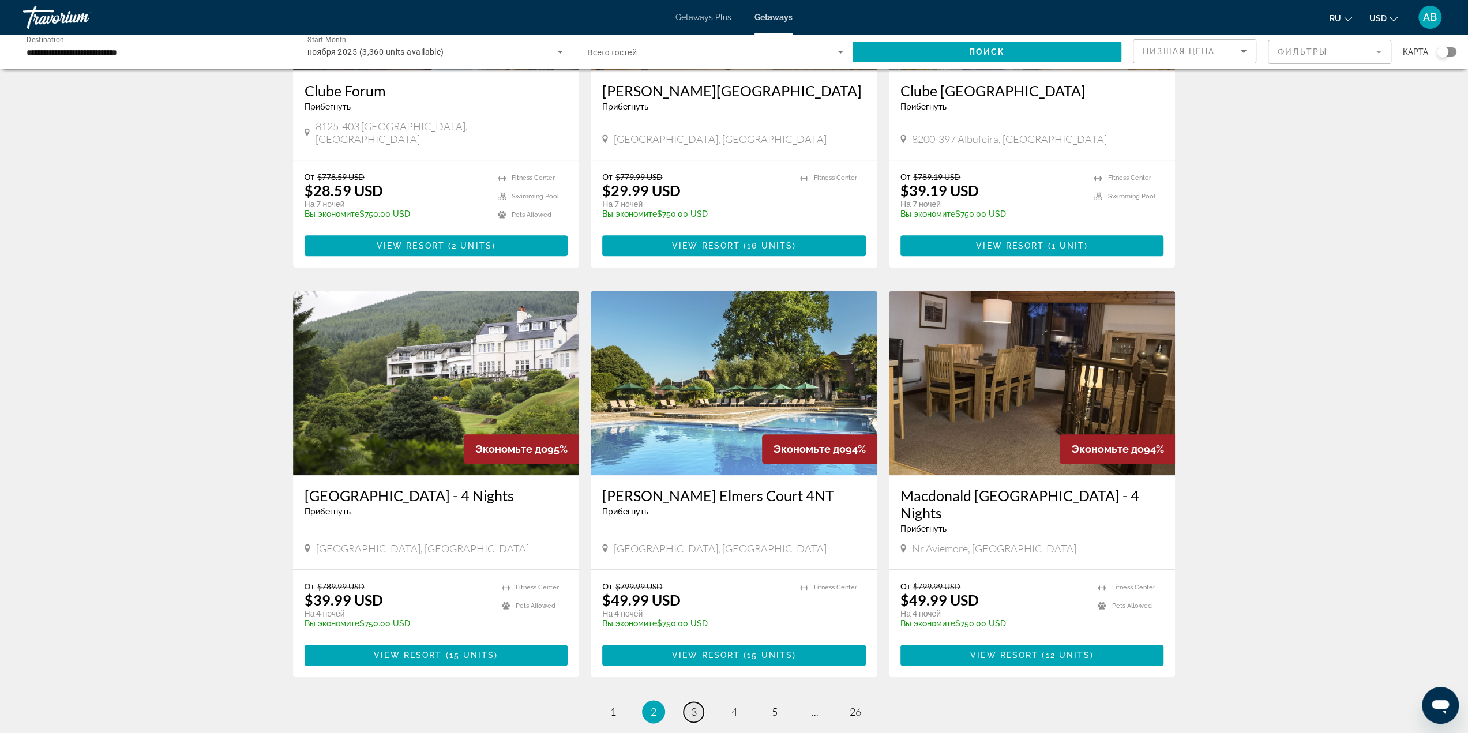
click at [691, 706] on span "3" at bounding box center [694, 712] width 6 height 13
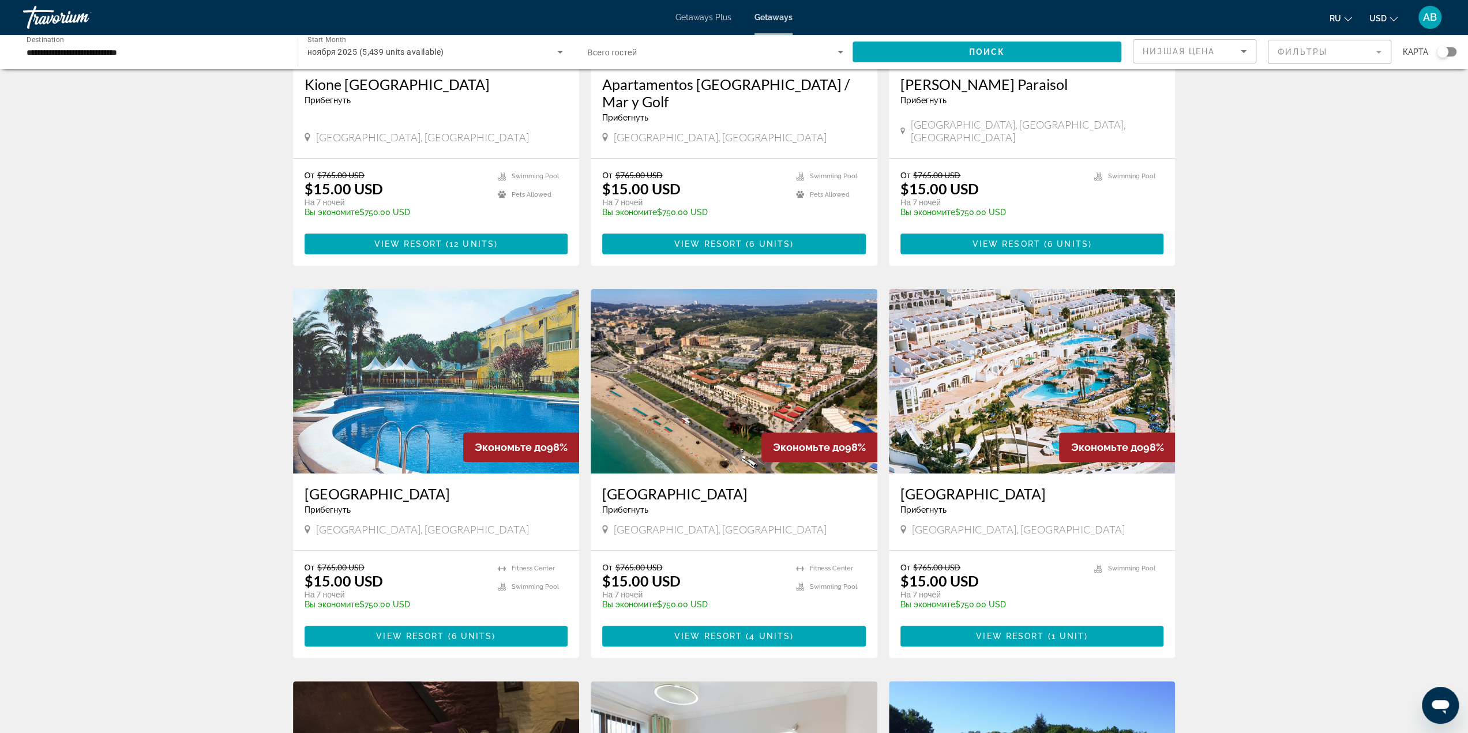
scroll to position [231, 0]
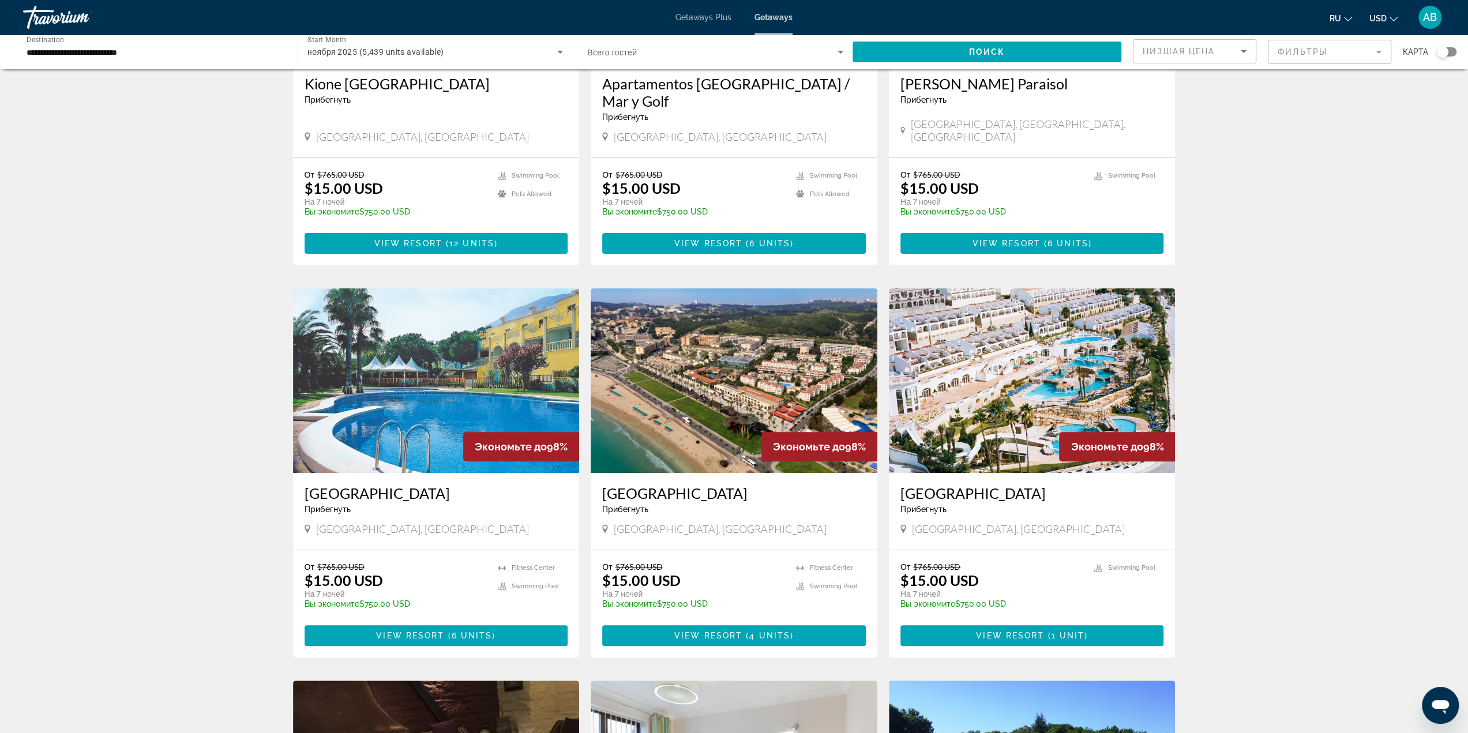
click at [631, 523] on span "[GEOGRAPHIC_DATA], [GEOGRAPHIC_DATA]" at bounding box center [720, 529] width 213 height 13
copy span "[GEOGRAPHIC_DATA], [GEOGRAPHIC_DATA]"
click at [729, 631] on span "View Resort" at bounding box center [708, 635] width 68 height 9
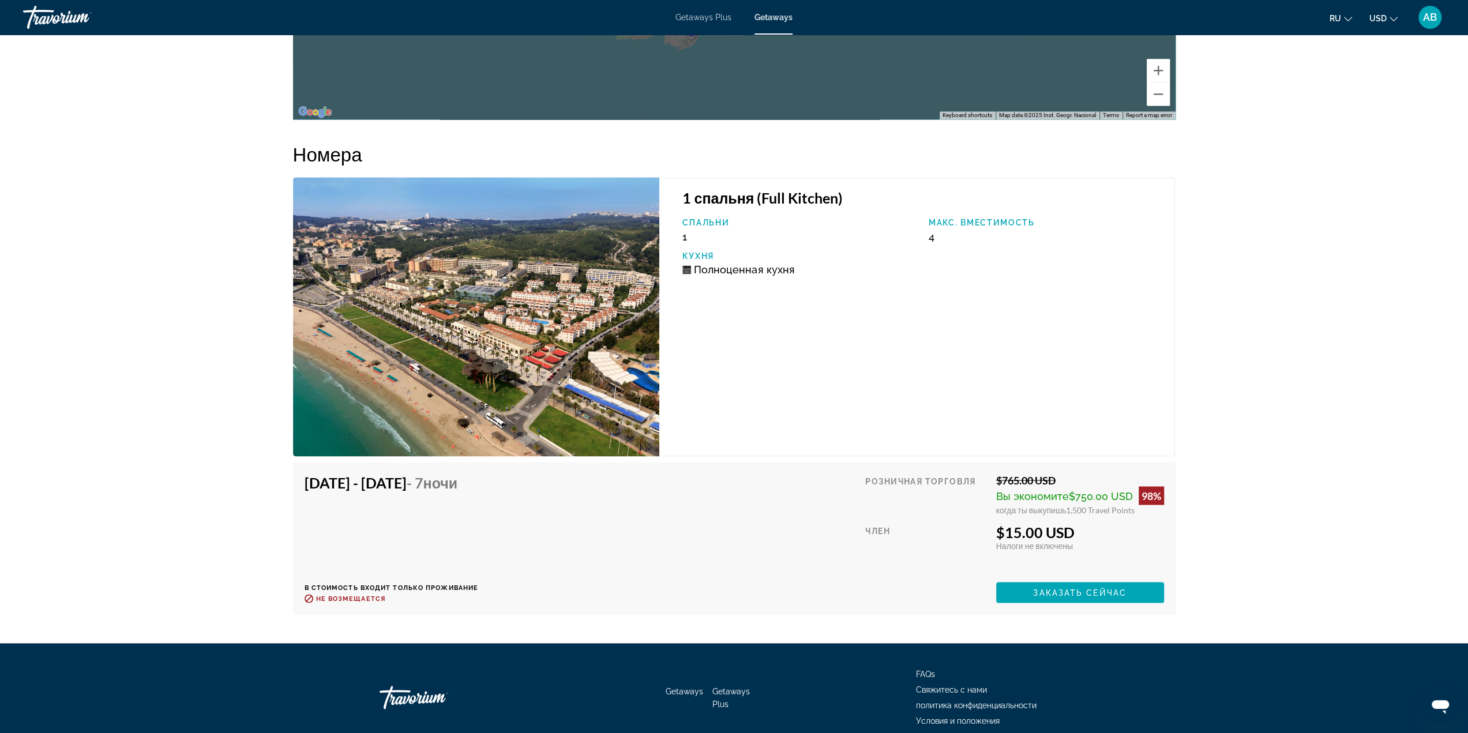
scroll to position [1788, 0]
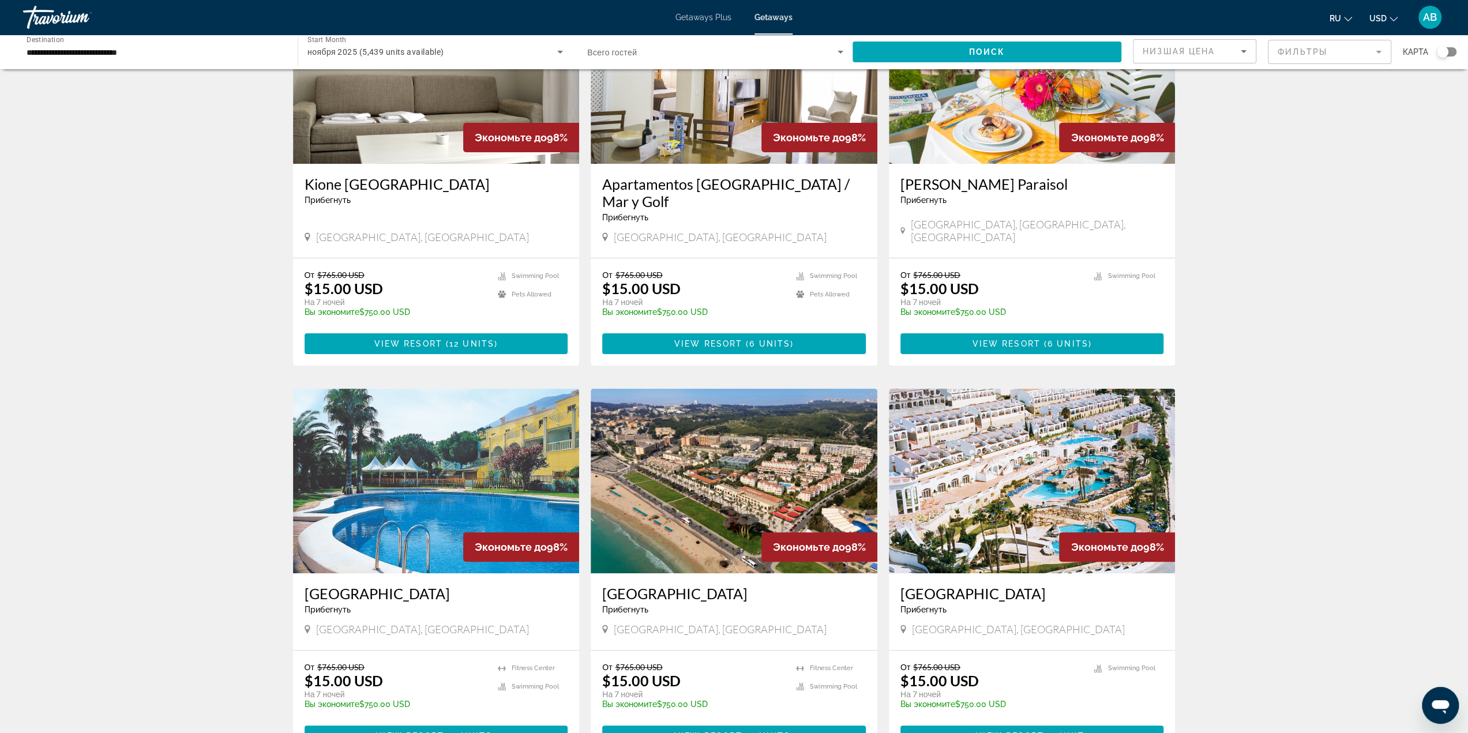
scroll to position [58, 0]
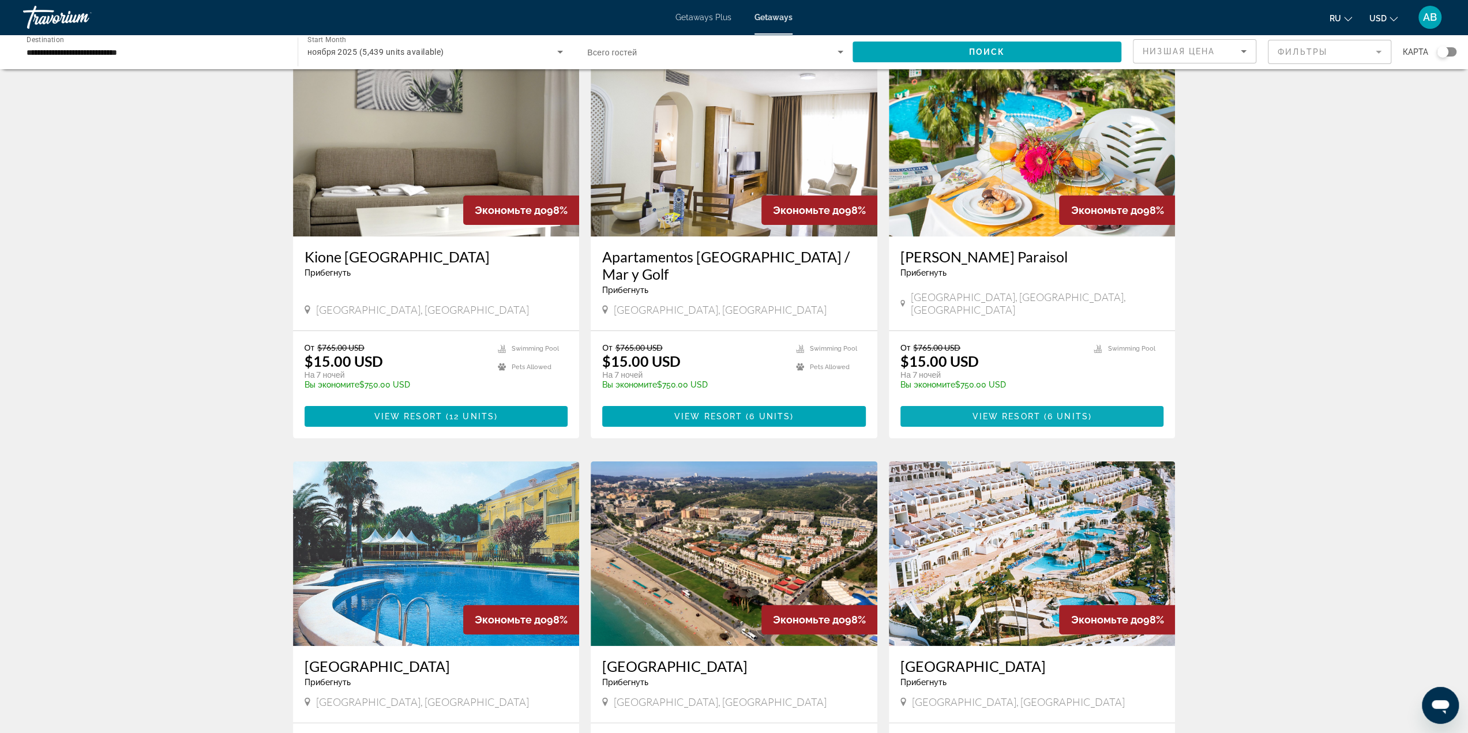
click at [1097, 403] on span "Main content" at bounding box center [1033, 417] width 264 height 28
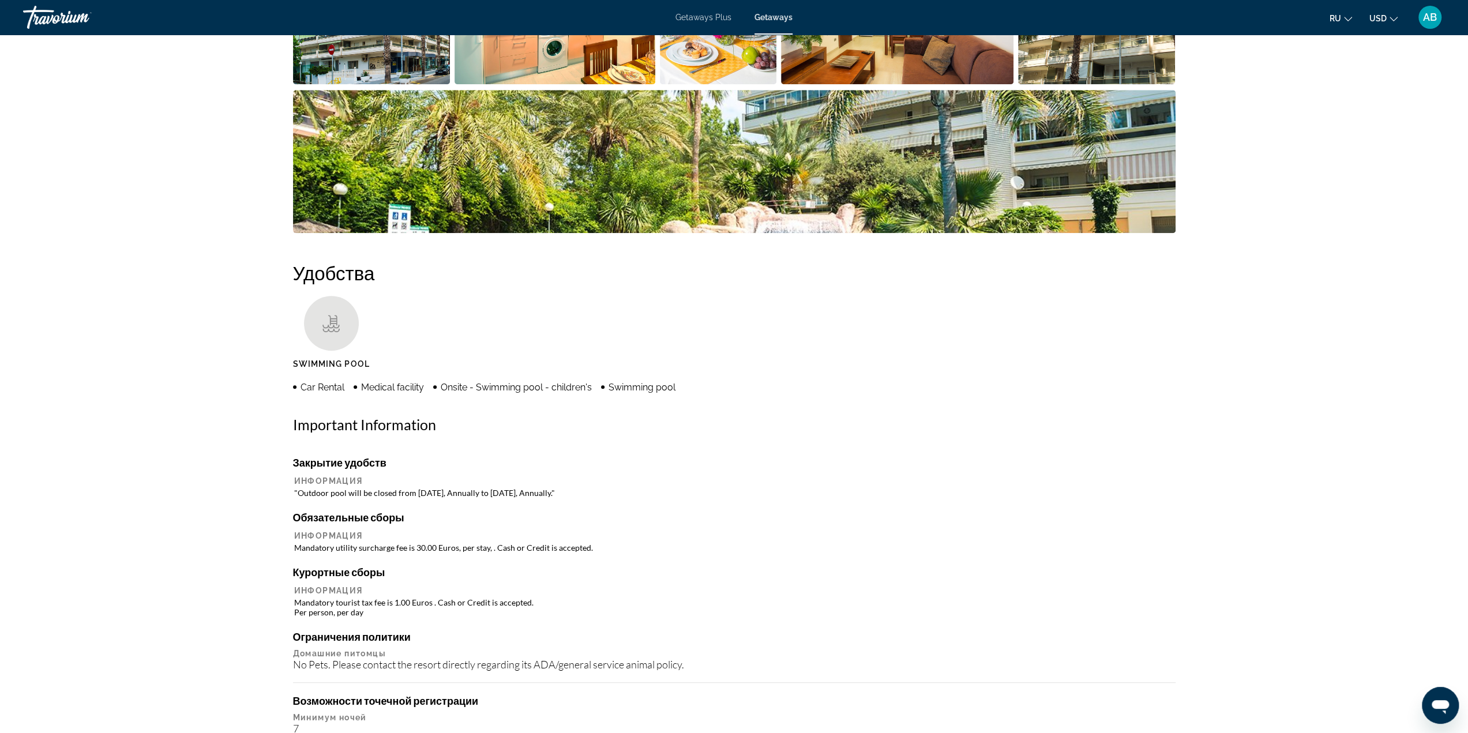
scroll to position [513, 0]
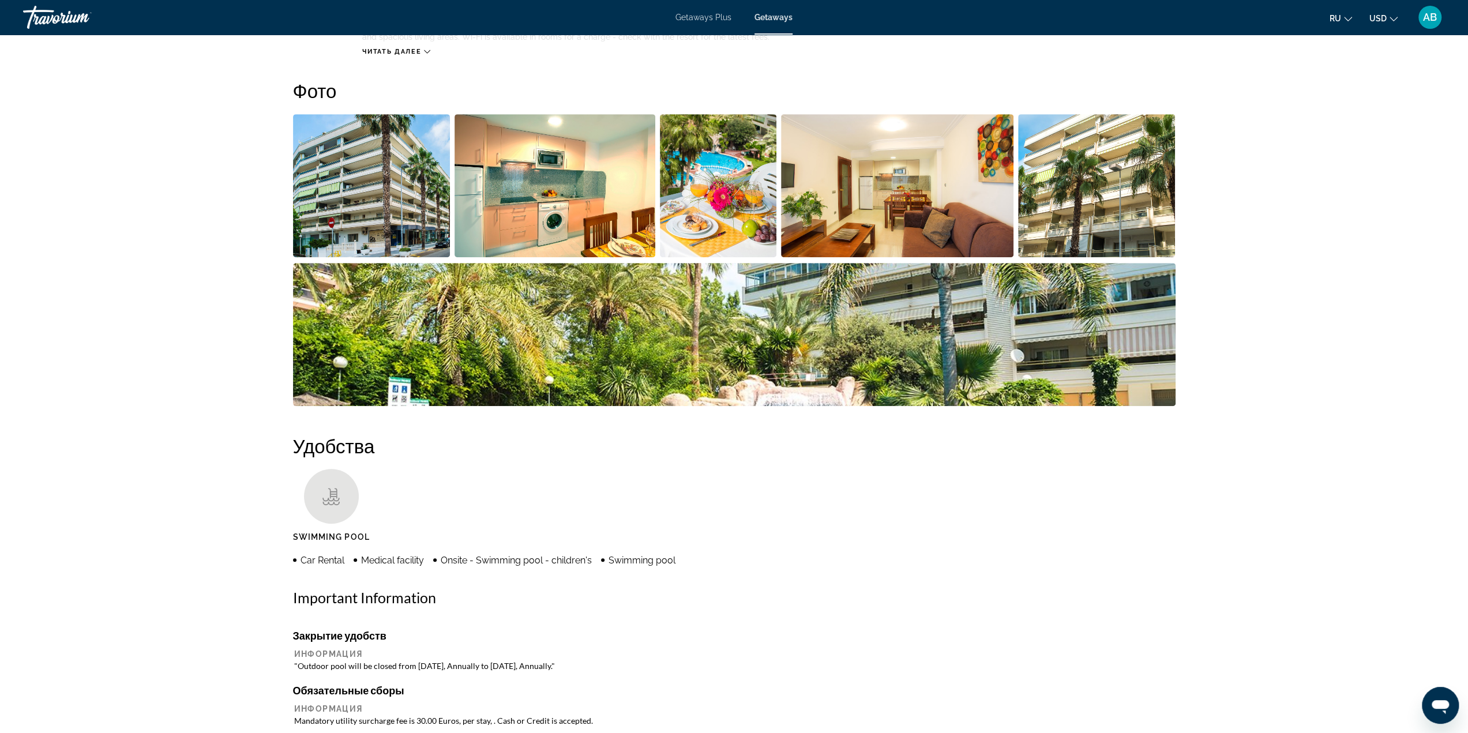
click at [347, 169] on img "Open full-screen image slider" at bounding box center [371, 185] width 157 height 143
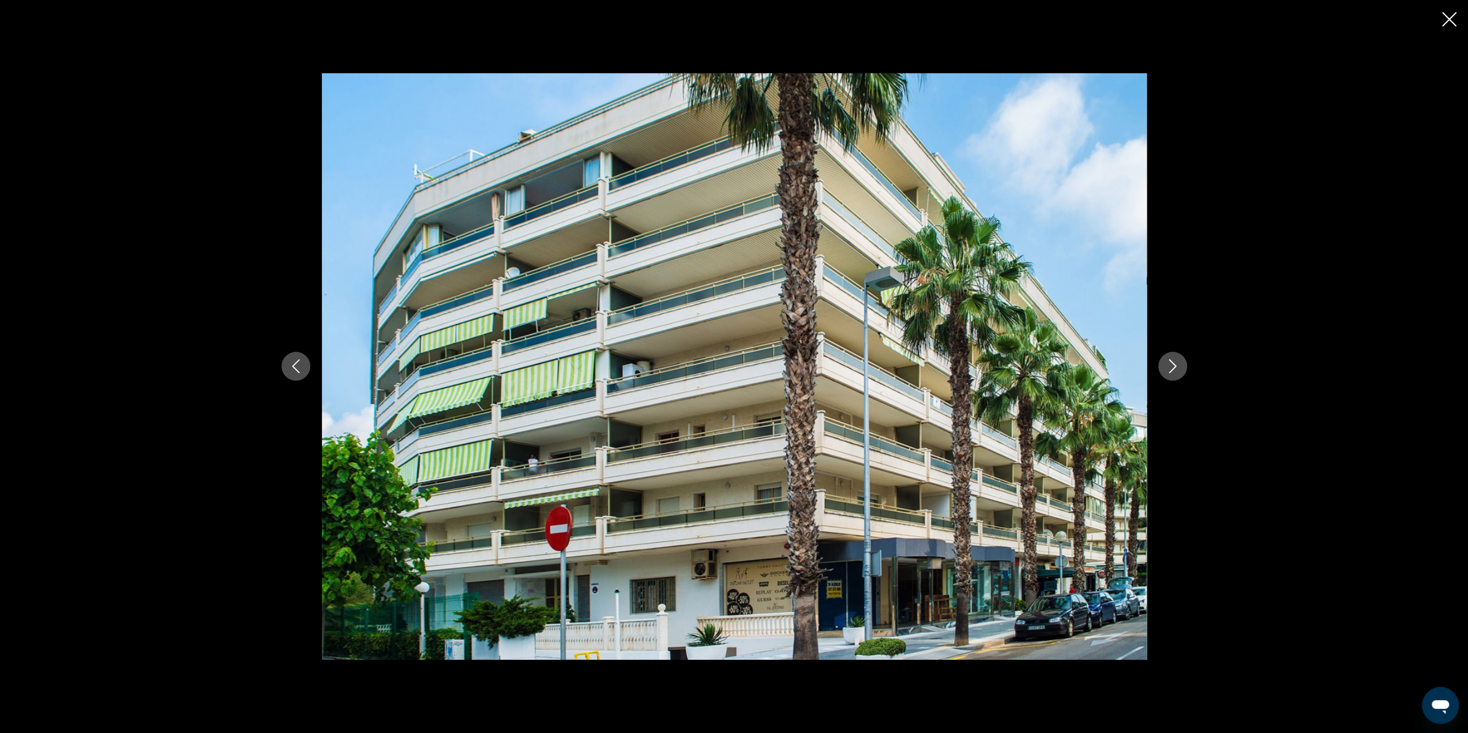
click at [1180, 361] on button "Next image" at bounding box center [1172, 366] width 29 height 29
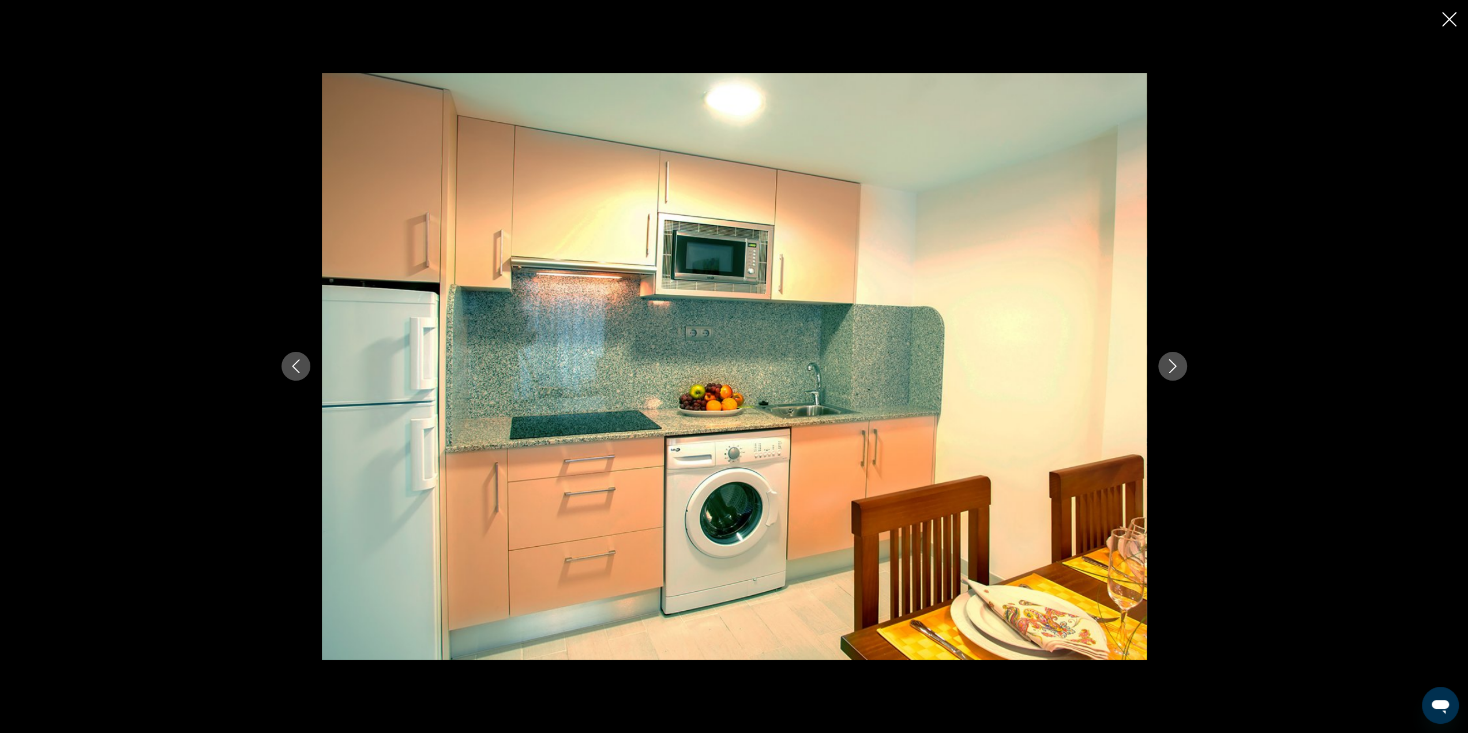
click at [1180, 361] on button "Next image" at bounding box center [1172, 366] width 29 height 29
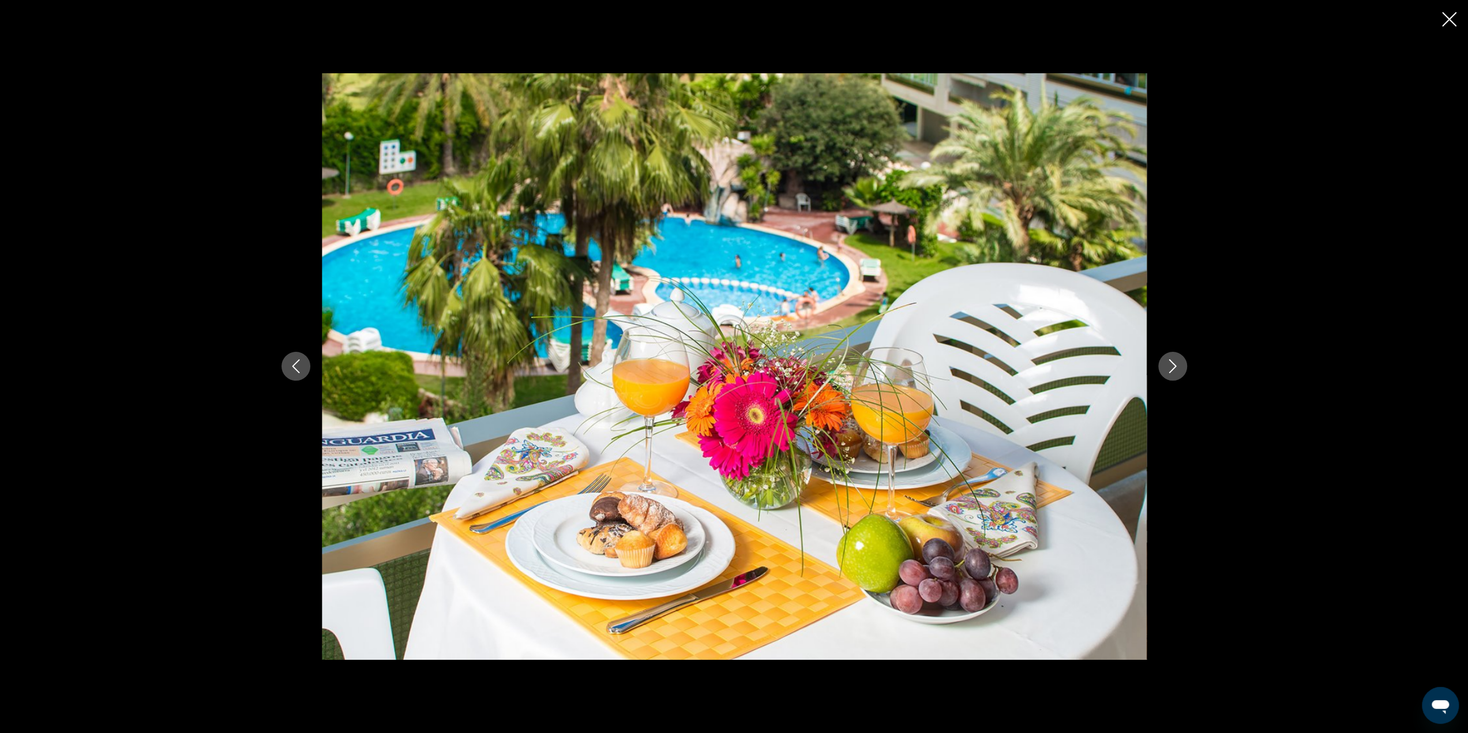
click at [1180, 361] on button "Next image" at bounding box center [1172, 366] width 29 height 29
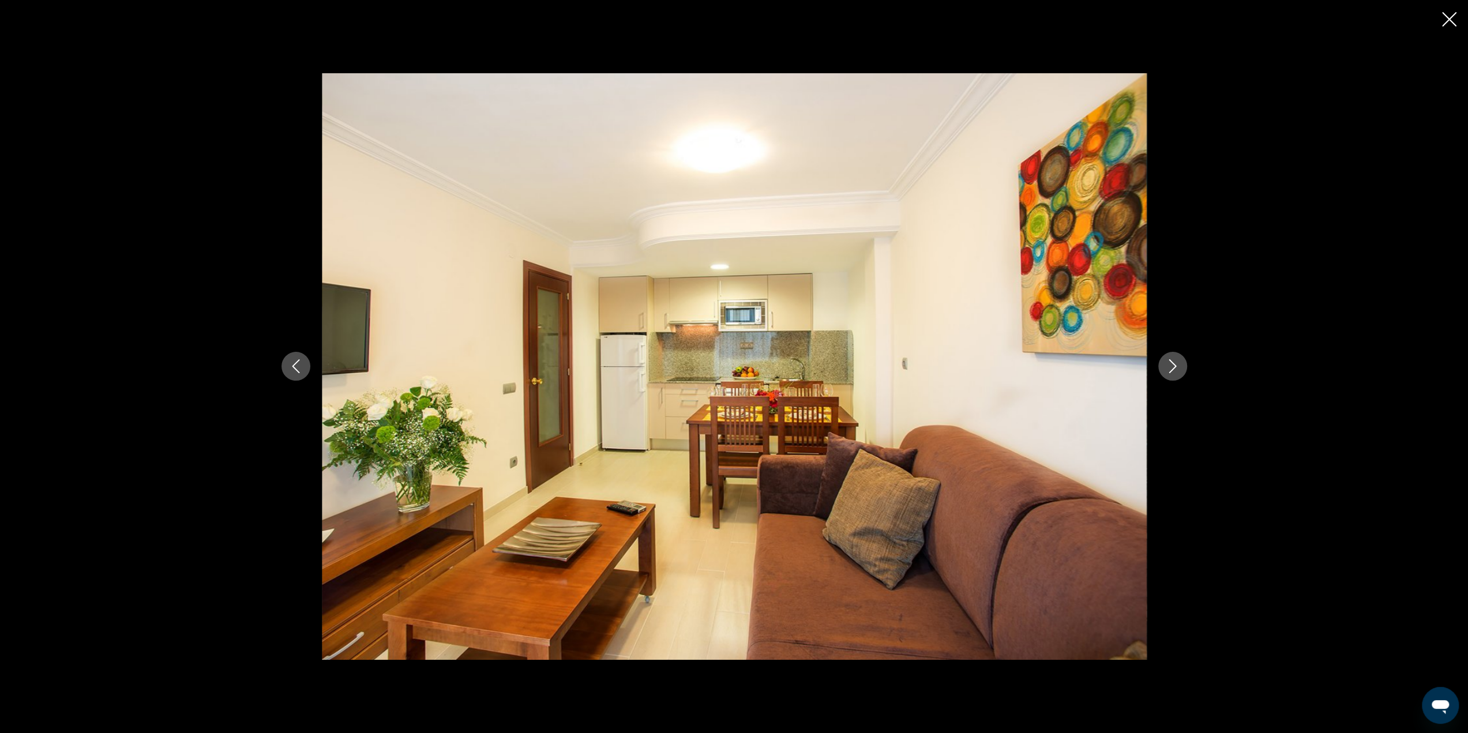
click at [1180, 361] on button "Next image" at bounding box center [1172, 366] width 29 height 29
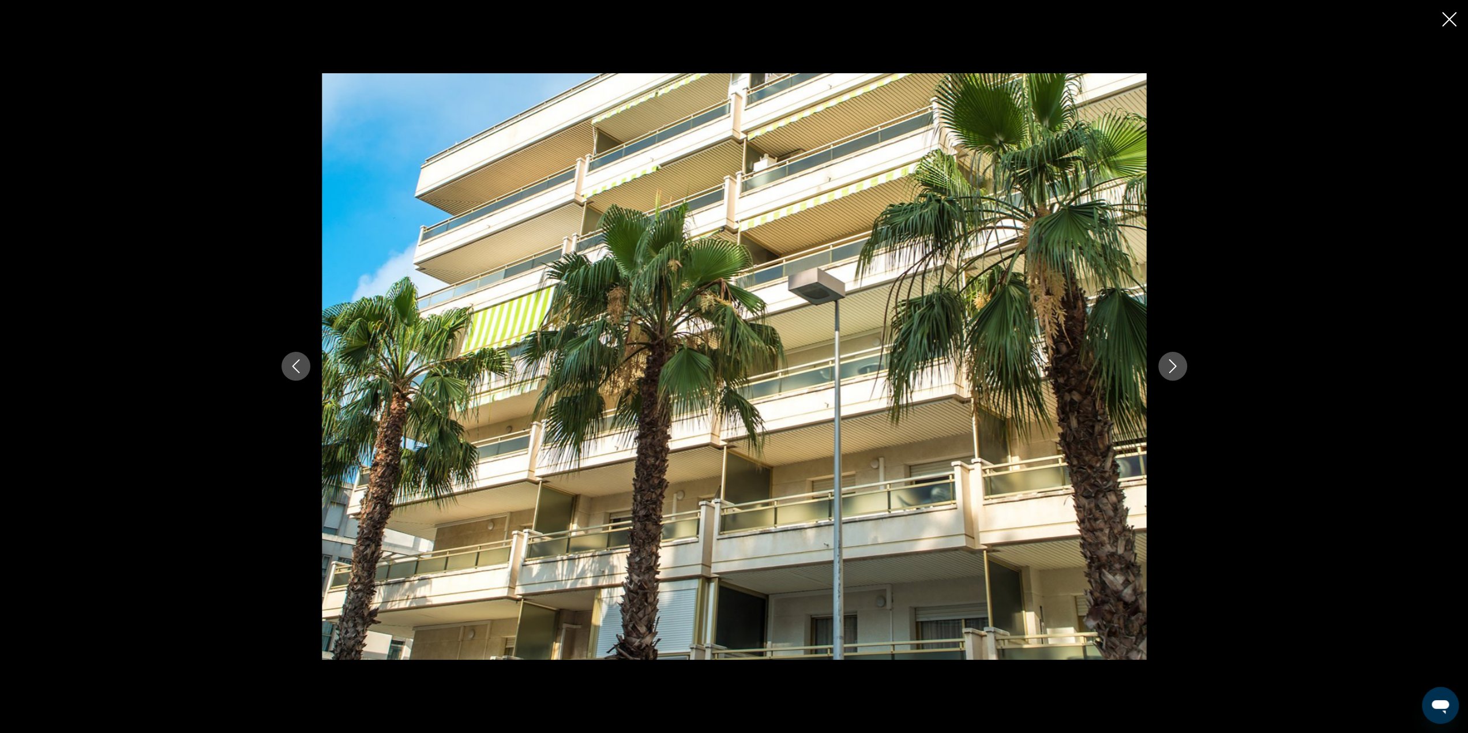
click at [1180, 361] on button "Next image" at bounding box center [1172, 366] width 29 height 29
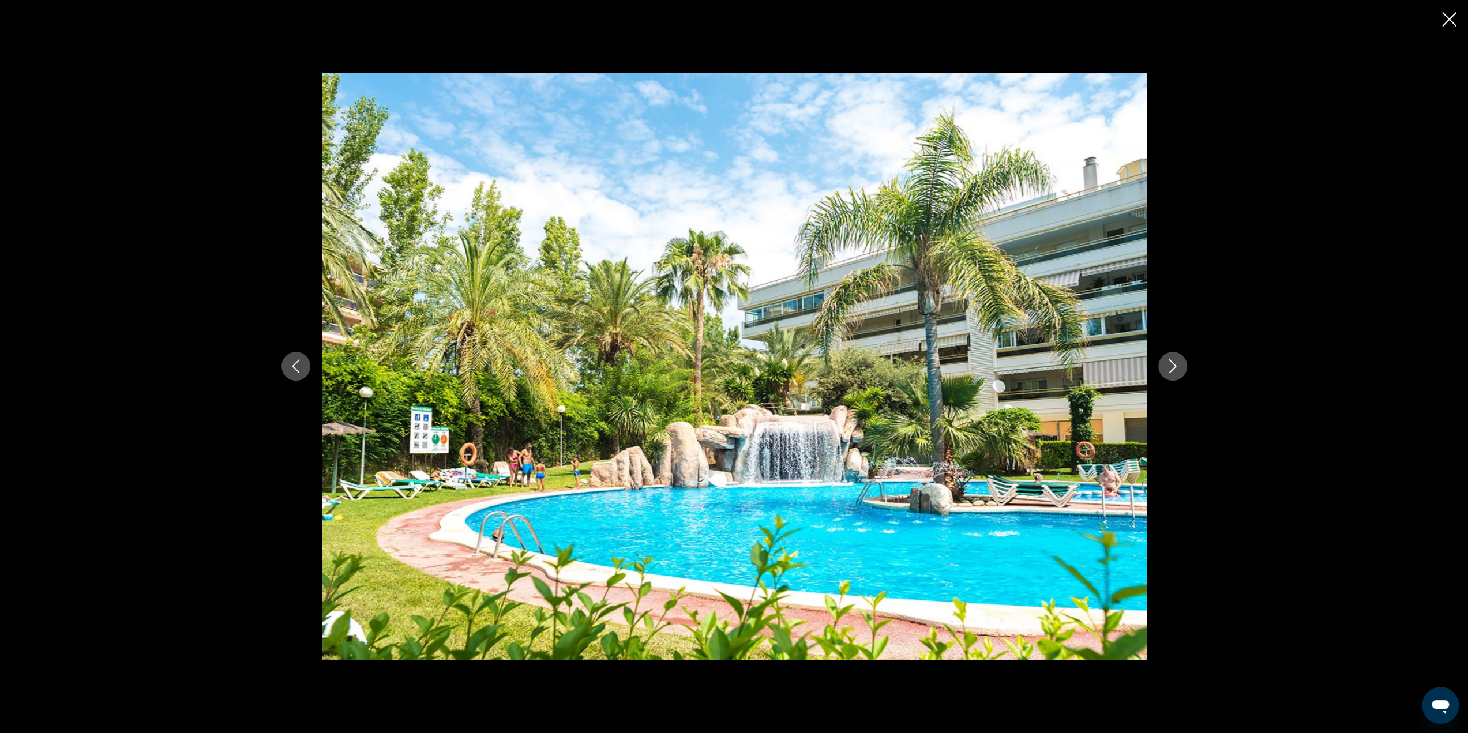
click at [1180, 361] on button "Next image" at bounding box center [1172, 366] width 29 height 29
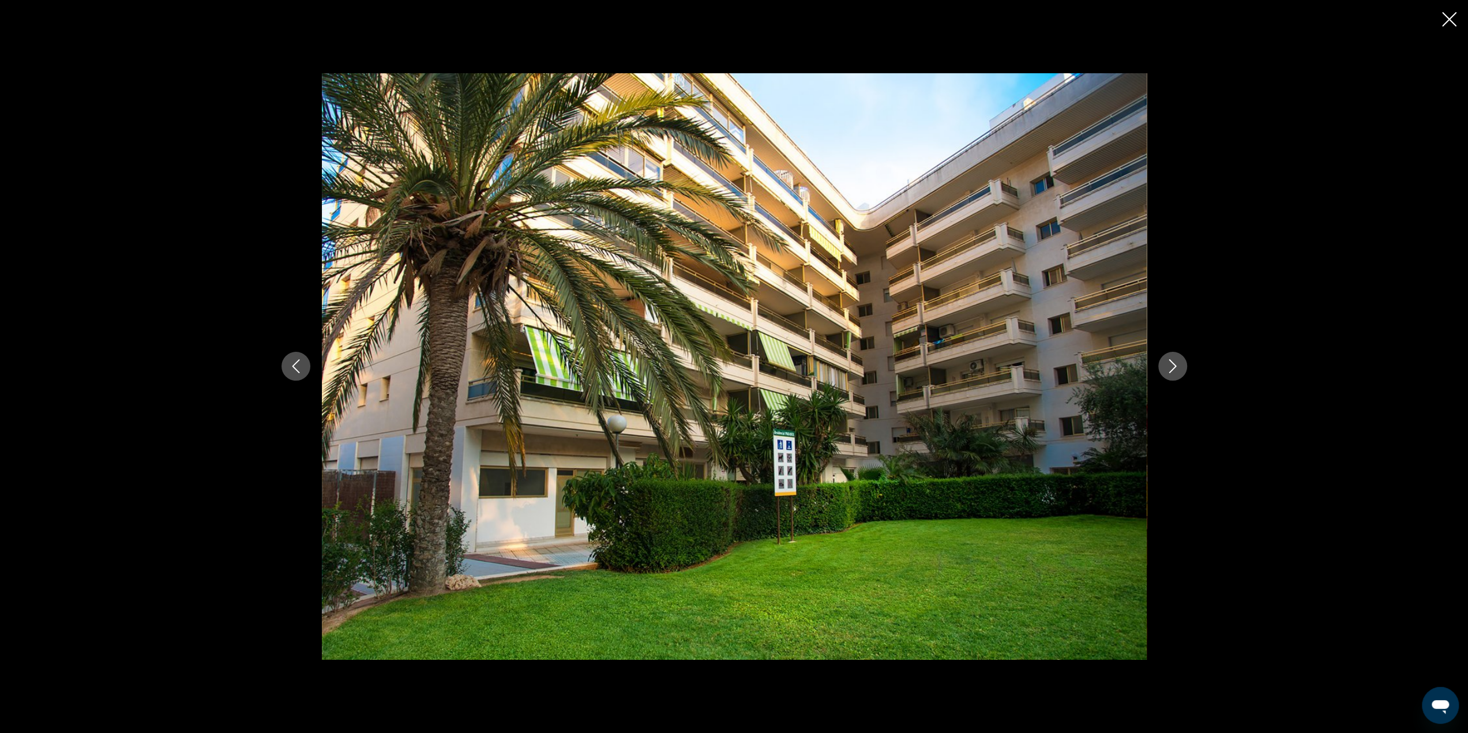
click at [1180, 361] on button "Next image" at bounding box center [1172, 366] width 29 height 29
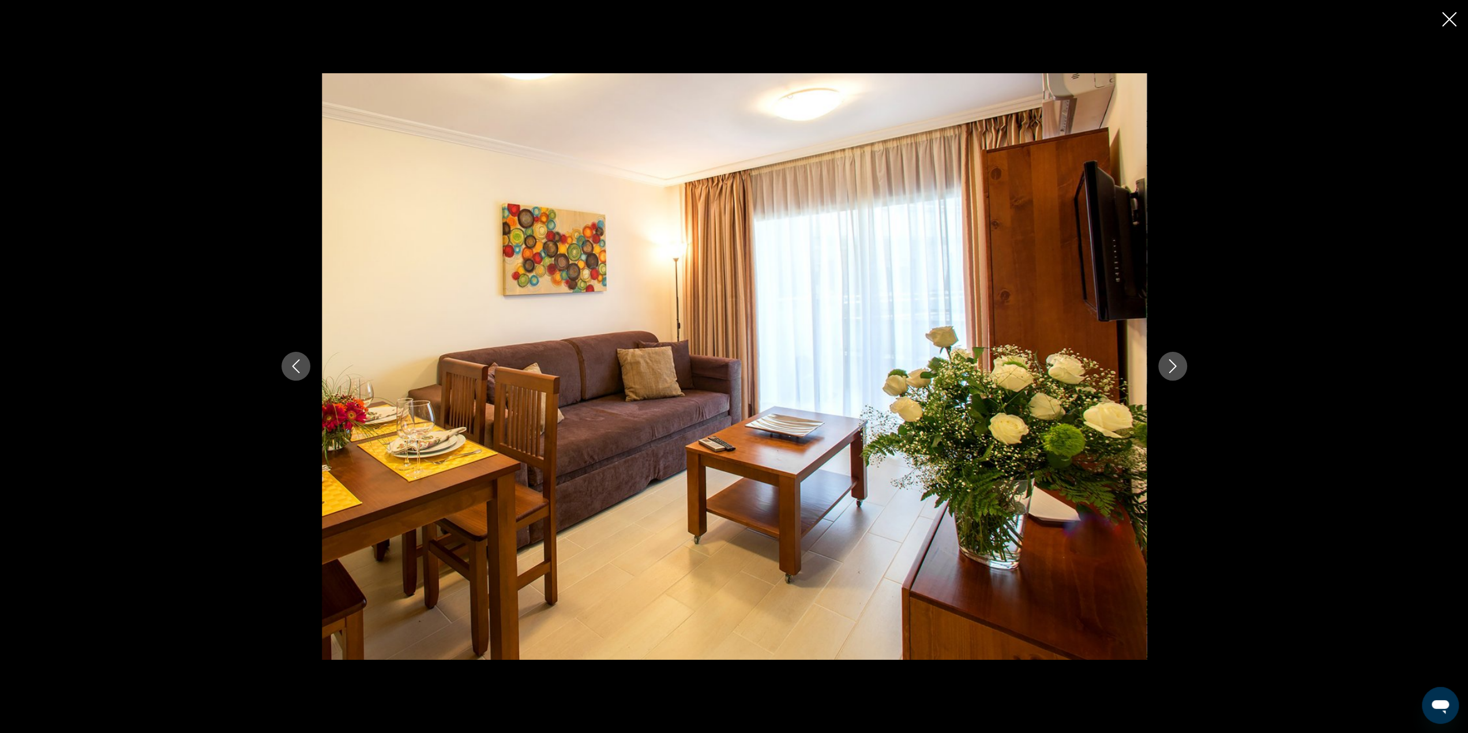
click at [1180, 361] on button "Next image" at bounding box center [1172, 366] width 29 height 29
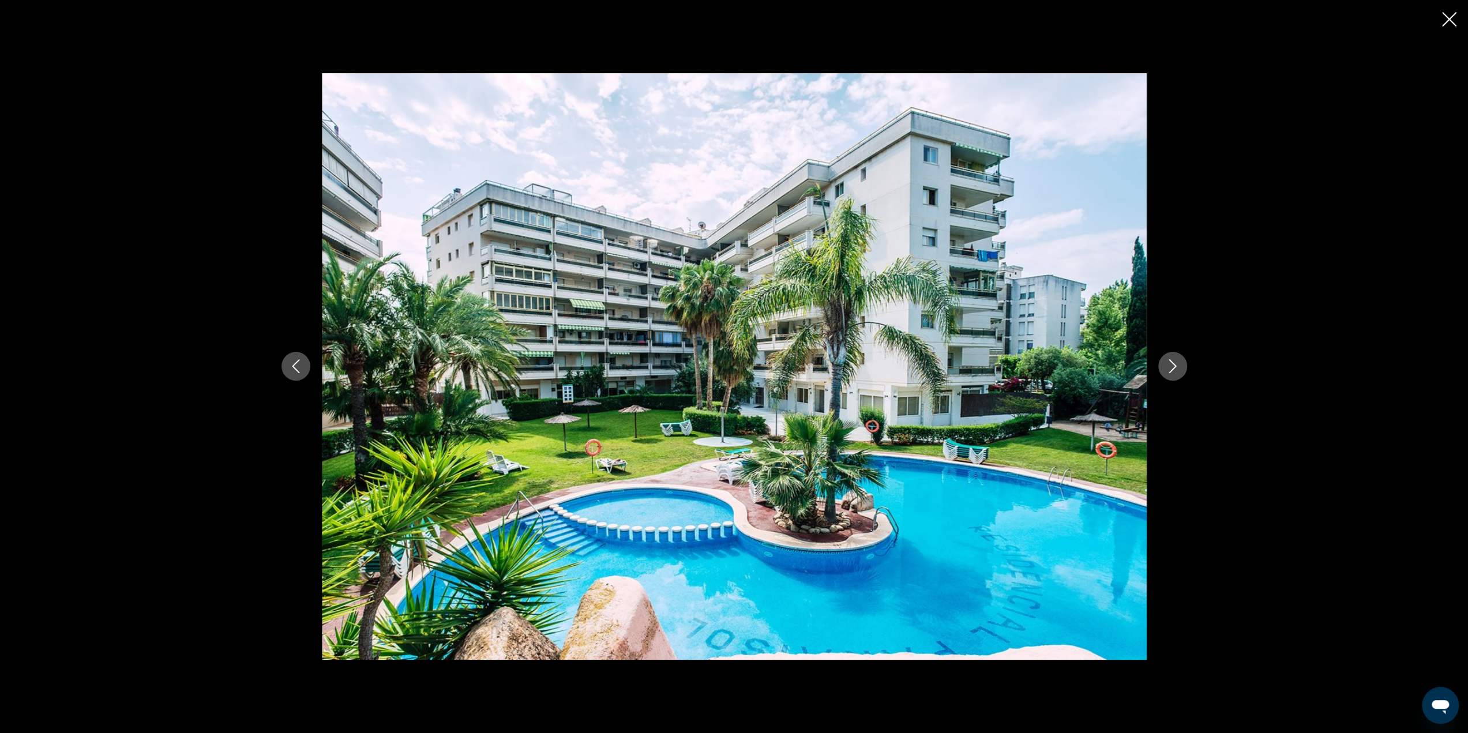
click at [1179, 363] on button "Next image" at bounding box center [1172, 366] width 29 height 29
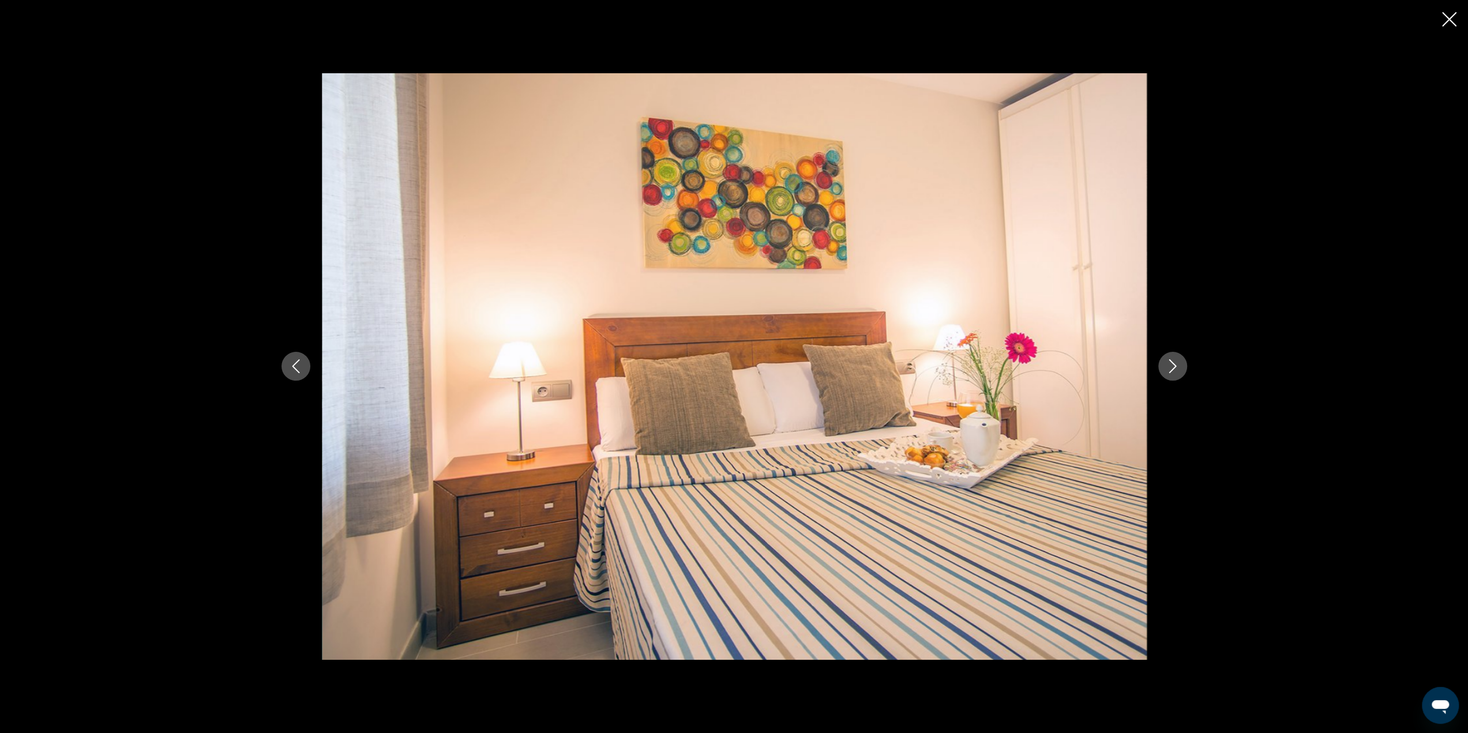
click at [1440, 18] on div "prev next" at bounding box center [734, 366] width 1468 height 733
click at [1448, 20] on icon "Close slideshow" at bounding box center [1449, 19] width 14 height 14
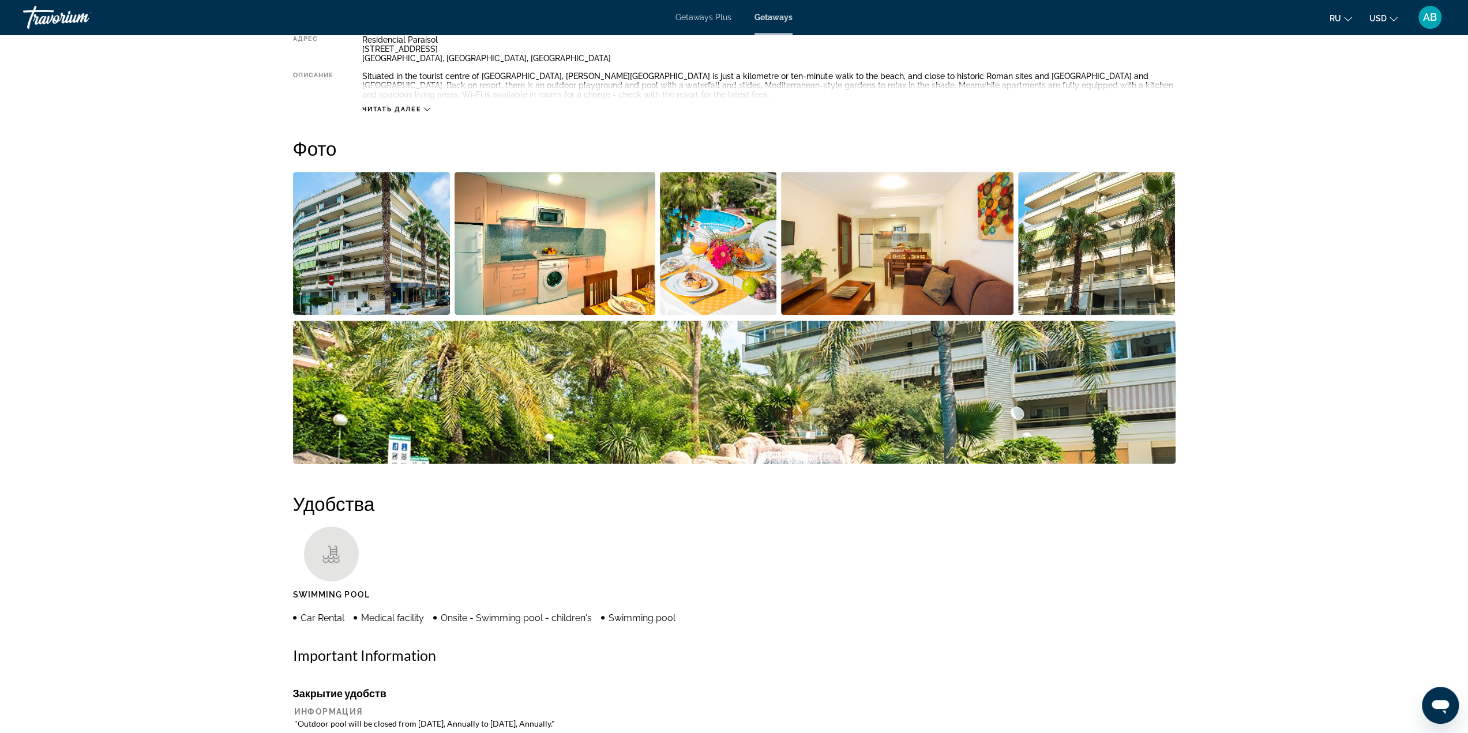
scroll to position [225, 0]
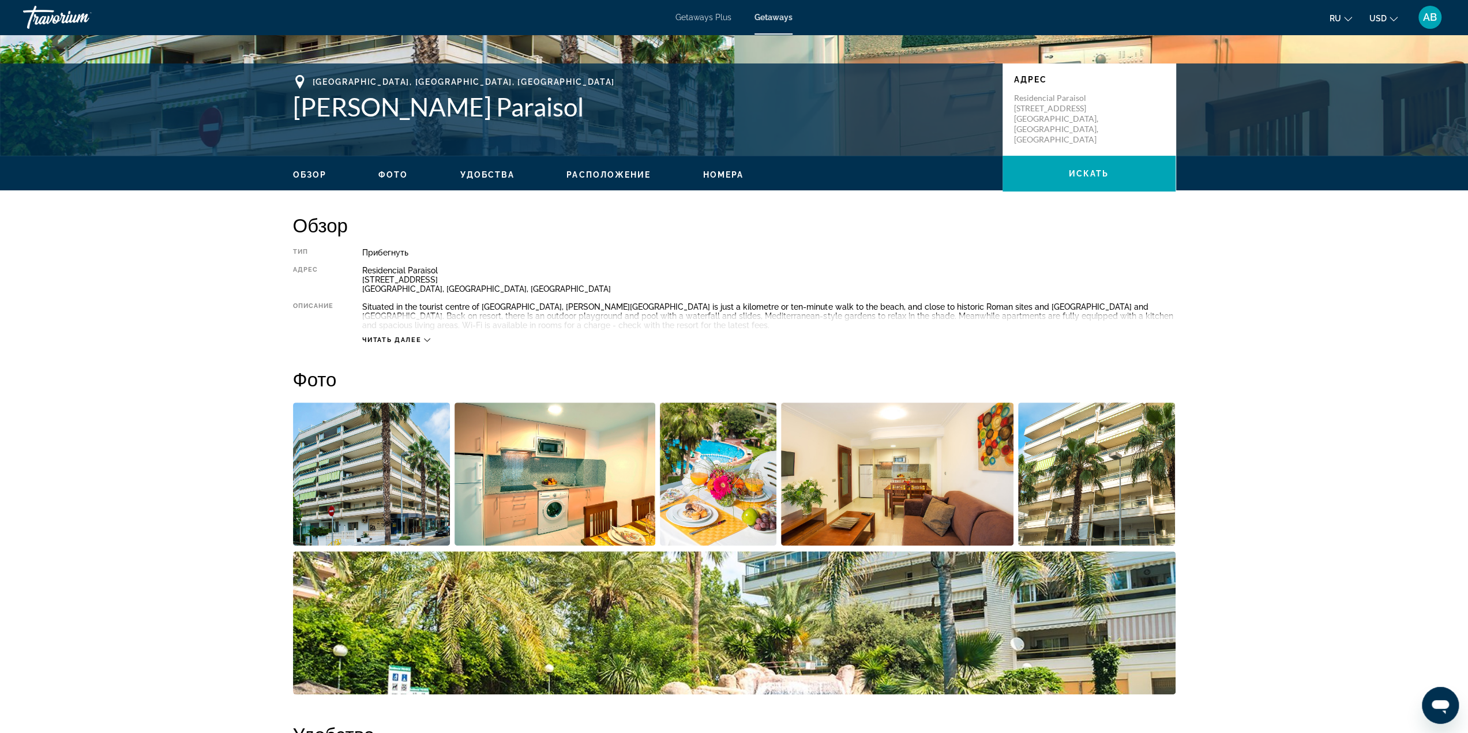
click at [415, 337] on span "Читать далее" at bounding box center [391, 339] width 59 height 7
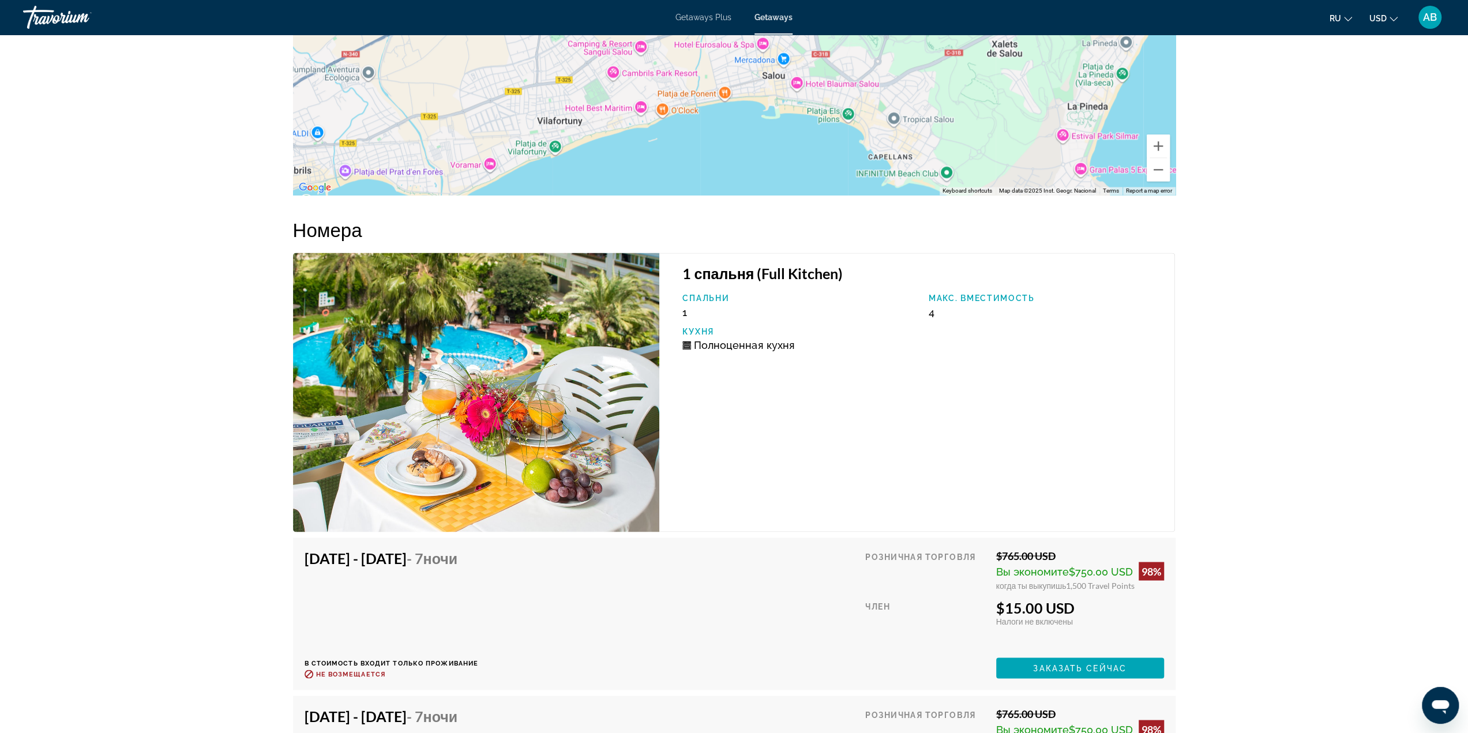
scroll to position [1807, 0]
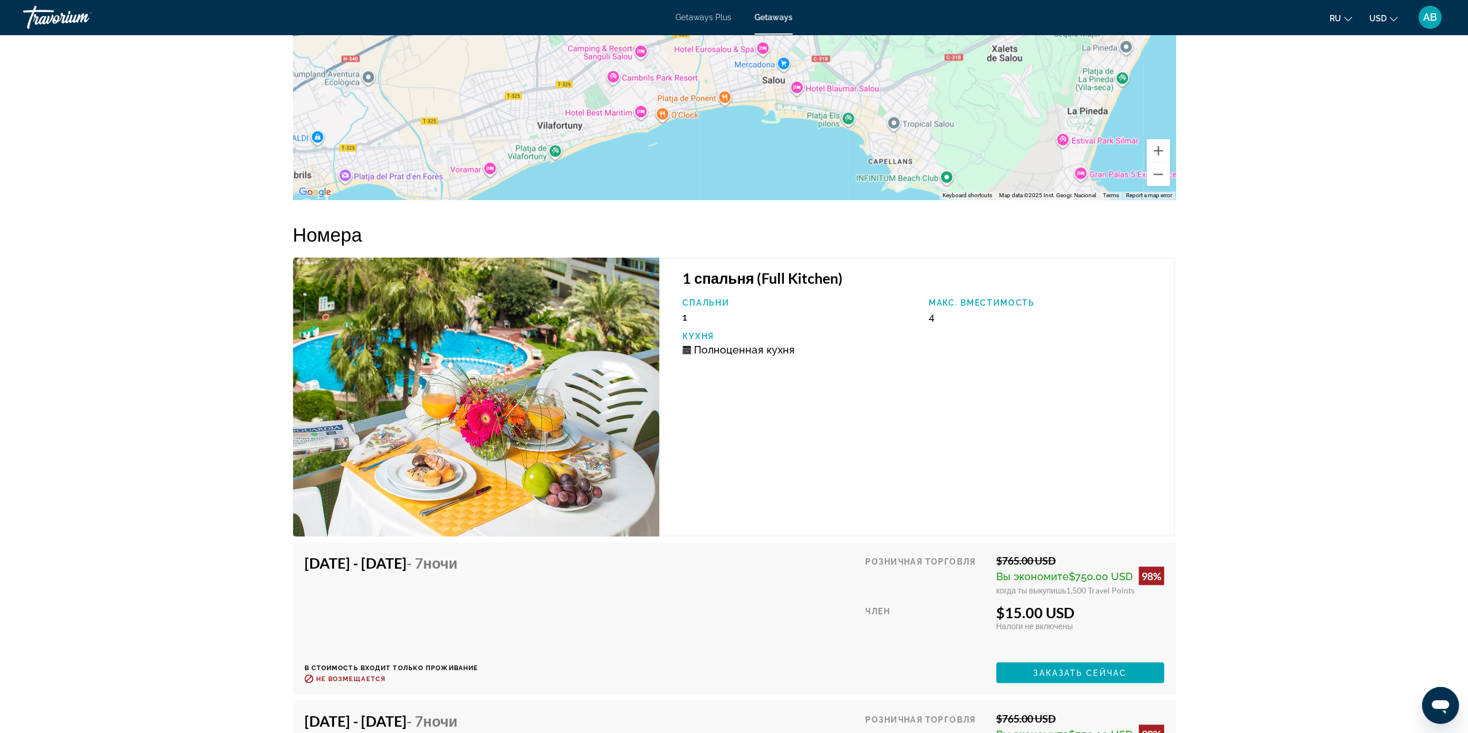
click at [467, 374] on img "Main content" at bounding box center [476, 396] width 367 height 279
click at [570, 460] on img "Main content" at bounding box center [476, 396] width 367 height 279
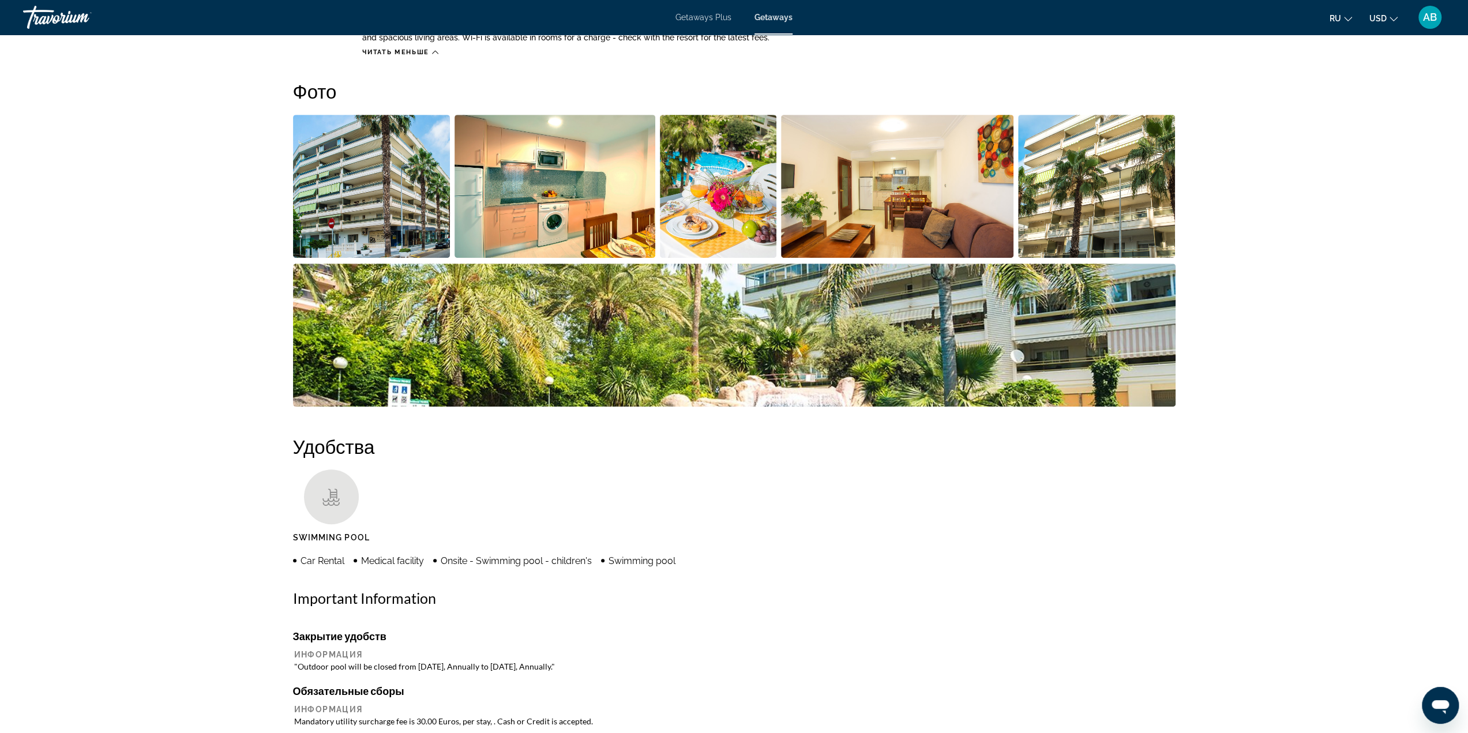
scroll to position [365, 0]
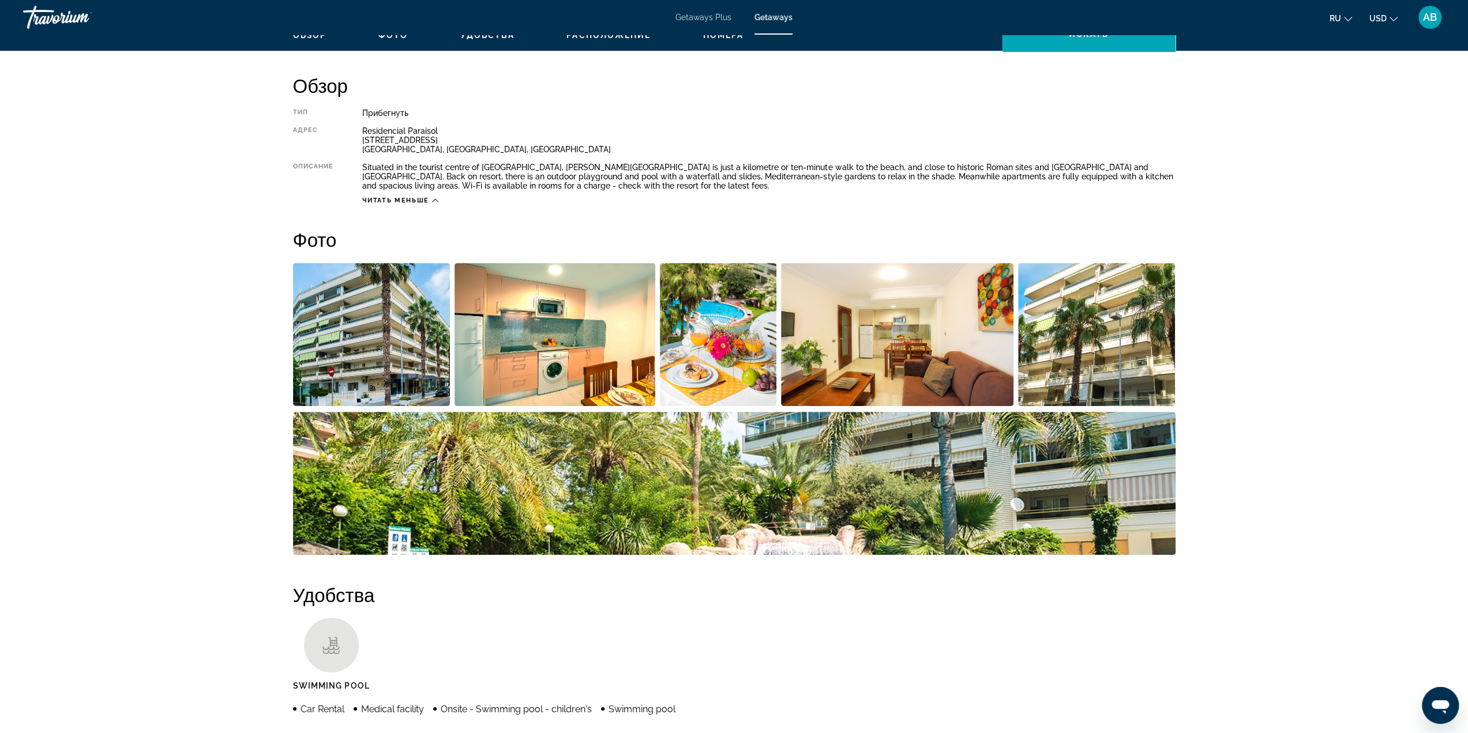
click at [598, 361] on img "Open full-screen image slider" at bounding box center [555, 334] width 201 height 143
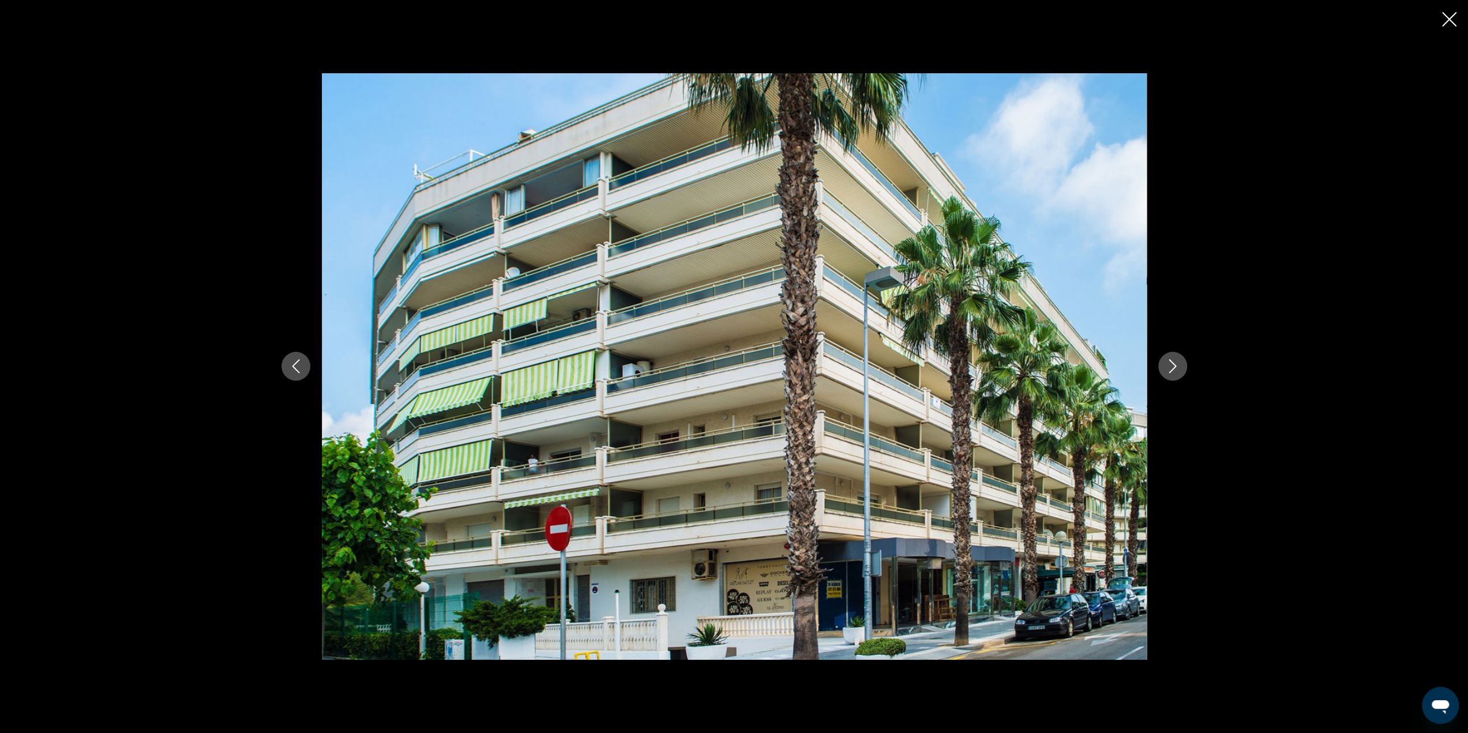
click at [1174, 364] on icon "Next image" at bounding box center [1173, 366] width 14 height 14
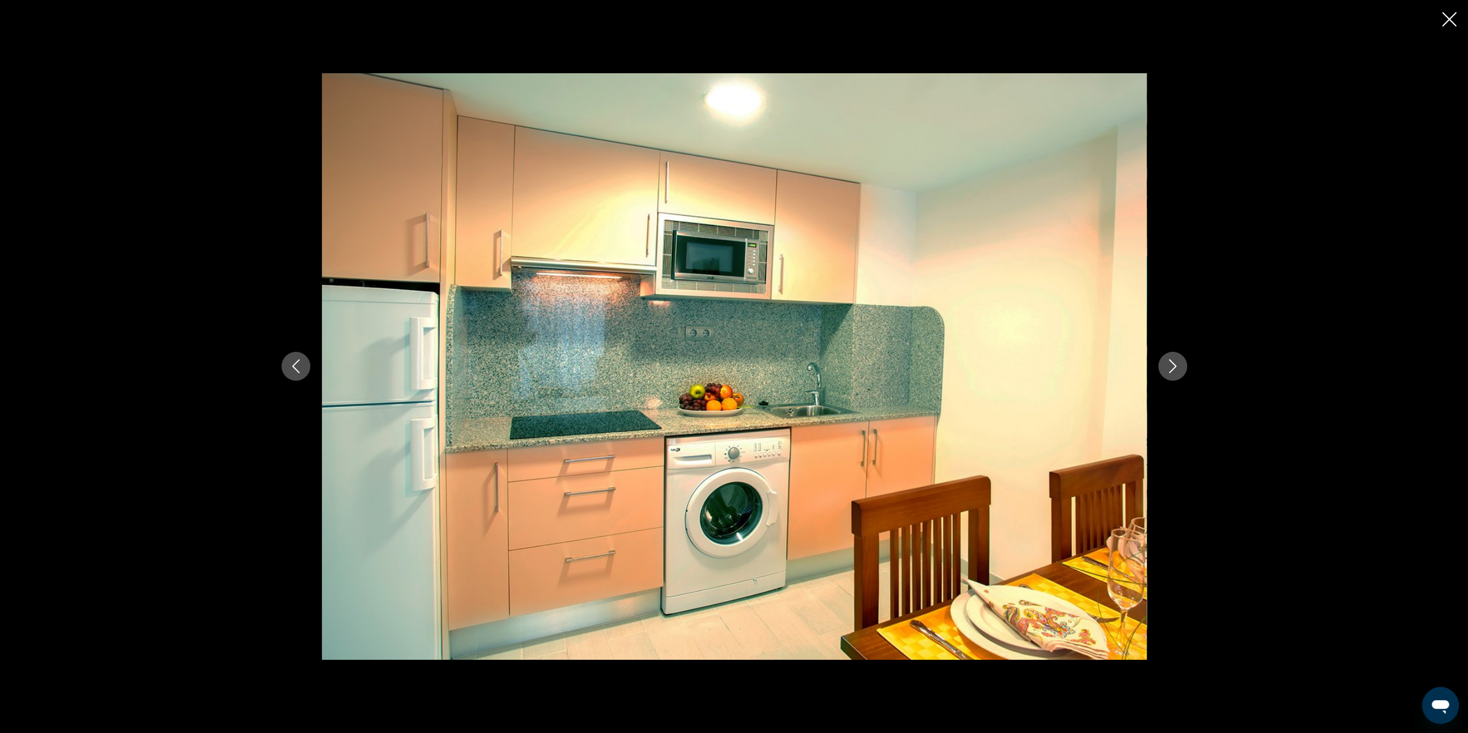
click at [1173, 364] on icon "Next image" at bounding box center [1172, 367] width 7 height 14
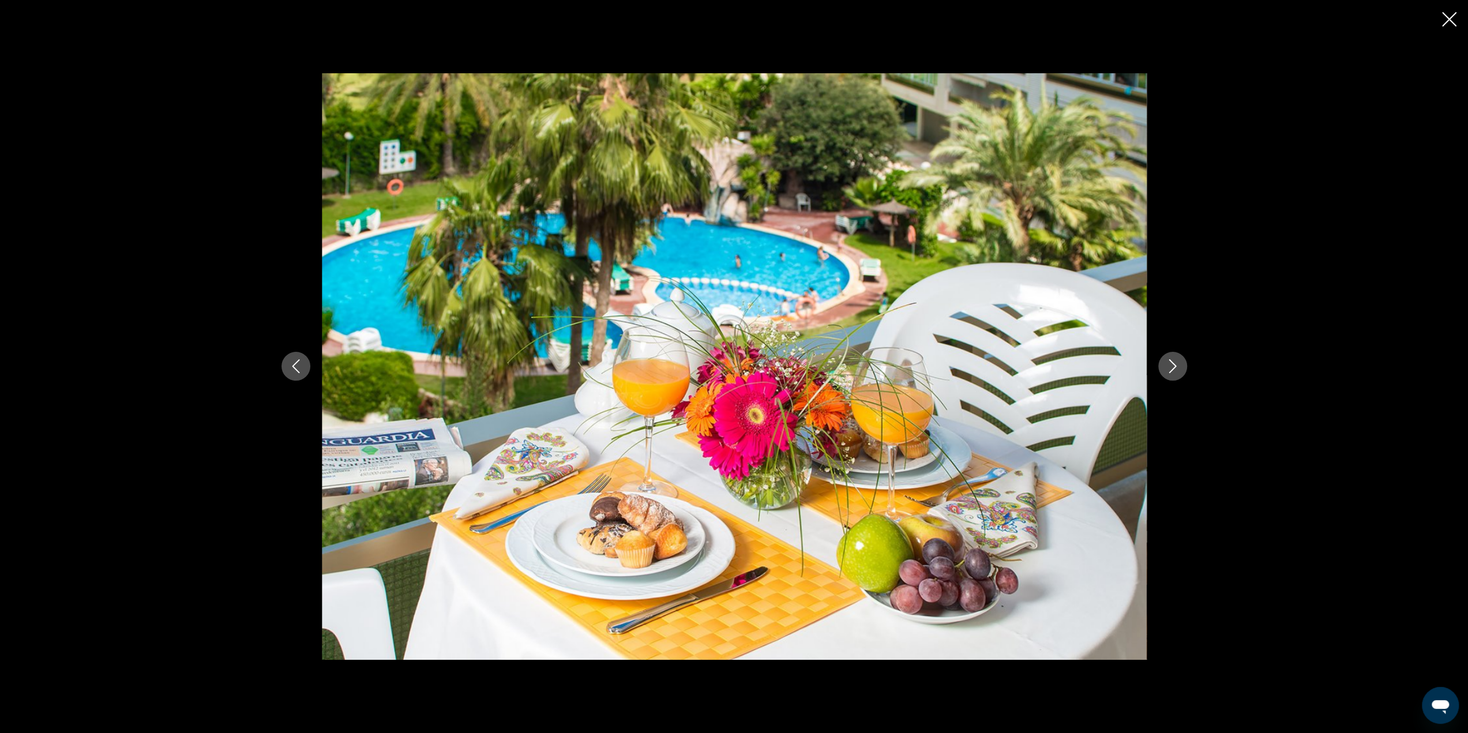
click at [1173, 364] on icon "Next image" at bounding box center [1172, 367] width 7 height 14
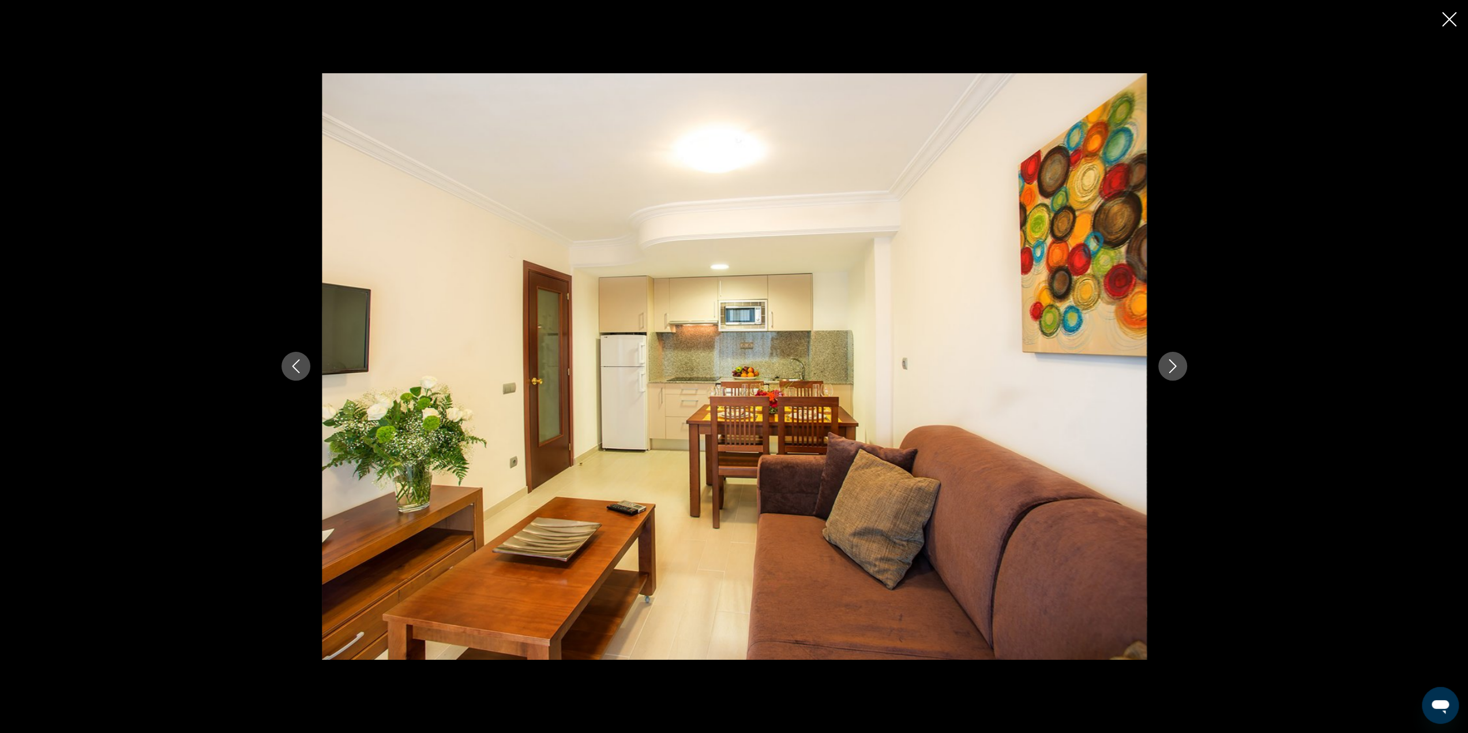
click at [1173, 364] on icon "Next image" at bounding box center [1172, 367] width 7 height 14
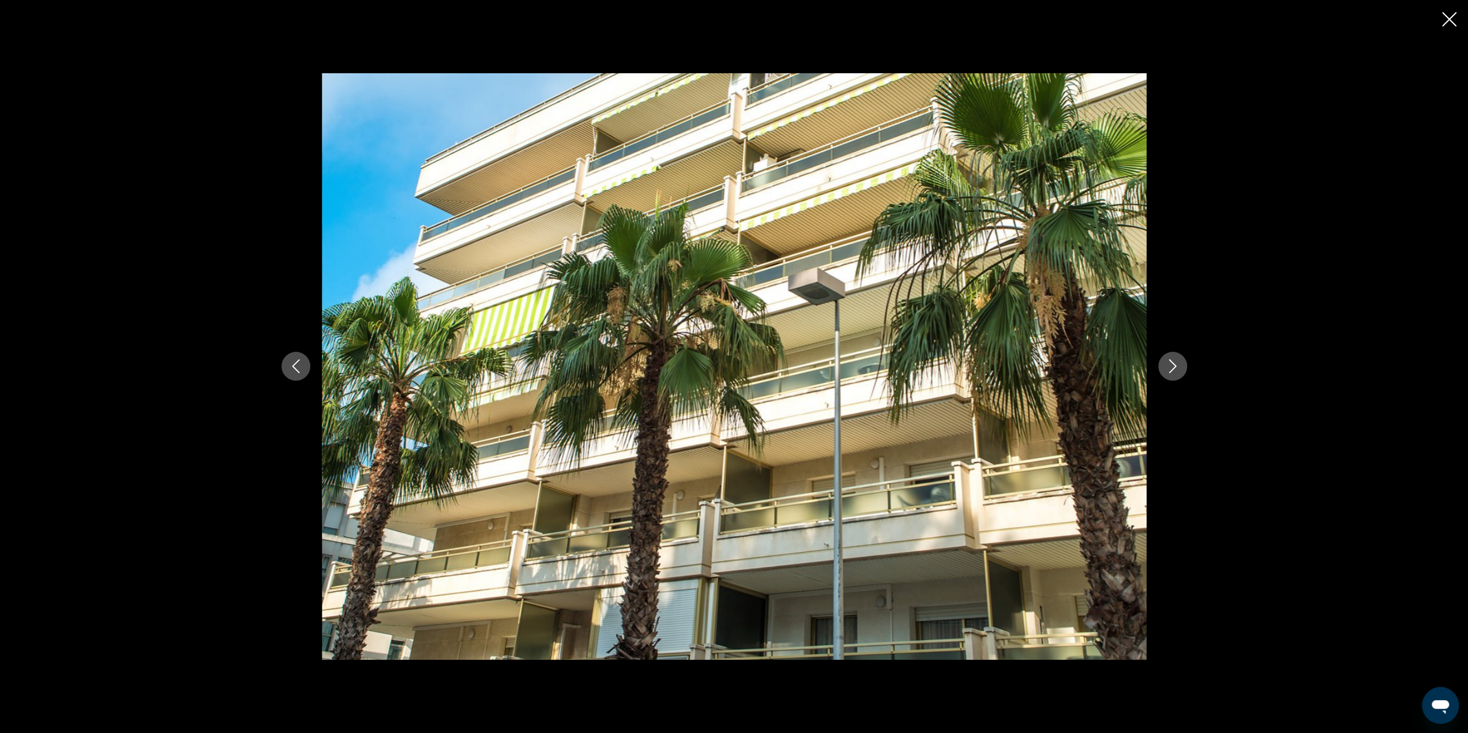
click at [1173, 364] on icon "Next image" at bounding box center [1172, 367] width 7 height 14
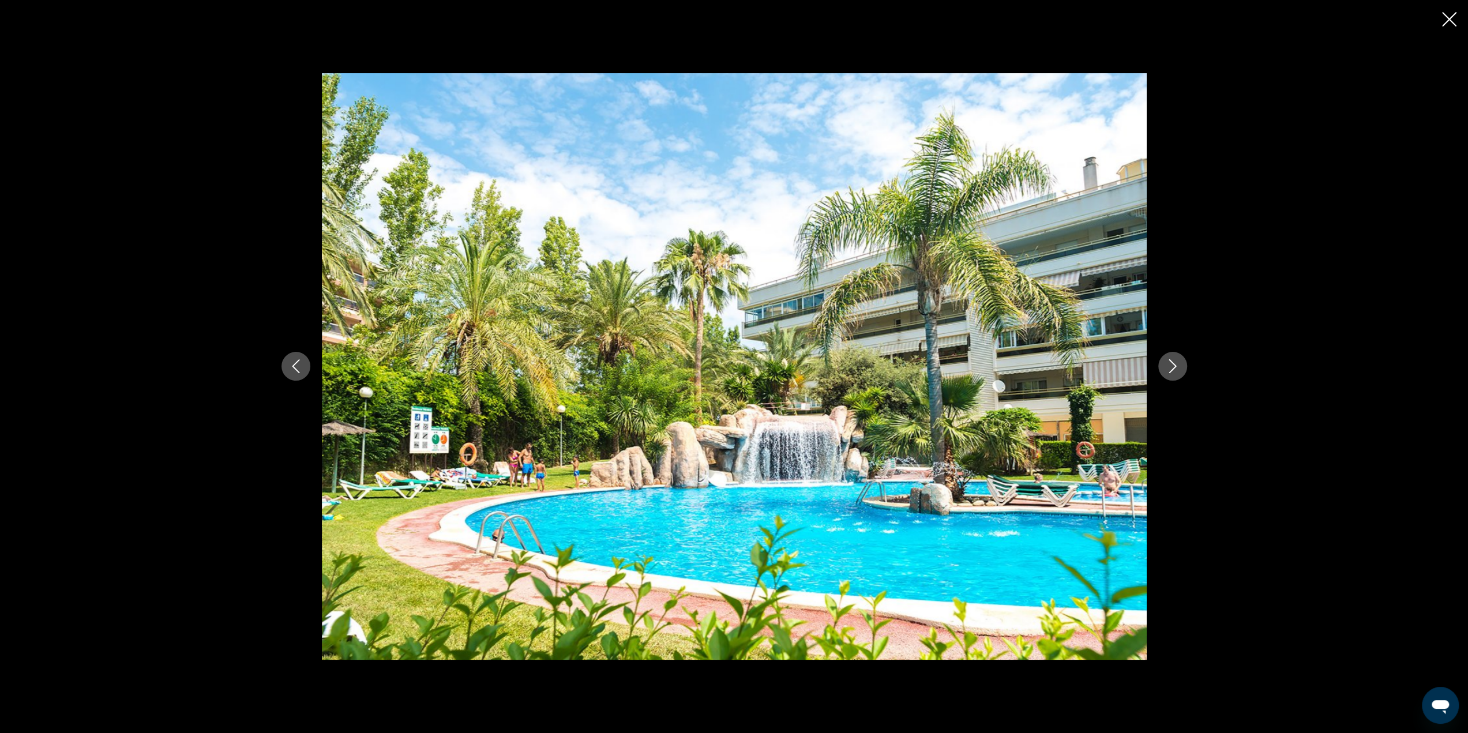
click at [1173, 364] on icon "Next image" at bounding box center [1172, 367] width 7 height 14
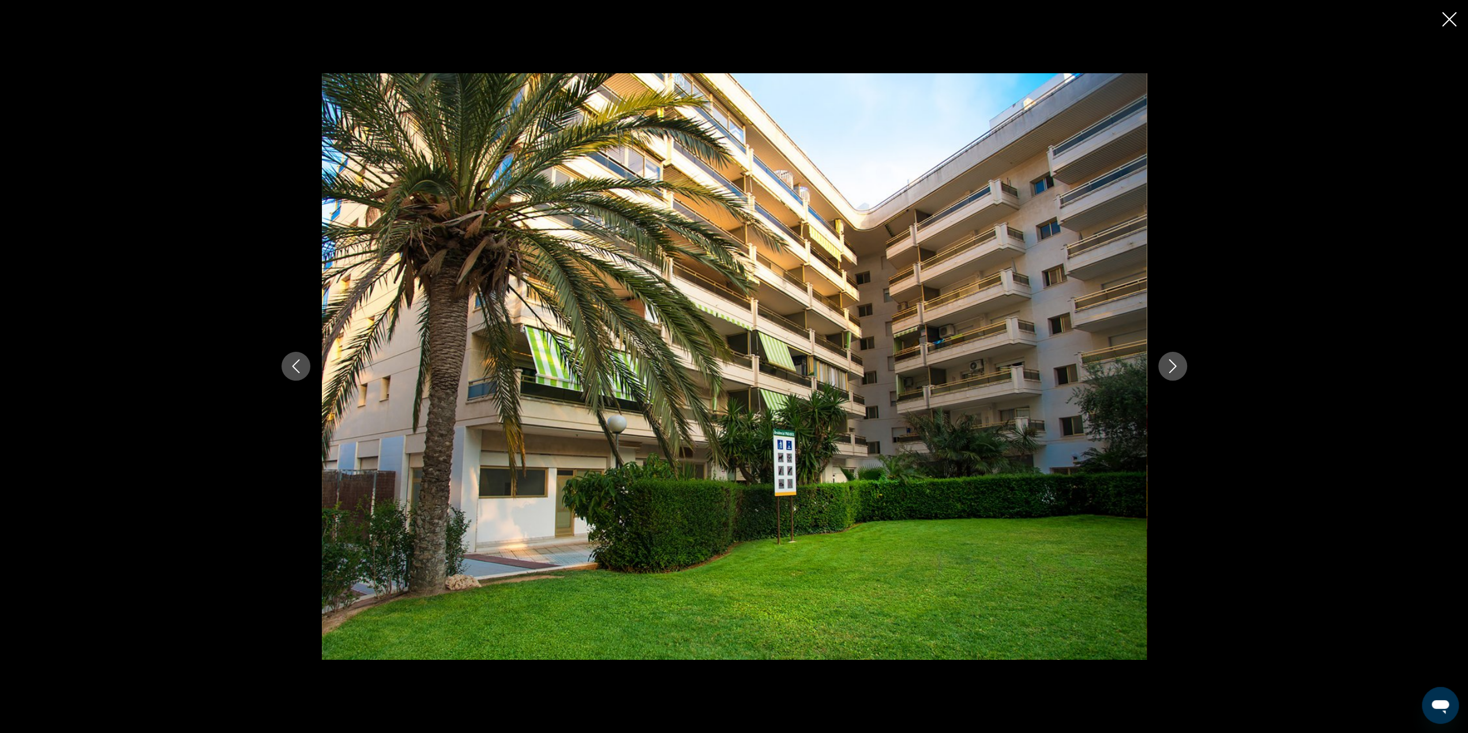
click at [1173, 364] on icon "Next image" at bounding box center [1172, 367] width 7 height 14
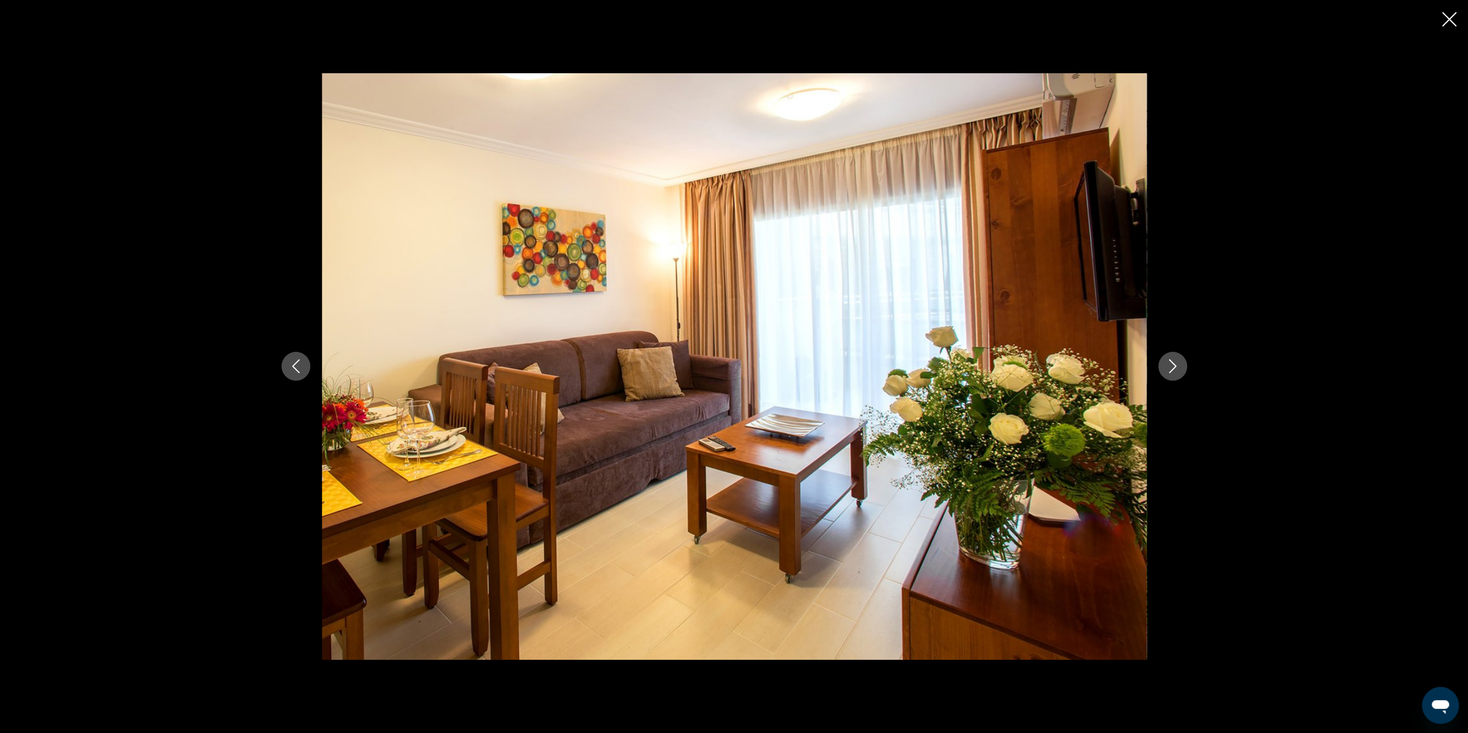
click at [1173, 364] on icon "Next image" at bounding box center [1172, 367] width 7 height 14
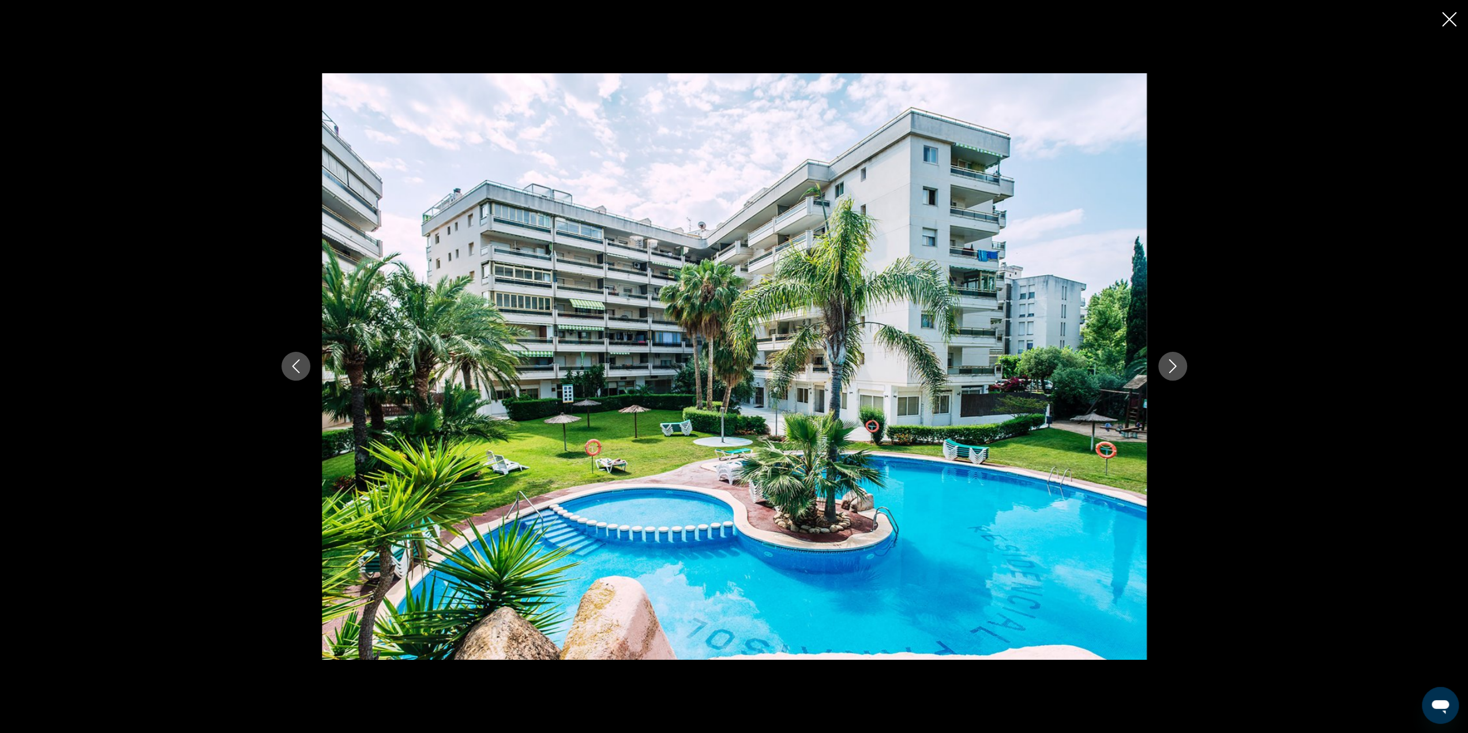
click at [1173, 364] on icon "Next image" at bounding box center [1172, 367] width 7 height 14
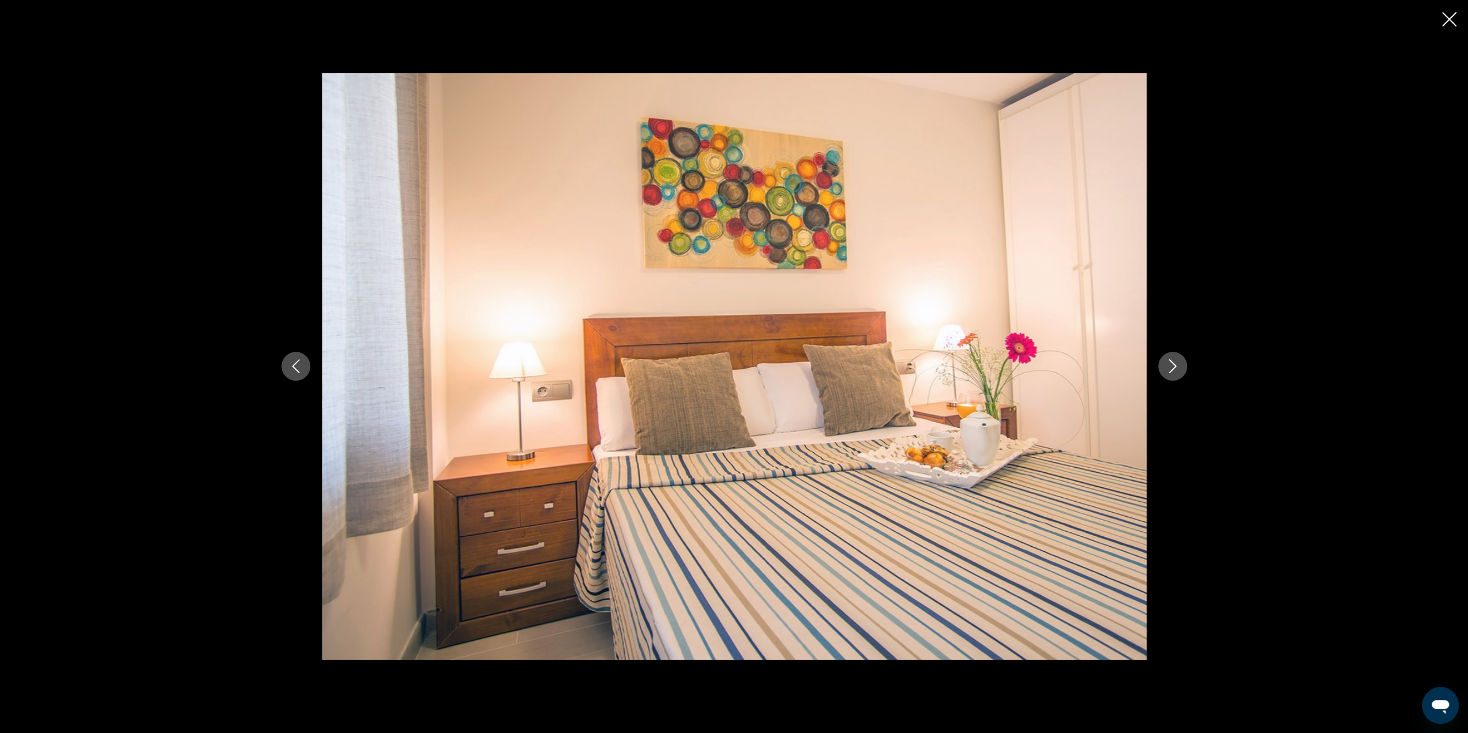
click at [1173, 364] on icon "Next image" at bounding box center [1172, 367] width 7 height 14
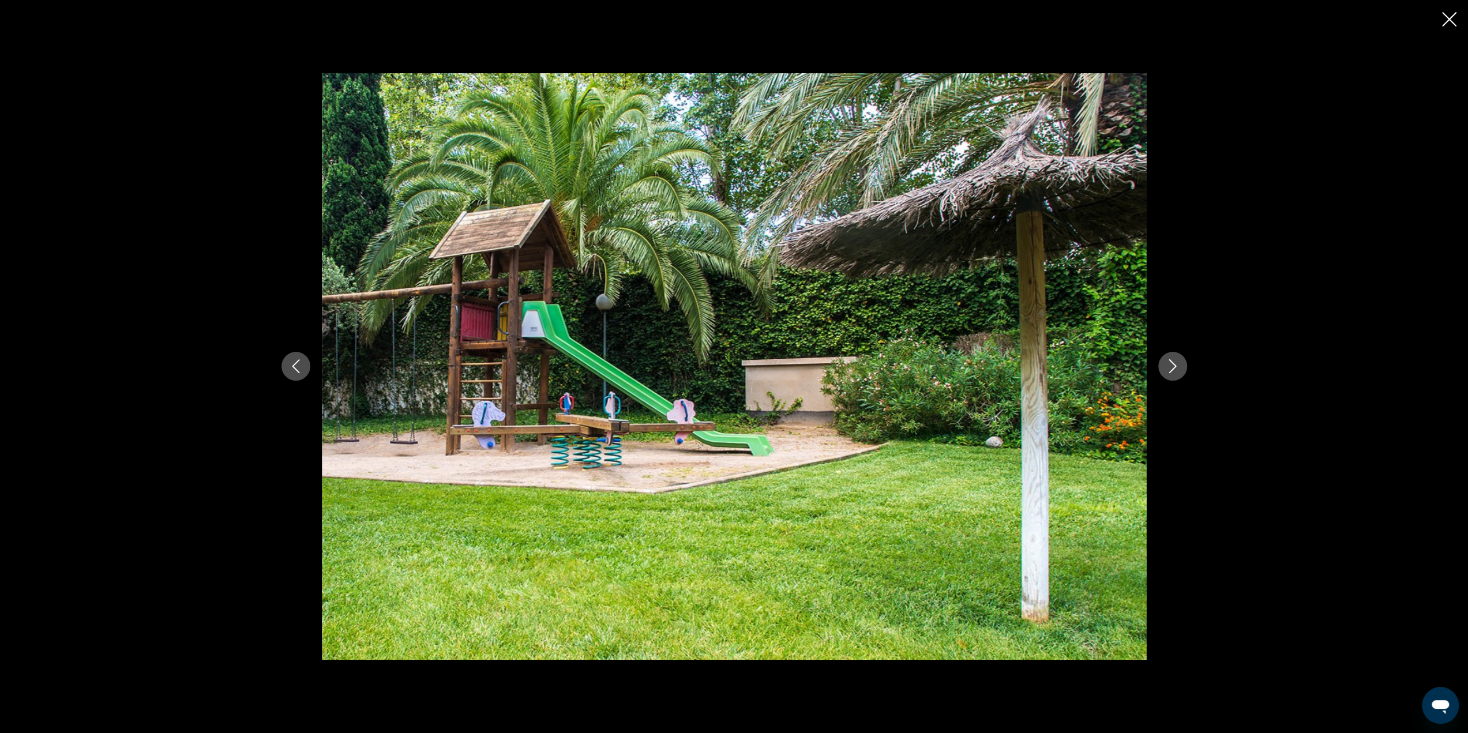
click at [1173, 364] on icon "Next image" at bounding box center [1172, 367] width 7 height 14
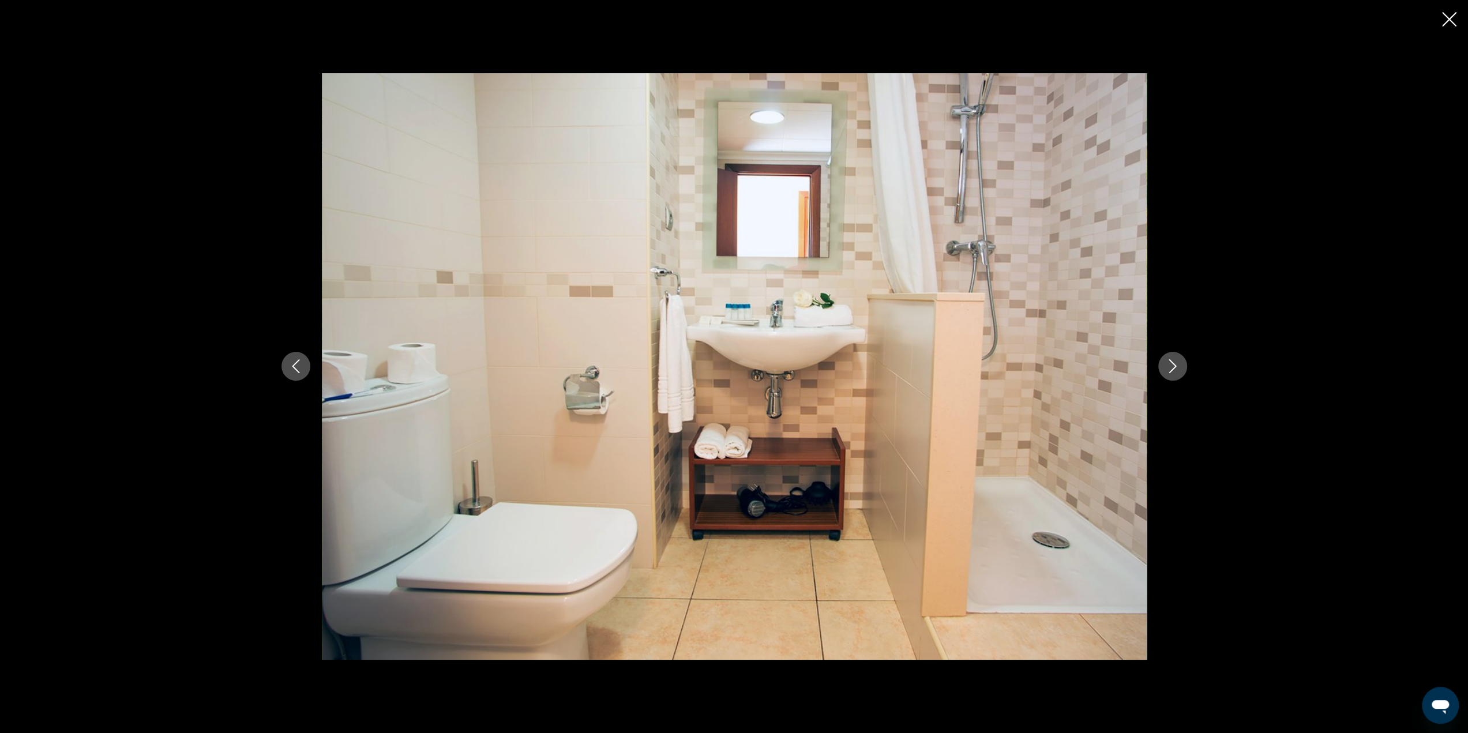
click at [1173, 364] on icon "Next image" at bounding box center [1172, 367] width 7 height 14
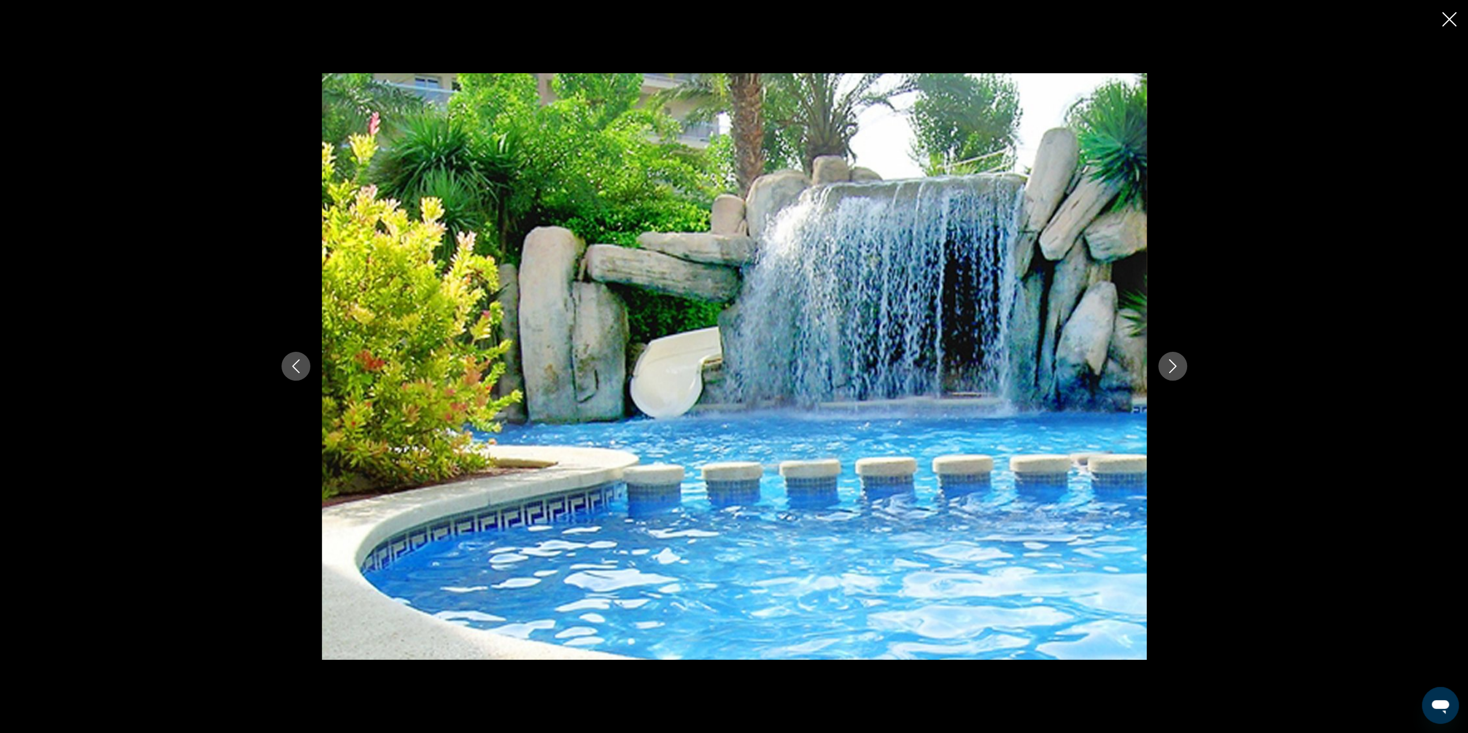
click at [1173, 364] on icon "Next image" at bounding box center [1172, 367] width 7 height 14
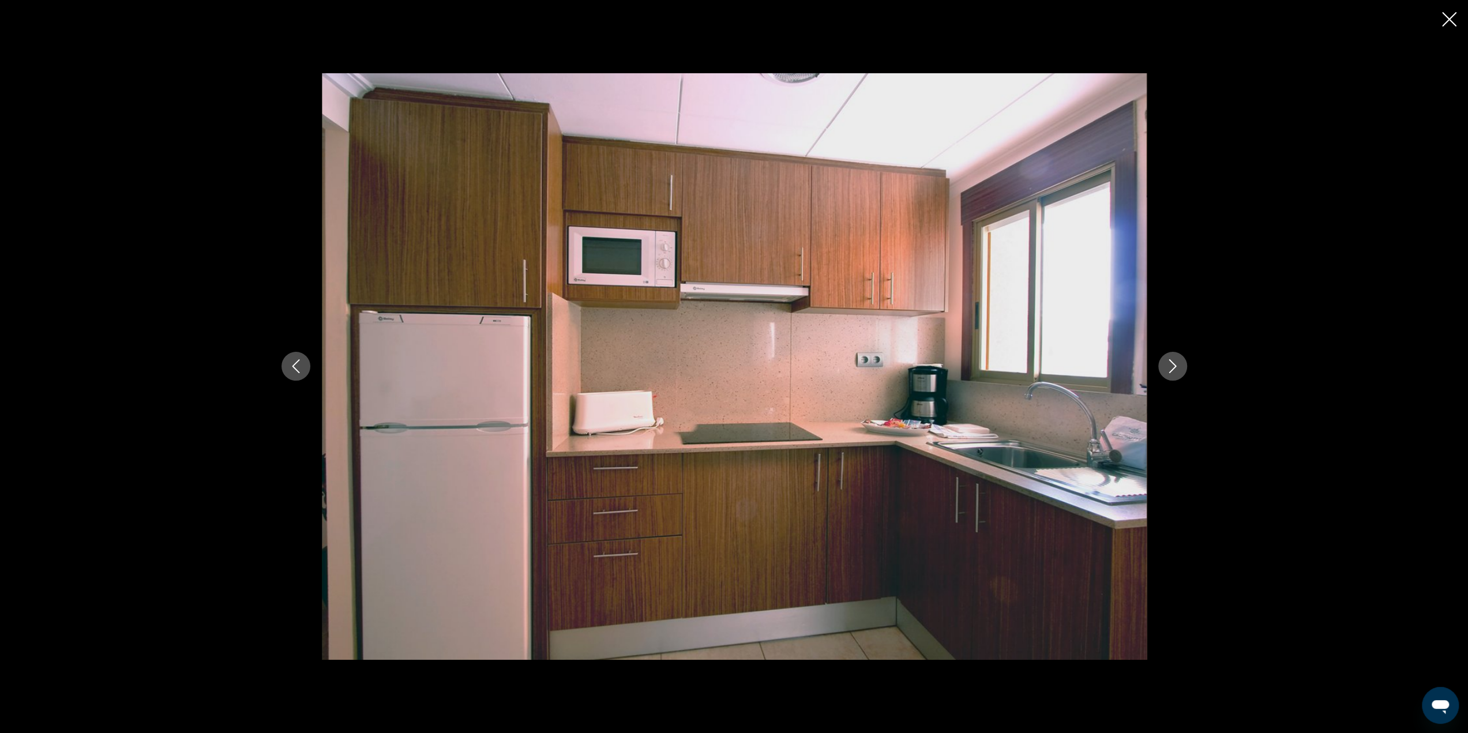
click at [1173, 364] on icon "Next image" at bounding box center [1172, 367] width 7 height 14
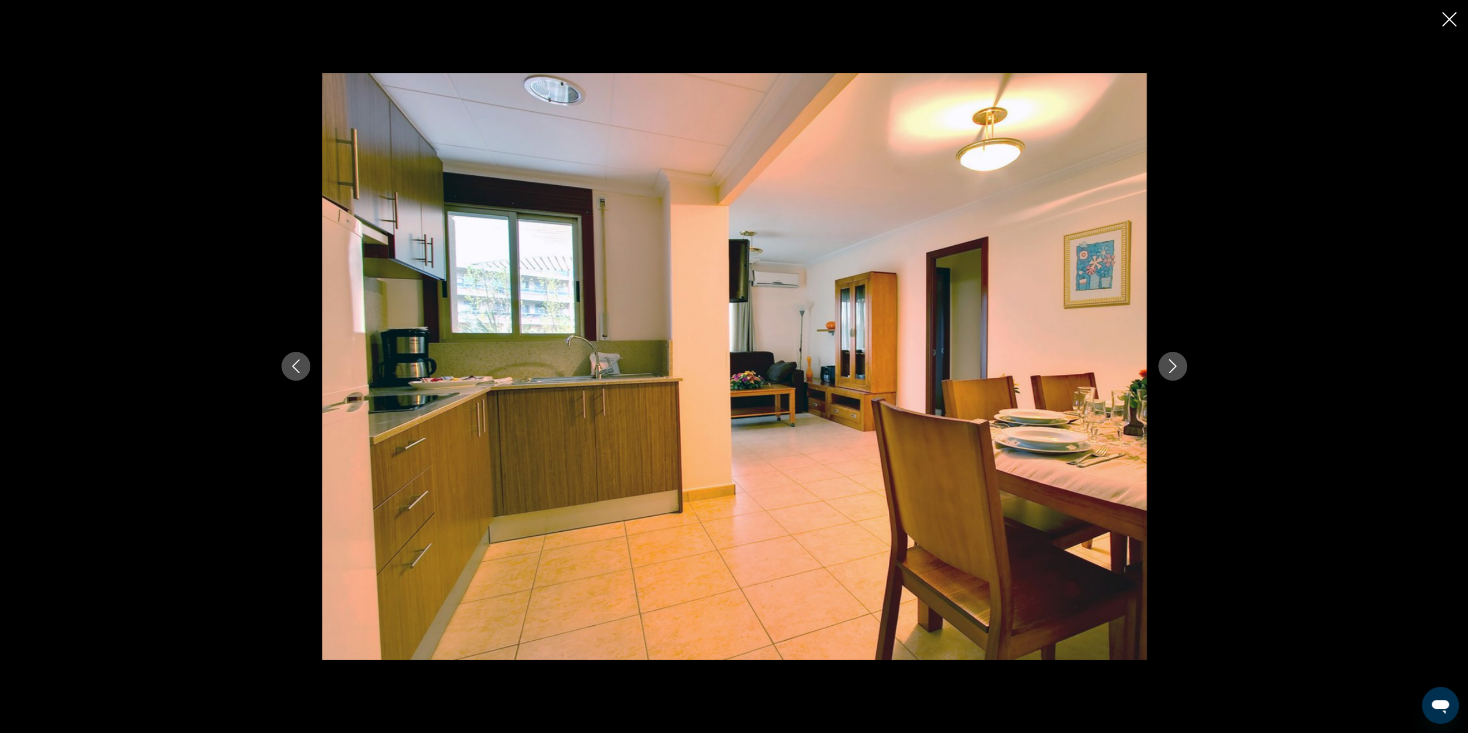
click at [1452, 17] on icon "Close slideshow" at bounding box center [1449, 19] width 14 height 14
